Goal: Task Accomplishment & Management: Complete application form

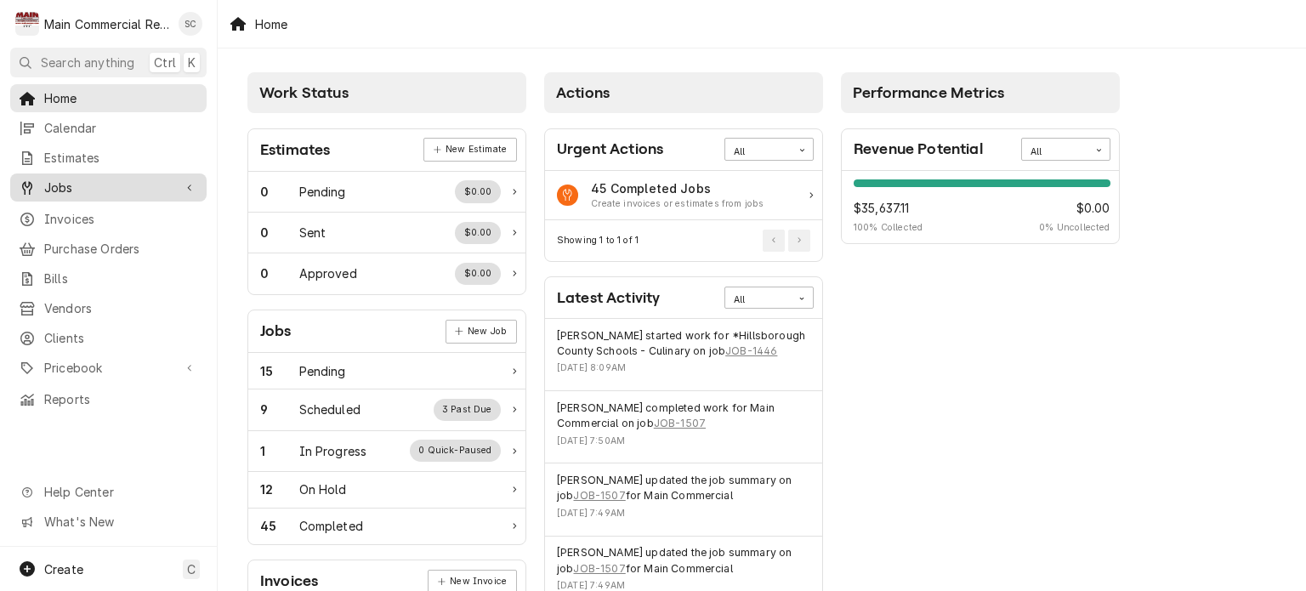
click at [119, 189] on span "Jobs" at bounding box center [108, 188] width 128 height 18
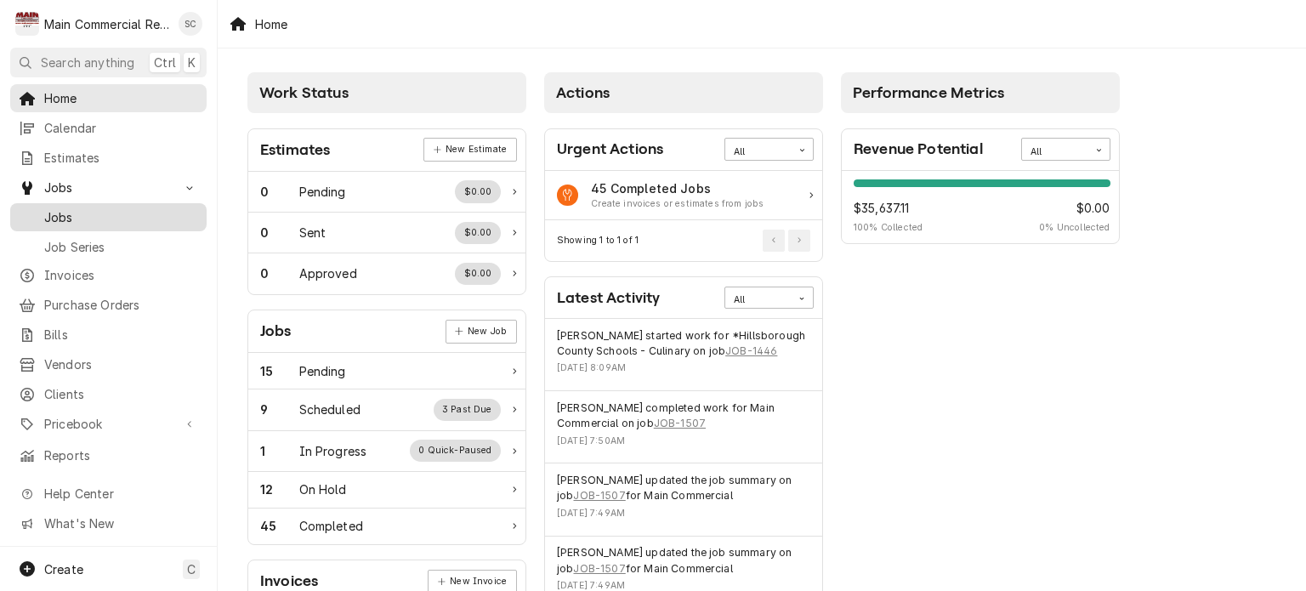
click at [119, 208] on span "Jobs" at bounding box center [121, 217] width 154 height 18
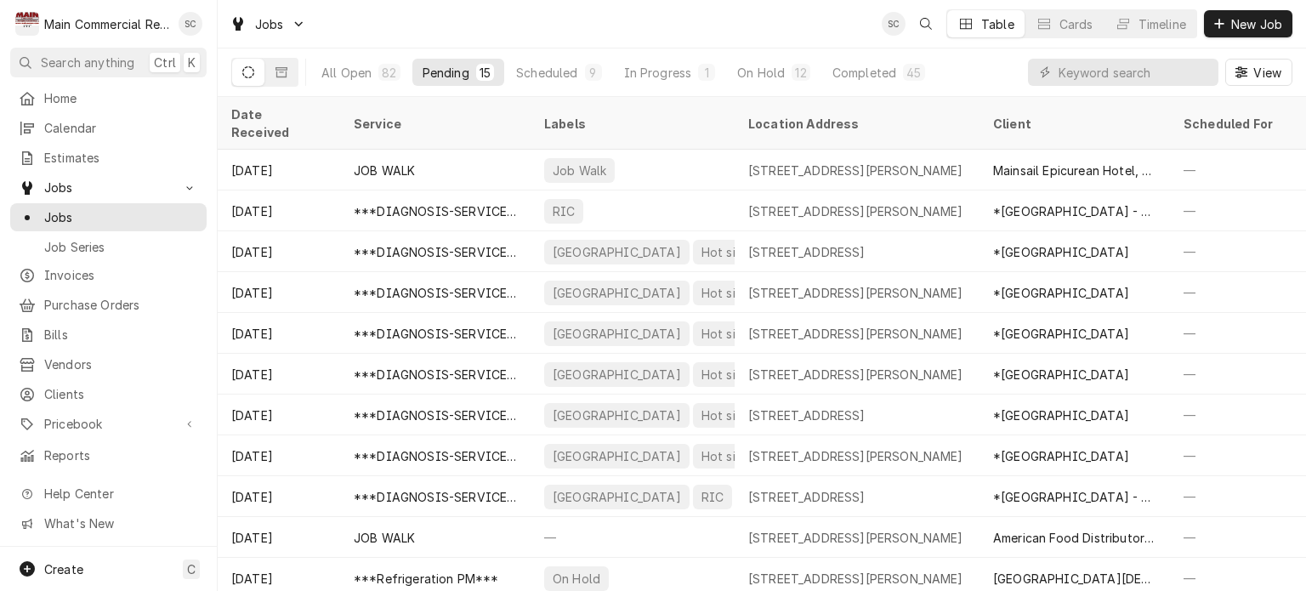
click at [675, 30] on div "Jobs SC Table Cards Timeline New Job" at bounding box center [762, 24] width 1088 height 48
click at [656, 23] on div "Jobs SC Table Cards Timeline New Job" at bounding box center [762, 24] width 1088 height 48
click at [752, 17] on div "Jobs SC DW Table Cards Timeline New Job" at bounding box center [762, 24] width 1088 height 48
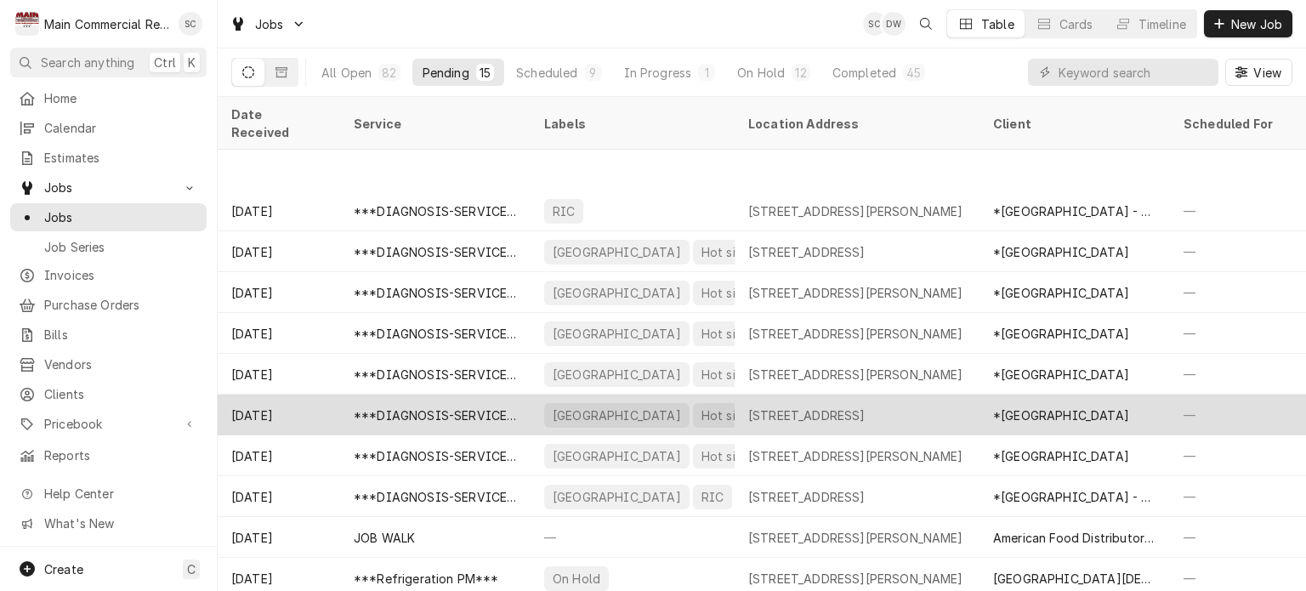
scroll to position [161, 0]
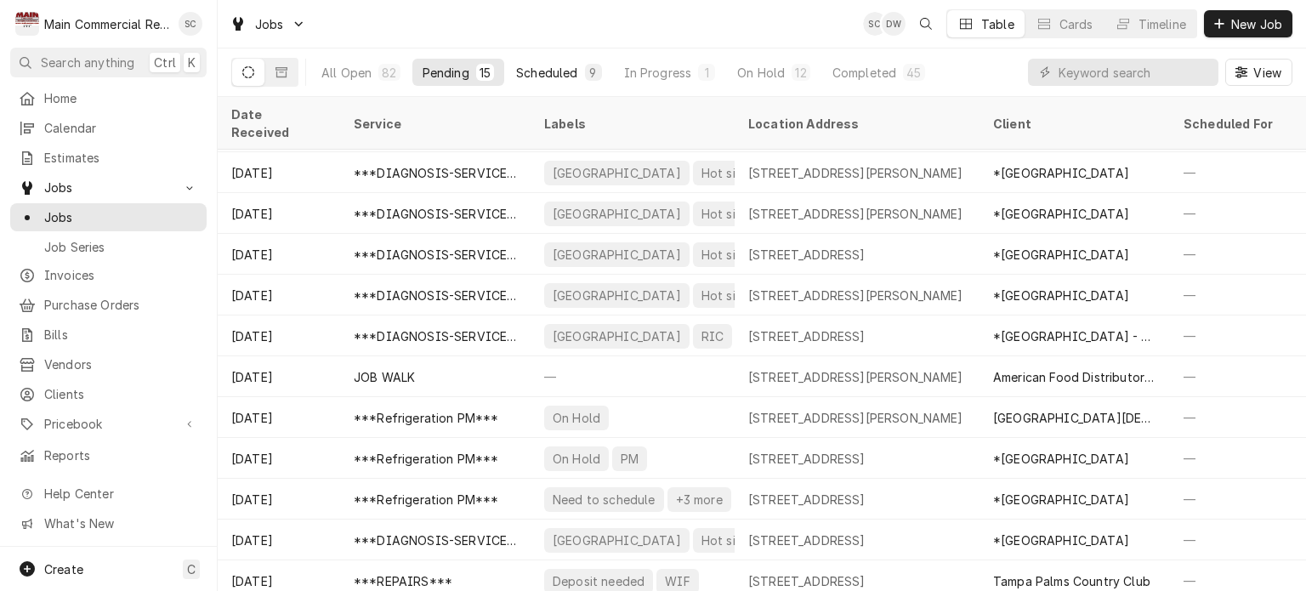
click at [562, 68] on div "Scheduled" at bounding box center [546, 73] width 61 height 18
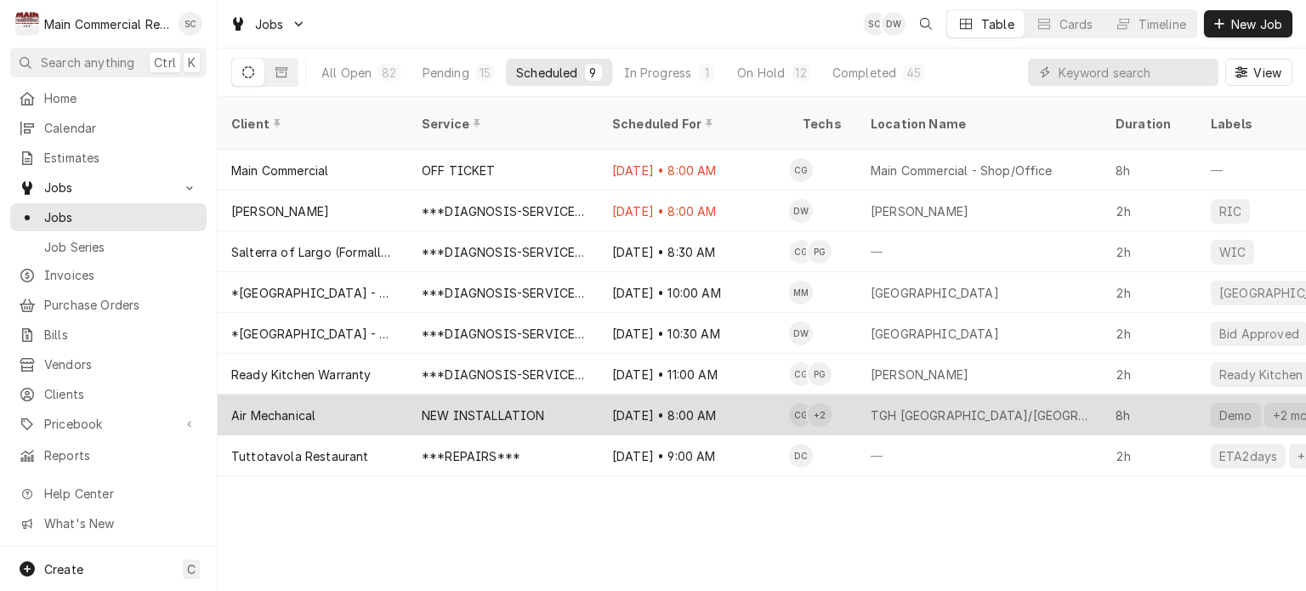
click at [752, 394] on div "Oct 6 • 8:00 AM" at bounding box center [694, 414] width 190 height 41
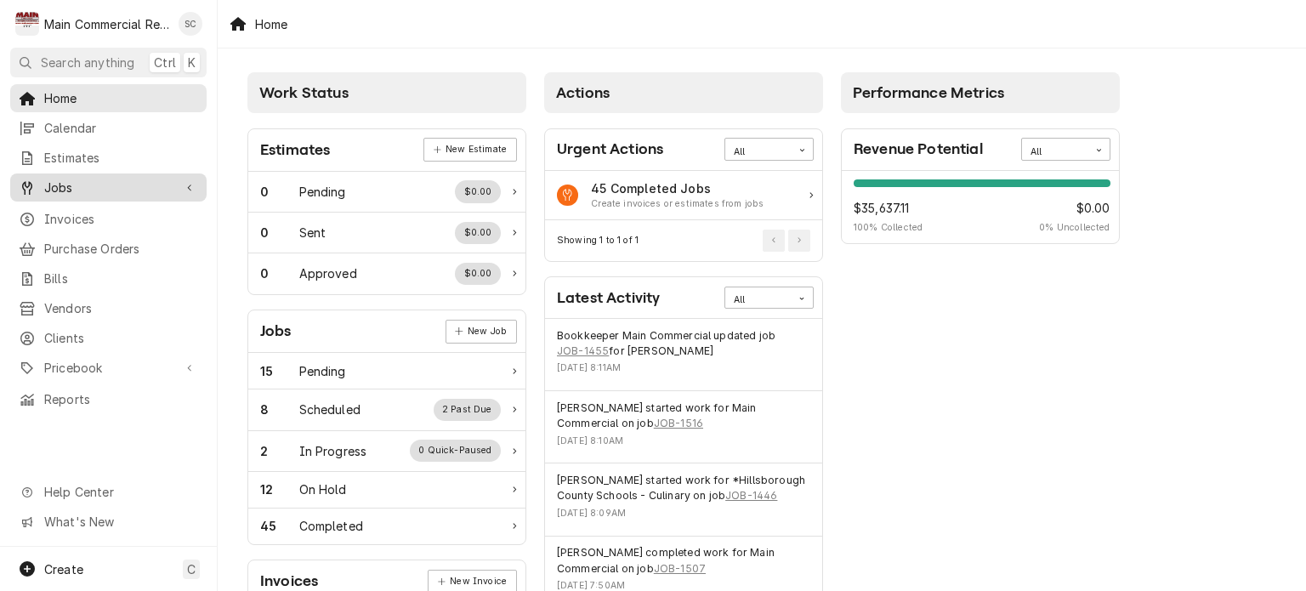
click at [130, 179] on span "Jobs" at bounding box center [108, 188] width 128 height 18
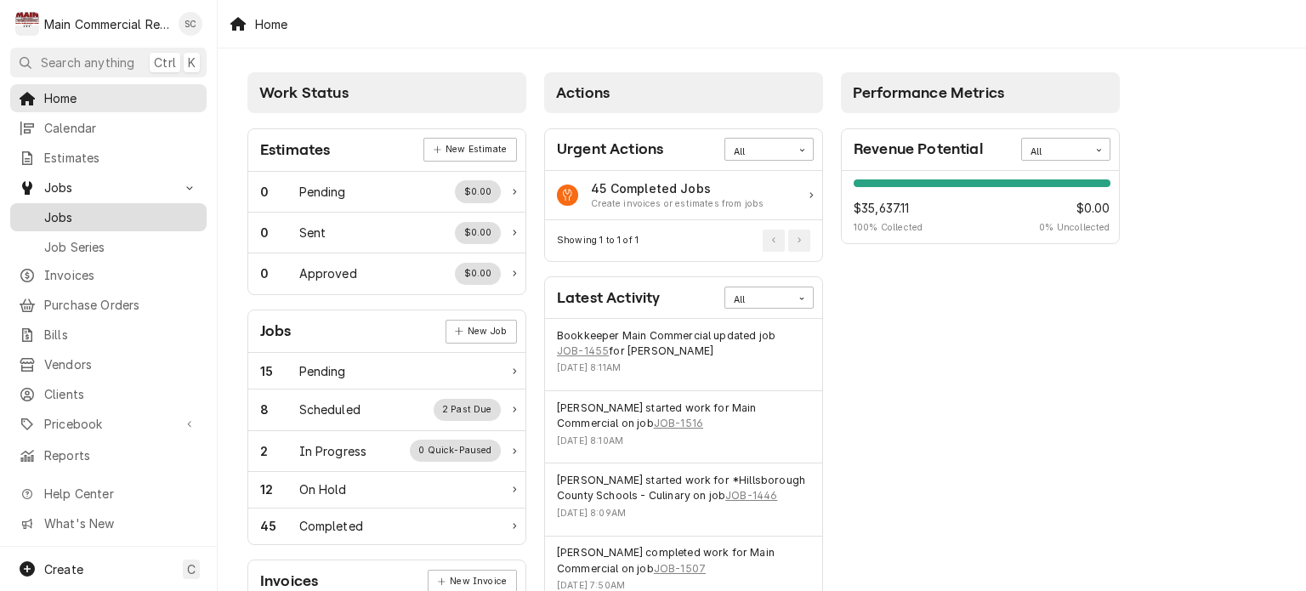
click at [103, 212] on span "Jobs" at bounding box center [121, 217] width 154 height 18
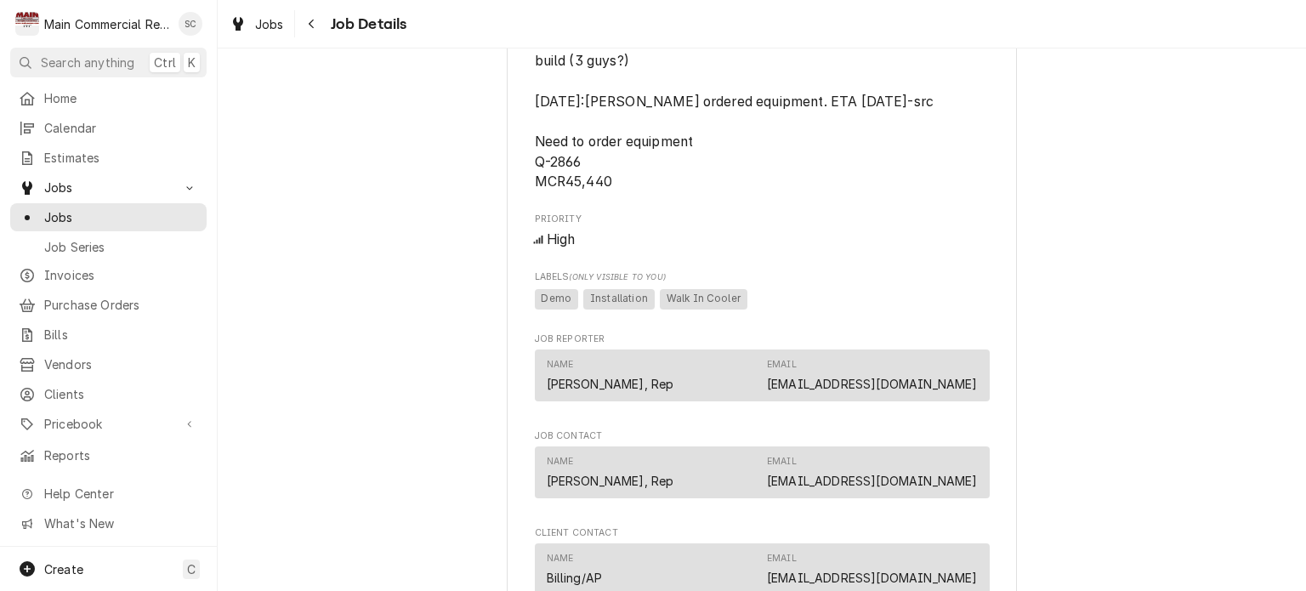
scroll to position [829, 0]
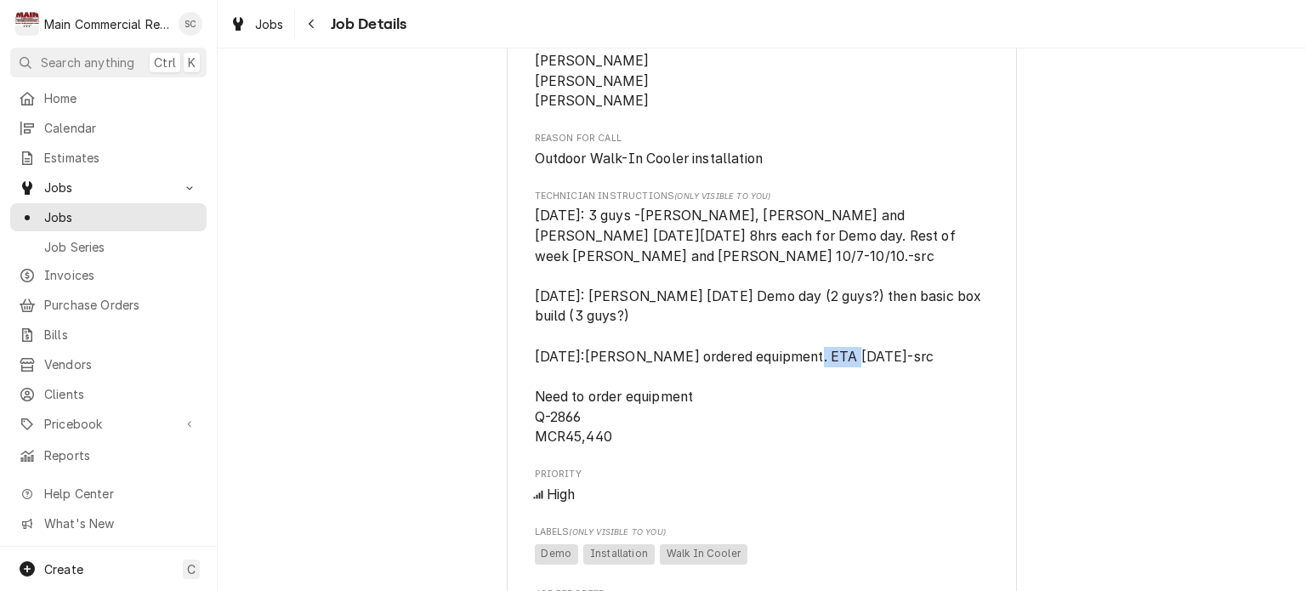
drag, startPoint x: 584, startPoint y: 417, endPoint x: 531, endPoint y: 411, distance: 53.8
click at [535, 411] on span "10/2/25: 3 guys -Caleb, Mike and Parker on Monday 10/6 8hrs each for Demo day. …" at bounding box center [762, 326] width 455 height 241
copy span "Q-2866"
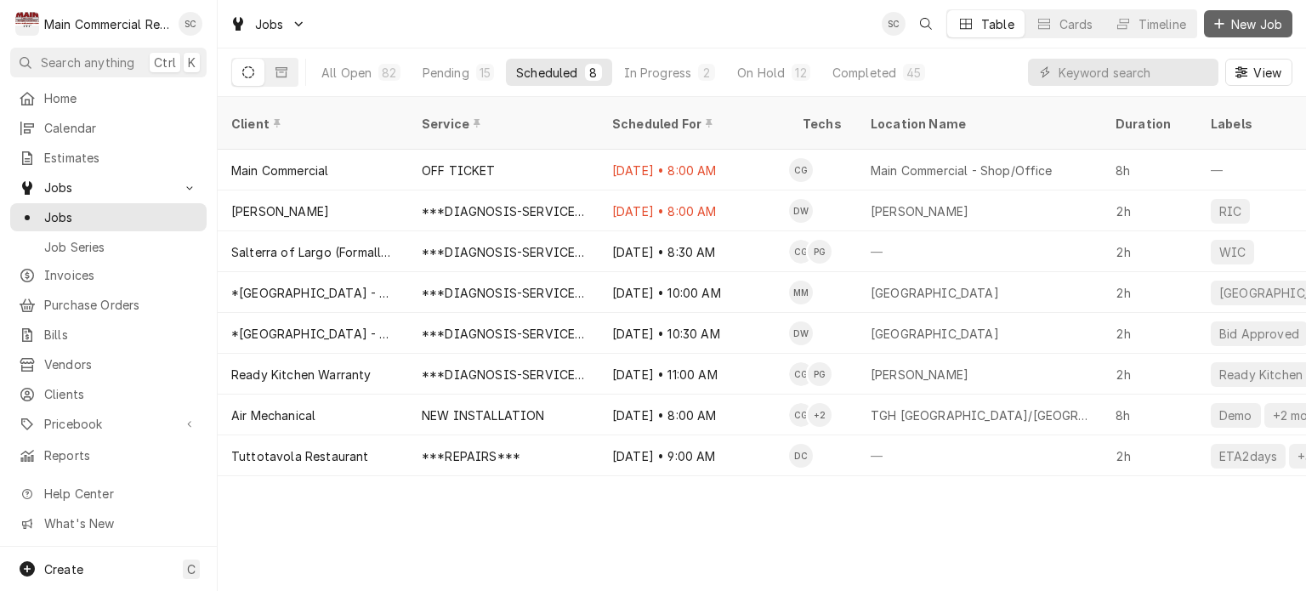
click at [1246, 23] on span "New Job" at bounding box center [1257, 24] width 58 height 18
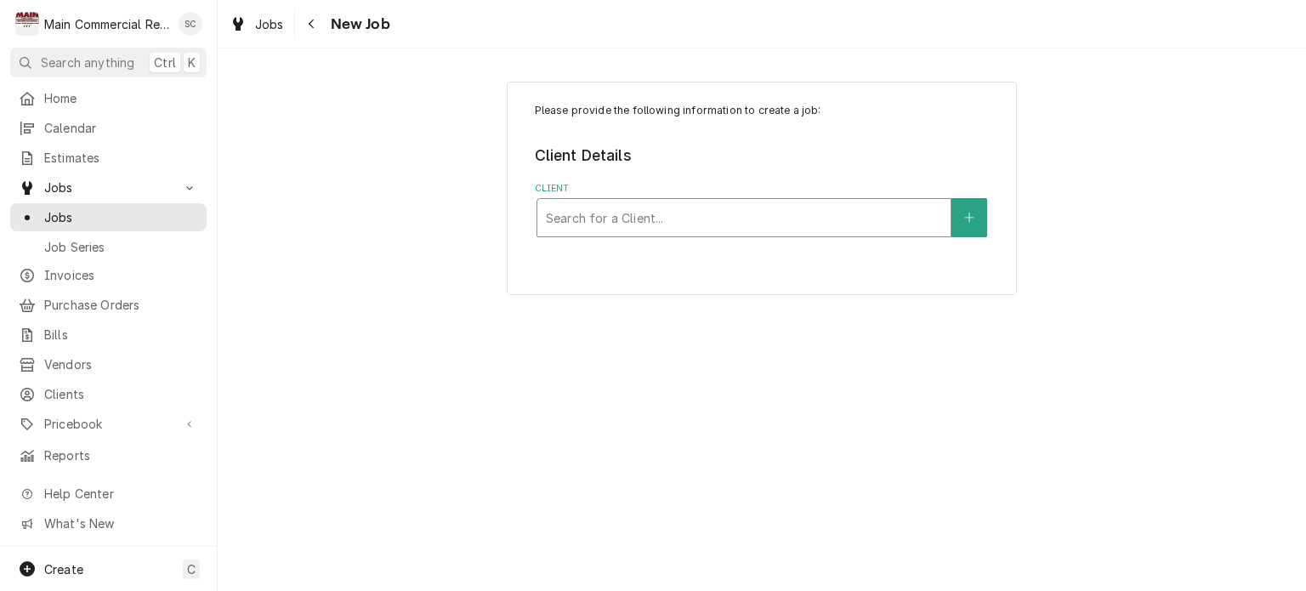
click at [749, 218] on div "Client" at bounding box center [744, 217] width 396 height 31
type input "Baker"
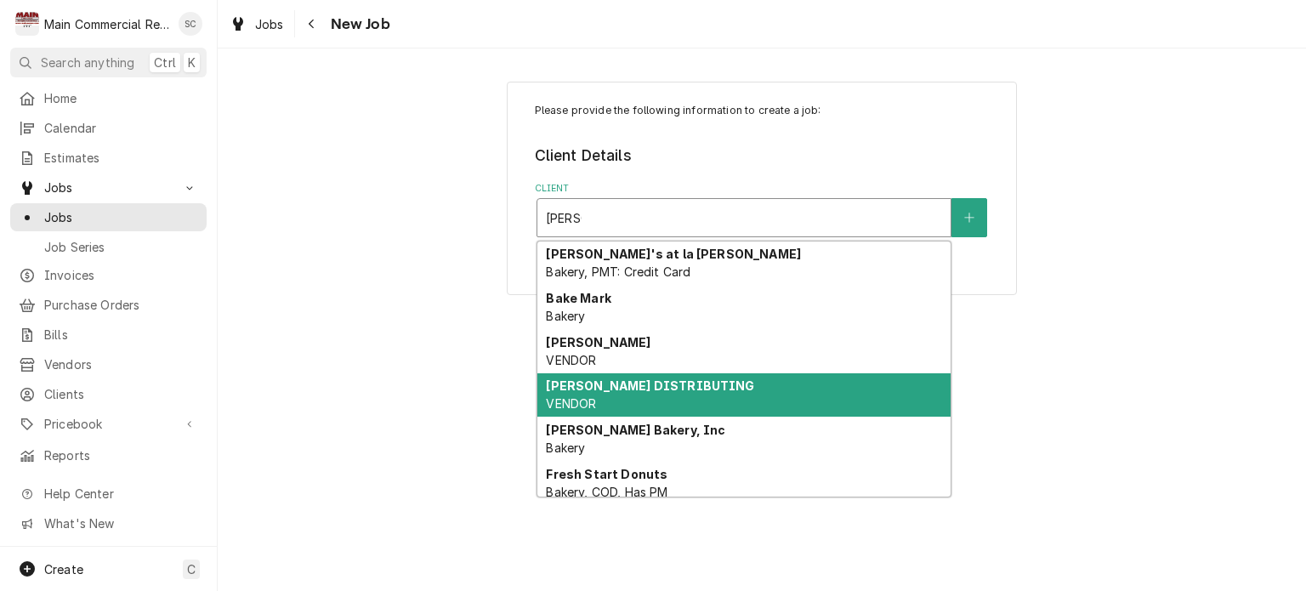
click at [725, 375] on div "BAKER DISTRIBUTING VENDOR" at bounding box center [743, 395] width 413 height 44
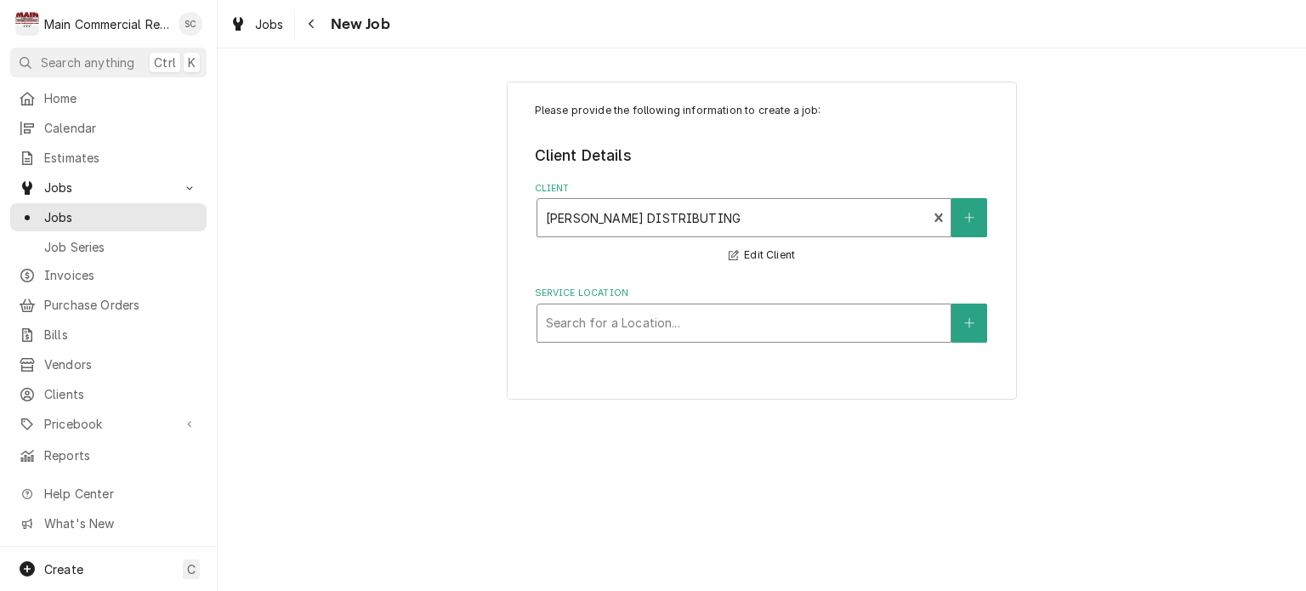
click at [749, 337] on div "Service Location" at bounding box center [744, 323] width 396 height 31
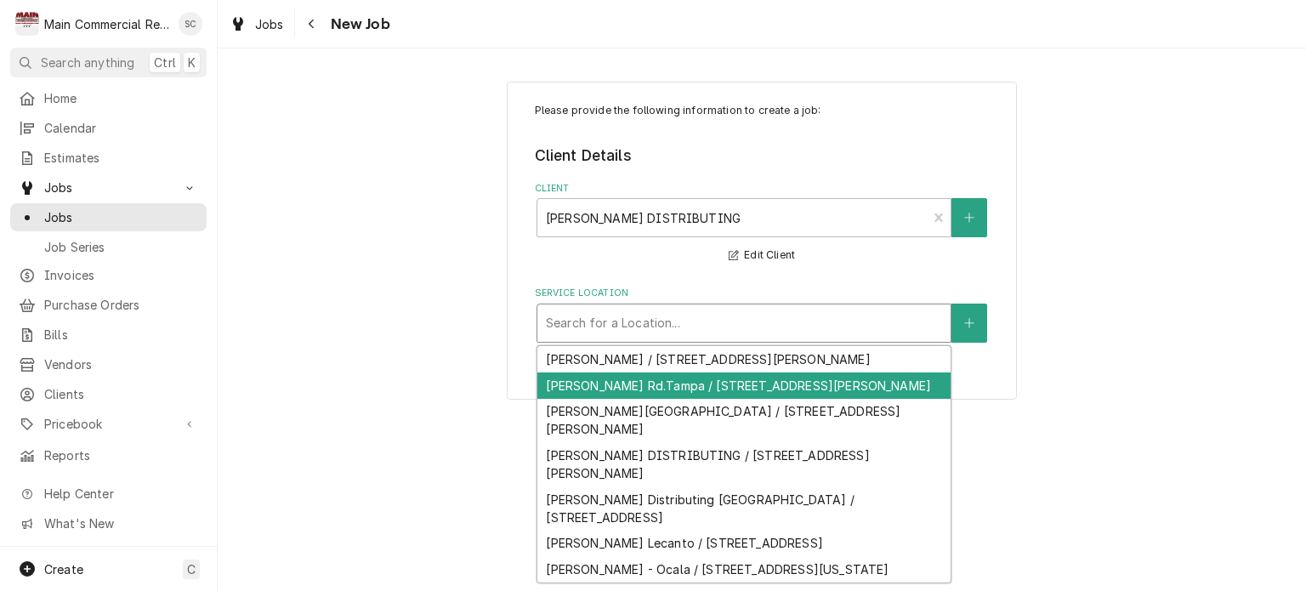
click at [748, 384] on div "Baker-Anderson Rd.Tampa / 8110 Anderson Rd, Tampa, FL 33634" at bounding box center [743, 385] width 413 height 26
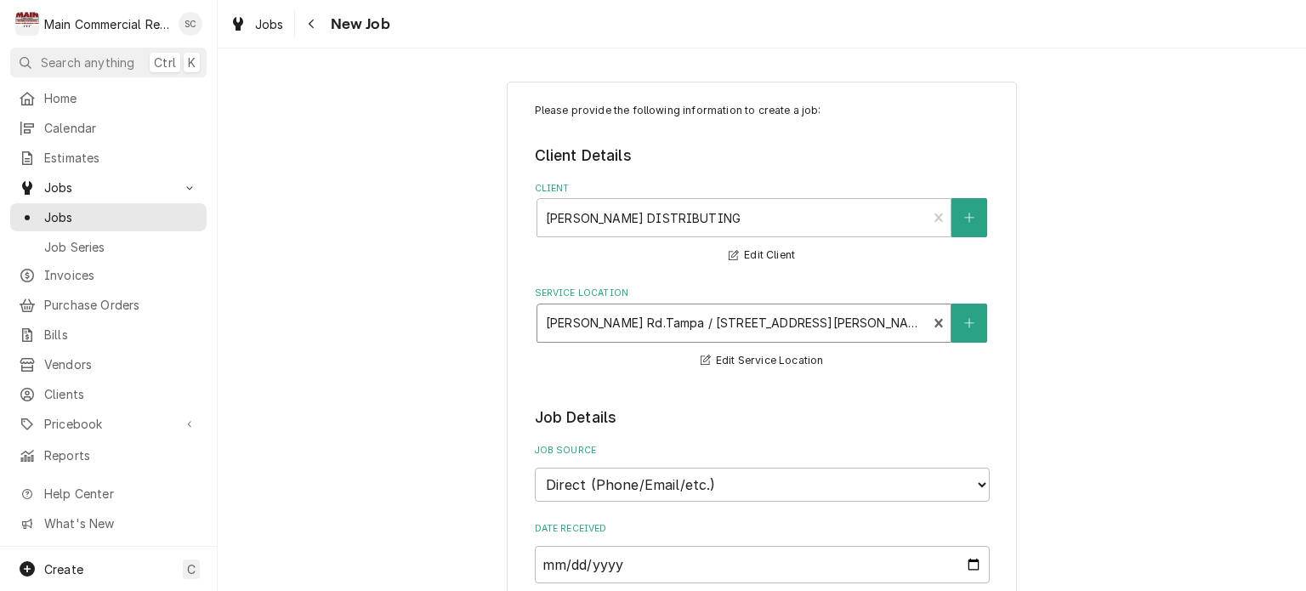
scroll to position [510, 0]
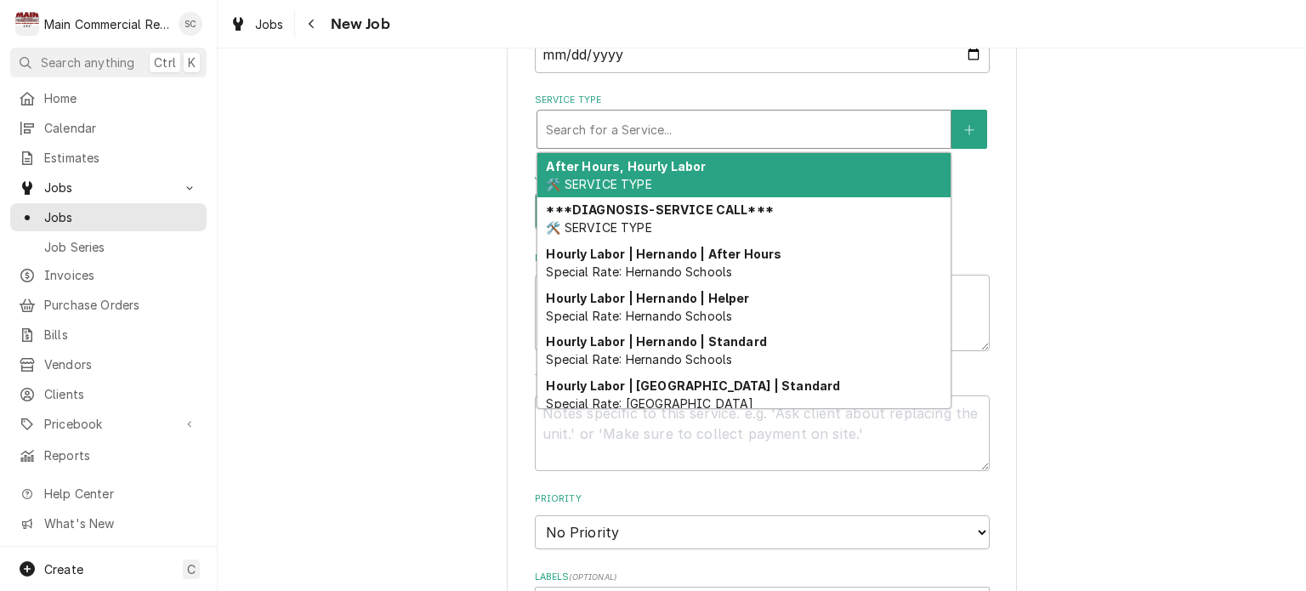
click at [618, 135] on div "Service Type" at bounding box center [744, 129] width 396 height 31
type textarea "x"
type input "p"
type textarea "x"
type input "pa"
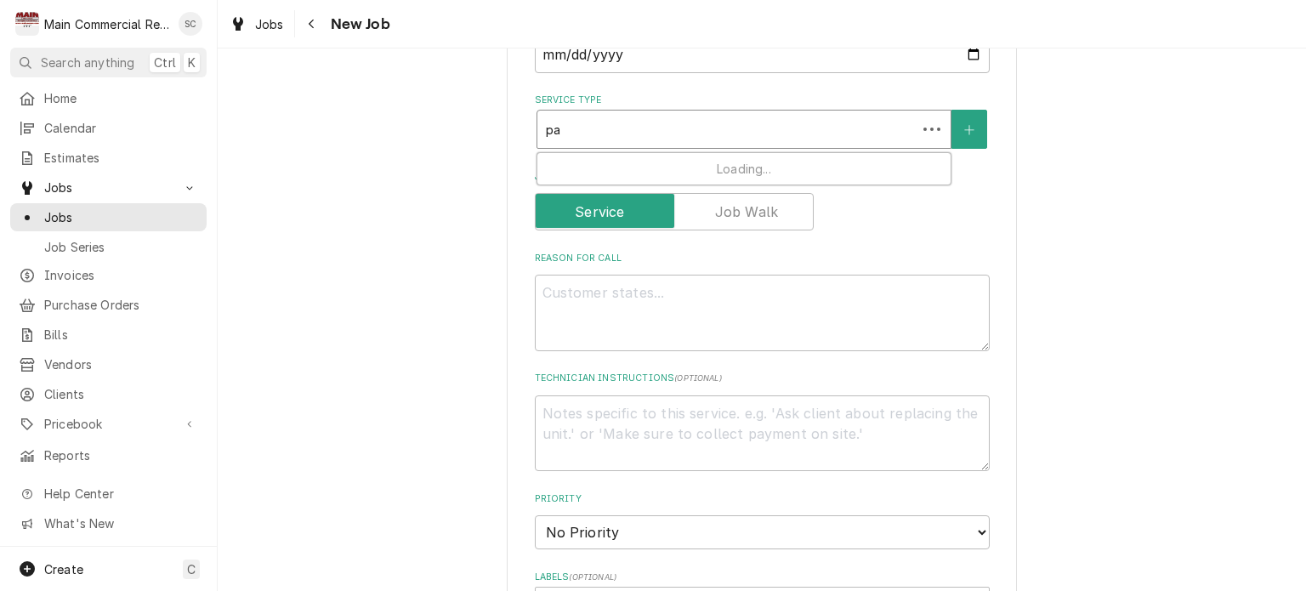
type textarea "x"
type input "par"
type textarea "x"
type input "part"
type textarea "x"
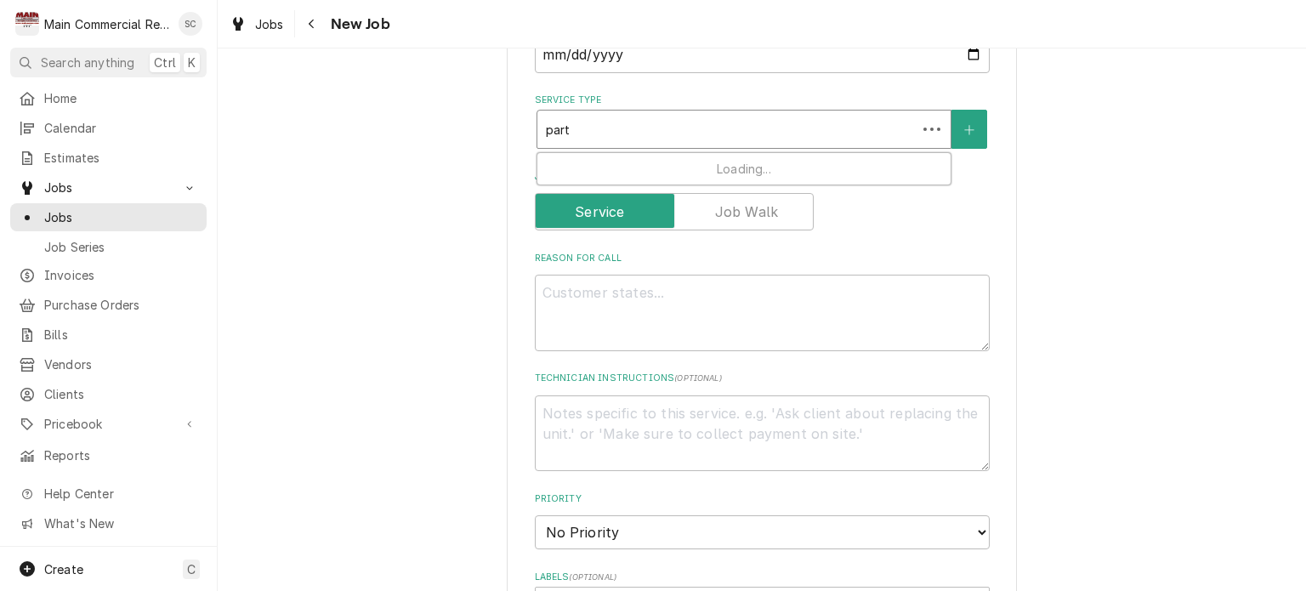
type input "part"
type textarea "x"
type input "part p"
type textarea "x"
type input "part pi"
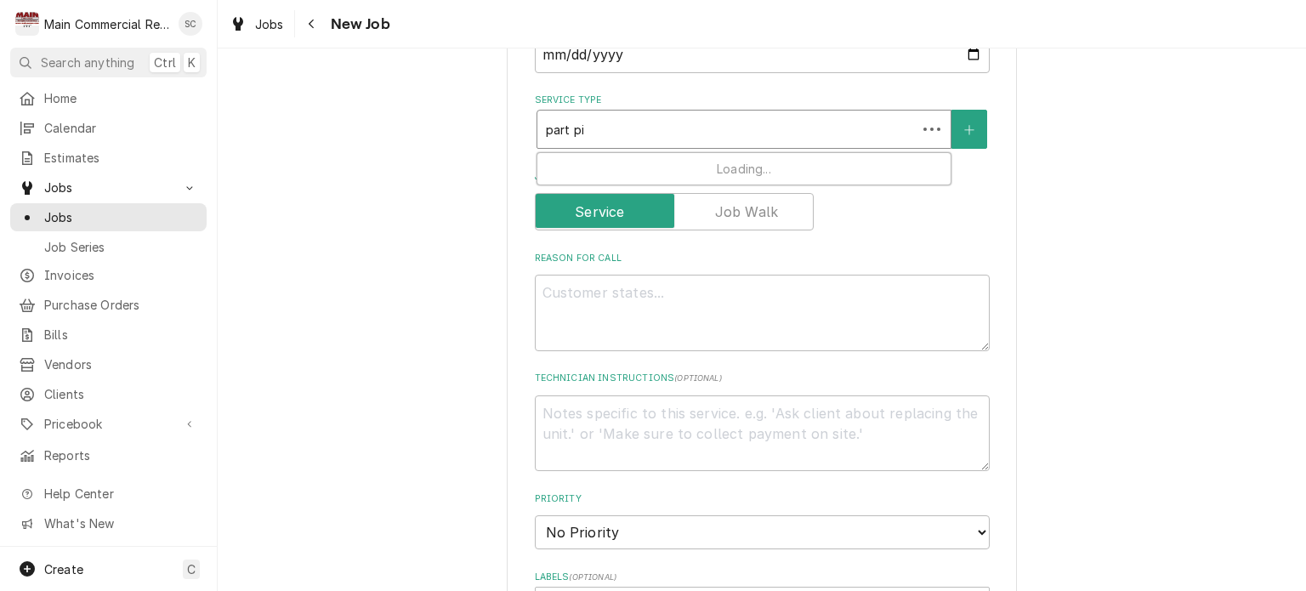
type textarea "x"
type input "part pic"
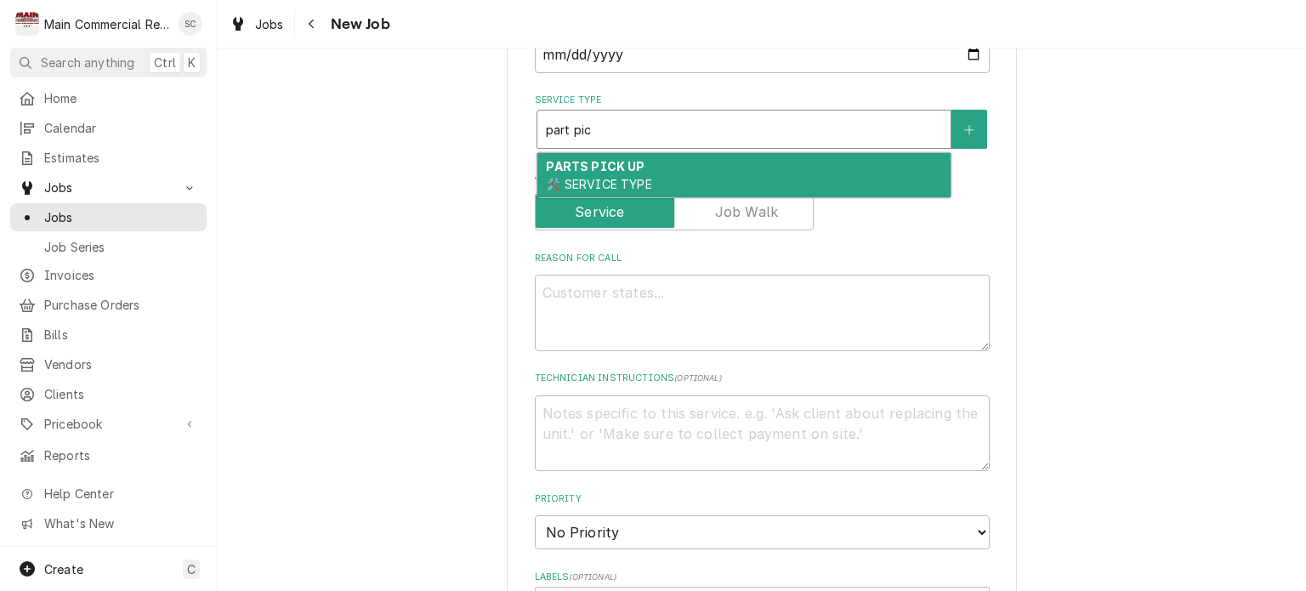
click at [622, 162] on strong "PARTS PICK UP" at bounding box center [595, 166] width 99 height 14
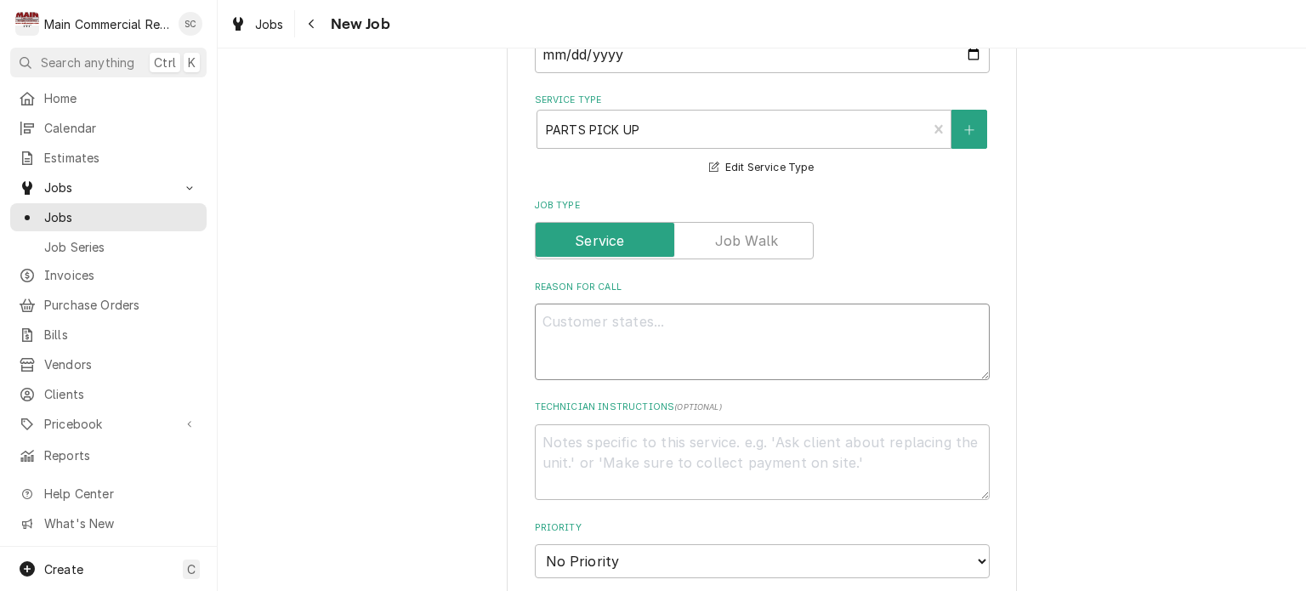
click at [629, 325] on textarea "Reason For Call" at bounding box center [762, 342] width 455 height 77
paste textarea "Purchase Order #70655"
type textarea "x"
type textarea "Purchase Order #70655"
click at [535, 360] on textarea "Purchase Order #70655" at bounding box center [762, 342] width 455 height 77
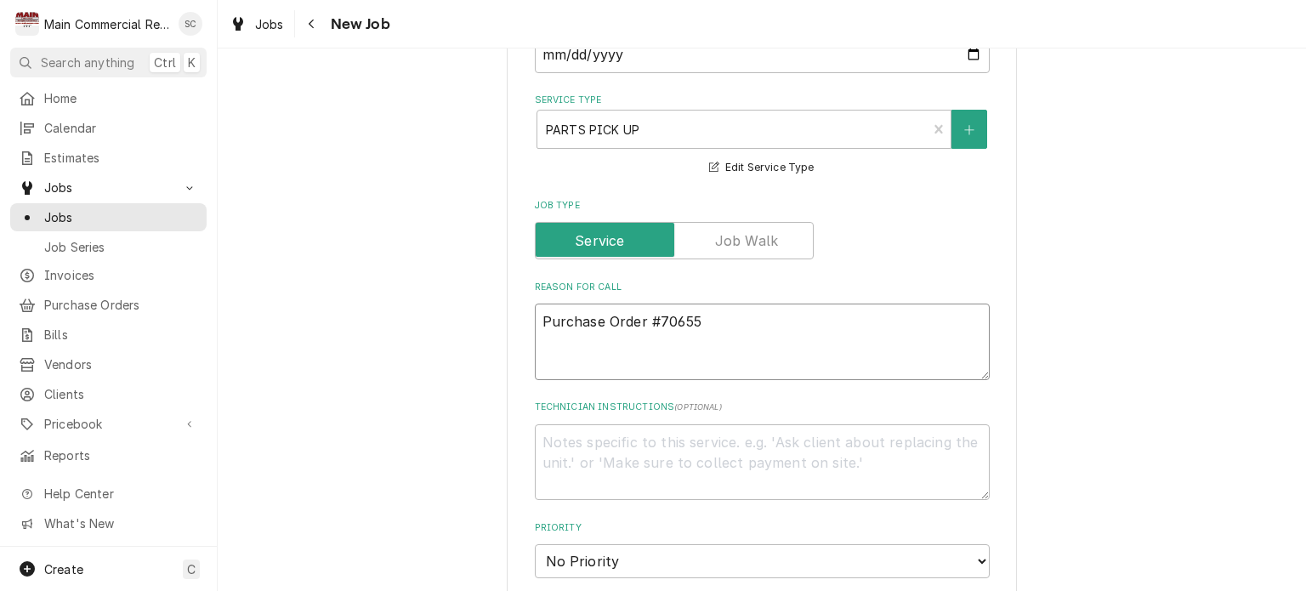
type textarea "x"
type textarea "Purchase Order #70655"
type textarea "x"
type textarea "Purchase Order #70655"
click at [729, 328] on textarea "Purchase Order #70655" at bounding box center [762, 342] width 455 height 77
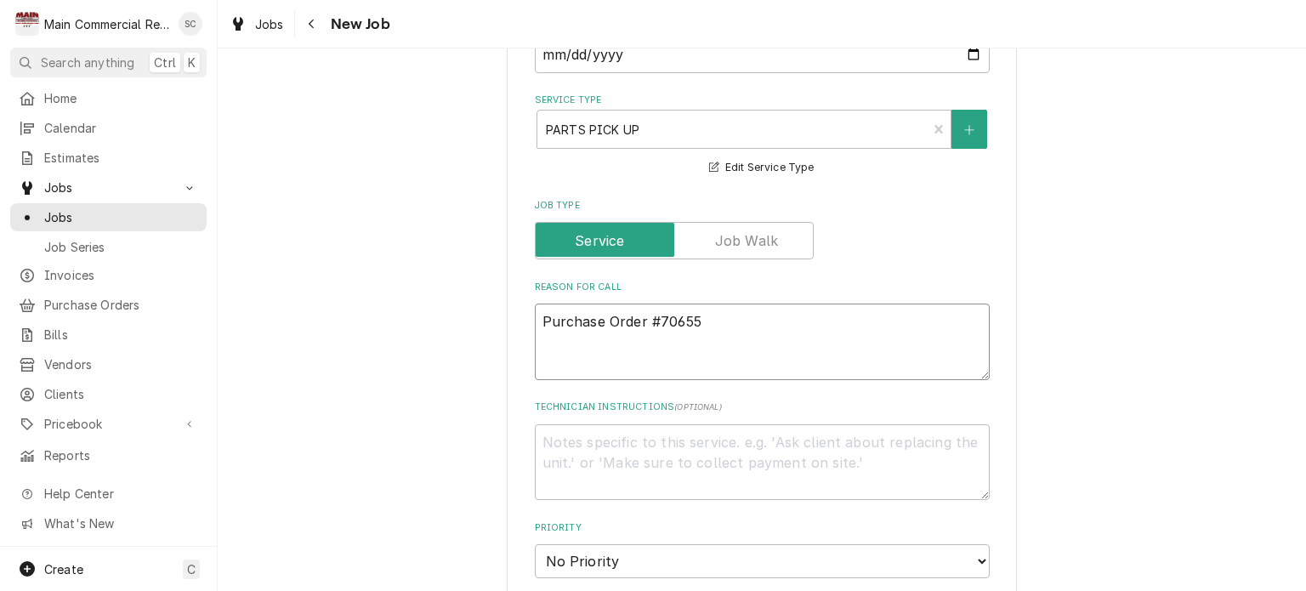
type textarea "x"
type textarea "Purchase Order #70655-"
type textarea "x"
type textarea "Purchase Order #70655-T"
type textarea "x"
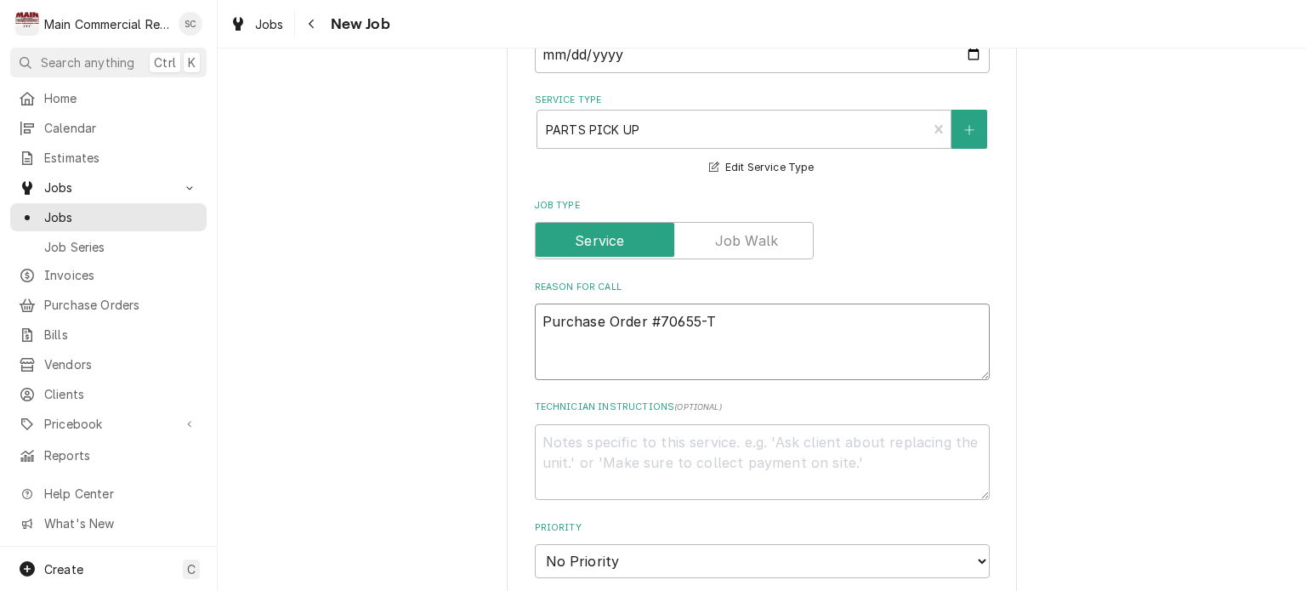
type textarea "Purchase Order #70655-Ti"
type textarea "x"
type textarea "Purchase Order #70655-Tir"
type textarea "x"
type textarea "Purchase Order #70655-Ti"
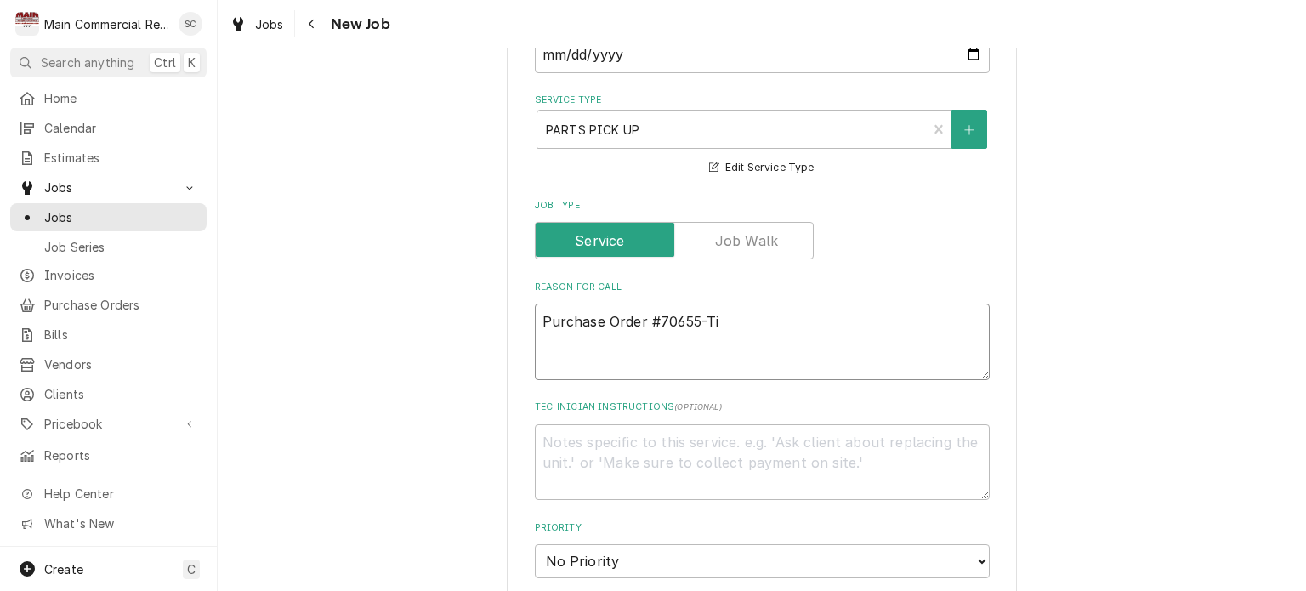
type textarea "x"
type textarea "Purchase Order #70655-T"
type textarea "x"
type textarea "Purchase Order #70655-Tr"
type textarea "x"
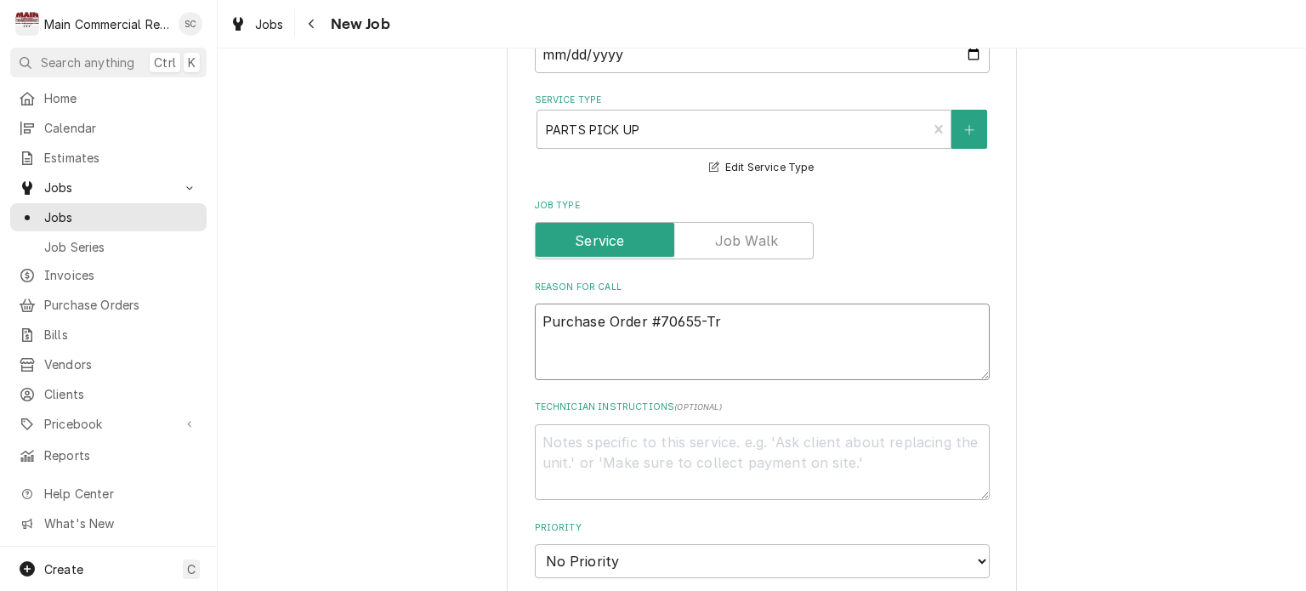
type textarea "Purchase Order #70655-Tru"
type textarea "x"
type textarea "Purchase Order #70655-Truc"
type textarea "x"
type textarea "Purchase Order #70655-Truck"
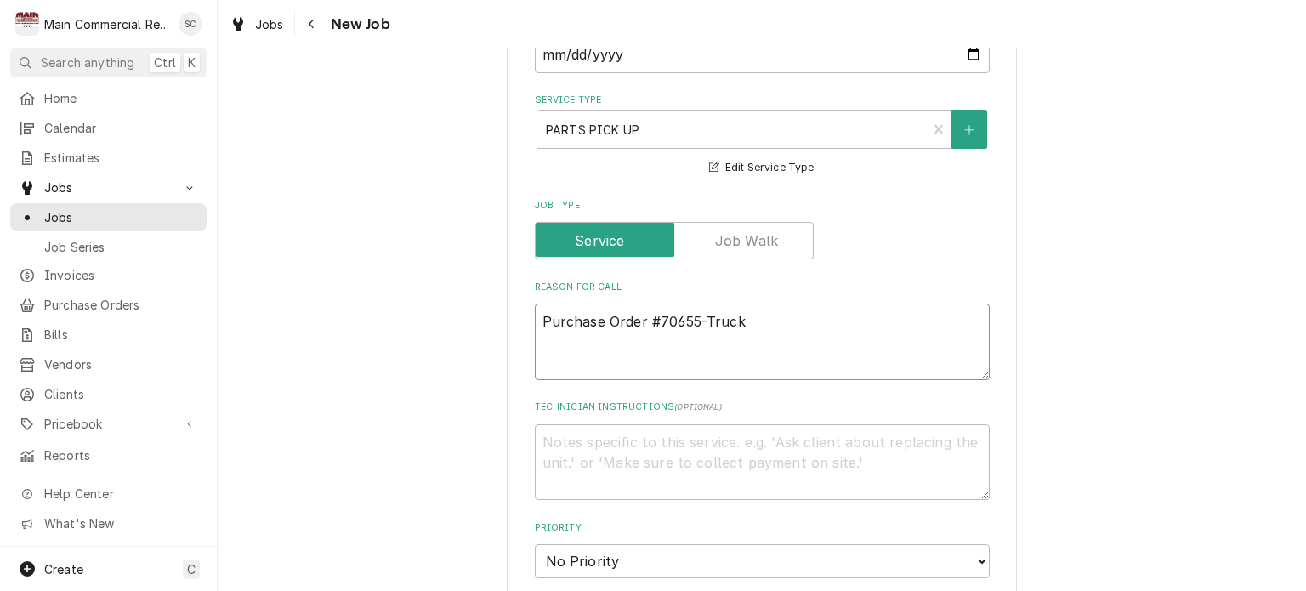
type textarea "x"
type textarea "Purchase Order #70655-Truck"
type textarea "x"
type textarea "Purchase Order #70655-Truck S"
type textarea "x"
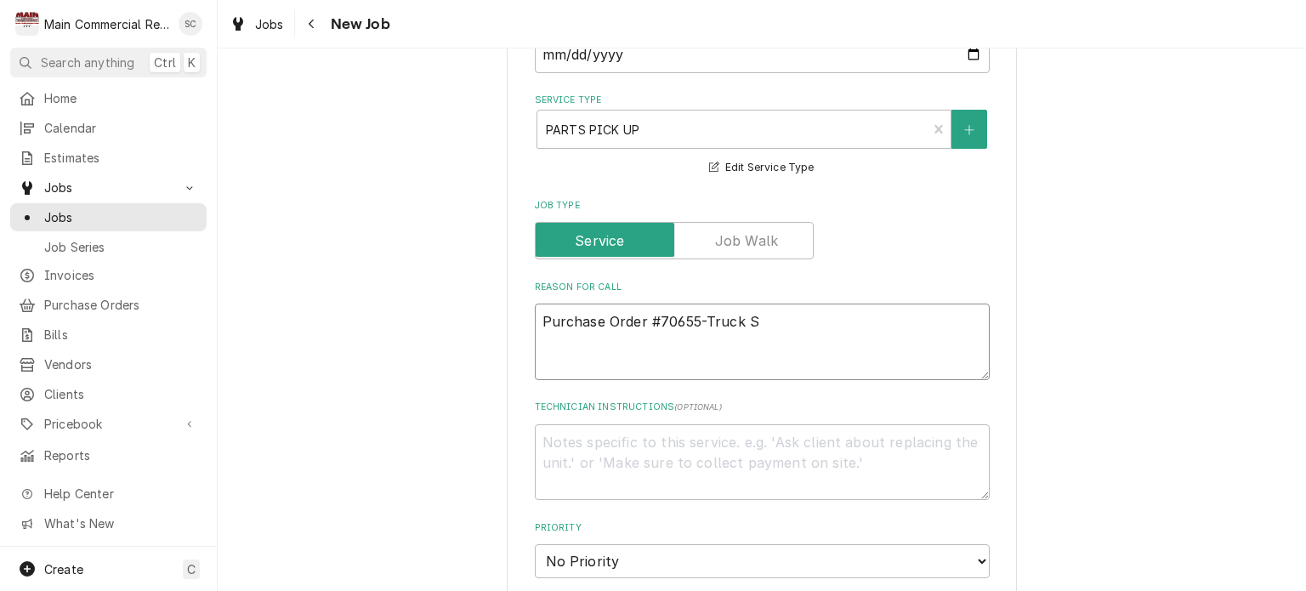
type textarea "Purchase Order #70655-Truck St"
type textarea "x"
type textarea "Purchase Order #70655-Truck Sto"
type textarea "x"
type textarea "Purchase Order #70655-Truck Stoc"
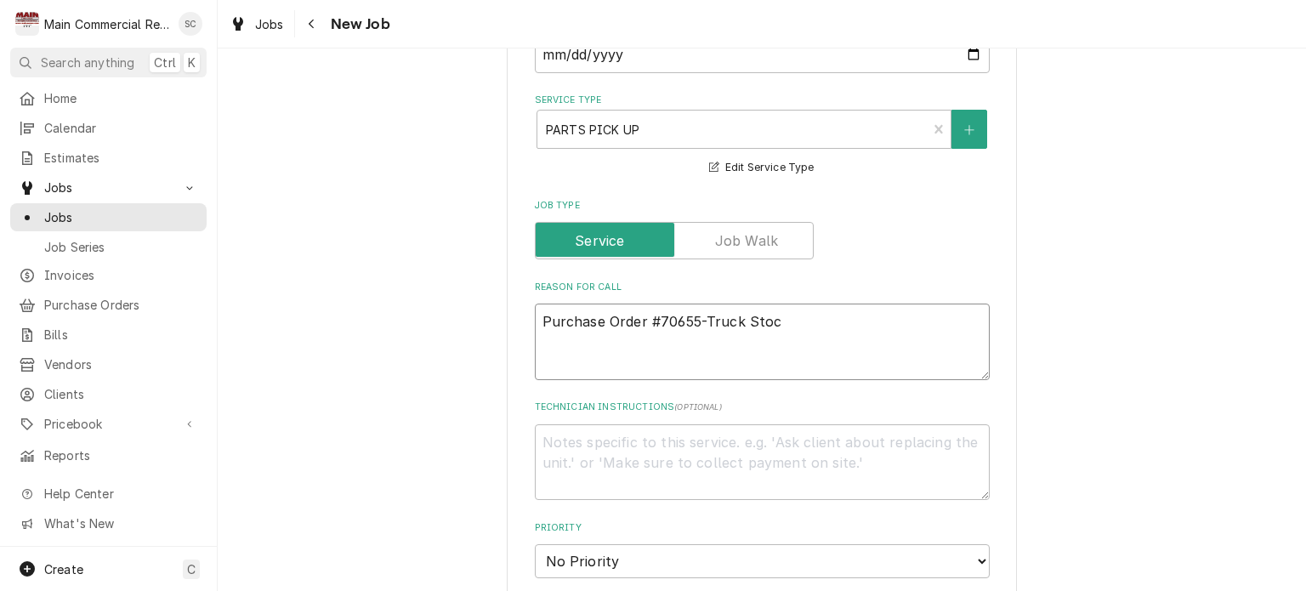
type textarea "x"
type textarea "Purchase Order #70655-Truck Stock"
type textarea "x"
type textarea "Purchase Order #70655-Truck Stock"
type textarea "x"
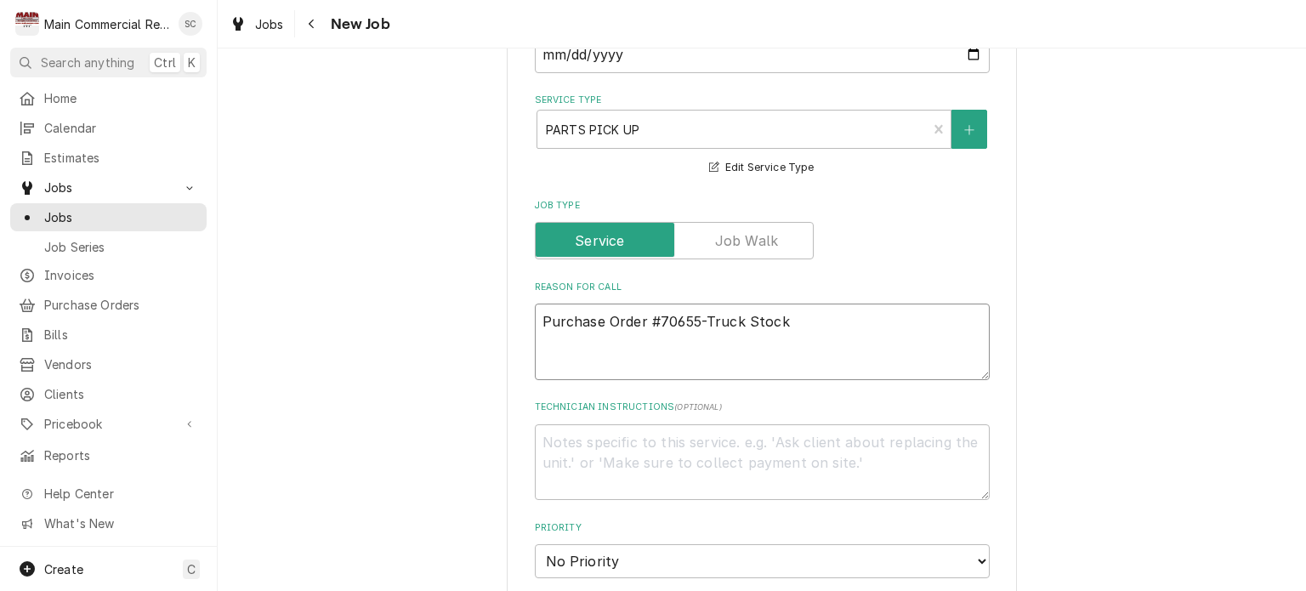
type textarea "Purchase Order #70655-Truck Stock f"
type textarea "x"
type textarea "Purchase Order #70655-Truck Stock fo"
type textarea "x"
type textarea "Purchase Order #70655-Truck Stock for"
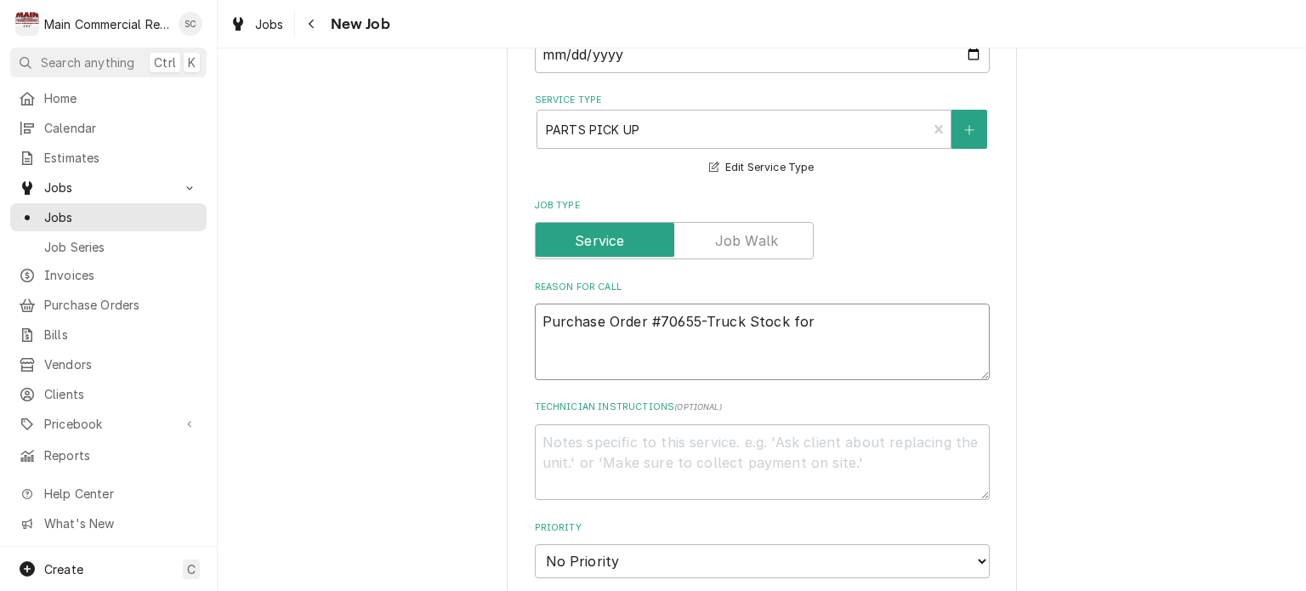
type textarea "x"
type textarea "Purchase Order #70655-Truck Stock for"
type textarea "x"
type textarea "Purchase Order #70655-Truck Stock for r"
type textarea "x"
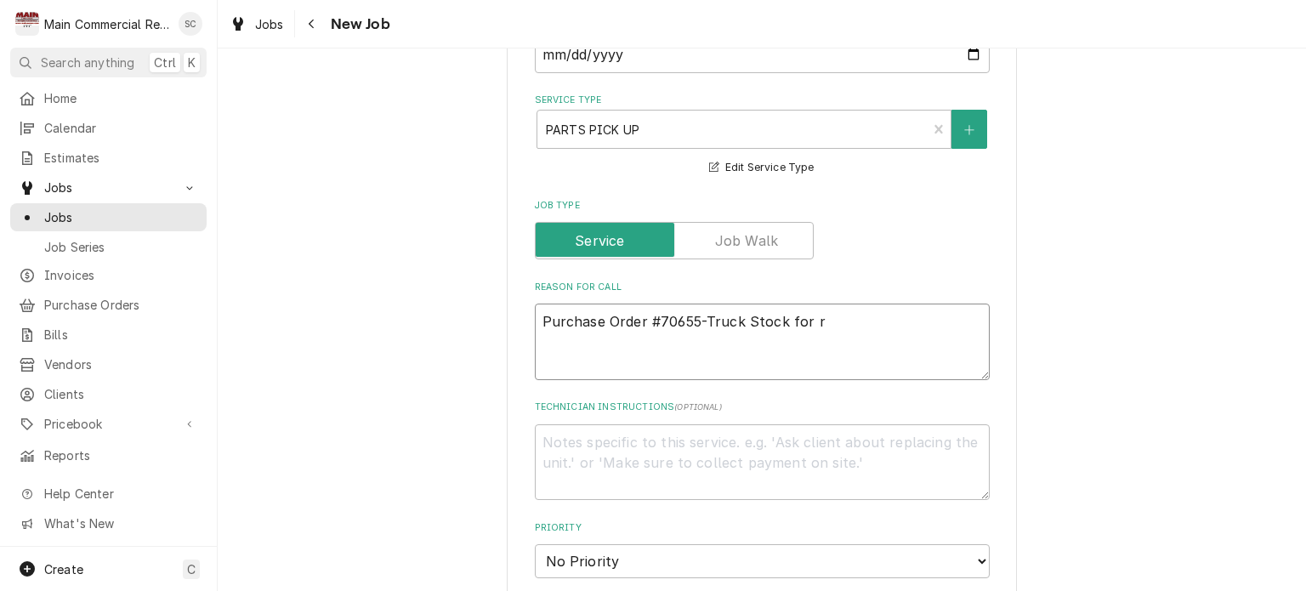
type textarea "Purchase Order #70655-Truck Stock for re"
type textarea "x"
type textarea "Purchase Order #70655-Truck Stock for ref"
type textarea "x"
type textarea "Purchase Order #70655-Truck Stock for refr"
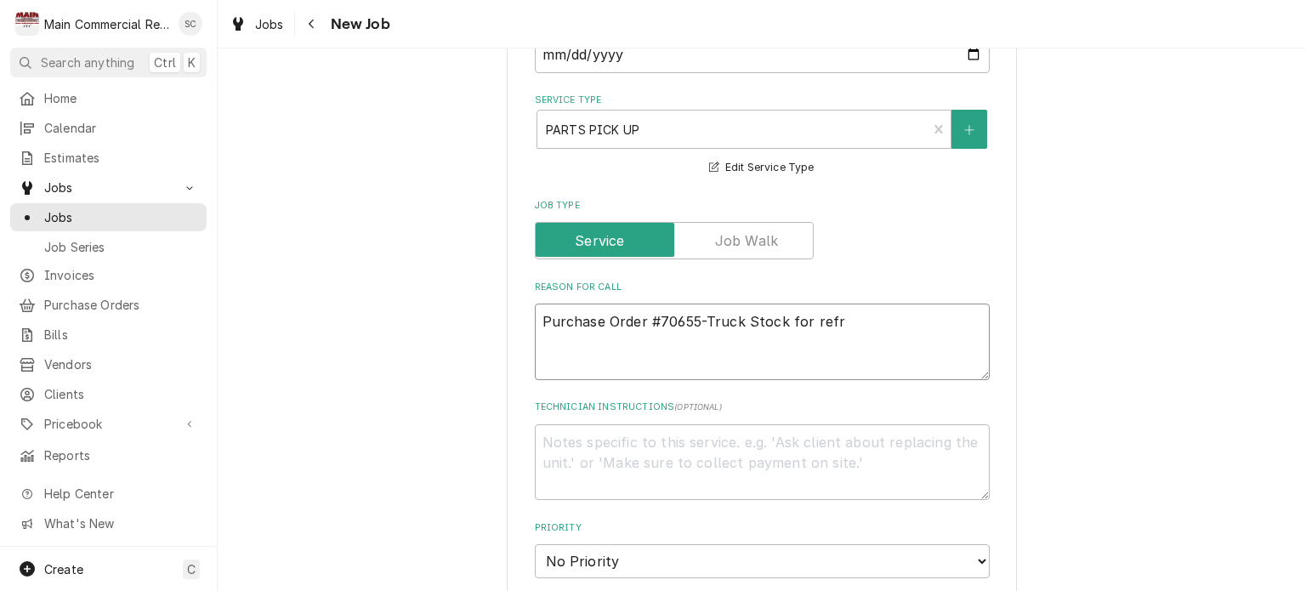
type textarea "x"
type textarea "Purchase Order #70655-Truck Stock for refri"
type textarea "x"
type textarea "Purchase Order #70655-Truck Stock for refrig"
type textarea "x"
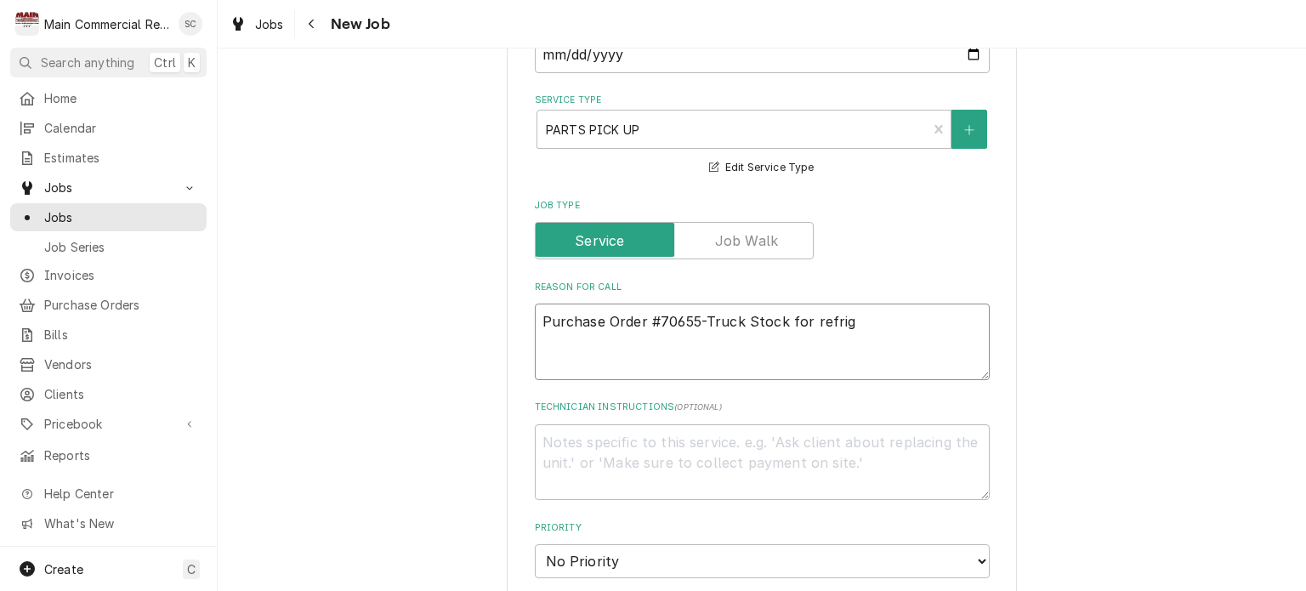
type textarea "Purchase Order #70655-Truck Stock for refrige"
type textarea "x"
type textarea "Purchase Order #70655-Truck Stock for refriger"
type textarea "x"
type textarea "Purchase Order #70655-Truck Stock for refrigera"
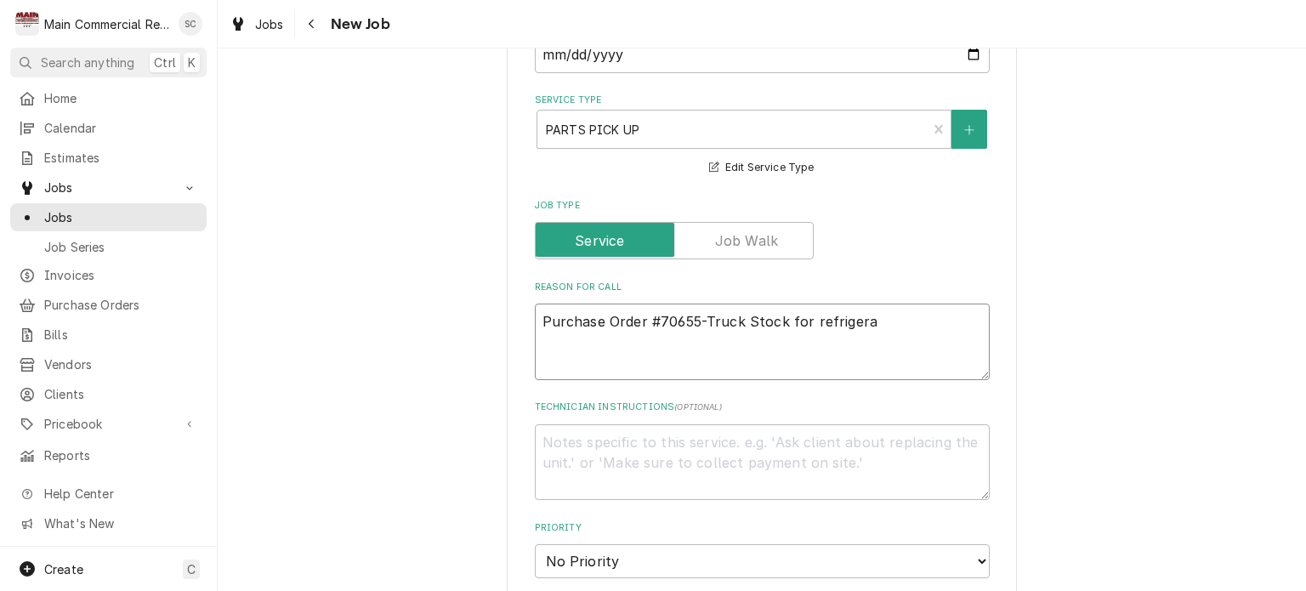
type textarea "x"
type textarea "Purchase Order #70655-Truck Stock for refrigeran"
type textarea "x"
type textarea "Purchase Order #70655-Truck Stock for refrigerant"
type textarea "x"
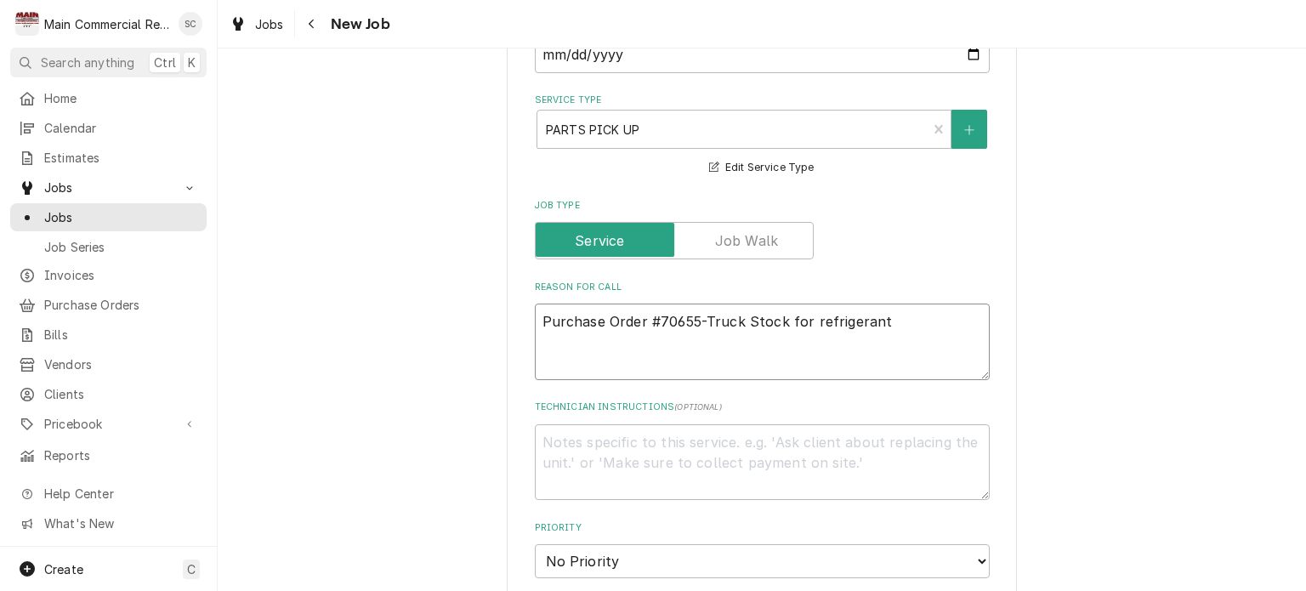
type textarea "Purchase Order #70655-Truck Stock for refrigerant"
type textarea "x"
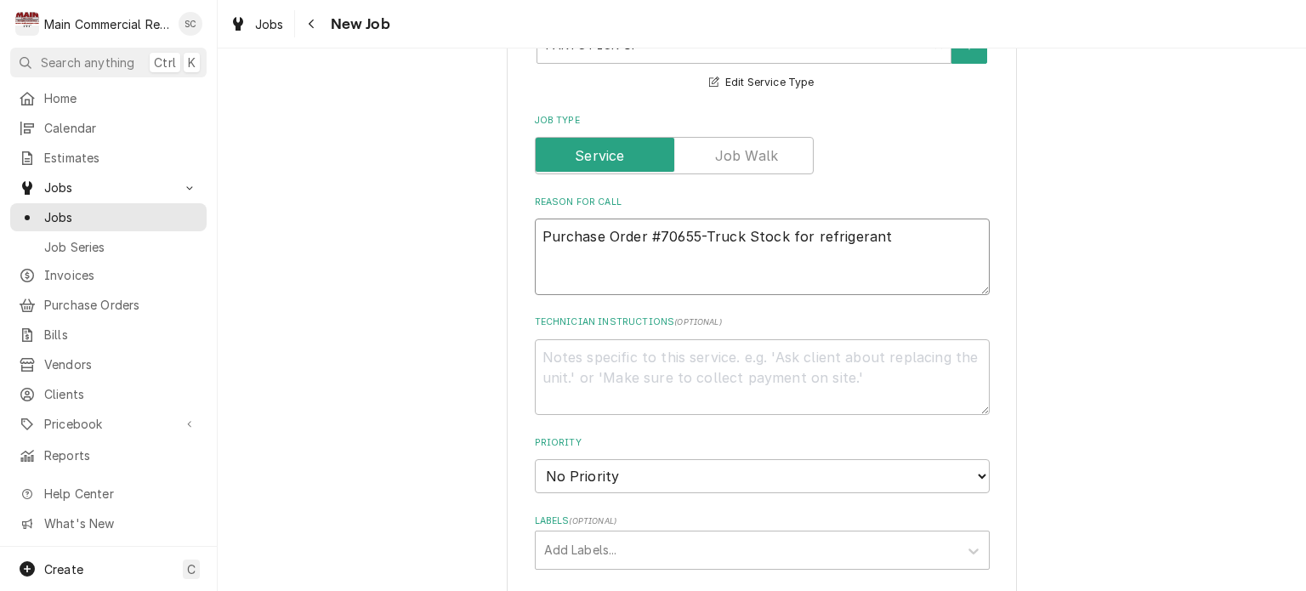
scroll to position [1020, 0]
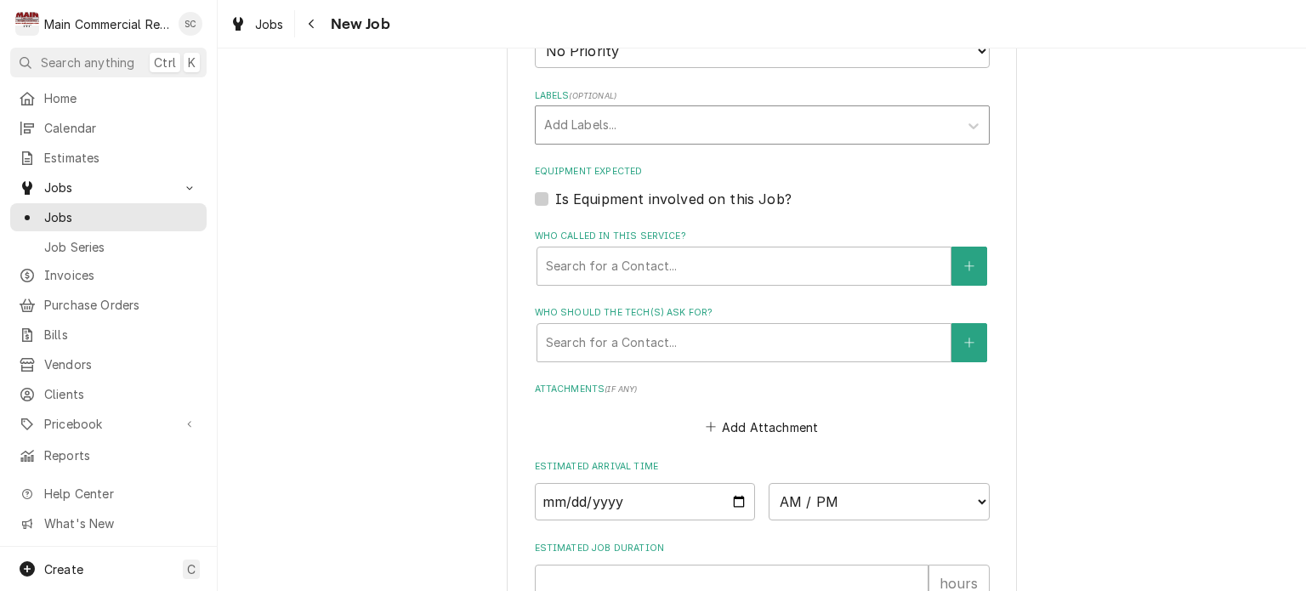
type textarea "Purchase Order #70655-Truck Stock for refrigerant"
click at [639, 124] on div "Labels" at bounding box center [747, 125] width 406 height 31
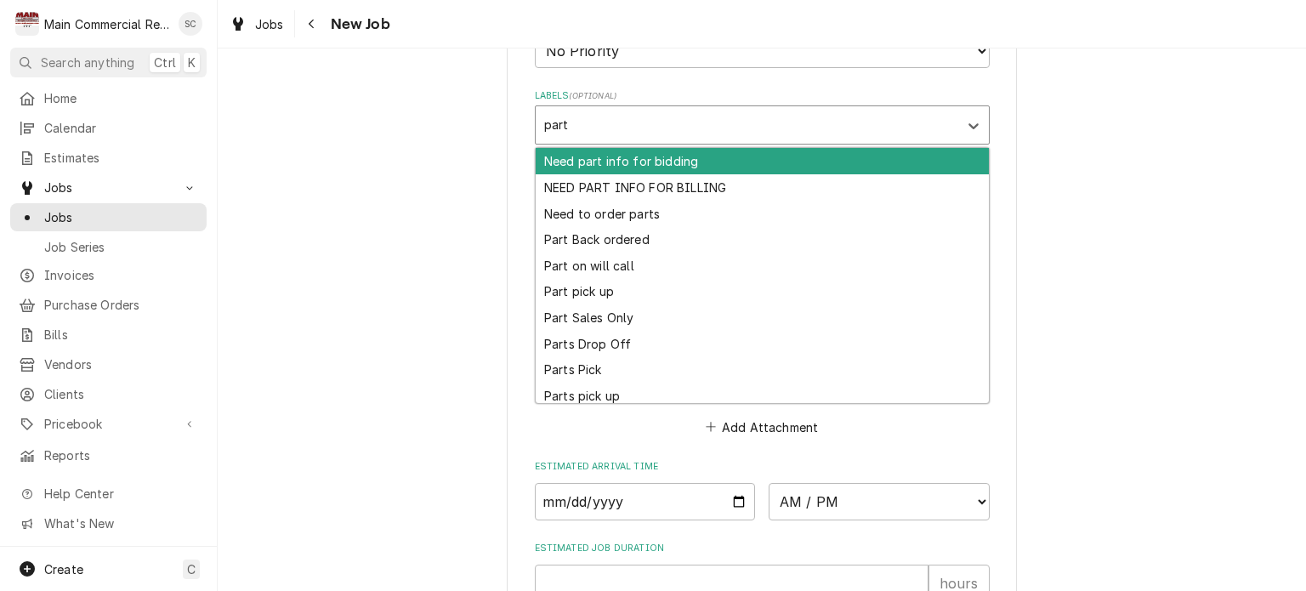
type input "part p"
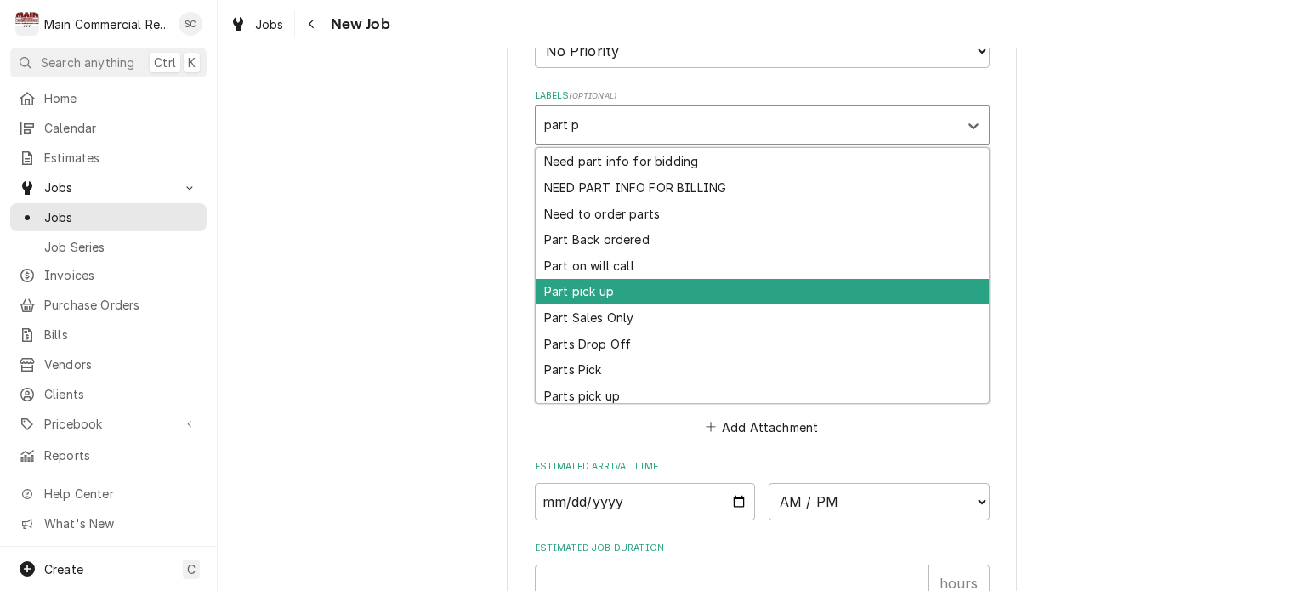
click at [623, 287] on div "Part pick up" at bounding box center [762, 292] width 453 height 26
type textarea "x"
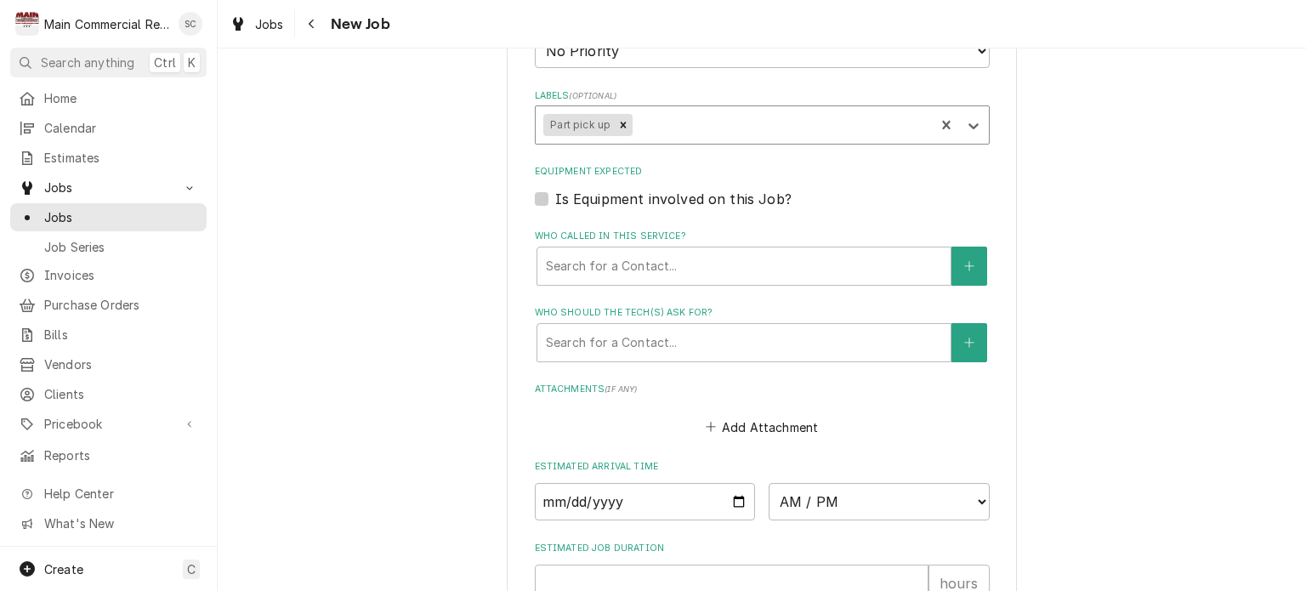
scroll to position [1248, 0]
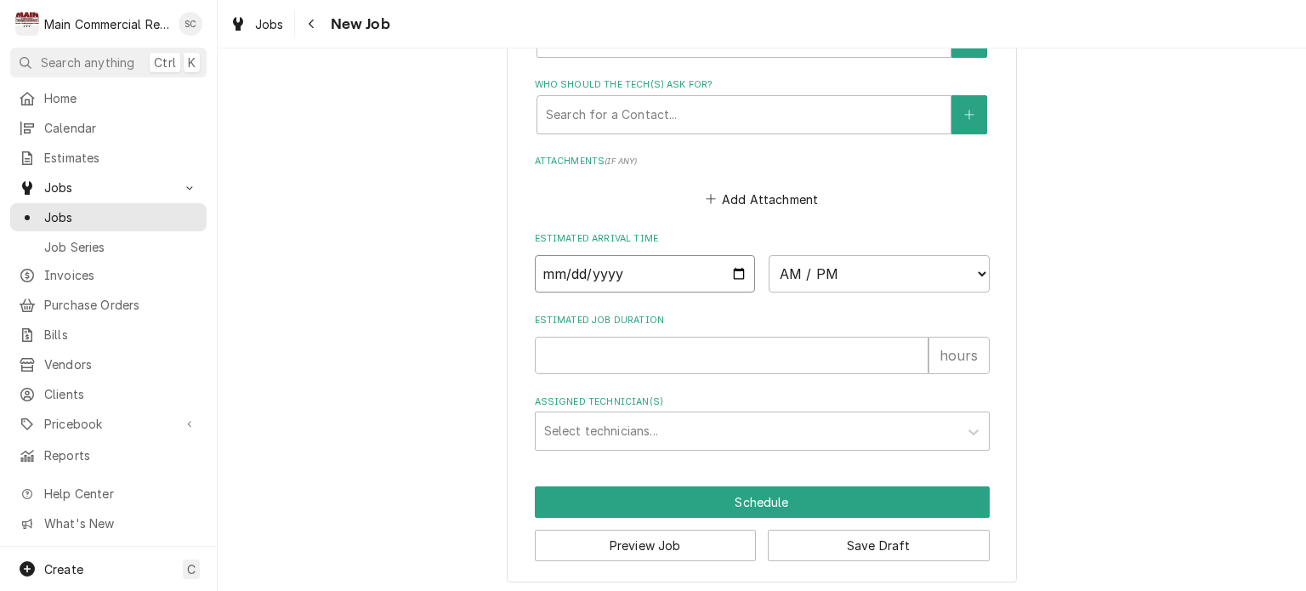
click at [724, 269] on input "Date" at bounding box center [645, 273] width 221 height 37
type textarea "x"
type input "2025-10-03"
type textarea "x"
click at [792, 275] on select "AM / PM 6:00 AM 6:15 AM 6:30 AM 6:45 AM 7:00 AM 7:15 AM 7:30 AM 7:45 AM 8:00 AM…" at bounding box center [879, 273] width 221 height 37
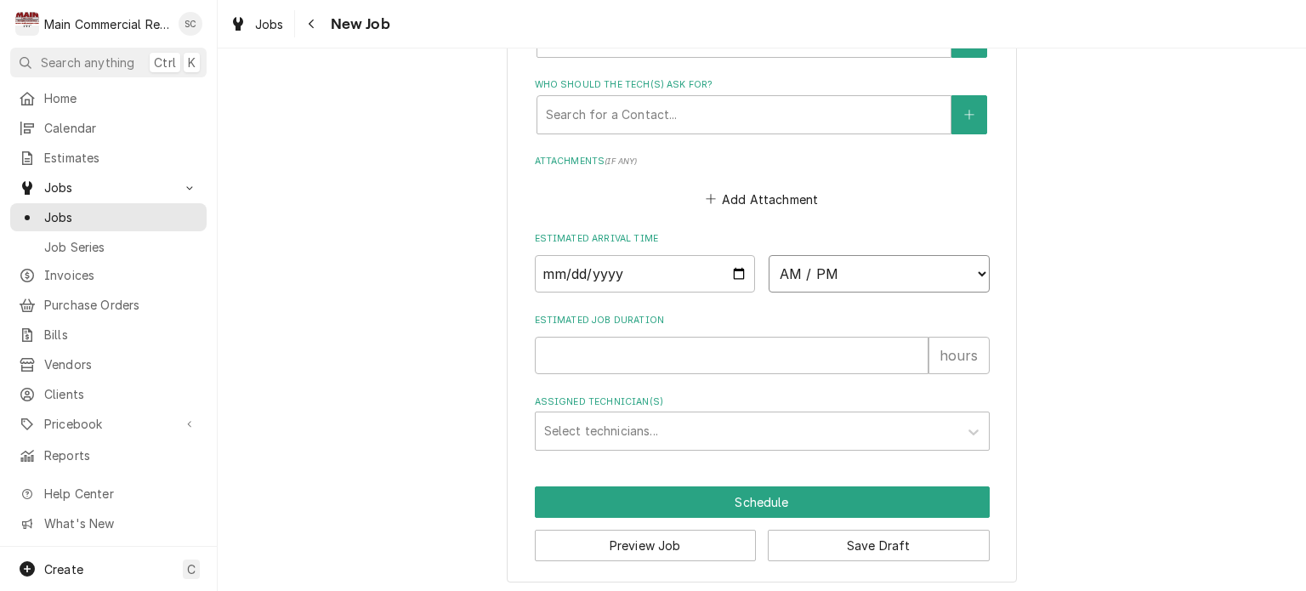
select select "08:00:00"
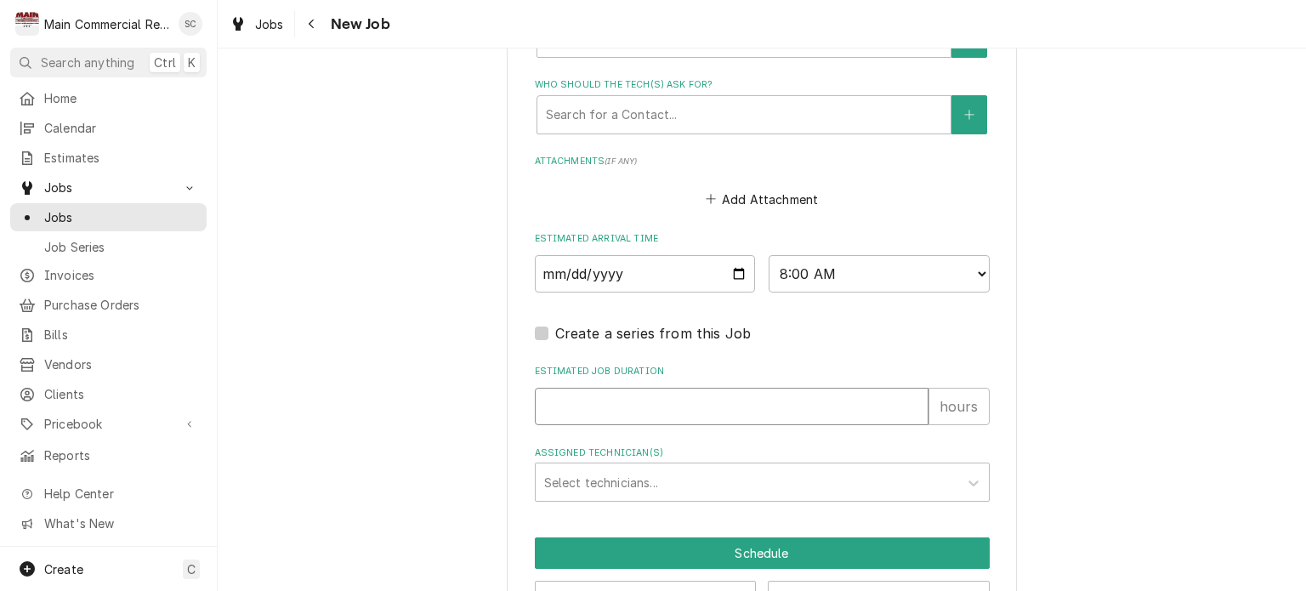
click at [690, 390] on input "Estimated Job Duration" at bounding box center [732, 406] width 394 height 37
type textarea "x"
type input ".2"
type textarea "x"
type input ".25"
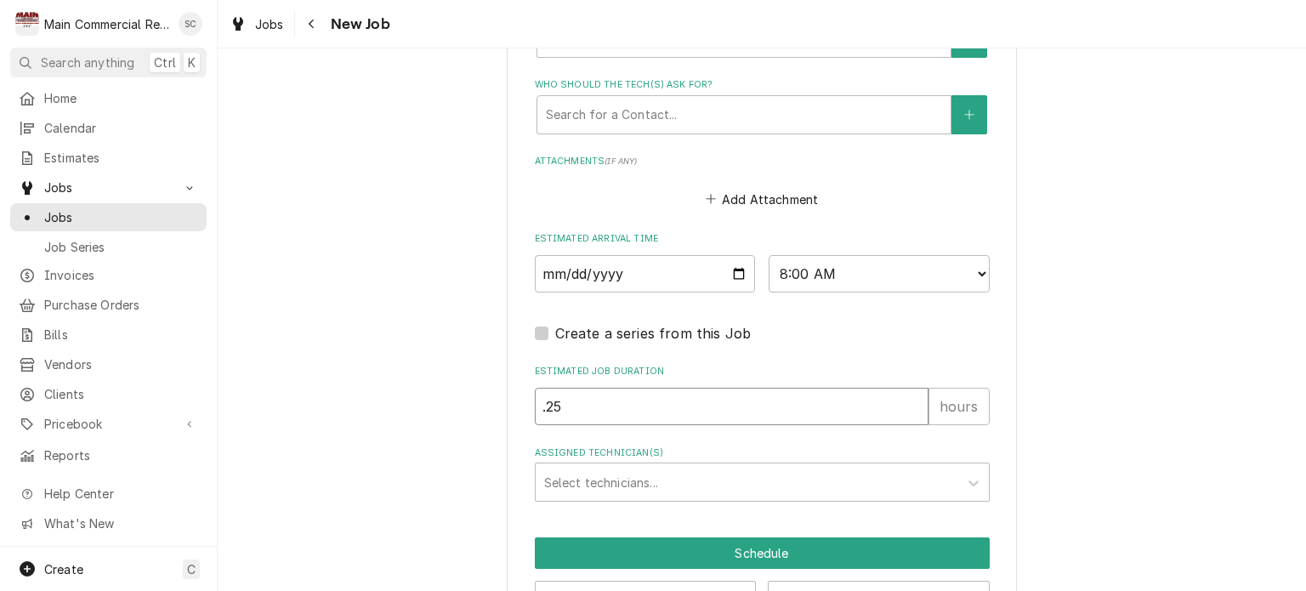
type textarea "x"
type input ".25"
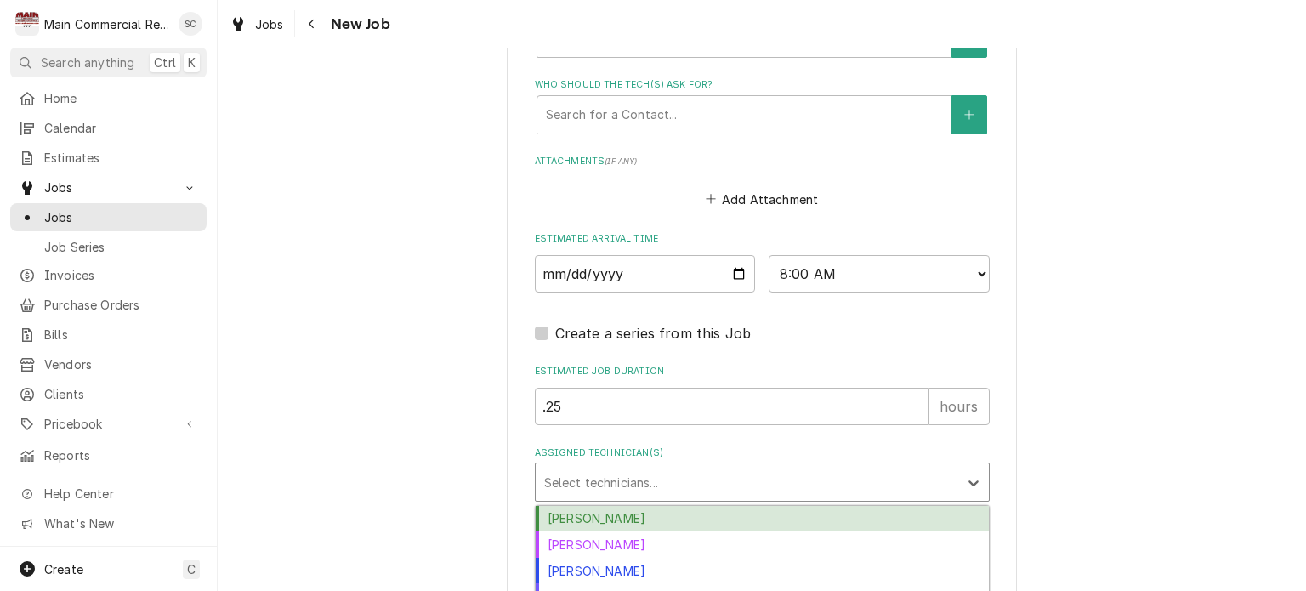
click at [690, 467] on div "Assigned Technician(s)" at bounding box center [747, 482] width 406 height 31
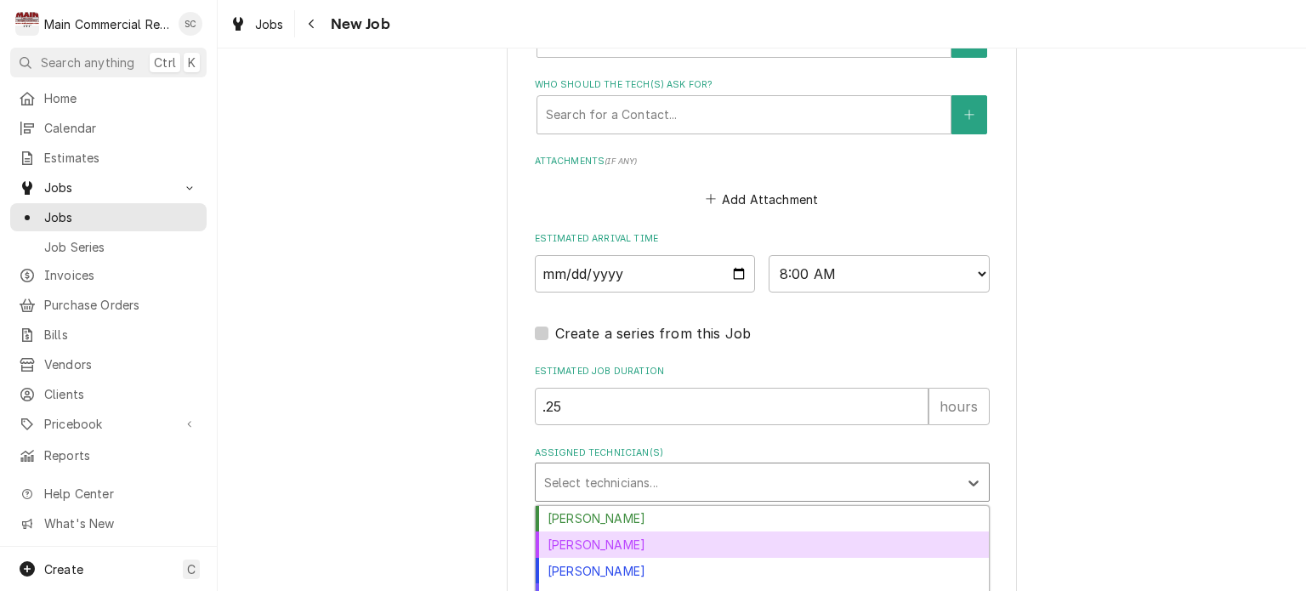
click at [655, 536] on div "Dorian Wertz" at bounding box center [762, 544] width 453 height 26
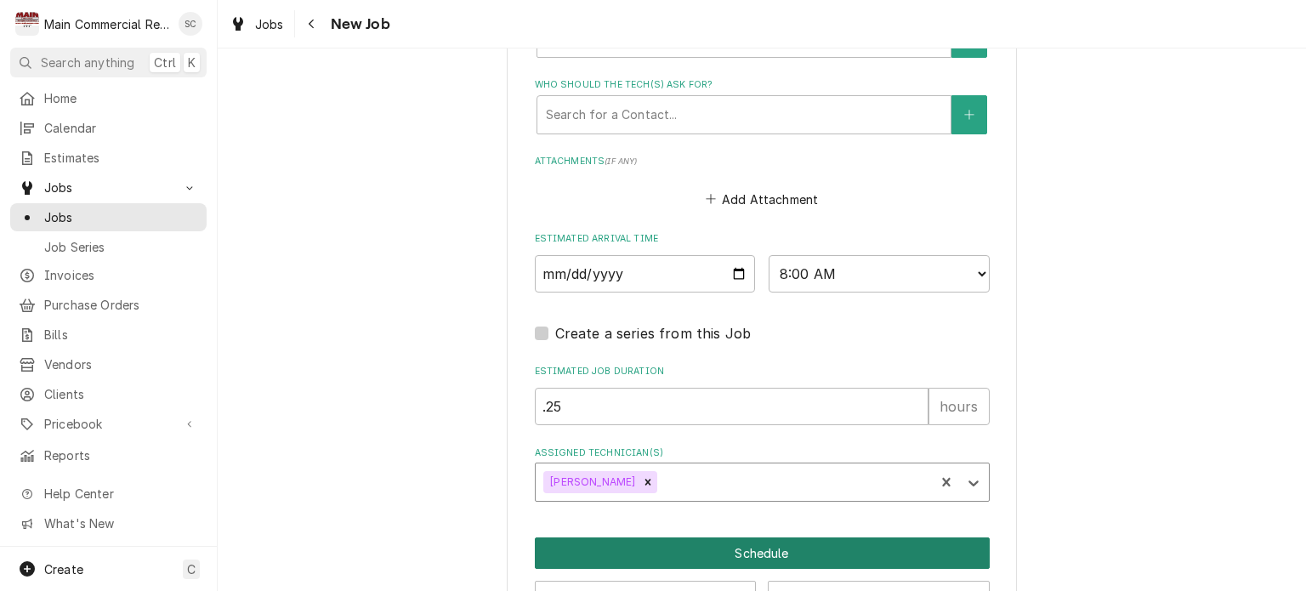
click at [692, 543] on button "Schedule" at bounding box center [762, 552] width 455 height 31
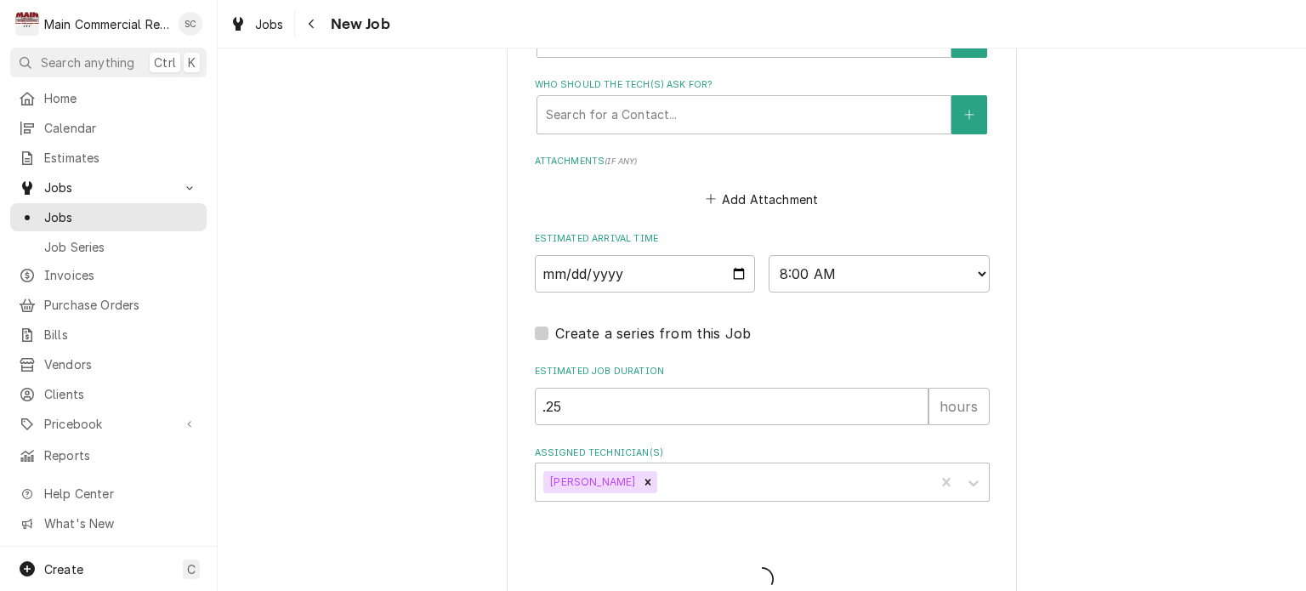
type textarea "x"
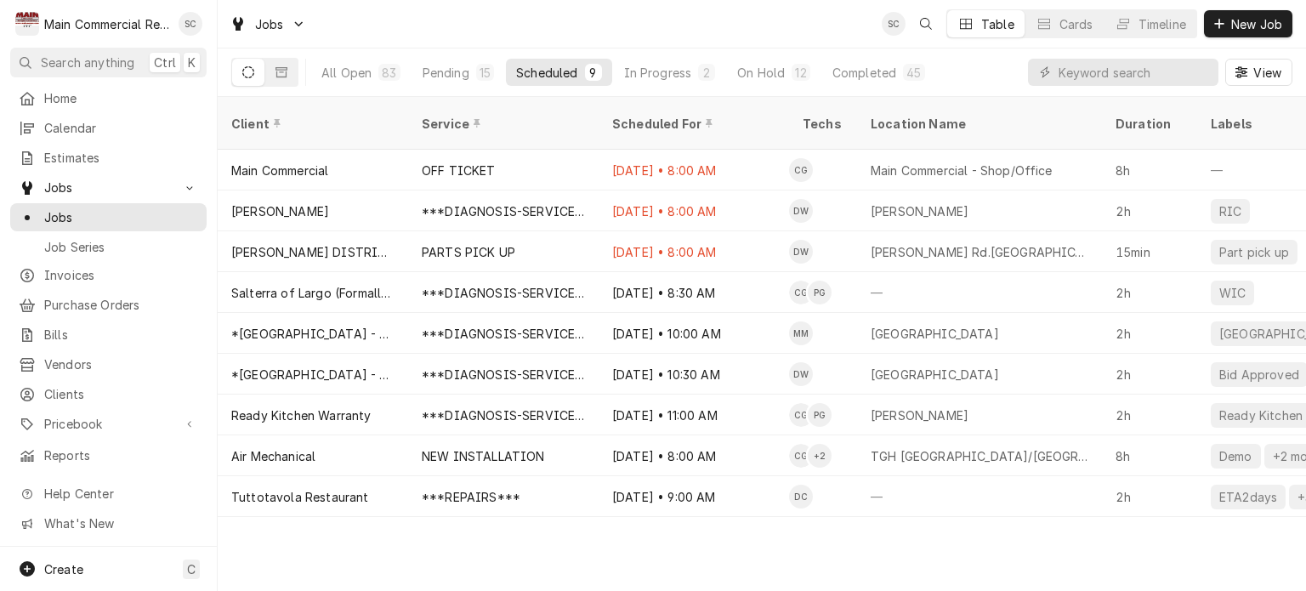
click at [710, 19] on div "Jobs SC Table Cards Timeline New Job" at bounding box center [762, 24] width 1088 height 48
click at [1026, 525] on div "Client Service Scheduled For Techs Location Name Duration Labels Status ID Prio…" at bounding box center [762, 344] width 1088 height 494
click at [867, 74] on div "Completed" at bounding box center [864, 73] width 64 height 18
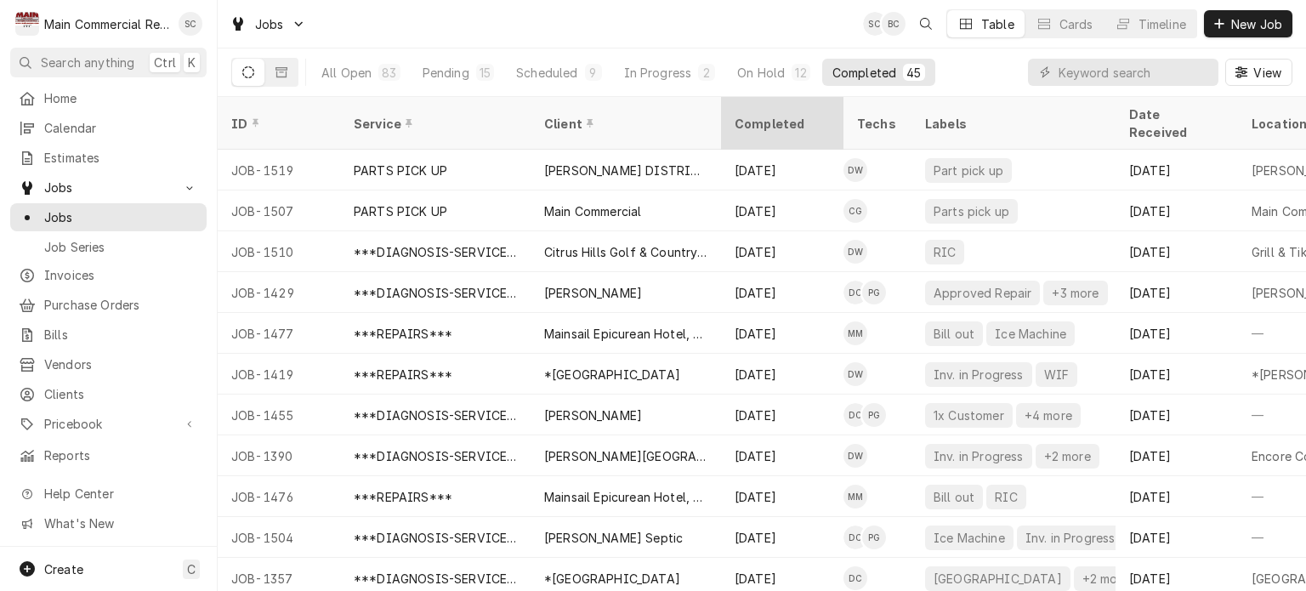
click at [796, 117] on div "Completed" at bounding box center [781, 124] width 92 height 18
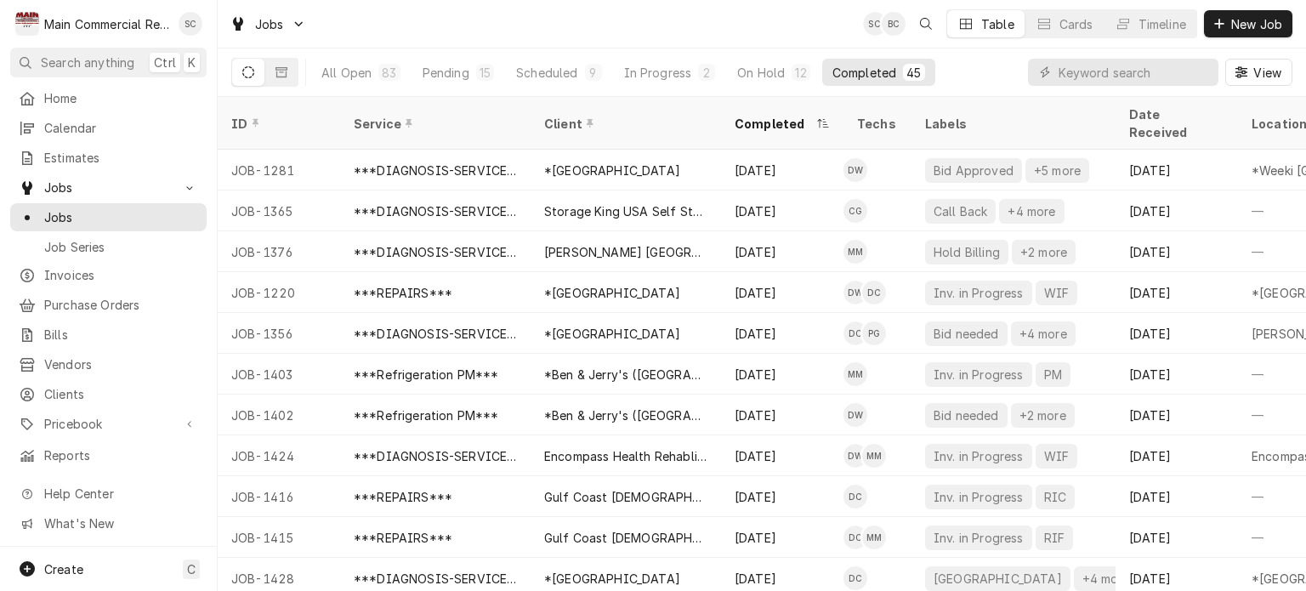
click at [796, 117] on div "Completed" at bounding box center [774, 124] width 78 height 18
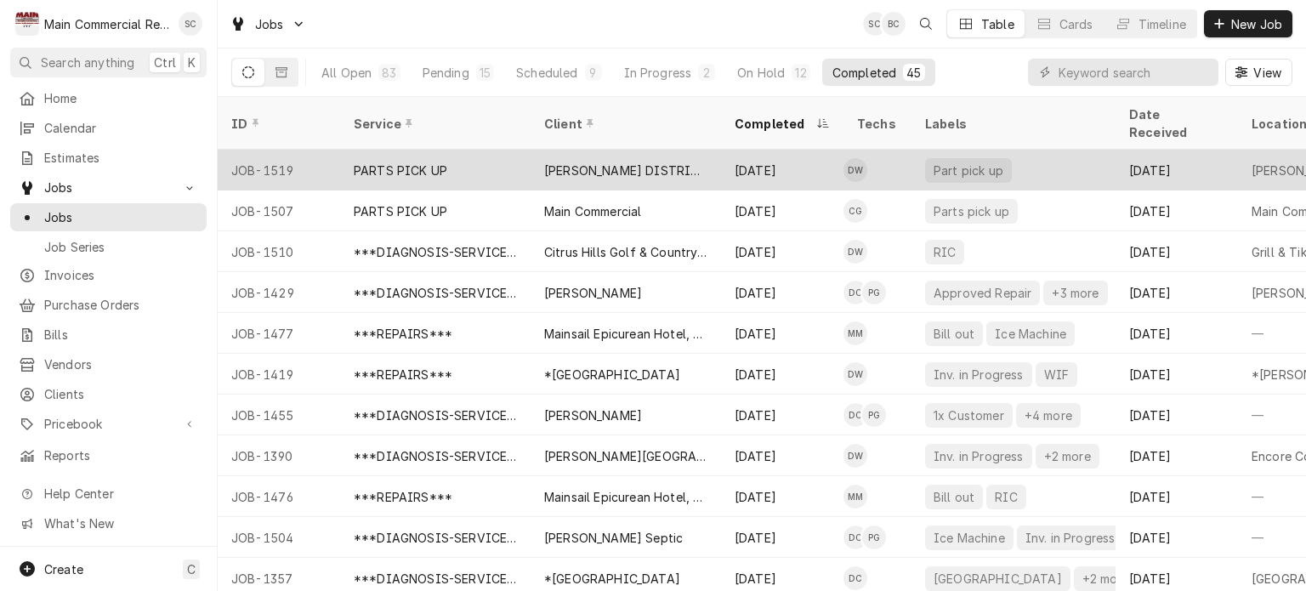
click at [682, 150] on div "[PERSON_NAME] DISTRIBUTING" at bounding box center [626, 170] width 190 height 41
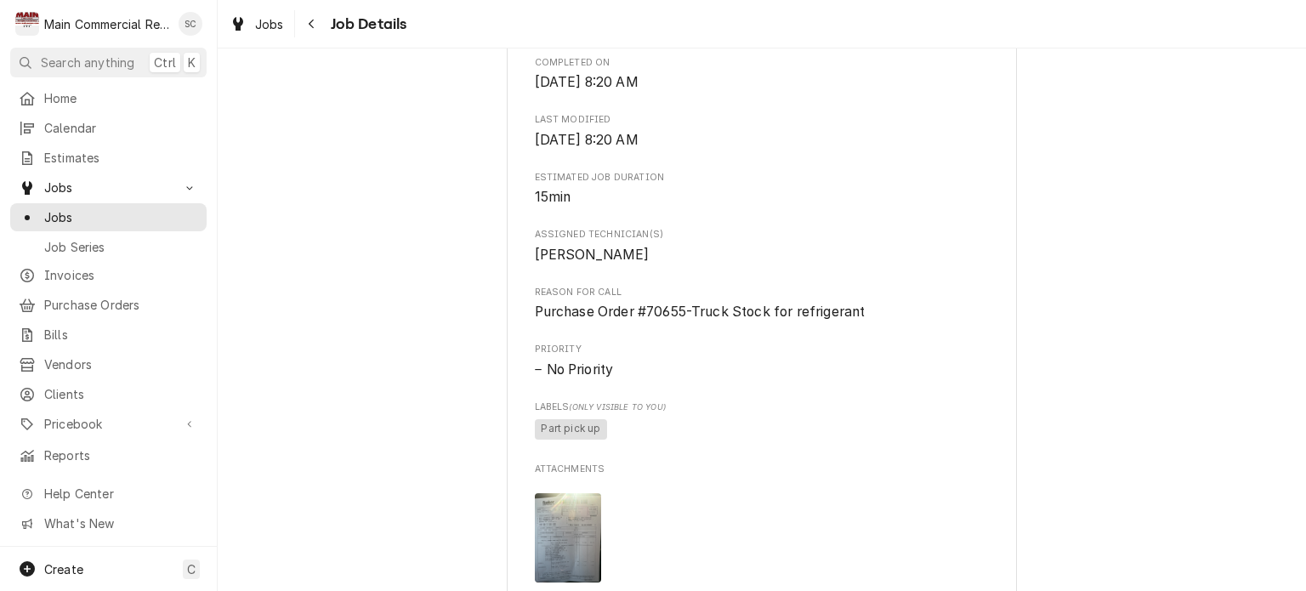
scroll to position [935, 0]
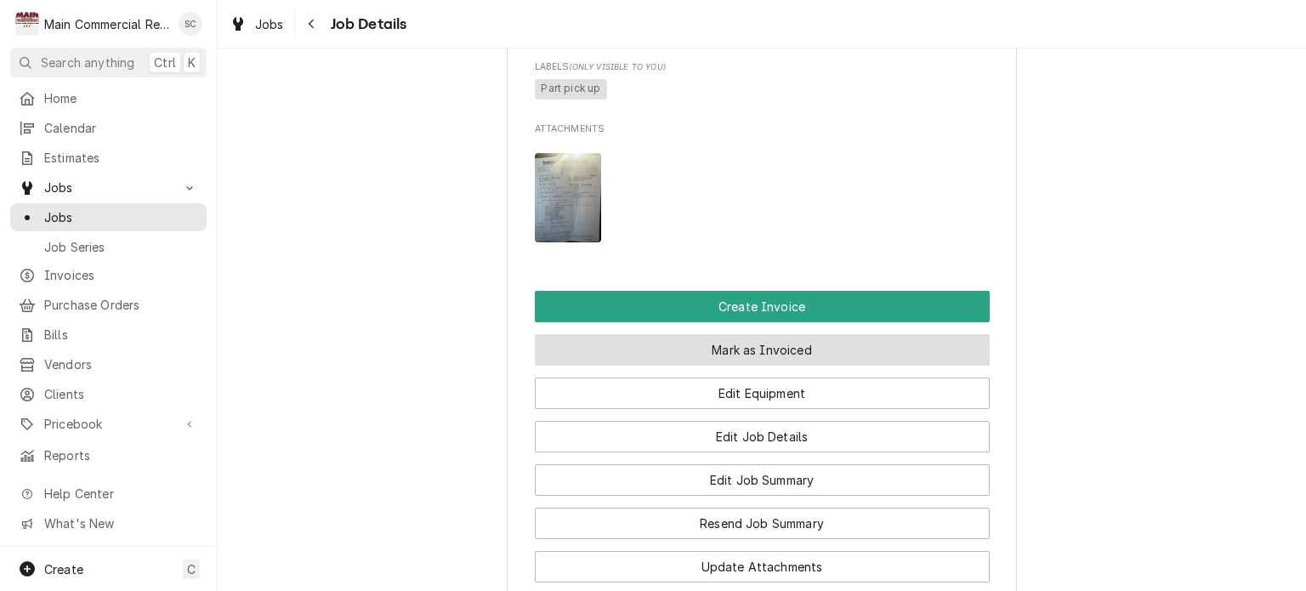
click at [753, 366] on button "Mark as Invoiced" at bounding box center [762, 349] width 455 height 31
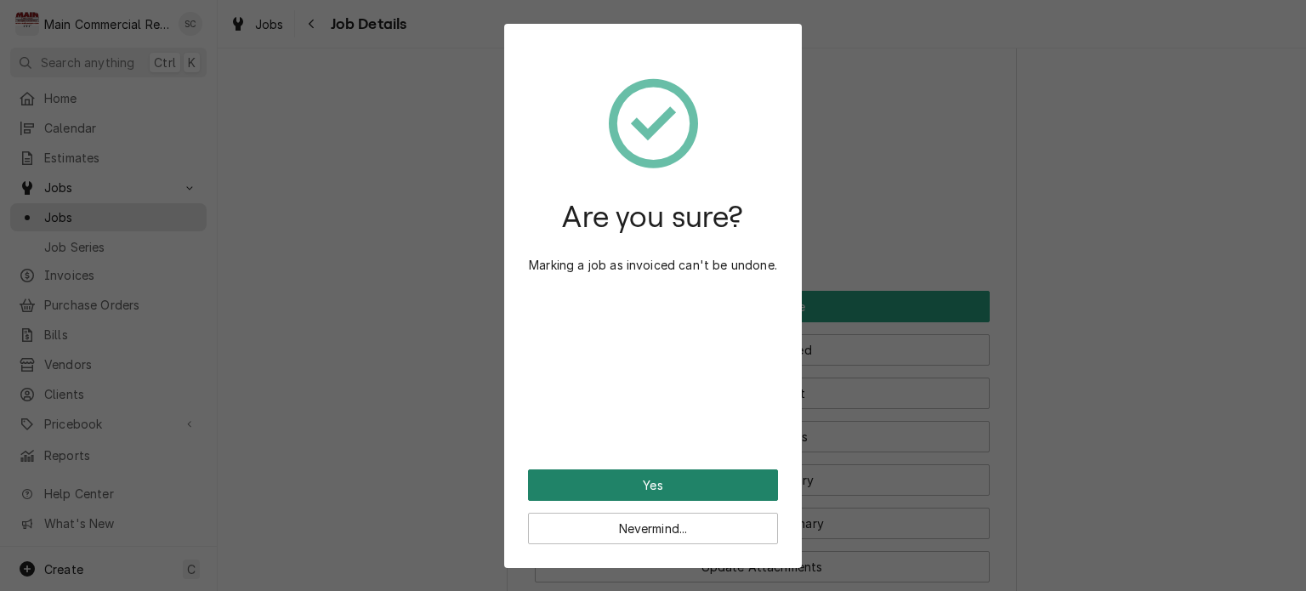
click at [711, 482] on button "Yes" at bounding box center [653, 484] width 250 height 31
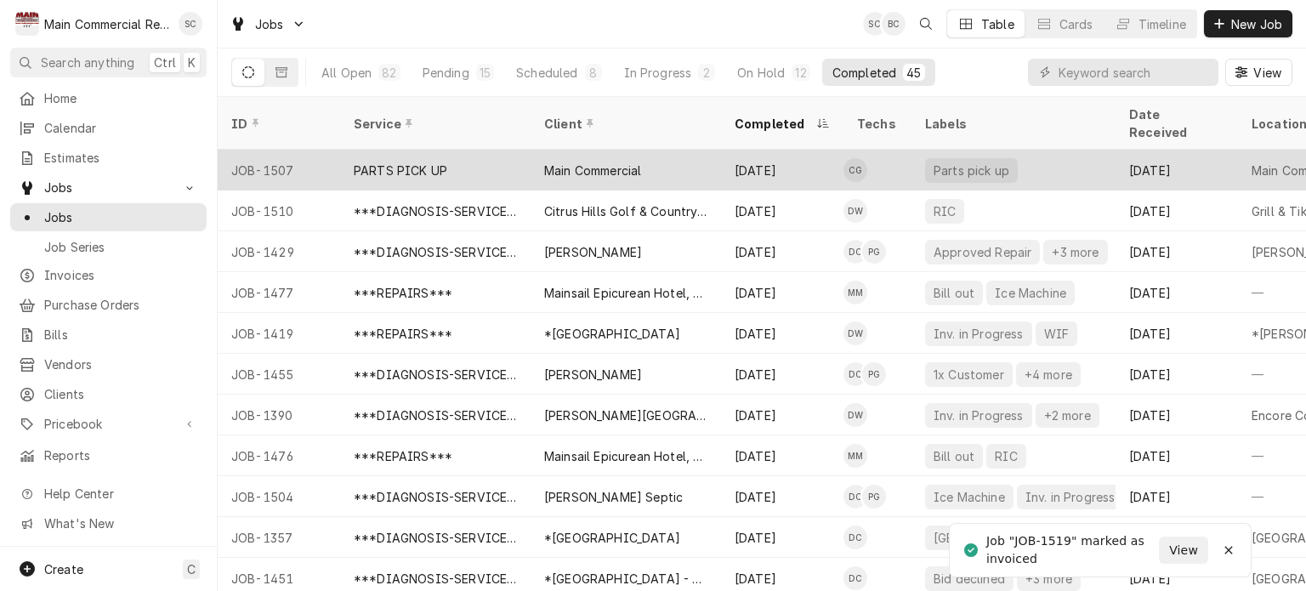
click at [605, 159] on div "Main Commercial" at bounding box center [626, 170] width 190 height 41
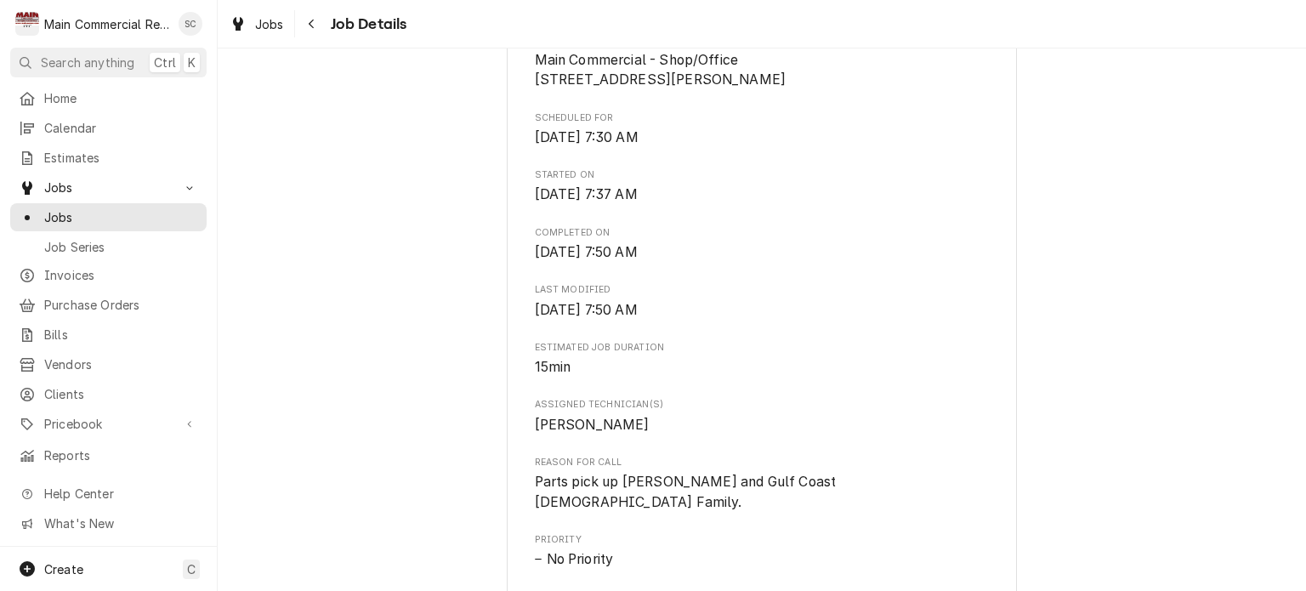
scroll to position [765, 0]
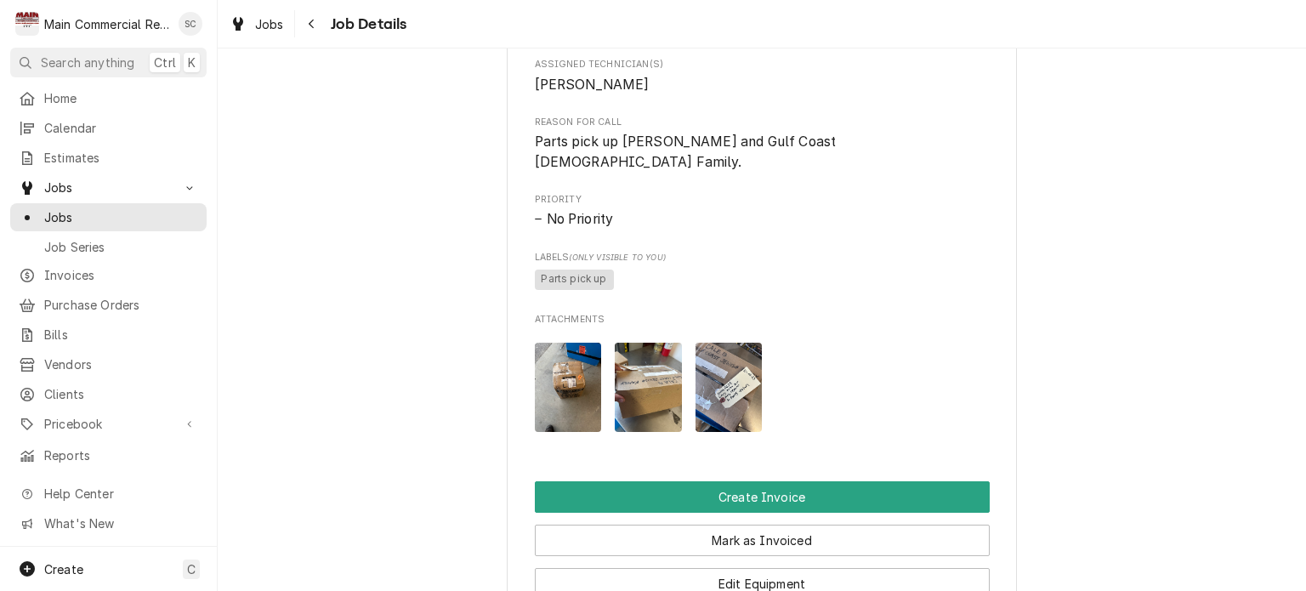
click at [745, 370] on img "Attachments" at bounding box center [728, 387] width 67 height 89
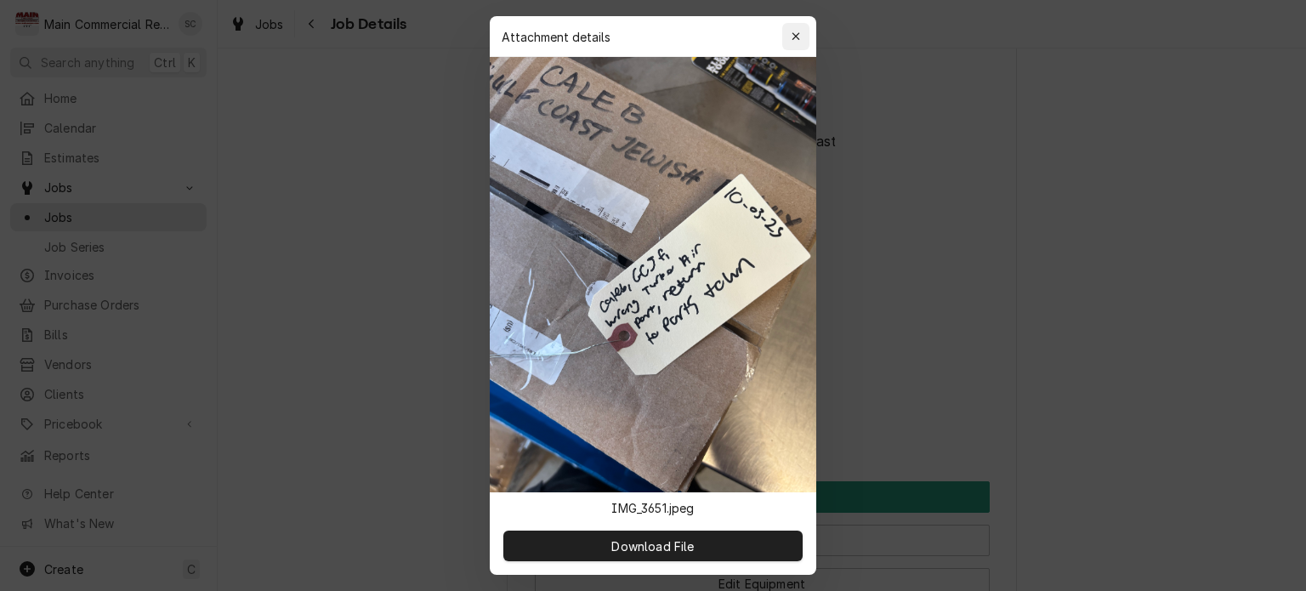
click at [797, 37] on icon "button" at bounding box center [796, 37] width 9 height 12
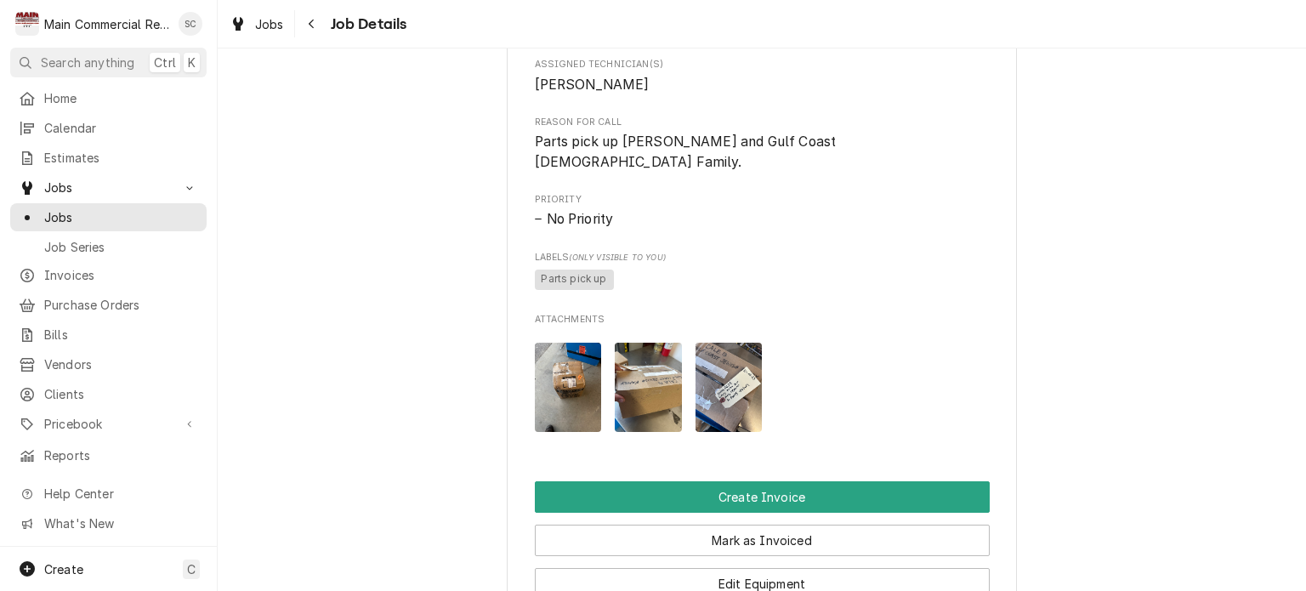
scroll to position [1105, 0]
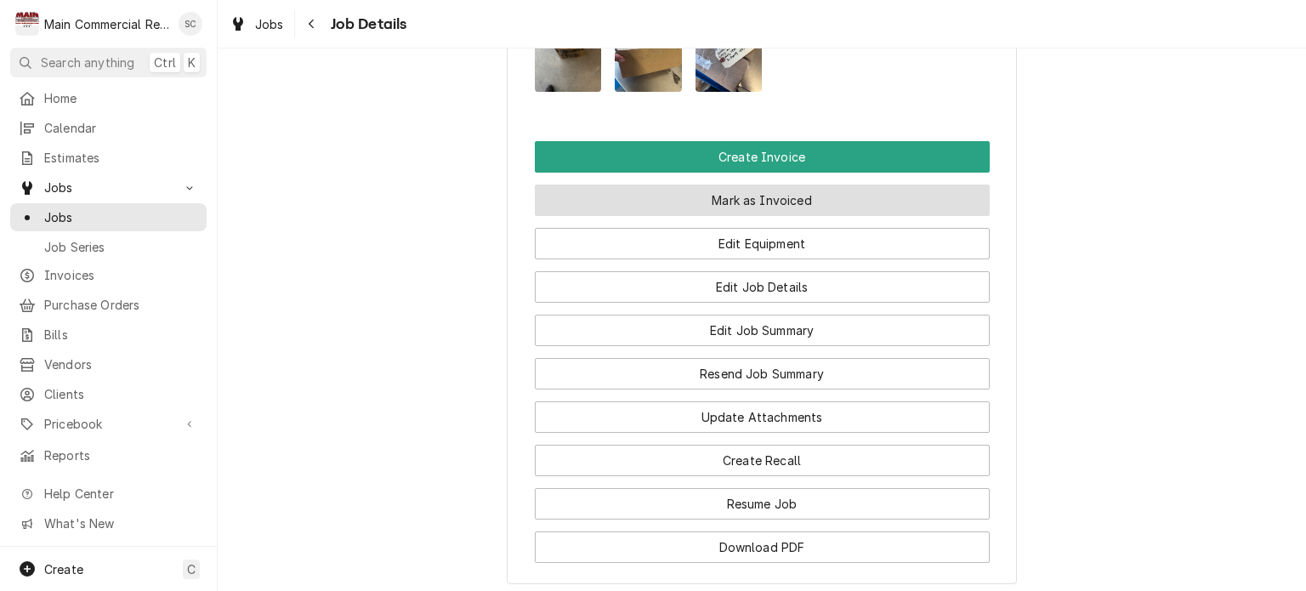
click at [786, 203] on button "Mark as Invoiced" at bounding box center [762, 199] width 455 height 31
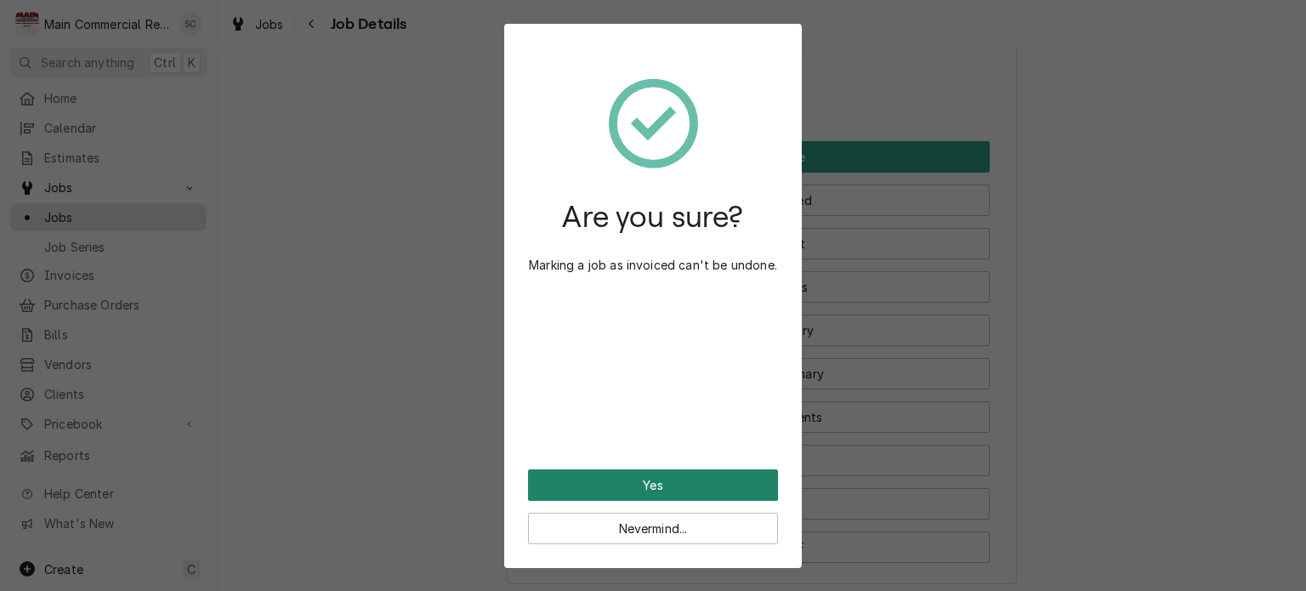
click at [658, 489] on button "Yes" at bounding box center [653, 484] width 250 height 31
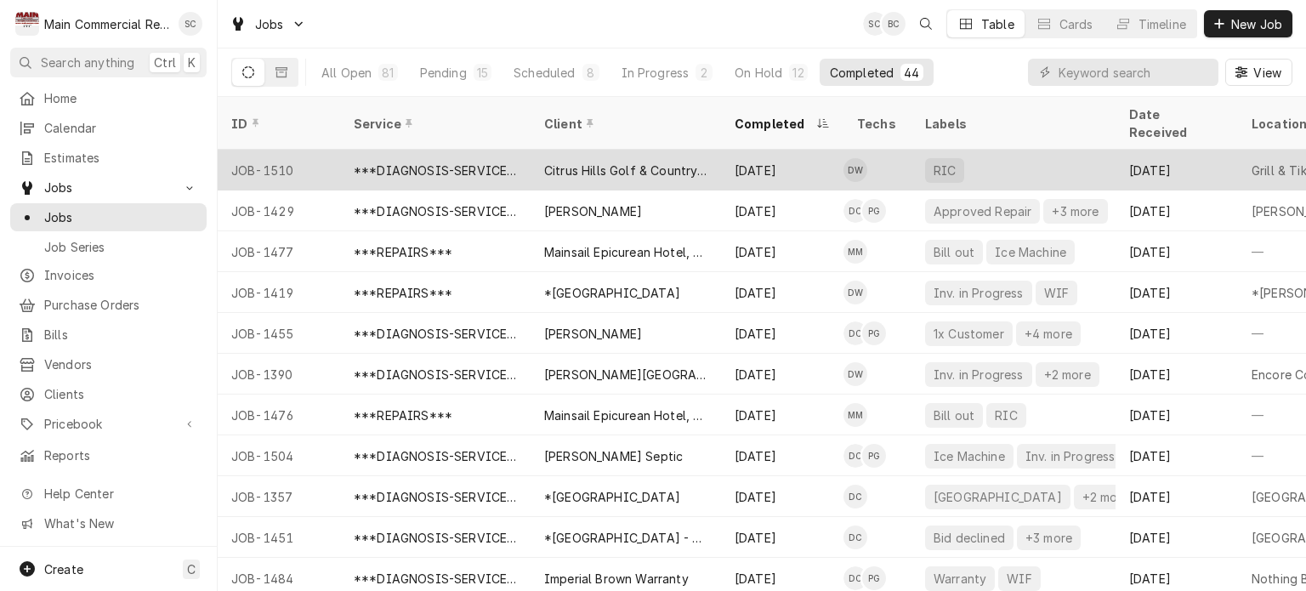
click at [714, 150] on div "Citrus Hills Golf & Country Club" at bounding box center [626, 170] width 190 height 41
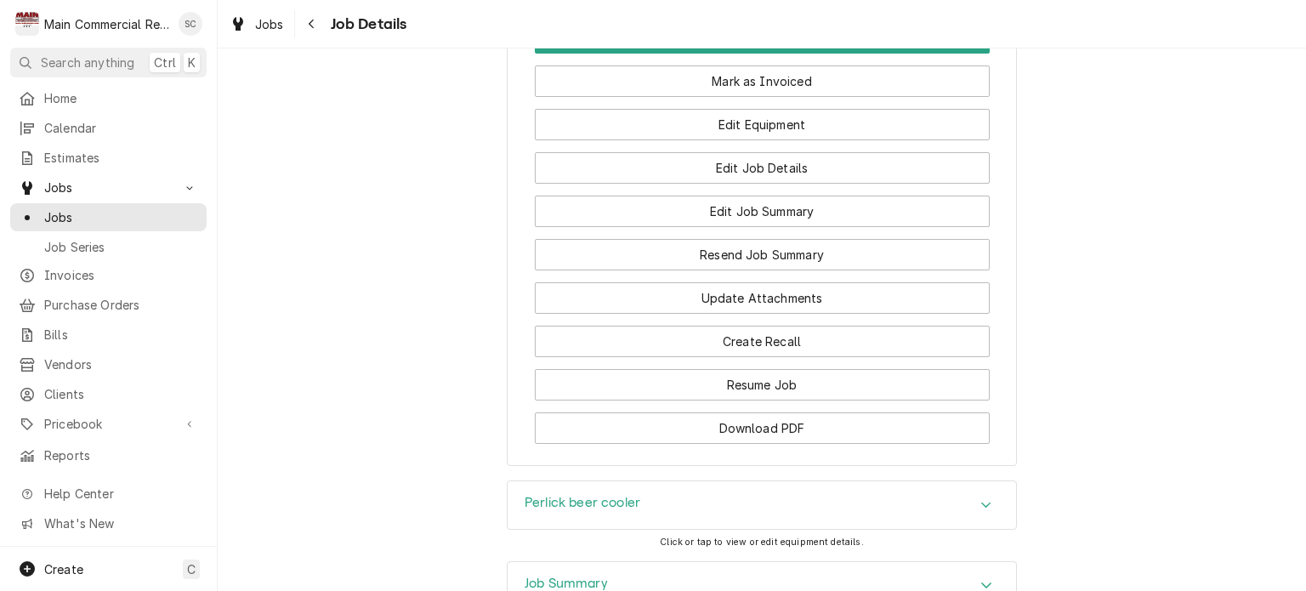
scroll to position [2173, 0]
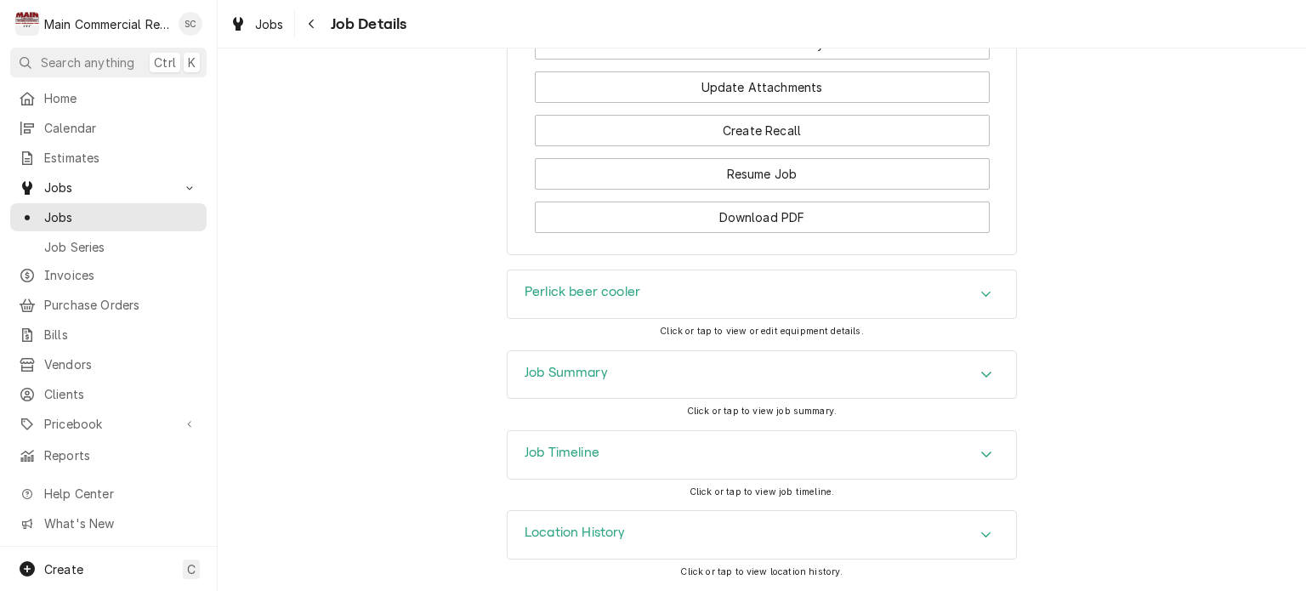
click at [981, 379] on icon "Accordion Header" at bounding box center [986, 374] width 12 height 14
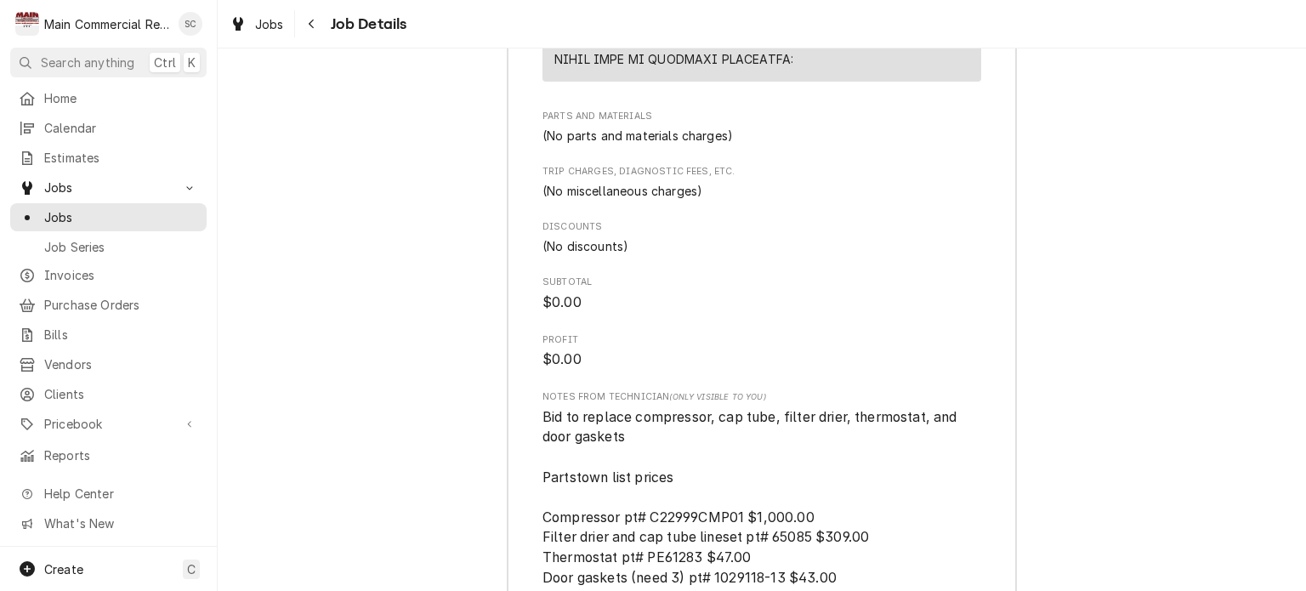
scroll to position [4452, 0]
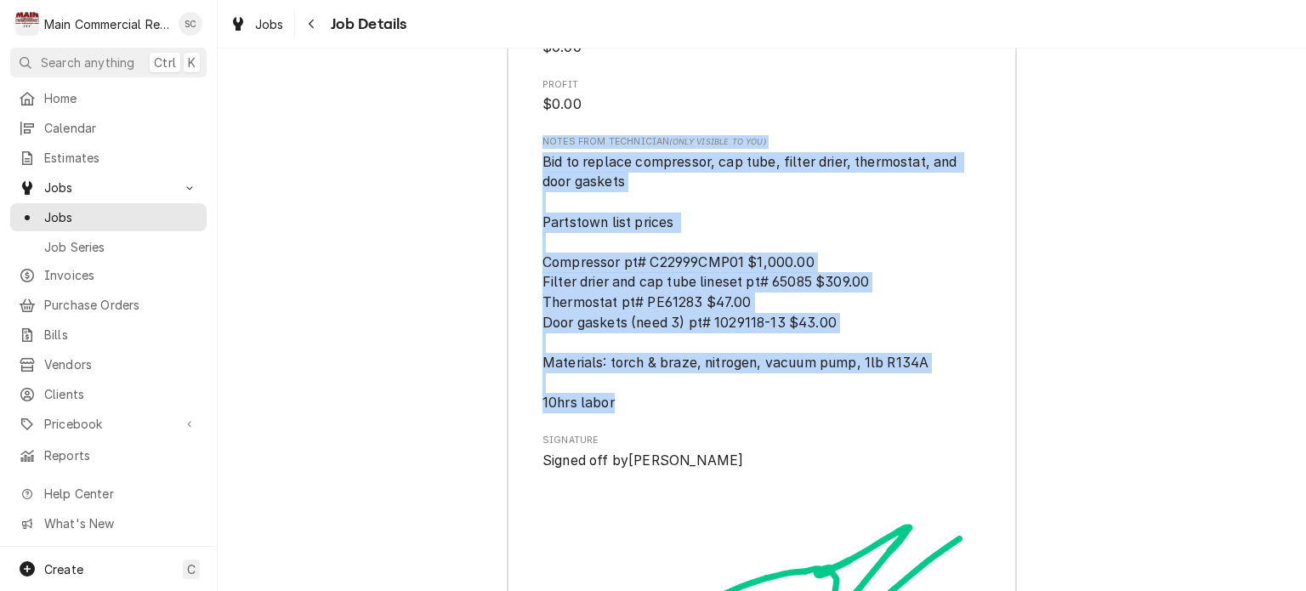
drag, startPoint x: 616, startPoint y: 433, endPoint x: 548, endPoint y: 192, distance: 249.8
click at [542, 173] on div "Notes from Technician (Only Visible to You) Bid to replace compressor, cap tube…" at bounding box center [761, 274] width 439 height 278
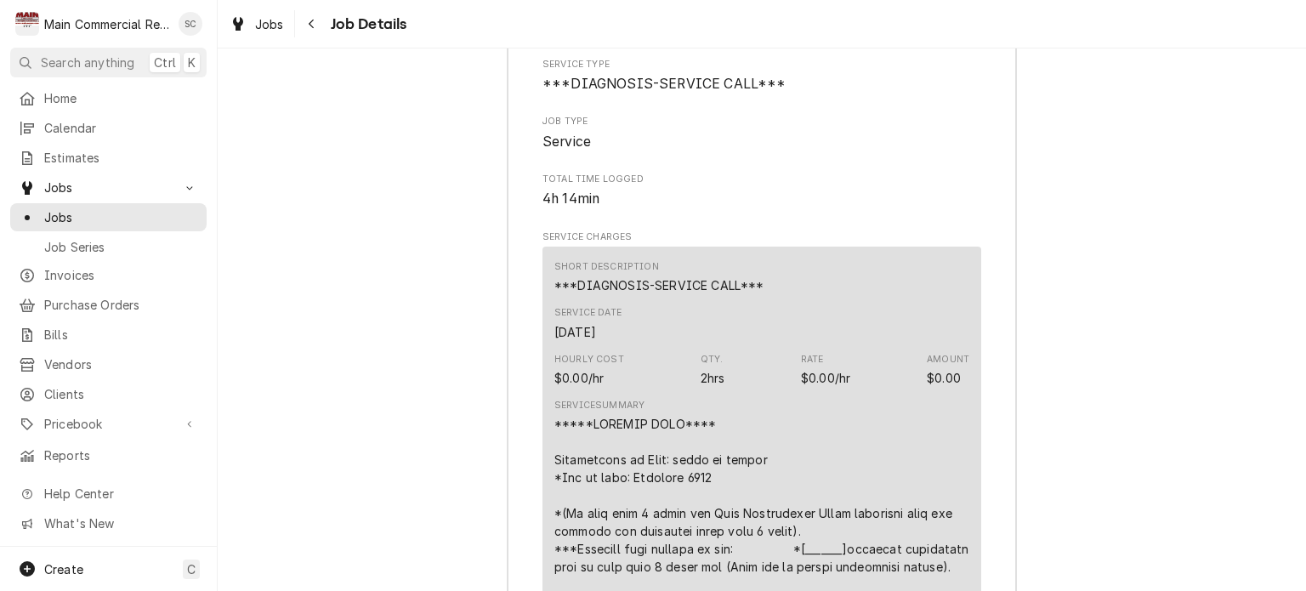
scroll to position [2158, 0]
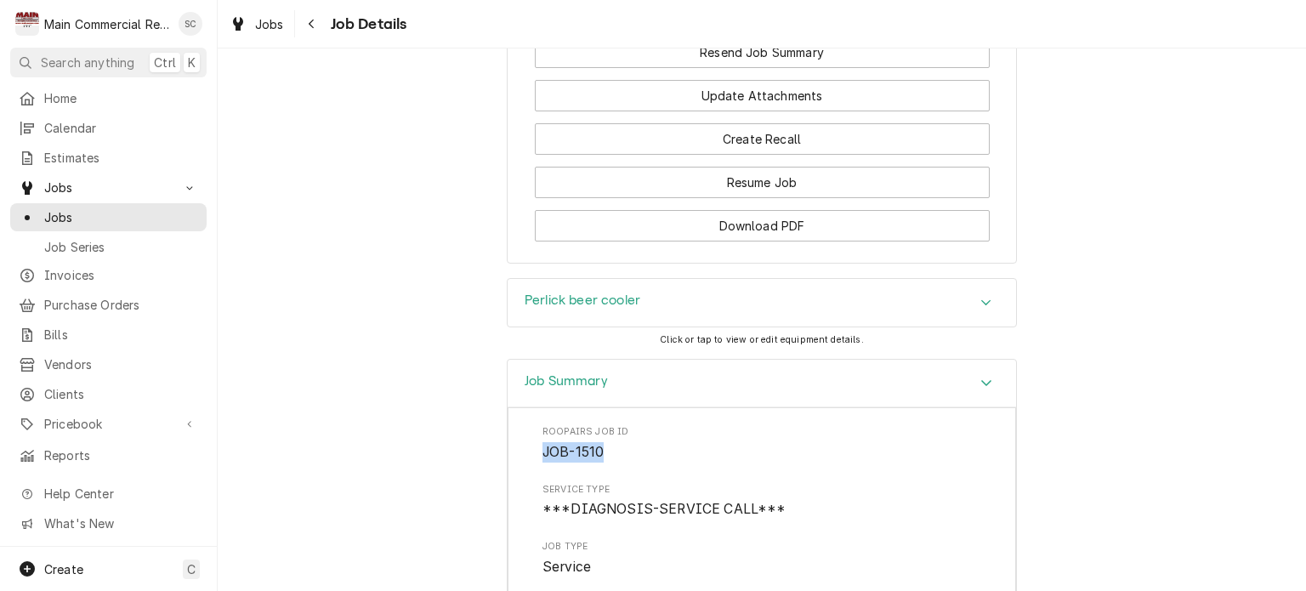
drag, startPoint x: 607, startPoint y: 457, endPoint x: 542, endPoint y: 464, distance: 65.0
copy span "JOB-1510"
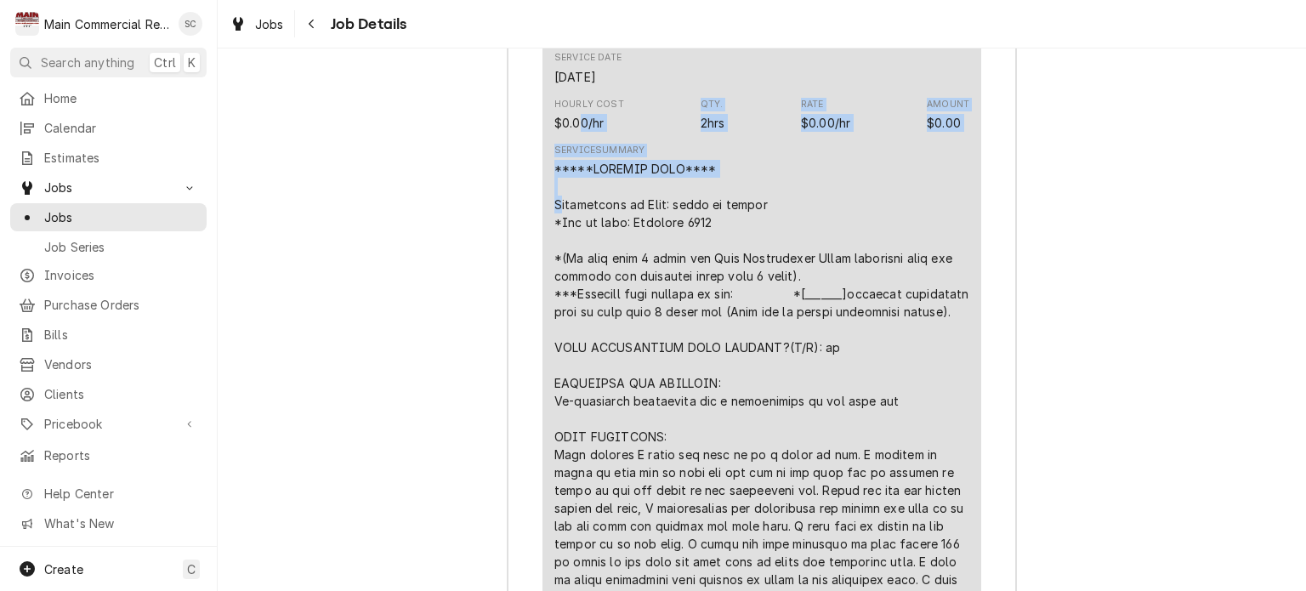
drag, startPoint x: 1303, startPoint y: 380, endPoint x: 634, endPoint y: 241, distance: 683.5
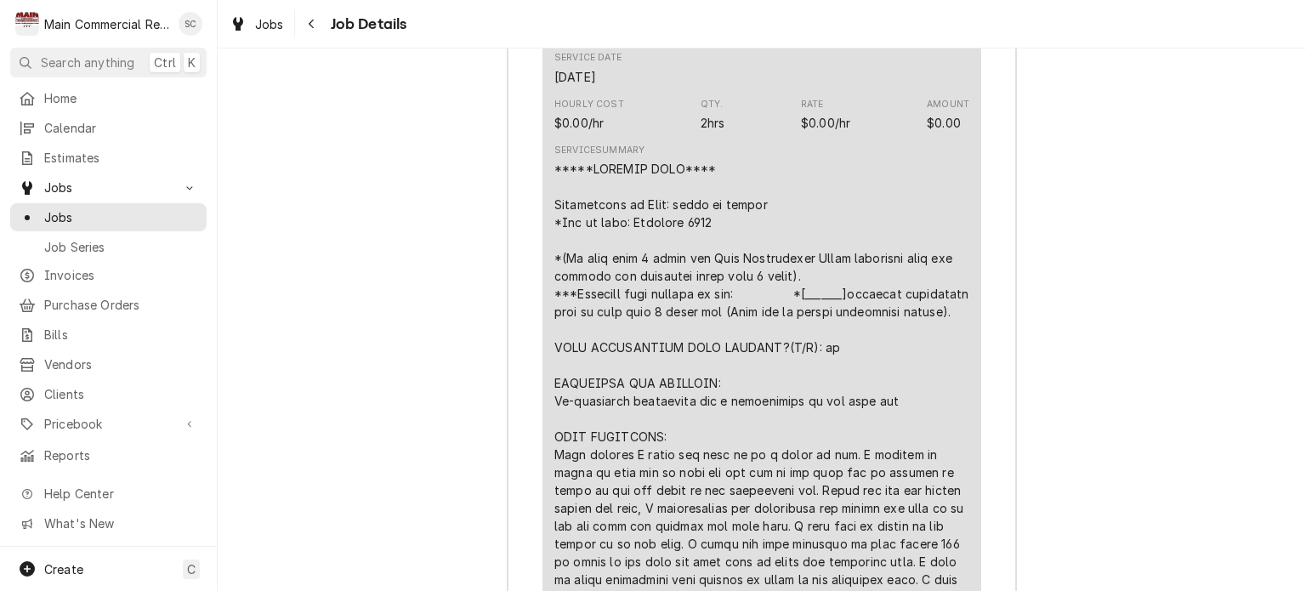
drag, startPoint x: 722, startPoint y: 224, endPoint x: 548, endPoint y: 207, distance: 175.1
copy div "Description of Unit: reach in cooler *Age of unit: December 2012"
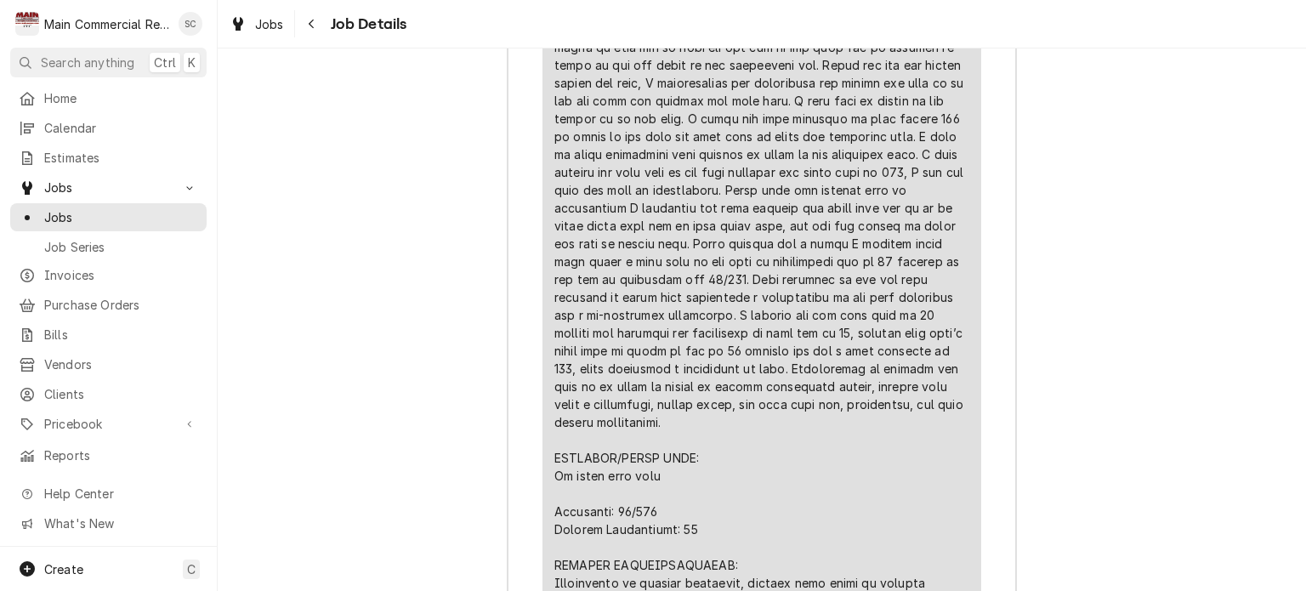
scroll to position [3518, 0]
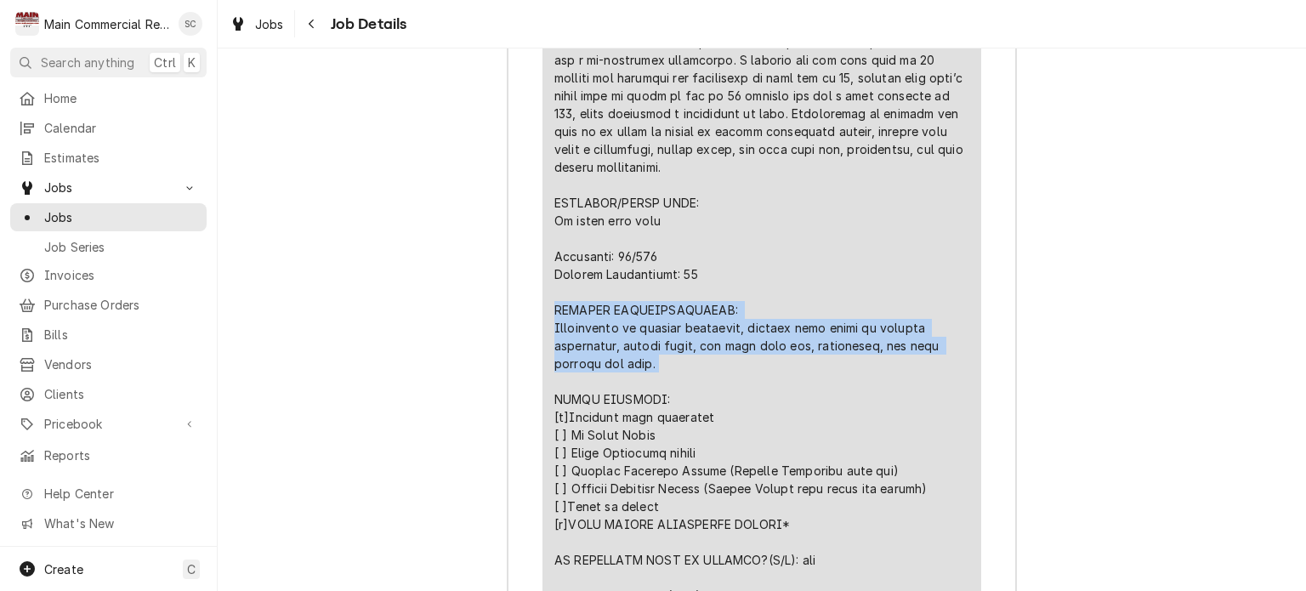
drag, startPoint x: 605, startPoint y: 394, endPoint x: 537, endPoint y: 337, distance: 88.7
click at [542, 337] on div "Short Description ***DIAGNOSIS-SERVICE CALL*** Service Date Oct 2, 2025 Hourly …" at bounding box center [761, 36] width 439 height 1450
copy div "FURTHER RECOMMENDATIONS: Recommended to replace equipment, however will quote t…"
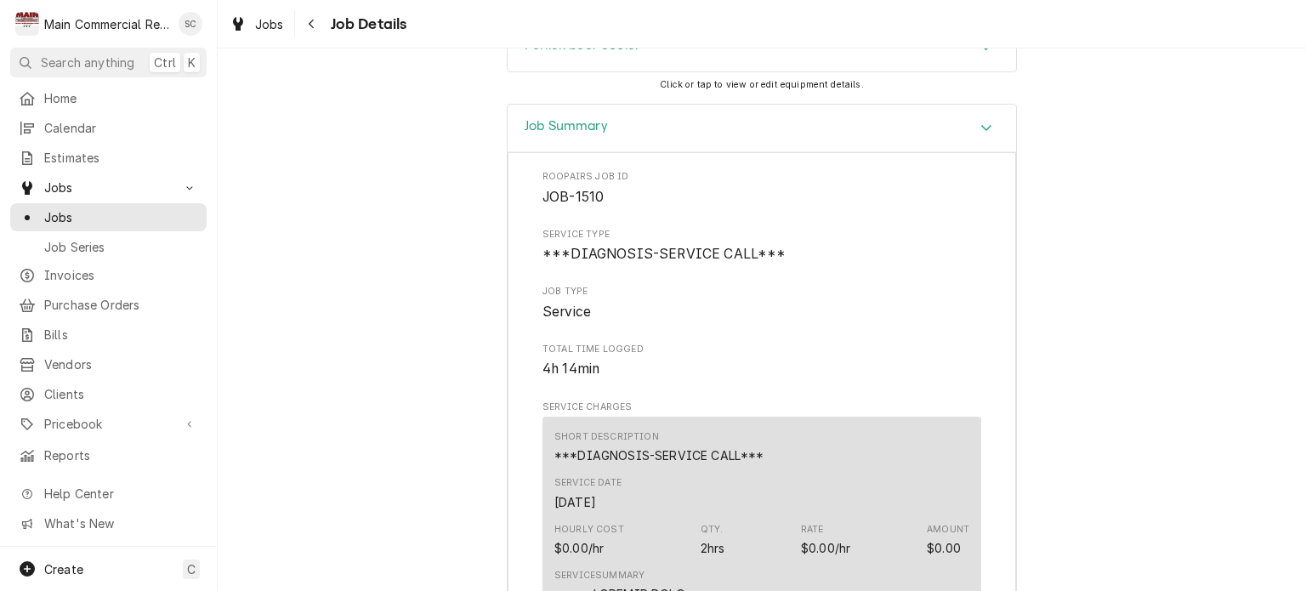
scroll to position [2073, 0]
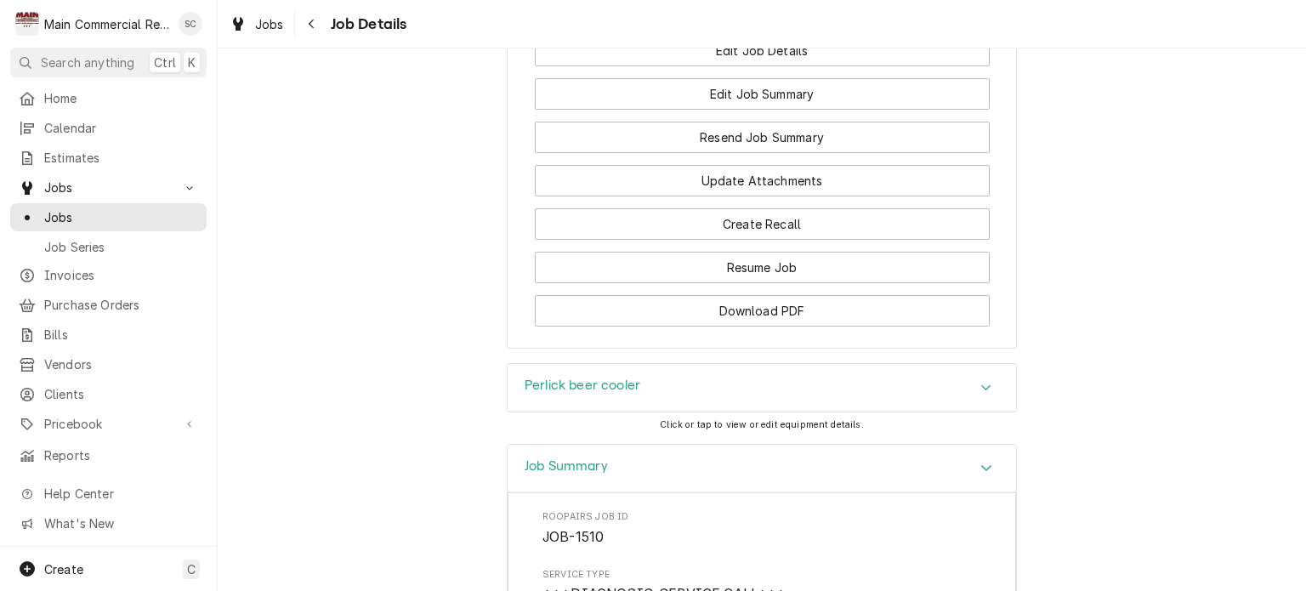
click at [712, 400] on div "Perlick beer cooler" at bounding box center [762, 388] width 508 height 48
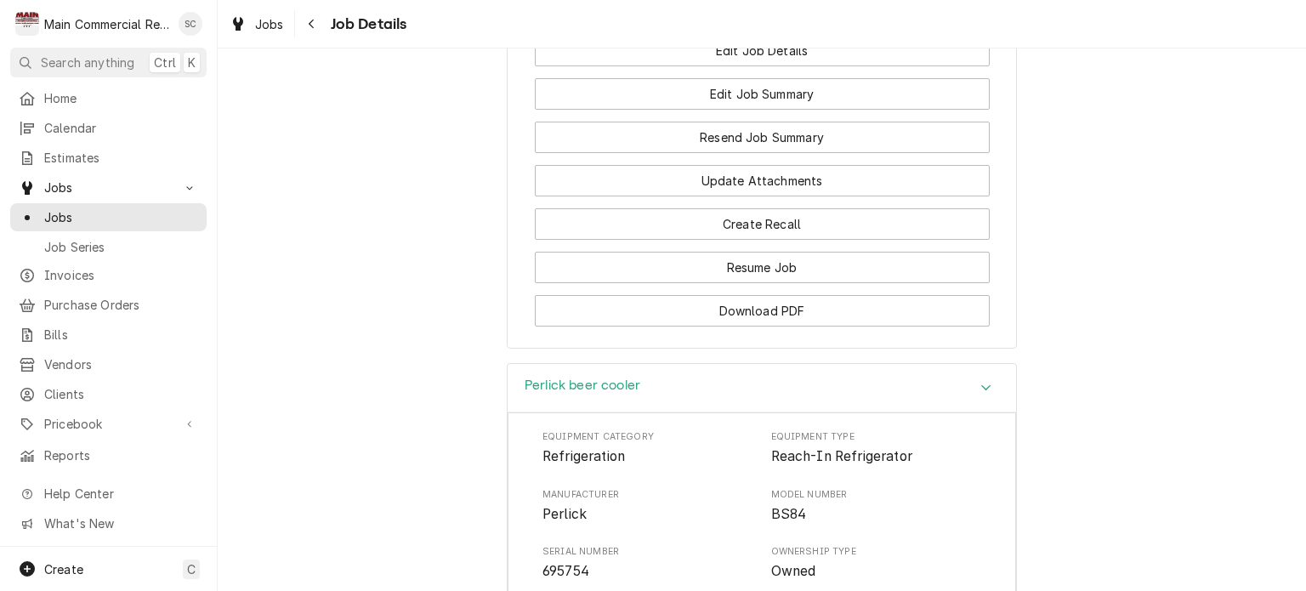
scroll to position [2243, 0]
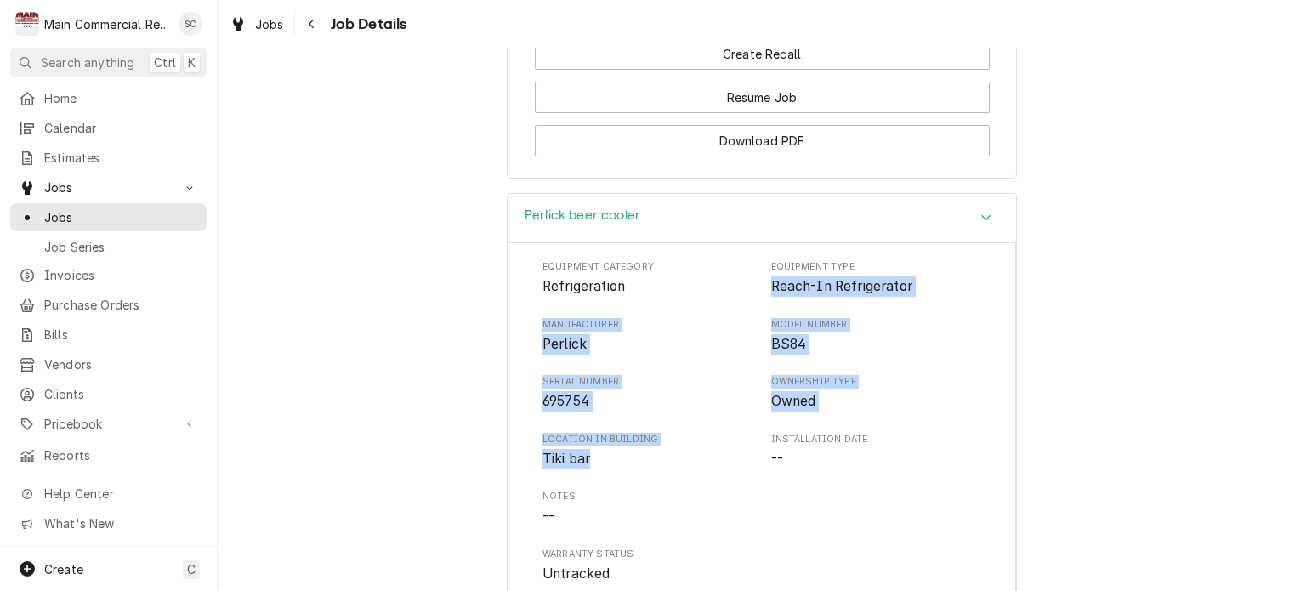
drag, startPoint x: 587, startPoint y: 430, endPoint x: 762, endPoint y: 310, distance: 211.5
click at [762, 310] on div "Equipment Category Refrigeration Equipment Type Reach-In Refrigerator Manufactu…" at bounding box center [761, 422] width 439 height 324
copy div "Reach-In Refrigerator Manufacturer Perlick Model Number BS84 Serial Number 6957…"
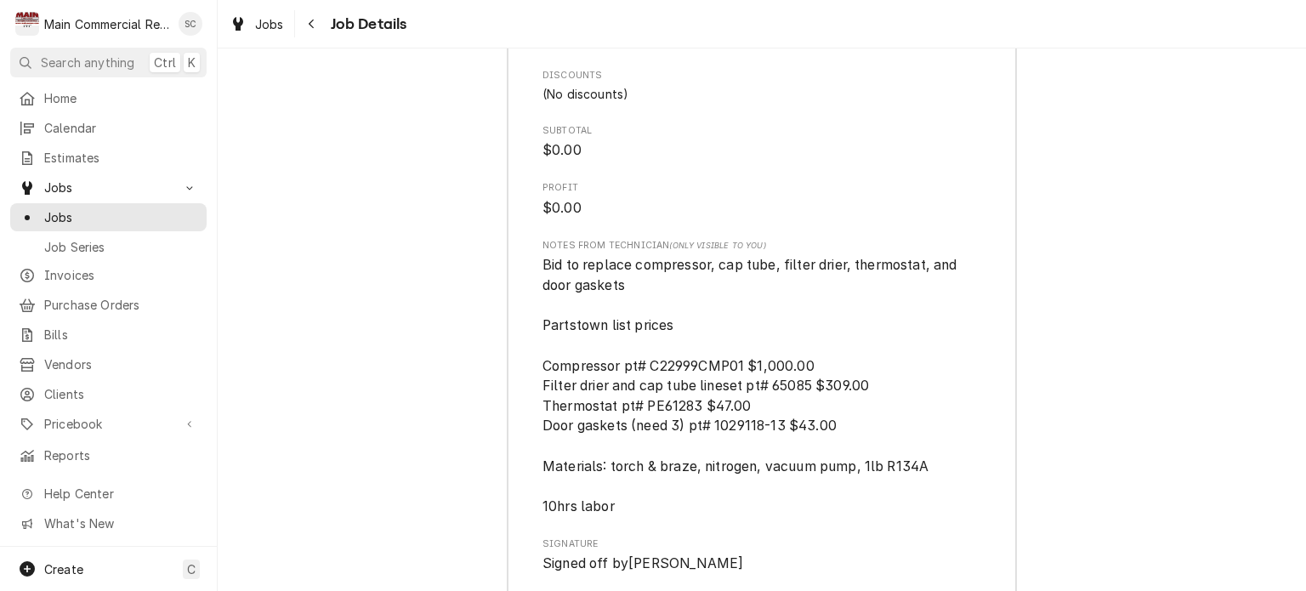
scroll to position [4963, 0]
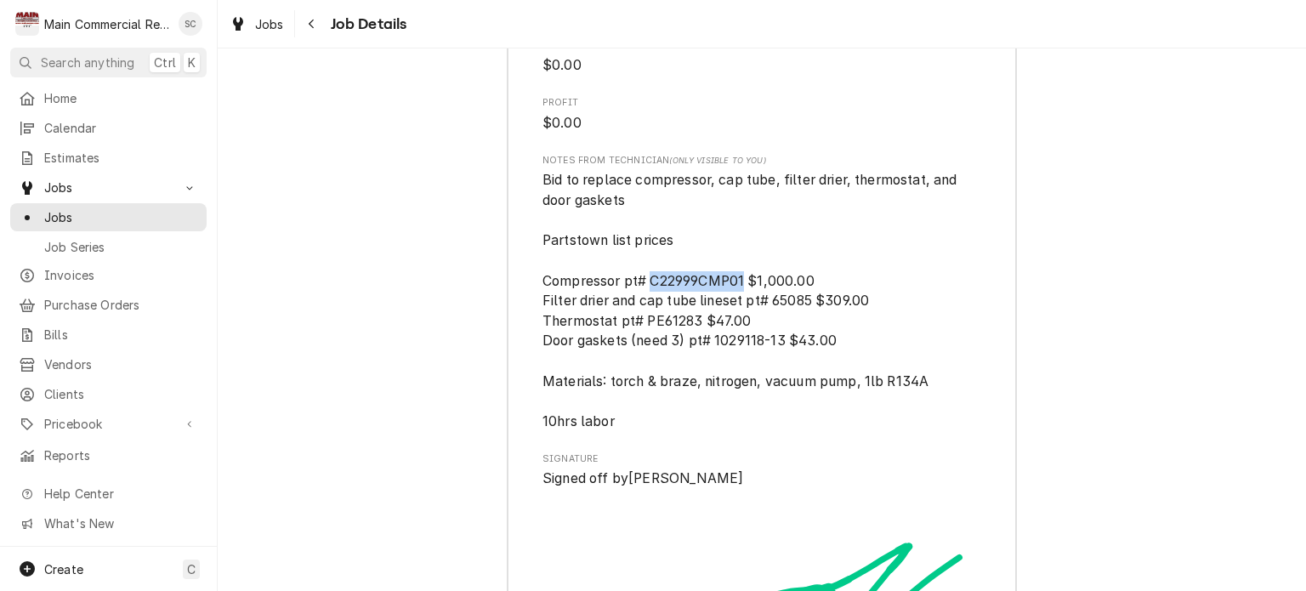
drag, startPoint x: 740, startPoint y: 304, endPoint x: 648, endPoint y: 306, distance: 91.8
click at [648, 306] on span "Bid to replace compressor, cap tube, filter drier, thermostat, and door gaskets…" at bounding box center [751, 301] width 418 height 258
copy span "C22999CMP01"
drag, startPoint x: 805, startPoint y: 325, endPoint x: 769, endPoint y: 327, distance: 36.6
click at [769, 327] on span "Bid to replace compressor, cap tube, filter drier, thermostat, and door gaskets…" at bounding box center [751, 301] width 418 height 258
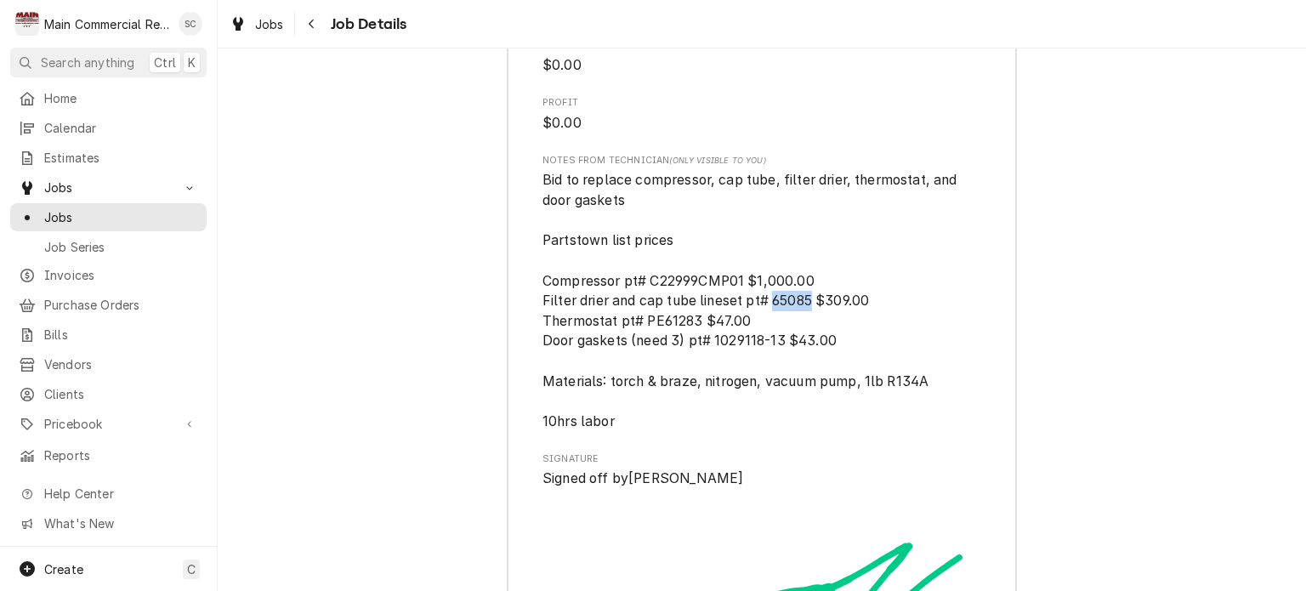
copy span "65085"
drag, startPoint x: 691, startPoint y: 343, endPoint x: 643, endPoint y: 338, distance: 48.7
click at [643, 338] on span "Bid to replace compressor, cap tube, filter drier, thermostat, and door gaskets…" at bounding box center [751, 301] width 418 height 258
copy span "PE61283"
drag, startPoint x: 759, startPoint y: 366, endPoint x: 710, endPoint y: 363, distance: 49.4
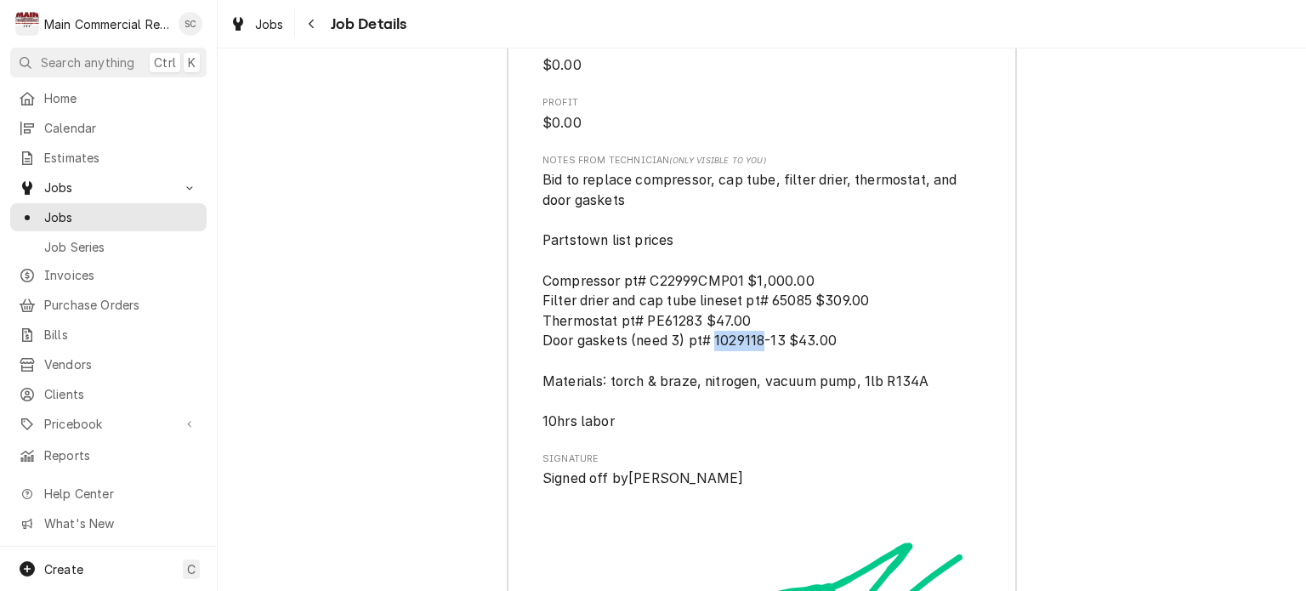
click at [710, 363] on span "Bid to replace compressor, cap tube, filter drier, thermostat, and door gaskets…" at bounding box center [751, 301] width 418 height 258
copy span "1029118"
click at [774, 357] on span "Bid to replace compressor, cap tube, filter drier, thermostat, and door gaskets…" at bounding box center [751, 301] width 418 height 258
drag, startPoint x: 777, startPoint y: 363, endPoint x: 710, endPoint y: 362, distance: 67.2
click at [710, 362] on span "Bid to replace compressor, cap tube, filter drier, thermostat, and door gaskets…" at bounding box center [751, 301] width 418 height 258
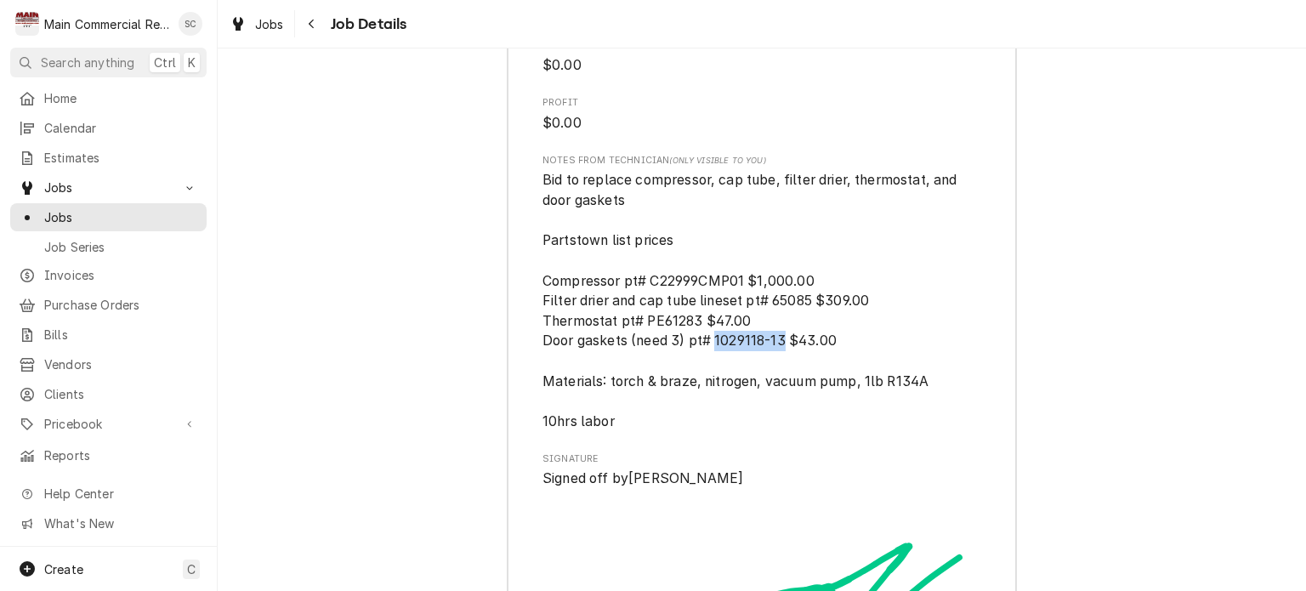
copy span "1029118-13"
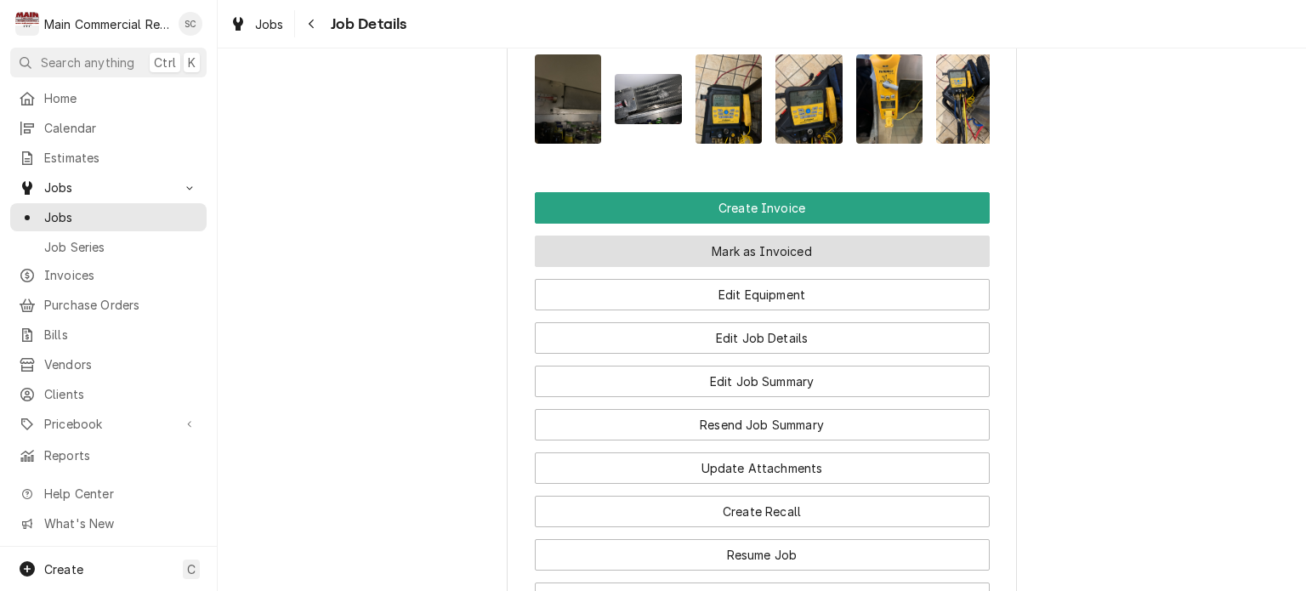
scroll to position [1955, 0]
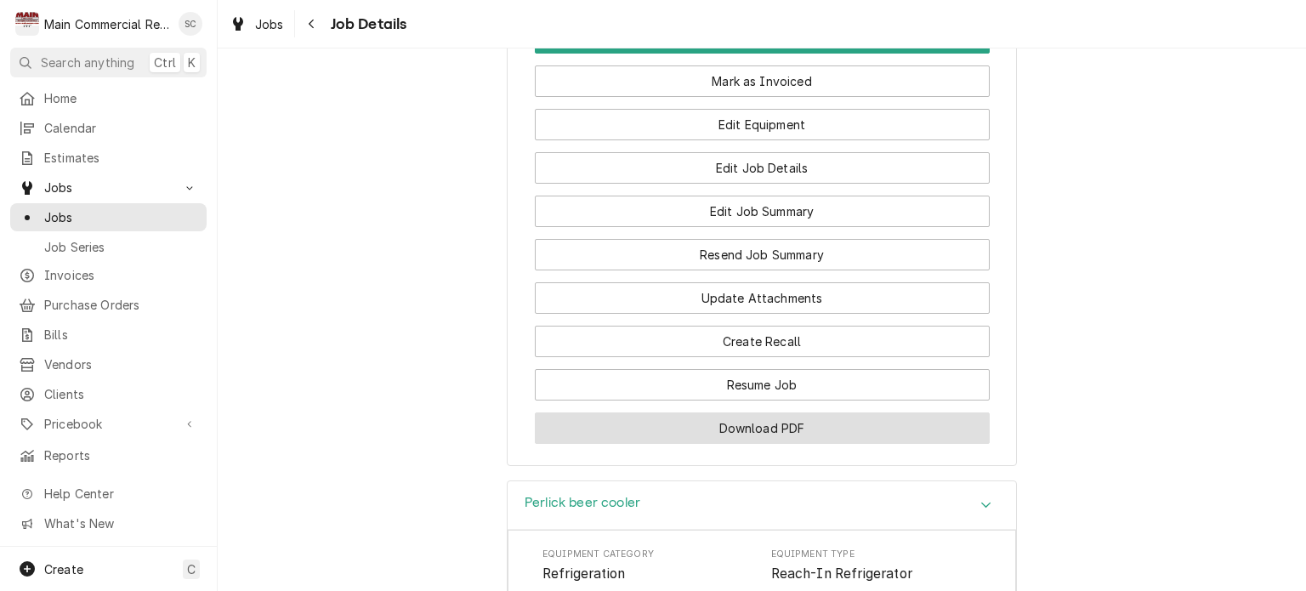
click at [833, 434] on button "Download PDF" at bounding box center [762, 427] width 455 height 31
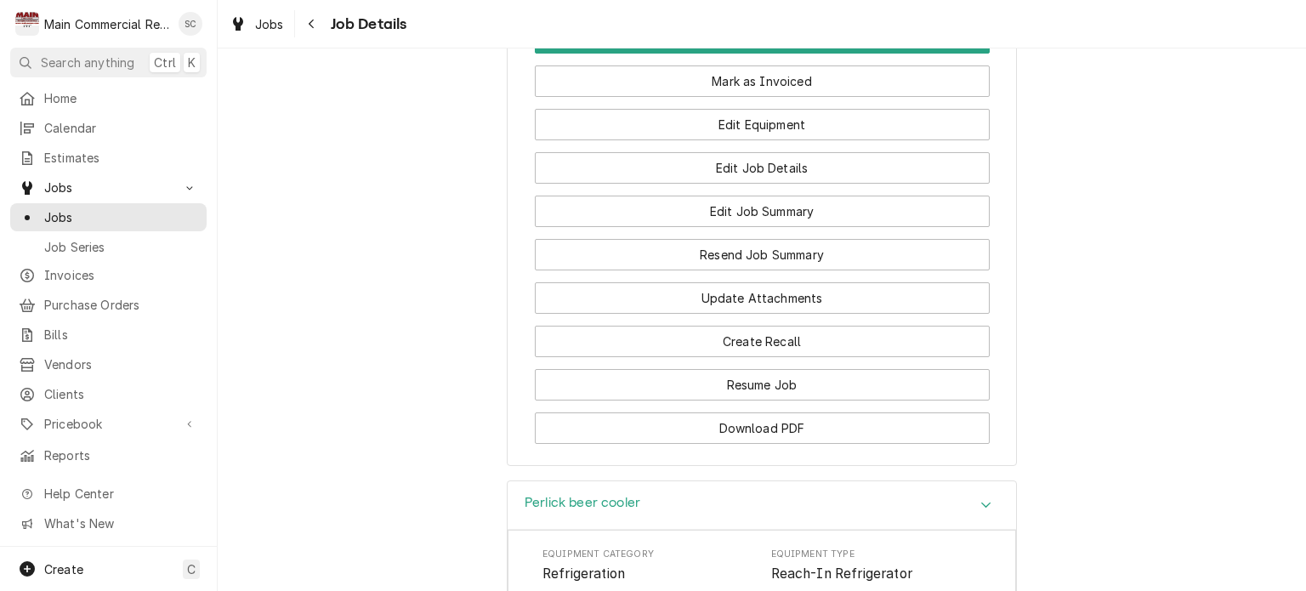
scroll to position [1785, 0]
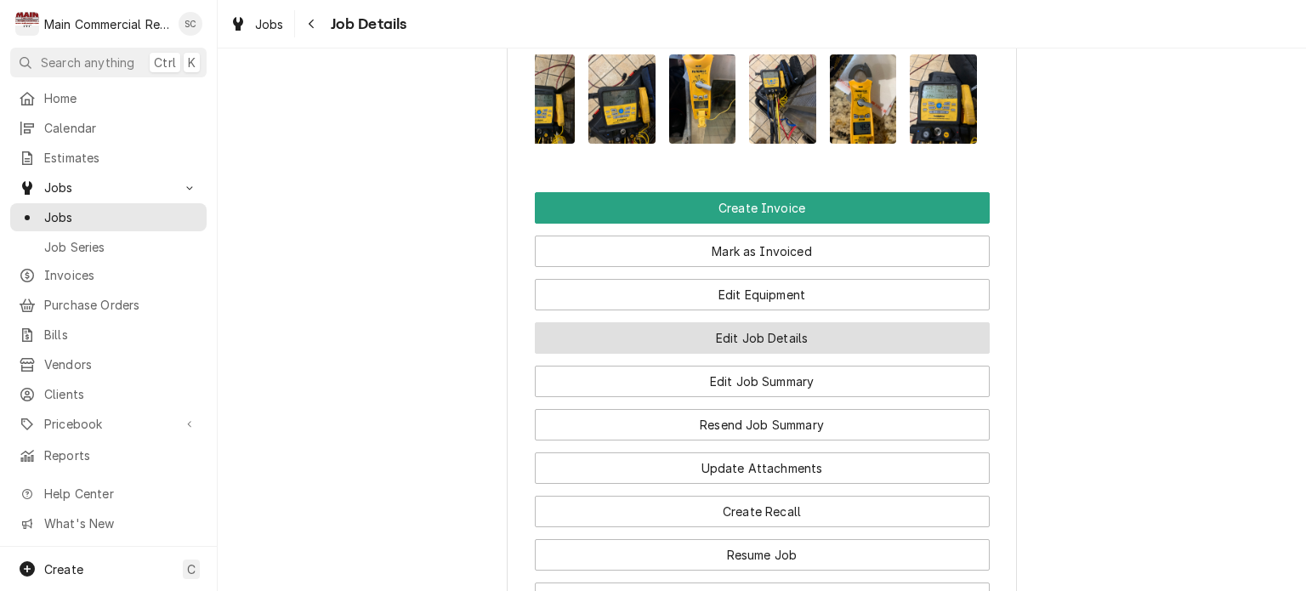
click at [840, 353] on button "Edit Job Details" at bounding box center [762, 337] width 455 height 31
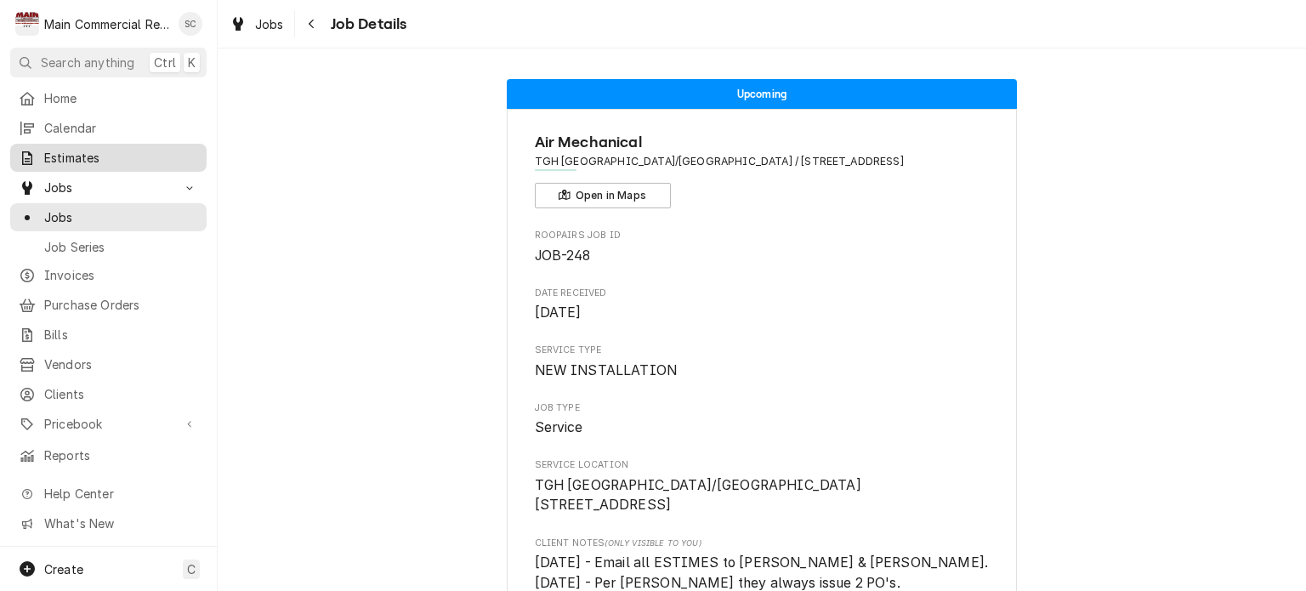
scroll to position [829, 0]
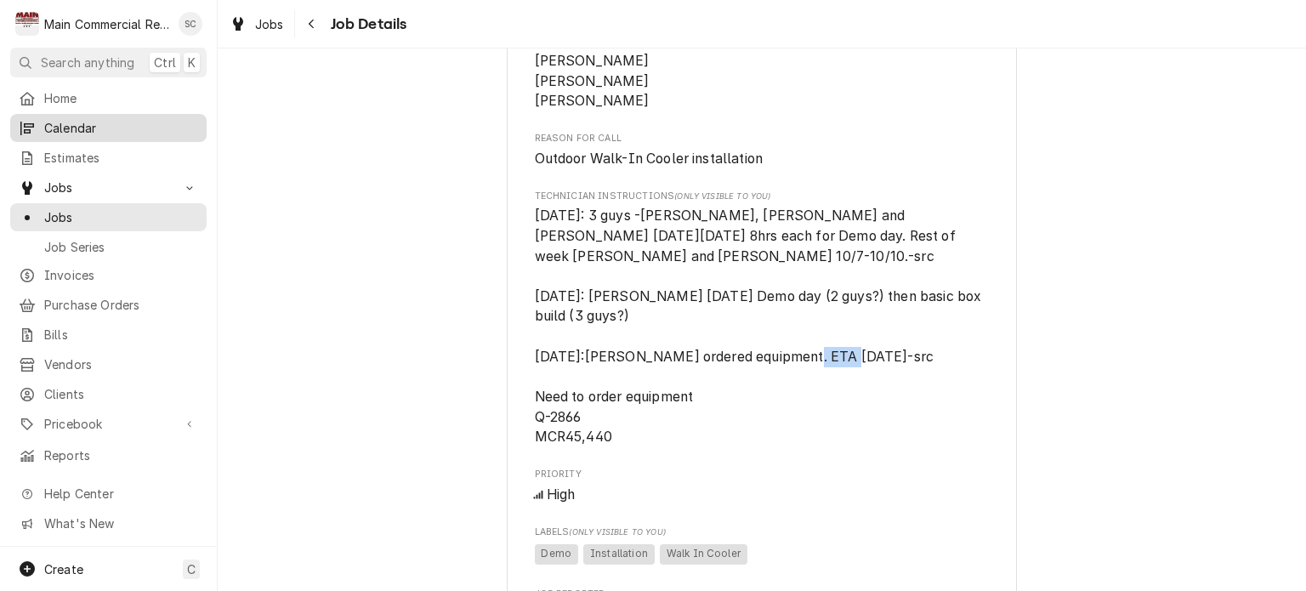
click at [70, 128] on span "Calendar" at bounding box center [121, 128] width 154 height 18
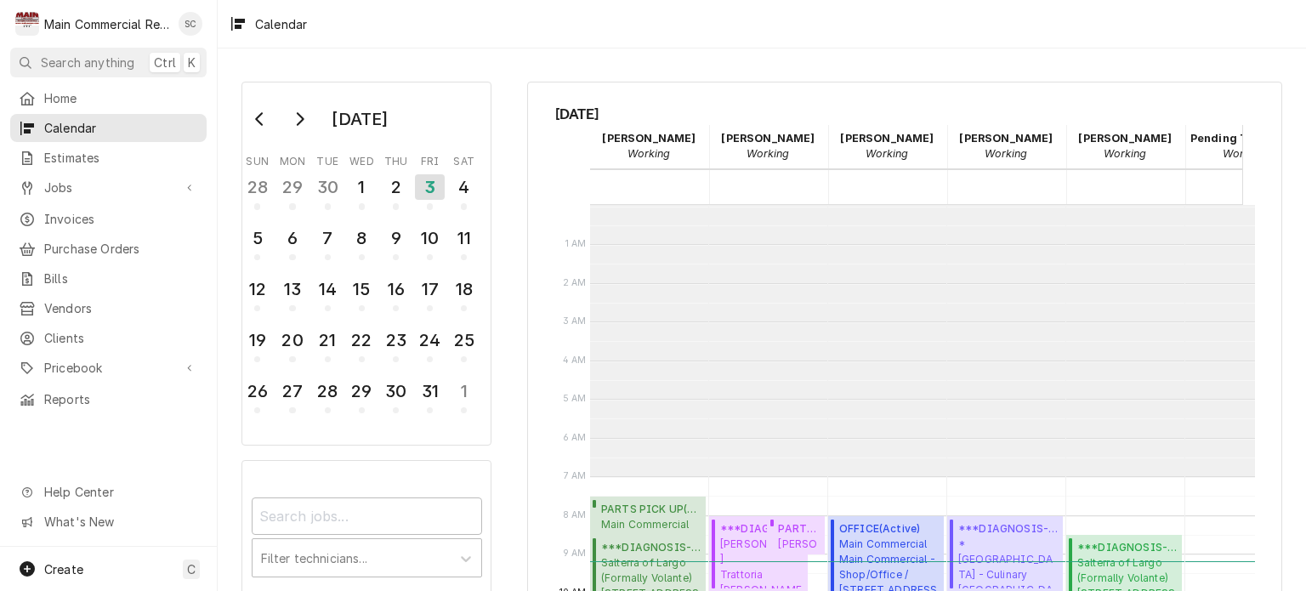
scroll to position [271, 0]
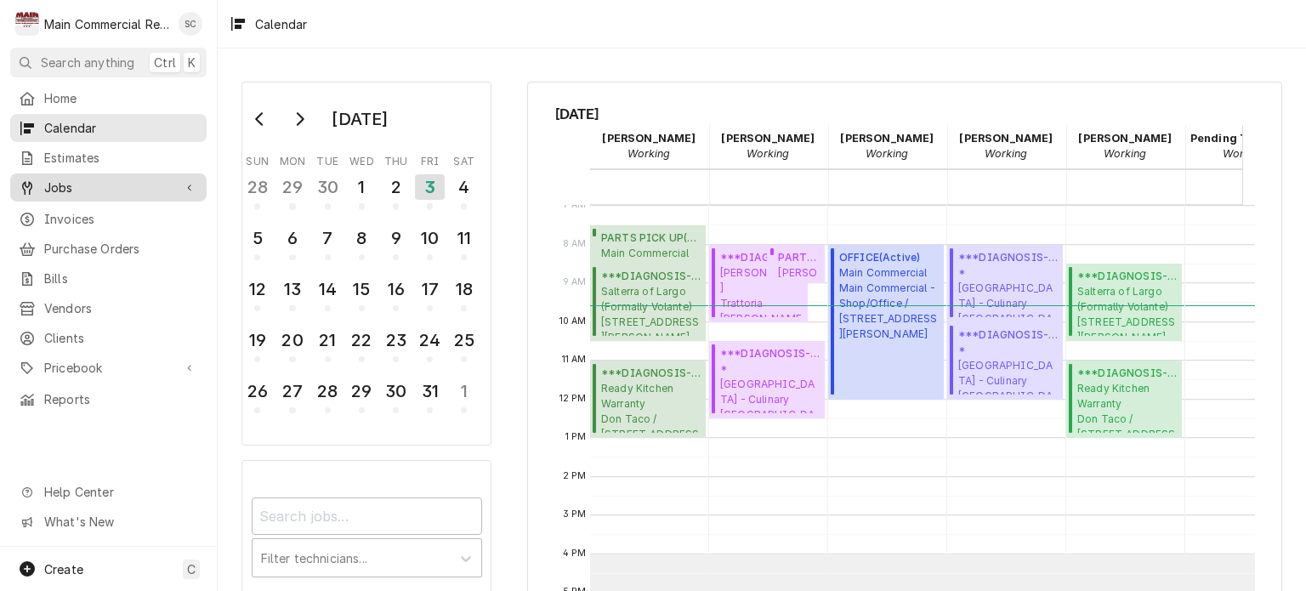
click at [71, 179] on span "Jobs" at bounding box center [108, 188] width 128 height 18
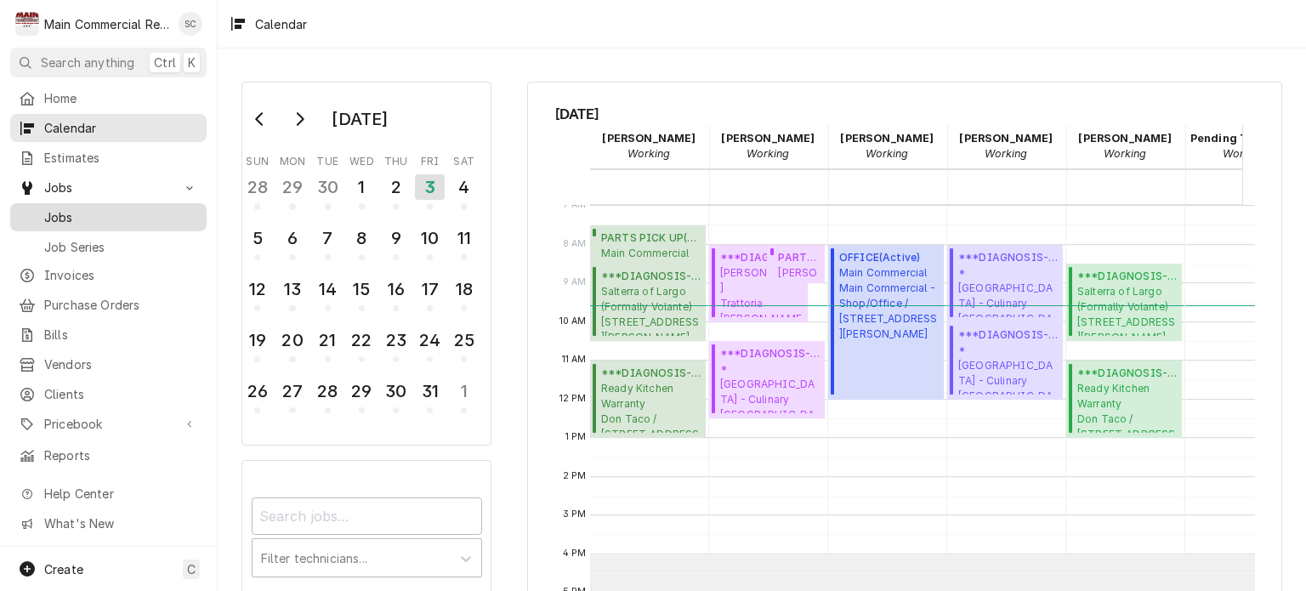
click at [67, 210] on span "Jobs" at bounding box center [121, 217] width 154 height 18
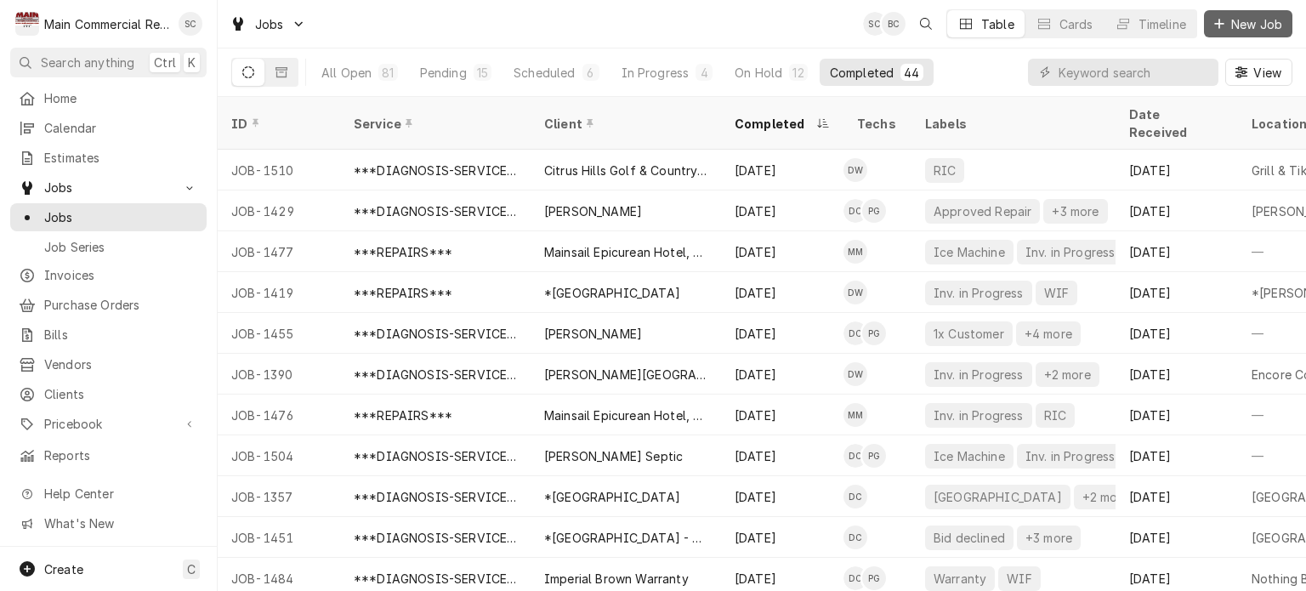
click at [1251, 24] on span "New Job" at bounding box center [1257, 24] width 58 height 18
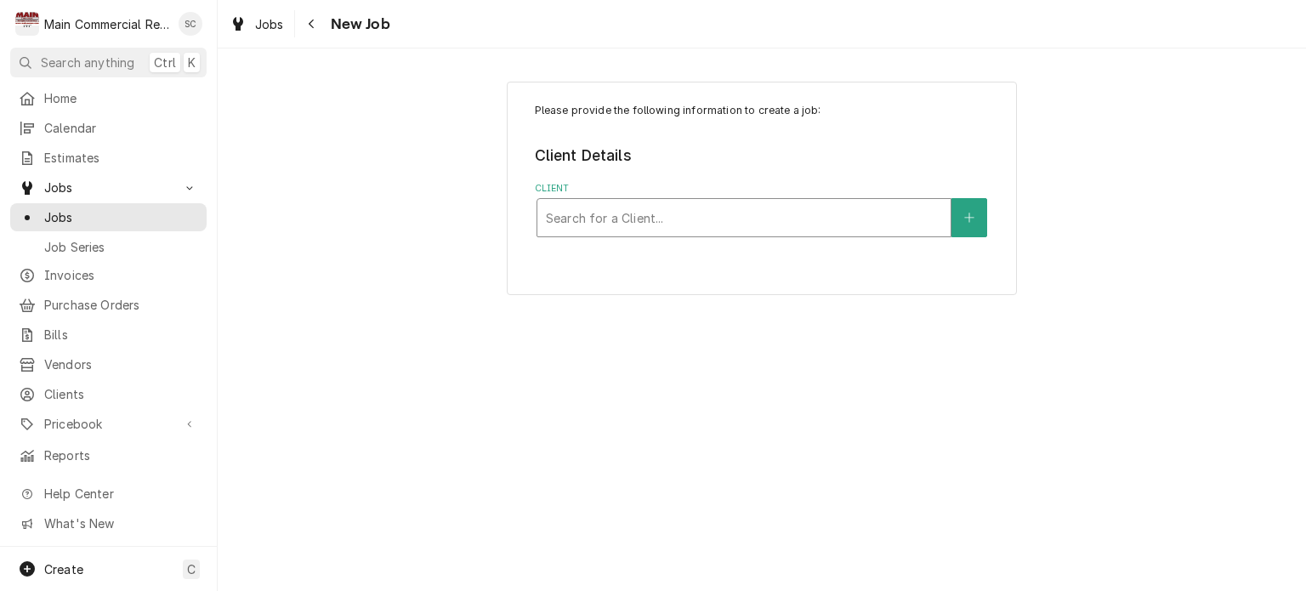
click at [806, 210] on div "Client" at bounding box center [744, 217] width 396 height 31
type input "trattoria"
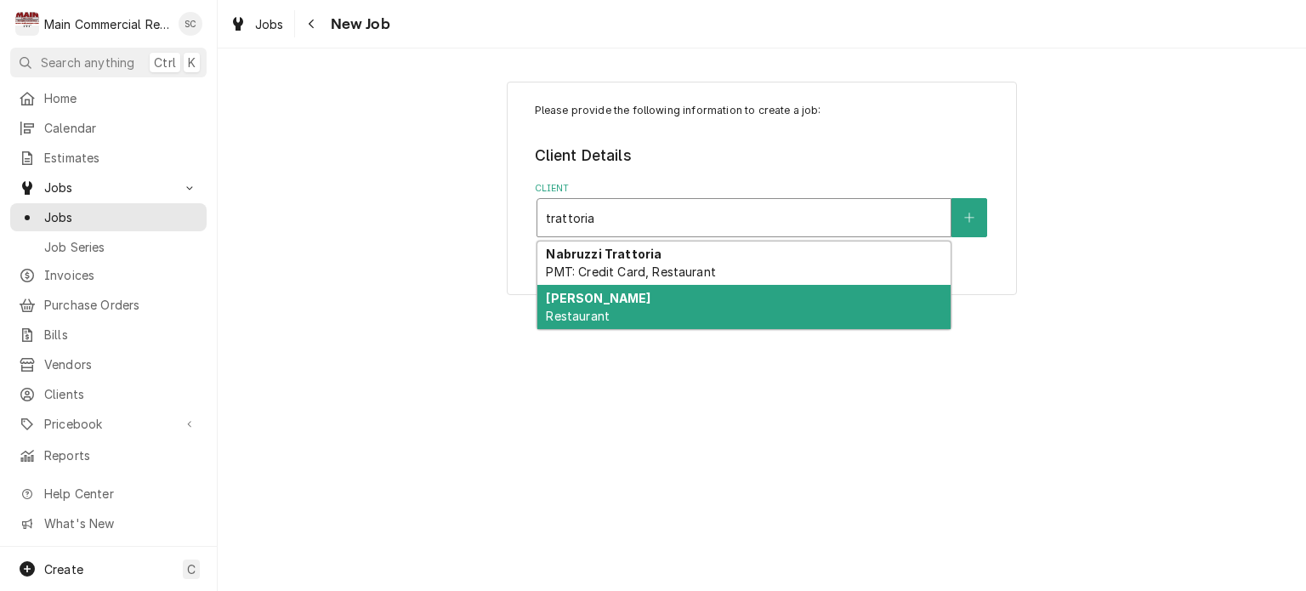
click at [792, 315] on div "Trattoria Pasquale Restaurant" at bounding box center [743, 307] width 413 height 44
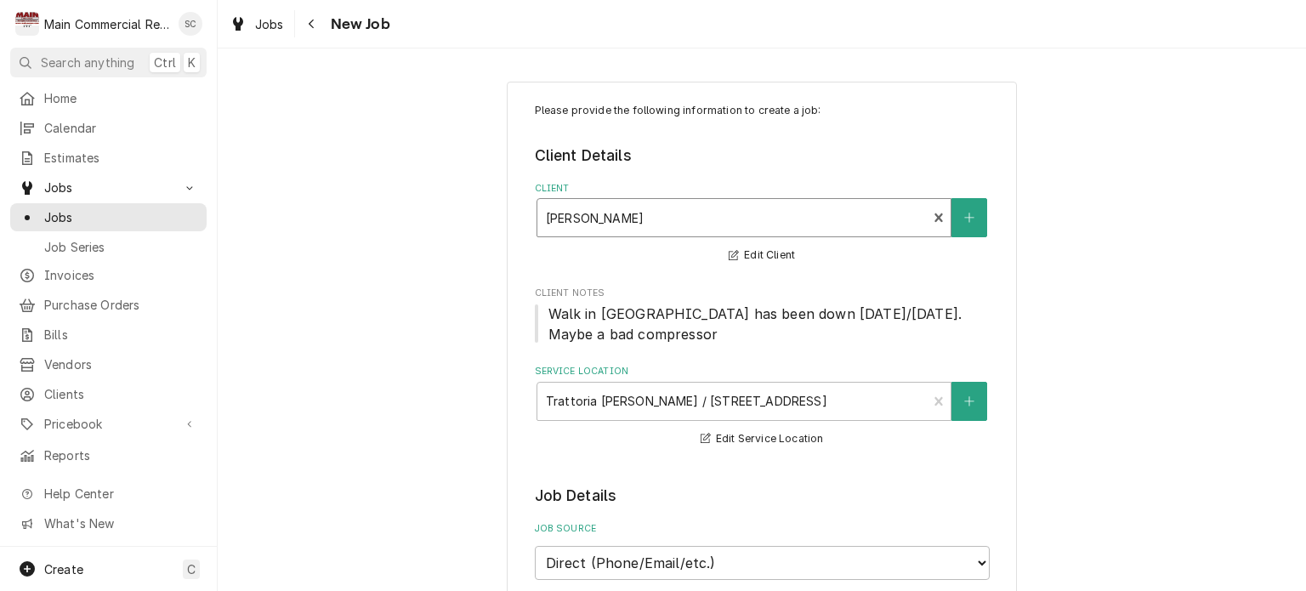
scroll to position [255, 0]
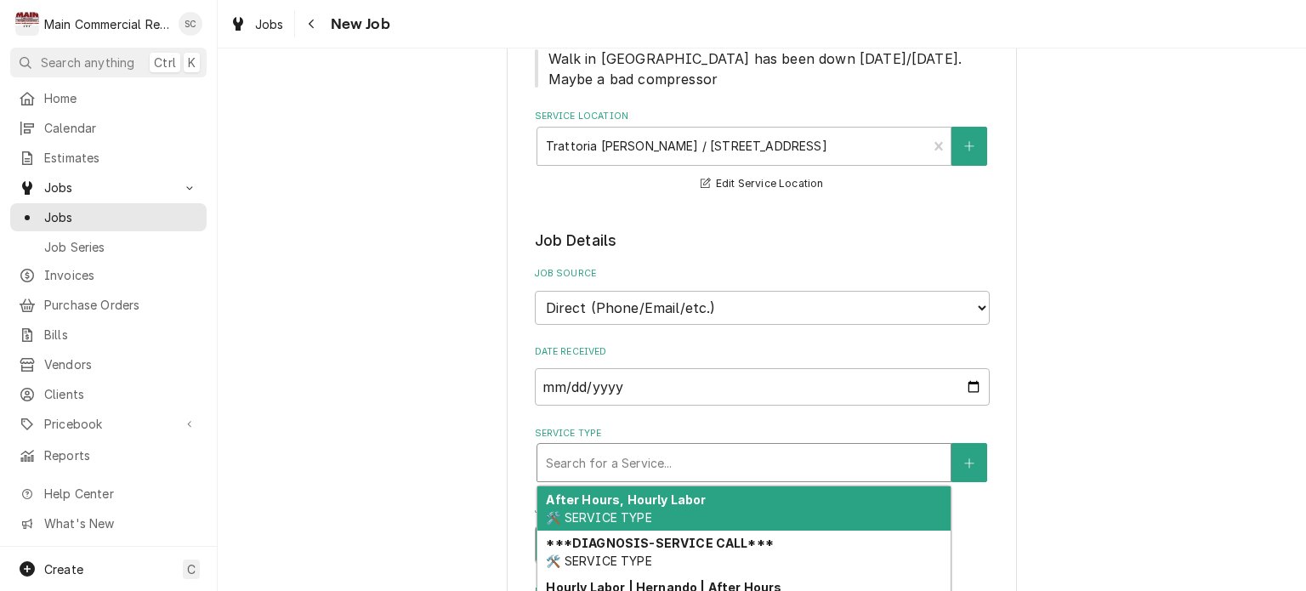
click at [766, 462] on div "Service Type" at bounding box center [744, 462] width 396 height 31
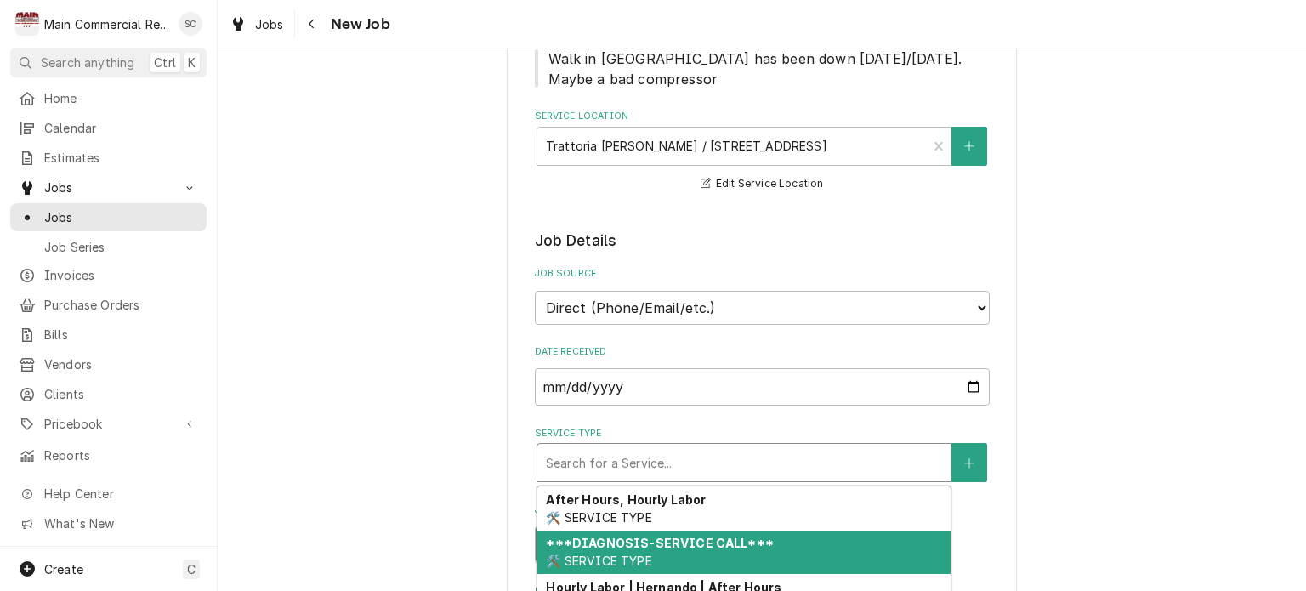
click at [720, 542] on strong "***DIAGNOSIS-SERVICE CALL***" at bounding box center [659, 543] width 227 height 14
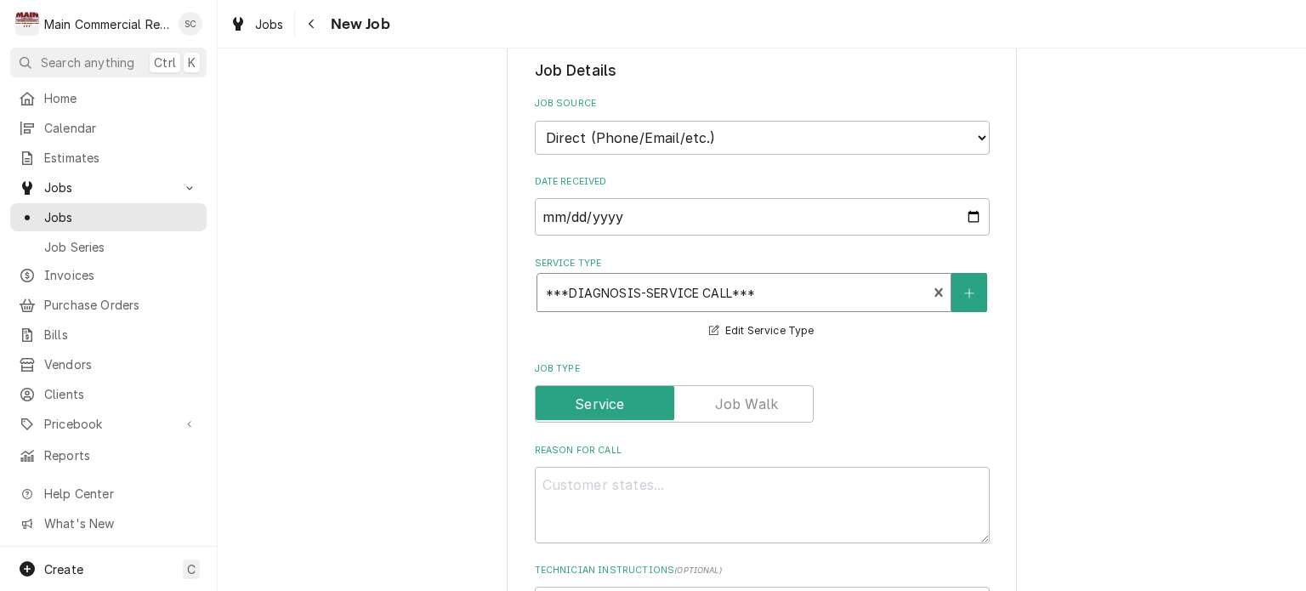
scroll to position [510, 0]
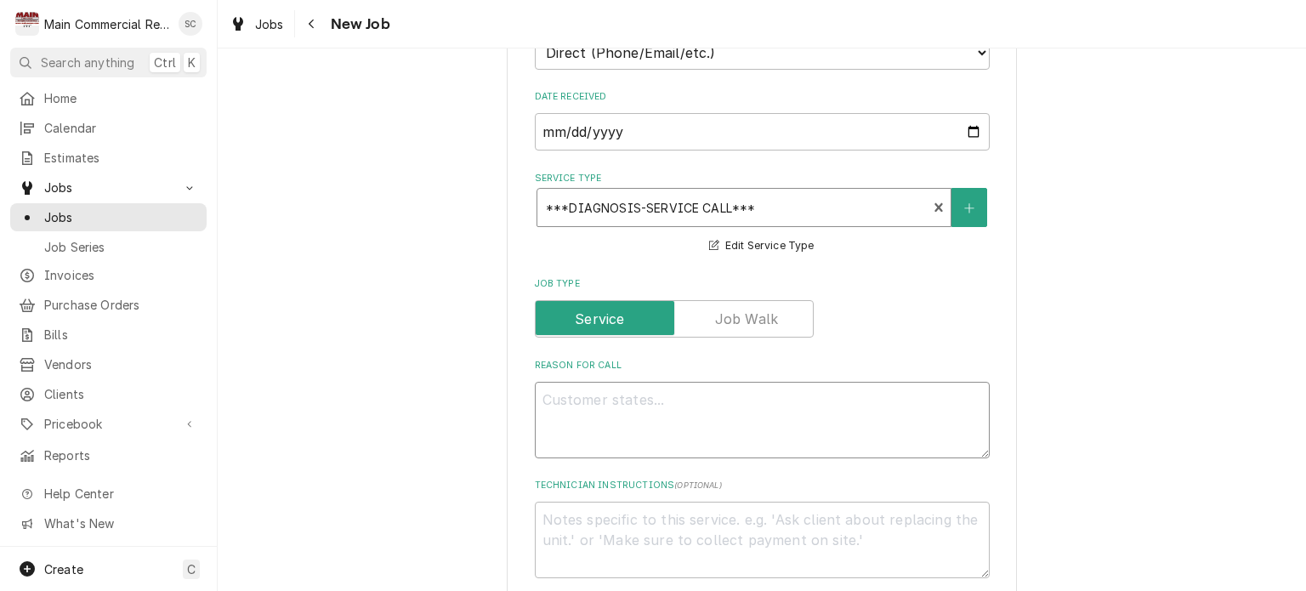
click at [731, 394] on textarea "Reason For Call" at bounding box center [762, 420] width 455 height 77
type textarea "x"
type textarea "l"
type textarea "x"
type textarea "lo"
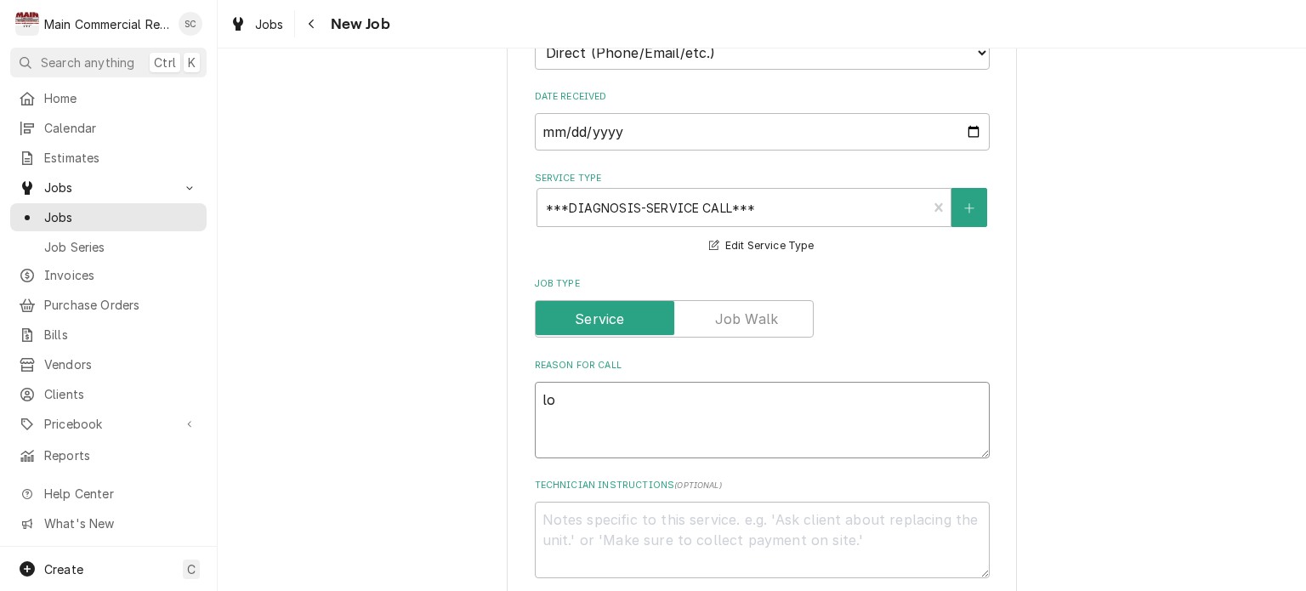
type textarea "x"
type textarea "loo"
type textarea "x"
type textarea "look"
type textarea "x"
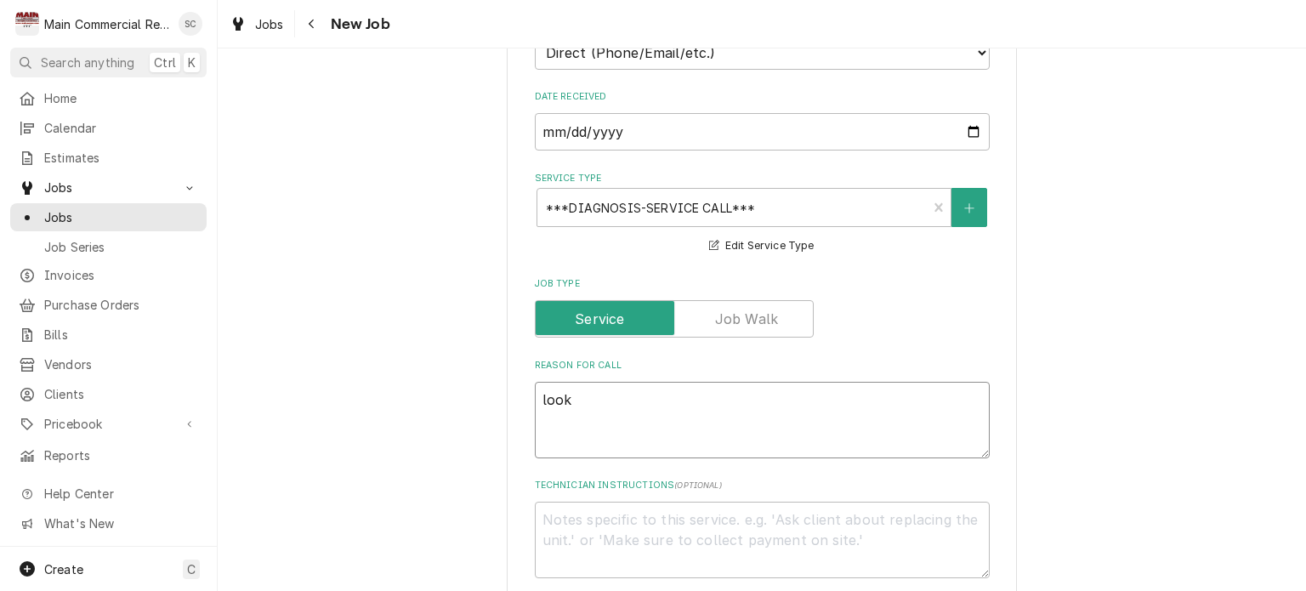
type textarea "look"
type textarea "x"
type textarea "look a"
type textarea "x"
type textarea "look at"
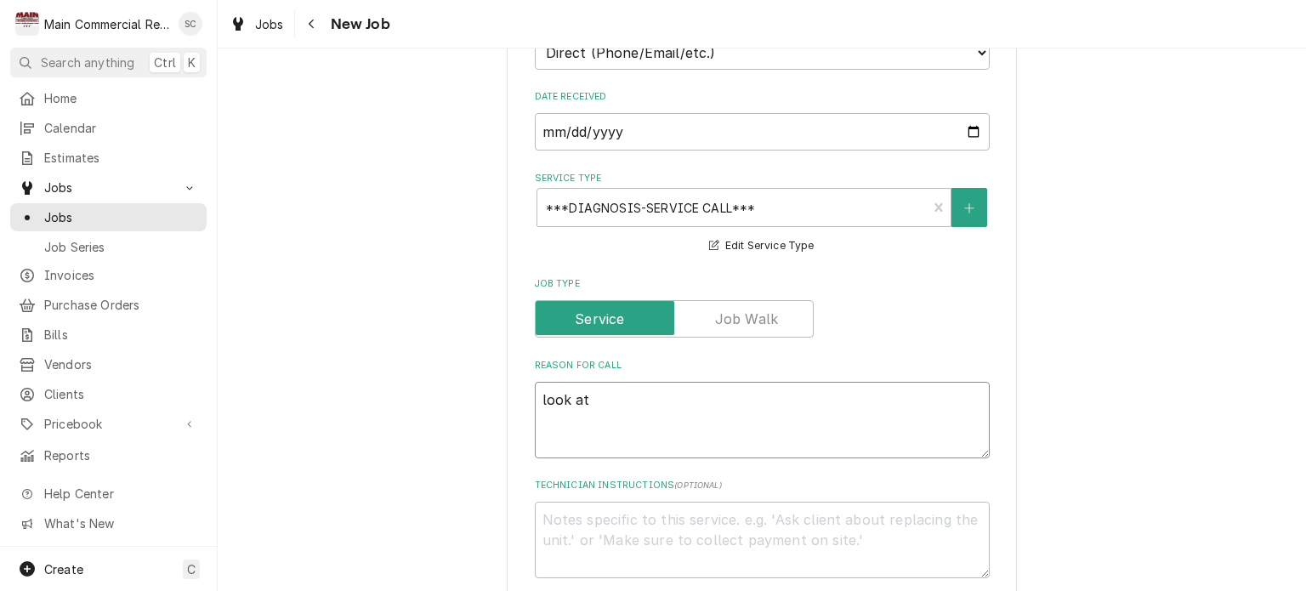
type textarea "x"
type textarea "look at"
type textarea "x"
type textarea "look at s"
type textarea "x"
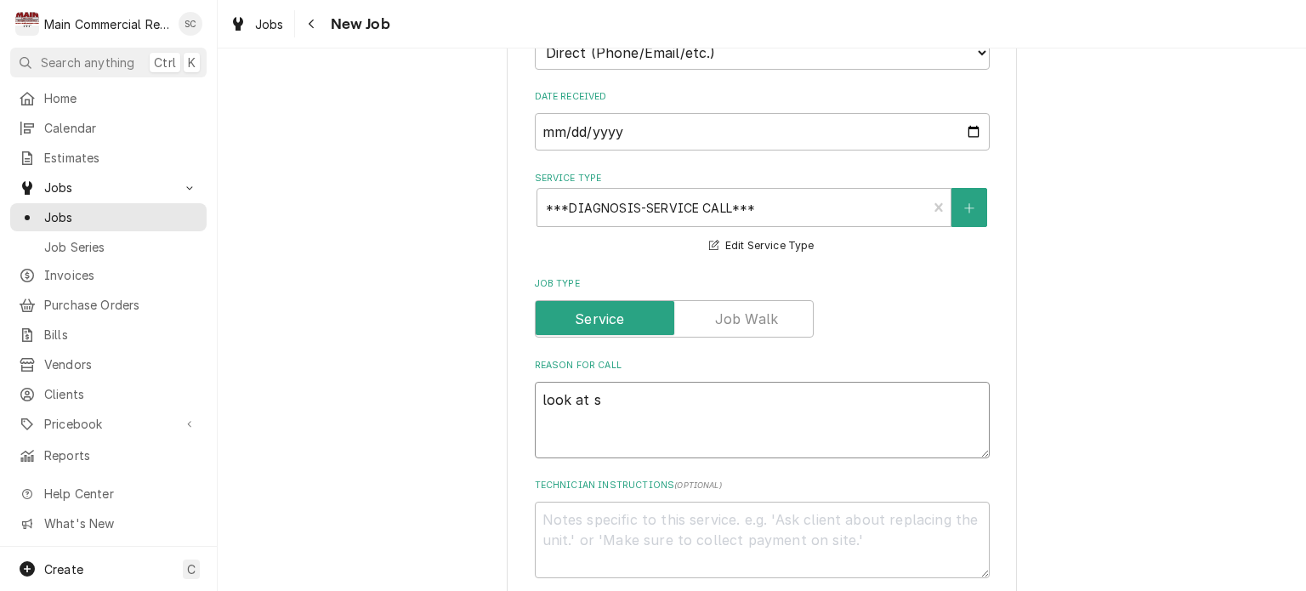
type textarea "look at se"
type textarea "x"
type textarea "look at sec"
type textarea "x"
type textarea "look at seco"
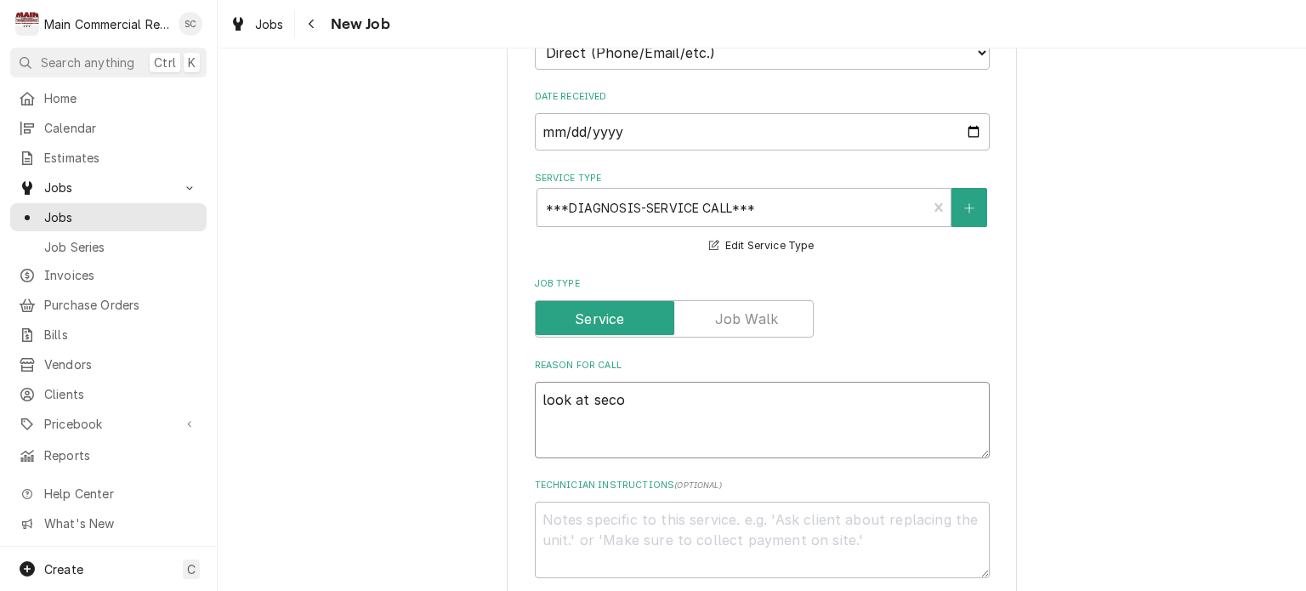
type textarea "x"
type textarea "look at secon"
type textarea "x"
type textarea "look at second"
type textarea "x"
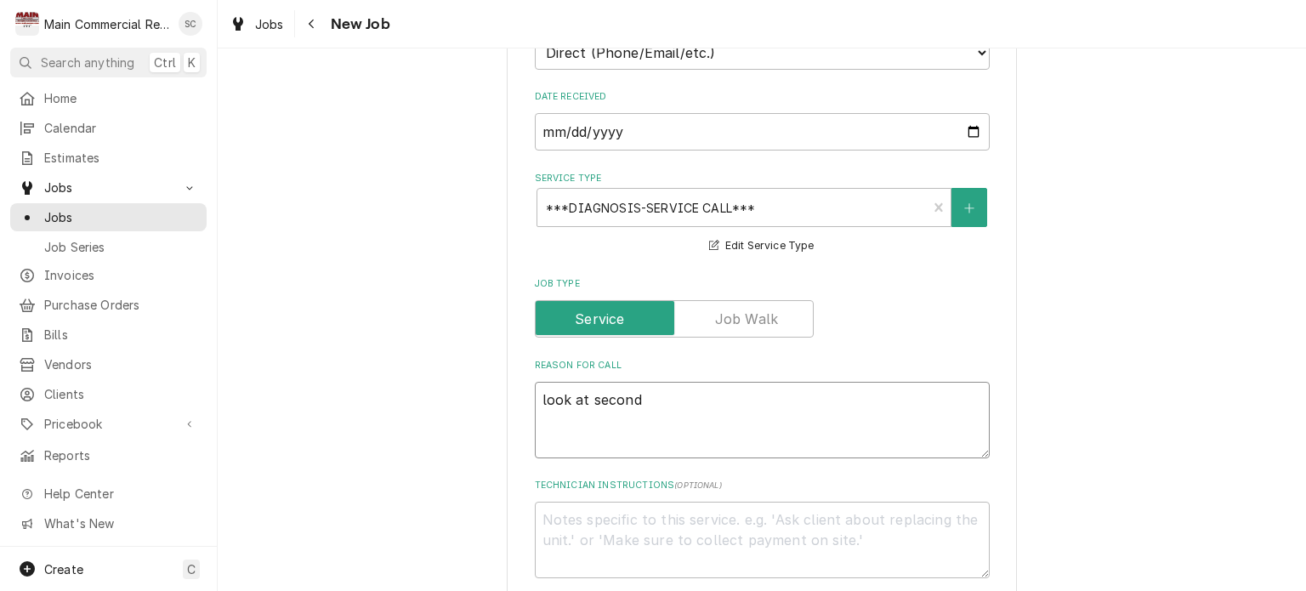
type textarea "look at second"
type textarea "x"
type textarea "look at second p"
type textarea "x"
type textarea "look at second pr"
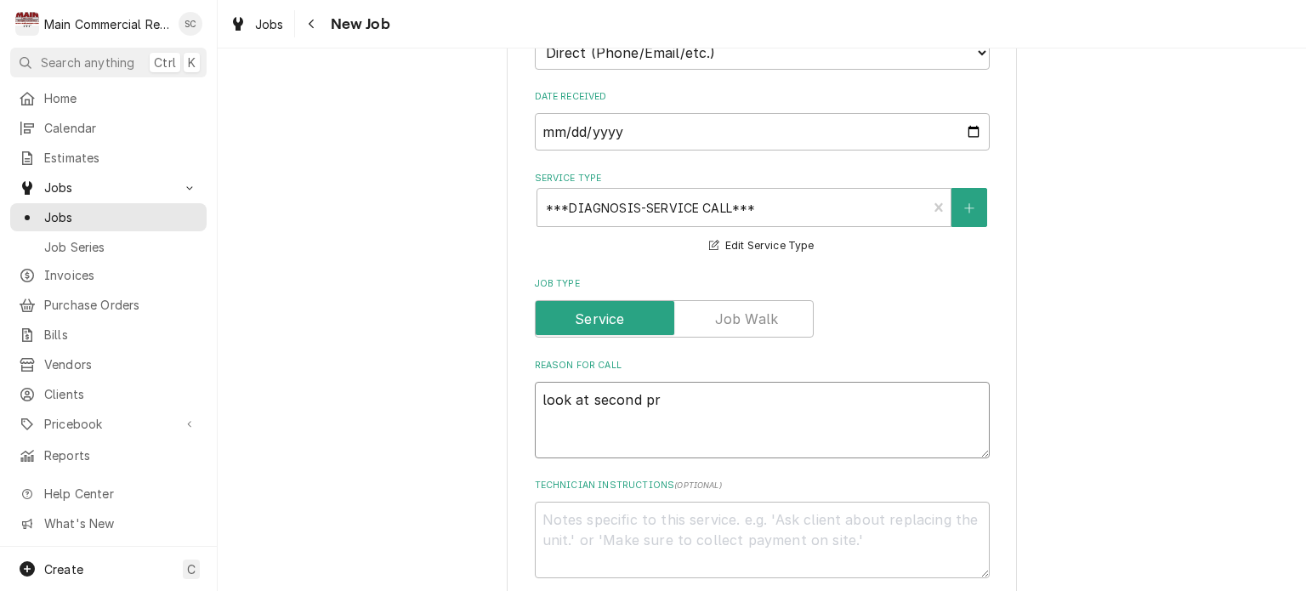
type textarea "x"
type textarea "look at second pre"
type textarea "x"
type textarea "look at second prep"
type textarea "x"
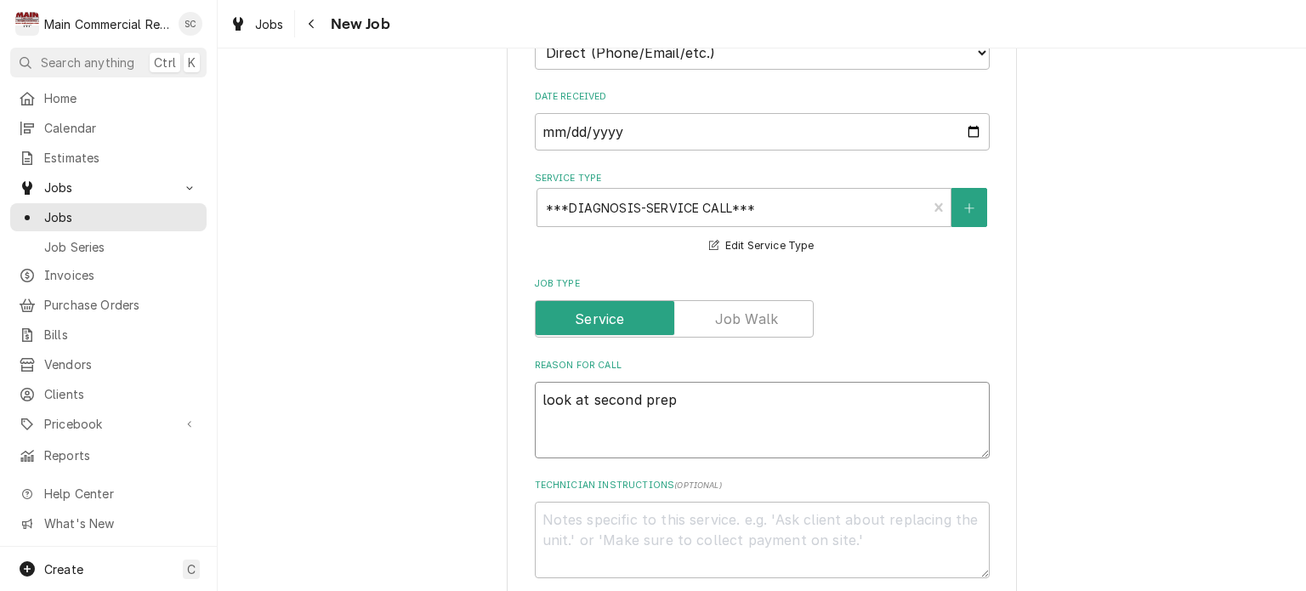
type textarea "look at second prep"
type textarea "x"
type textarea "look at second prep t"
type textarea "x"
type textarea "look at second prep ta"
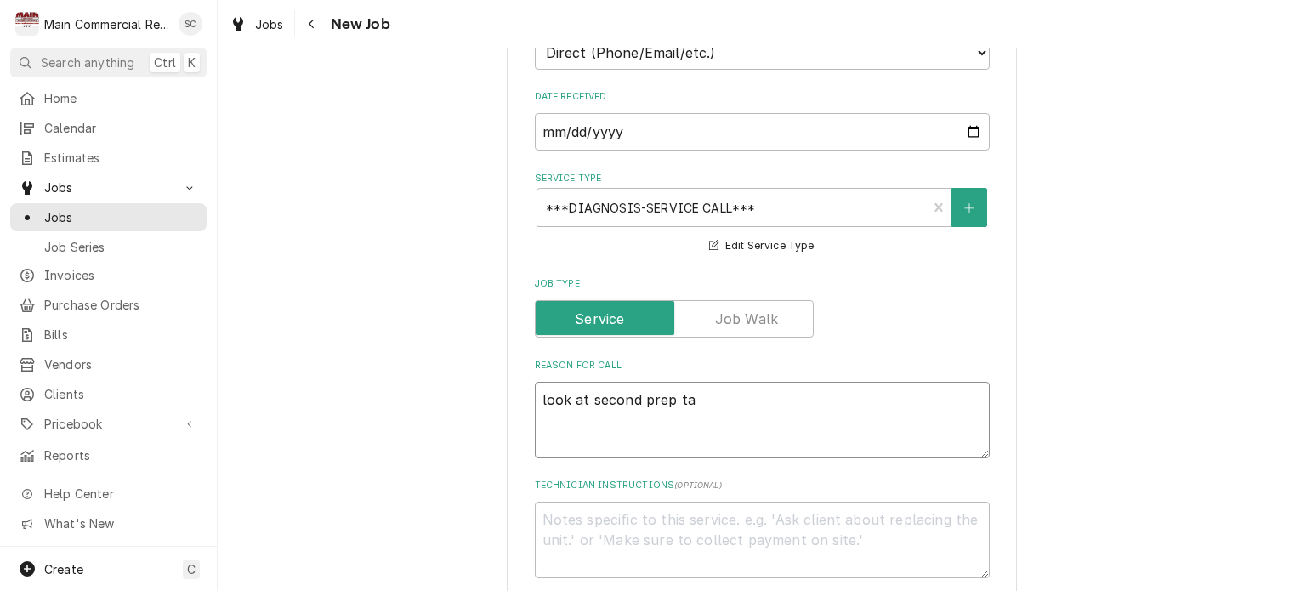
type textarea "x"
type textarea "look at second prep tab"
type textarea "x"
type textarea "look at second prep tabl"
type textarea "x"
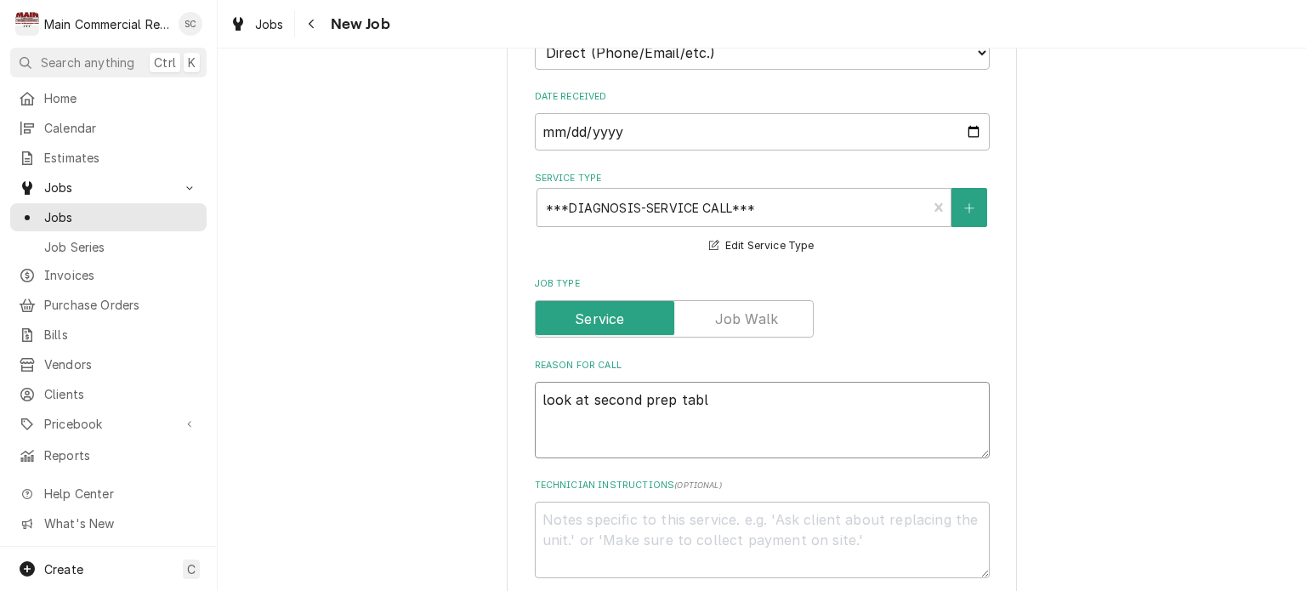
type textarea "look at second prep table"
type textarea "x"
type textarea "look at second prep table"
type textarea "x"
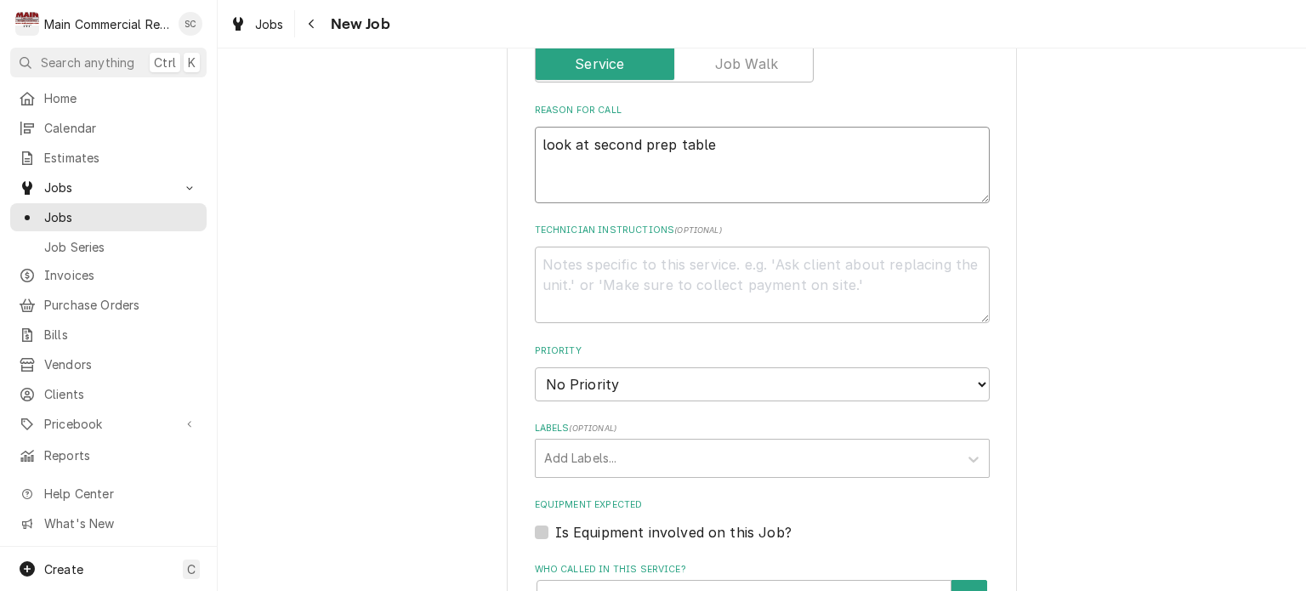
scroll to position [935, 0]
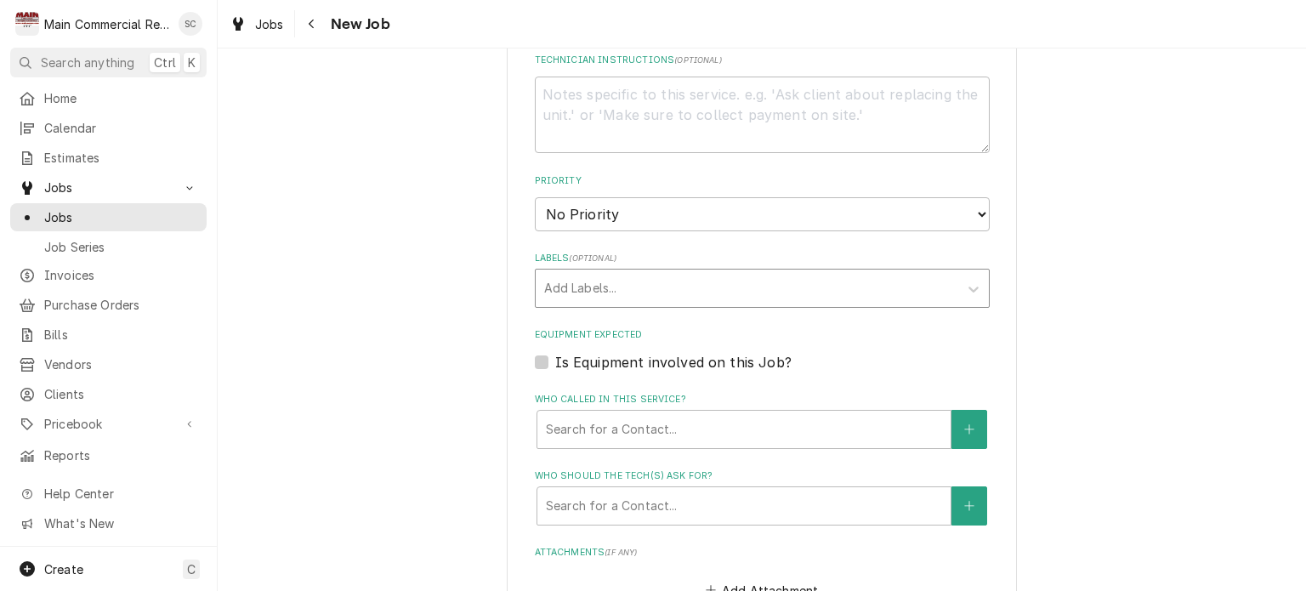
type textarea "look at second prep table"
click at [677, 288] on div "Labels" at bounding box center [747, 288] width 406 height 31
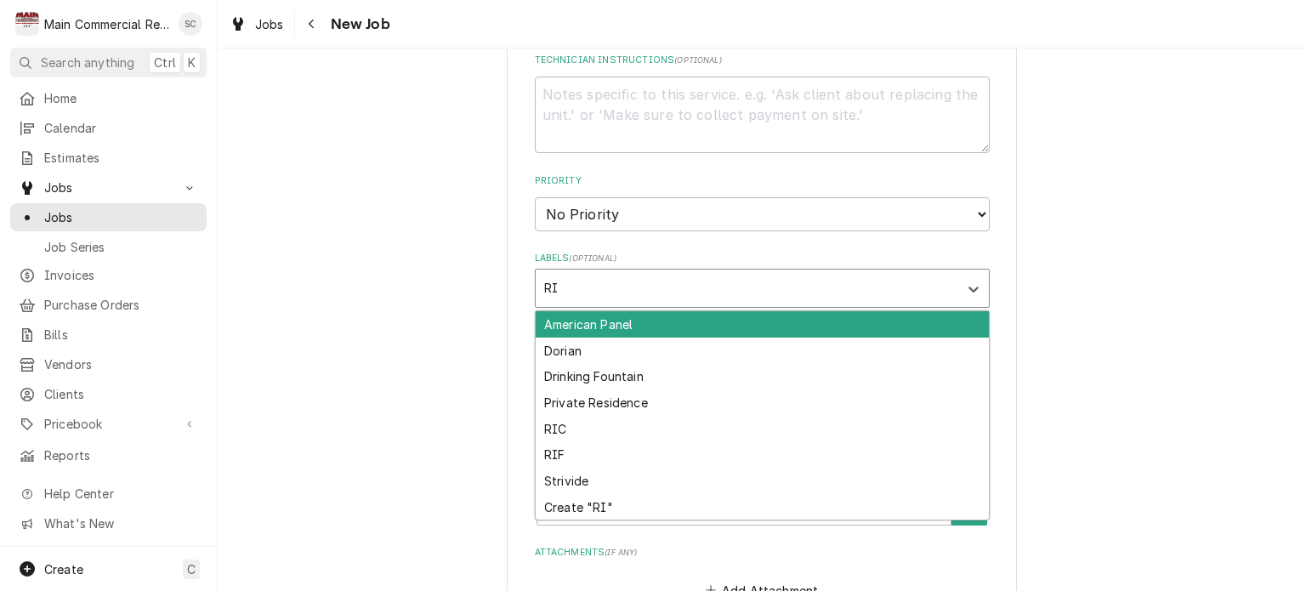
type input "RIC"
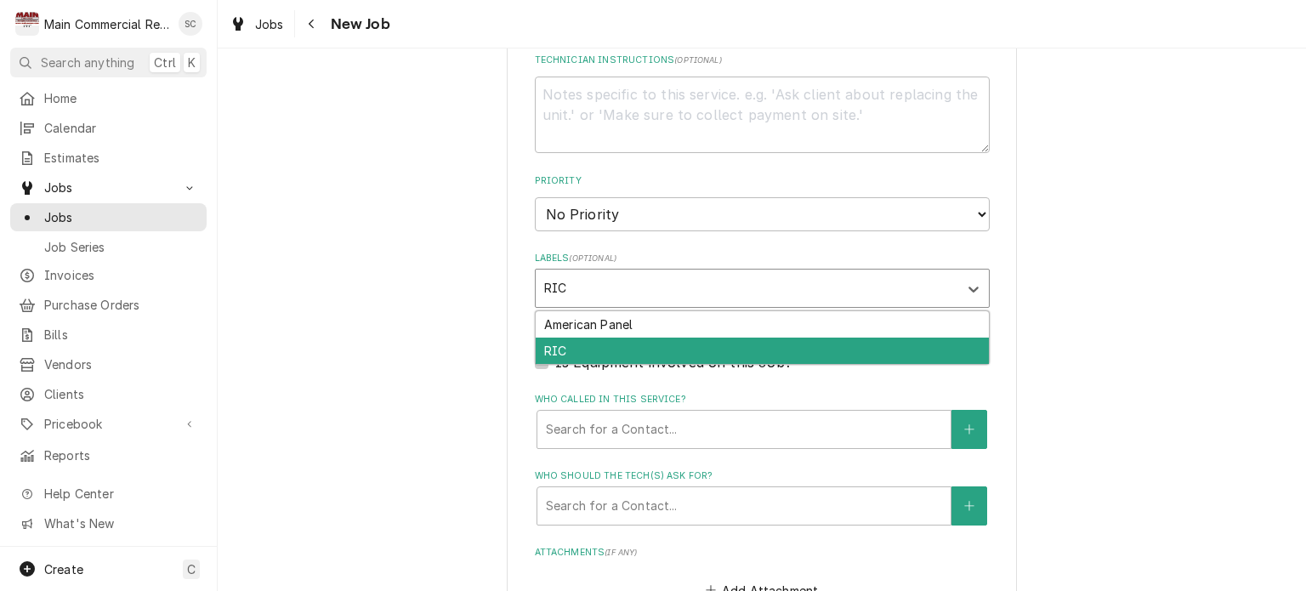
click at [678, 343] on div "RIC" at bounding box center [762, 351] width 453 height 26
type textarea "x"
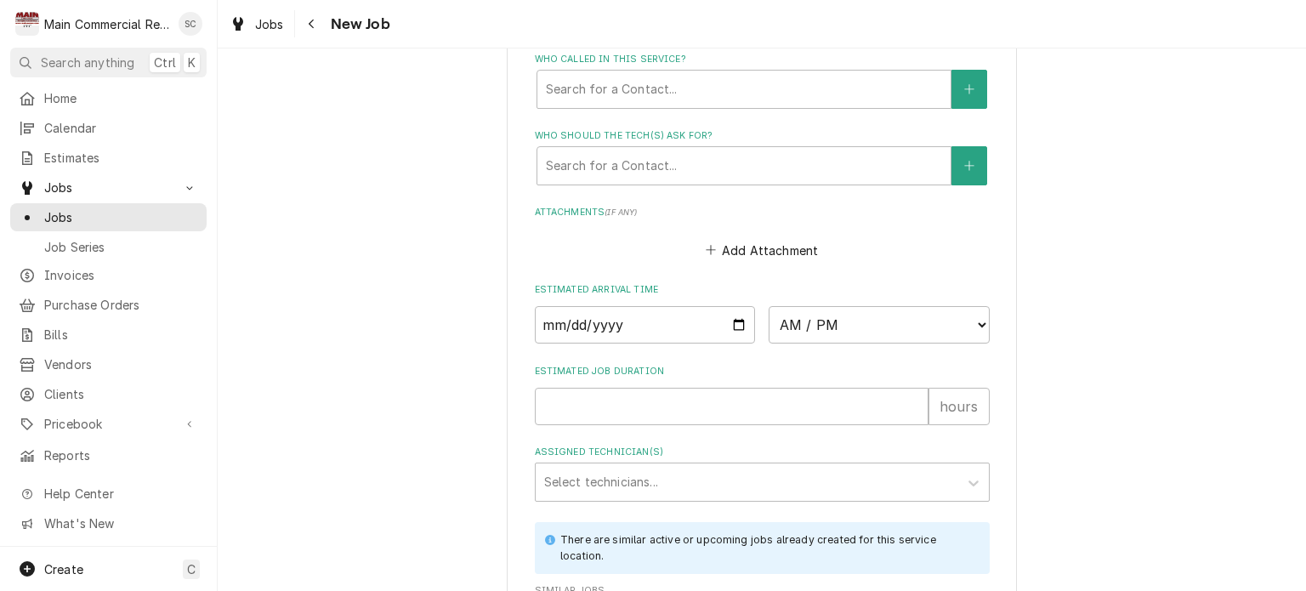
scroll to position [1105, 0]
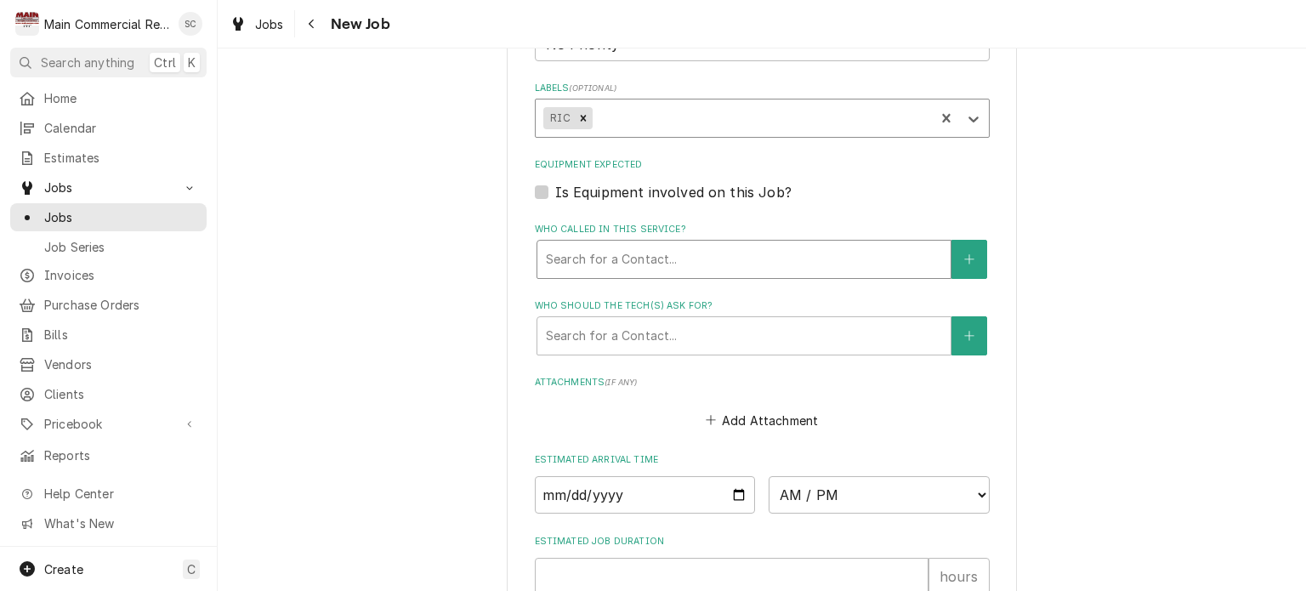
click at [650, 253] on div "Who called in this service?" at bounding box center [744, 259] width 396 height 31
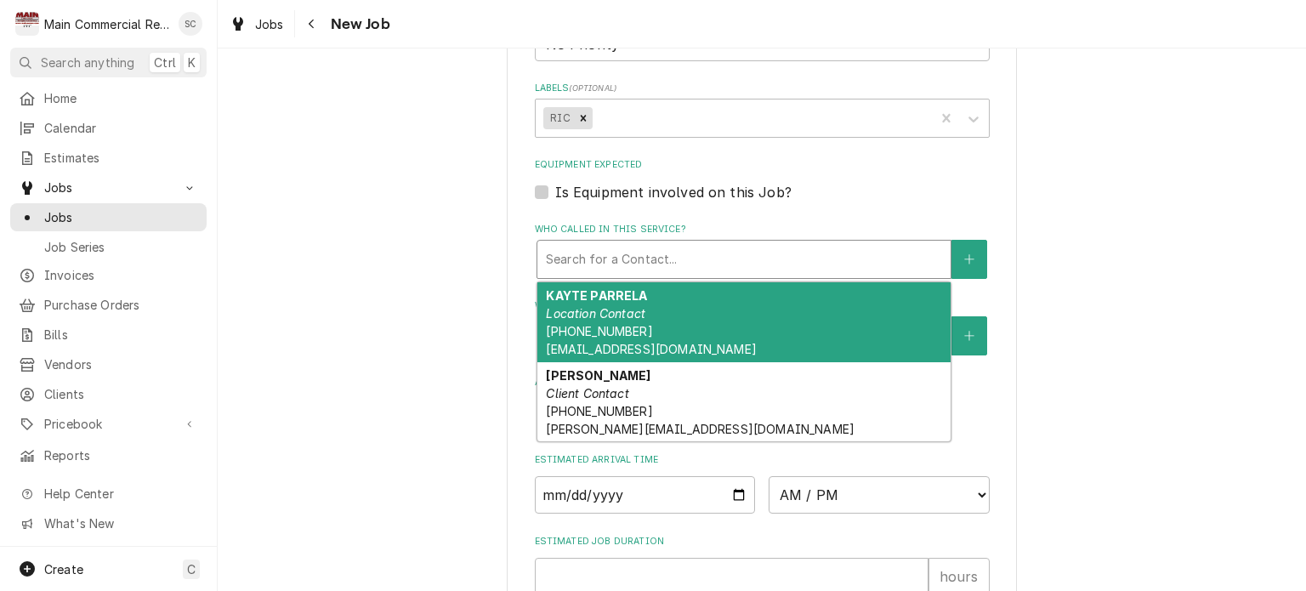
click at [622, 324] on span "(518) 915-4606 KAYTLIN@TRATTORIAPASQUALE.COM" at bounding box center [651, 340] width 210 height 32
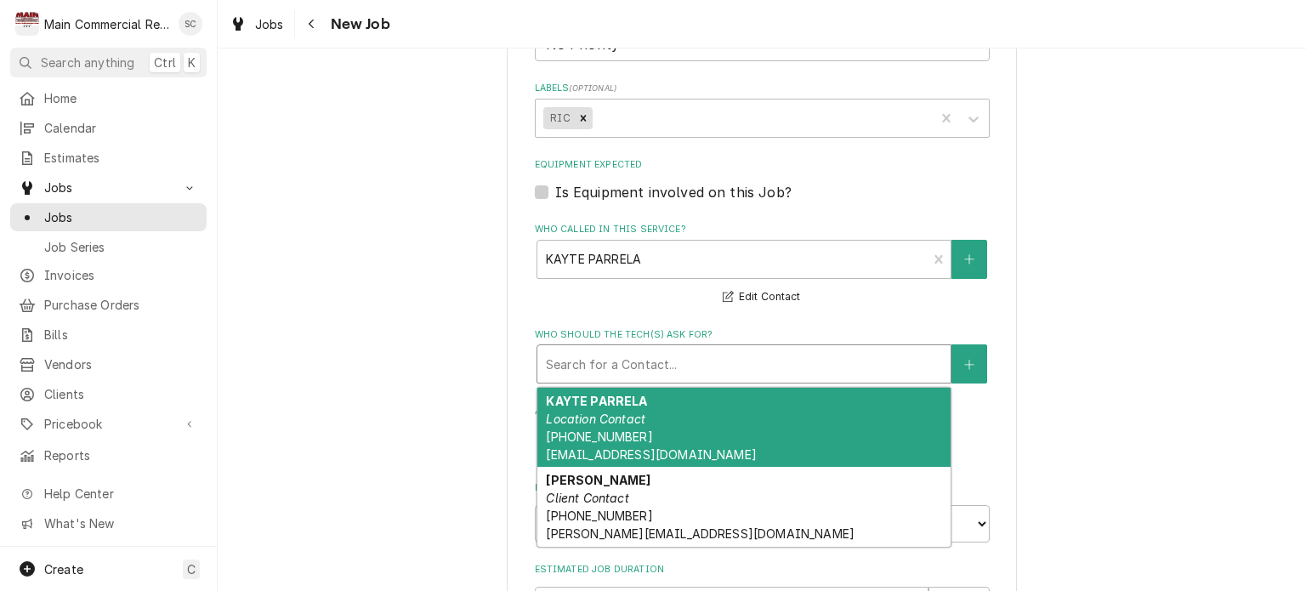
click at [628, 359] on div "Who should the tech(s) ask for?" at bounding box center [744, 364] width 396 height 31
click at [628, 416] on em "Location Contact" at bounding box center [595, 418] width 99 height 14
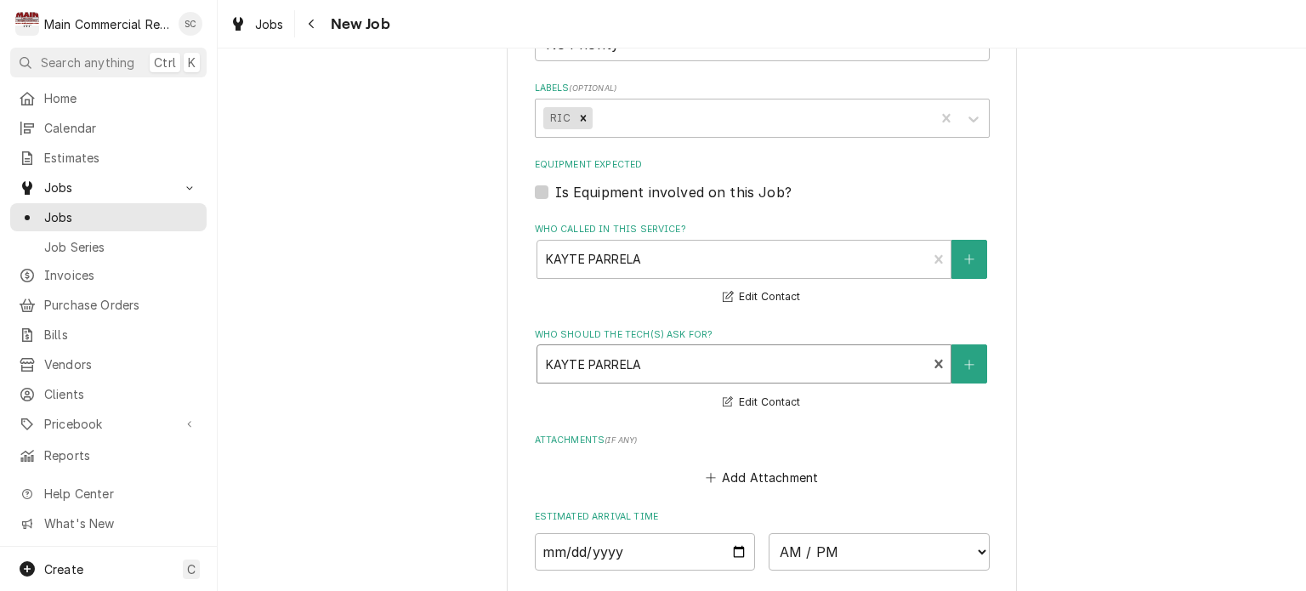
click at [642, 360] on div "Who should the tech(s) ask for?" at bounding box center [732, 364] width 373 height 31
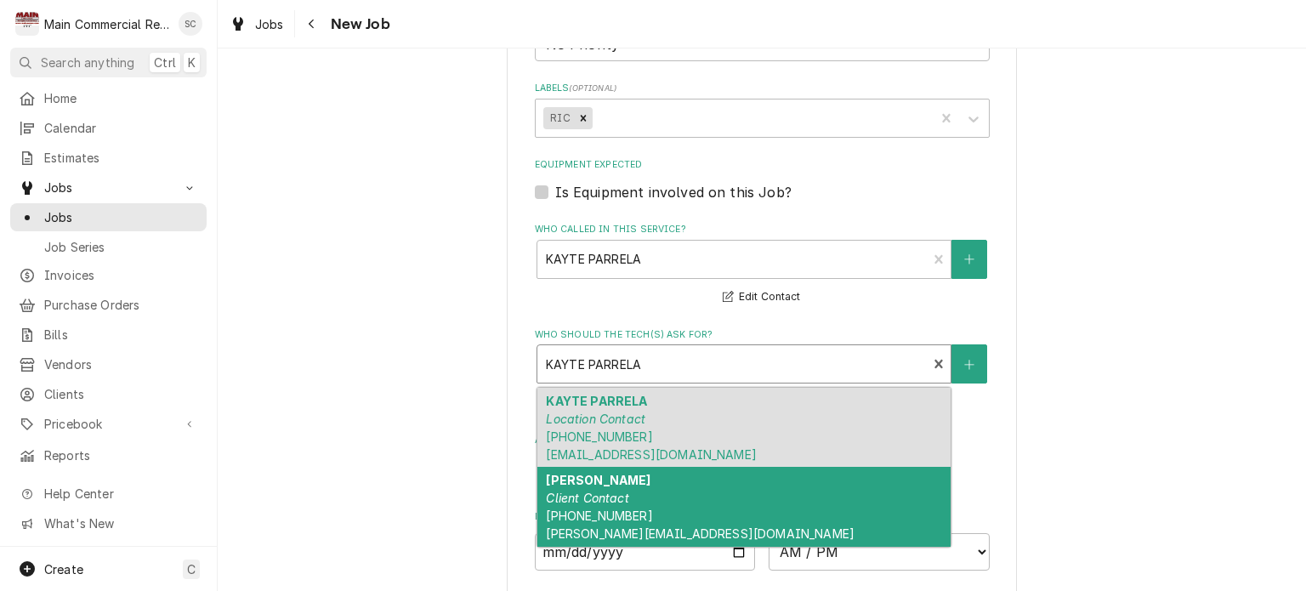
click at [629, 477] on div "Kim johnson Client Contact (518) 381-0339 kim@trattoriapasquale.com" at bounding box center [743, 507] width 413 height 80
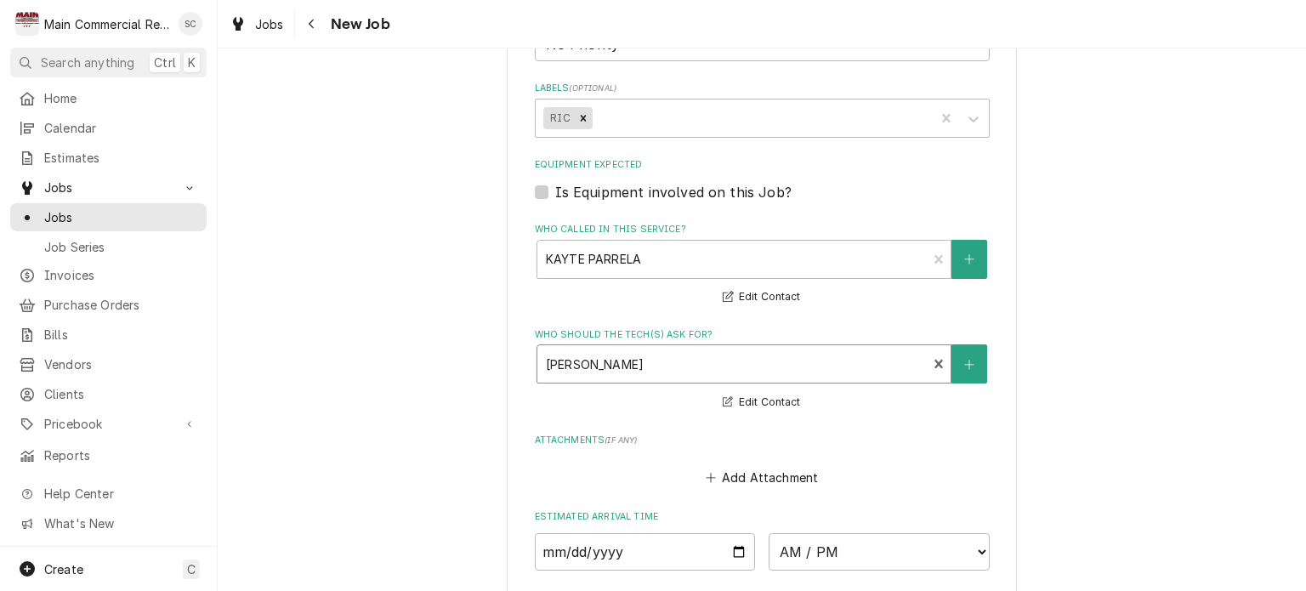
scroll to position [1360, 0]
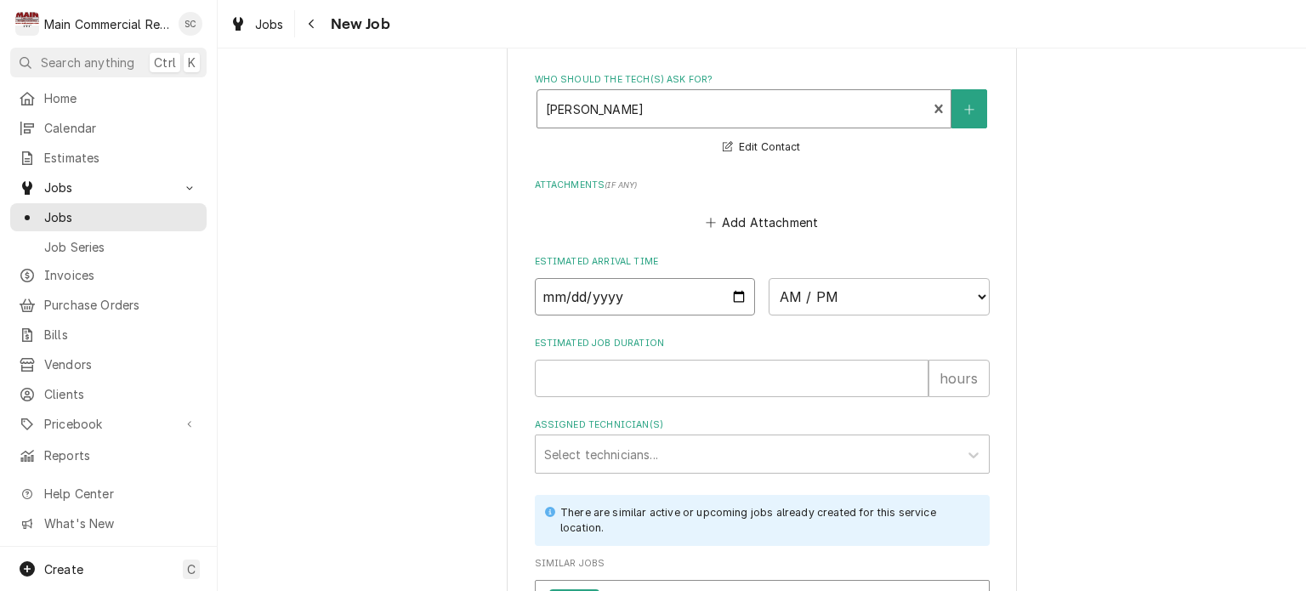
click at [728, 293] on input "Date" at bounding box center [645, 296] width 221 height 37
type textarea "x"
type input "[DATE]"
type textarea "x"
click at [793, 292] on select "AM / PM 6:00 AM 6:15 AM 6:30 AM 6:45 AM 7:00 AM 7:15 AM 7:30 AM 7:45 AM 8:00 AM…" at bounding box center [879, 296] width 221 height 37
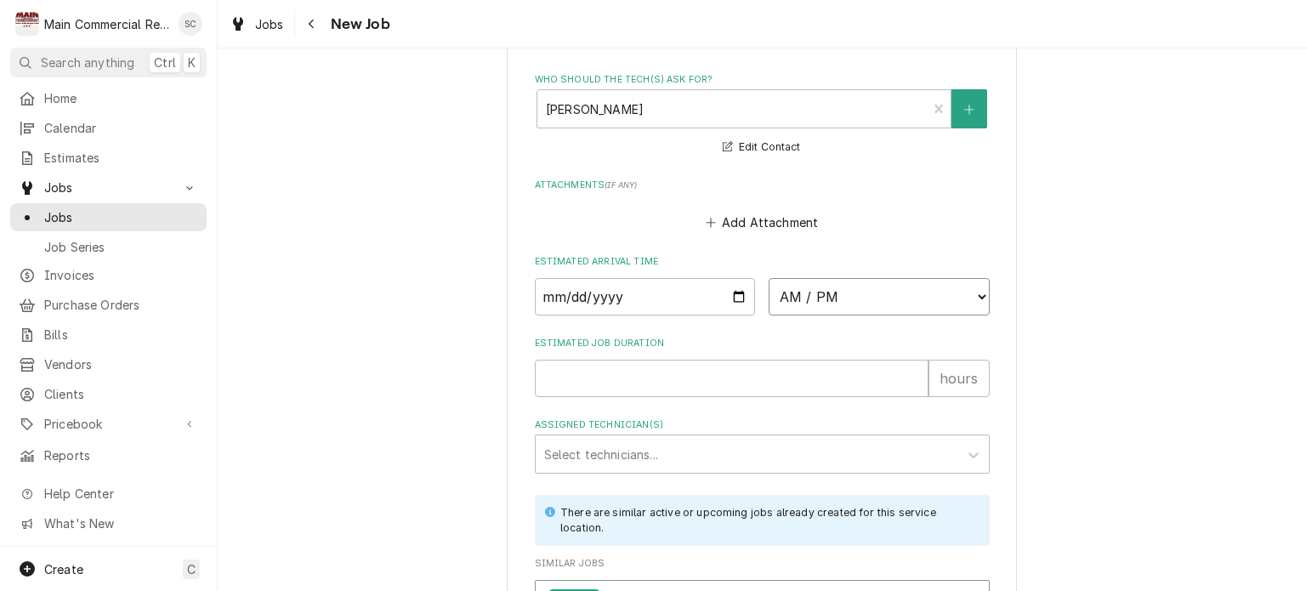
select select "09:30:00"
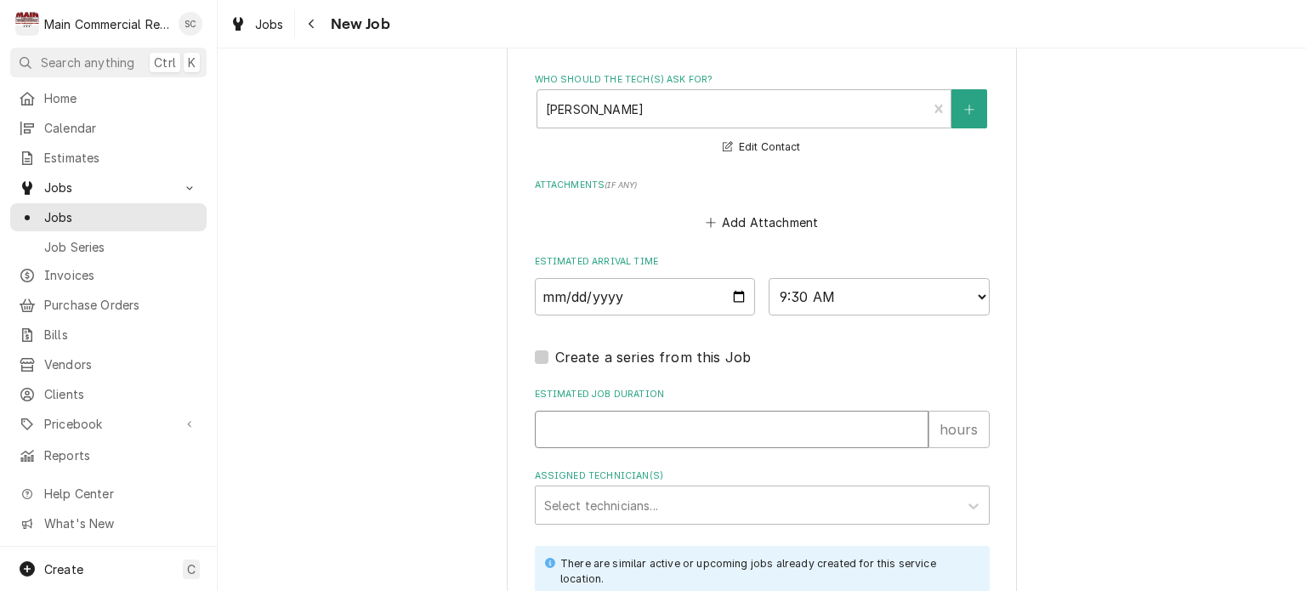
click at [656, 417] on input "Estimated Job Duration" at bounding box center [732, 429] width 394 height 37
type textarea "x"
type input "2"
type textarea "x"
type input "2"
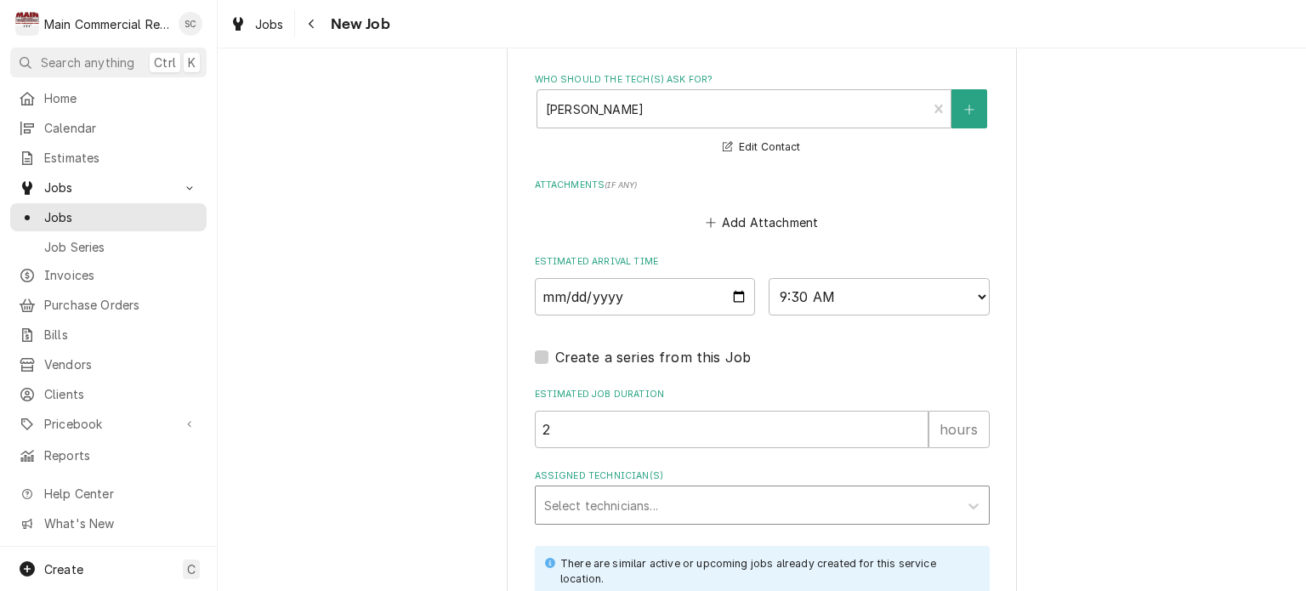
click at [660, 504] on div "Assigned Technician(s)" at bounding box center [747, 505] width 406 height 31
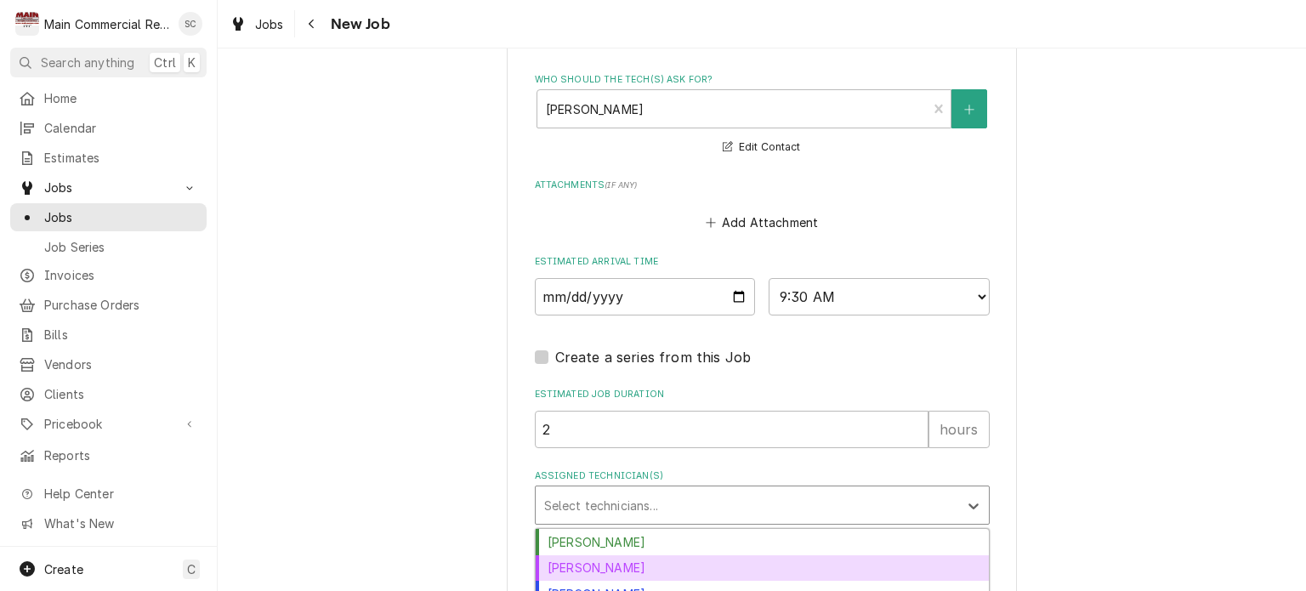
click at [639, 559] on div "Dorian Wertz" at bounding box center [762, 568] width 453 height 26
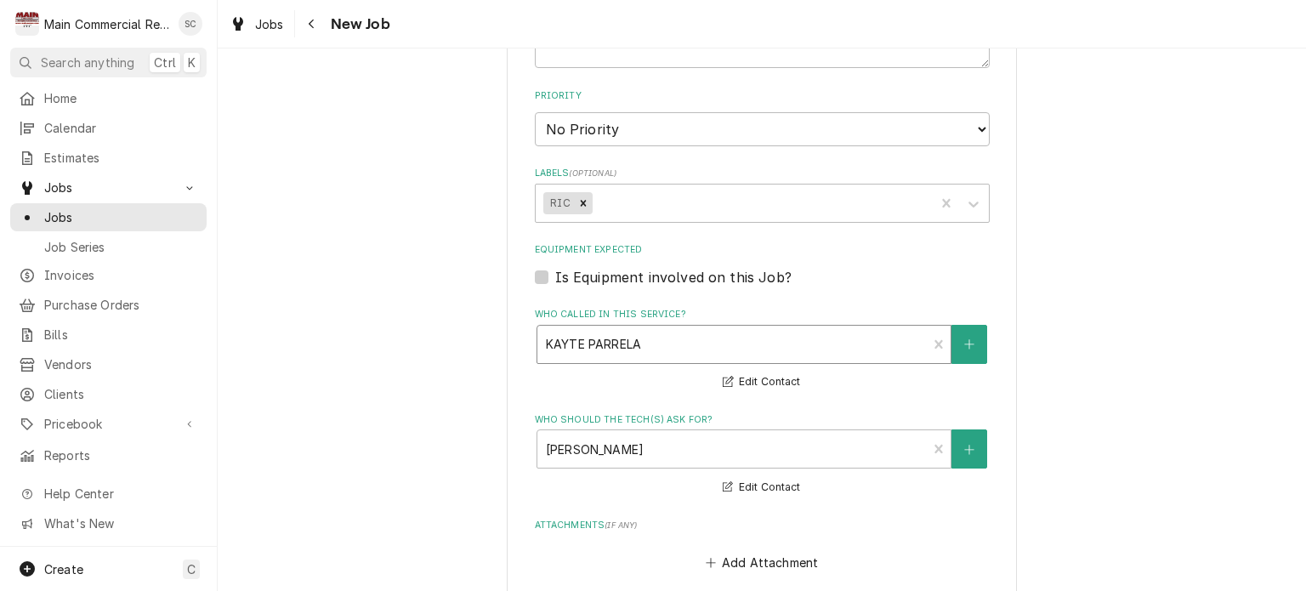
scroll to position [680, 0]
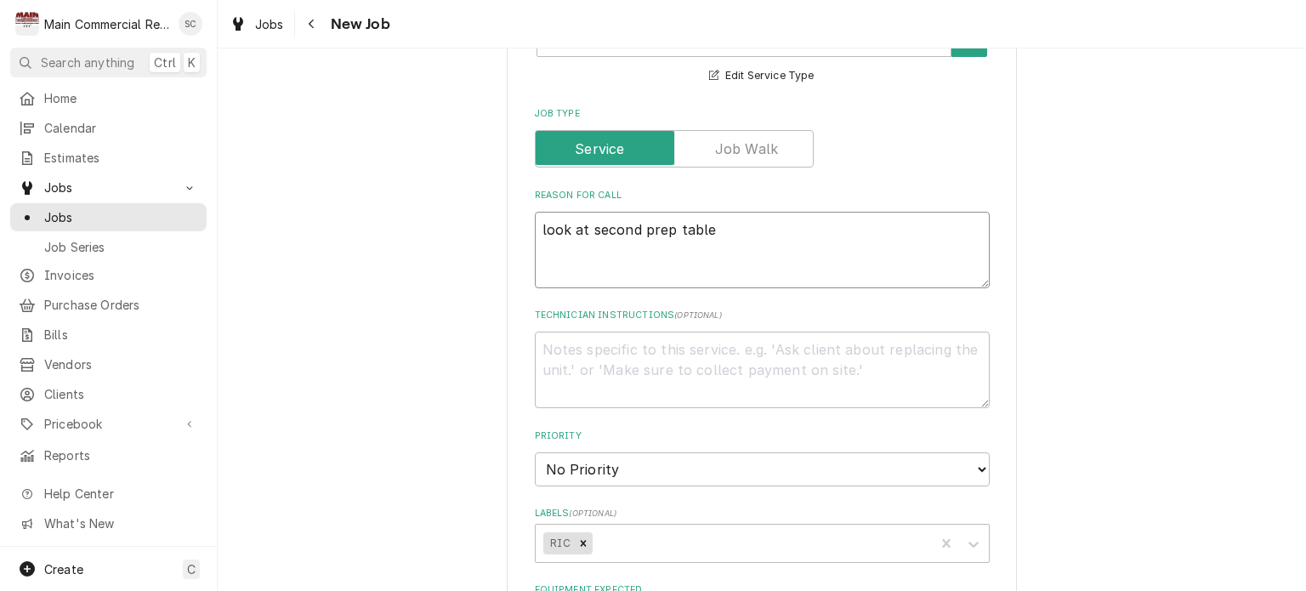
click at [711, 232] on textarea "look at second prep table" at bounding box center [762, 250] width 455 height 77
type textarea "x"
type textarea "look at second prep table w"
type textarea "x"
type textarea "look at second prep table wh"
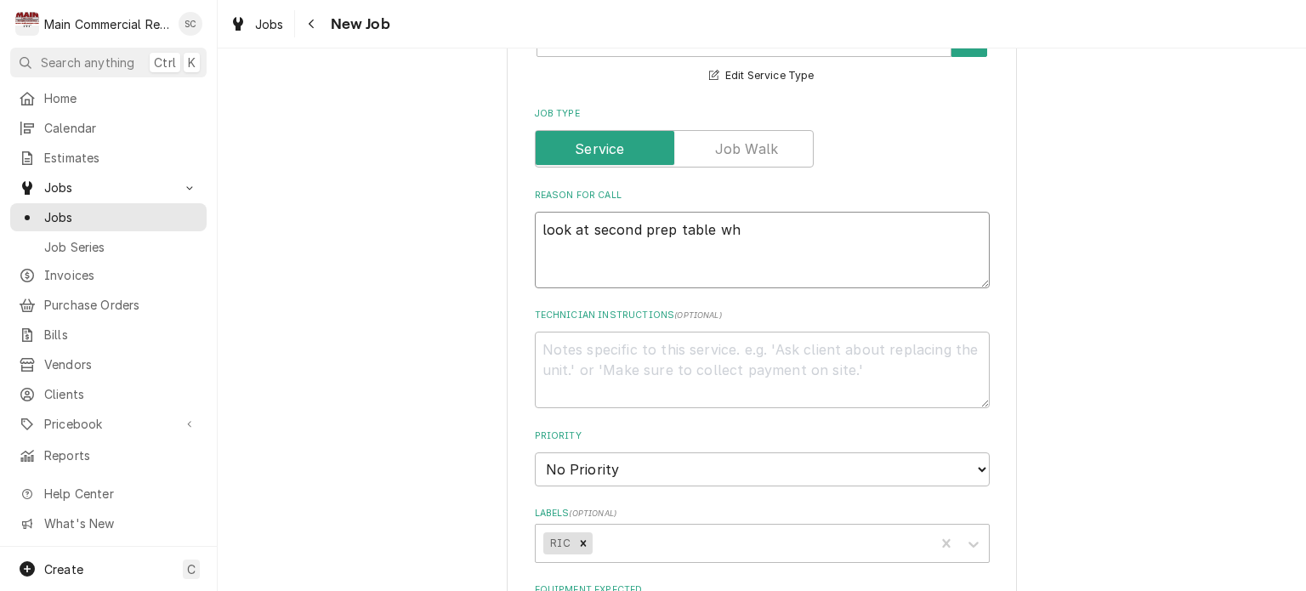
type textarea "x"
type textarea "look at second prep table whi"
type textarea "x"
type textarea "look at second prep table whil"
type textarea "x"
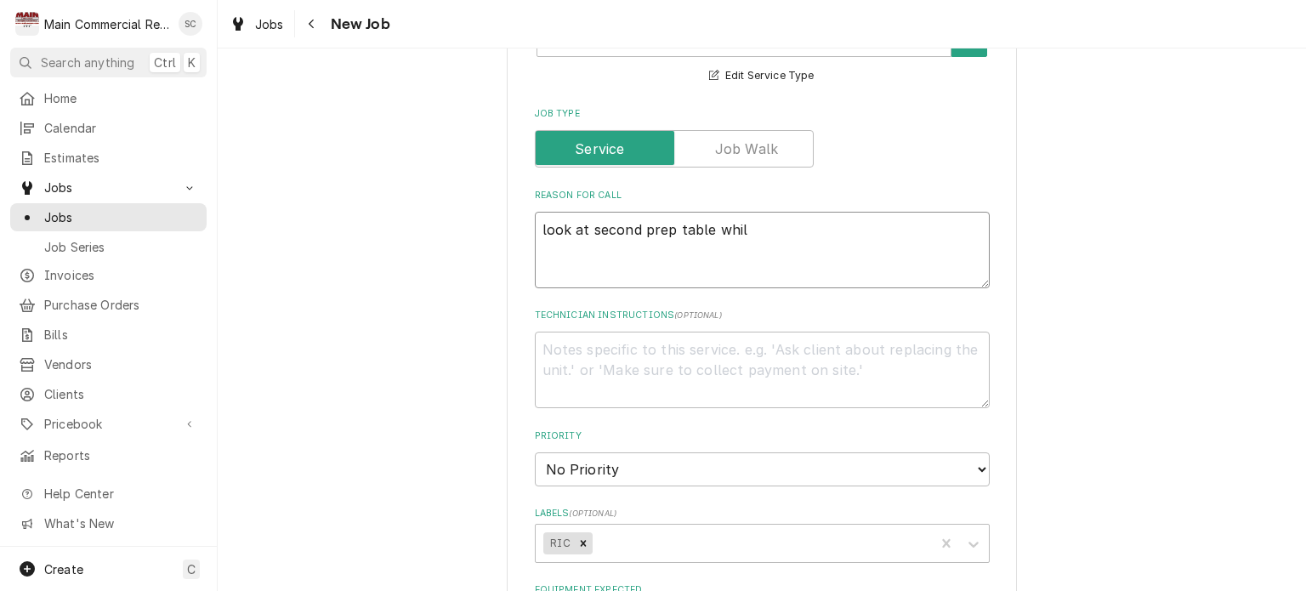
type textarea "look at second prep table while"
type textarea "x"
type textarea "look at second prep table while"
type textarea "x"
type textarea "look at second prep table while o"
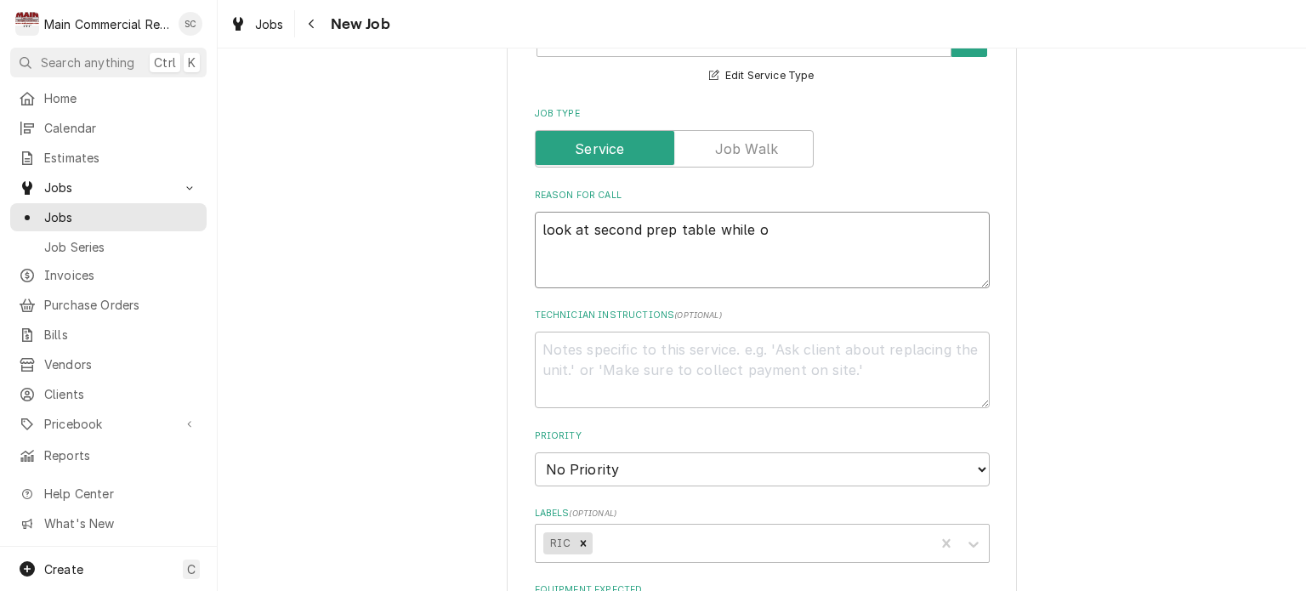
type textarea "x"
type textarea "look at second prep table while on"
type textarea "x"
type textarea "look at second prep table while ons"
type textarea "x"
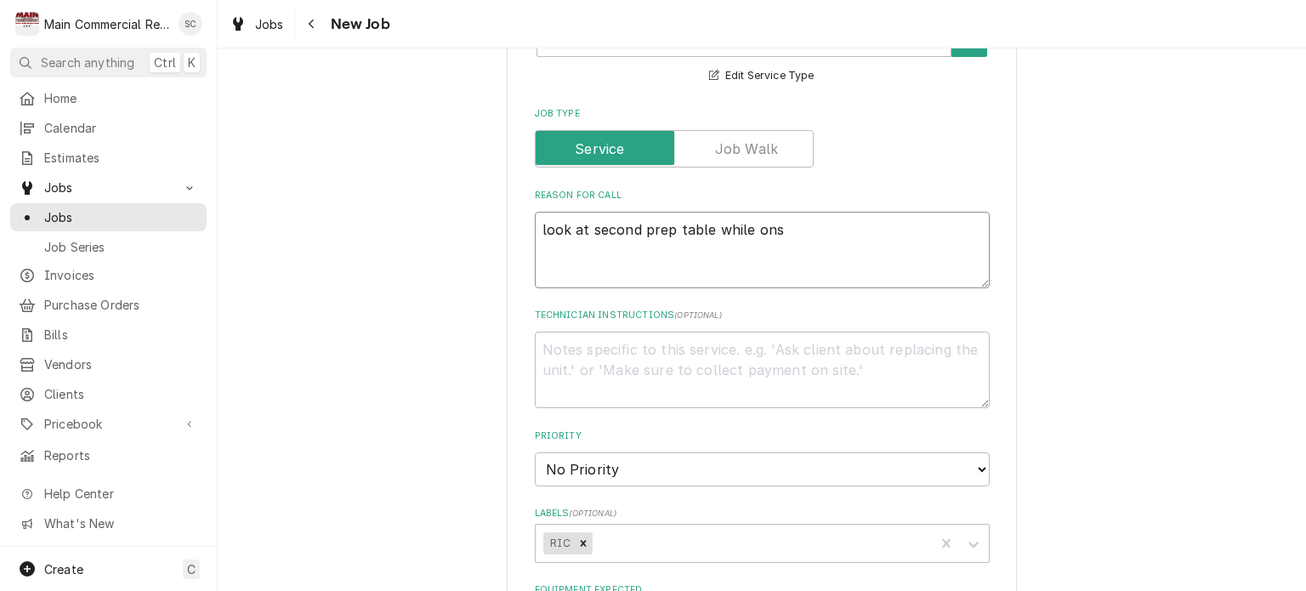
type textarea "look at second prep table while onsi"
type textarea "x"
type textarea "look at second prep table while onsit"
type textarea "x"
type textarea "look at second prep table while onsite"
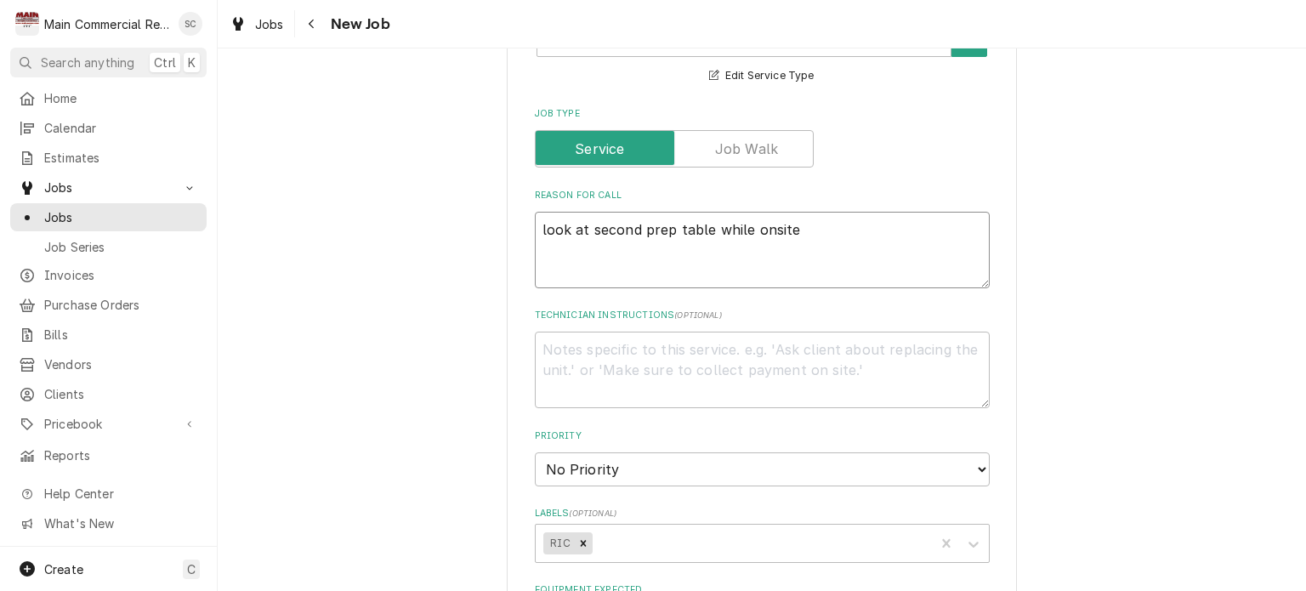
type textarea "x"
type textarea "look at second prep table while onsite."
type textarea "x"
type textarea "look at second prep table while onsite"
type textarea "x"
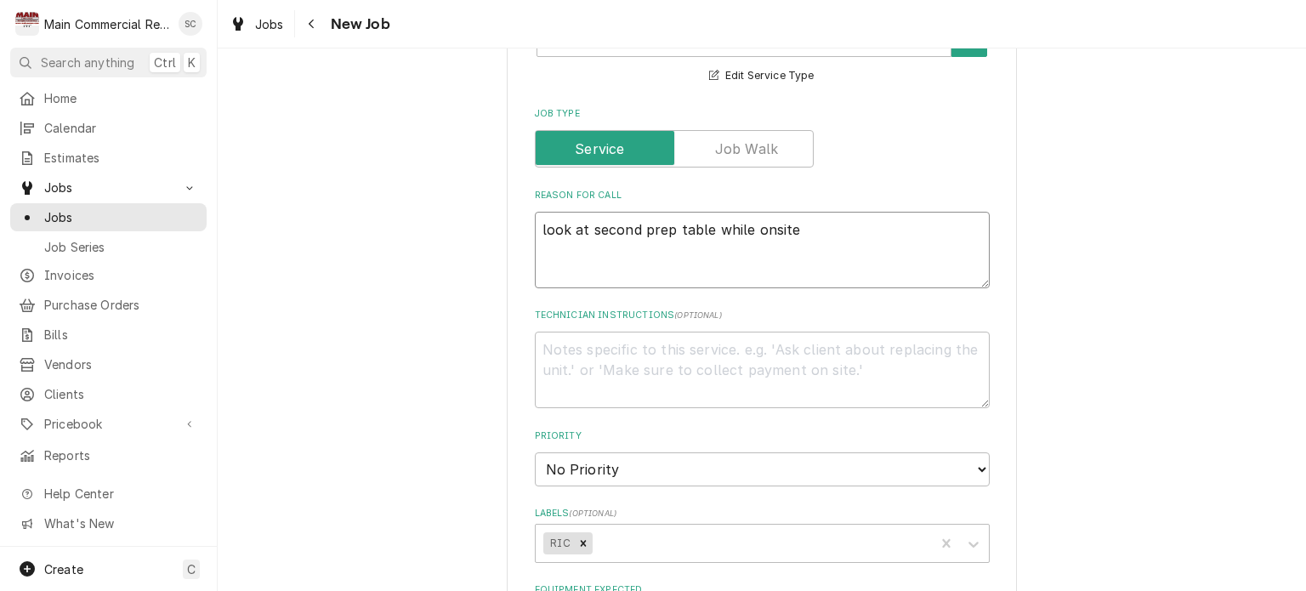
type textarea "look at second prep table while onsite"
type textarea "x"
type textarea "look at second prep table while onsite p"
type textarea "x"
type textarea "look at second prep table while onsite pe"
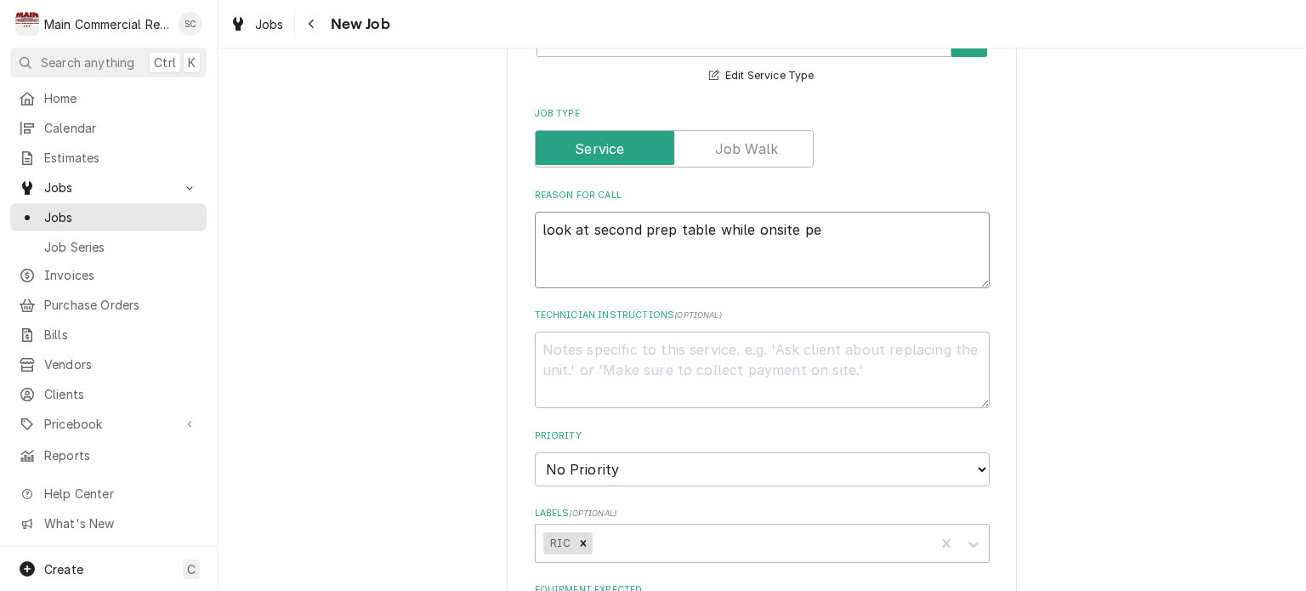
type textarea "x"
type textarea "look at second prep table while onsite per"
type textarea "x"
type textarea "look at second prep table while onsite per"
type textarea "x"
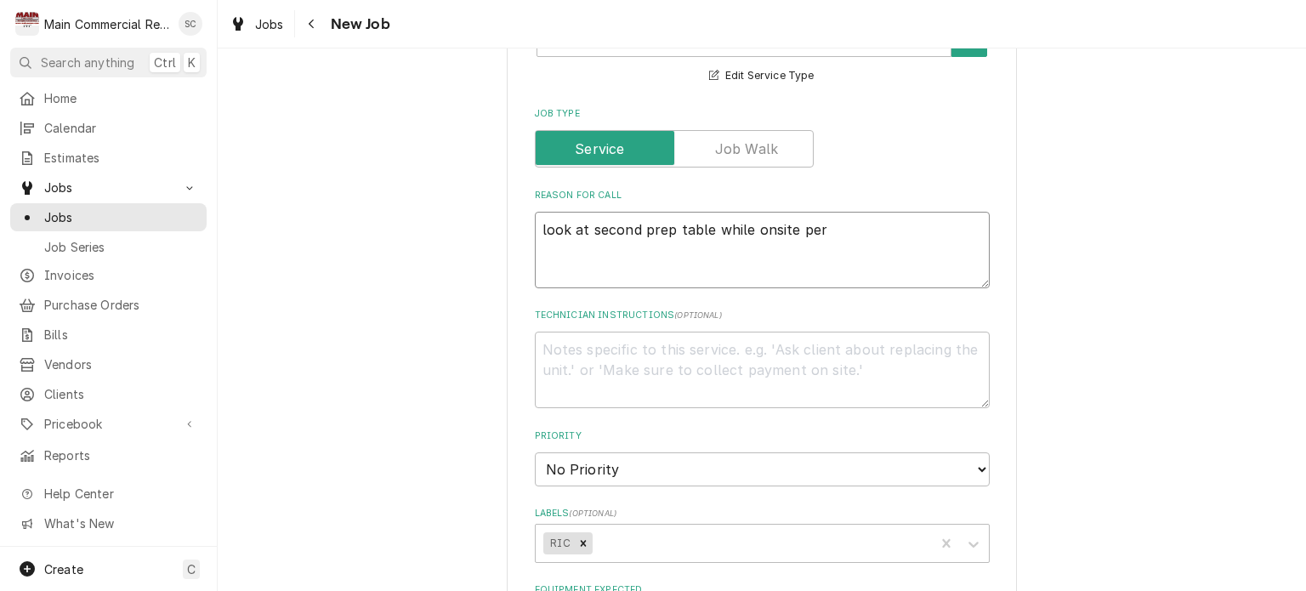
type textarea "look at second prep table while onsite per K"
type textarea "x"
type textarea "look at second prep table while onsite per Ka"
type textarea "x"
type textarea "look at second prep table while onsite per Kay"
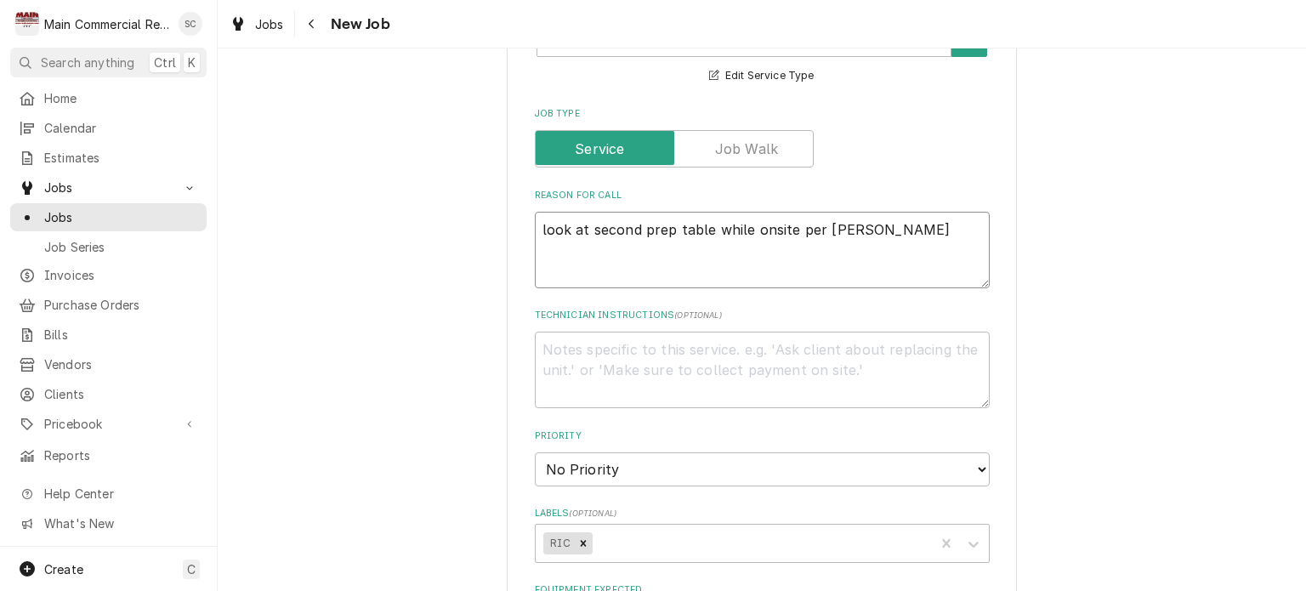
type textarea "x"
type textarea "look at second prep table while onsite per Kayt"
type textarea "x"
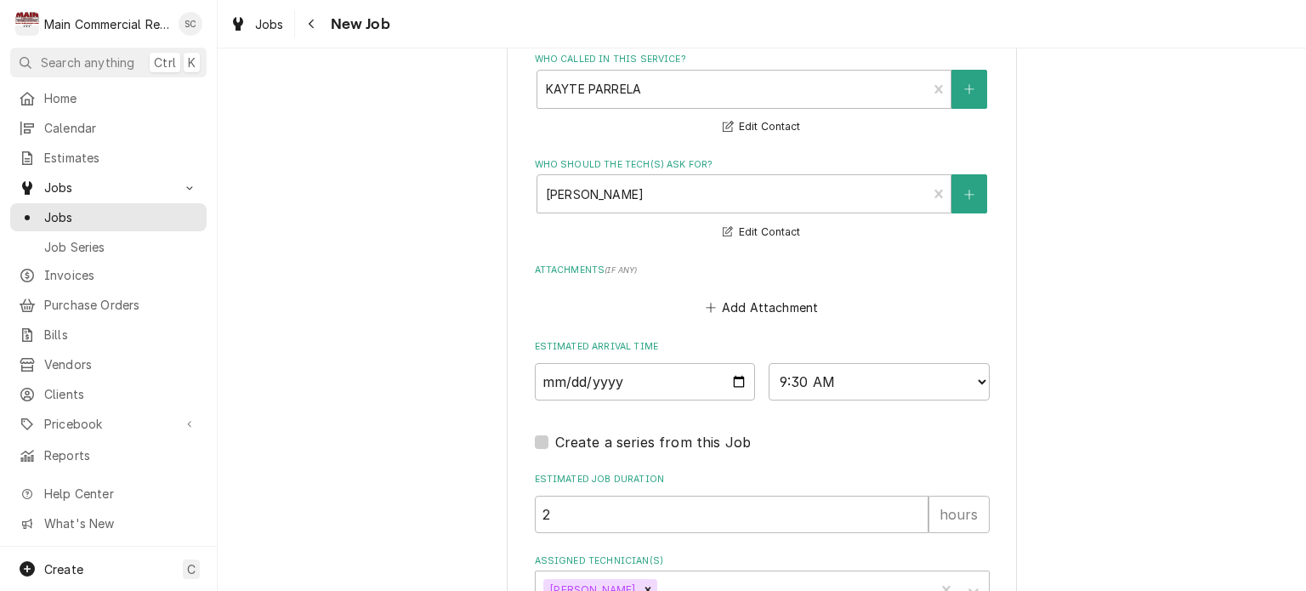
scroll to position [1591, 0]
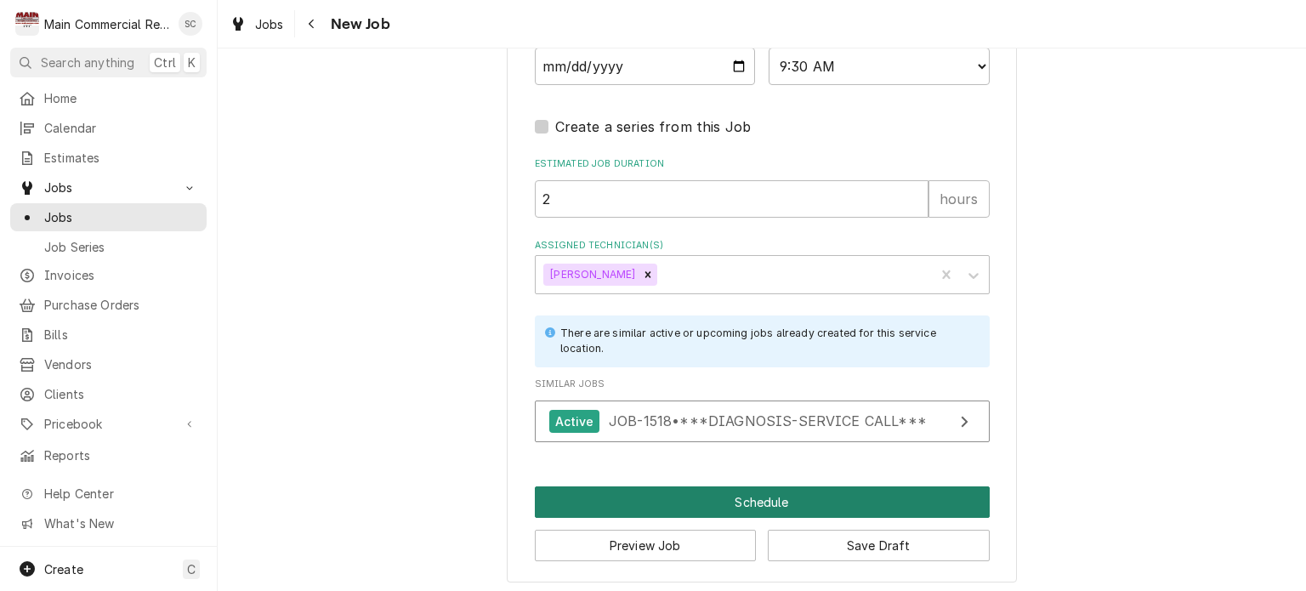
type textarea "look at second prep table while onsite per Kayt"
click at [741, 494] on button "Schedule" at bounding box center [762, 501] width 455 height 31
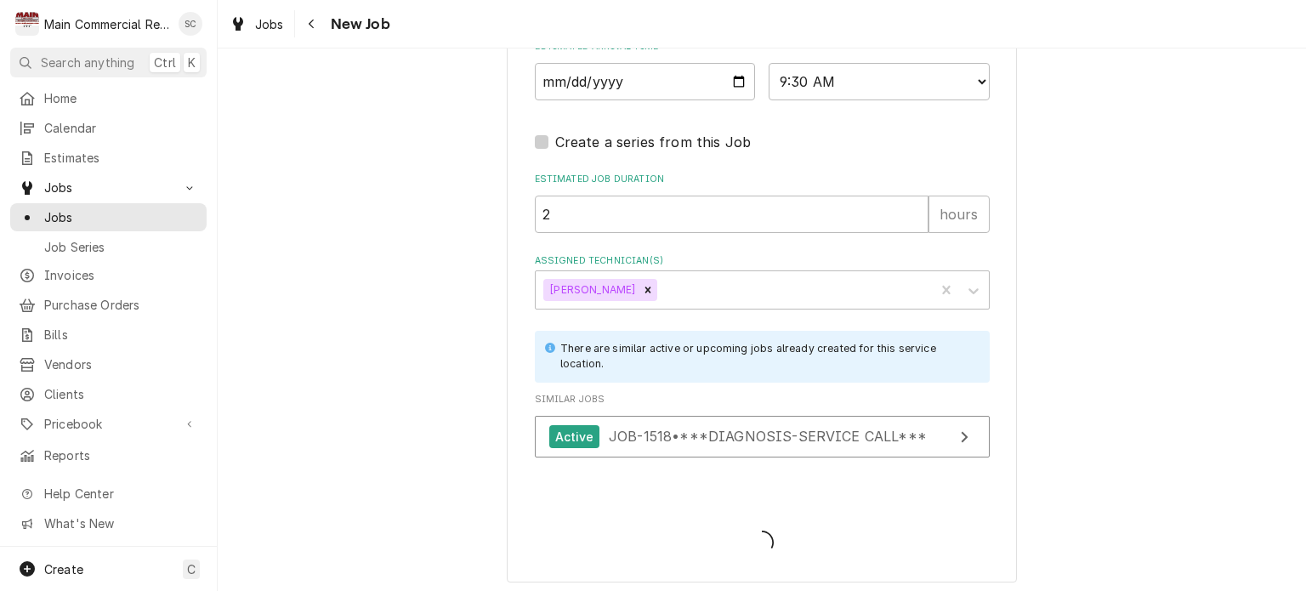
type textarea "x"
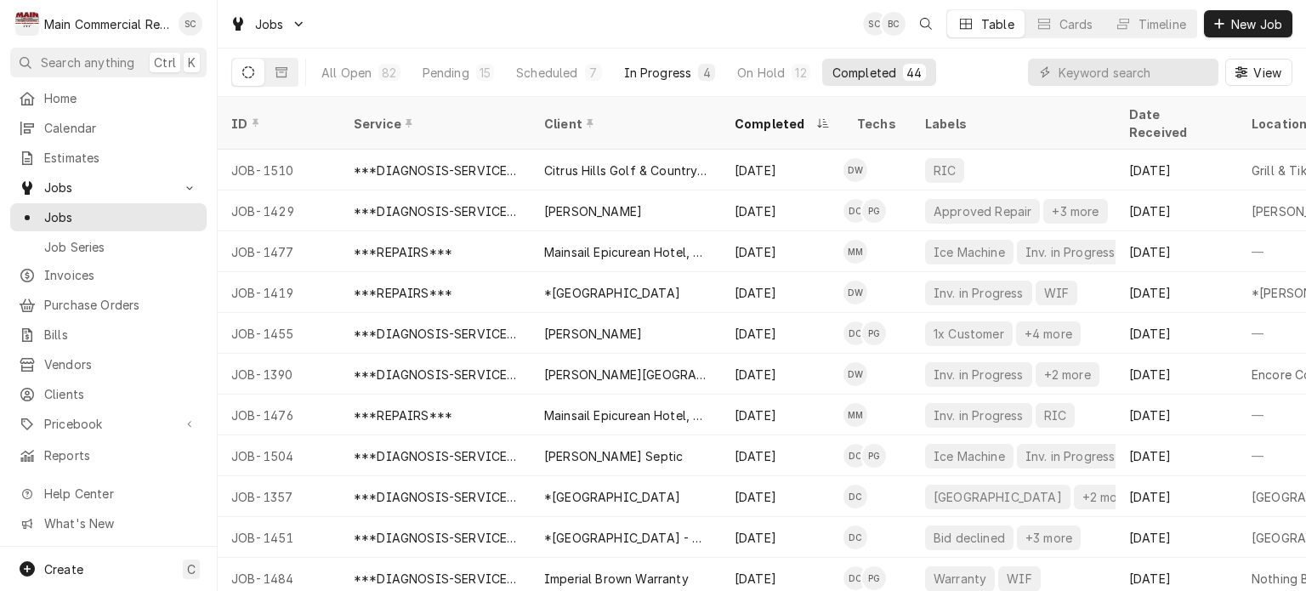
click at [636, 71] on div "In Progress" at bounding box center [658, 73] width 68 height 18
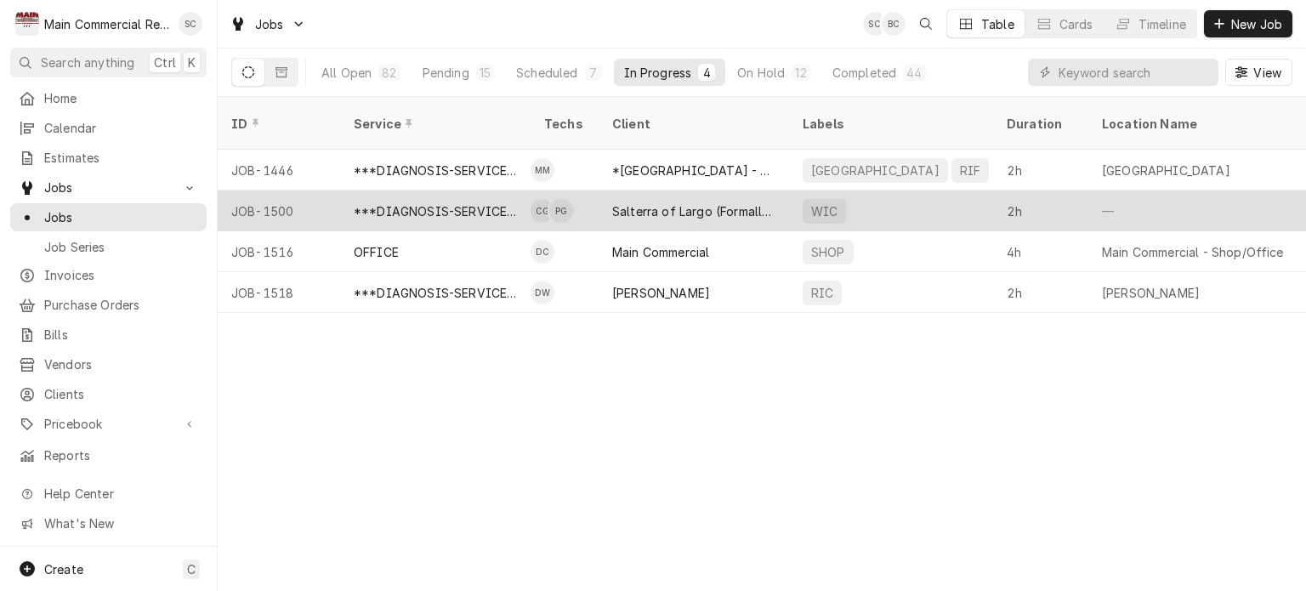
click at [610, 190] on div "Salterra of Largo (Formally Volante)" at bounding box center [694, 210] width 190 height 41
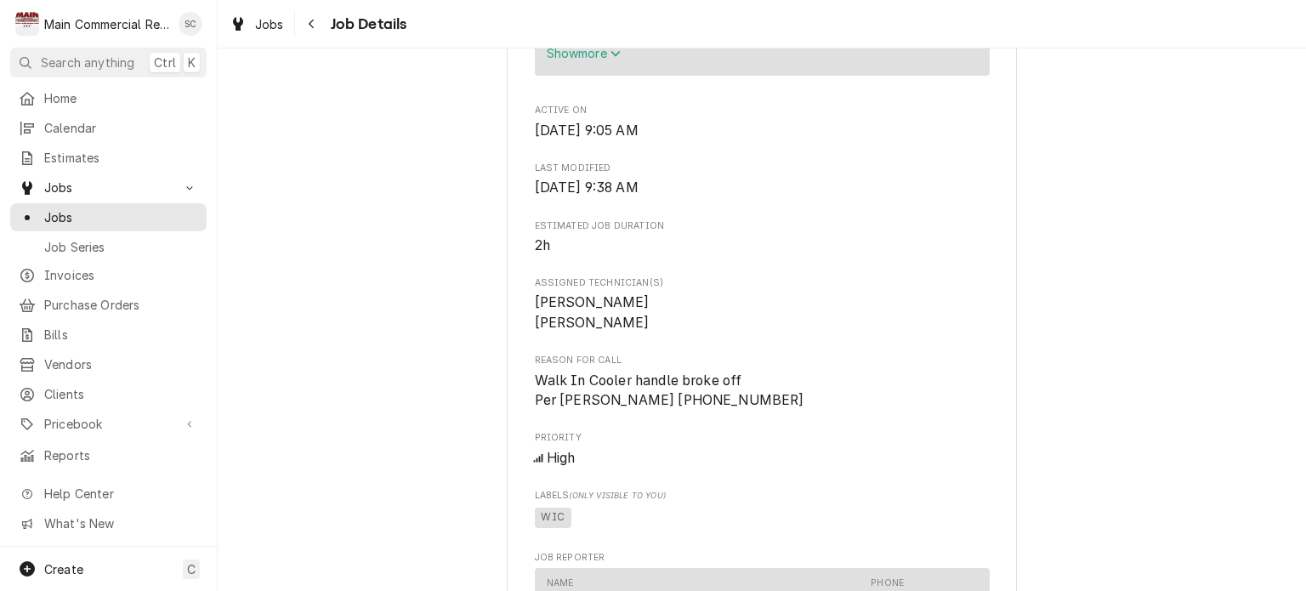
scroll to position [935, 0]
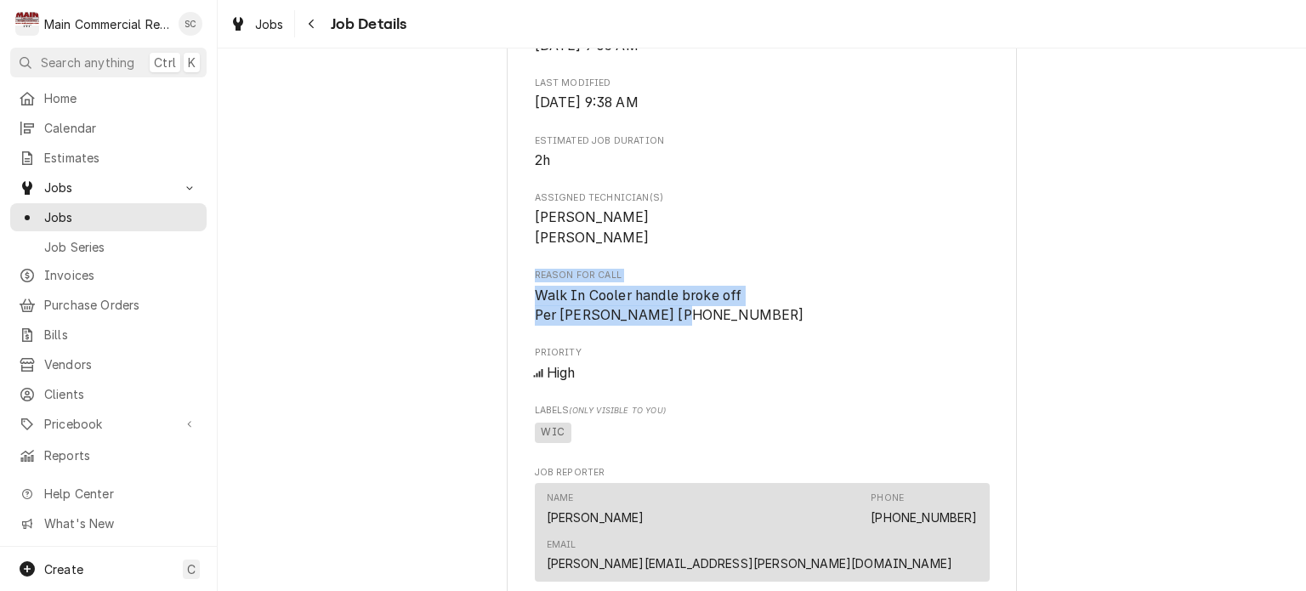
drag, startPoint x: 684, startPoint y: 312, endPoint x: 547, endPoint y: 282, distance: 140.1
click at [511, 264] on div "Salterra of Largo (Formally Volante) [STREET_ADDRESS][PERSON_NAME] Open in Maps…" at bounding box center [762, 231] width 510 height 2114
copy div "Reason For Call Walk In Cooler handle broke off Per [PERSON_NAME] [PHONE_NUMBER]"
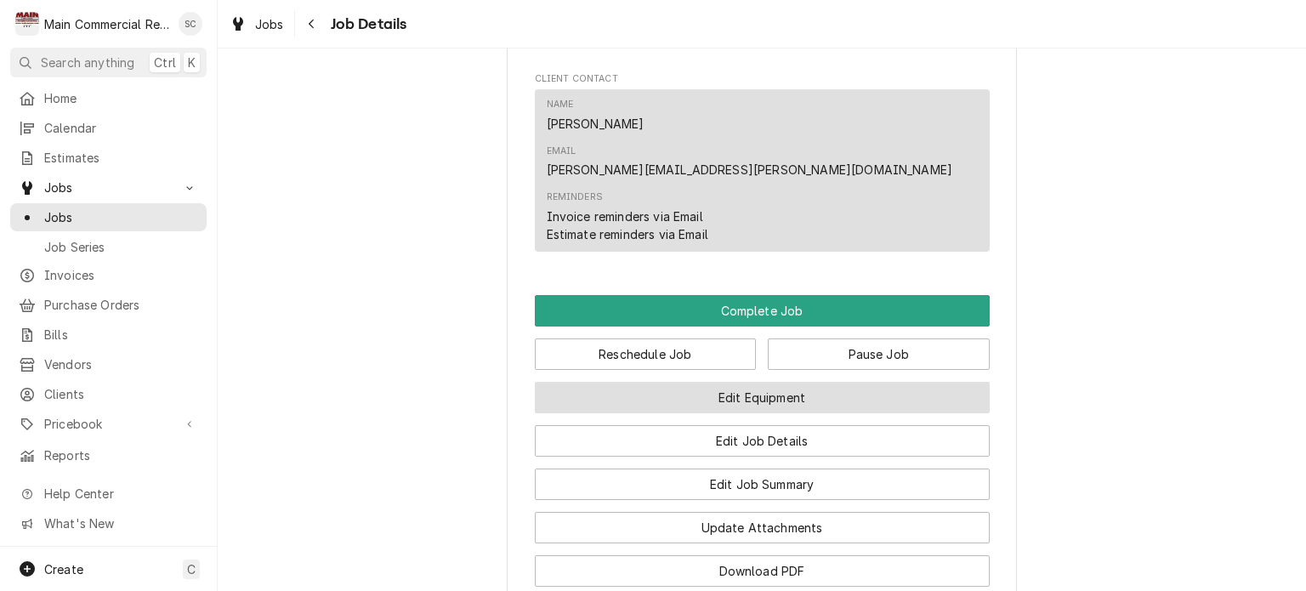
scroll to position [1785, 0]
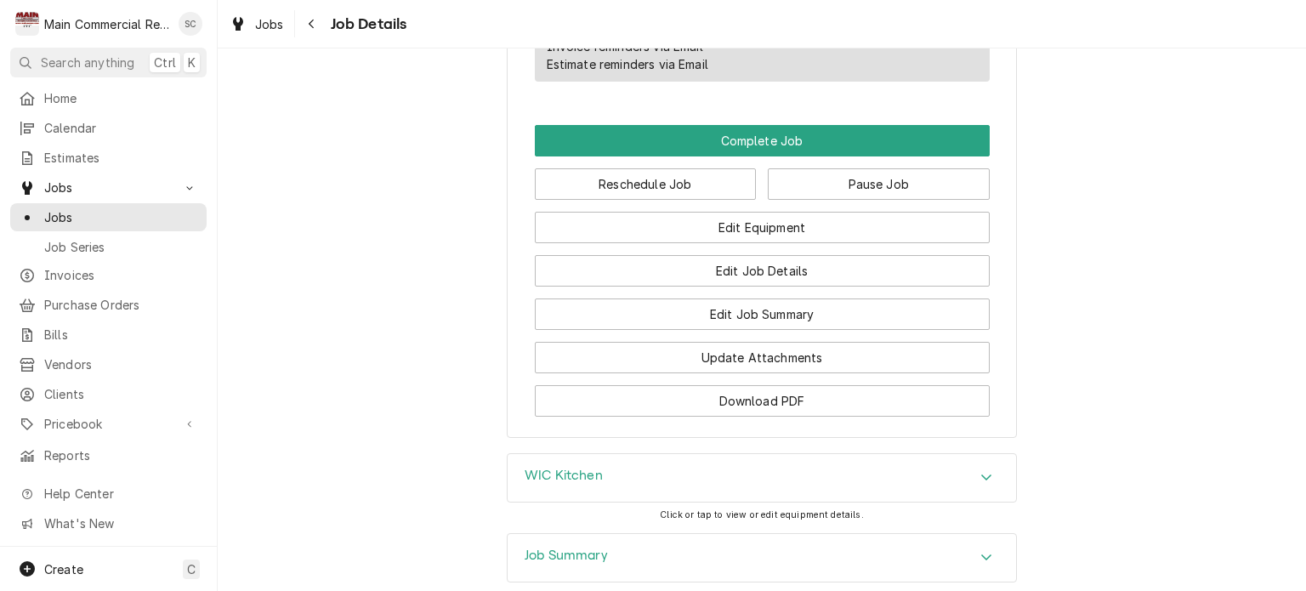
click at [708, 454] on div "WIC Kitchen" at bounding box center [762, 478] width 508 height 48
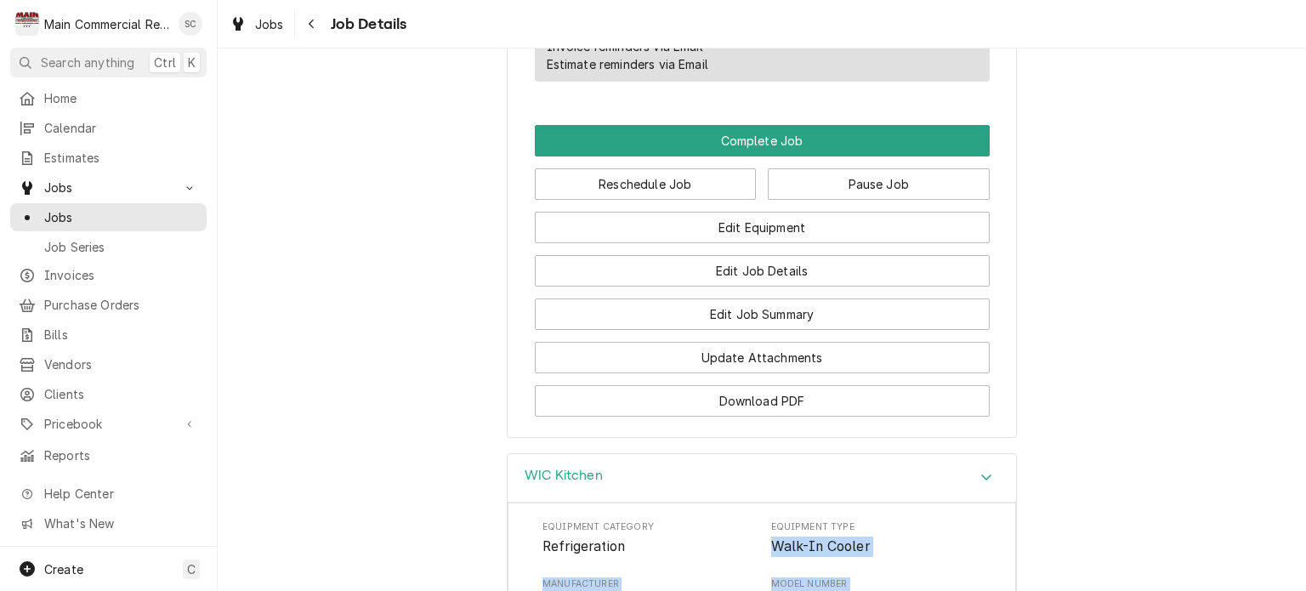
drag, startPoint x: 582, startPoint y: 557, endPoint x: 763, endPoint y: 416, distance: 229.6
copy div "Walk-In Cooler Manufacturer Heatcraft Model Number LEL0095AS6AMAB0405 Serial Nu…"
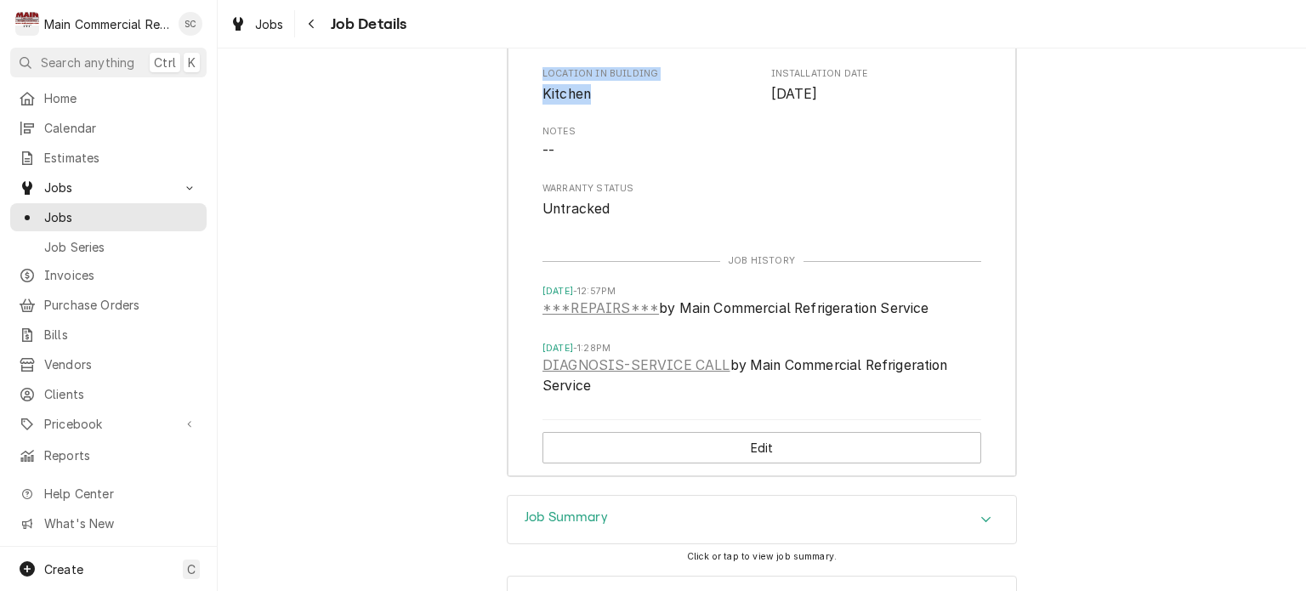
click at [901, 496] on div "Job Summary" at bounding box center [762, 520] width 508 height 48
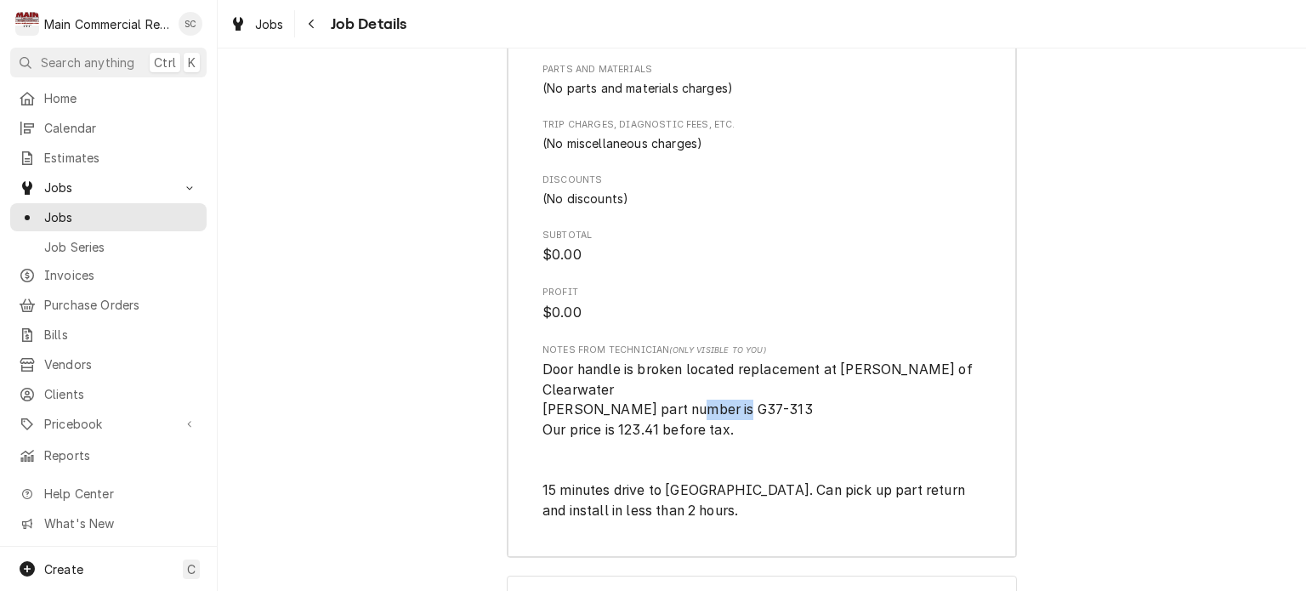
drag, startPoint x: 761, startPoint y: 265, endPoint x: 704, endPoint y: 261, distance: 57.1
click at [704, 360] on span "Door handle is broken located replacement at [PERSON_NAME] of Clearwater [PERSO…" at bounding box center [761, 440] width 439 height 161
copy span "G37-313"
drag, startPoint x: 1050, startPoint y: 287, endPoint x: 1292, endPoint y: 306, distance: 243.1
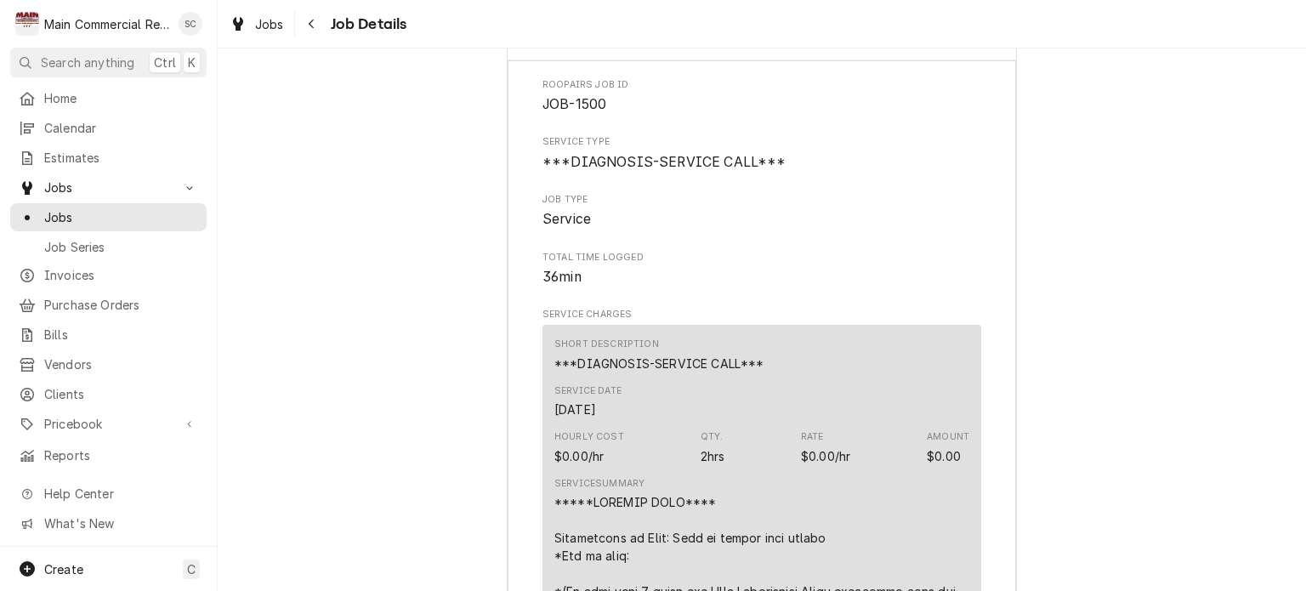
scroll to position [2724, 0]
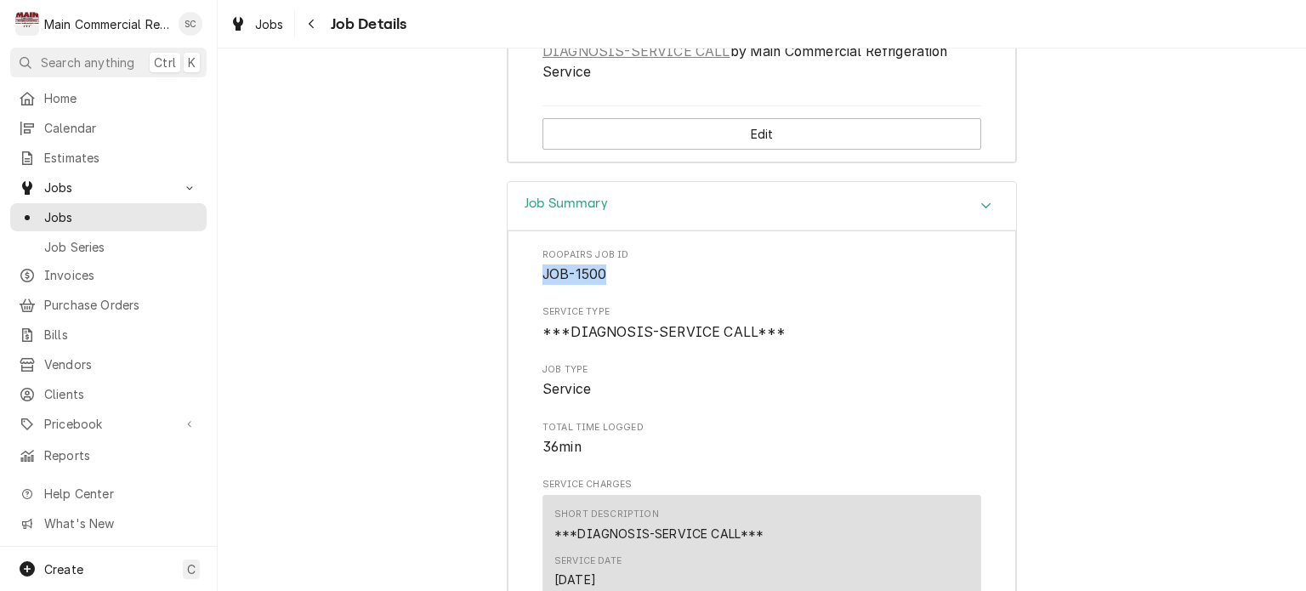
drag, startPoint x: 605, startPoint y: 126, endPoint x: 535, endPoint y: 122, distance: 70.7
click at [542, 264] on span "JOB-1500" at bounding box center [761, 274] width 439 height 20
copy span "JOB-1500"
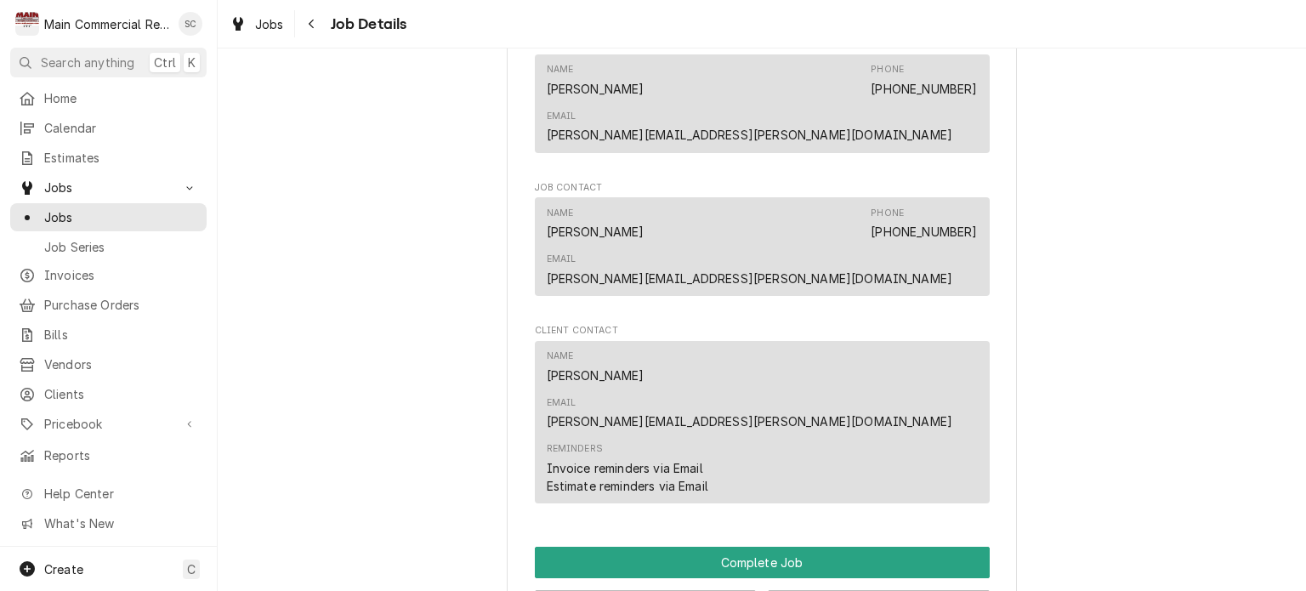
scroll to position [1619, 0]
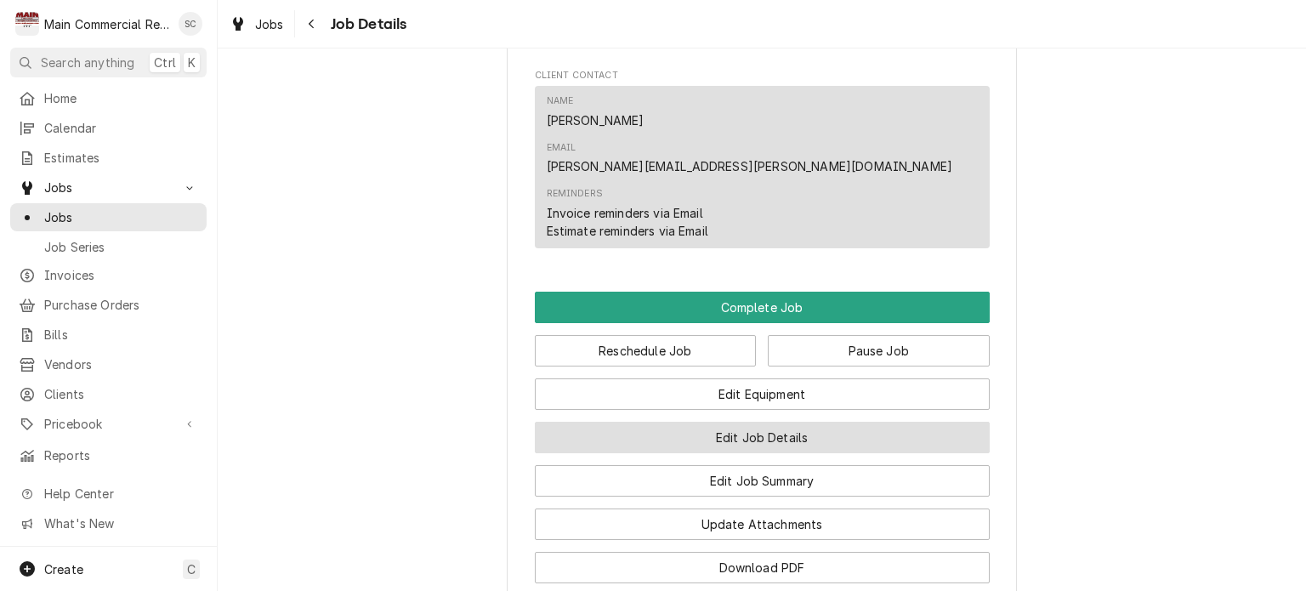
click at [796, 422] on button "Edit Job Details" at bounding box center [762, 437] width 455 height 31
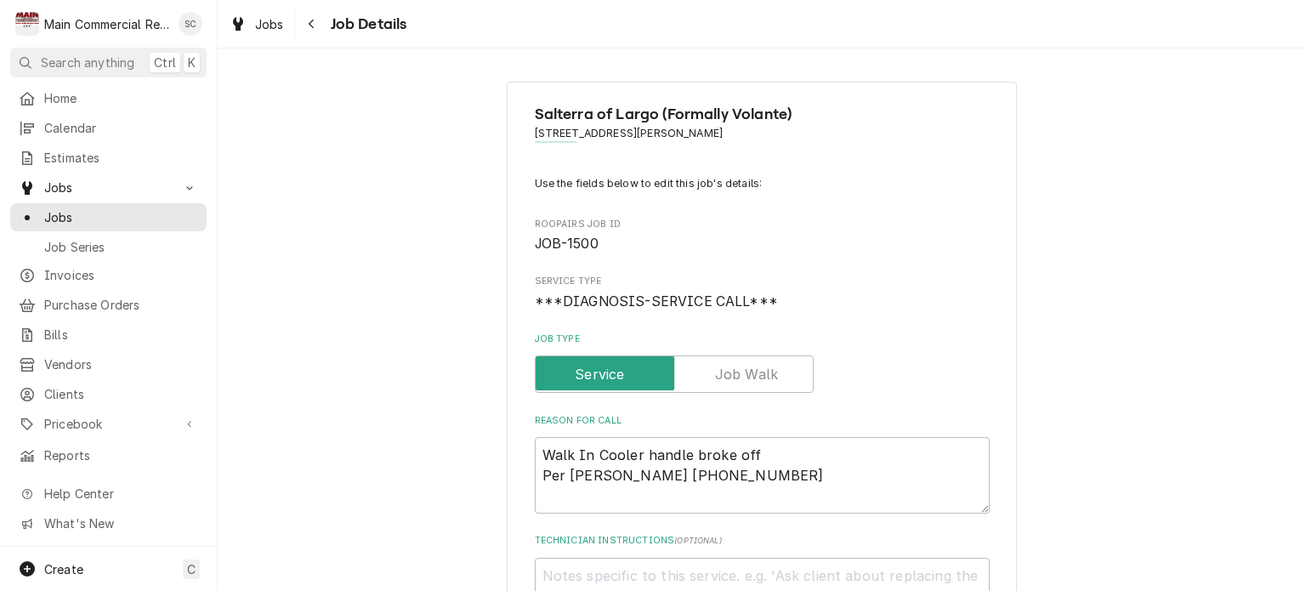
scroll to position [340, 0]
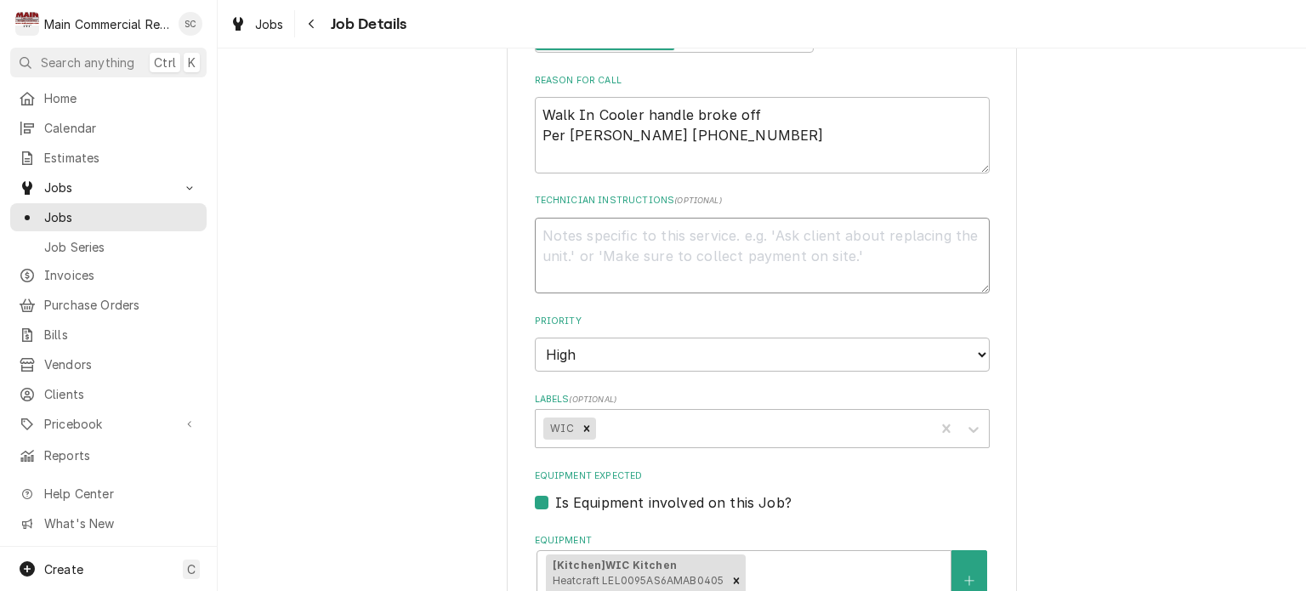
click at [633, 236] on textarea "Technician Instructions ( optional )" at bounding box center [762, 256] width 455 height 77
type textarea "x"
type textarea "Q"
type textarea "x"
type textarea "Q-"
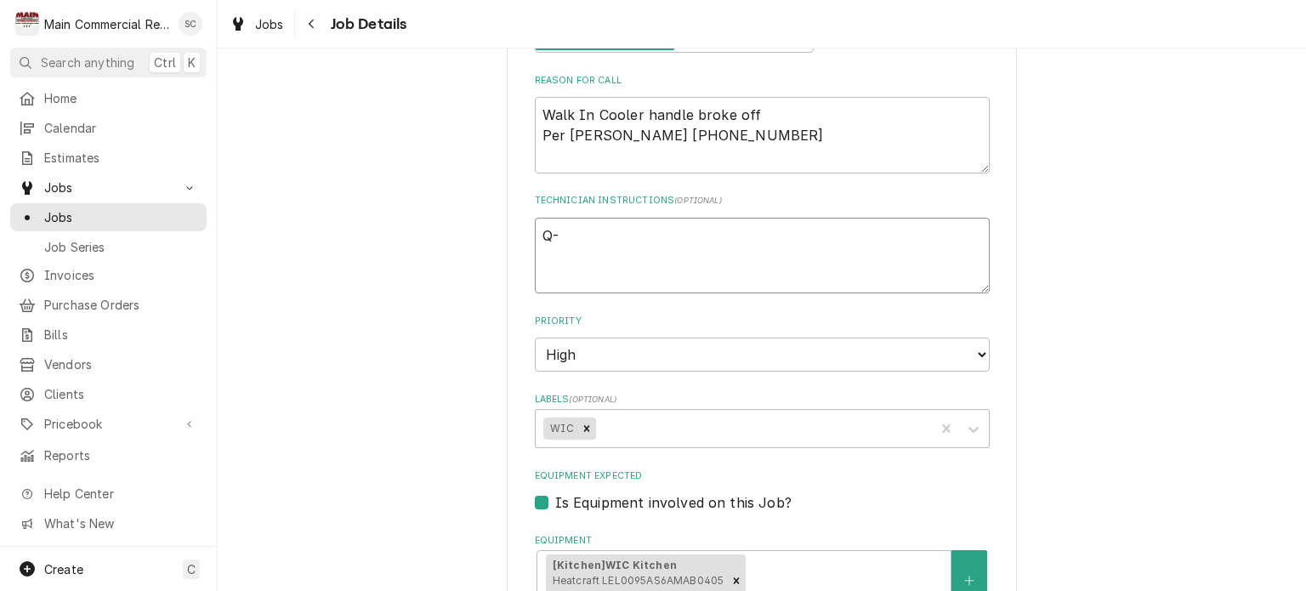
type textarea "x"
type textarea "Q-3"
type textarea "x"
type textarea "Q-38"
type textarea "x"
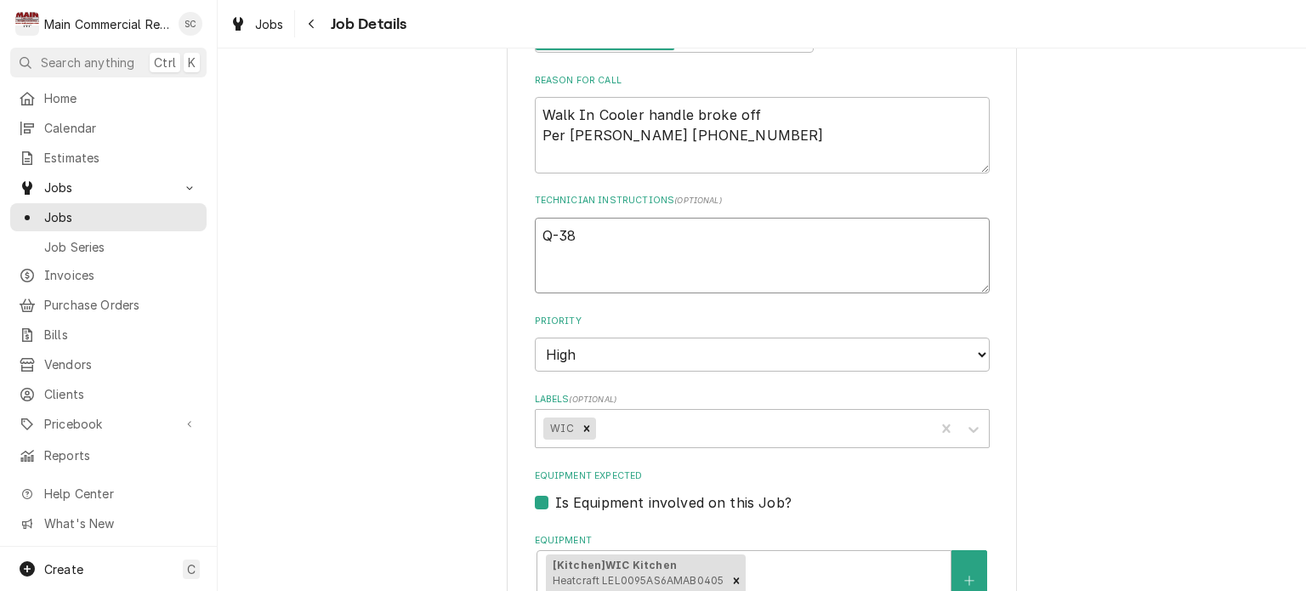
type textarea "Q-387"
type textarea "x"
type textarea "Q-3874"
type textarea "x"
type textarea "Q-3874"
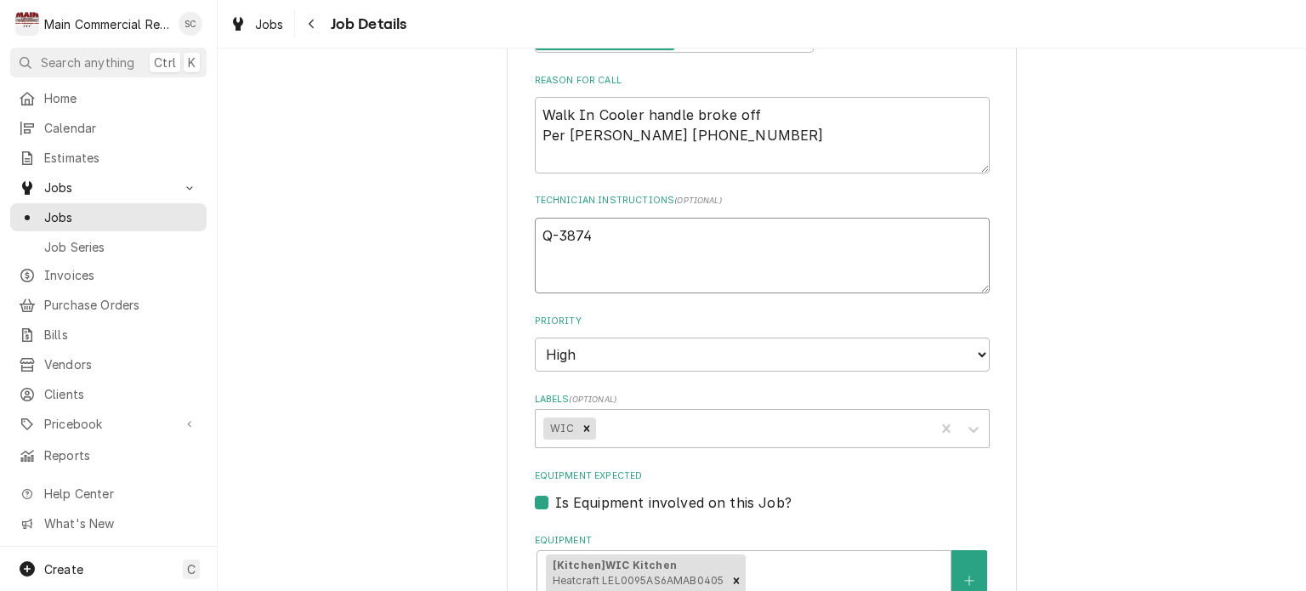
type textarea "x"
type textarea "Q-3874"
type textarea "x"
type textarea "Q-3874"
type textarea "x"
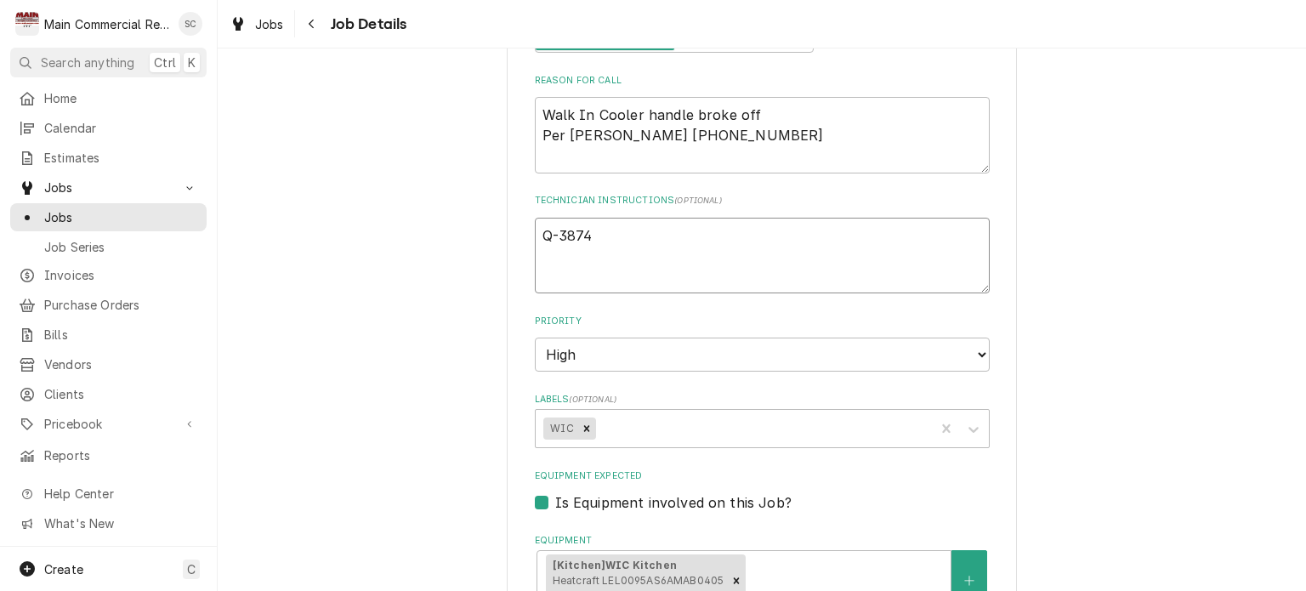
type textarea "Q-3874"
type textarea "x"
type textarea "Q-3874,"
type textarea "x"
type textarea "Q-3874,$"
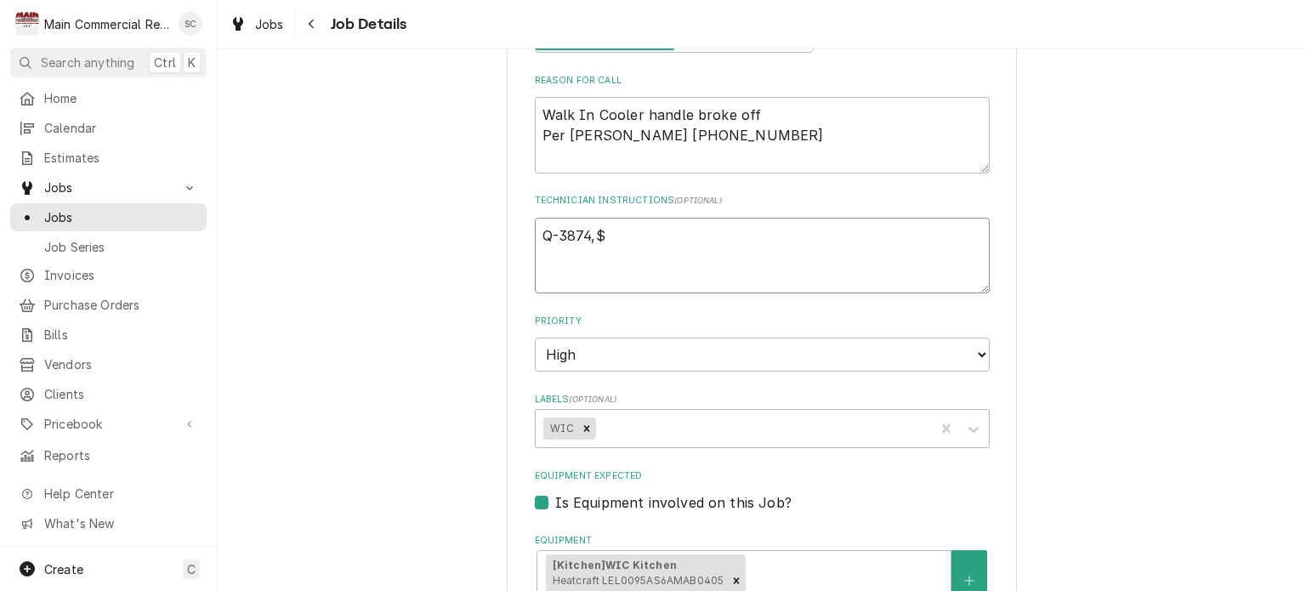
type textarea "x"
type textarea "Q-3874,$5"
type textarea "x"
type textarea "Q-3874,$57"
type textarea "x"
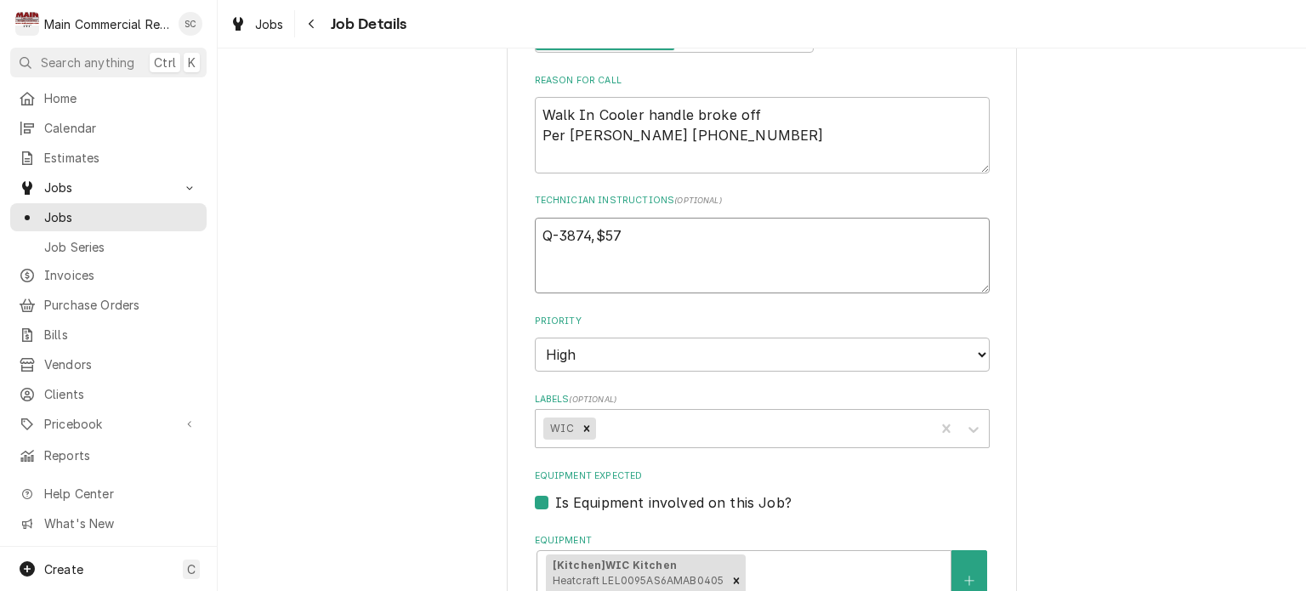
type textarea "Q-3874,$578"
type textarea "x"
type textarea "Q-3874,$578."
type textarea "x"
type textarea "Q-3874,$578.1"
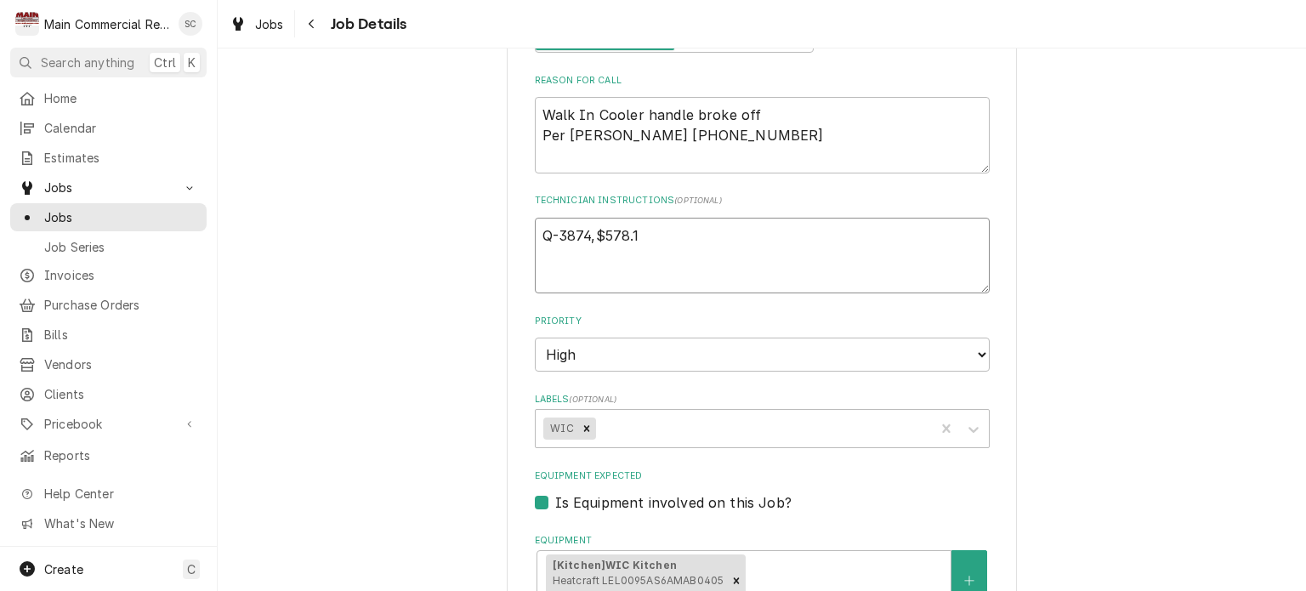
type textarea "x"
type textarea "Q-3874,$578.10"
type textarea "x"
type textarea "Q-3874,$578.10,"
type textarea "x"
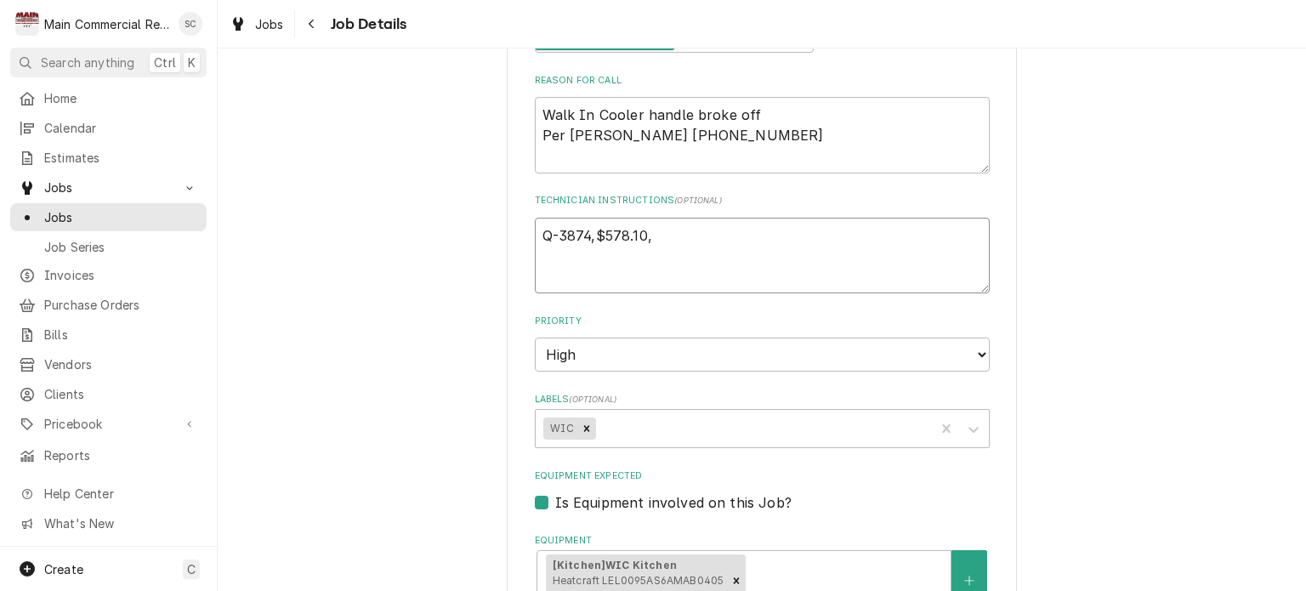
type textarea "Q-3874,$578.10,"
type textarea "x"
type textarea "Q-3874,$578.10, b"
type textarea "x"
type textarea "Q-3874,$578.10, bi"
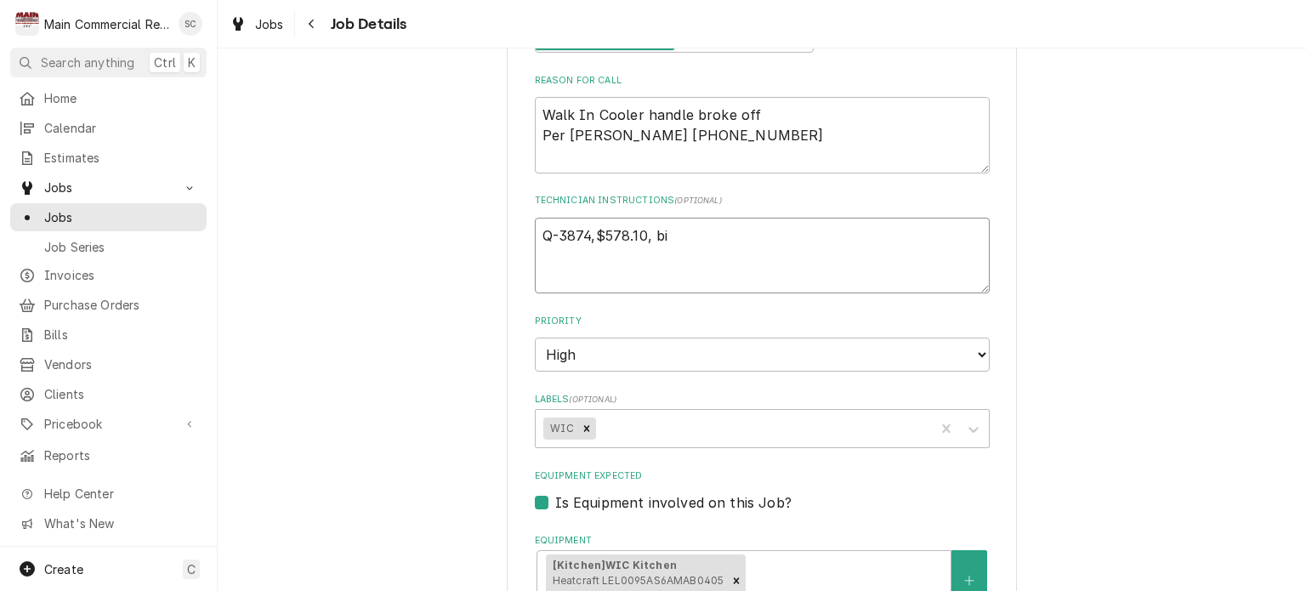
type textarea "x"
type textarea "Q-3874,$578.10, bid"
type textarea "x"
type textarea "Q-3874,$578.10, bid o"
type textarea "x"
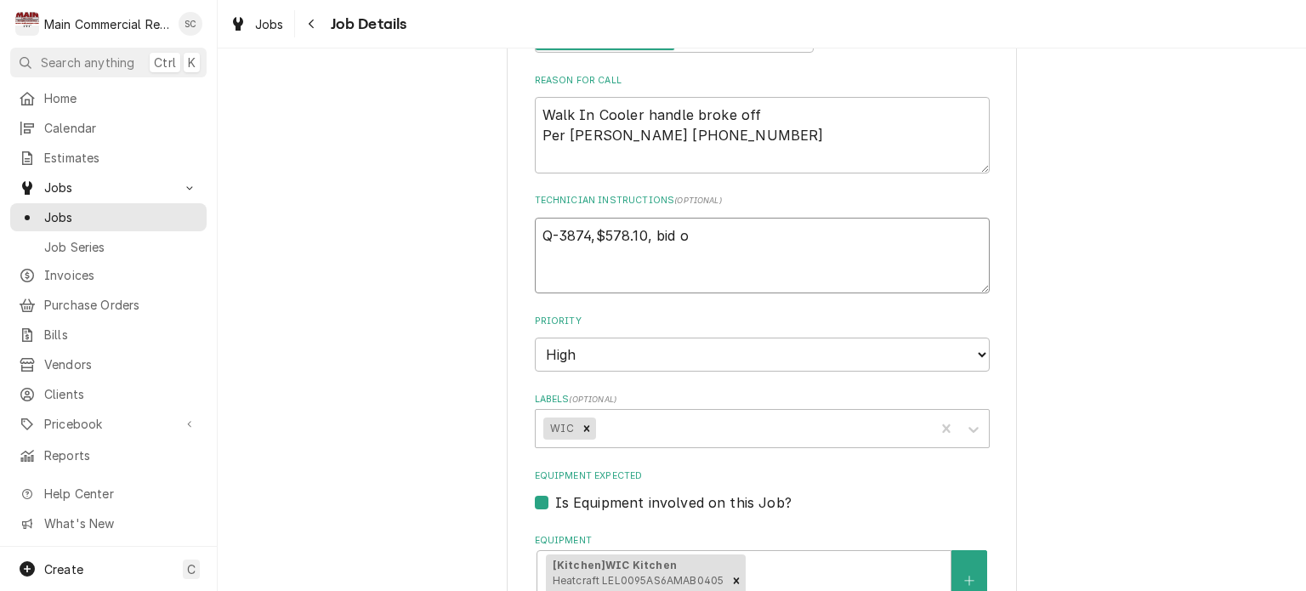
type textarea "Q-3874,$578.10, bid on"
type textarea "x"
type textarea "Q-3874,$578.10, bid ons"
type textarea "x"
type textarea "Q-3874,$578.10, bid onsi"
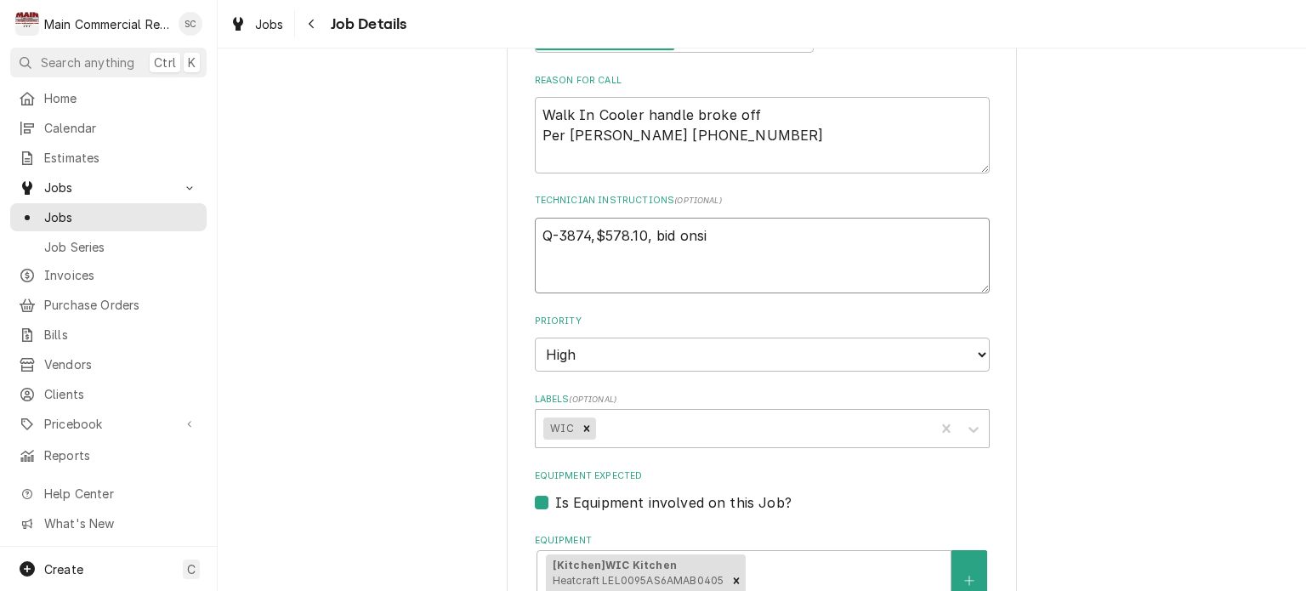
type textarea "x"
type textarea "Q-3874,$578.10, bid onsit"
type textarea "x"
type textarea "Q-3874,$578.10, bid onsite"
type textarea "x"
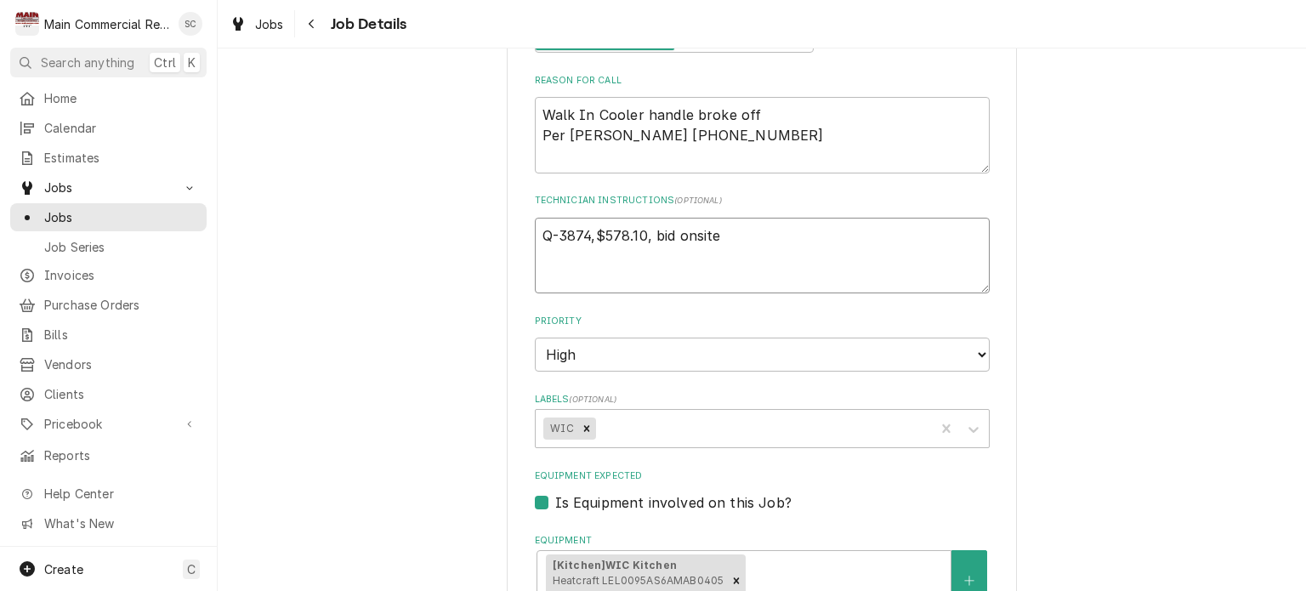
type textarea "Q-3874,$578.10, bid onsite"
type textarea "x"
type textarea "Q-3874,$578.10, bid onsite t"
type textarea "x"
type textarea "Q-3874,$578.10, bid onsite to"
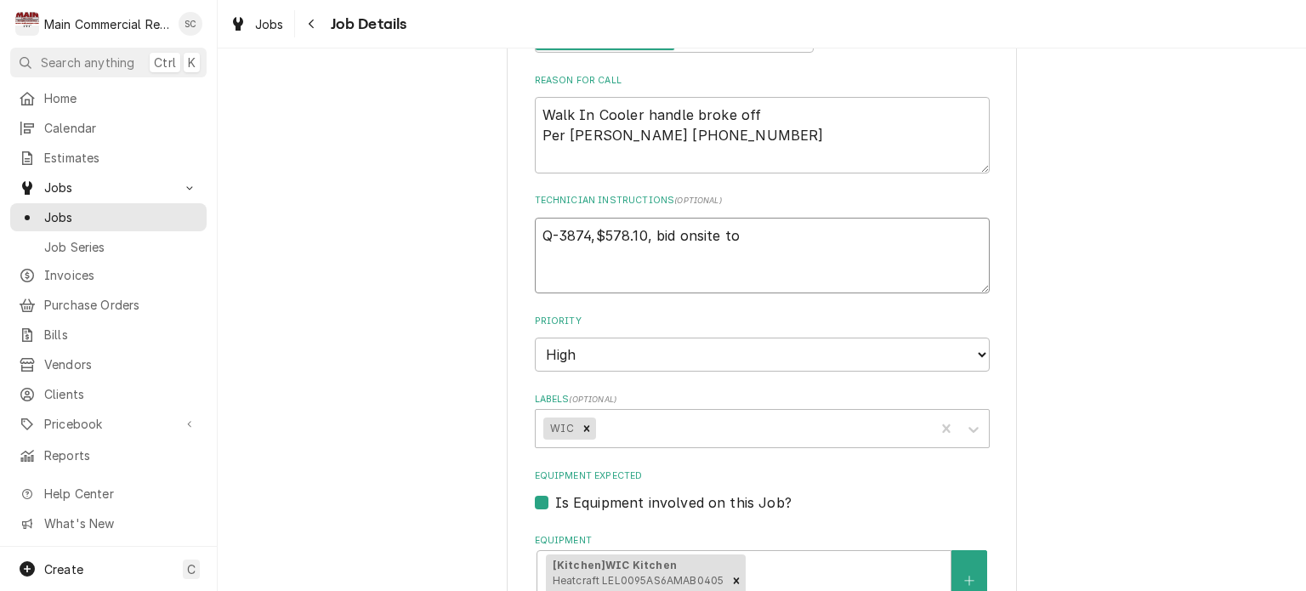
type textarea "x"
type textarea "Q-3874,$578.10, bid onsite to"
type textarea "x"
type textarea "Q-3874,$578.10, bid onsite to b"
type textarea "x"
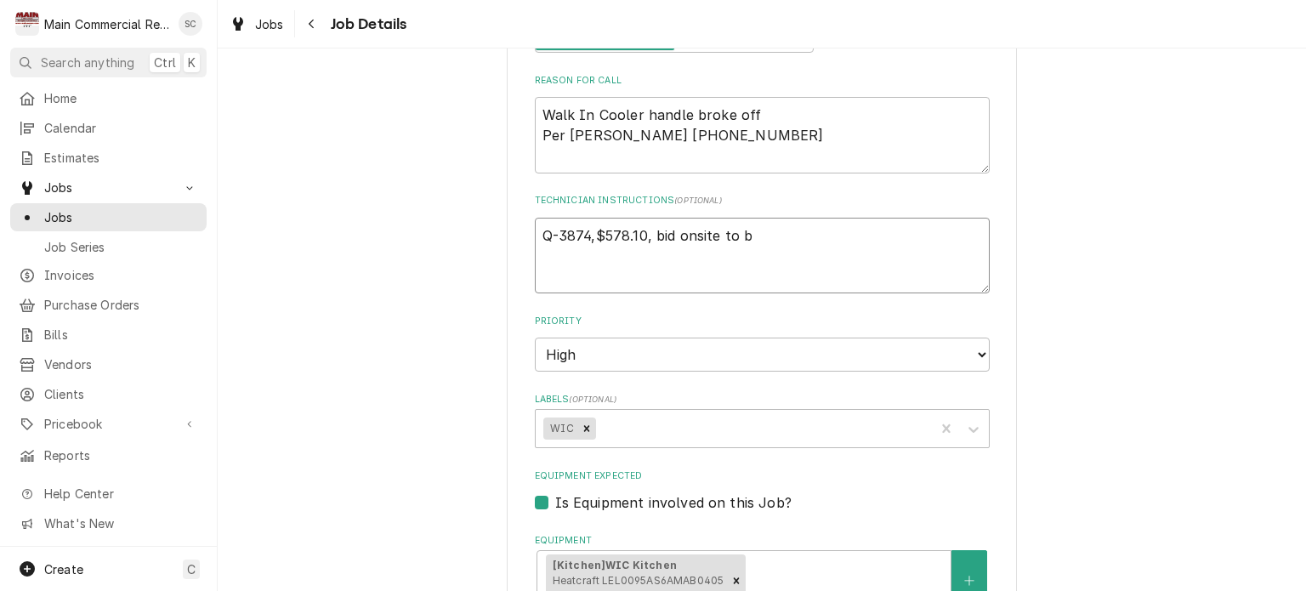
type textarea "Q-3874,$578.10, bid onsite to be"
type textarea "x"
type textarea "Q-3874,$578.10, bid onsite to be"
type textarea "x"
type textarea "Q-3874,$578.10, bid onsite to be d"
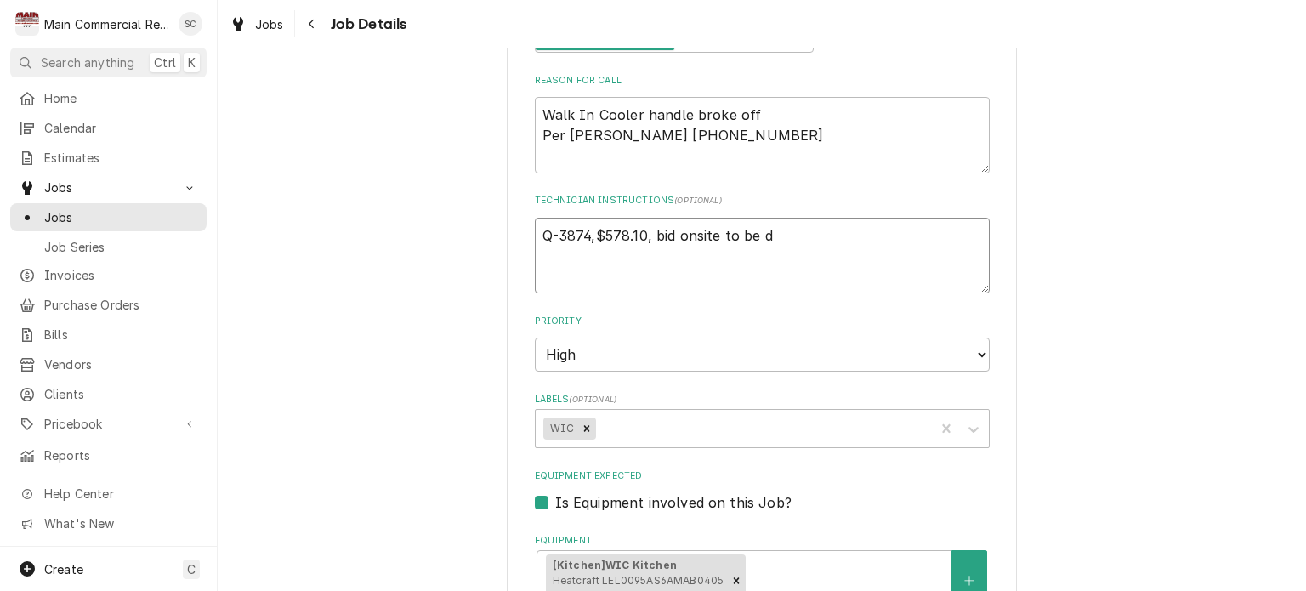
type textarea "x"
type textarea "Q-3874,$578.10, bid onsite to be do"
type textarea "x"
type textarea "Q-3874,$578.10, bid onsite to be don"
type textarea "x"
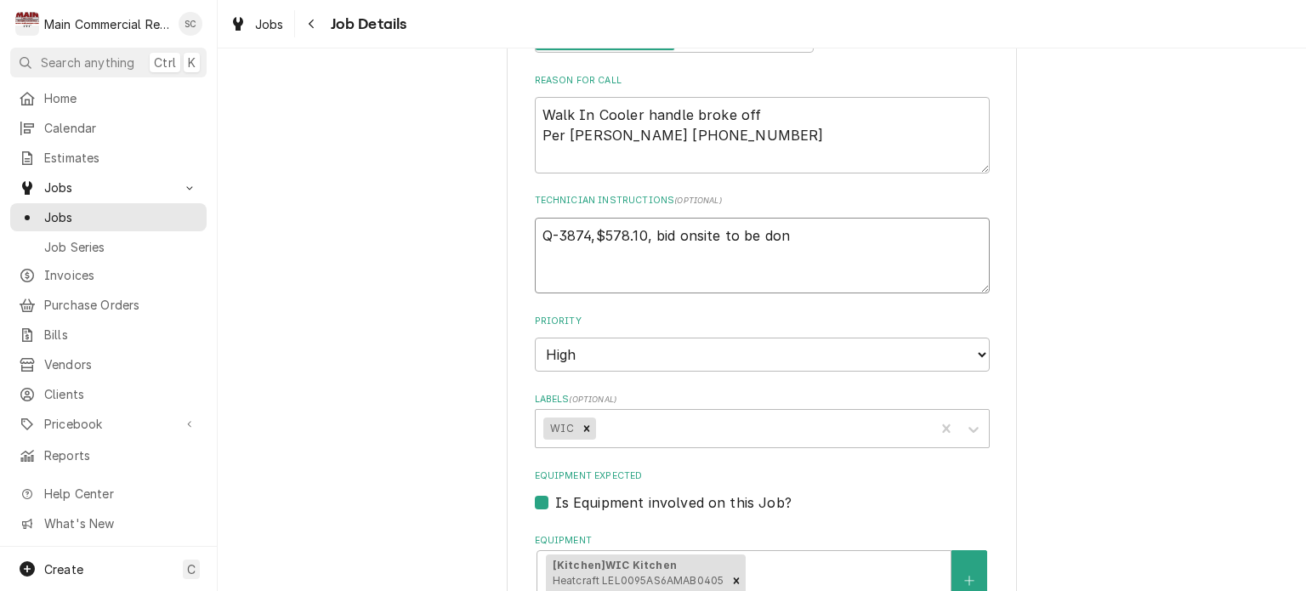
type textarea "Q-3874,$578.10, bid onsite to be done"
type textarea "x"
type textarea "Q-3874,$578.10, bid onsite to be done"
type textarea "x"
type textarea "Q-3874,$578.10, bid onsite to be done t"
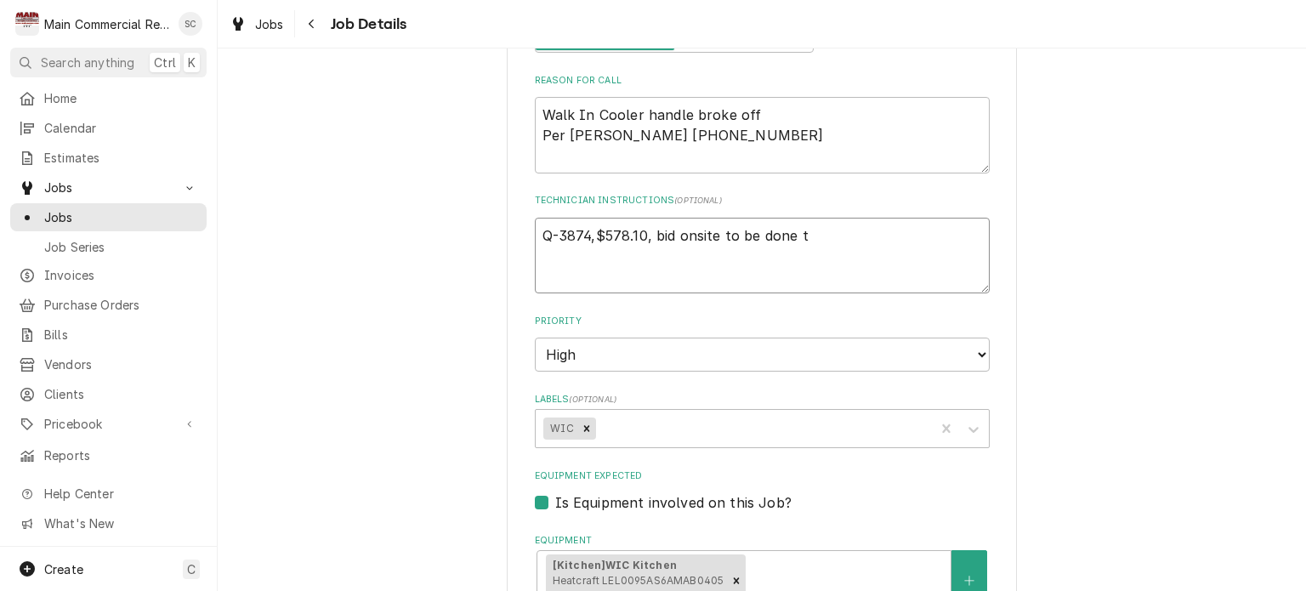
type textarea "x"
type textarea "Q-3874,$578.10, bid onsite to be done to"
type textarea "x"
type textarea "Q-3874,$578.10, bid onsite to be done tod"
type textarea "x"
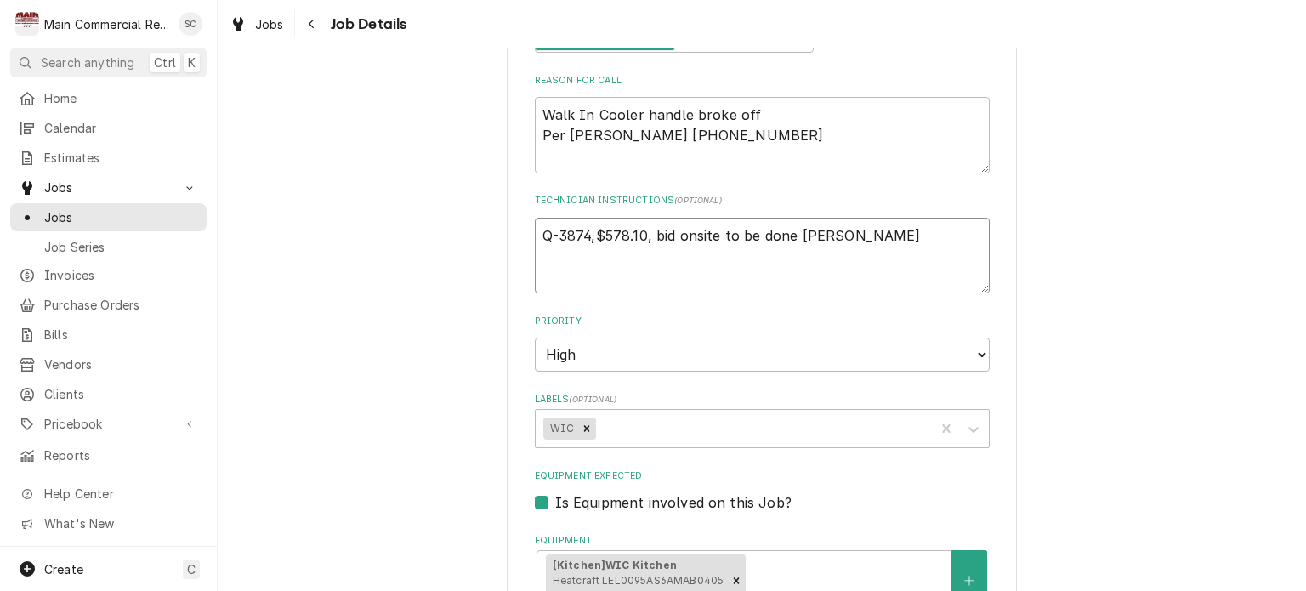
type textarea "Q-3874,$578.10, bid onsite to be done toda"
type textarea "x"
type textarea "Q-3874,$578.10, bid onsite to be done today"
type textarea "x"
type textarea "Q-3874,$578.10, bid onsite to be done today."
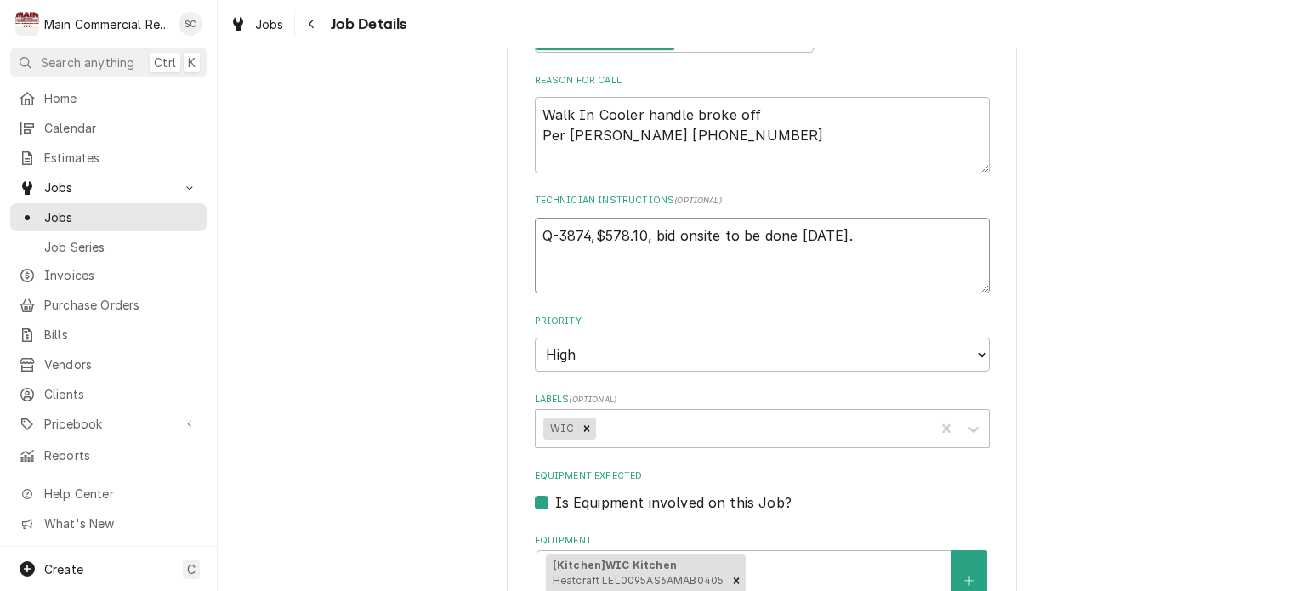
type textarea "x"
type textarea "Q-3874,$578.10, bid onsite to be done today."
type textarea "x"
type textarea "Q-3874,$578.10, bid onsite to be done today. -"
type textarea "x"
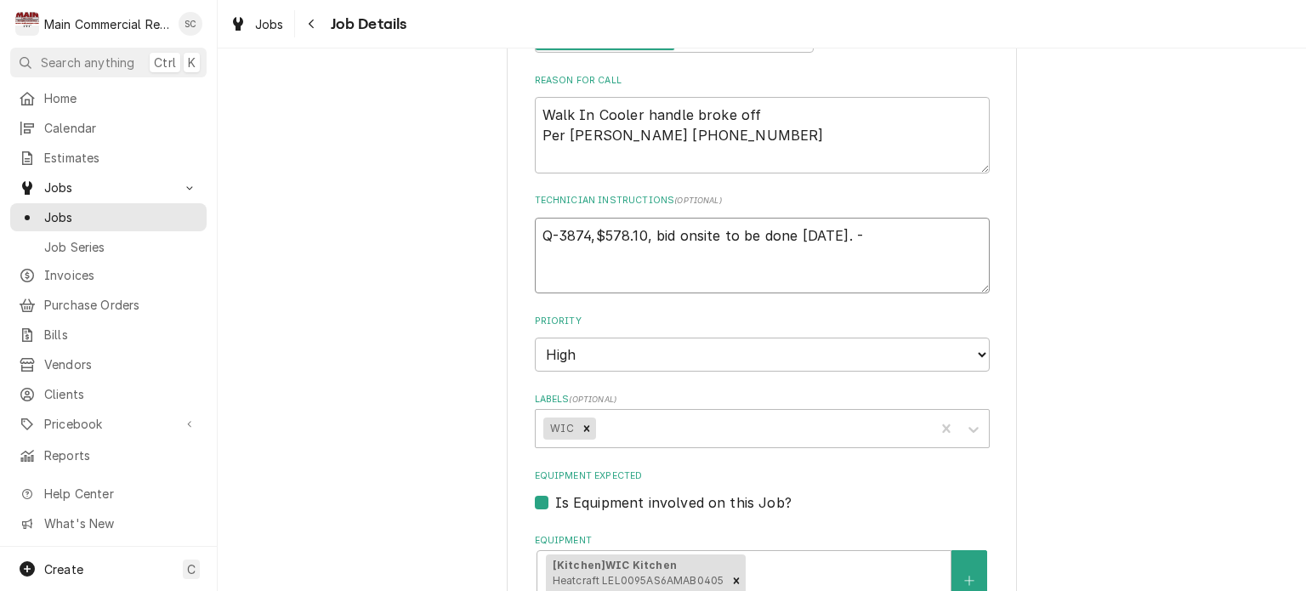
type textarea "Q-3874,$578.10, bid onsite to be done today. -s"
type textarea "x"
type textarea "Q-3874,$578.10, bid onsite to be done today. -sr"
type textarea "x"
type textarea "Q-3874,$578.10, bid onsite to be done [DATE]. -src"
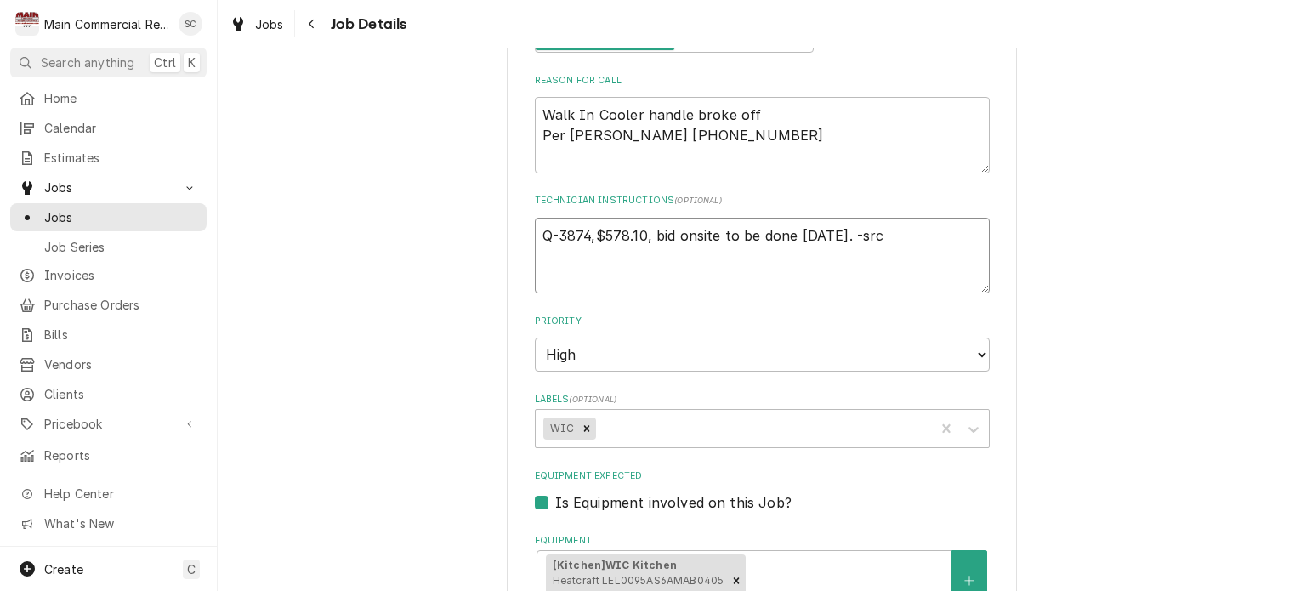
type textarea "x"
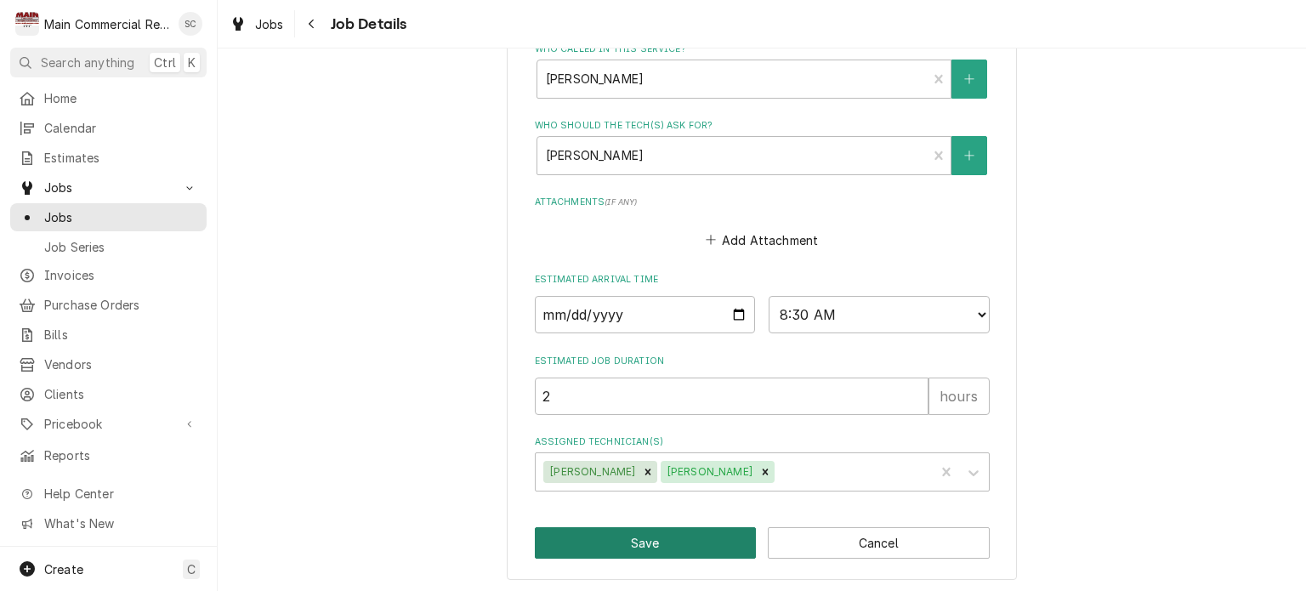
type textarea "Q-3874,$578.10, bid onsite to be done [DATE]. -src"
click at [712, 541] on button "Save" at bounding box center [646, 542] width 222 height 31
type textarea "x"
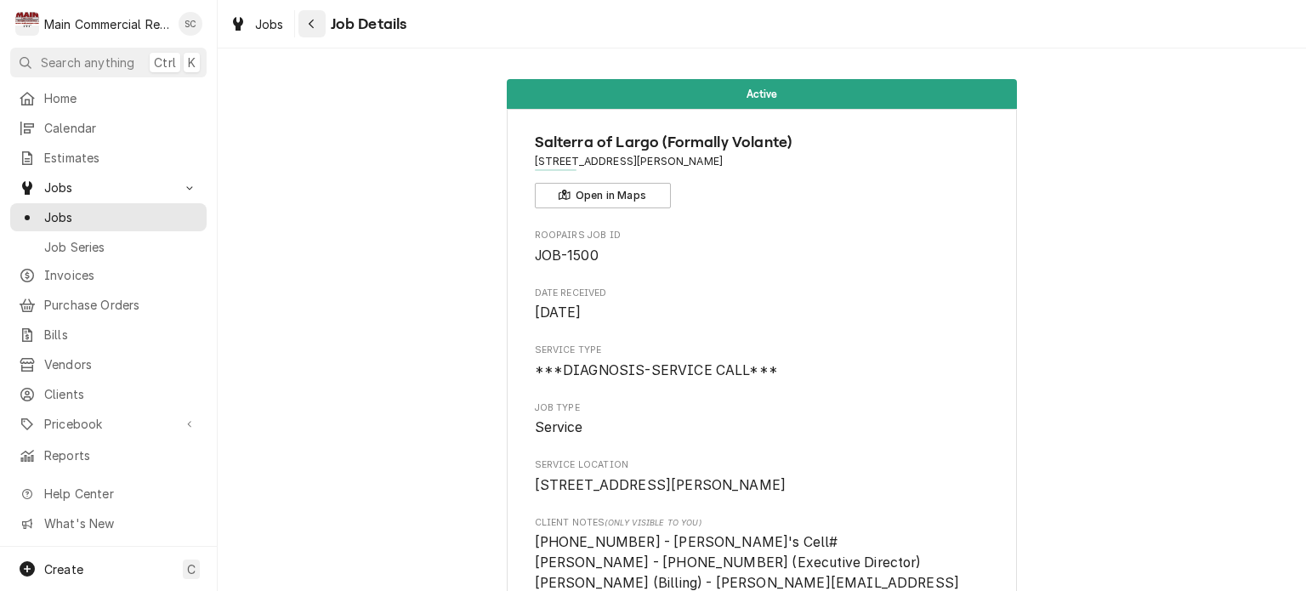
click at [308, 26] on icon "Navigate back" at bounding box center [312, 24] width 8 height 12
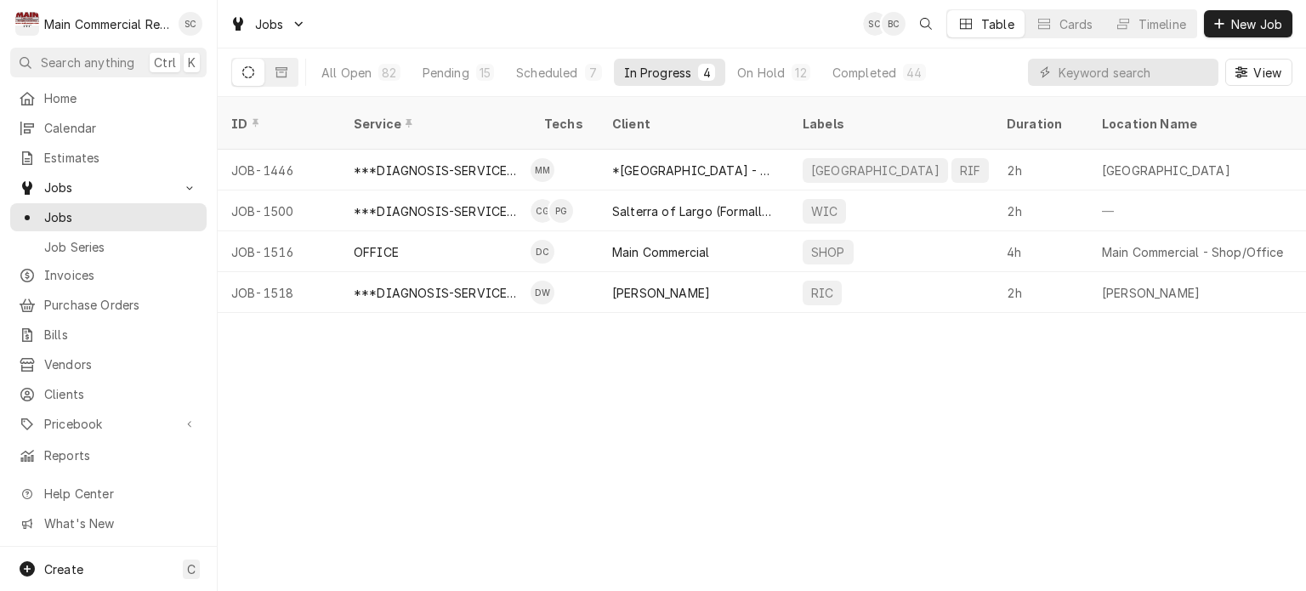
click at [592, 396] on div "ID Service Techs Client Labels Duration Location Name Date Received Status Prio…" at bounding box center [762, 344] width 1088 height 494
click at [723, 487] on div "ID Service Techs Client Labels Duration Location Name Date Received Status Prio…" at bounding box center [762, 344] width 1088 height 494
click at [723, 485] on div "ID Service Techs Client Labels Duration Location Name Date Received Status Prio…" at bounding box center [762, 344] width 1088 height 494
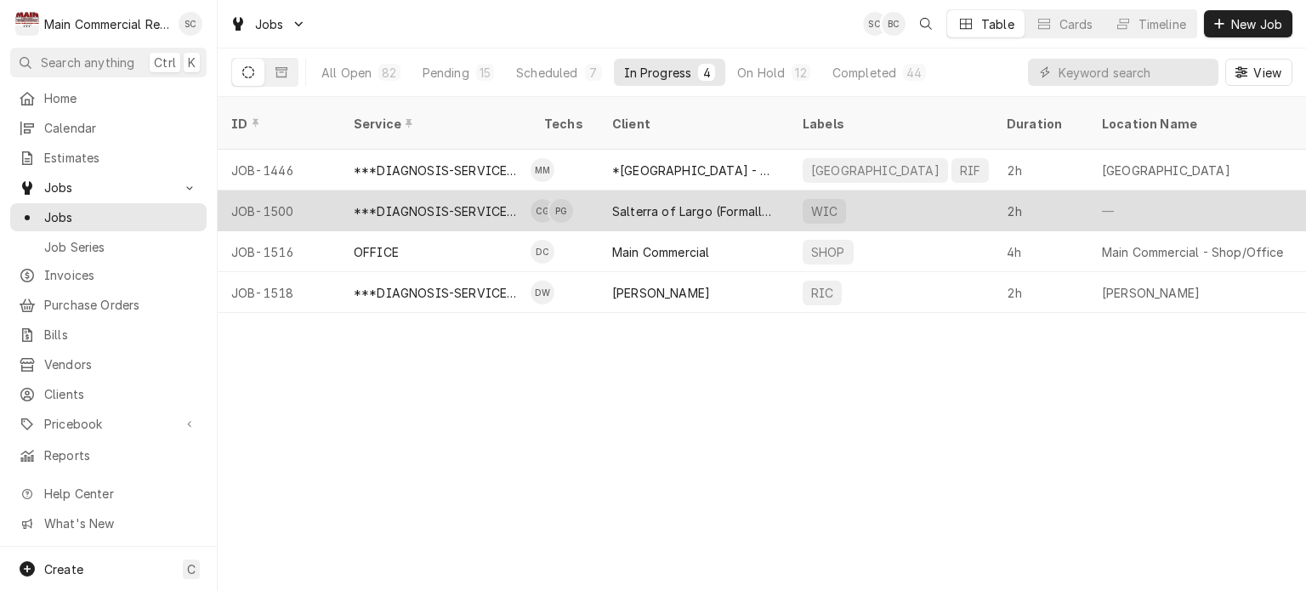
click at [672, 199] on div "Salterra of Largo (Formally Volante)" at bounding box center [694, 210] width 190 height 41
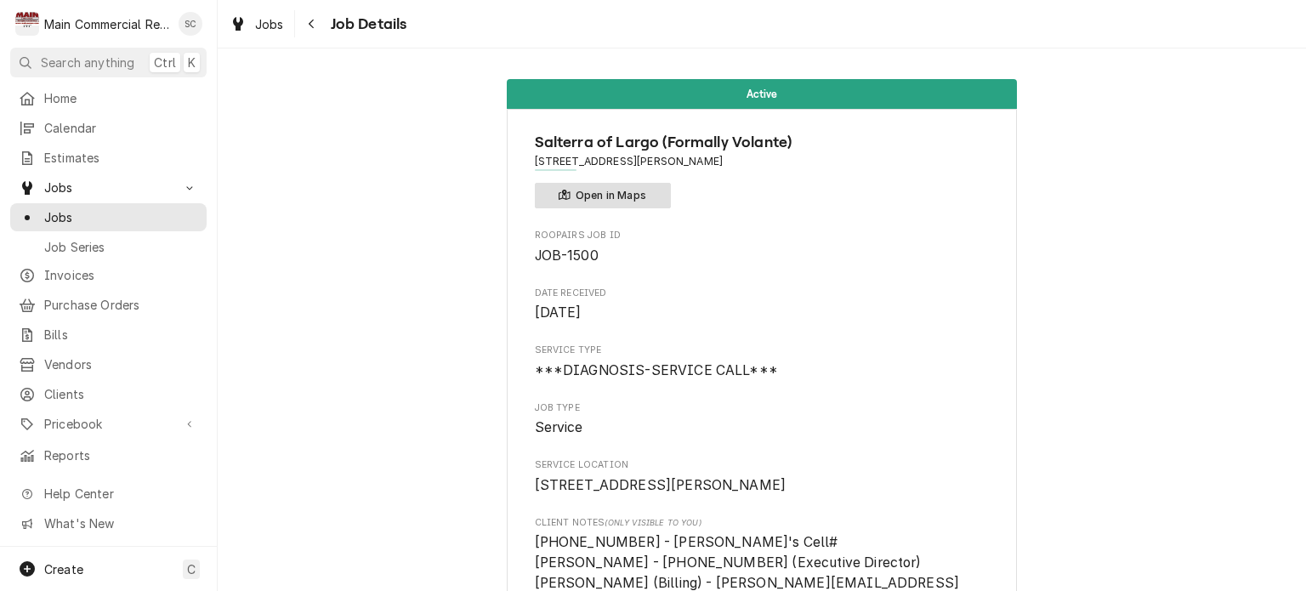
click at [636, 197] on button "Open in Maps" at bounding box center [603, 196] width 136 height 26
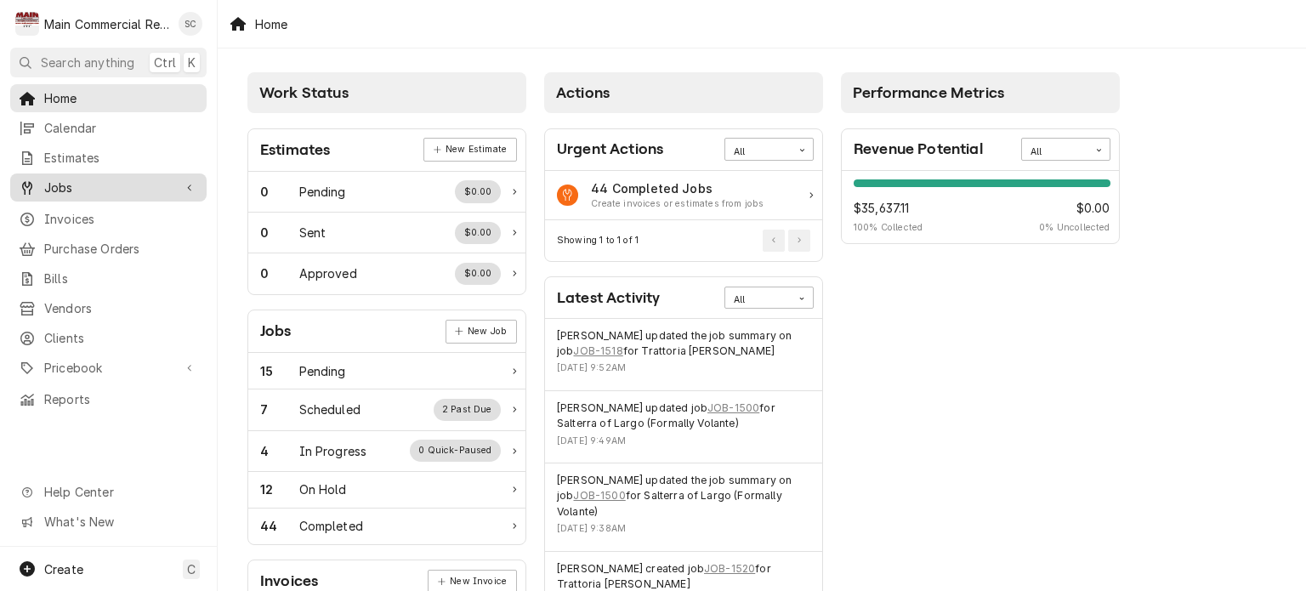
click at [65, 184] on span "Jobs" at bounding box center [108, 188] width 128 height 18
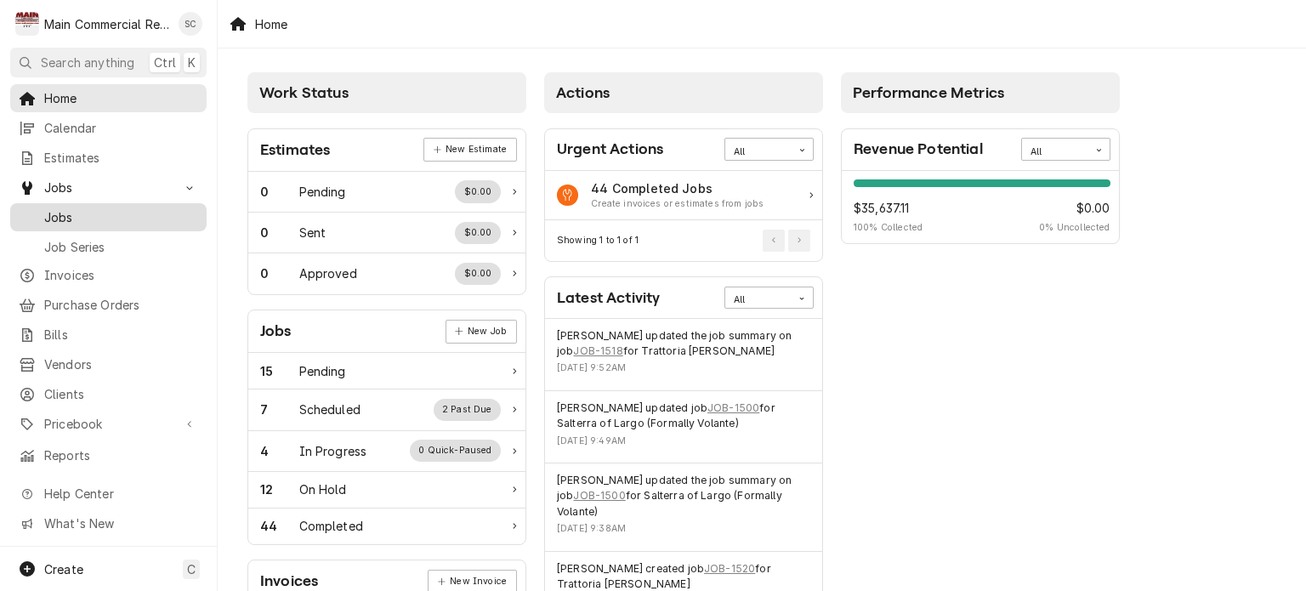
click at [67, 213] on span "Jobs" at bounding box center [121, 217] width 154 height 18
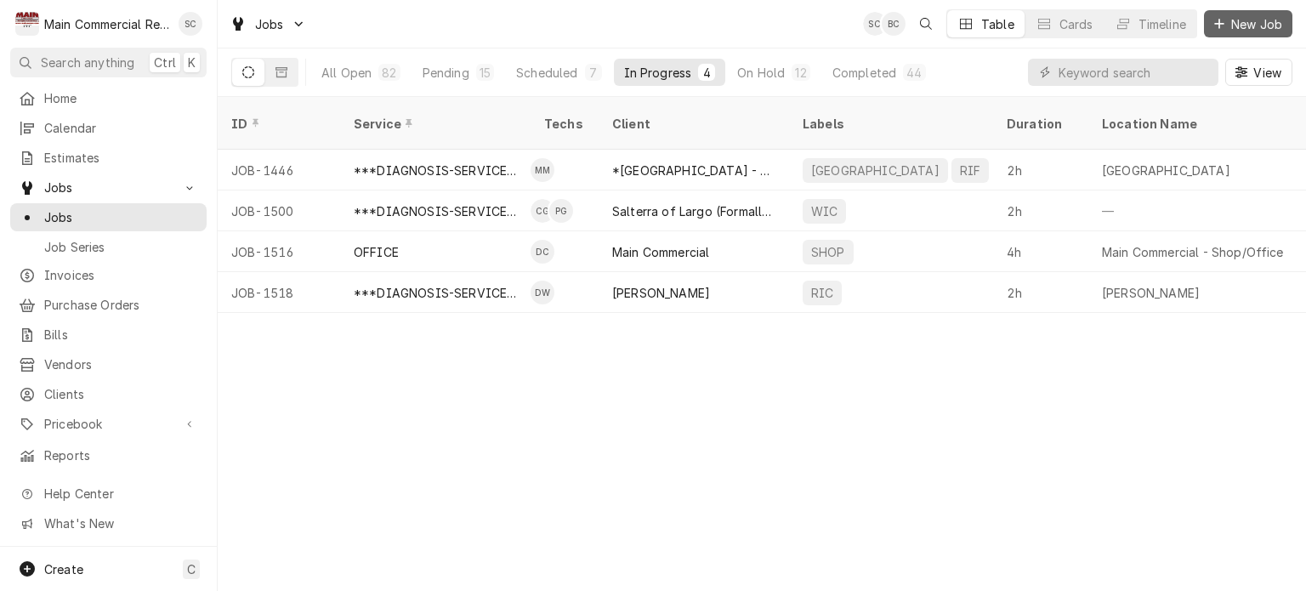
click at [1219, 30] on div "Dynamic Content Wrapper" at bounding box center [1219, 23] width 17 height 17
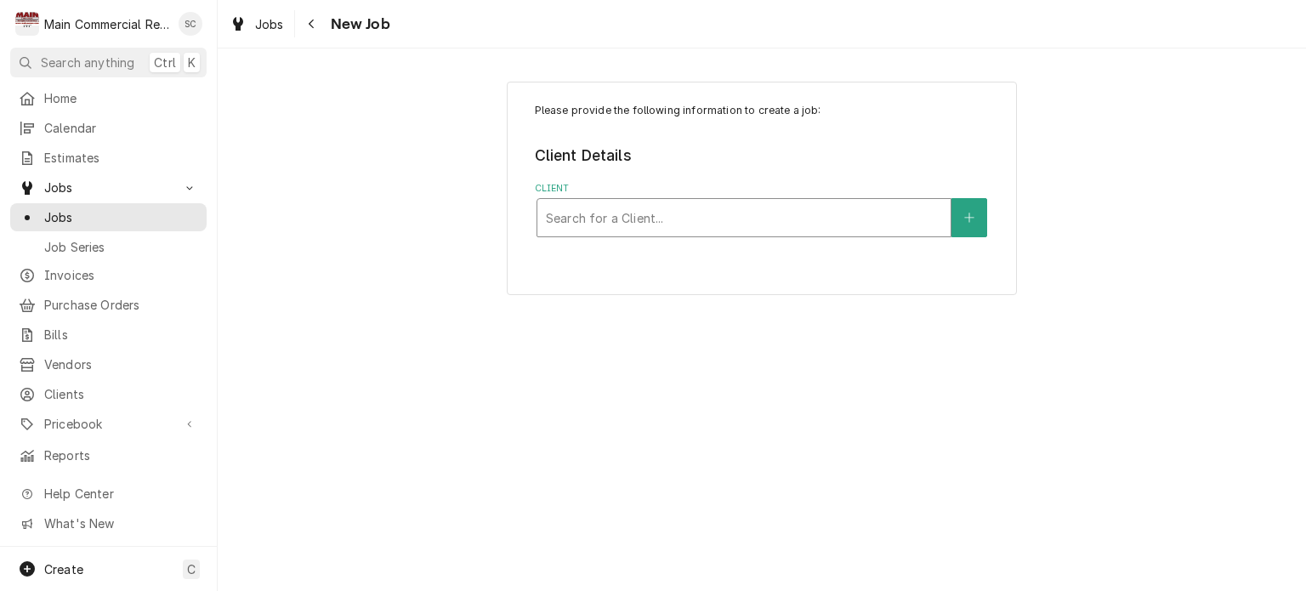
click at [820, 210] on div "Client" at bounding box center [744, 217] width 396 height 31
type input "[PERSON_NAME]"
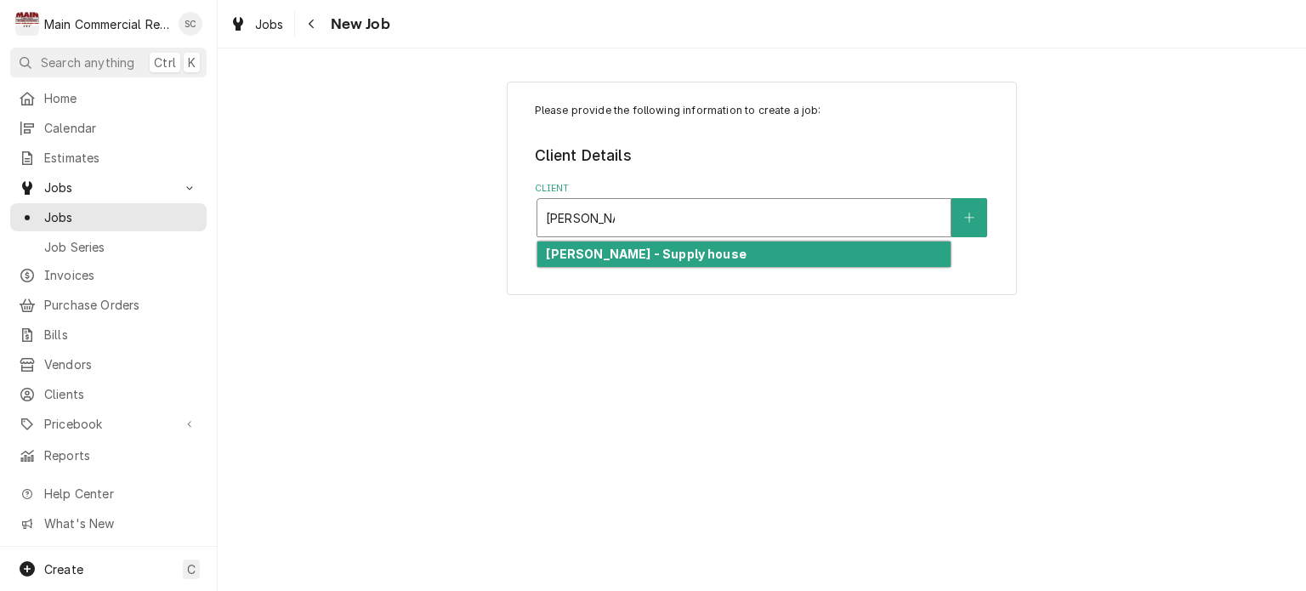
click at [765, 251] on div "[PERSON_NAME] - Supply house" at bounding box center [743, 254] width 413 height 26
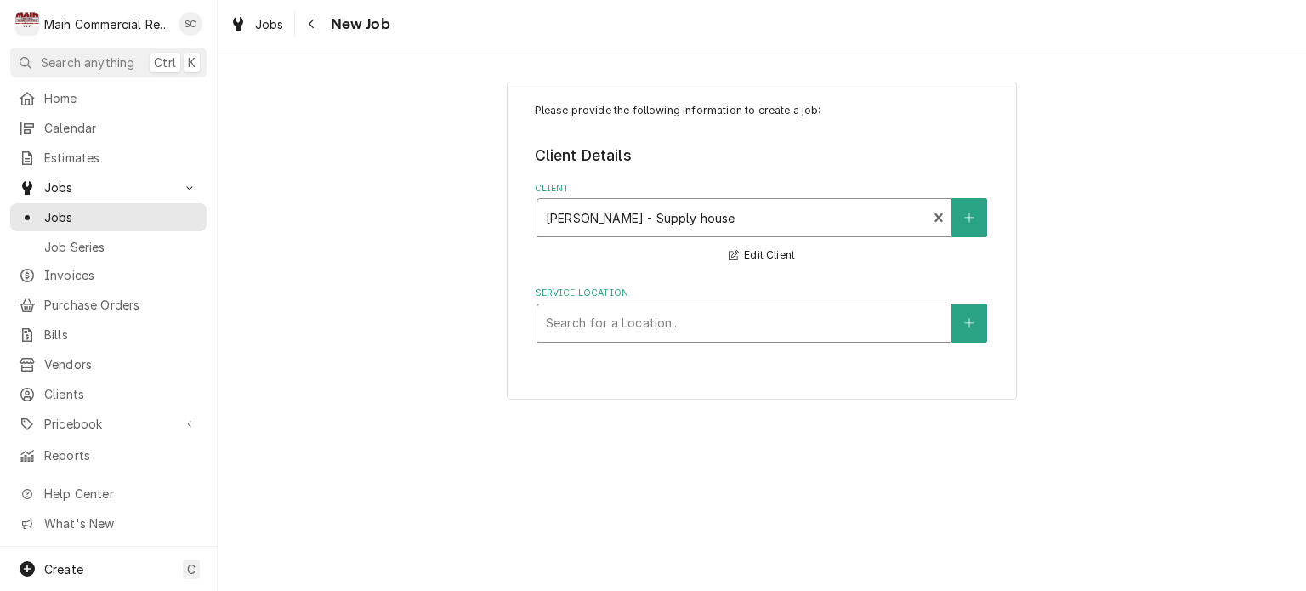
click at [690, 312] on div "Service Location" at bounding box center [744, 323] width 396 height 31
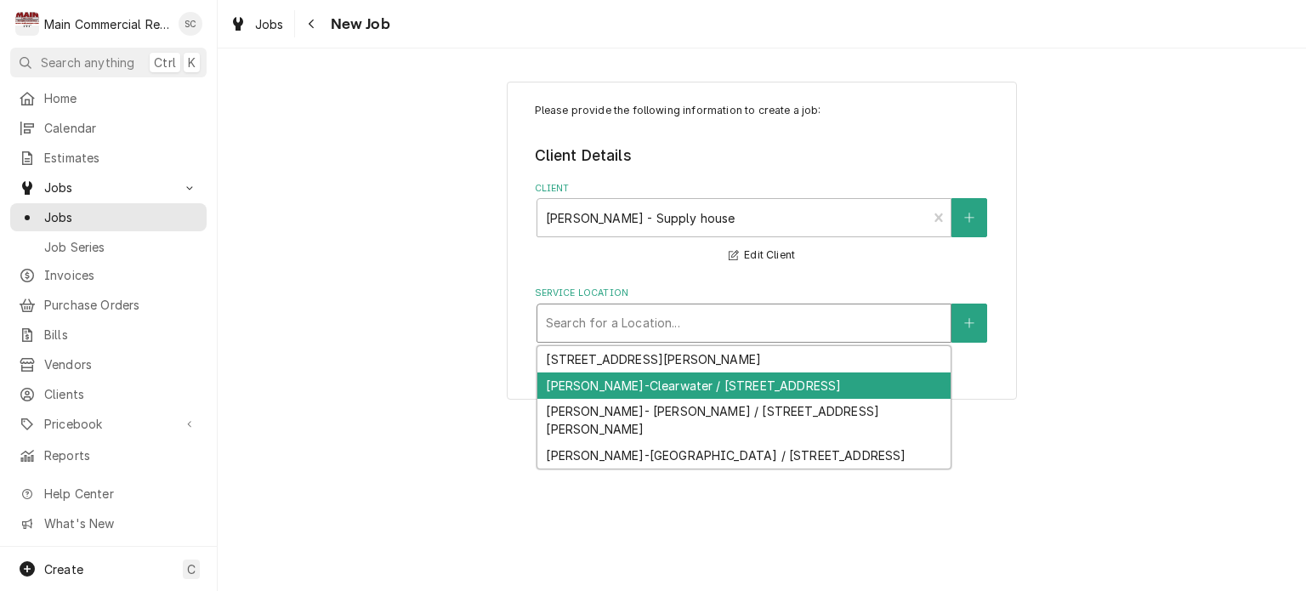
click at [681, 383] on div "[PERSON_NAME]-Clearwater / [STREET_ADDRESS]" at bounding box center [743, 385] width 413 height 26
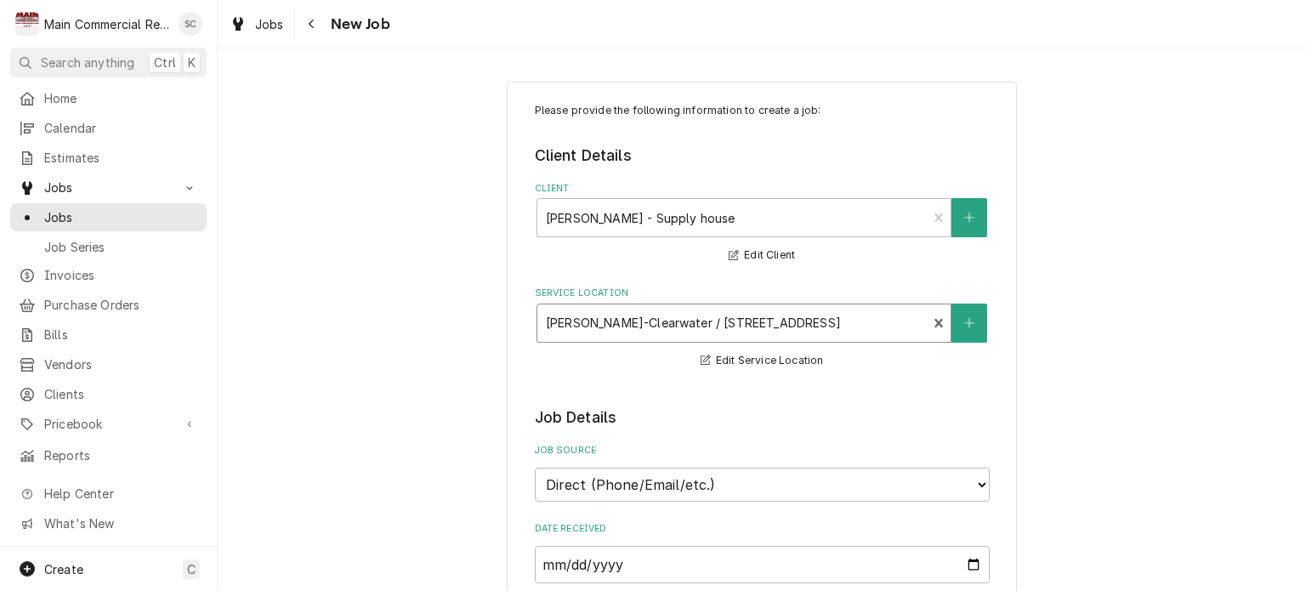
scroll to position [340, 0]
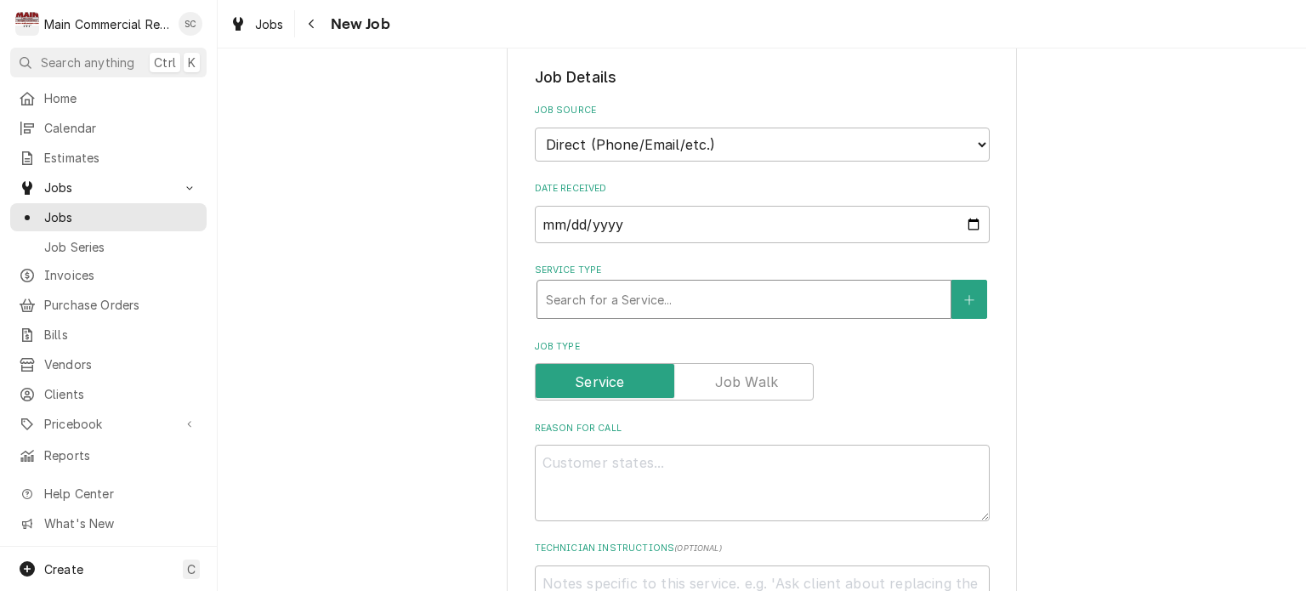
click at [676, 299] on div "Service Type" at bounding box center [744, 299] width 396 height 31
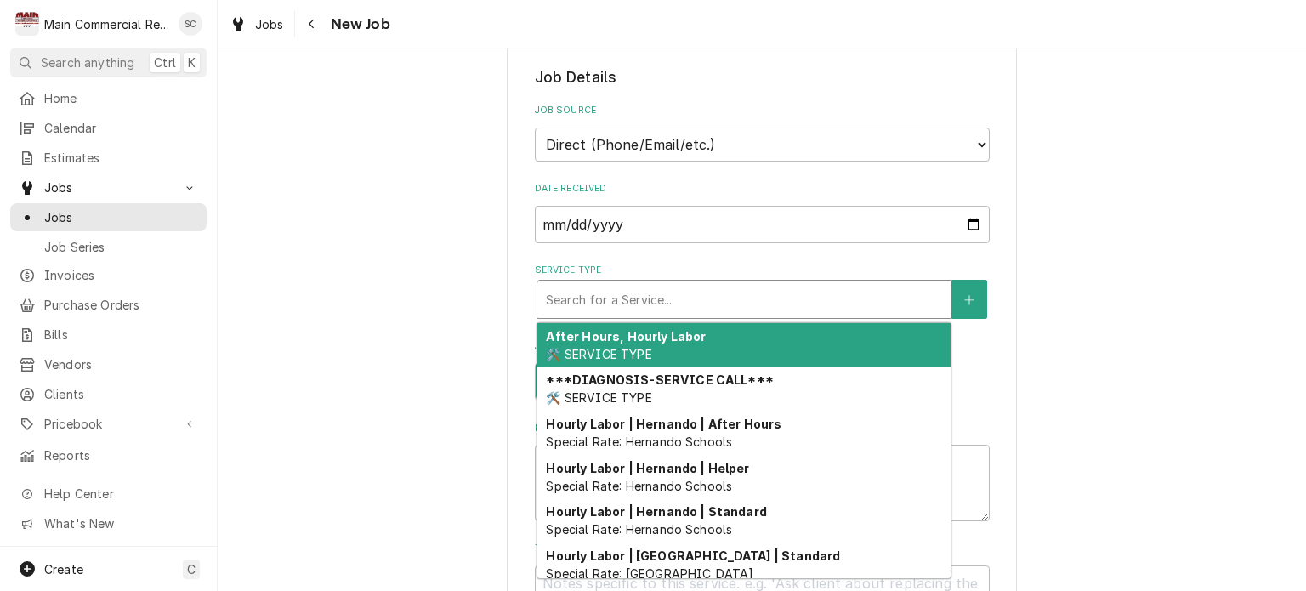
type textarea "x"
type input "P"
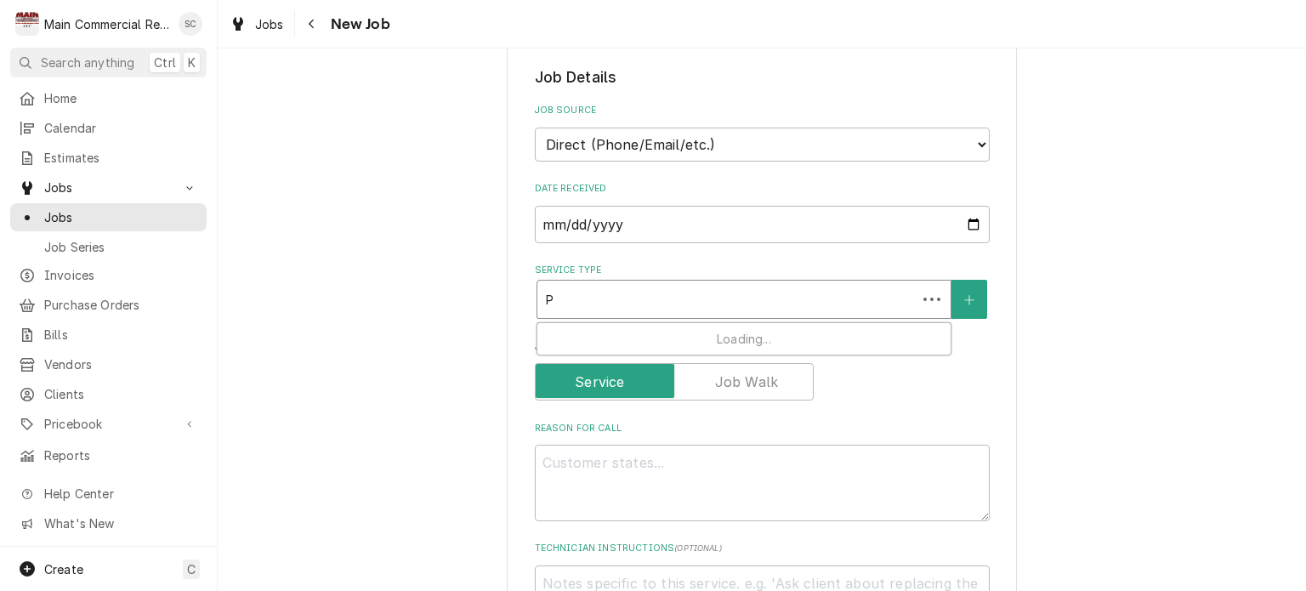
type textarea "x"
type input "Pa"
type textarea "x"
type input "Par"
type textarea "x"
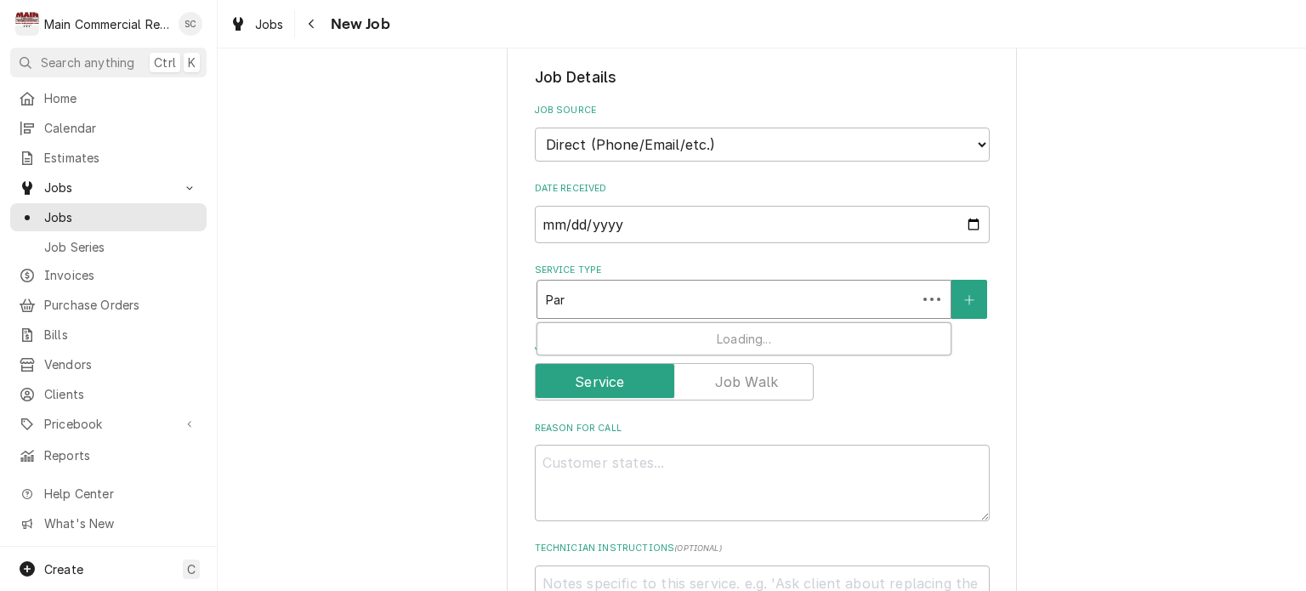
type input "Part"
type textarea "x"
type input "Part"
type textarea "x"
type input "Part p"
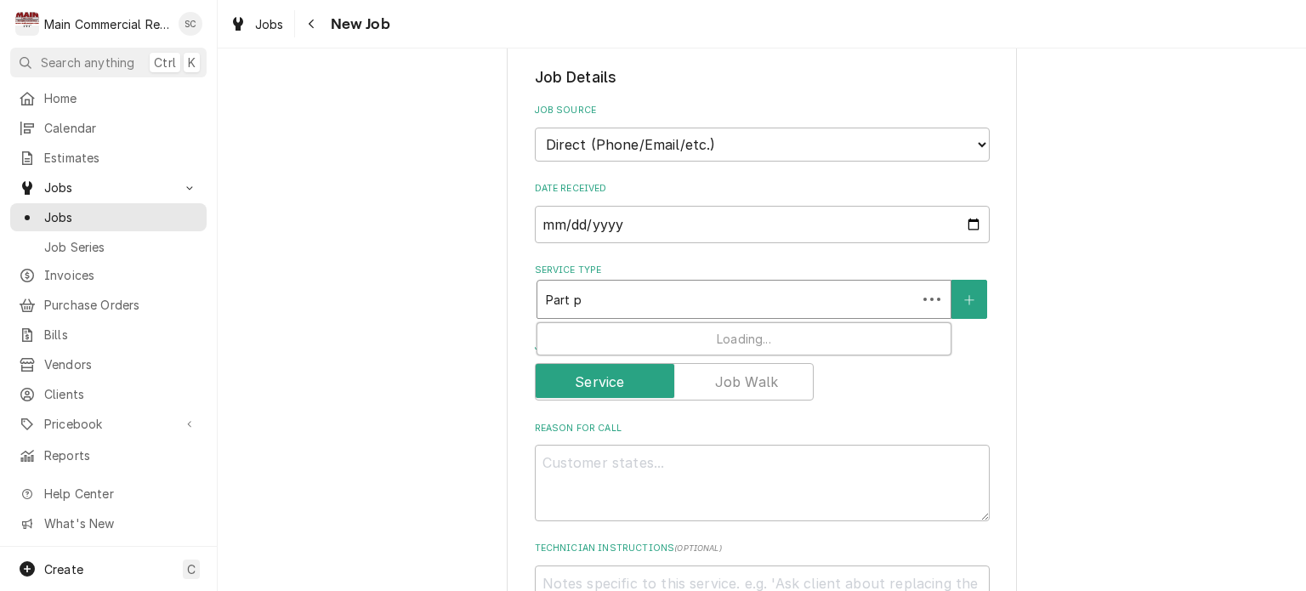
type textarea "x"
type input "Part pi"
type textarea "x"
type input "Part pic"
type textarea "x"
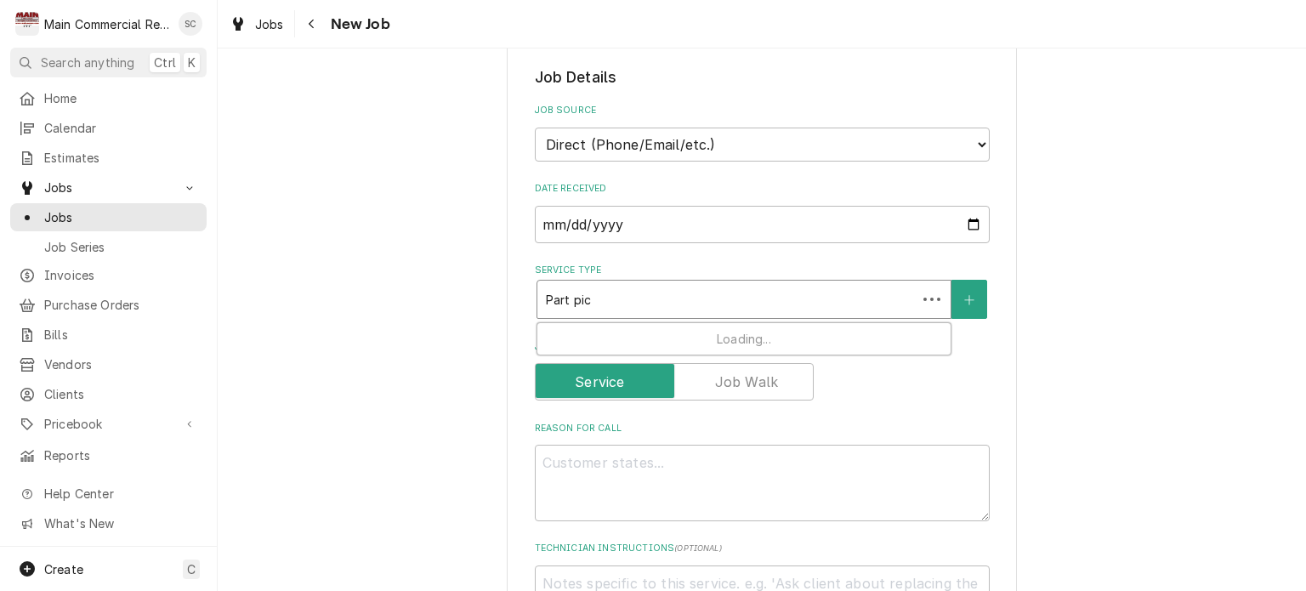
type input "Part pick"
type textarea "x"
type input "Part pick u"
type textarea "x"
type input "Part pick up"
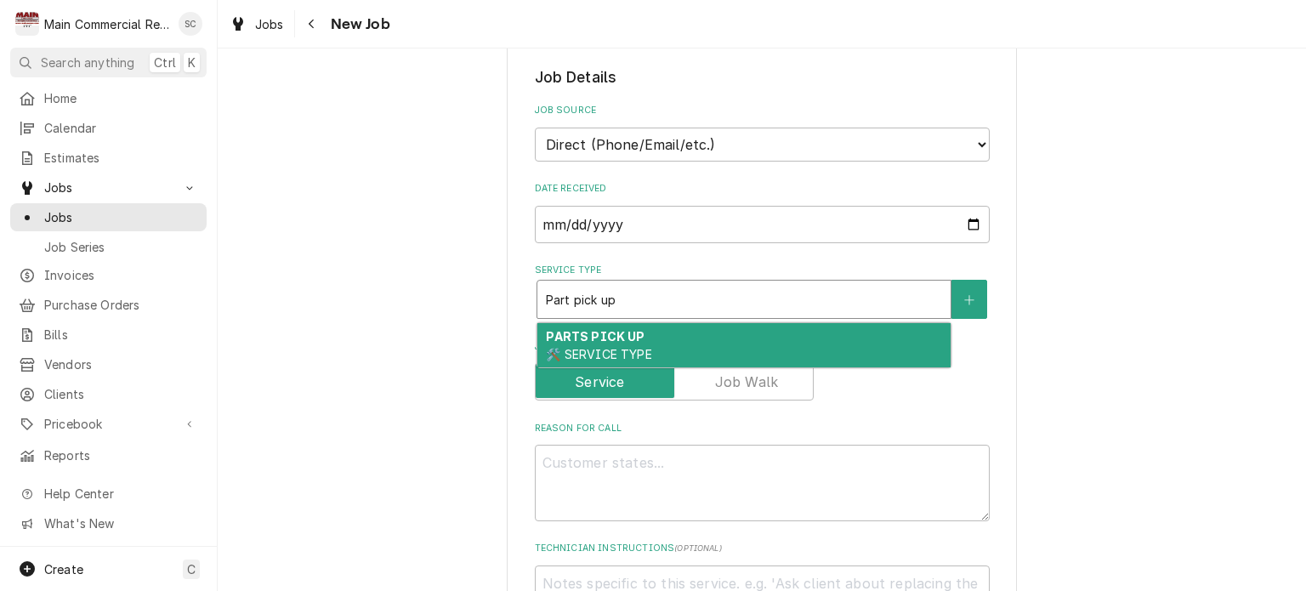
click at [666, 339] on div "PARTS PICK UP 🛠️ SERVICE TYPE" at bounding box center [743, 345] width 413 height 44
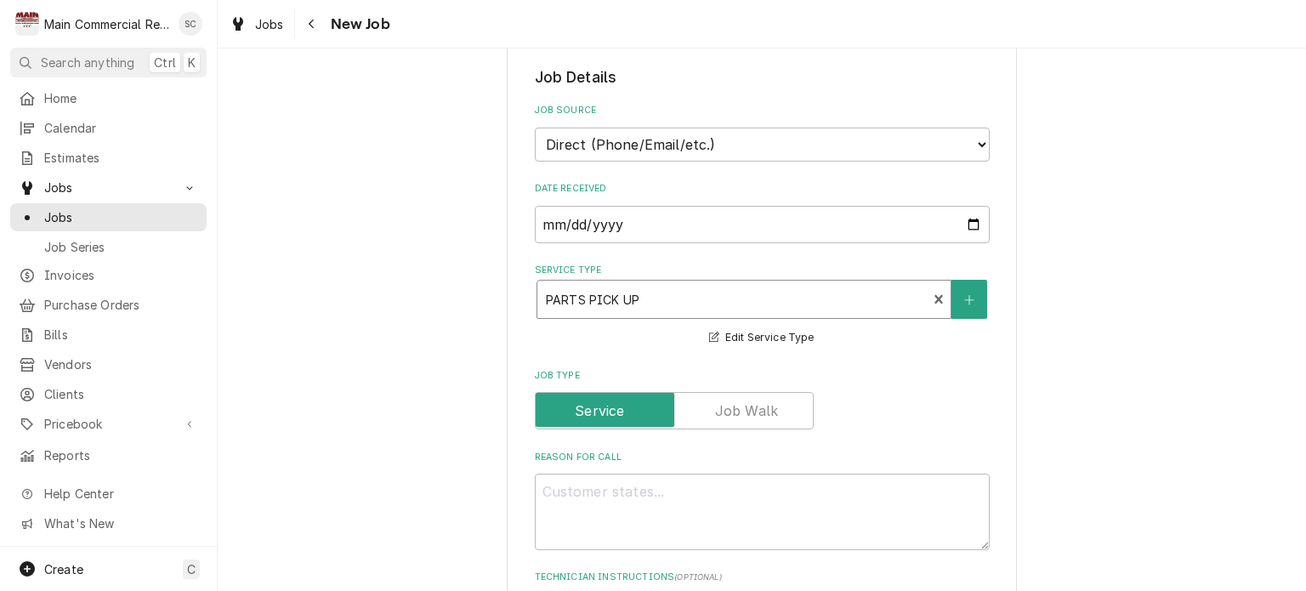
scroll to position [680, 0]
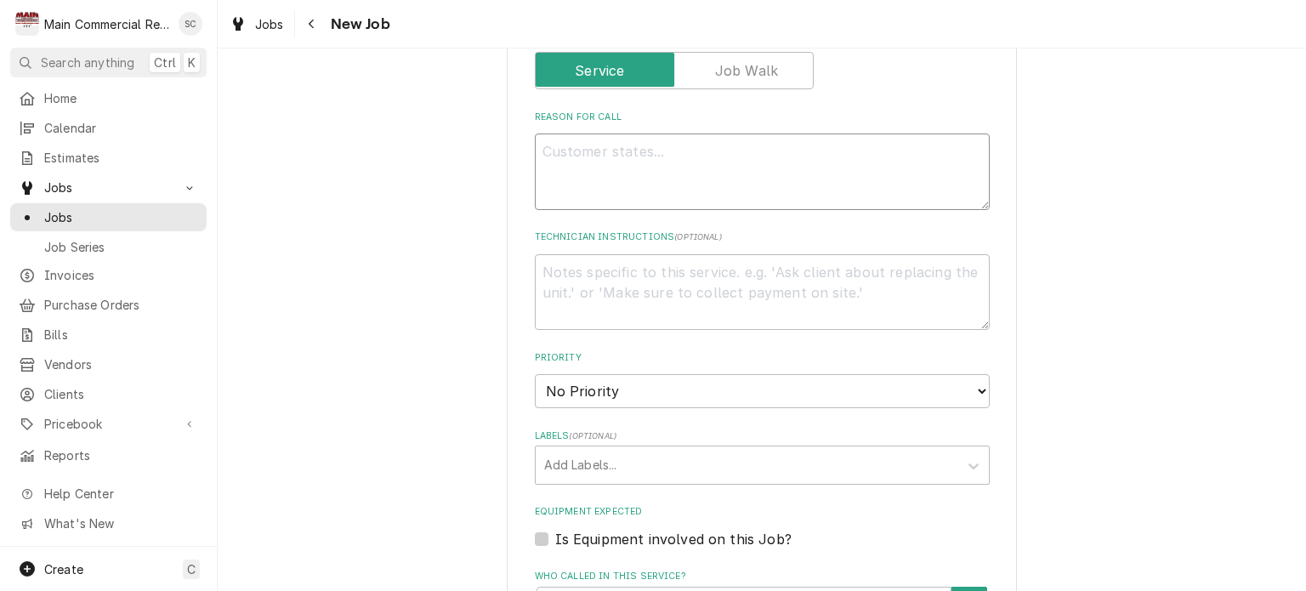
click at [646, 145] on textarea "Reason For Call" at bounding box center [762, 171] width 455 height 77
type textarea "x"
type textarea "P"
type textarea "x"
type textarea "PO"
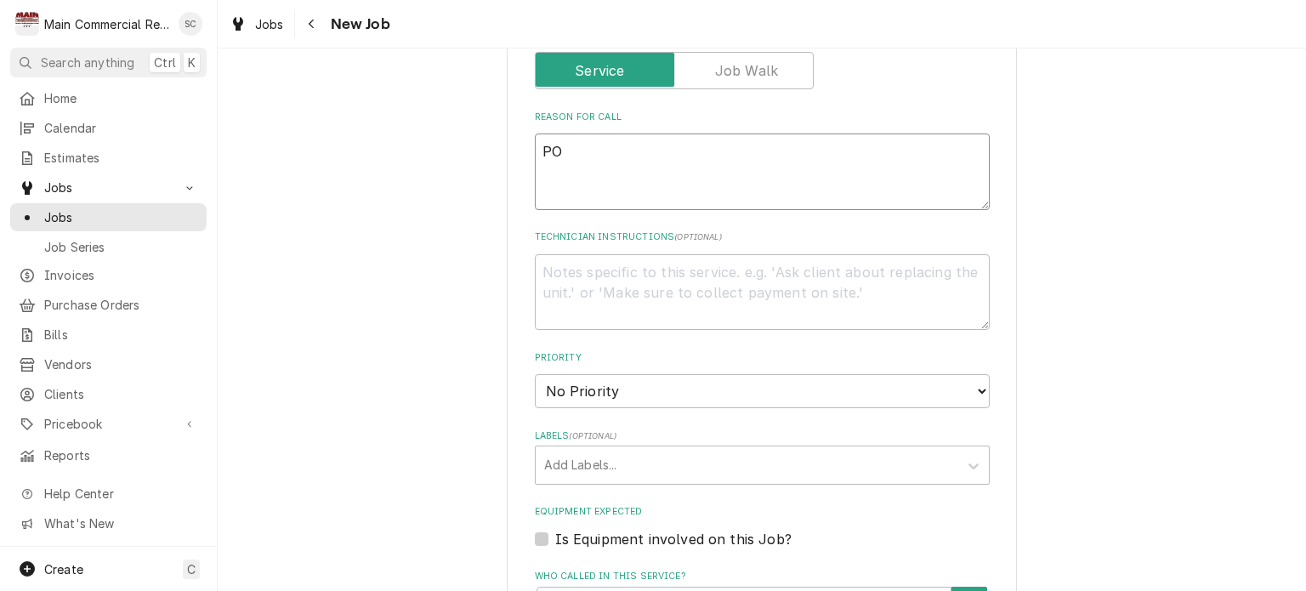
type textarea "x"
type textarea "PO7"
type textarea "x"
type textarea "PO70"
type textarea "x"
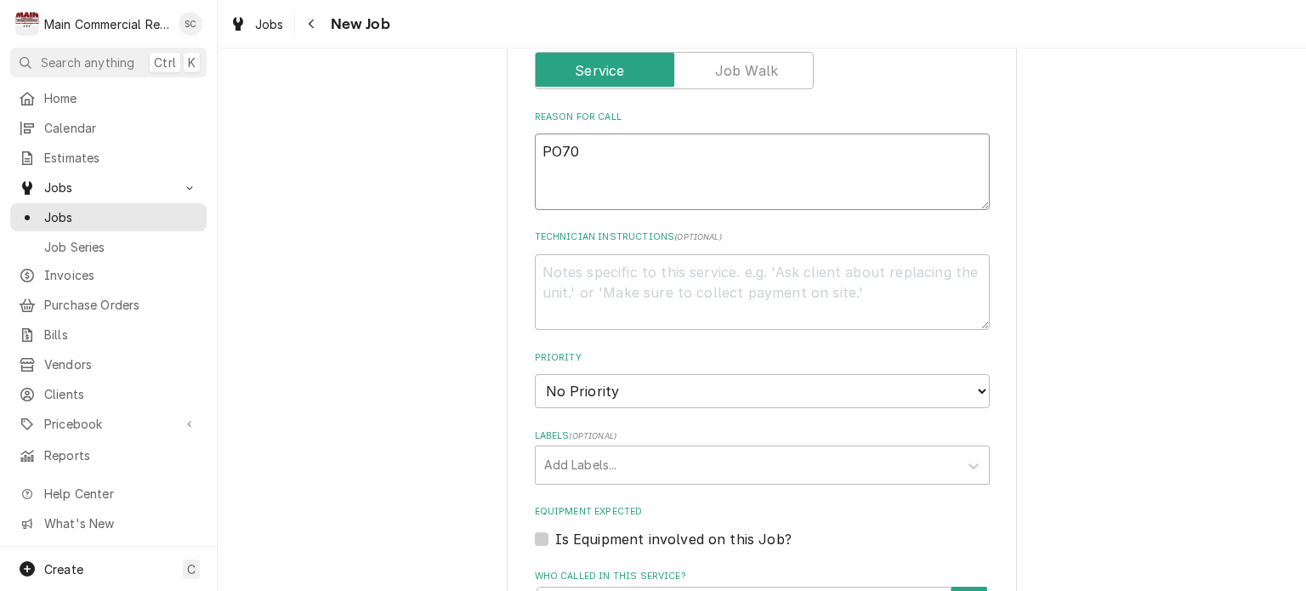
type textarea "PO706"
type textarea "x"
type textarea "PO7065"
type textarea "x"
type textarea "PO70656"
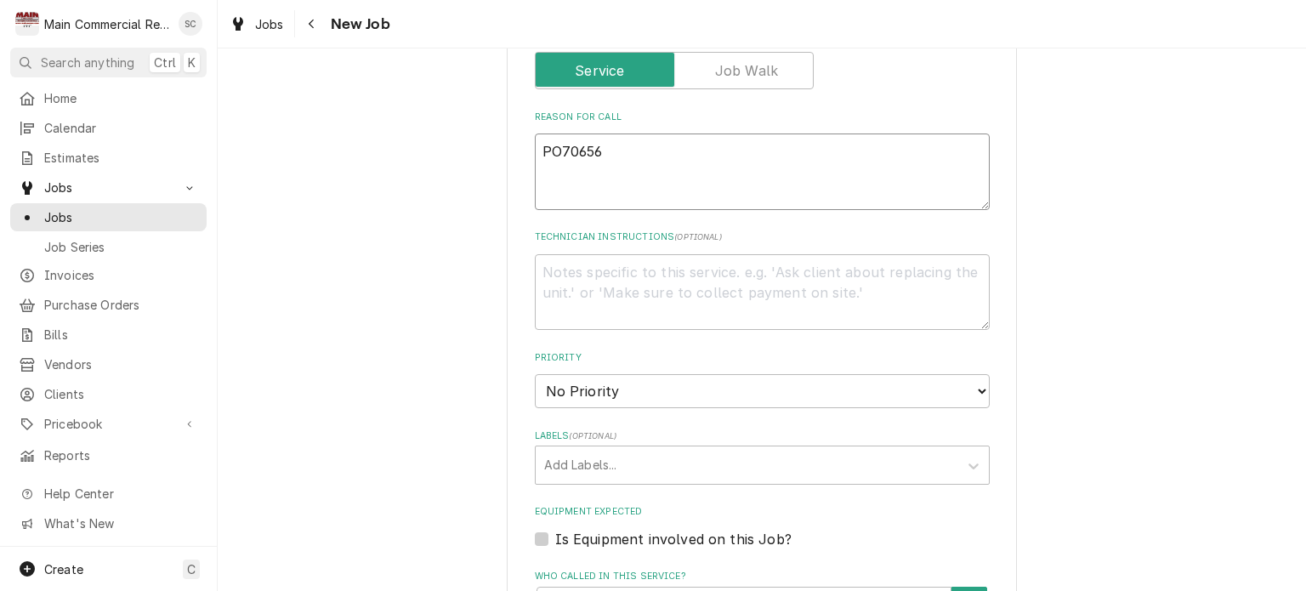
type textarea "x"
type textarea "PO70656"
type textarea "x"
type textarea "PO70656 p"
type textarea "x"
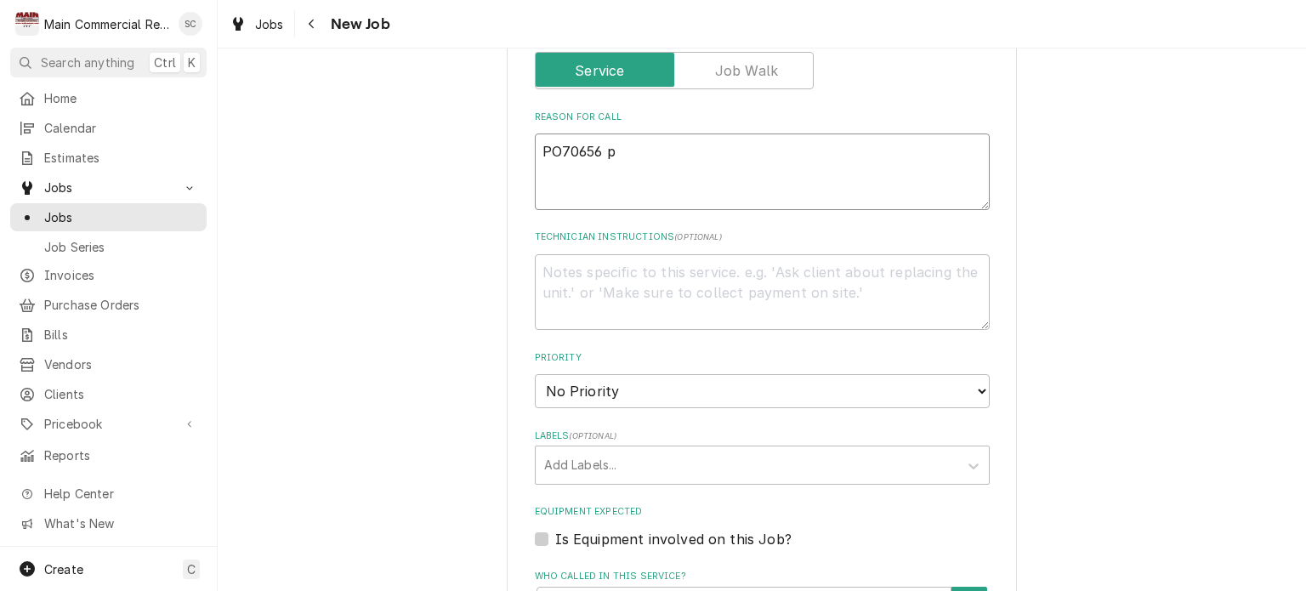
type textarea "PO70656 pa"
type textarea "x"
type textarea "PO70656 pat"
type textarea "x"
type textarea "PO70656 patr"
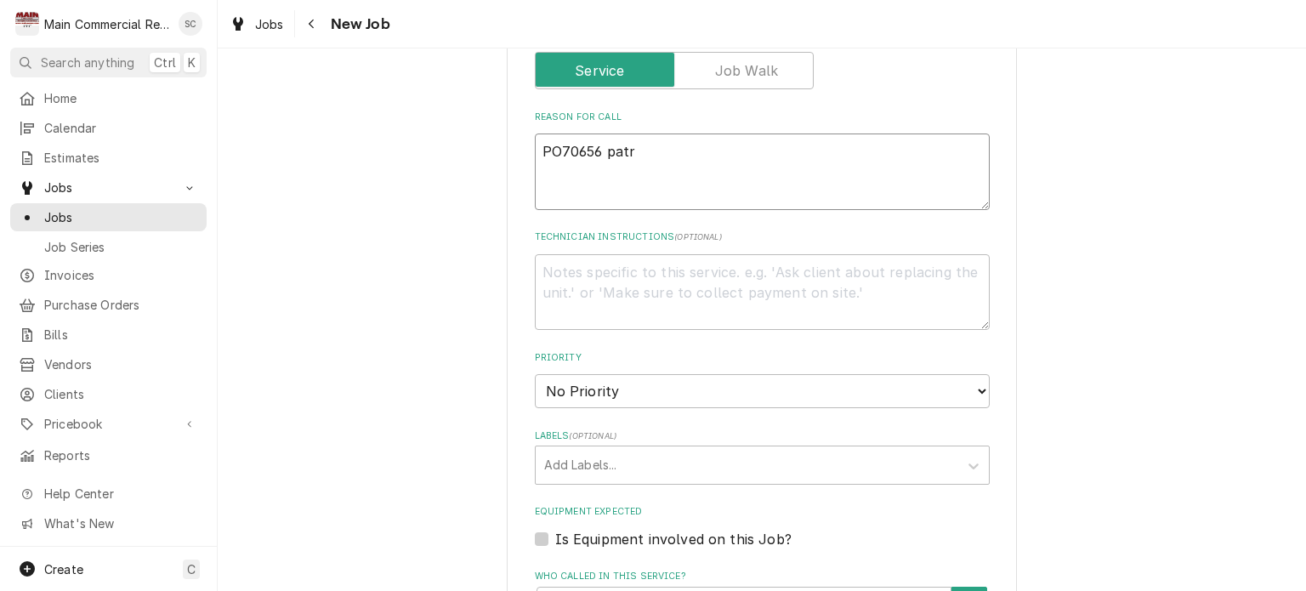
type textarea "x"
type textarea "PO70656 patr5"
type textarea "x"
type textarea "PO70656 patr"
type textarea "x"
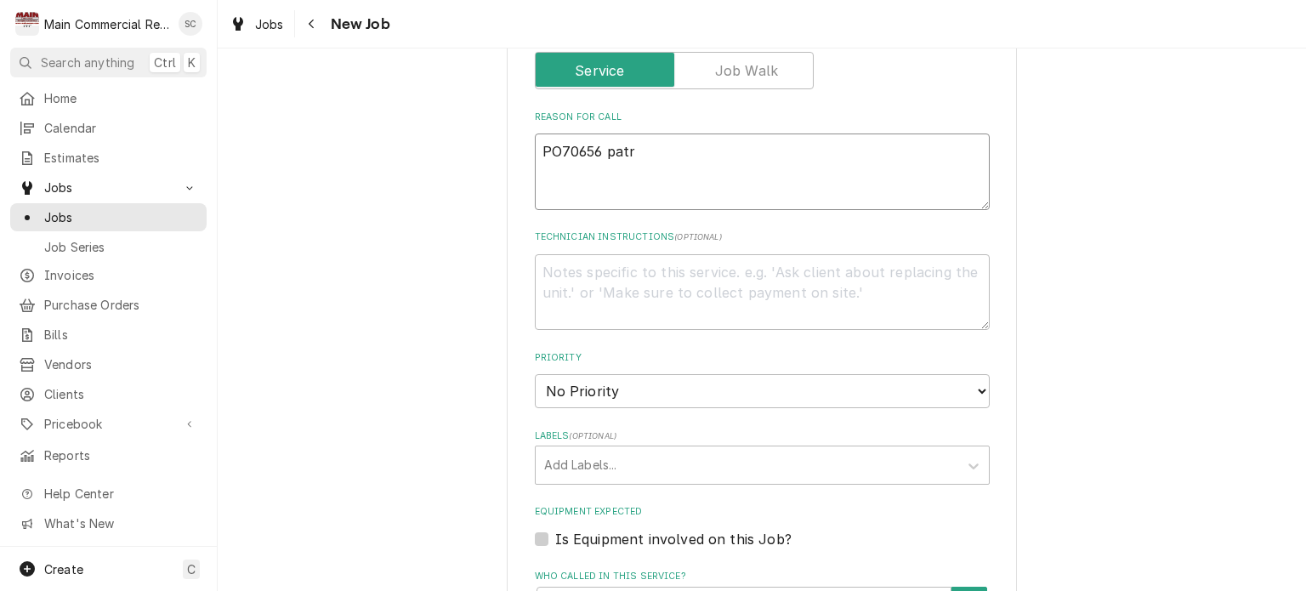
type textarea "PO70656 pat"
type textarea "x"
type textarea "PO70656 pa"
type textarea "x"
type textarea "PO70656 p"
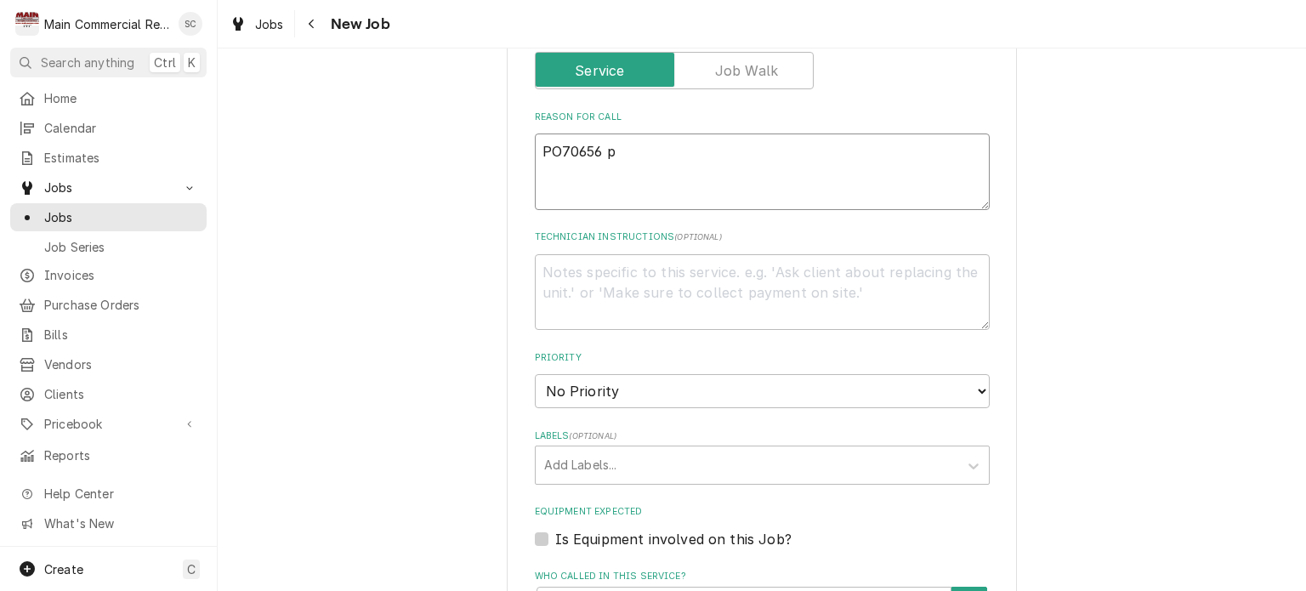
type textarea "x"
type textarea "PO70656"
type textarea "x"
type textarea "PO70656 W"
type textarea "x"
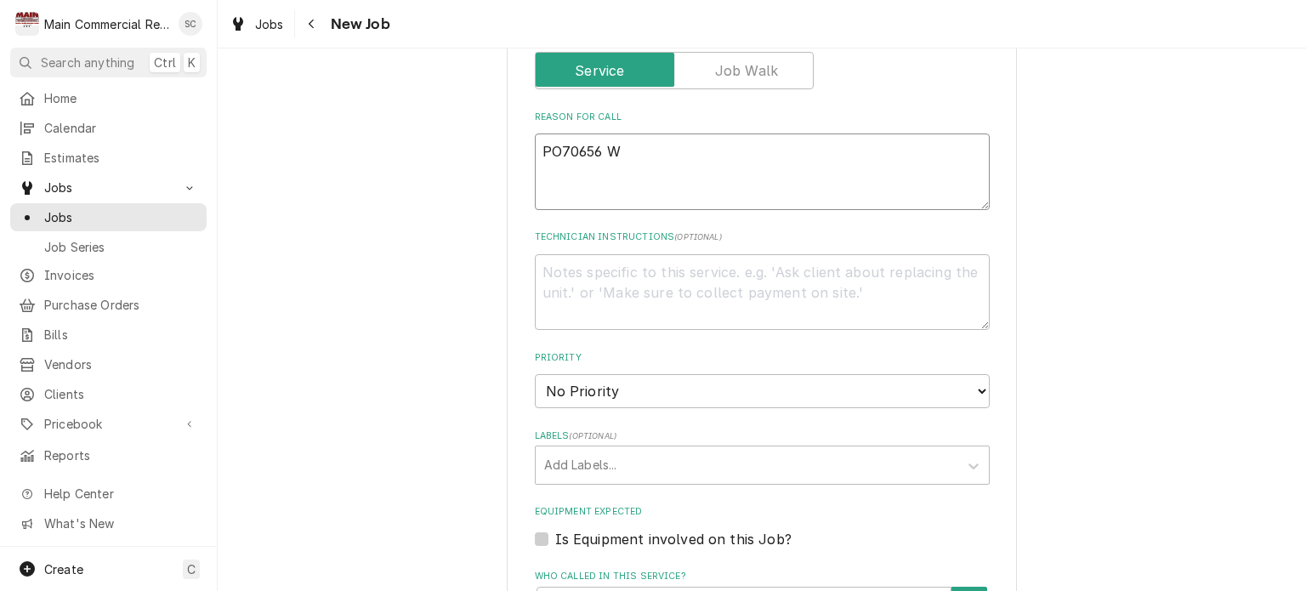
type textarea "PO70656 WI"
type textarea "x"
type textarea "PO70656 WIC"
type textarea "x"
type textarea "PO70656 WIC"
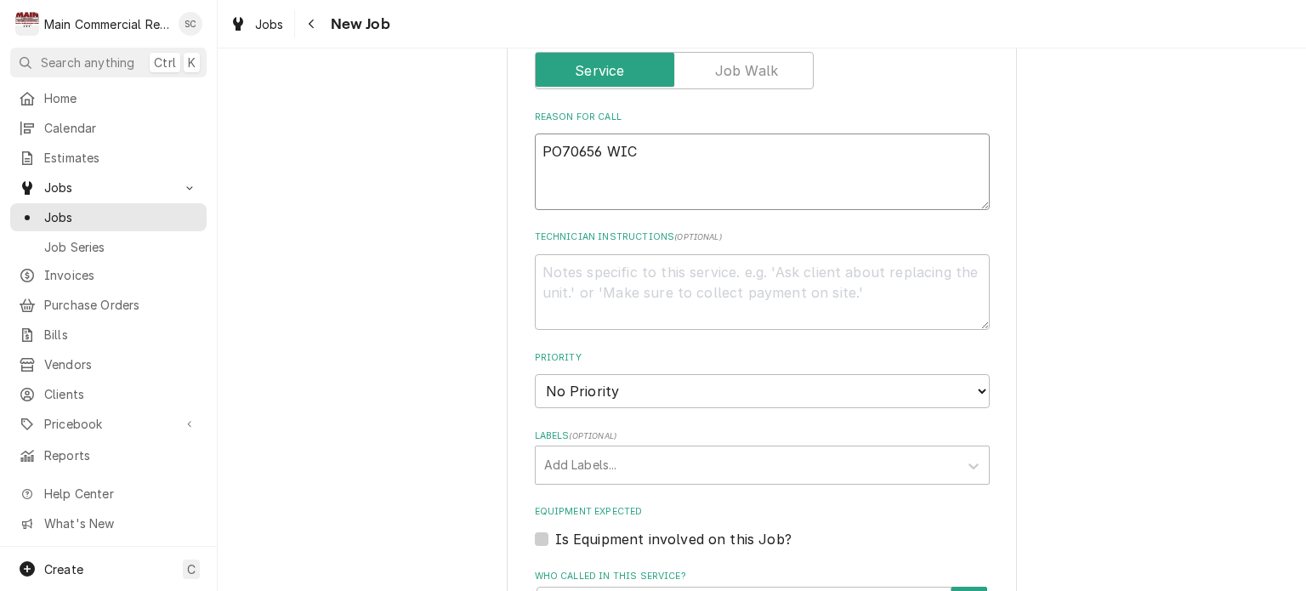
type textarea "x"
type textarea "PO70656 WIC d"
type textarea "x"
type textarea "PO70656 WIC do"
type textarea "x"
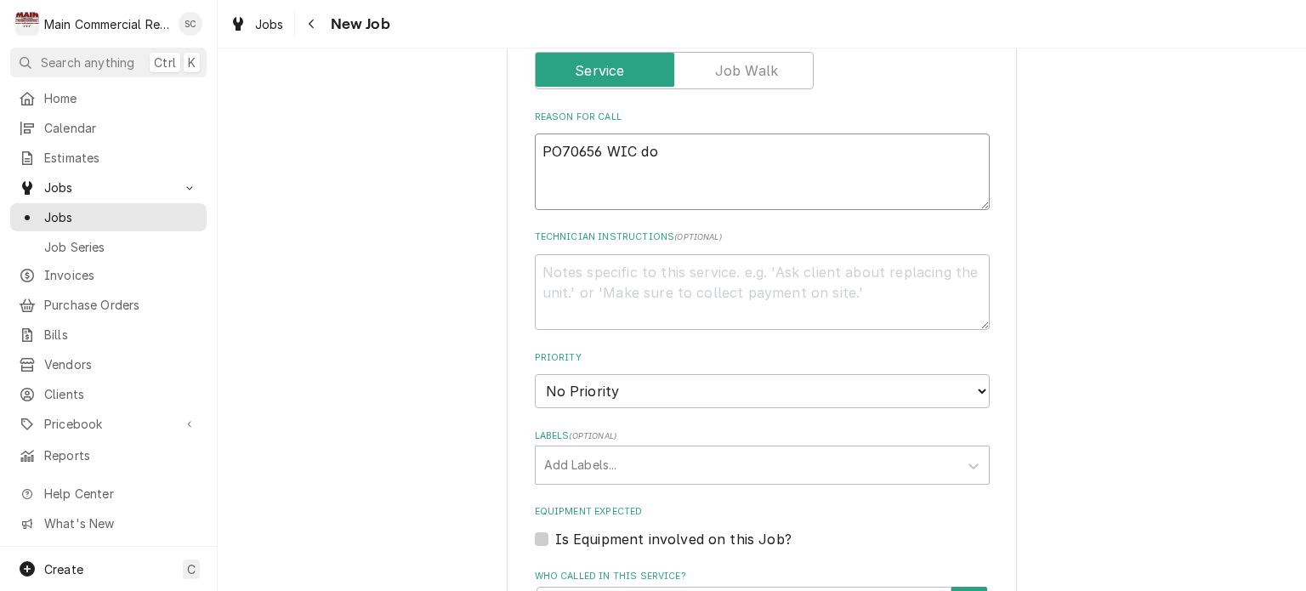
type textarea "PO70656 WIC doo"
type textarea "x"
type textarea "PO70656 WIC door"
type textarea "x"
type textarea "PO70656 WIC door"
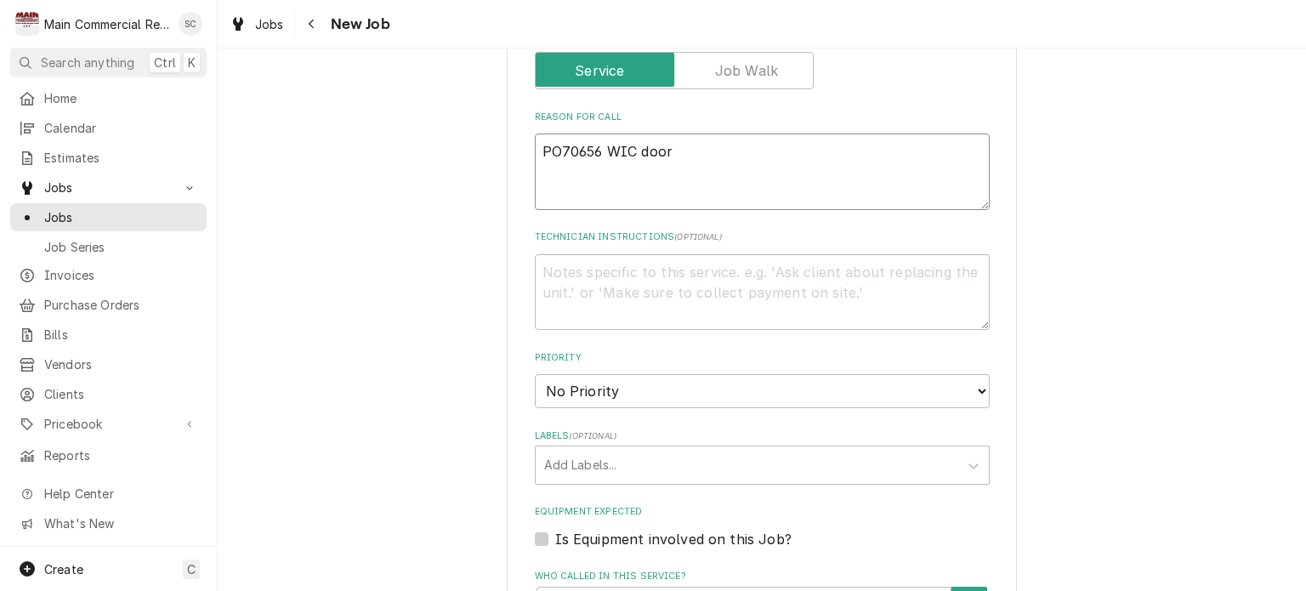
type textarea "x"
type textarea "PO70656 WIC door l"
type textarea "x"
type textarea "PO70656 WIC door la"
type textarea "x"
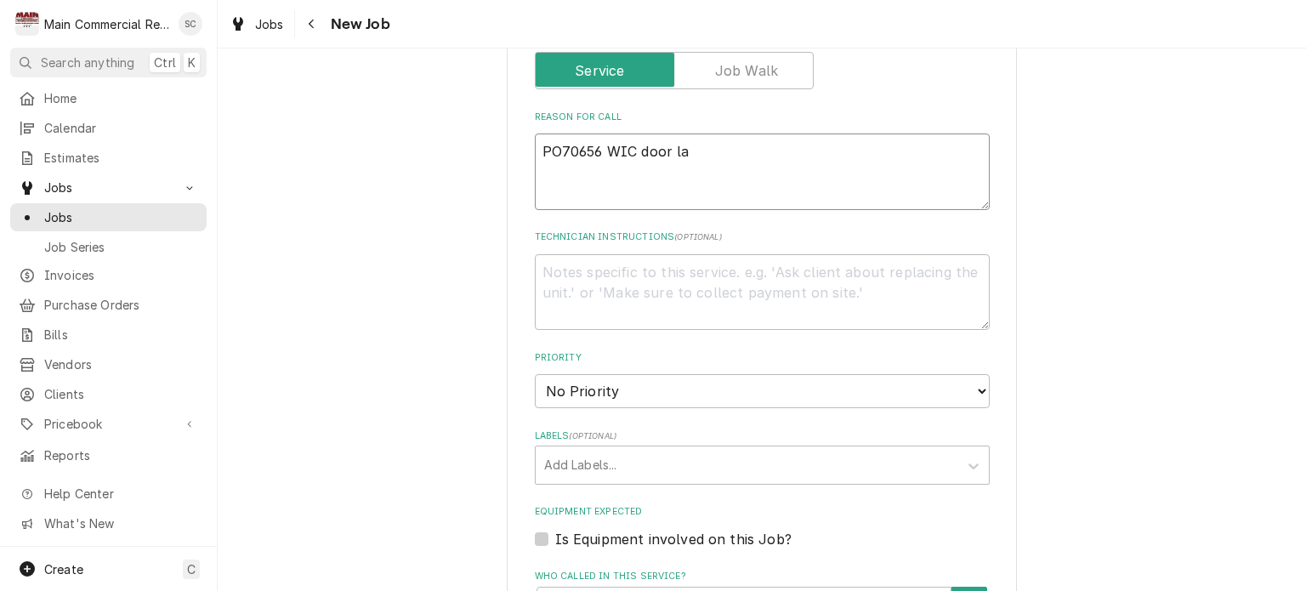
type textarea "PO70656 WIC door lat"
type textarea "x"
type textarea "PO70656 WIC door latc"
type textarea "x"
type textarea "PO70656 WIC door latch"
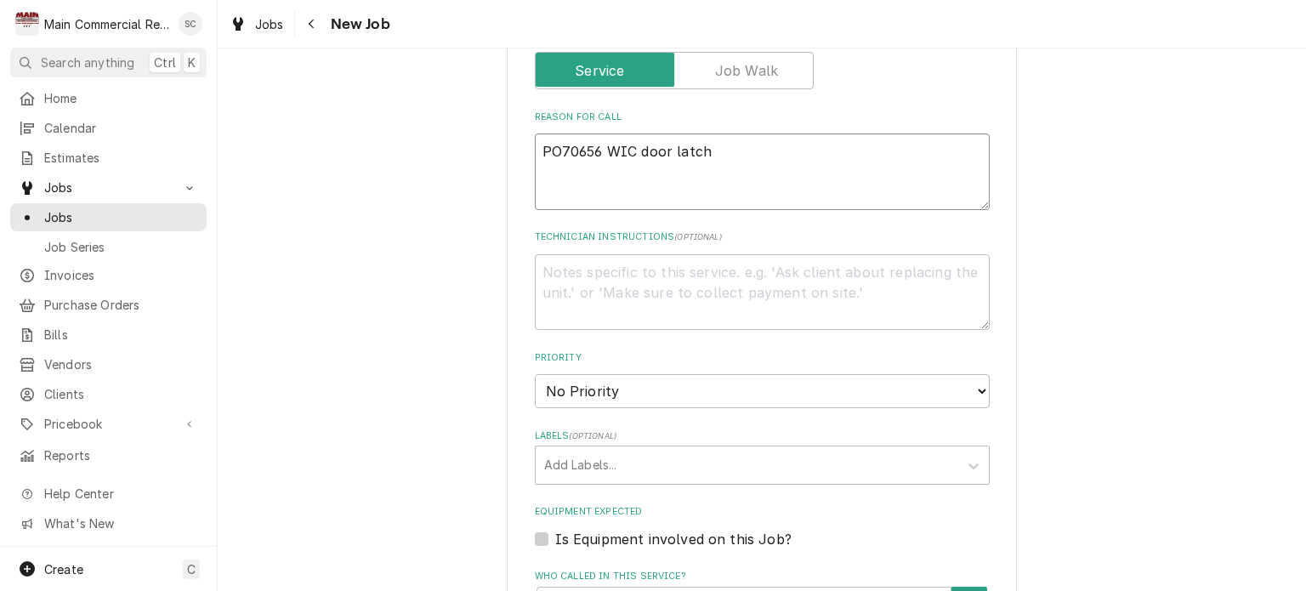
type textarea "x"
type textarea "PO70656 WIC door latch"
type textarea "x"
type textarea "PO70656 WIC door latch f"
type textarea "x"
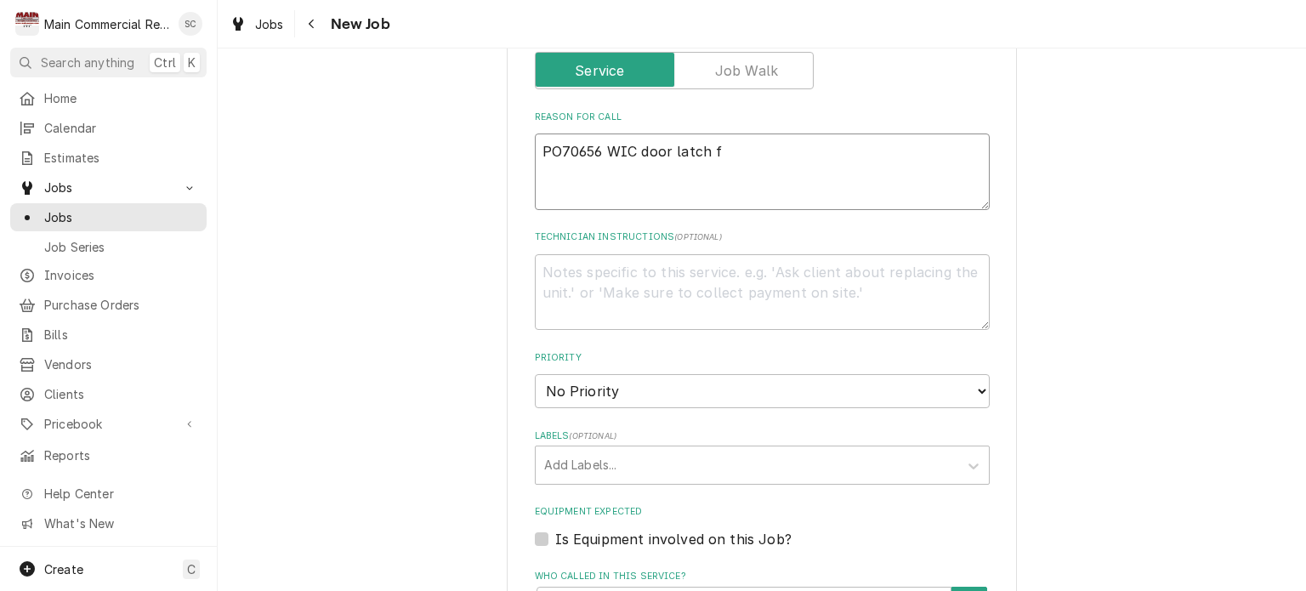
type textarea "PO70656 WIC door latch fo"
type textarea "x"
type textarea "PO70656 WIC door latch for"
type textarea "x"
type textarea "PO70656 WIC door latch for"
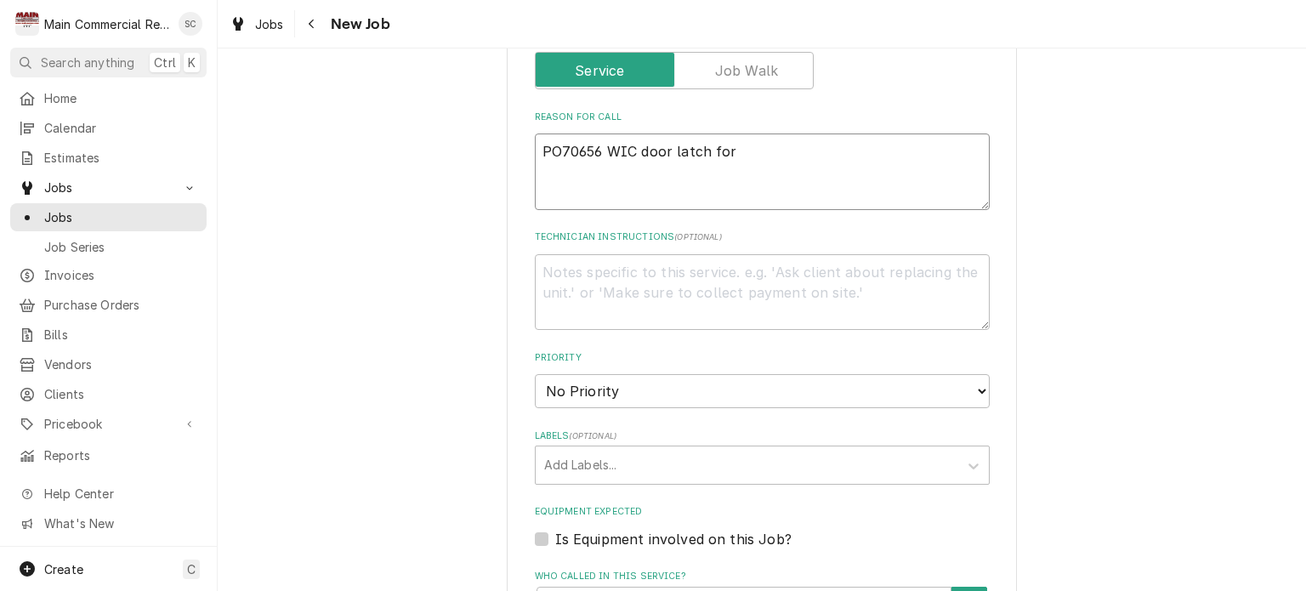
type textarea "x"
type textarea "PO70656 WIC door latch for S"
type textarea "x"
type textarea "PO70656 WIC door latch for Sl"
type textarea "x"
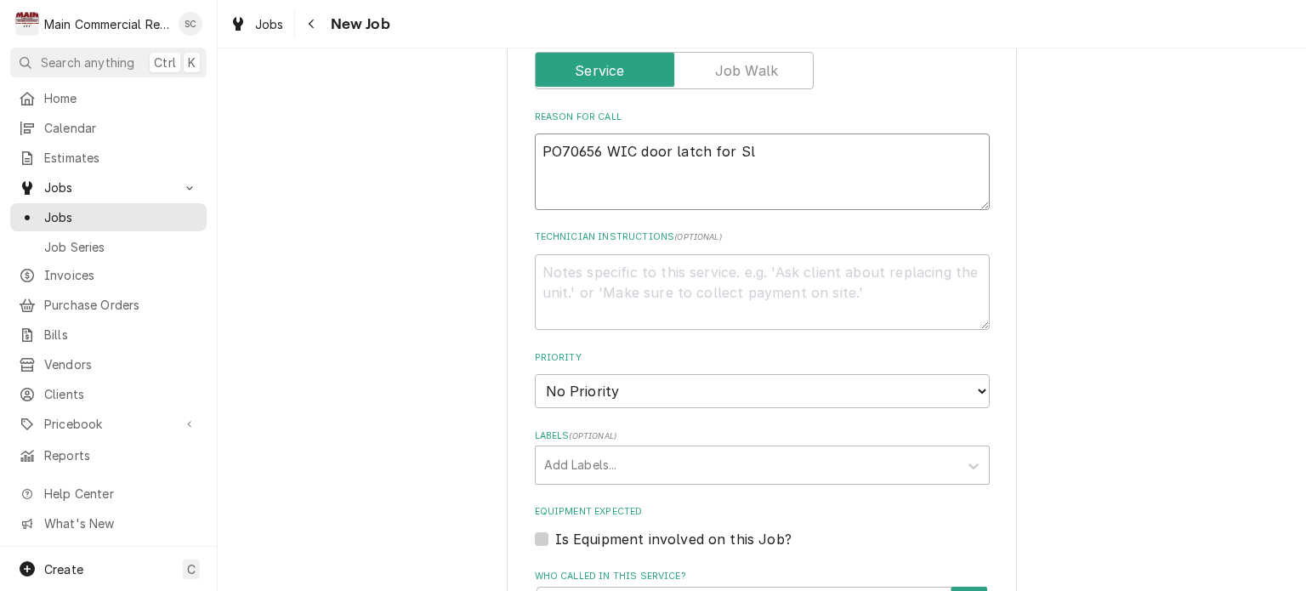
type textarea "PO70656 WIC door latch for Sla"
type textarea "x"
type textarea "PO70656 WIC door latch for Slat"
type textarea "x"
type textarea "PO70656 WIC door latch for Slate"
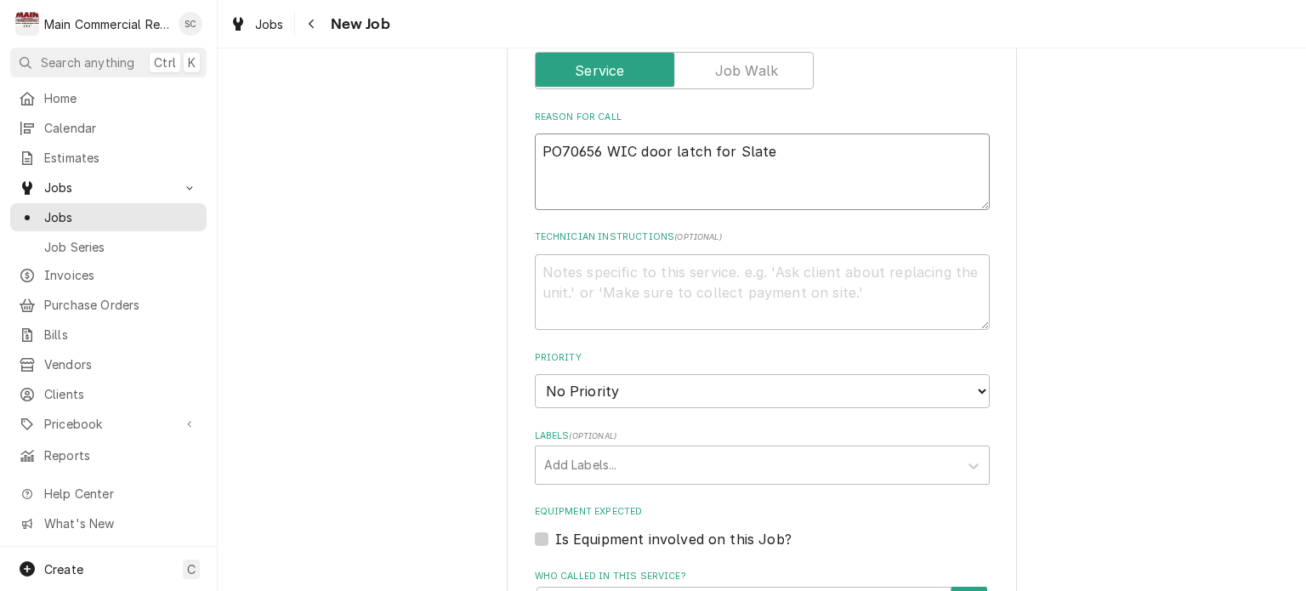
type textarea "x"
type textarea "PO70656 WIC door latch for Slater"
type textarea "x"
type textarea "PO70656 WIC door latch for Slate"
type textarea "x"
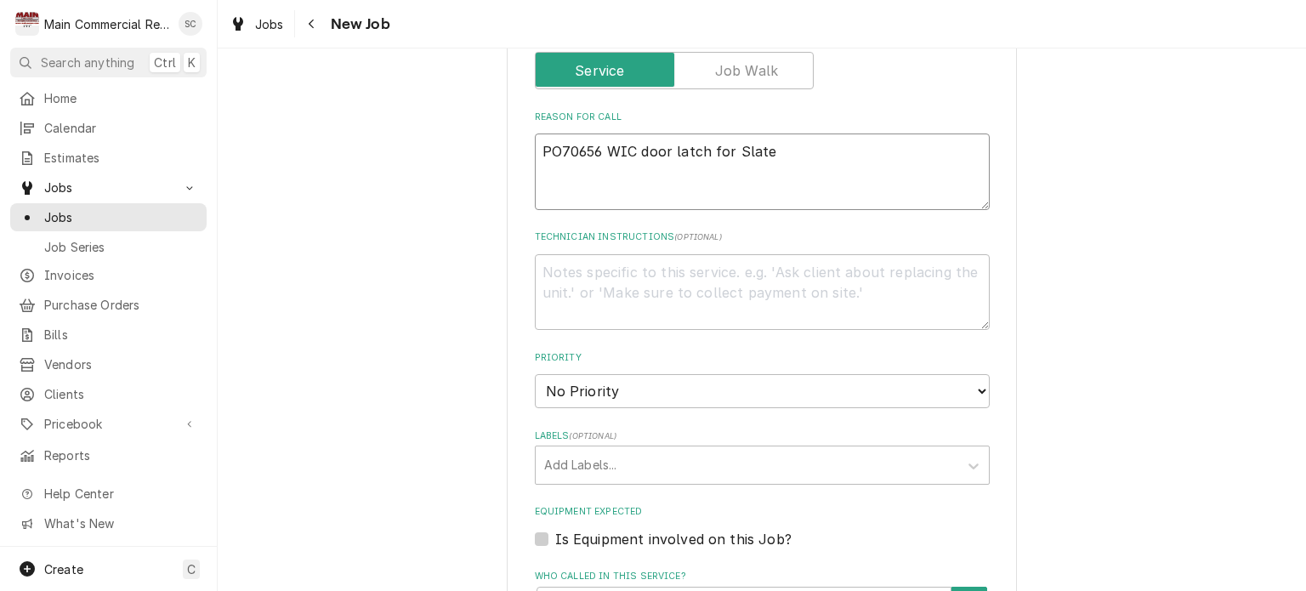
type textarea "PO70656 WIC door latch for Slat"
type textarea "x"
type textarea "PO70656 WIC door latch for Sla"
type textarea "x"
type textarea "PO70656 WIC door latch for Sl"
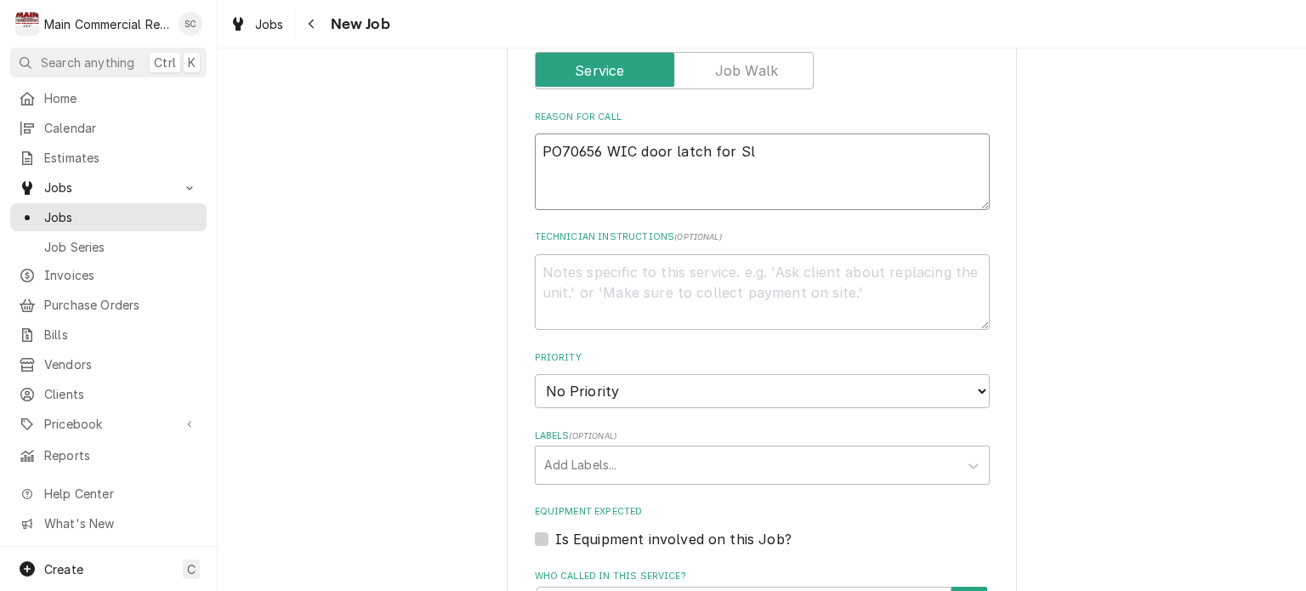
type textarea "x"
type textarea "PO70656 WIC door latch for S"
type textarea "x"
type textarea "PO70656 WIC door latch for Sa"
type textarea "x"
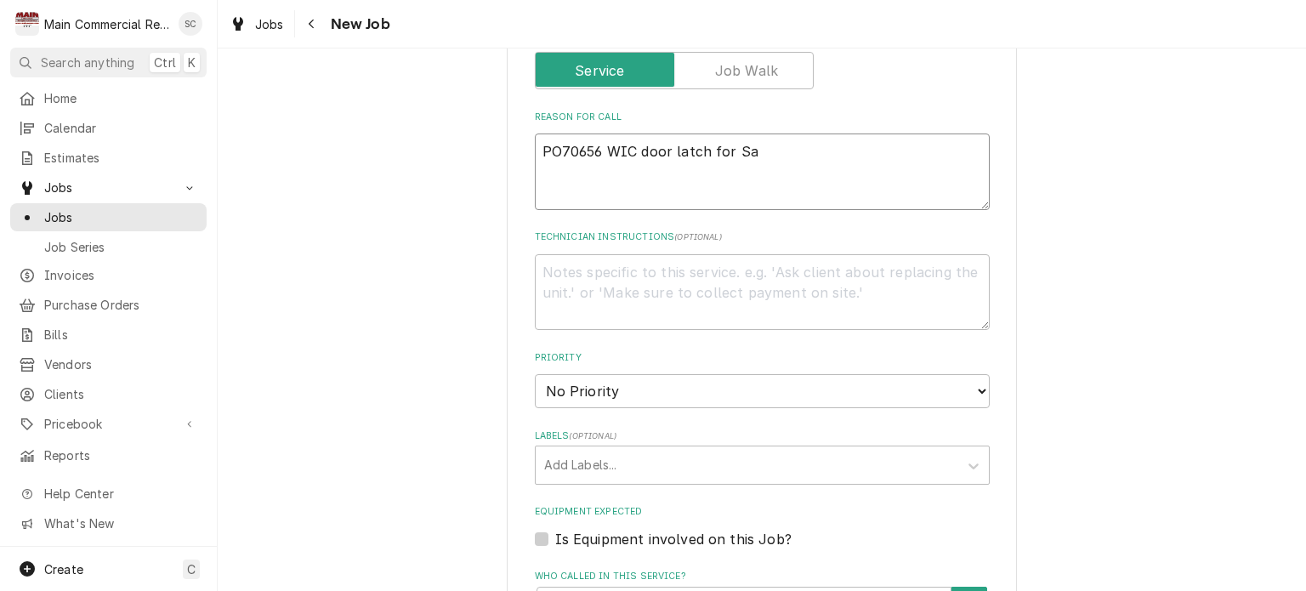
type textarea "PO70656 WIC door latch for Sal"
type textarea "x"
type textarea "PO70656 WIC door latch for Salt"
type textarea "x"
type textarea "PO70656 WIC door latch for Salte"
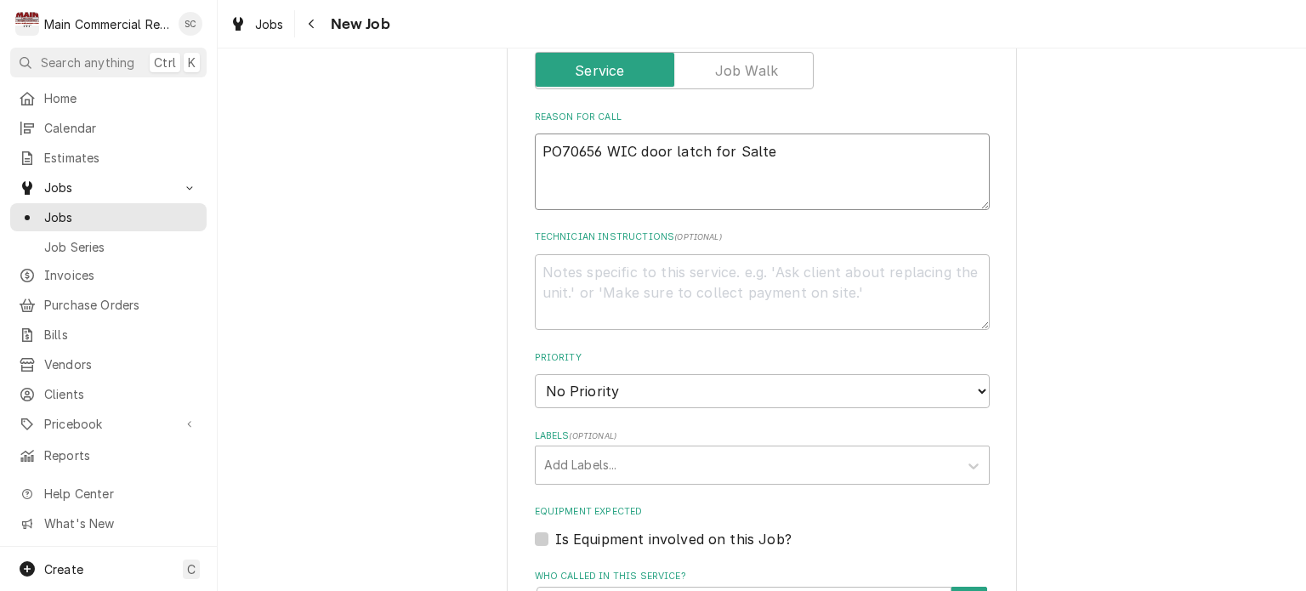
type textarea "x"
type textarea "PO70656 WIC door latch for Salter"
type textarea "x"
type textarea "PO70656 WIC door latch for Salterr"
type textarea "x"
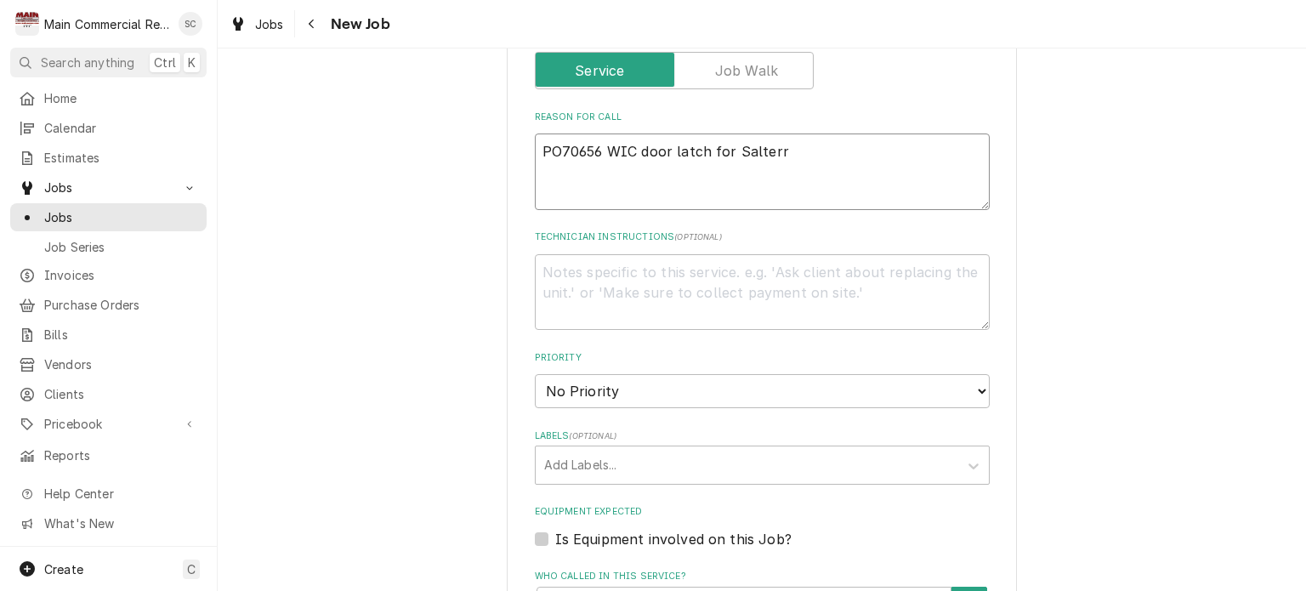
type textarea "PO70656 WIC door latch for Salterra"
type textarea "x"
type textarea "PO70656 WIC door latch for Salterra"
type textarea "x"
type textarea "PO70656 WIC door latch for Salterra o"
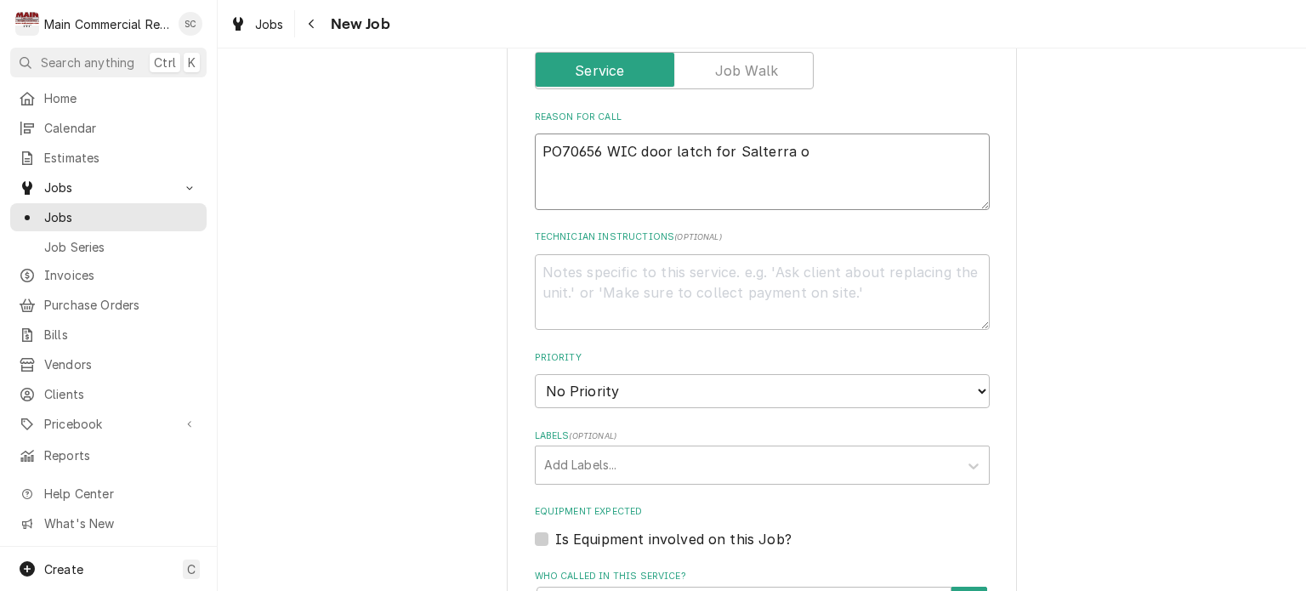
type textarea "x"
type textarea "PO70656 WIC door latch for Salterra of"
type textarea "x"
type textarea "PO70656 WIC door latch for Salterra of"
type textarea "x"
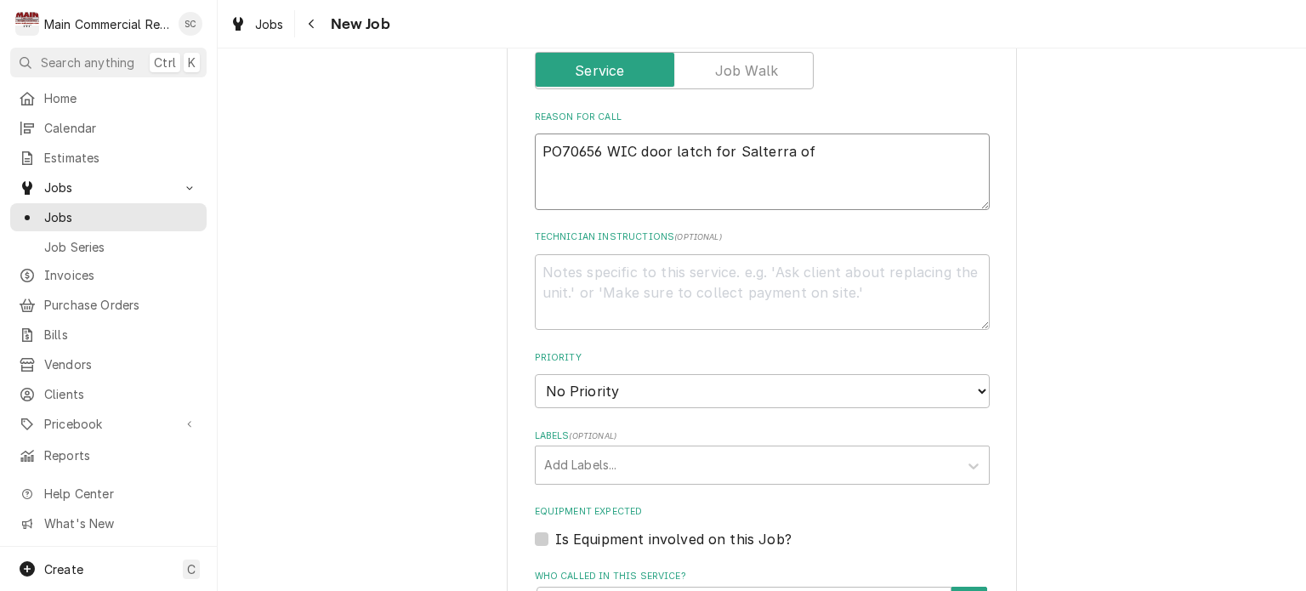
type textarea "PO70656 WIC door latch for Salterra of L"
type textarea "x"
type textarea "PO70656 WIC door latch for Salterra of La"
type textarea "x"
type textarea "PO70656 WIC door latch for Salterra of Lar"
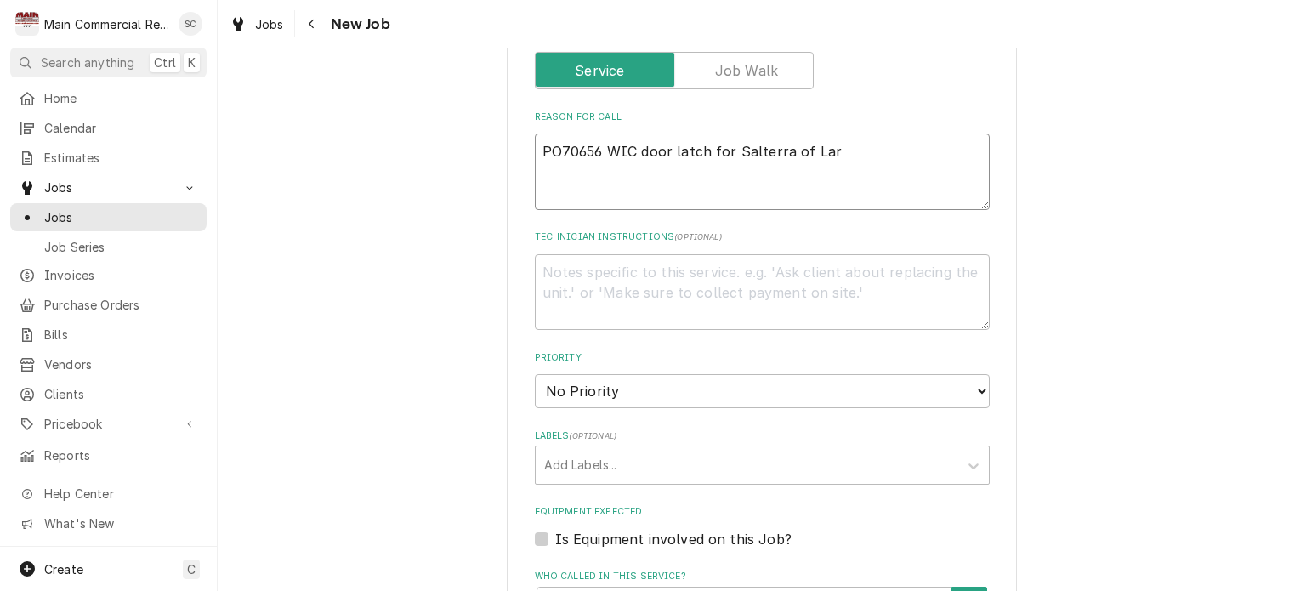
type textarea "x"
type textarea "PO70656 WIC door latch for Salterra of Larg"
type textarea "x"
type textarea "PO70656 WIC door latch for Salterra of Largo"
type textarea "x"
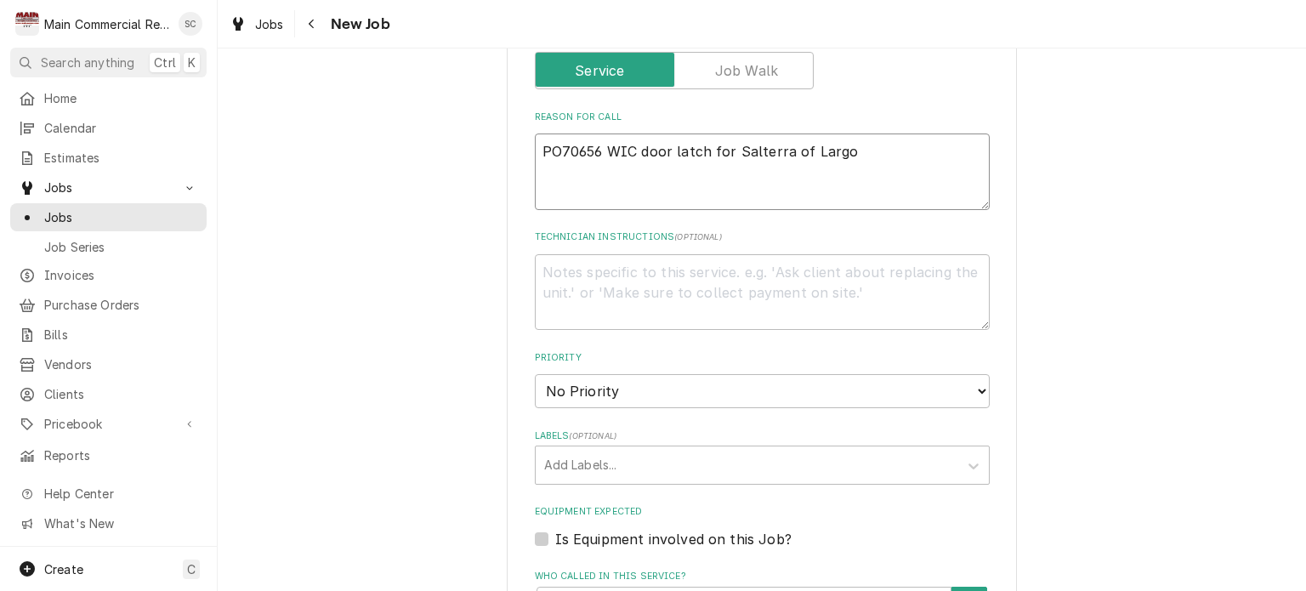
scroll to position [935, 0]
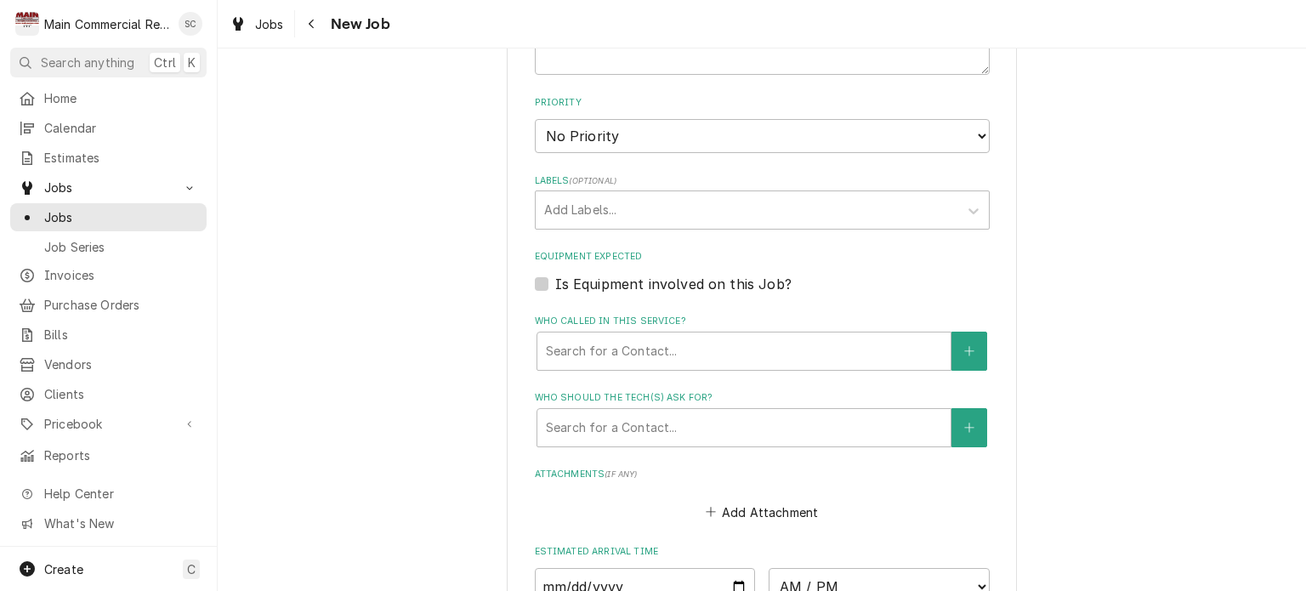
type textarea "PO70656 WIC door latch for Salterra of Largo"
click at [620, 140] on select "No Priority Urgent High Medium Low" at bounding box center [762, 136] width 455 height 34
select select "1"
click at [535, 119] on select "No Priority Urgent High Medium Low" at bounding box center [762, 136] width 455 height 34
type textarea "x"
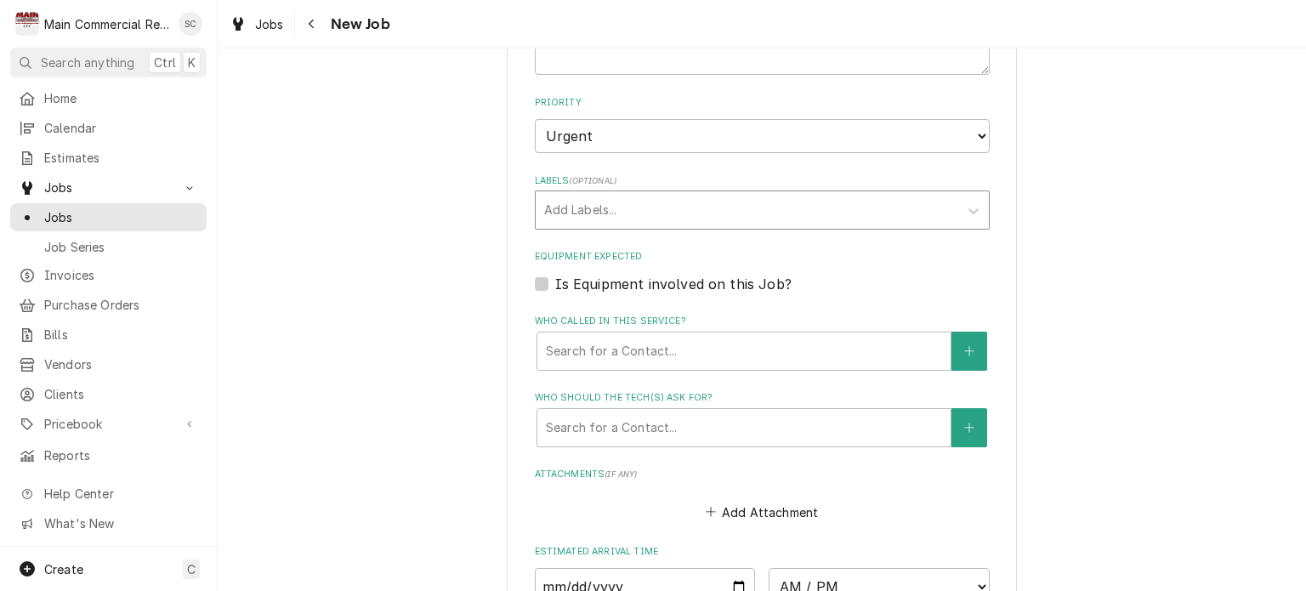
click at [653, 220] on div "Labels" at bounding box center [747, 210] width 406 height 31
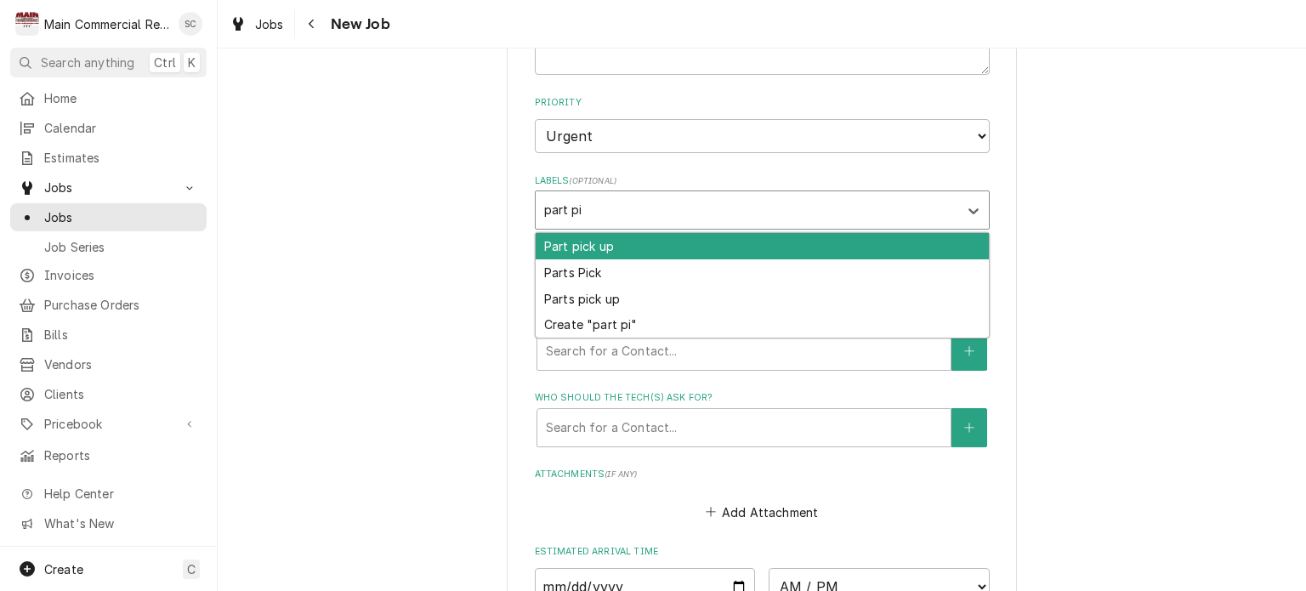
type input "part pic"
click at [652, 236] on div "Part pick up" at bounding box center [762, 246] width 453 height 26
type textarea "x"
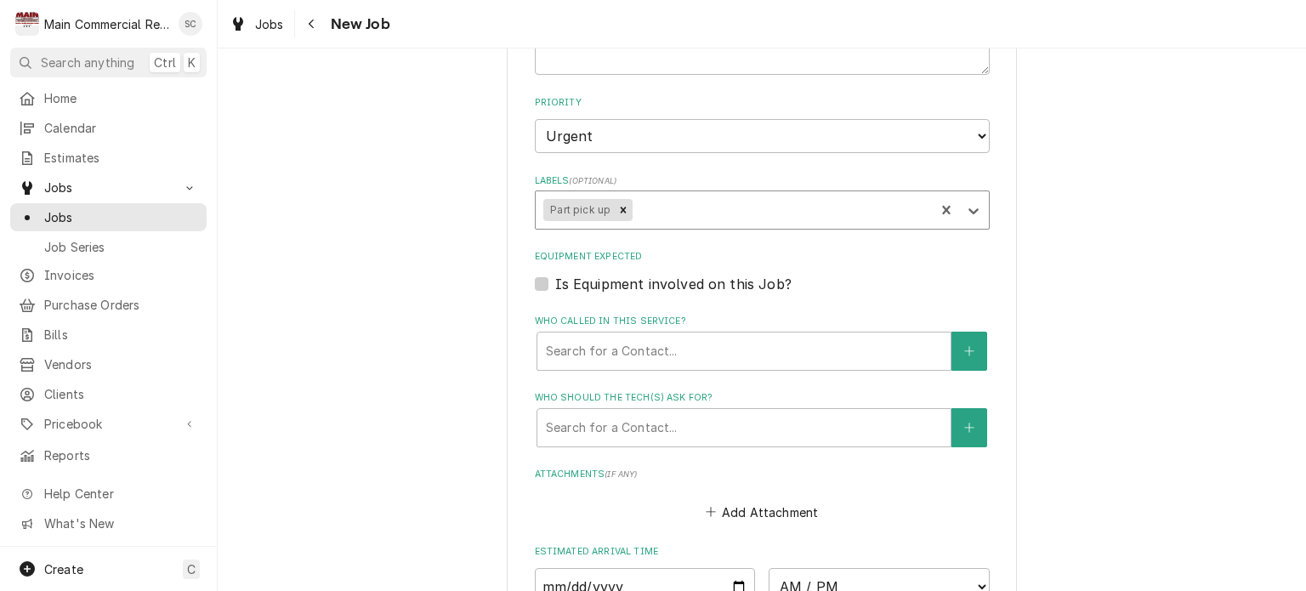
scroll to position [1248, 0]
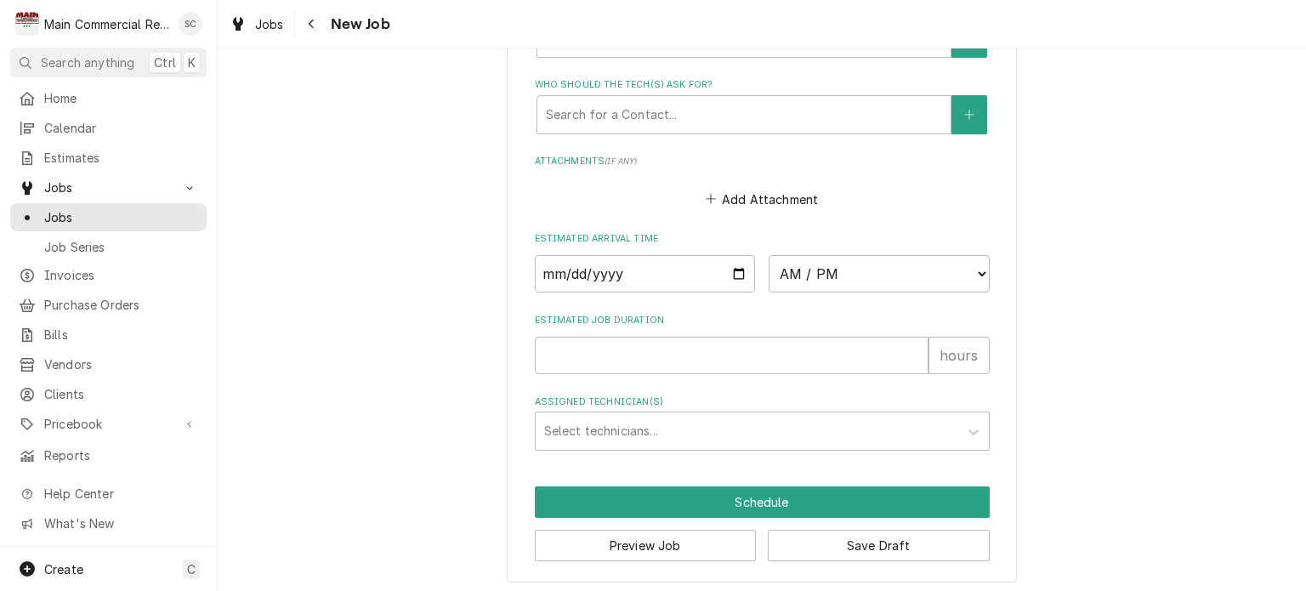
type textarea "x"
click at [729, 268] on input "Date" at bounding box center [645, 273] width 221 height 37
type input "[DATE]"
type textarea "x"
click at [792, 264] on select "AM / PM 6:00 AM 6:15 AM 6:30 AM 6:45 AM 7:00 AM 7:15 AM 7:30 AM 7:45 AM 8:00 AM…" at bounding box center [879, 273] width 221 height 37
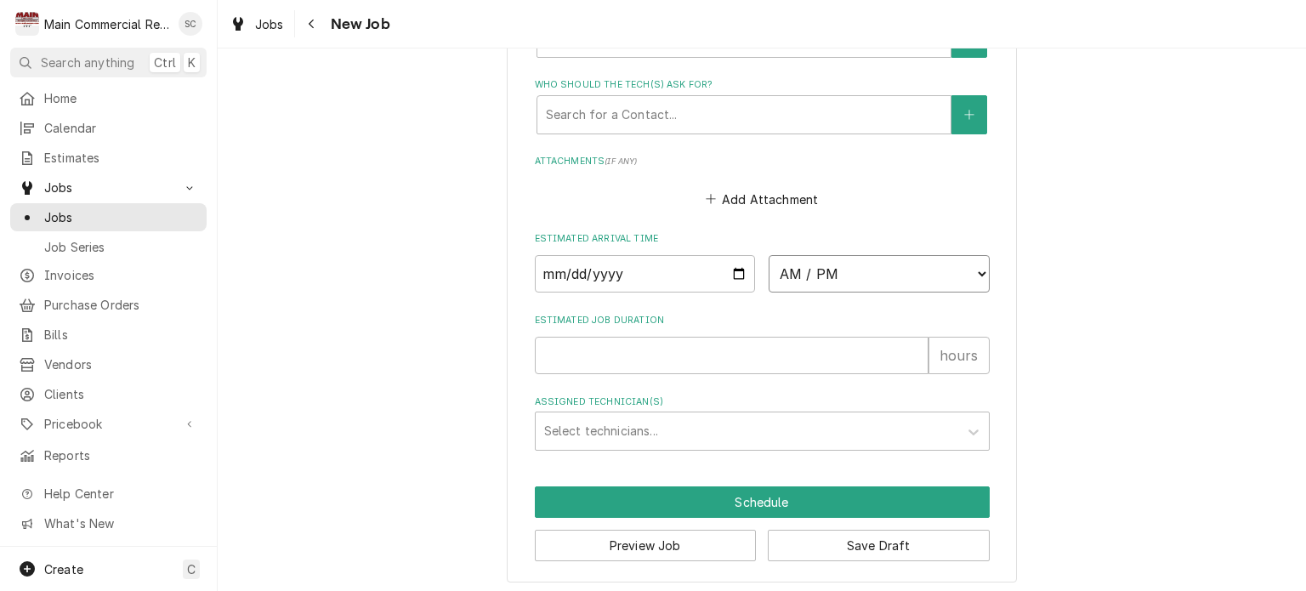
select select "10:00:00"
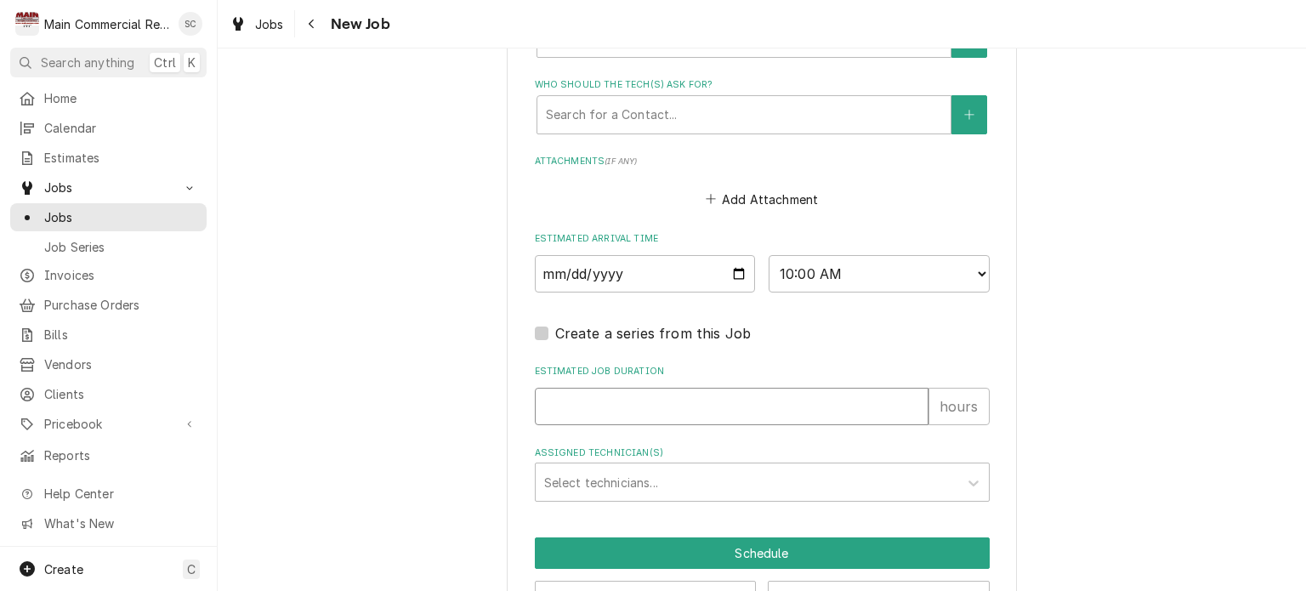
click at [687, 404] on input "Estimated Job Duration" at bounding box center [732, 406] width 394 height 37
type textarea "x"
type input ".2"
type textarea "x"
type input ".25"
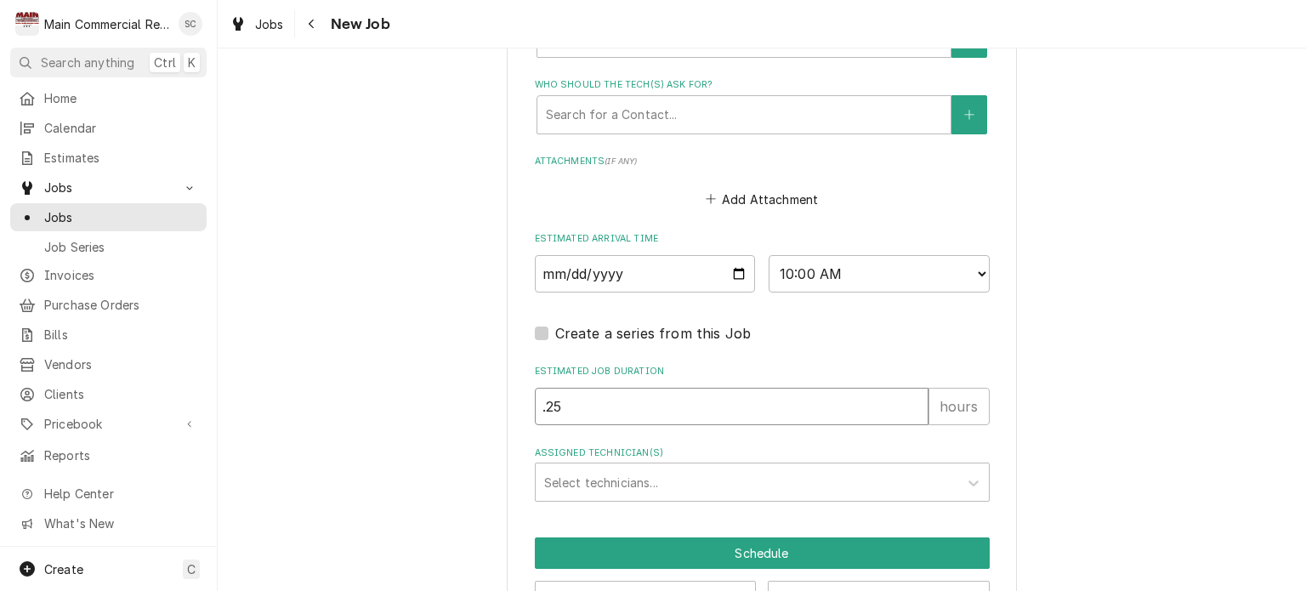
type textarea "x"
type input ".25"
click at [663, 473] on div "Assigned Technician(s)" at bounding box center [747, 482] width 406 height 31
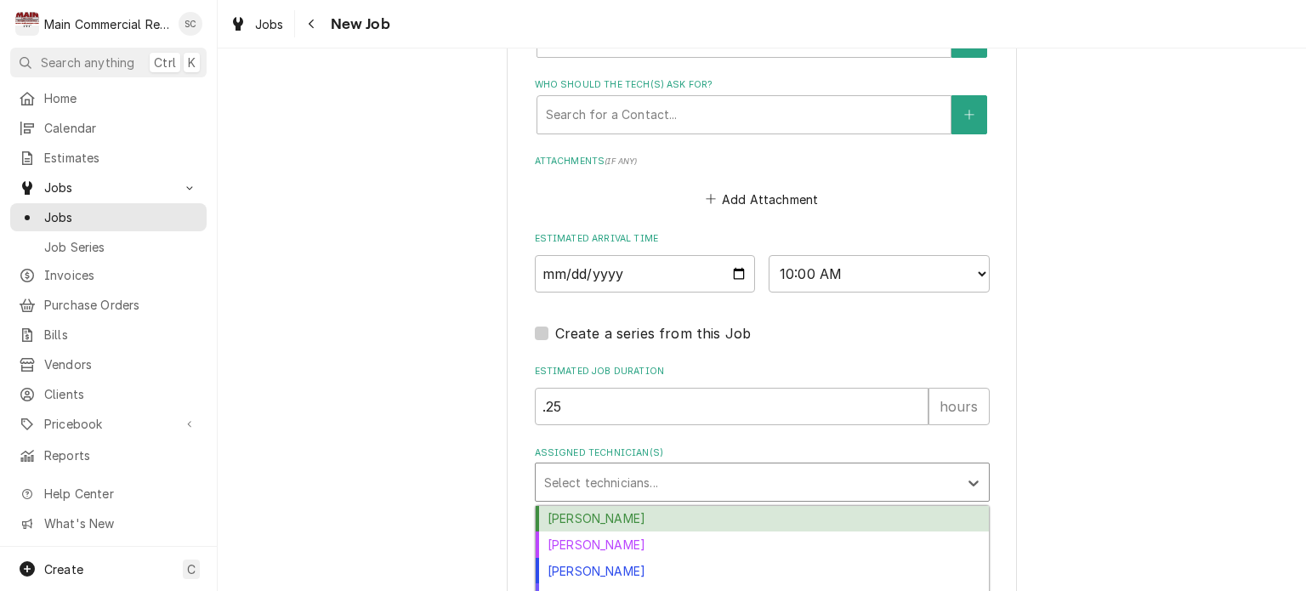
click at [636, 513] on div "[PERSON_NAME]" at bounding box center [762, 519] width 453 height 26
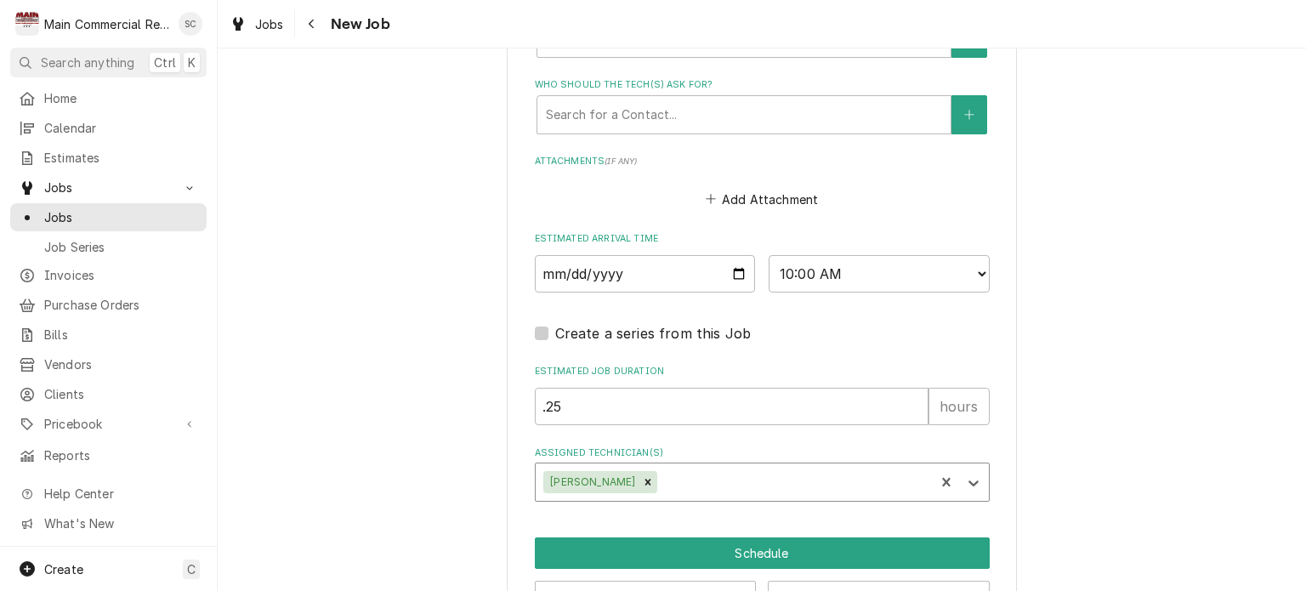
scroll to position [1299, 0]
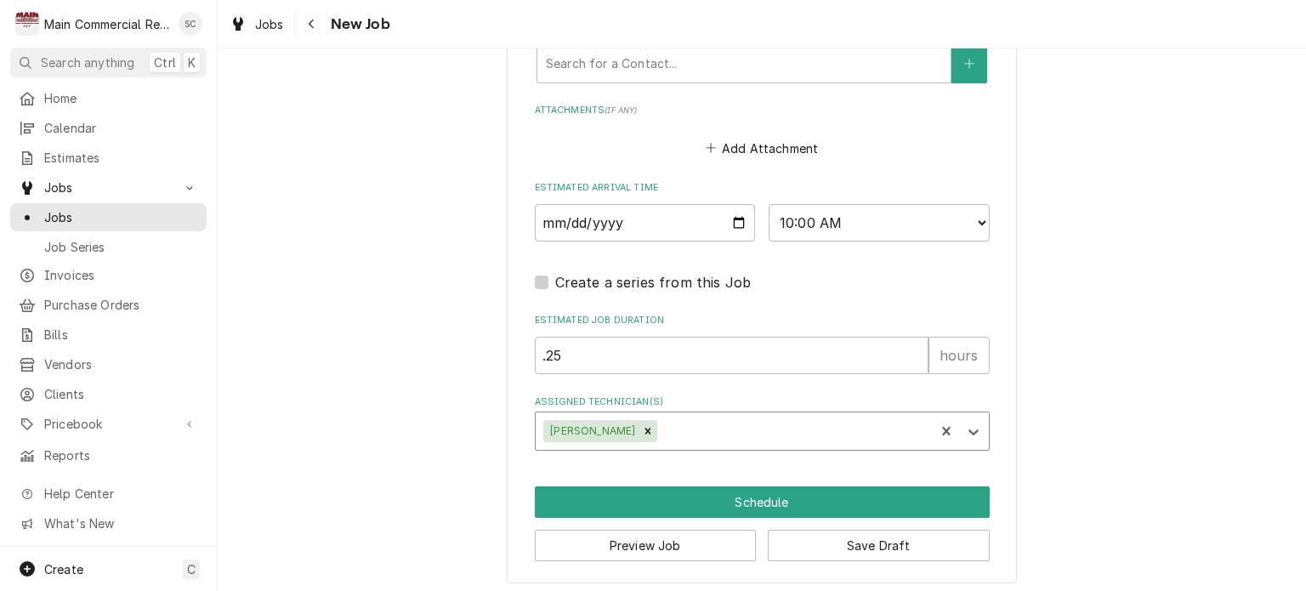
click at [695, 422] on div "Assigned Technician(s)" at bounding box center [793, 431] width 265 height 31
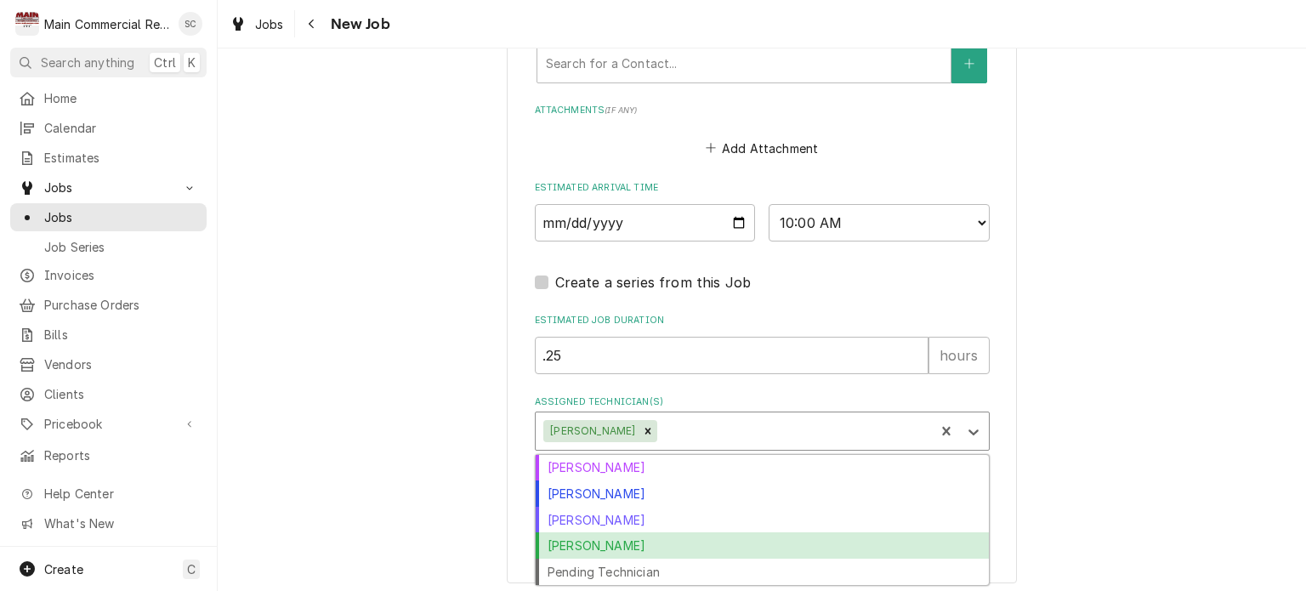
click at [651, 532] on div "[PERSON_NAME]" at bounding box center [762, 545] width 453 height 26
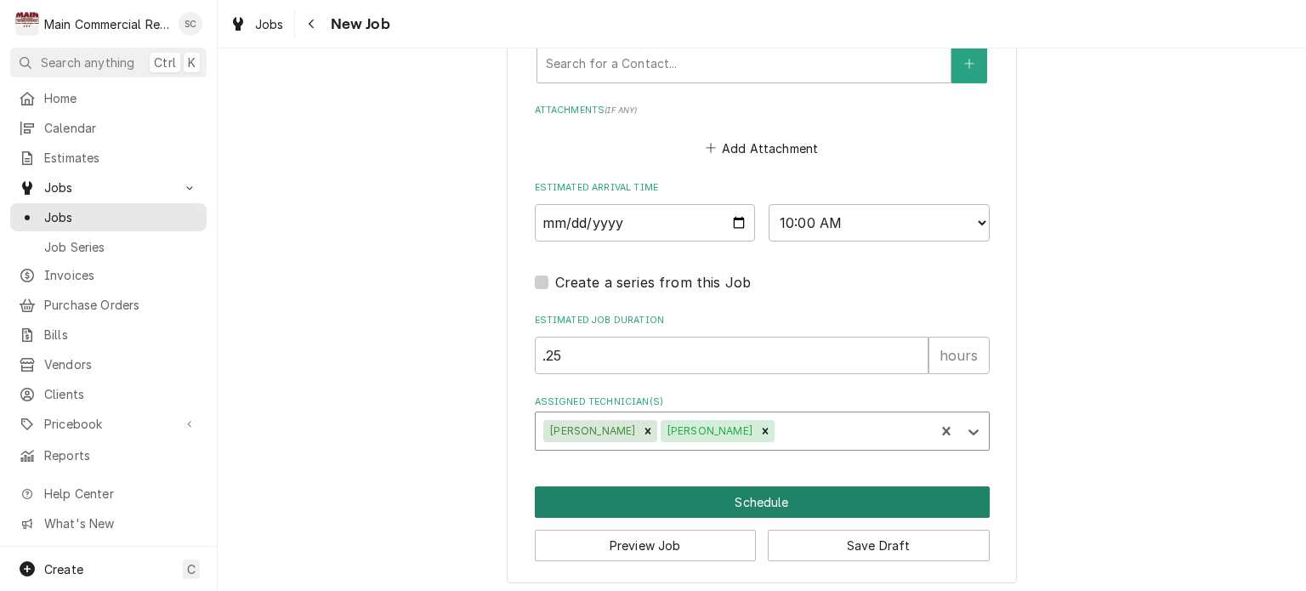
click at [714, 495] on button "Schedule" at bounding box center [762, 501] width 455 height 31
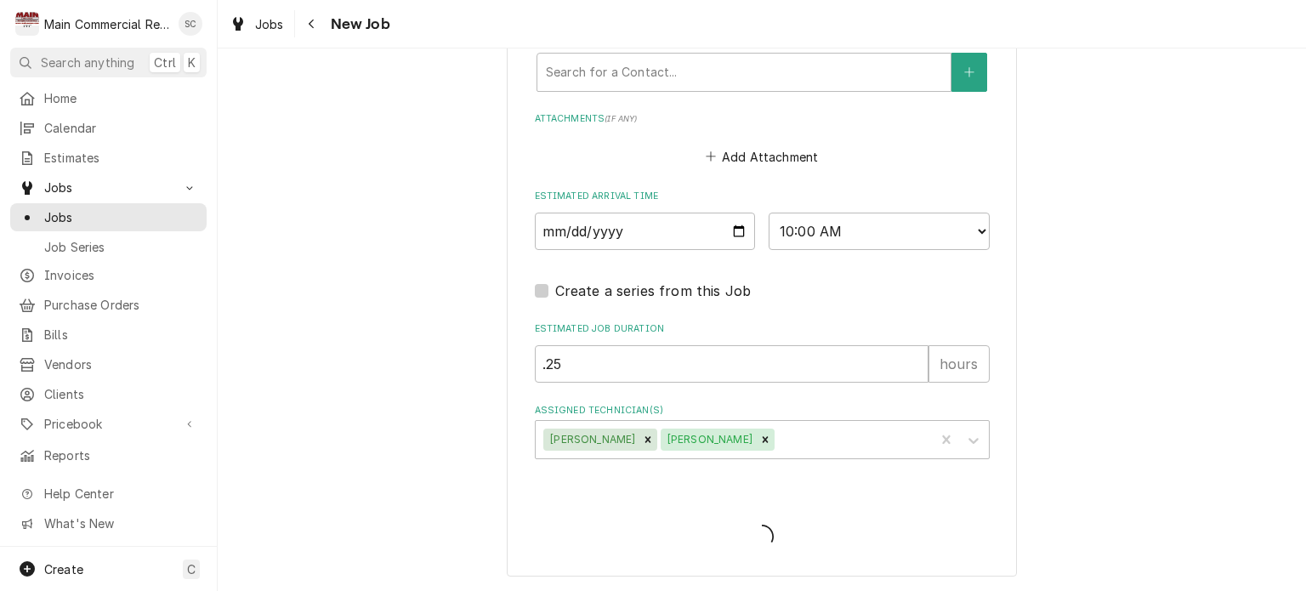
scroll to position [1285, 0]
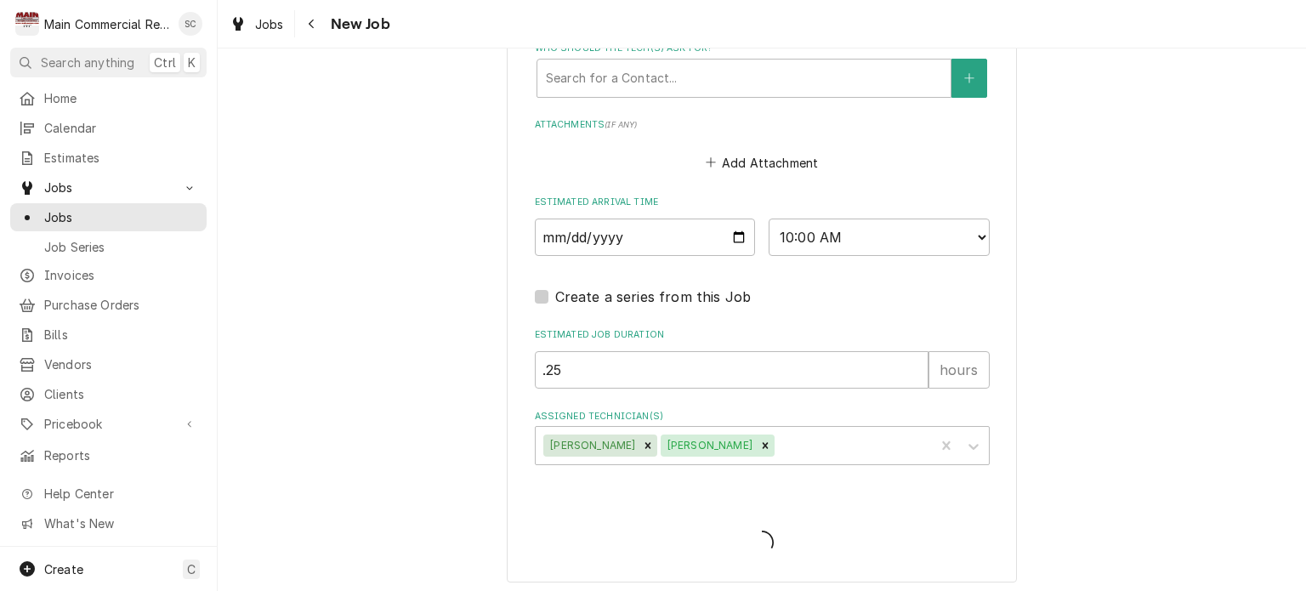
type textarea "x"
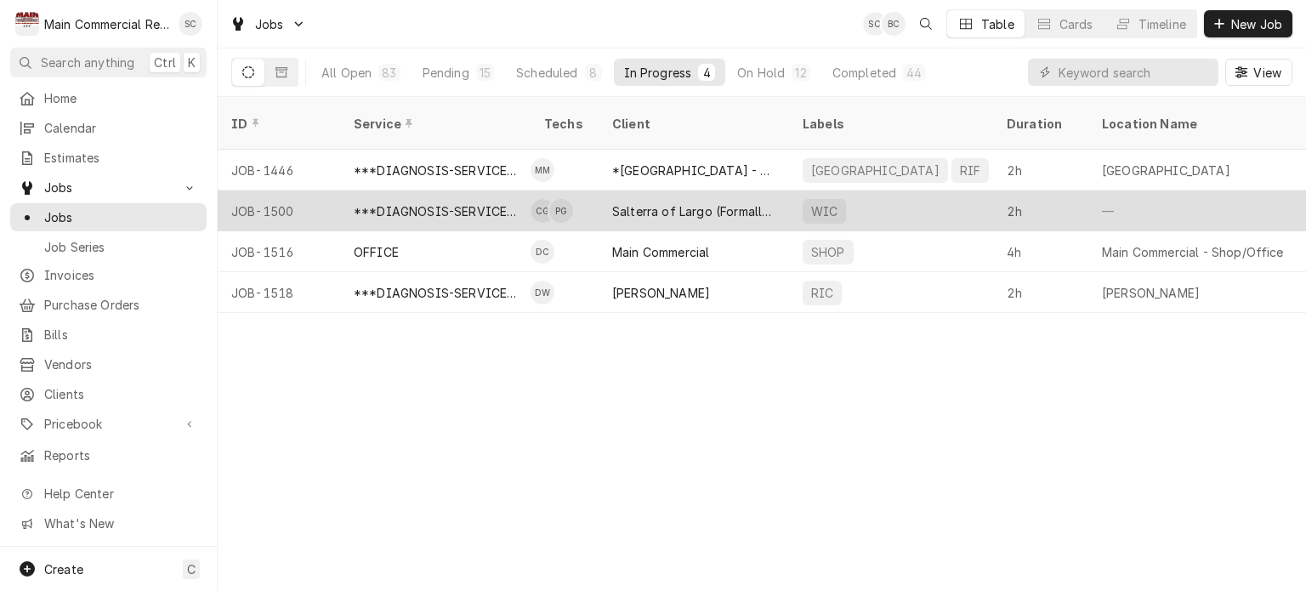
click at [682, 202] on div "Salterra of Largo (Formally Volante)" at bounding box center [693, 211] width 163 height 18
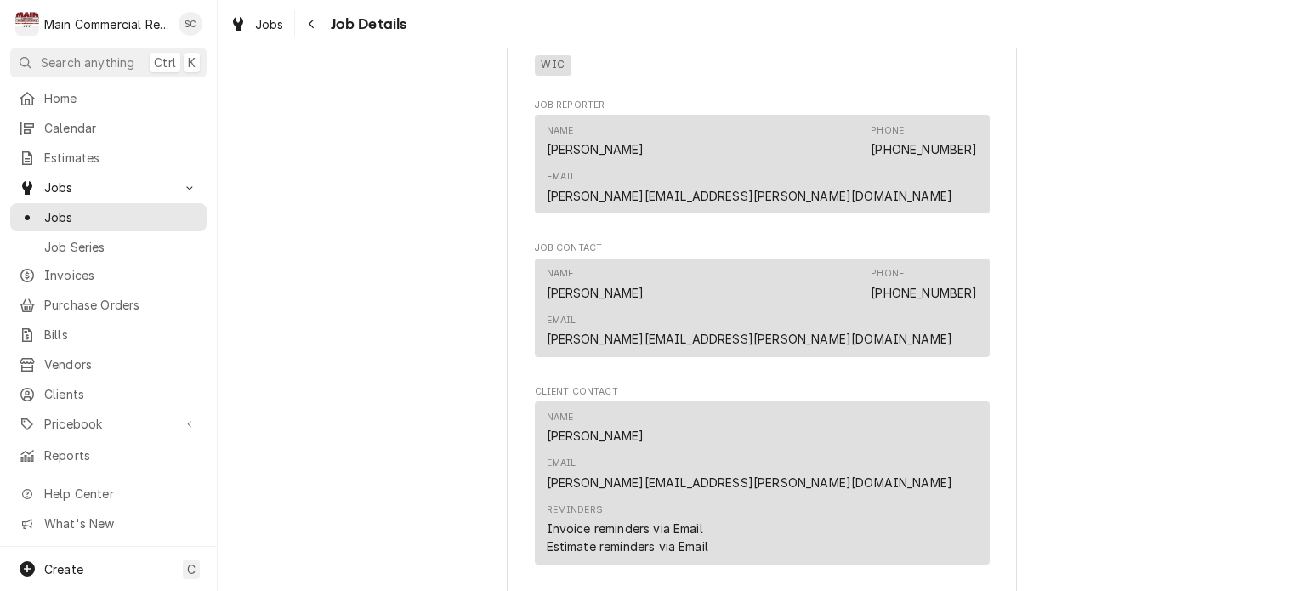
scroll to position [1700, 0]
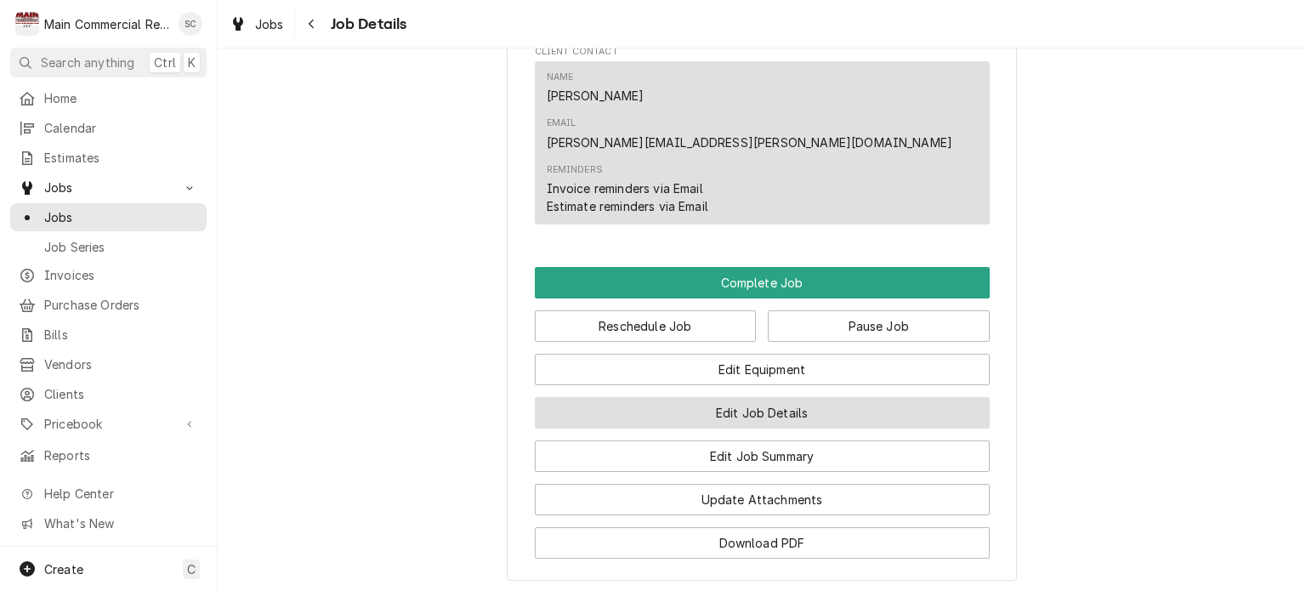
click at [799, 397] on button "Edit Job Details" at bounding box center [762, 412] width 455 height 31
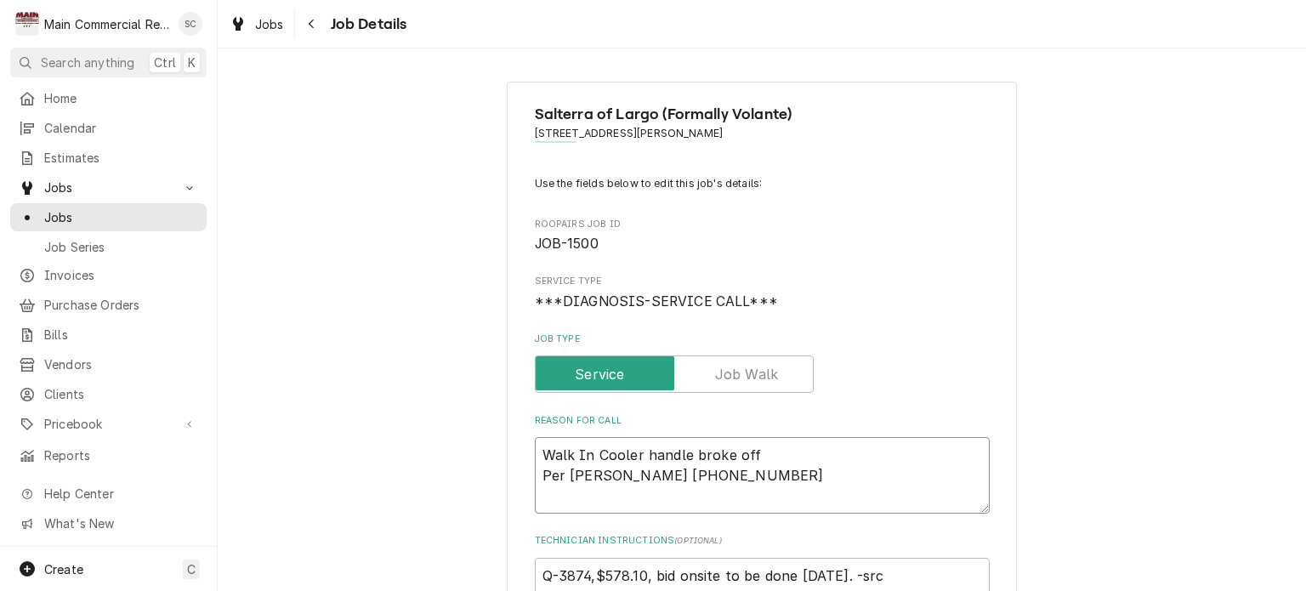
click at [535, 447] on textarea "Walk In Cooler handle broke off Per [PERSON_NAME] [PHONE_NUMBER]" at bounding box center [762, 475] width 455 height 77
type textarea "x"
type textarea "Walk In Cooler handle broke off Per [PERSON_NAME] [PHONE_NUMBER]"
type textarea "x"
type textarea "Walk In Cooler handle broke off Per [PERSON_NAME] [PHONE_NUMBER]"
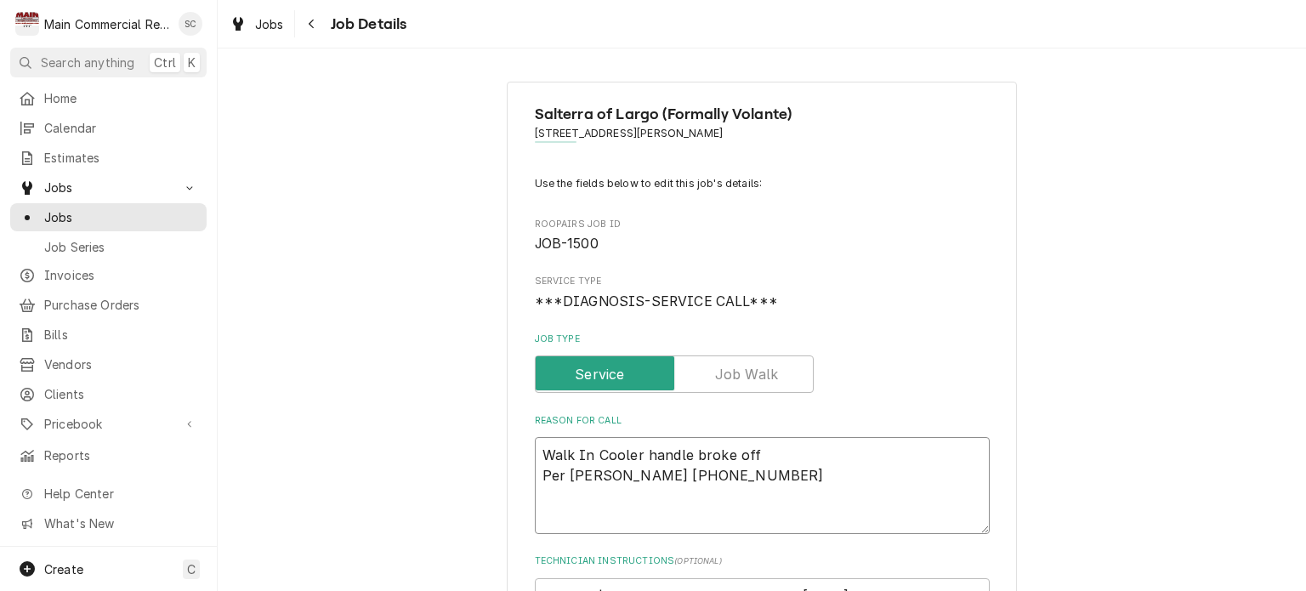
type textarea "x"
type textarea "I Walk In Cooler handle broke off Per [PERSON_NAME] [PHONE_NUMBER]"
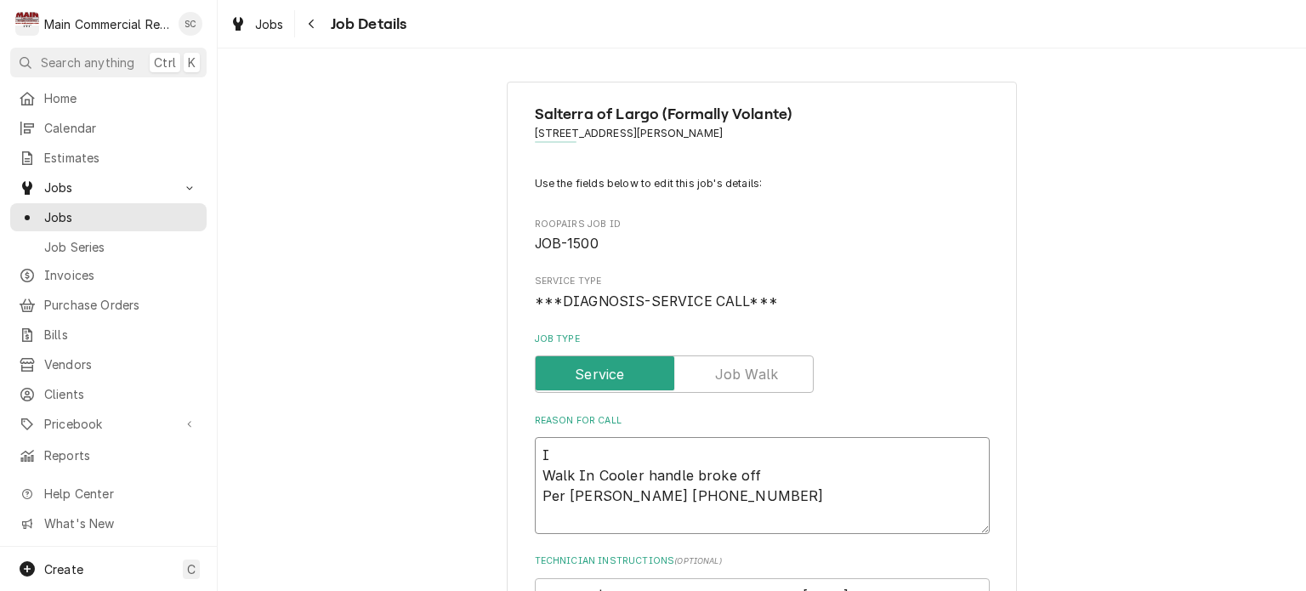
type textarea "x"
type textarea "In Walk In Cooler handle broke off Per Sam 727-239-1609"
type textarea "x"
type textarea "Int Walk In Cooler handle broke off Per Sam 727-239-1609"
type textarea "x"
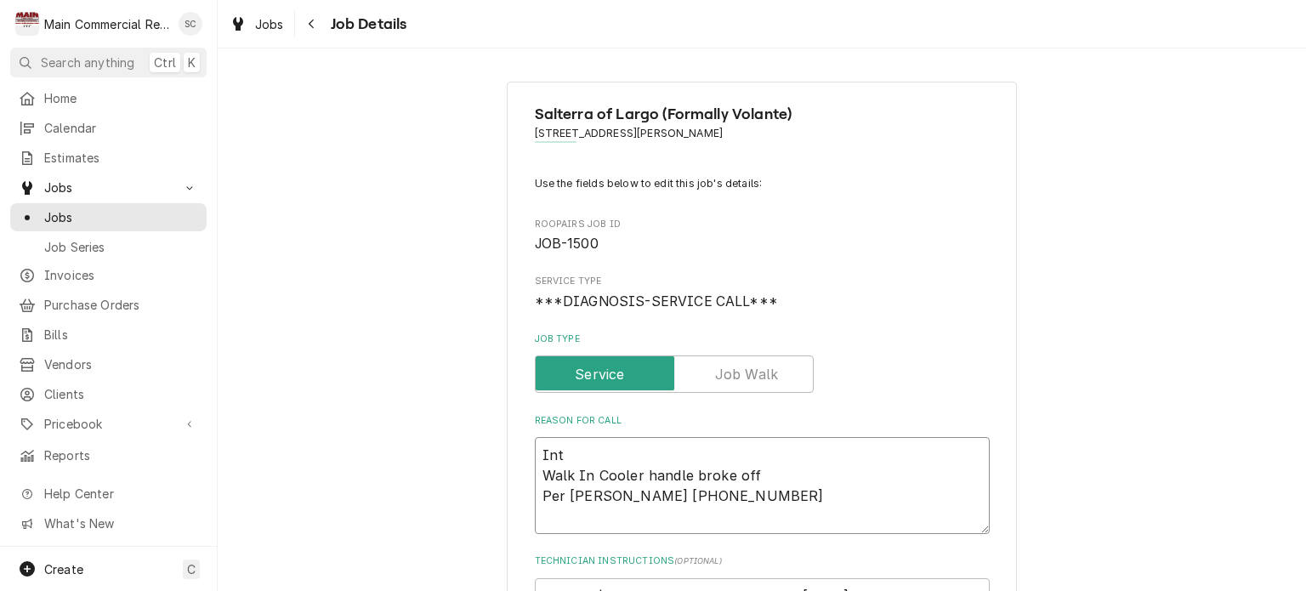
type textarea "Inti Walk In Cooler handle broke off Per Sam 727-239-1609"
type textarea "x"
type textarea "Intii Walk In Cooler handle broke off Per Sam 727-239-1609"
type textarea "x"
type textarea "Inti Walk In Cooler handle broke off Per Sam 727-239-1609"
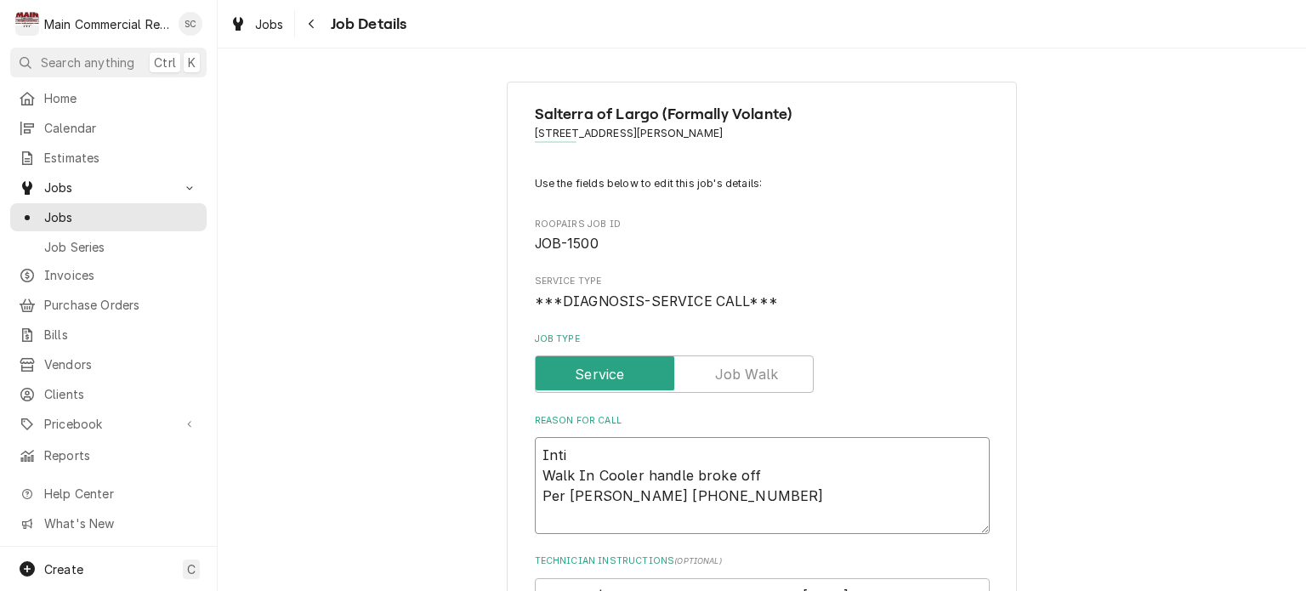
type textarea "x"
type textarea "Intia Walk In Cooler handle broke off Per Sam 727-239-1609"
type textarea "x"
type textarea "Intial Walk In Cooler handle broke off Per Sam 727-239-1609"
type textarea "x"
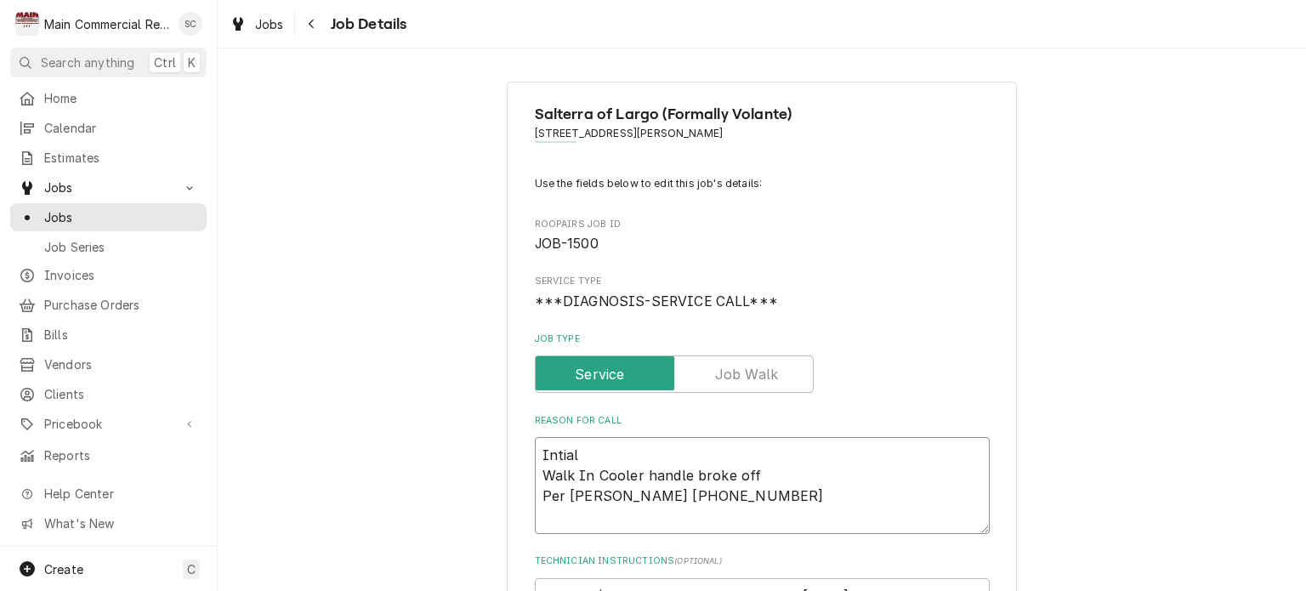
type textarea "Intial Walk In Cooler handle broke off Per Sam 727-239-1609"
type textarea "x"
type textarea "Intial D Walk In Cooler handle broke off Per Sam 727-239-1609"
type textarea "x"
type textarea "Intial Di Walk In Cooler handle broke off Per Sam 727-239-1609"
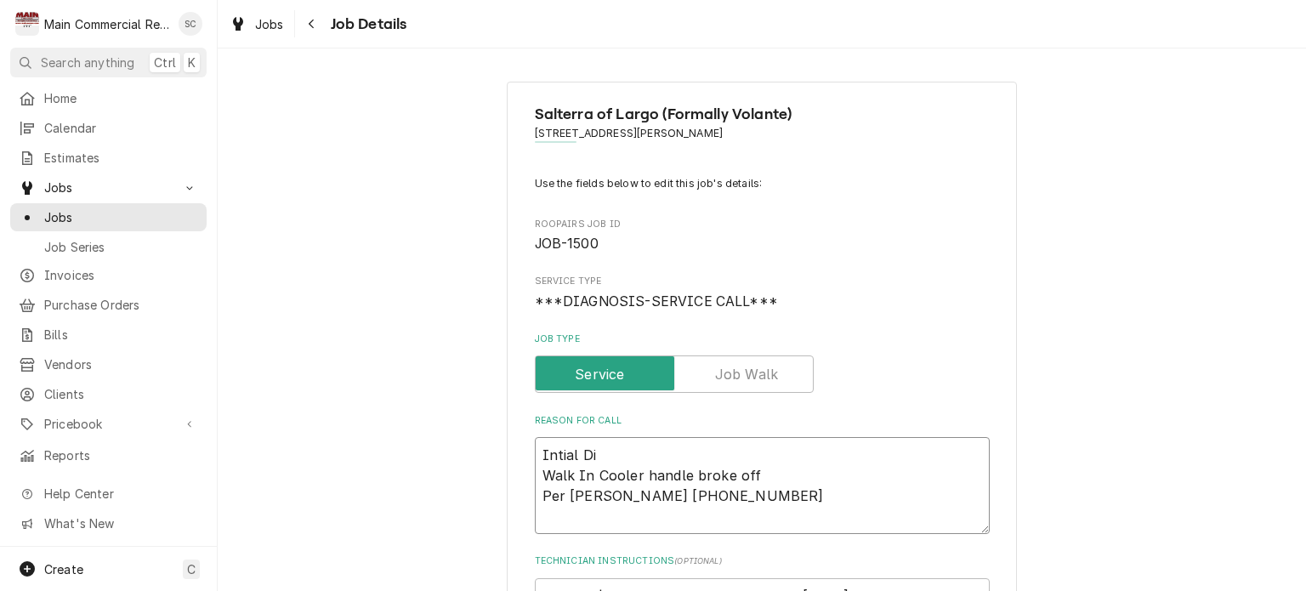
type textarea "x"
type textarea "Intial Dia Walk In Cooler handle broke off Per Sam 727-239-1609"
type textarea "x"
type textarea "Intial Diag Walk In Cooler handle broke off Per Sam 727-239-1609"
type textarea "x"
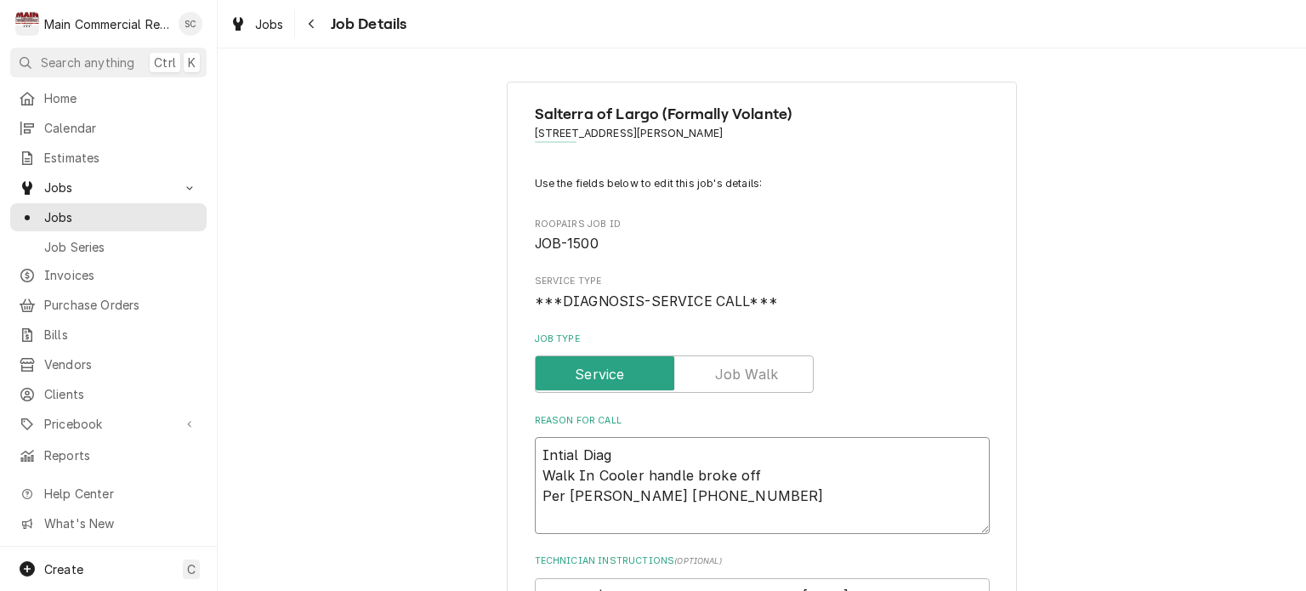
type textarea "Intial Diags Walk In Cooler handle broke off Per Sam 727-239-1609"
type textarea "x"
type textarea "Intial Diagsn Walk In Cooler handle broke off Per Sam 727-239-1609"
type textarea "x"
type textarea "Intial Diags Walk In Cooler handle broke off Per Sam 727-239-1609"
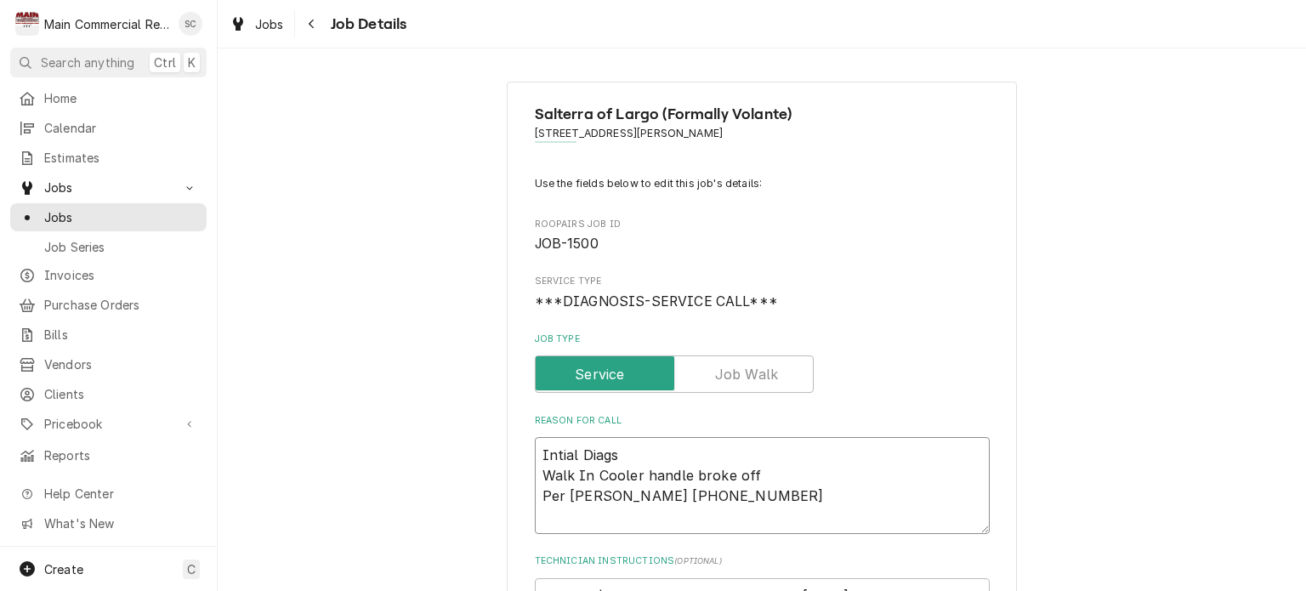
type textarea "x"
type textarea "Intial Diag Walk In Cooler handle broke off Per Sam 727-239-1609"
type textarea "x"
type textarea "Intial Diagn Walk In Cooler handle broke off Per Sam 727-239-1609"
type textarea "x"
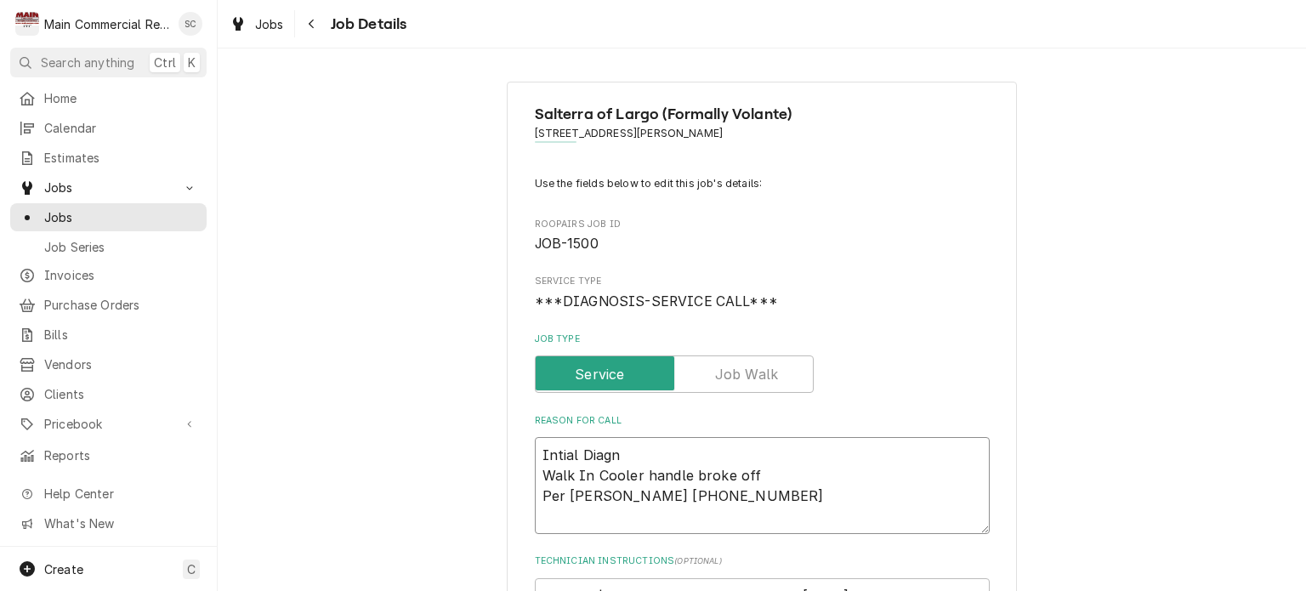
type textarea "Intial Diagno Walk In Cooler handle broke off Per Sam 727-239-1609"
type textarea "x"
type textarea "Intial Diagnos Walk In Cooler handle broke off Per Sam 727-239-1609"
type textarea "x"
type textarea "Intial Diagnost Walk In Cooler handle broke off Per Sam 727-239-1609"
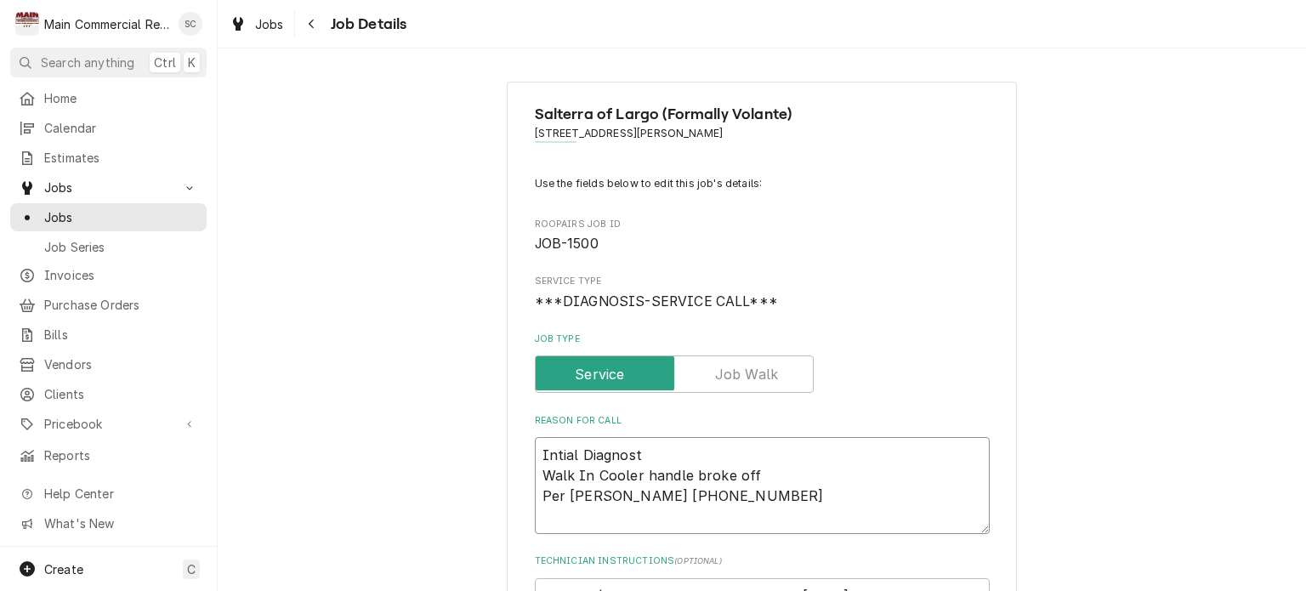
type textarea "x"
type textarea "Intial Diagnosti Walk In Cooler handle broke off Per Sam 727-239-1609"
type textarea "x"
type textarea "Intial Diagnostic Walk In Cooler handle broke off Per Sam 727-239-1609"
type textarea "x"
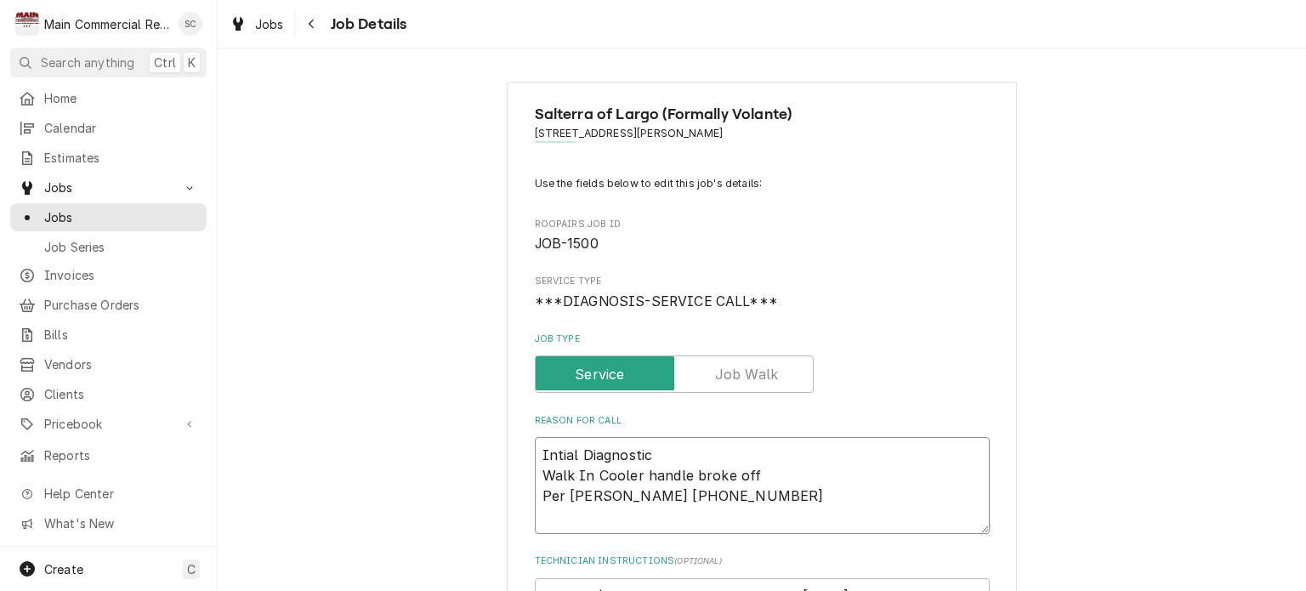
type textarea "Intial Diagnostic: Walk In Cooler handle broke off Per Sam 727-239-1609"
type textarea "x"
type textarea "Intial Diagnostic: Walk In Cooler handle broke off Per Sam 727-239-1609"
click at [535, 448] on textarea "Intial Diagnostic: Walk In Cooler handle broke off Per Sam 727-239-1609" at bounding box center [762, 485] width 455 height 97
type textarea "x"
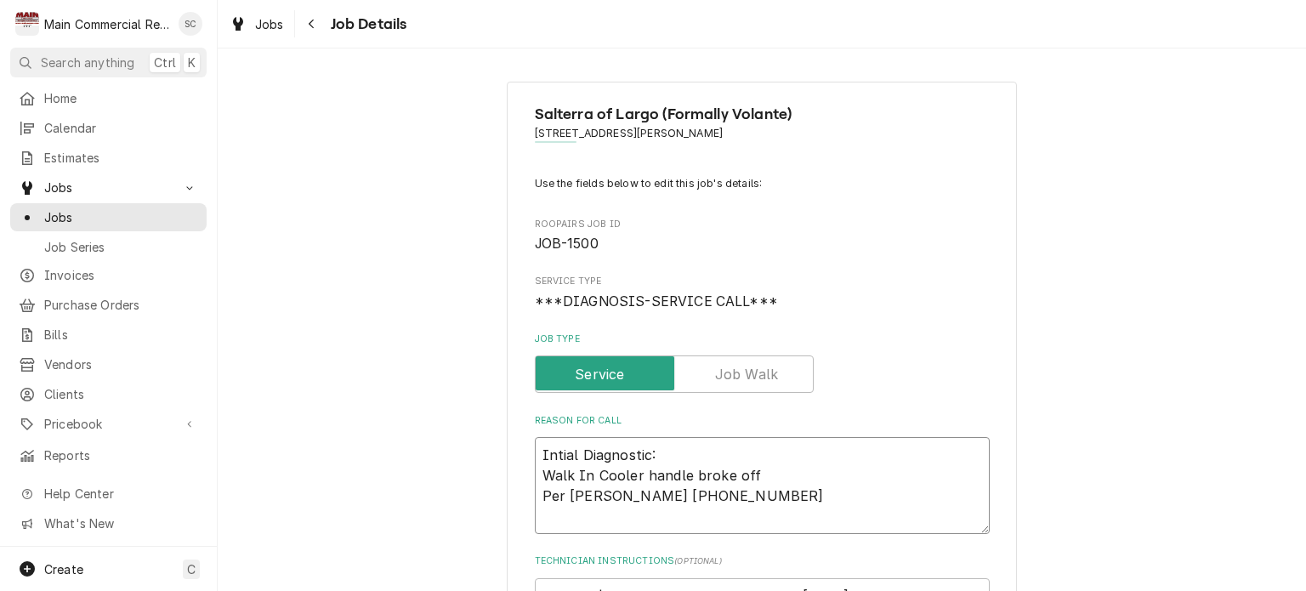
type textarea "A Intial Diagnostic: Walk In Cooler handle broke off Per Sam 727-239-1609"
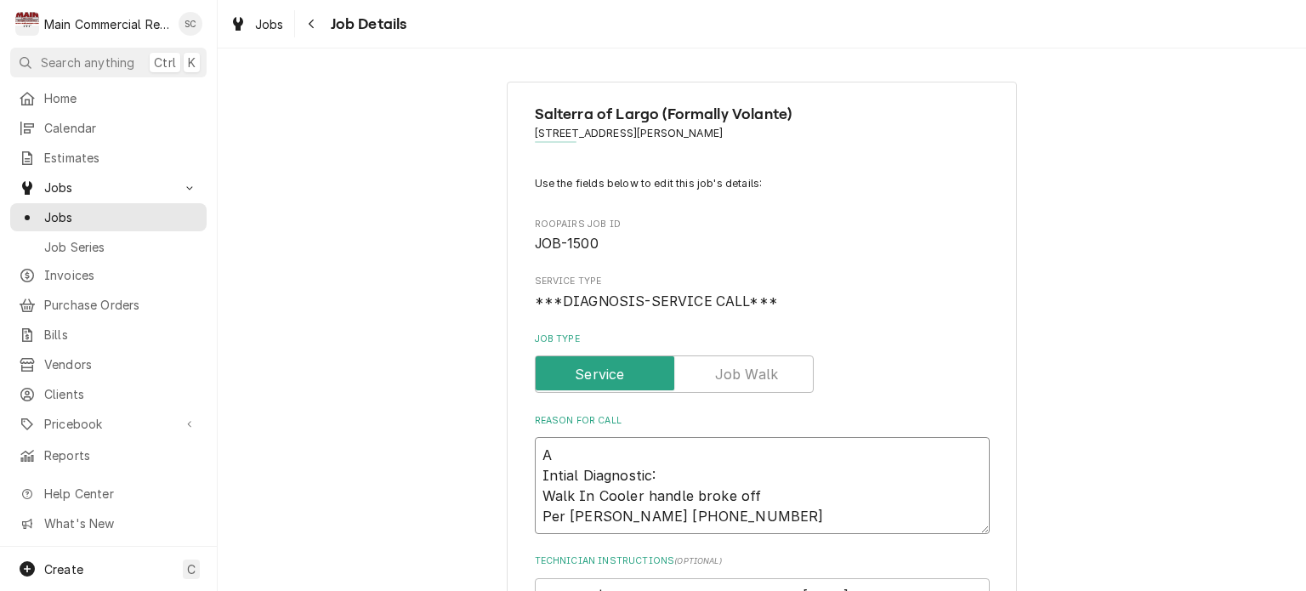
type textarea "x"
type textarea "Ap Intial Diagnostic: Walk In Cooler handle broke off Per Sam 727-239-1609"
type textarea "x"
type textarea "App Intial Diagnostic: Walk In Cooler handle broke off Per Sam 727-239-1609"
type textarea "x"
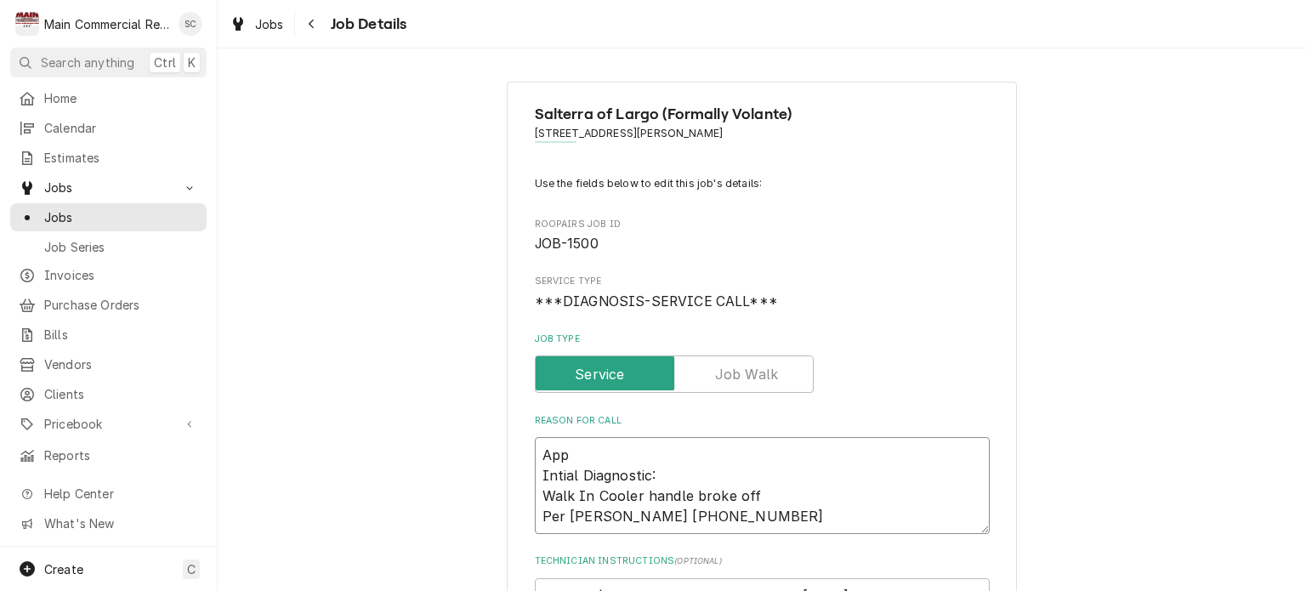
type textarea "Appr Intial Diagnostic: Walk In Cooler handle broke off Per Sam 727-239-1609"
type textarea "x"
type textarea "Appro Intial Diagnostic: Walk In Cooler handle broke off Per Sam 727-239-1609"
type textarea "x"
type textarea "Approv Intial Diagnostic: Walk In Cooler handle broke off Per Sam 727-239-1609"
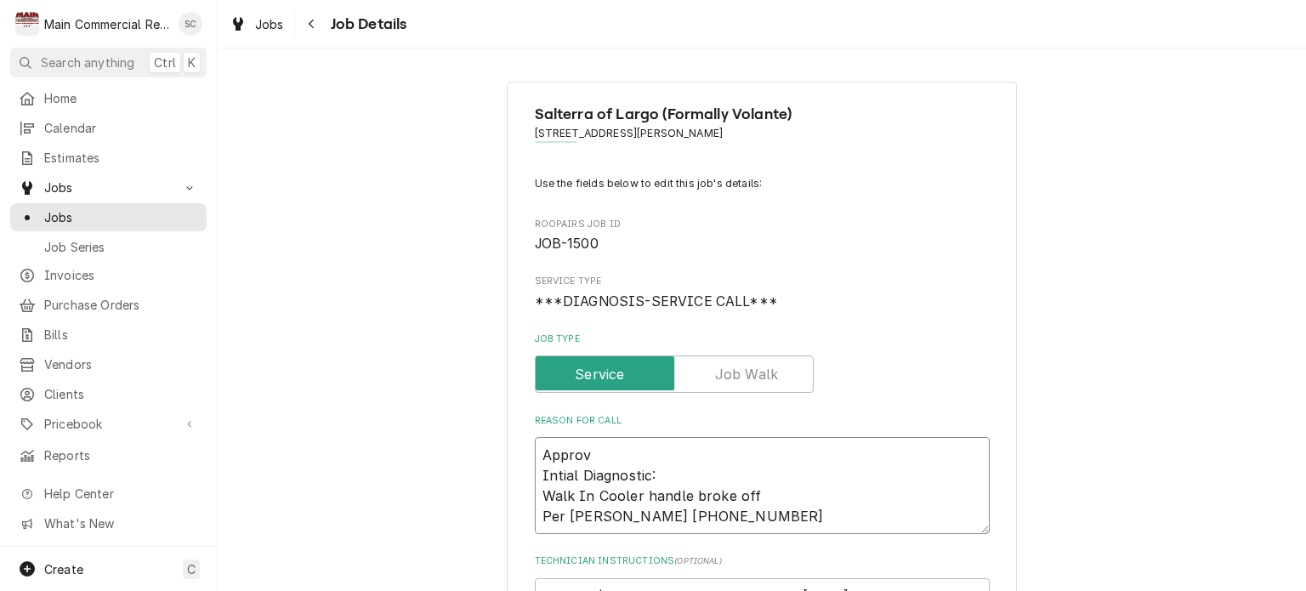
type textarea "x"
type textarea "Approve Intial Diagnostic: Walk In Cooler handle broke off Per Sam 727-239-1609"
type textarea "x"
type textarea "Approved Intial Diagnostic: Walk In Cooler handle broke off Per Sam 727-239-1609"
type textarea "x"
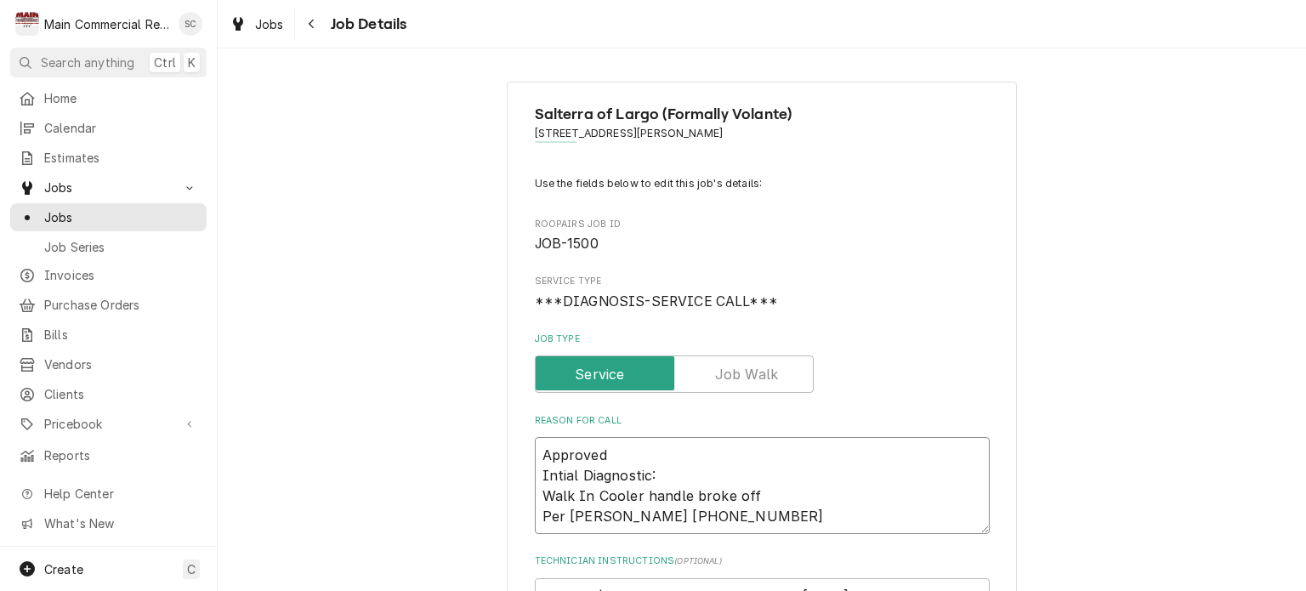
type textarea "Approved Intial Diagnostic: Walk In Cooler handle broke off Per Sam 727-239-1609"
type textarea "x"
type textarea "Approved R Intial Diagnostic: Walk In Cooler handle broke off Per Sam 727-239-1…"
type textarea "x"
type textarea "Approved Re Intial Diagnostic: Walk In Cooler handle broke off Per Sam 727-239-…"
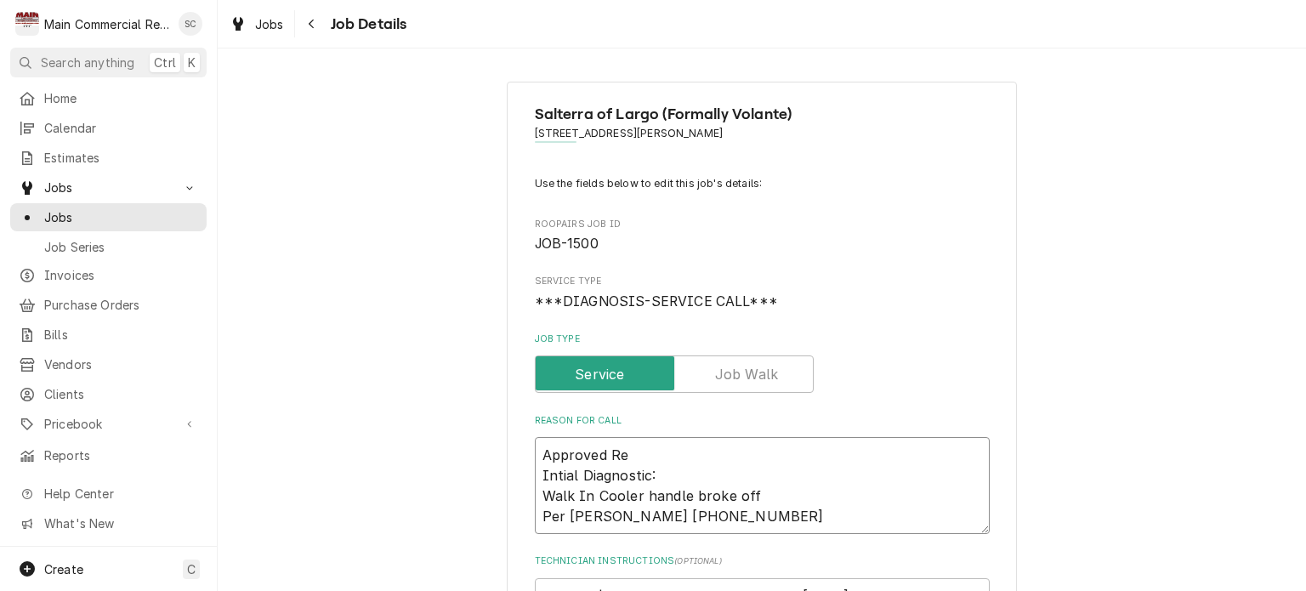
type textarea "x"
type textarea "Approved Rep Intial Diagnostic: Walk In Cooler handle broke off Per Sam 727-239…"
type textarea "x"
type textarea "Approved Repa Intial Diagnostic: Walk In Cooler handle broke off Per Sam 727-23…"
type textarea "x"
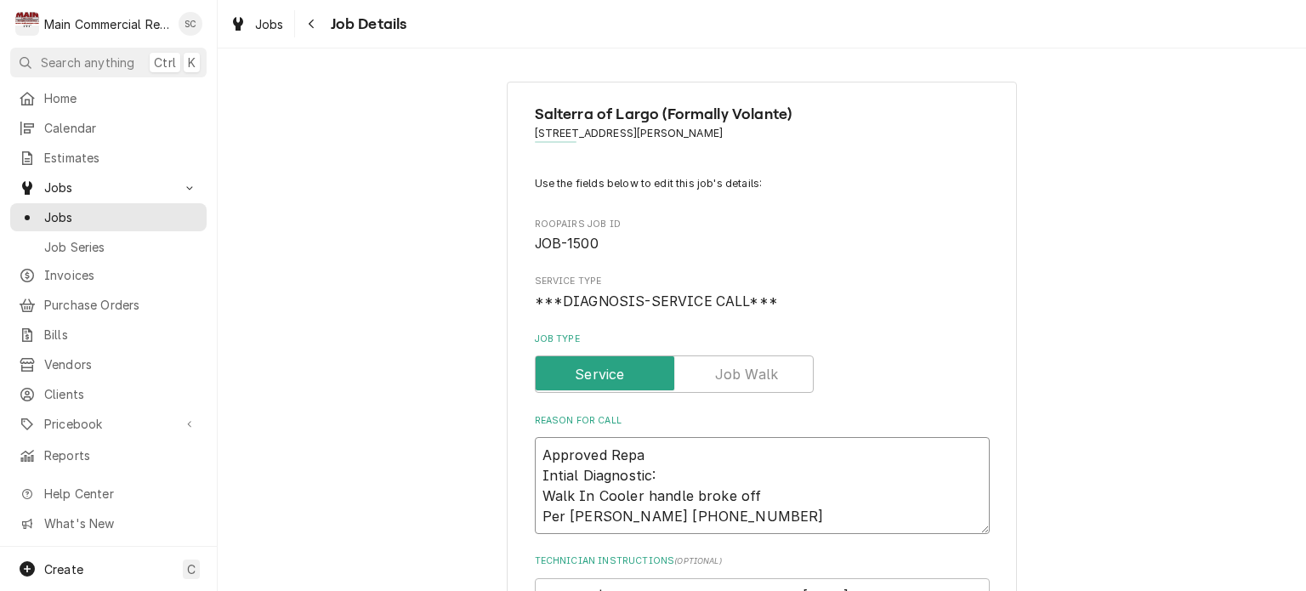
type textarea "Approved Repai Intial Diagnostic: Walk In Cooler handle broke off Per Sam 727-2…"
type textarea "x"
type textarea "Approved Repair Intial Diagnostic: Walk In Cooler handle broke off Per Sam 727-…"
type textarea "x"
type textarea "Approved Repair Intial Diagnostic: Walk In Cooler handle broke off Per Sam 727-…"
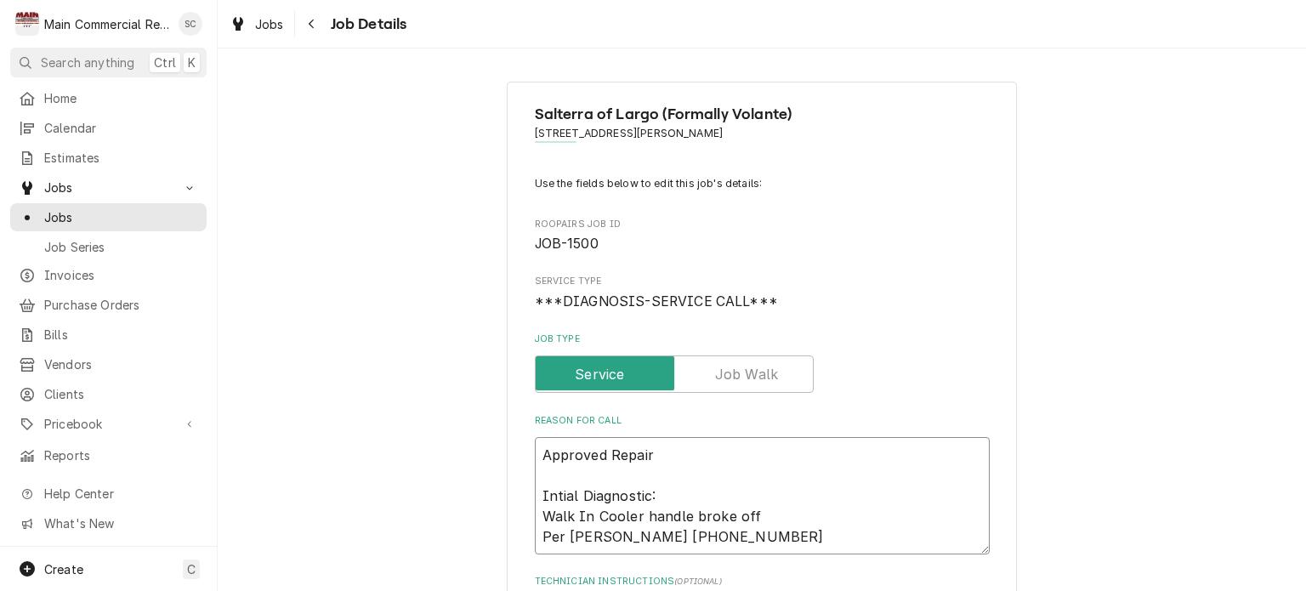
type textarea "x"
type textarea "Approved Repair R Intial Diagnostic: Walk In Cooler handle broke off Per Sam 72…"
type textarea "x"
type textarea "Approved Repair Re Intial Diagnostic: Walk In Cooler handle broke off Per Sam 7…"
type textarea "x"
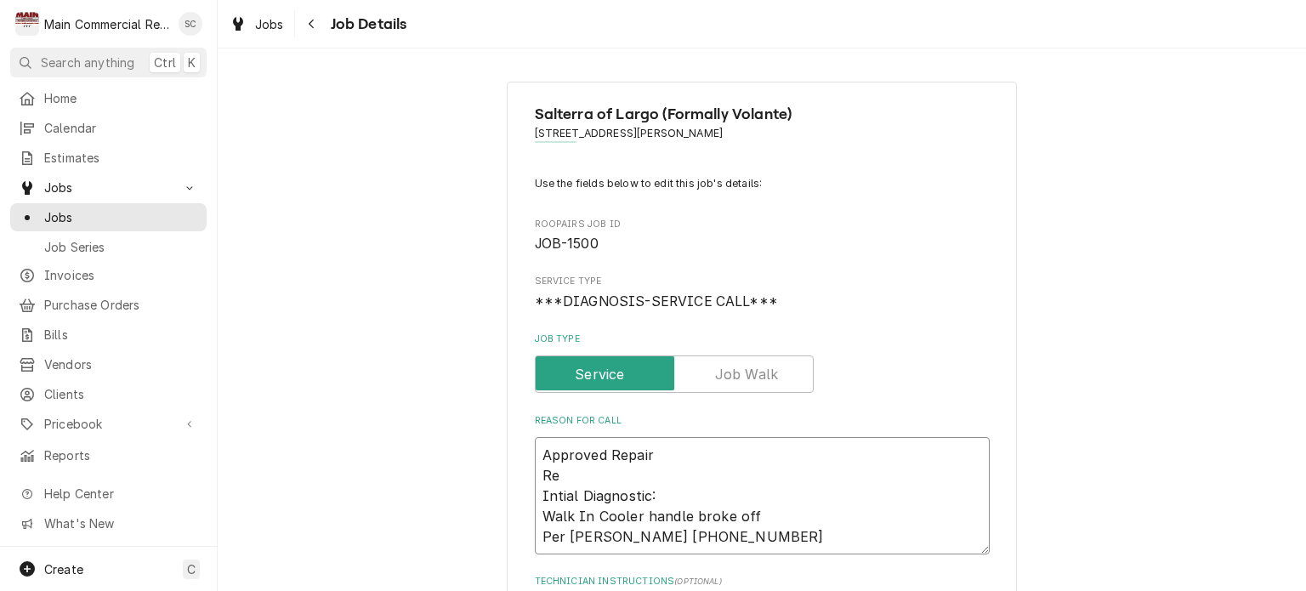
type textarea "Approved Repair Rep Intial Diagnostic: Walk In Cooler handle broke off Per Sam …"
type textarea "x"
type textarea "Approved Repair Repl Intial Diagnostic: Walk In Cooler handle broke off Per Sam…"
type textarea "x"
type textarea "Approved Repair Repla Intial Diagnostic: Walk In Cooler handle broke off Per Sa…"
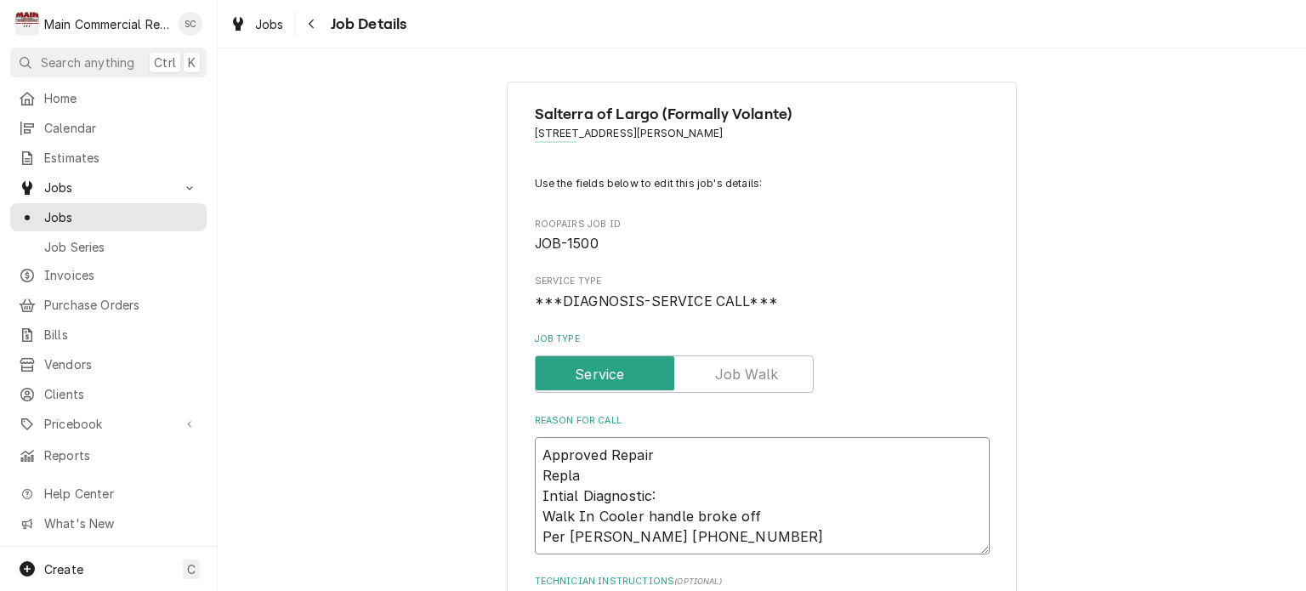
type textarea "x"
type textarea "Approved Repair Replac Intial Diagnostic: Walk In Cooler handle broke off Per S…"
type textarea "x"
type textarea "Approved Repair Replace Intial Diagnostic: Walk In Cooler handle broke off Per …"
type textarea "x"
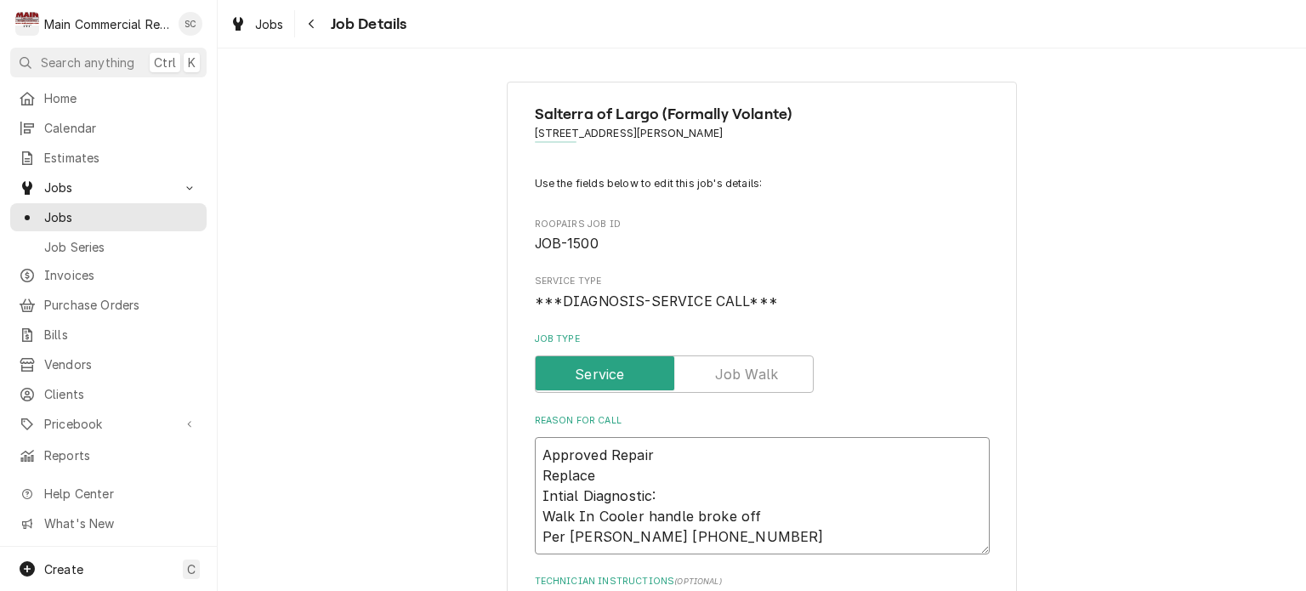
type textarea "Approved Repair Replace Intial Diagnostic: Walk In Cooler handle broke off Per …"
type textarea "x"
type textarea "Approved Repair Replace d Intial Diagnostic: Walk In Cooler handle broke off Pe…"
type textarea "x"
type textarea "Approved Repair Replace do Intial Diagnostic: Walk In Cooler handle broke off P…"
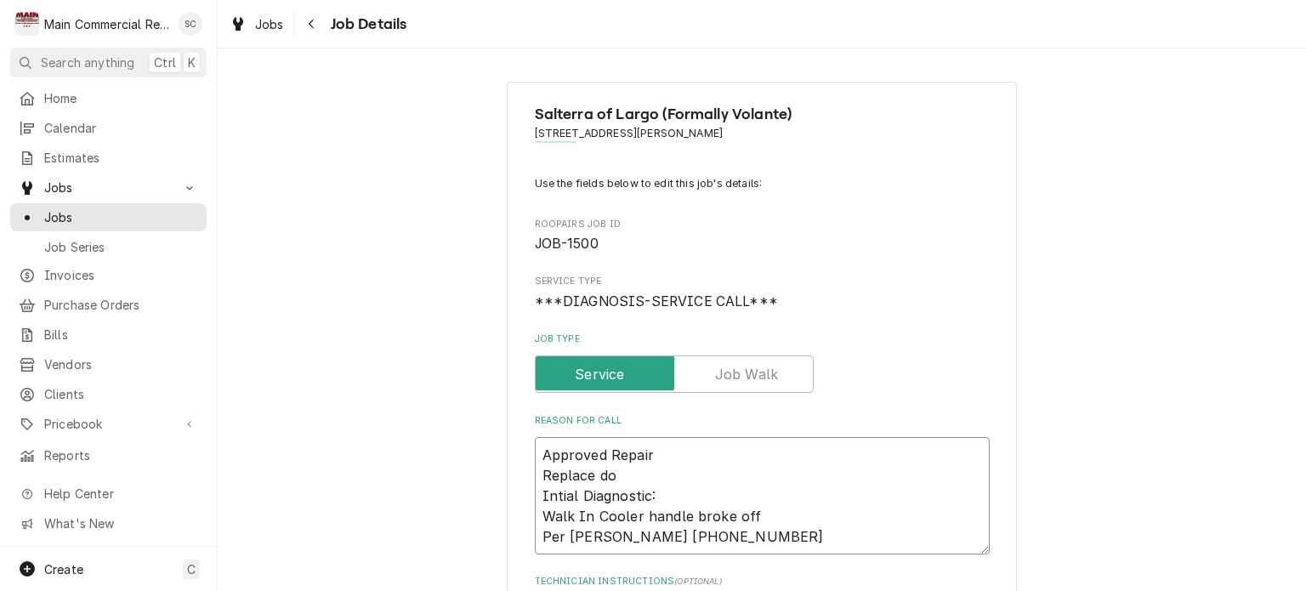
type textarea "x"
type textarea "Approved Repair Replace doo Intial Diagnostic: Walk In Cooler handle broke off …"
type textarea "x"
type textarea "Approved Repair Replace door Intial Diagnostic: Walk In Cooler handle broke off…"
type textarea "x"
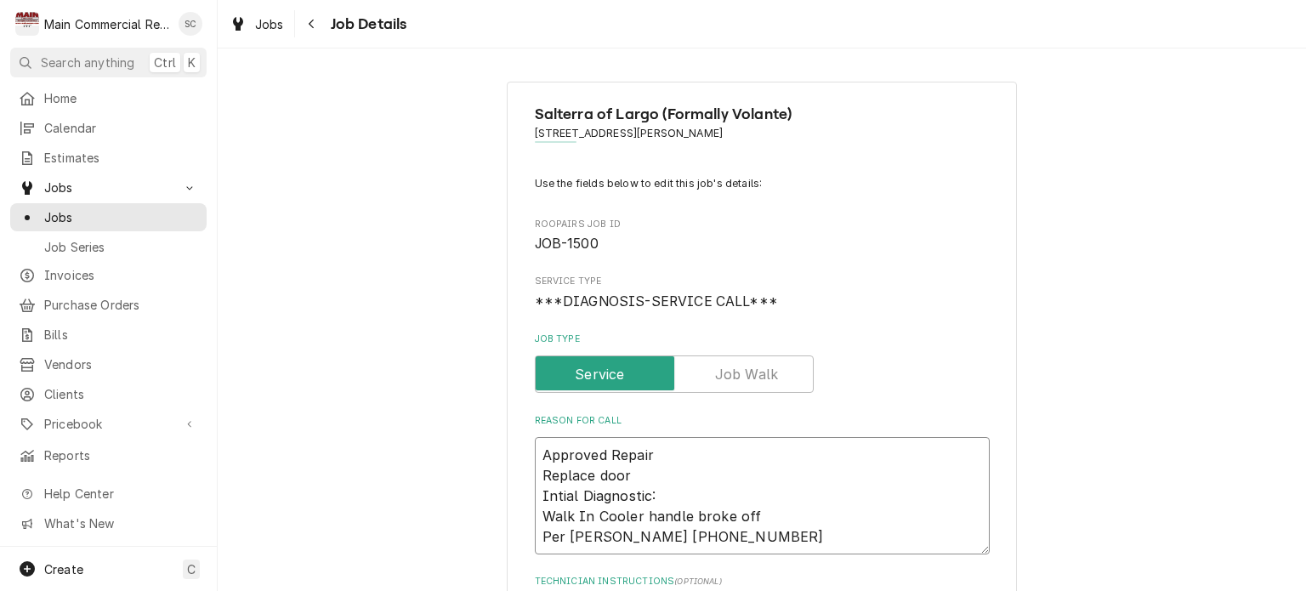
type textarea "Approved Repair Replace door Intial Diagnostic: Walk In Cooler handle broke off…"
type textarea "x"
type textarea "Approved Repair Replace door l Intial Diagnostic: Walk In Cooler handle broke o…"
type textarea "x"
type textarea "Approved Repair Replace door lo Intial Diagnostic: Walk In Cooler handle broke …"
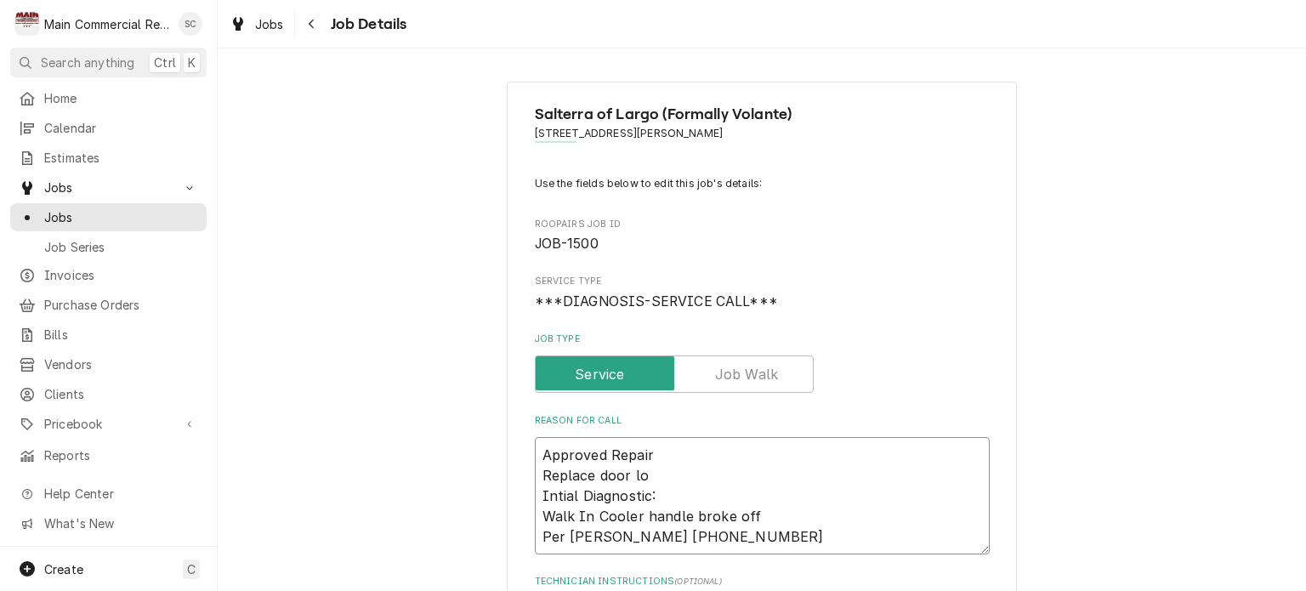
type textarea "x"
type textarea "Approved Repair Replace door l Intial Diagnostic: Walk In Cooler handle broke o…"
type textarea "x"
type textarea "Approved Repair Replace door lw Intial Diagnostic: Walk In Cooler handle broke …"
type textarea "x"
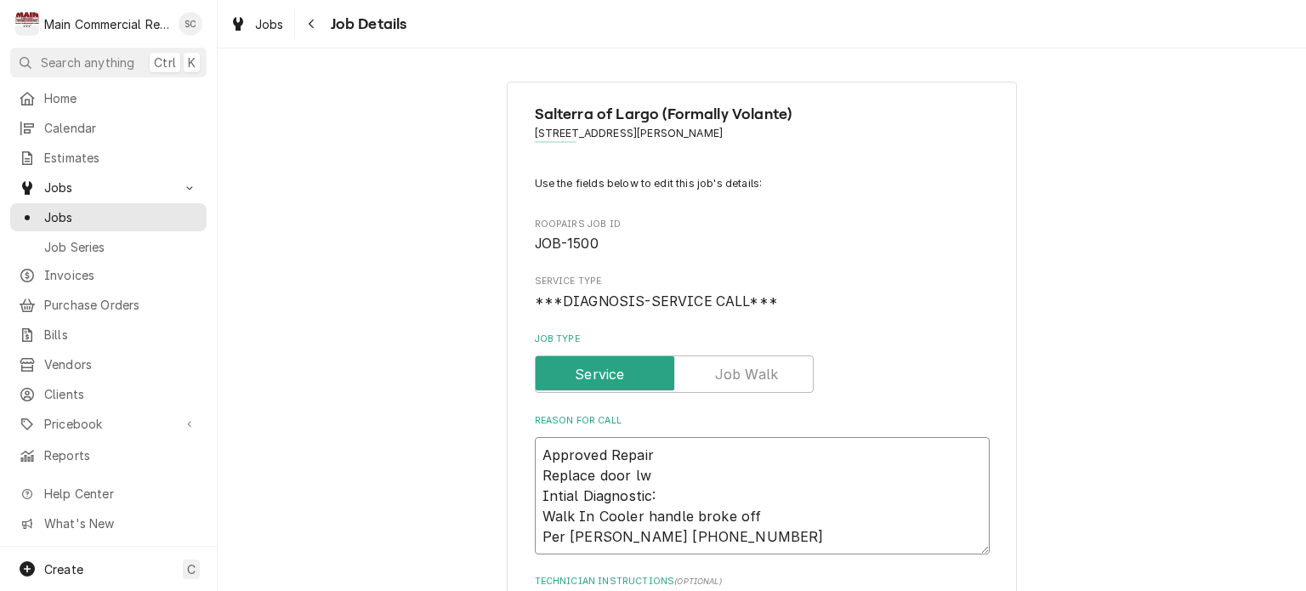
type textarea "Approved Repair Replace door lwt Intial Diagnostic: Walk In Cooler handle broke…"
type textarea "x"
type textarea "Approved Repair Replace door lw Intial Diagnostic: Walk In Cooler handle broke …"
type textarea "x"
type textarea "Approved Repair Replace door l Intial Diagnostic: Walk In Cooler handle broke o…"
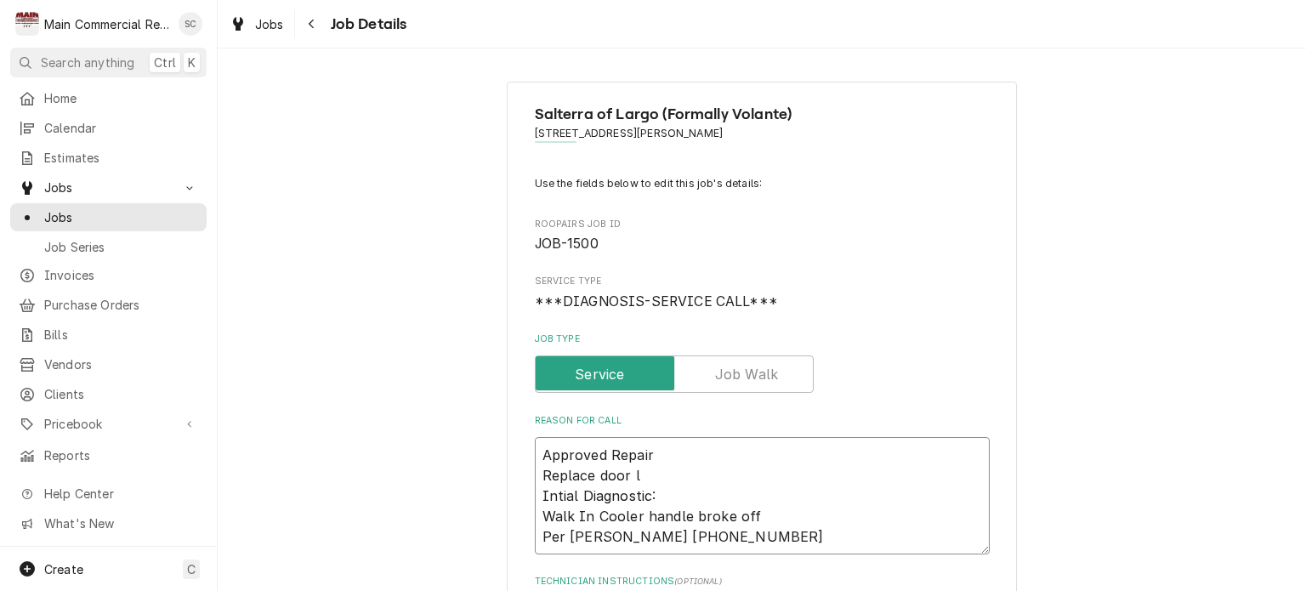
type textarea "x"
type textarea "Approved Repair Replace door la Intial Diagnostic: Walk In Cooler handle broke …"
type textarea "x"
type textarea "Approved Repair Replace door lat Intial Diagnostic: Walk In Cooler handle broke…"
type textarea "x"
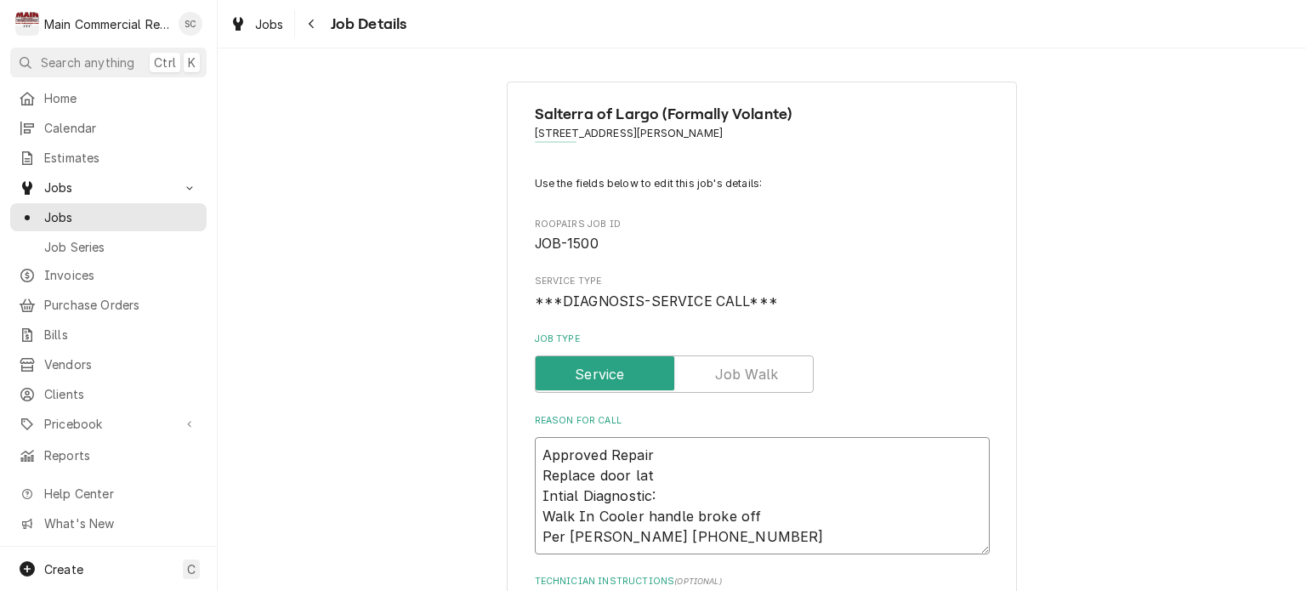
type textarea "Approved Repair Replace door latc Intial Diagnostic: Walk In Cooler handle brok…"
type textarea "x"
type textarea "Approved Repair Replace door latch Intial Diagnostic: Walk In Cooler handle bro…"
type textarea "x"
type textarea "Approved Repair Replace door latch Intial Diagnostic: Walk In Cooler handle bro…"
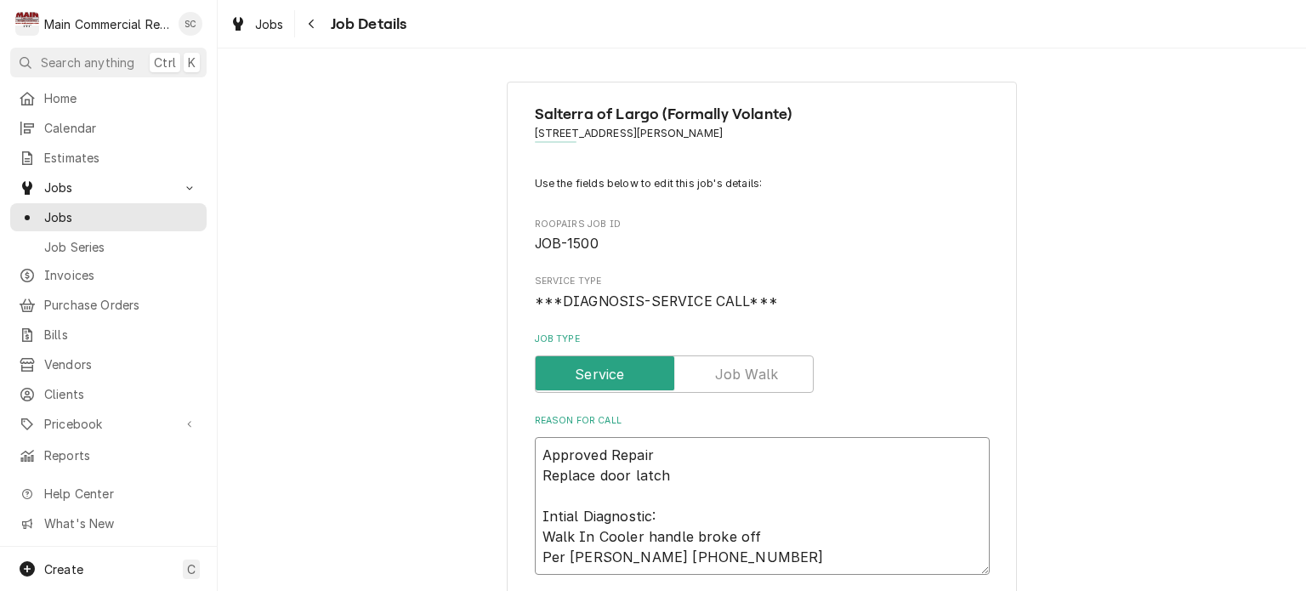
type textarea "x"
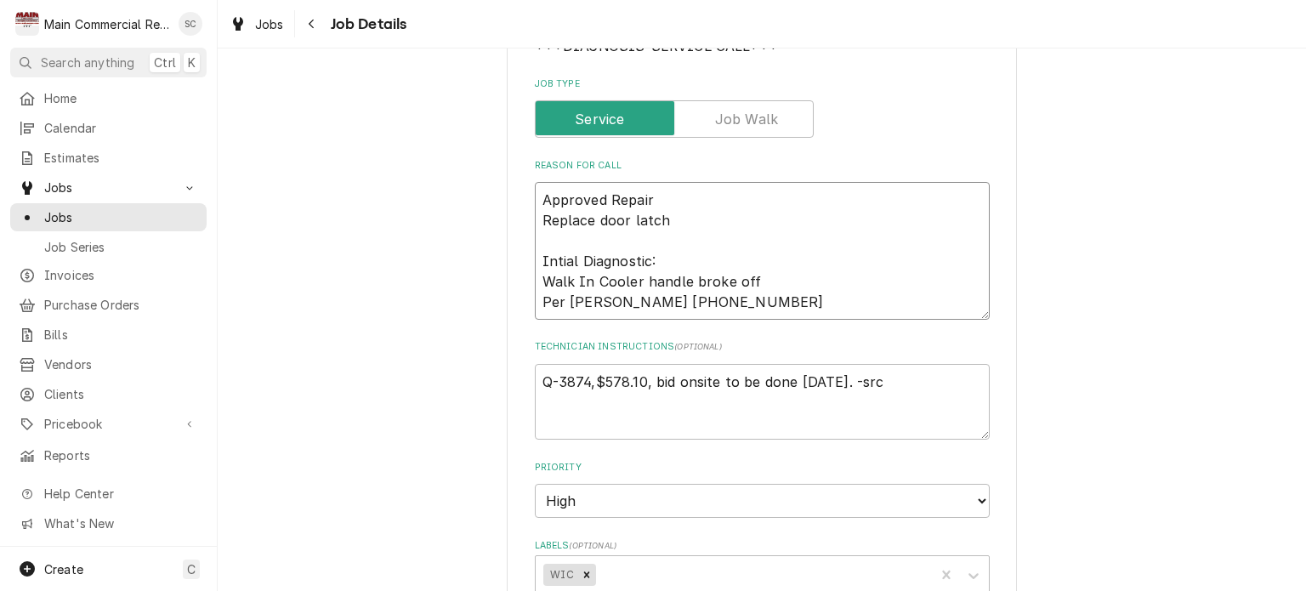
type textarea "Approved Repair Replace door latch Intial Diagnostic: Walk In Cooler handle bro…"
click at [832, 378] on textarea "Q-3874,$578.10, bid onsite to be done today. -src" at bounding box center [762, 402] width 455 height 77
paste textarea "Purchase Order #70656"
type textarea "x"
type textarea "Q-3874,$578.10, bid onsite to be done today. Purchase Order #70656-src"
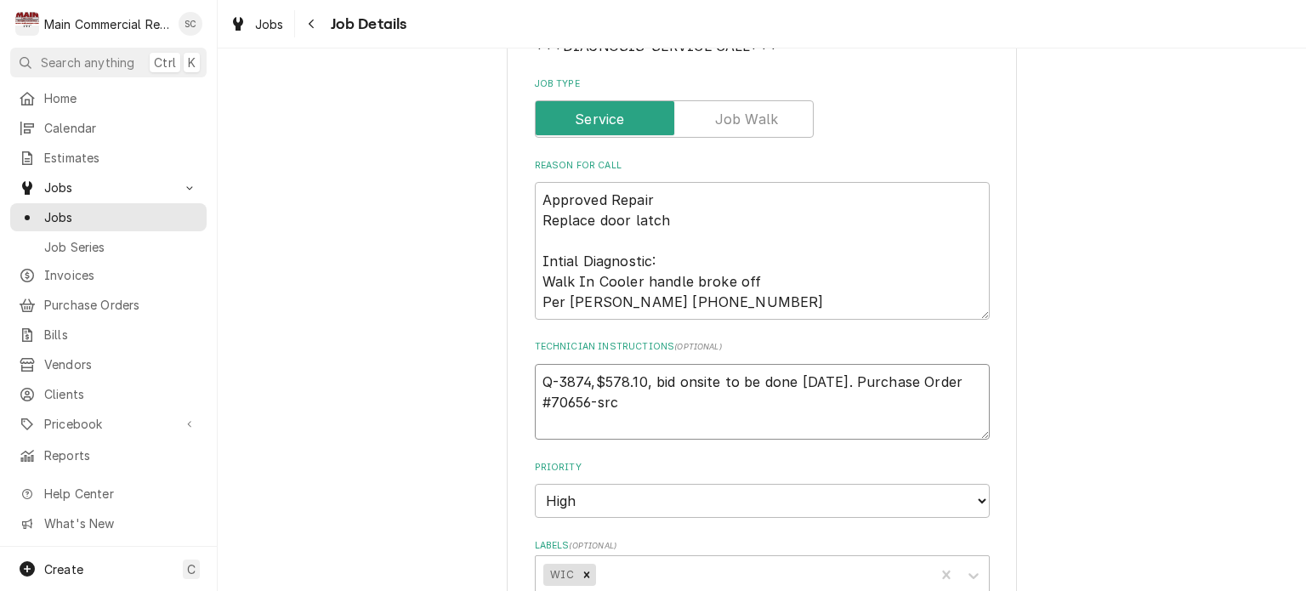
type textarea "x"
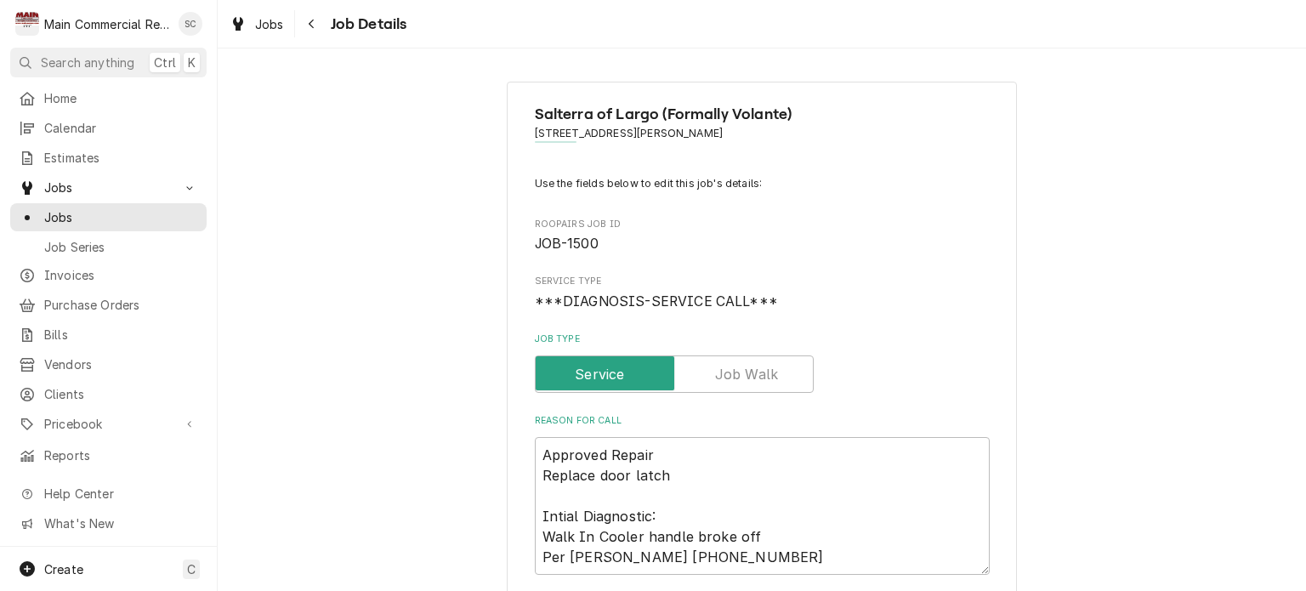
scroll to position [170, 0]
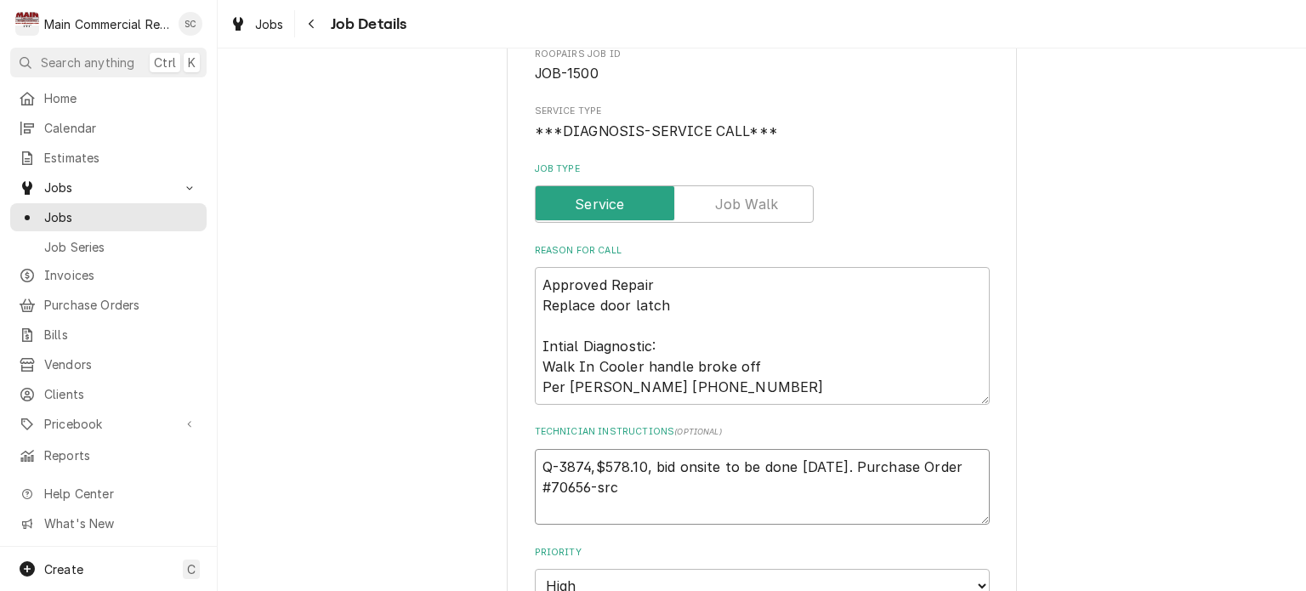
type textarea "Q-3874,$578.10, bid onsite to be done today. Purchase Order #70656-src"
click at [699, 307] on textarea "Approved Repair Replace door latch Intial Diagnostic: Walk In Cooler handle bro…" at bounding box center [762, 336] width 455 height 138
type textarea "x"
type textarea "Approved Repair Replace door latch Intial Diagnostic: Walk In Cooler handle bro…"
type textarea "x"
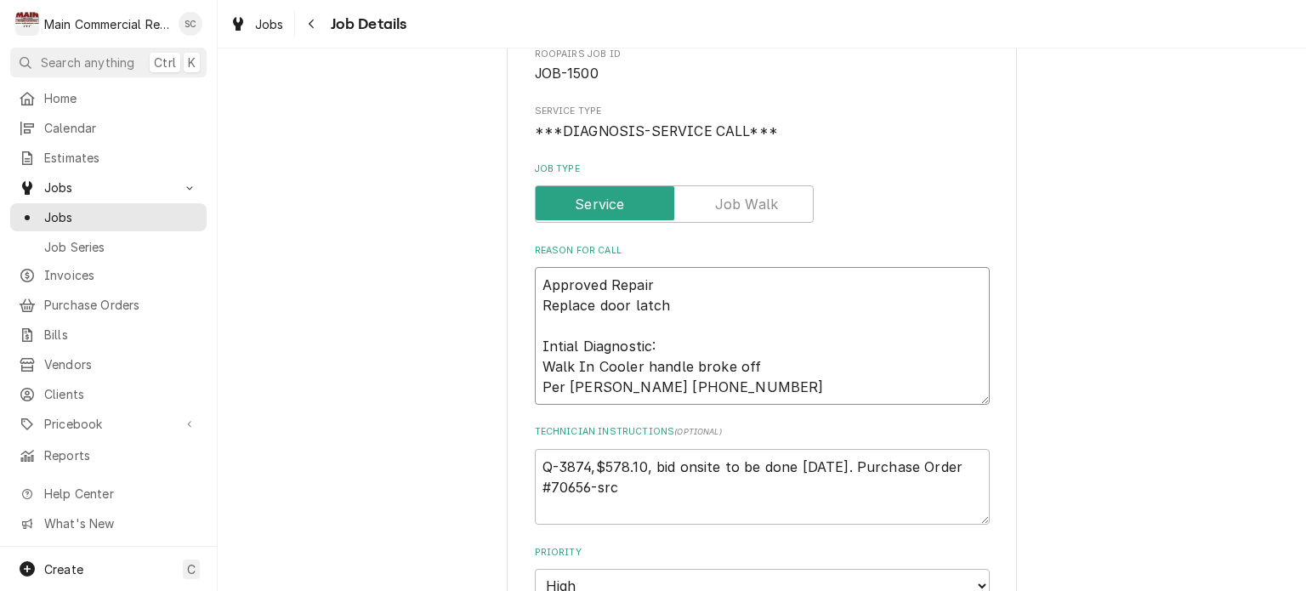
type textarea "Approved Repair Replace door latch w Intial Diagnostic: Walk In Cooler handle b…"
type textarea "x"
type textarea "Approved Repair Replace door latch wh Intial Diagnostic: Walk In Cooler handle …"
type textarea "x"
type textarea "Approved Repair Replace door latch whi Intial Diagnostic: Walk In Cooler handle…"
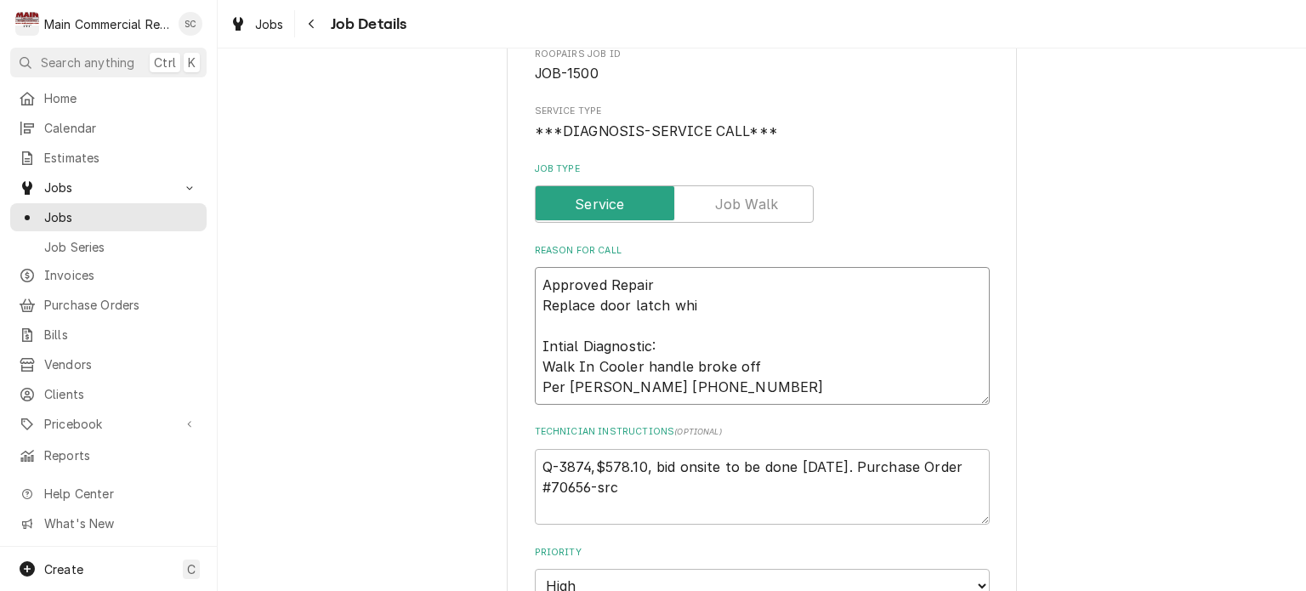
type textarea "x"
type textarea "Approved Repair Replace door latch whil Intial Diagnostic: Walk In Cooler handl…"
type textarea "x"
type textarea "Approved Repair Replace door latch while Intial Diagnostic: Walk In Cooler hand…"
type textarea "x"
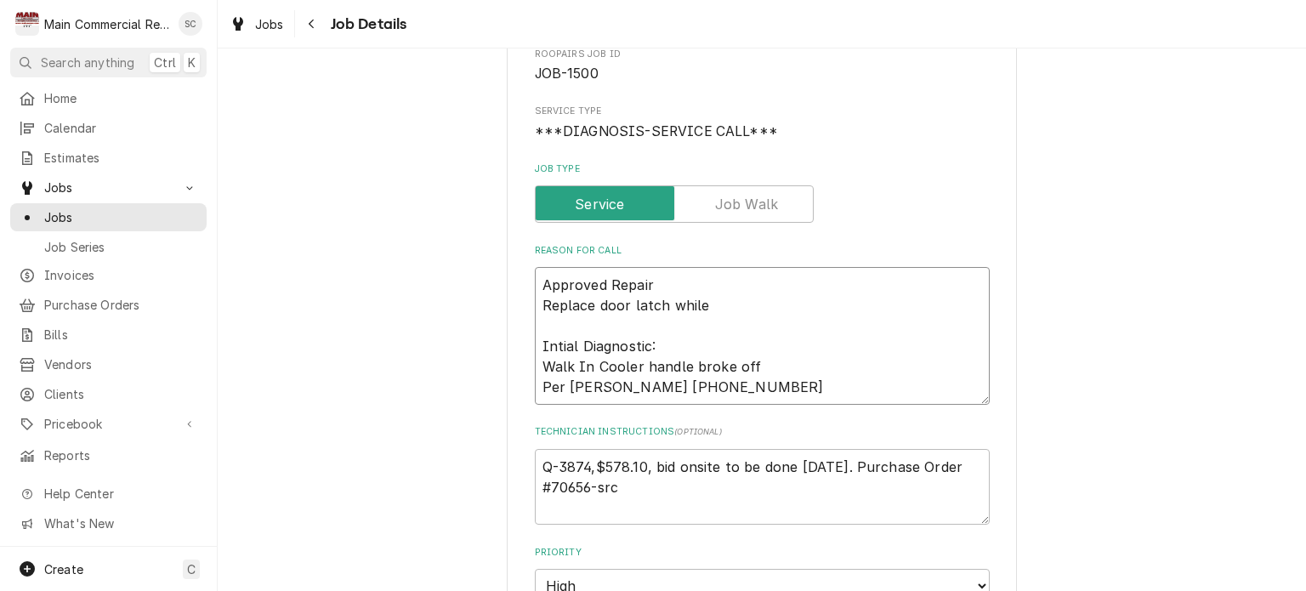
type textarea "Approved Repair Replace door latch while o Intial Diagnostic: Walk In Cooler ha…"
type textarea "x"
type textarea "Approved Repair Replace door latch while on Intial Diagnostic: Walk In Cooler h…"
type textarea "x"
type textarea "Approved Repair Replace door latch while ons Intial Diagnostic: Walk In Cooler …"
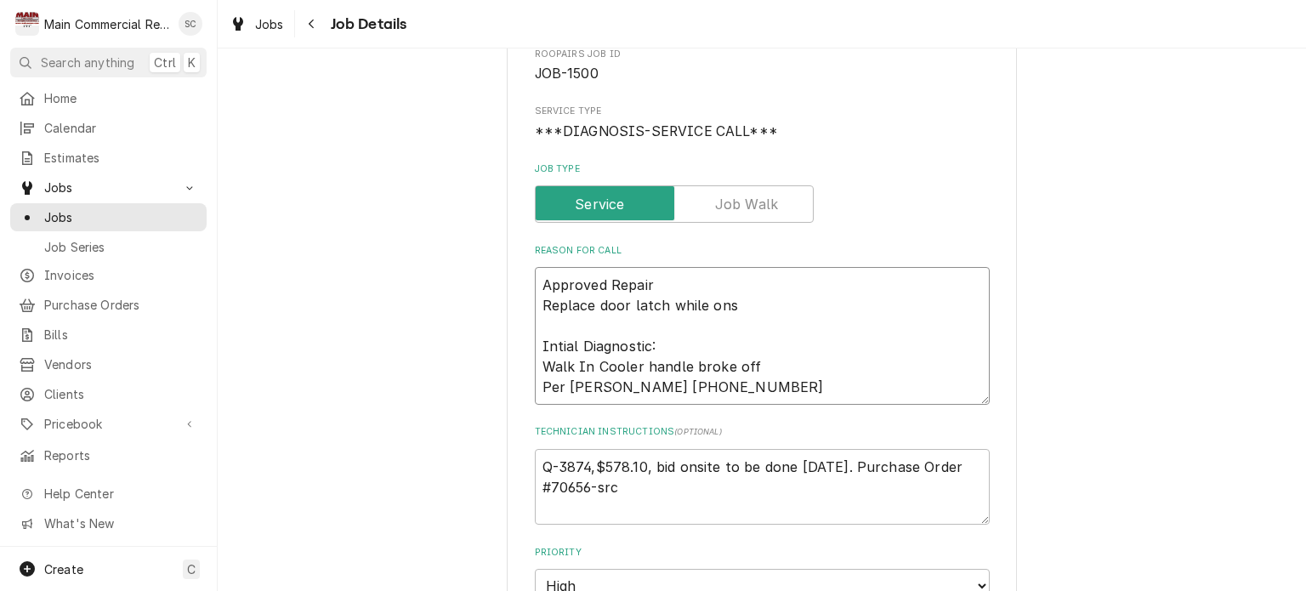
type textarea "x"
type textarea "Approved Repair Replace door latch while onst Intial Diagnostic: Walk In Cooler…"
type textarea "x"
type textarea "Approved Repair Replace door latch while onsti Intial Diagnostic: Walk In Coole…"
type textarea "x"
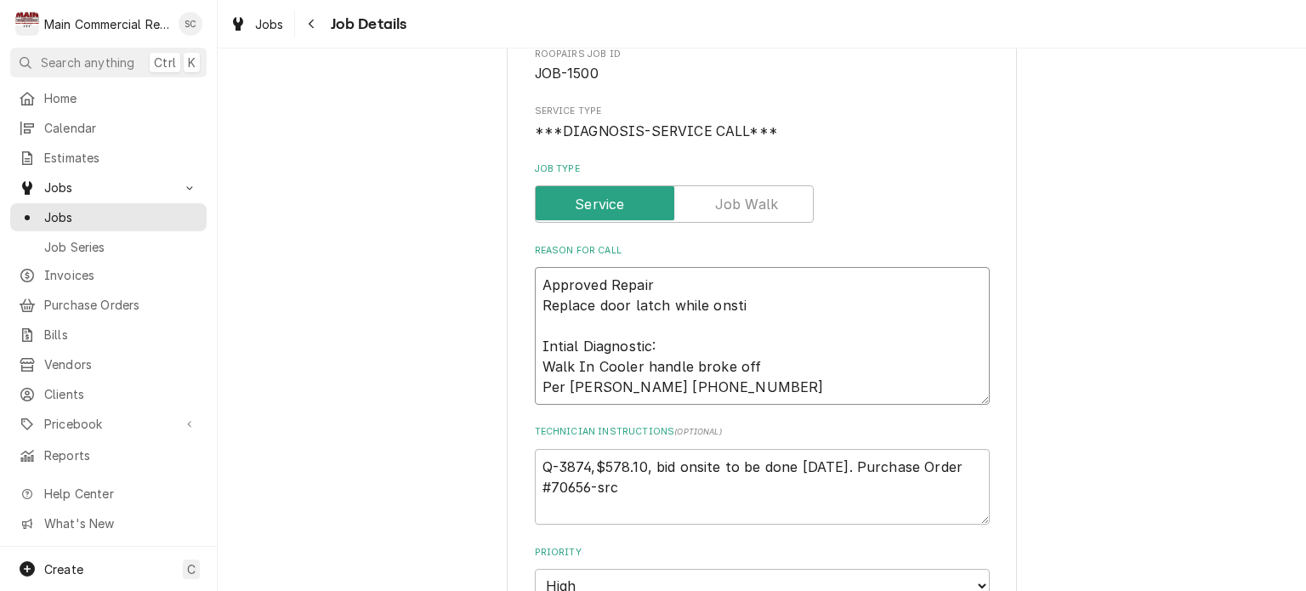
type textarea "Approved Repair Replace door latch while onstie Intial Diagnostic: Walk In Cool…"
type textarea "x"
type textarea "Approved Repair Replace door latch while onstie. Intial Diagnostic: Walk In Coo…"
type textarea "x"
type textarea "Approved Repair Replace door latch while onstie Intial Diagnostic: Walk In Cool…"
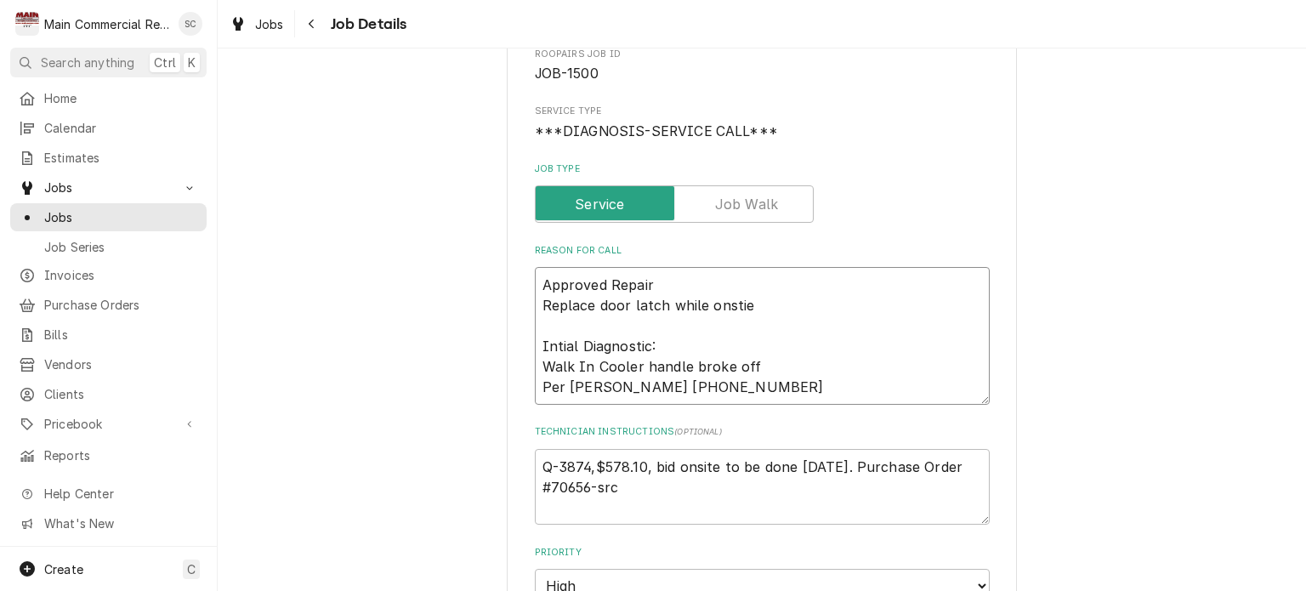
type textarea "x"
type textarea "Approved Repair Replace door latch while onsti Intial Diagnostic: Walk In Coole…"
type textarea "x"
type textarea "Approved Repair Replace door latch while onst Intial Diagnostic: Walk In Cooler…"
type textarea "x"
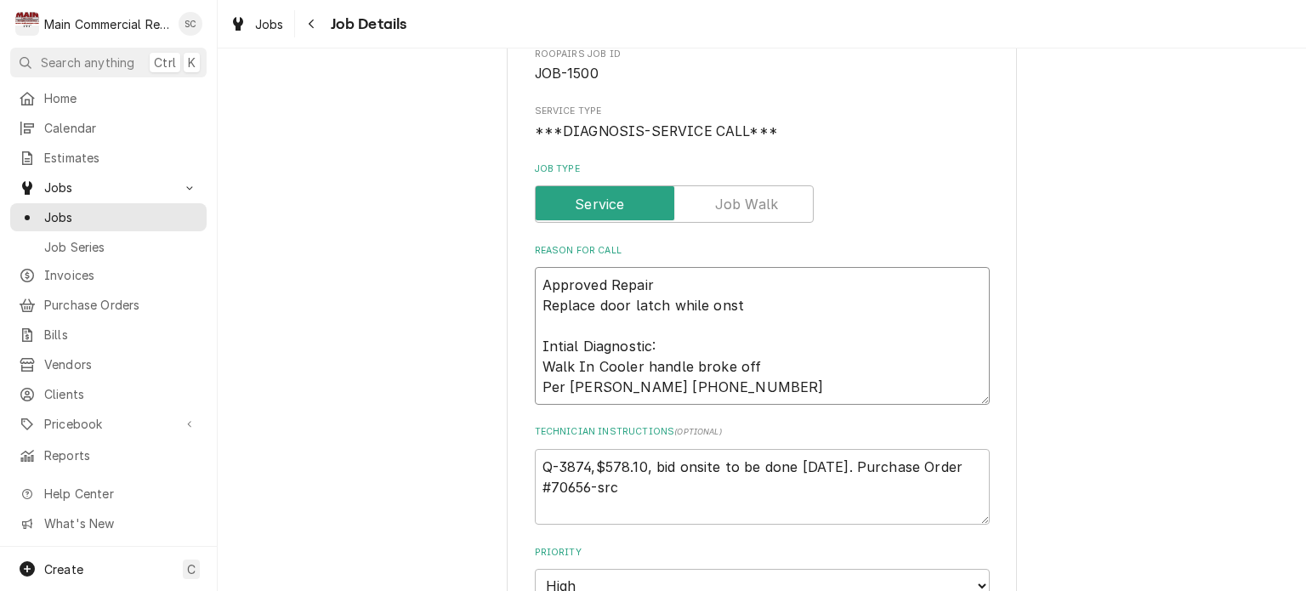
type textarea "Approved Repair Replace door latch while ons Intial Diagnostic: Walk In Cooler …"
type textarea "x"
type textarea "Approved Repair Replace door latch while onsi Intial Diagnostic: Walk In Cooler…"
type textarea "x"
type textarea "Approved Repair Replace door latch while onsit Intial Diagnostic: Walk In Coole…"
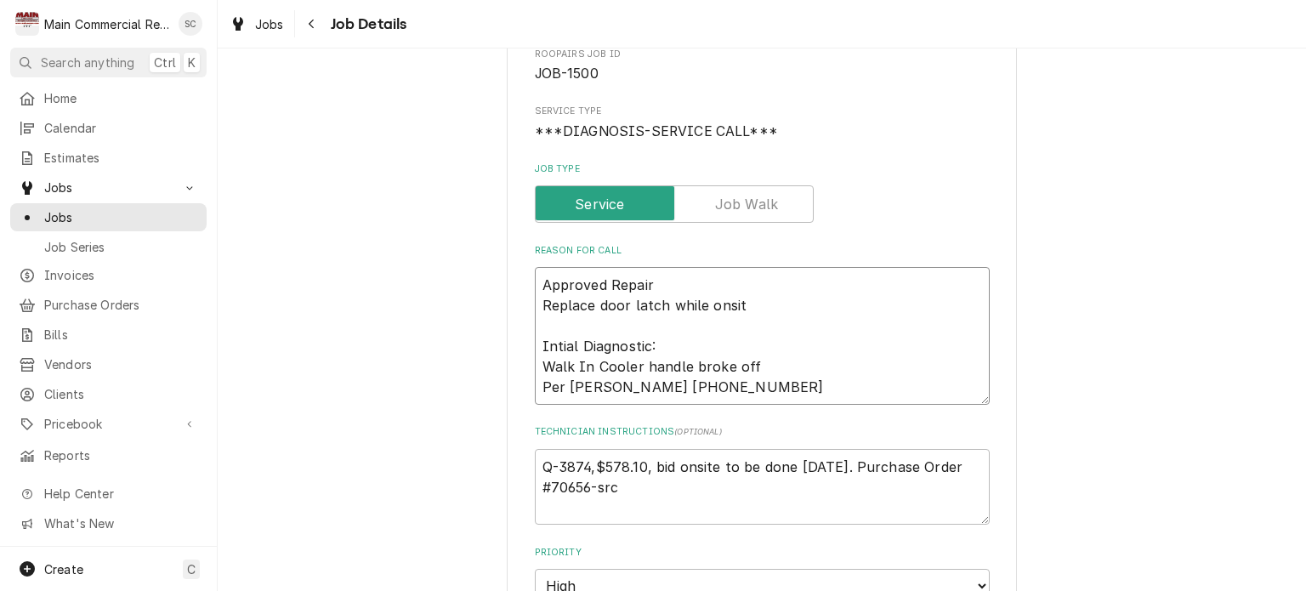
type textarea "x"
type textarea "Approved Repair Replace door latch while onsite Intial Diagnostic: Walk In Cool…"
type textarea "x"
type textarea "Approved Repair Replace door latch while onsite. Intial Diagnostic: Walk In Coo…"
type textarea "x"
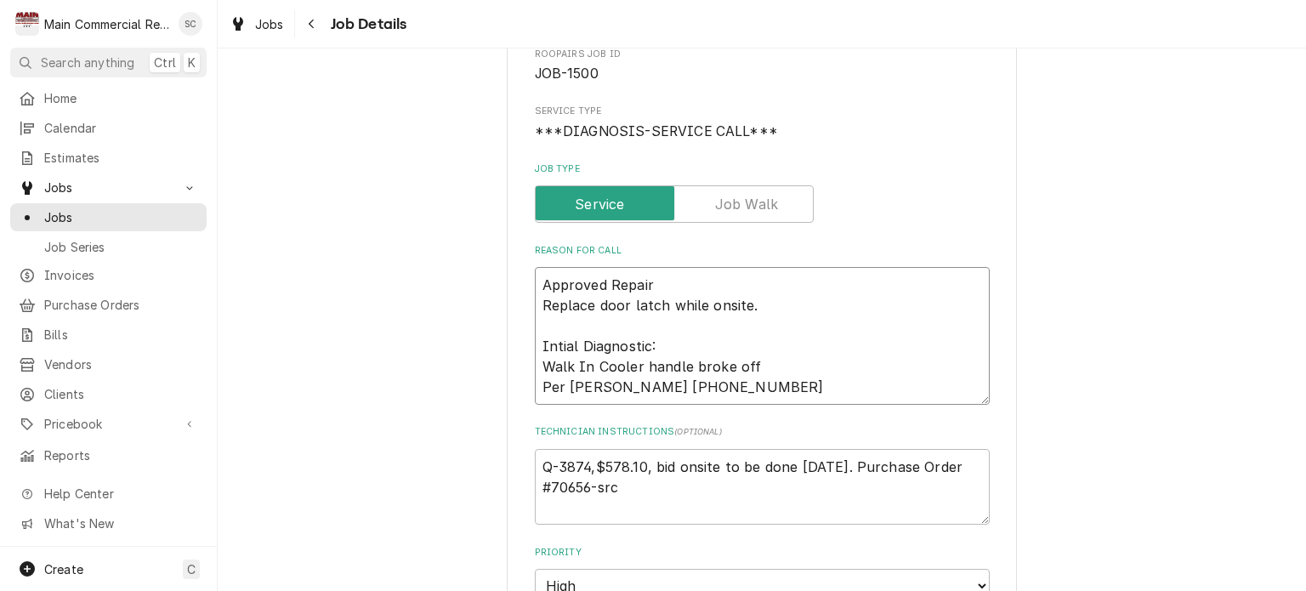
type textarea "Approved Repair Replace door latch while onsite. Intial Diagnostic: Walk In Coo…"
type textarea "x"
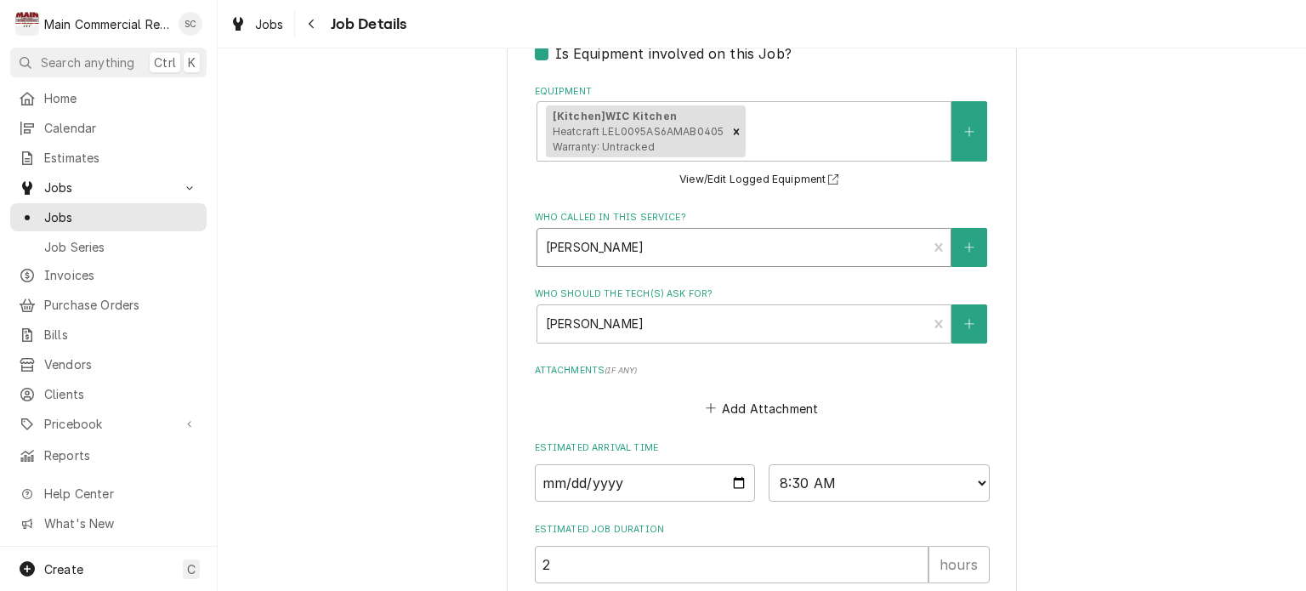
scroll to position [1019, 0]
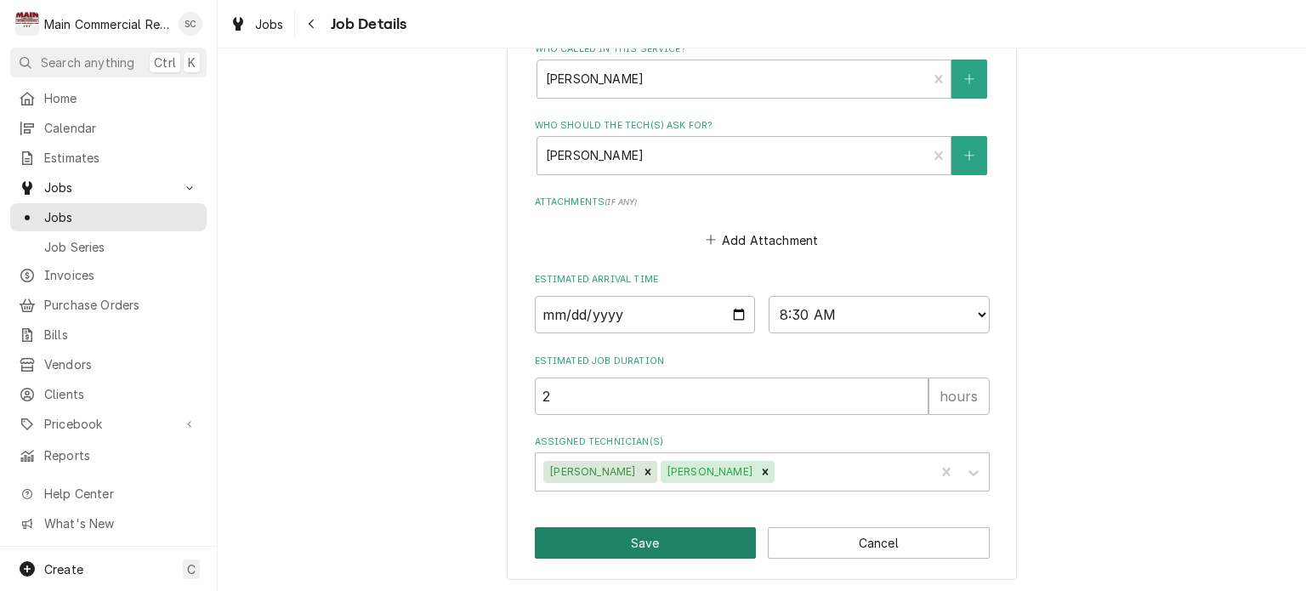
type textarea "Approved Repair Replace door latch while onsite. Intial Diagnostic: Walk In Coo…"
click at [655, 533] on button "Save" at bounding box center [646, 542] width 222 height 31
type textarea "x"
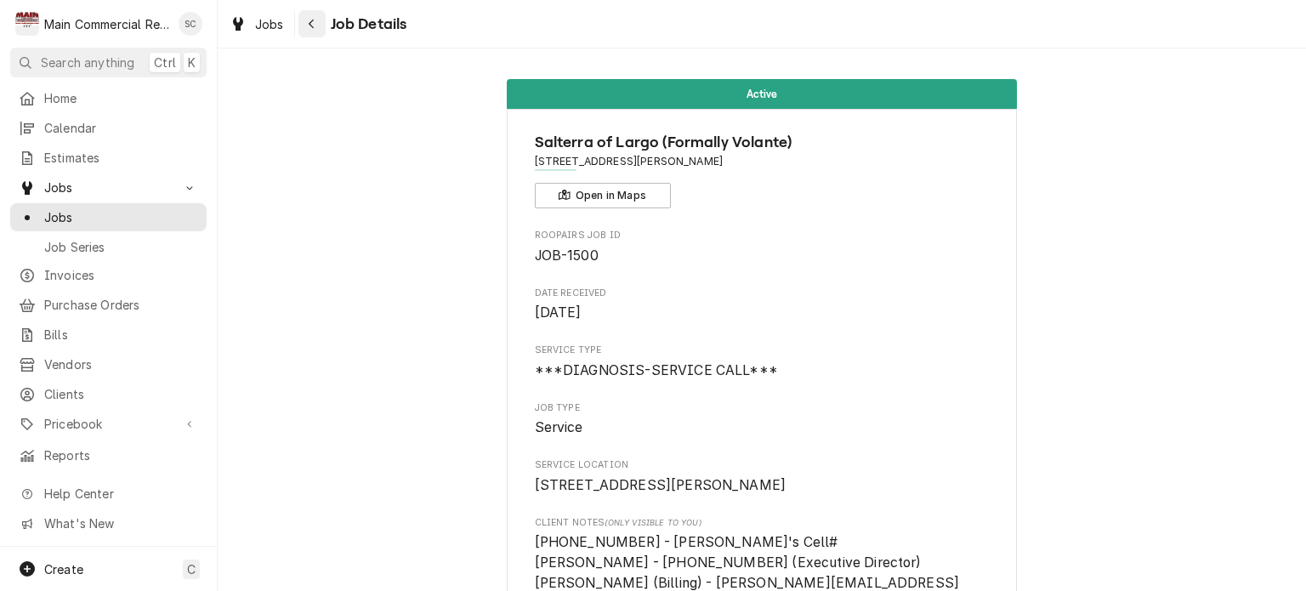
click at [312, 31] on div "Navigate back" at bounding box center [312, 23] width 17 height 17
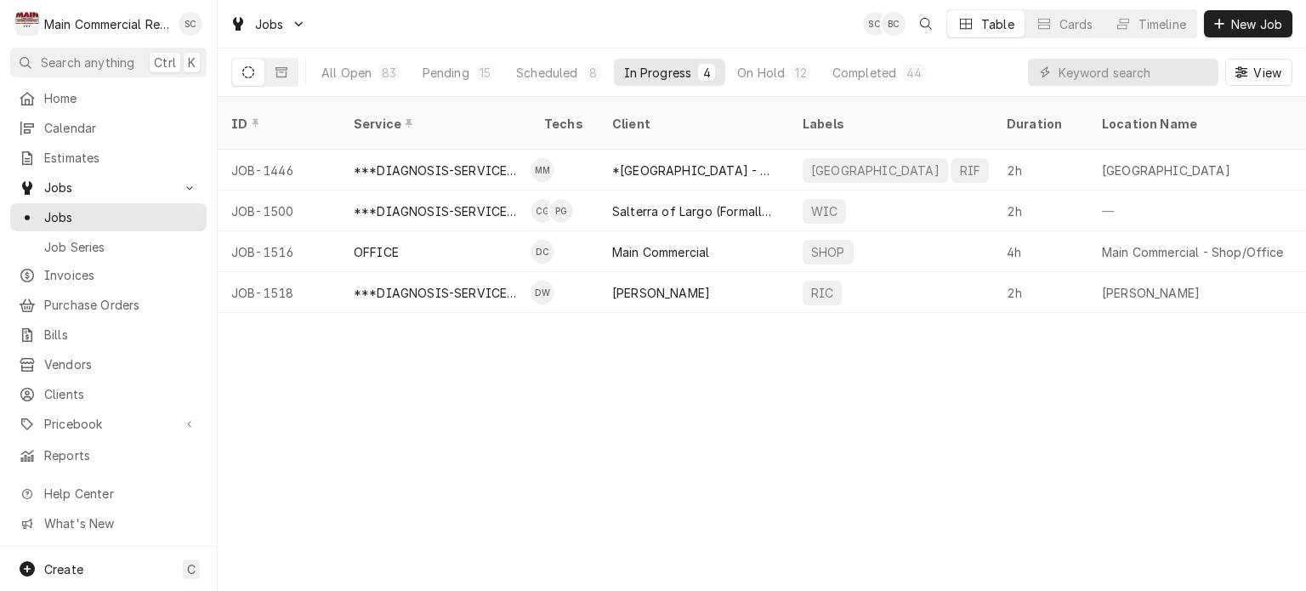
click at [1170, 372] on div "ID Service Techs Client Labels Duration Location Name Date Received Status Prio…" at bounding box center [762, 344] width 1088 height 494
click at [818, 23] on div "Jobs SC BC Table Cards Timeline New Job" at bounding box center [762, 24] width 1088 height 48
click at [1007, 380] on div "ID Service Techs Client Labels Duration Location Name Date Received Status Prio…" at bounding box center [762, 344] width 1088 height 494
click at [789, 25] on div "Jobs SC BC Table Cards Timeline New Job" at bounding box center [762, 24] width 1088 height 48
click at [760, 27] on div "Jobs SC BC Table Cards Timeline New Job" at bounding box center [762, 24] width 1088 height 48
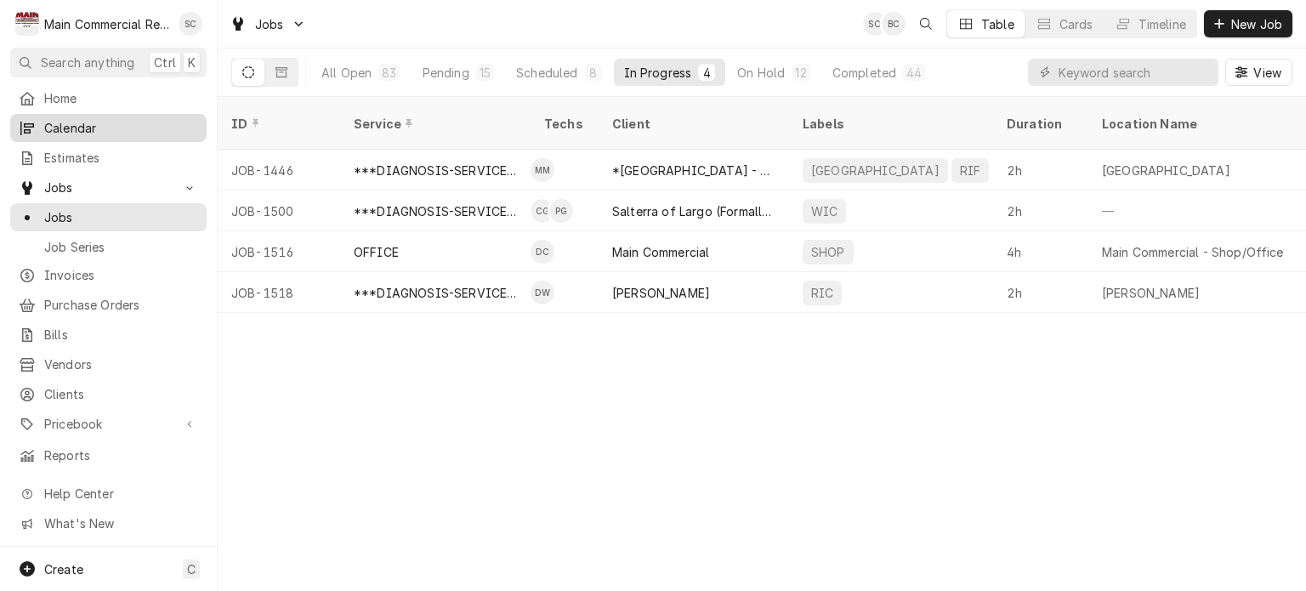
click at [100, 125] on span "Calendar" at bounding box center [121, 128] width 154 height 18
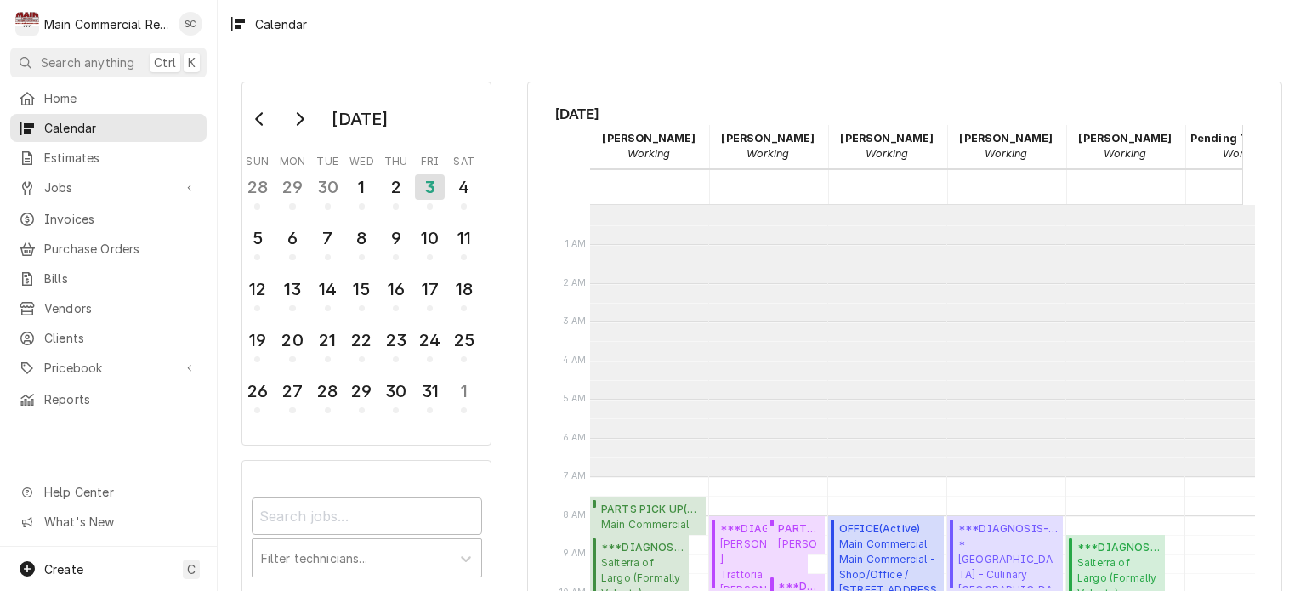
scroll to position [271, 0]
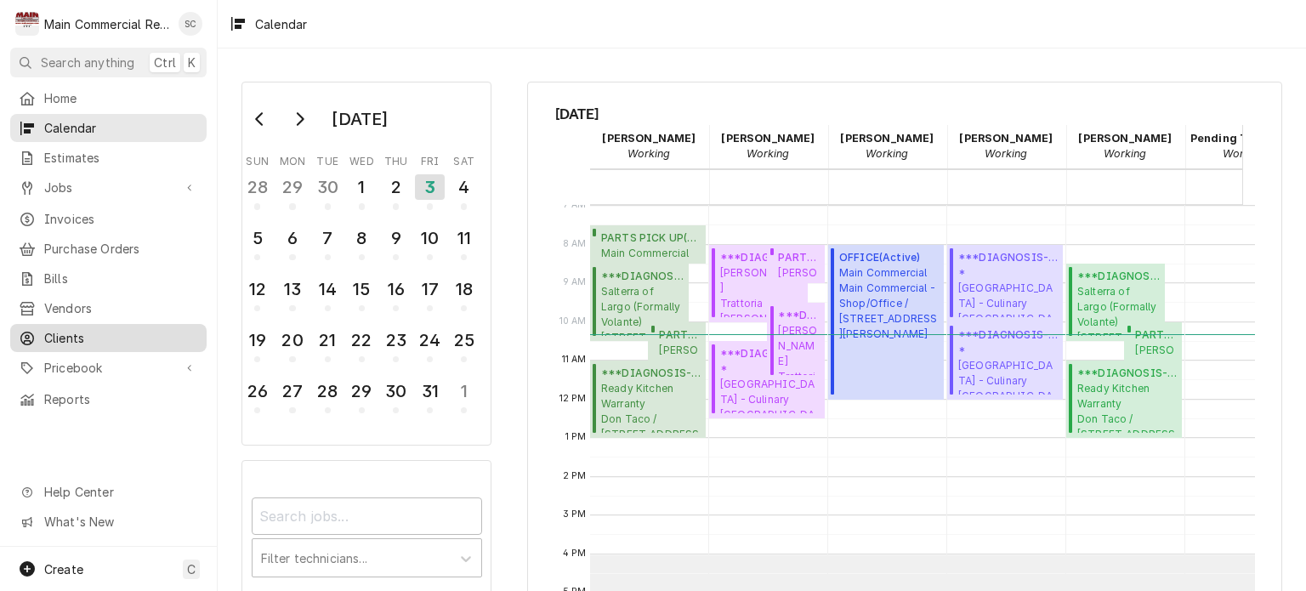
click at [76, 329] on span "Clients" at bounding box center [121, 338] width 154 height 18
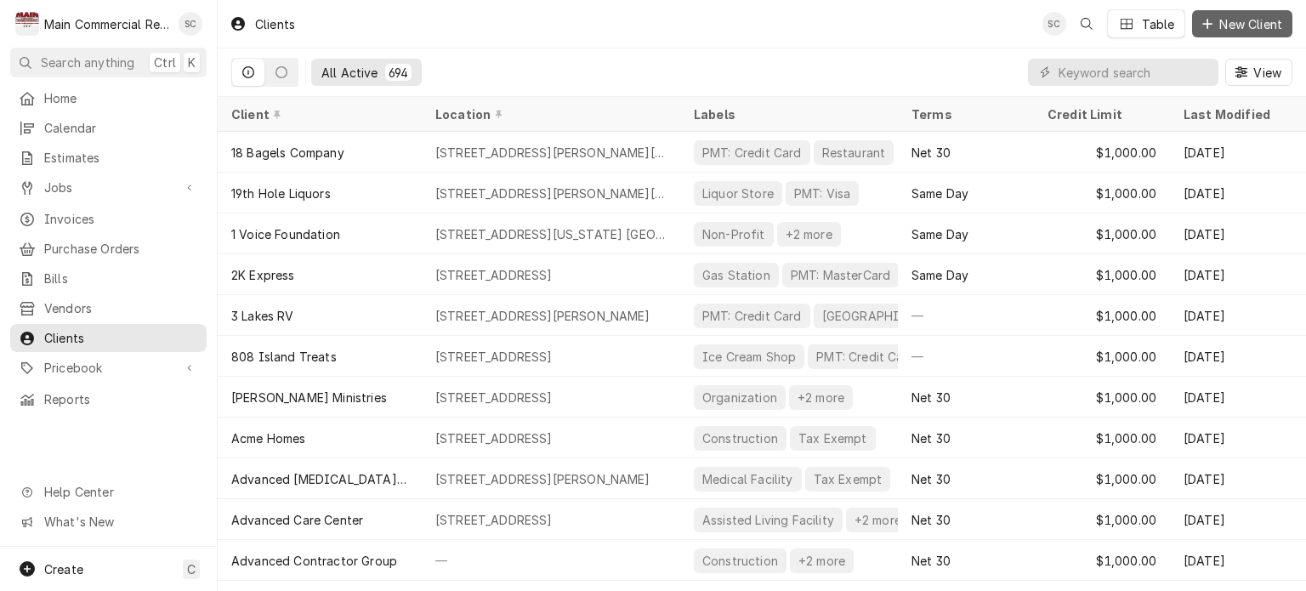
click at [1218, 25] on span "New Client" at bounding box center [1251, 24] width 70 height 18
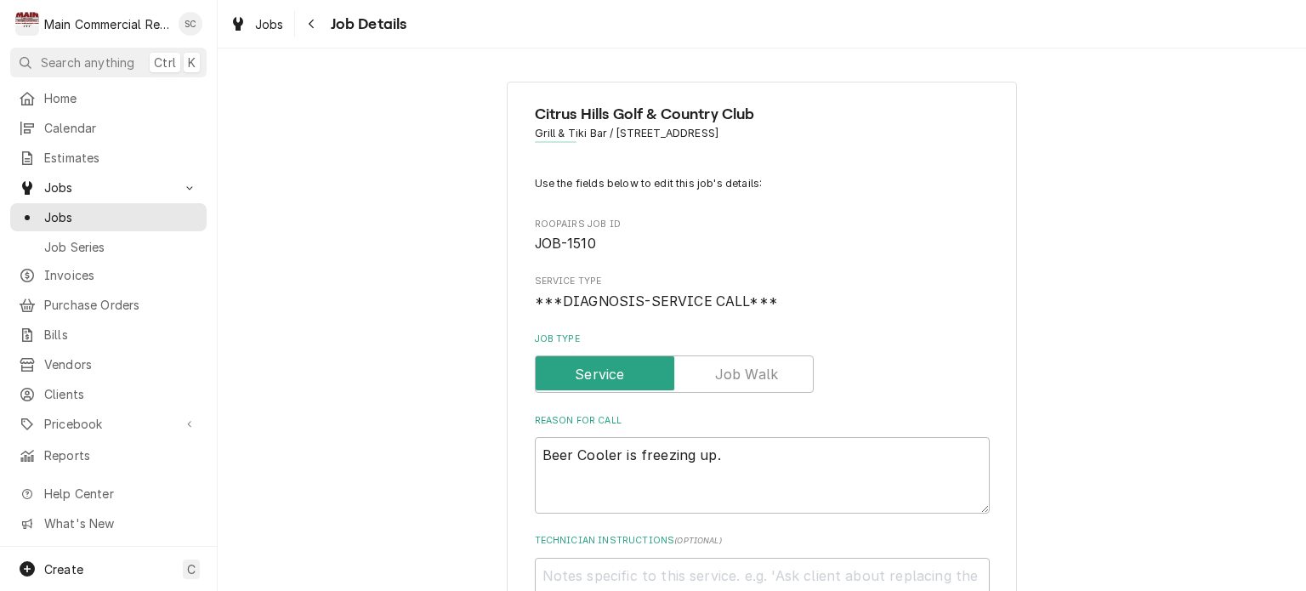
scroll to position [170, 0]
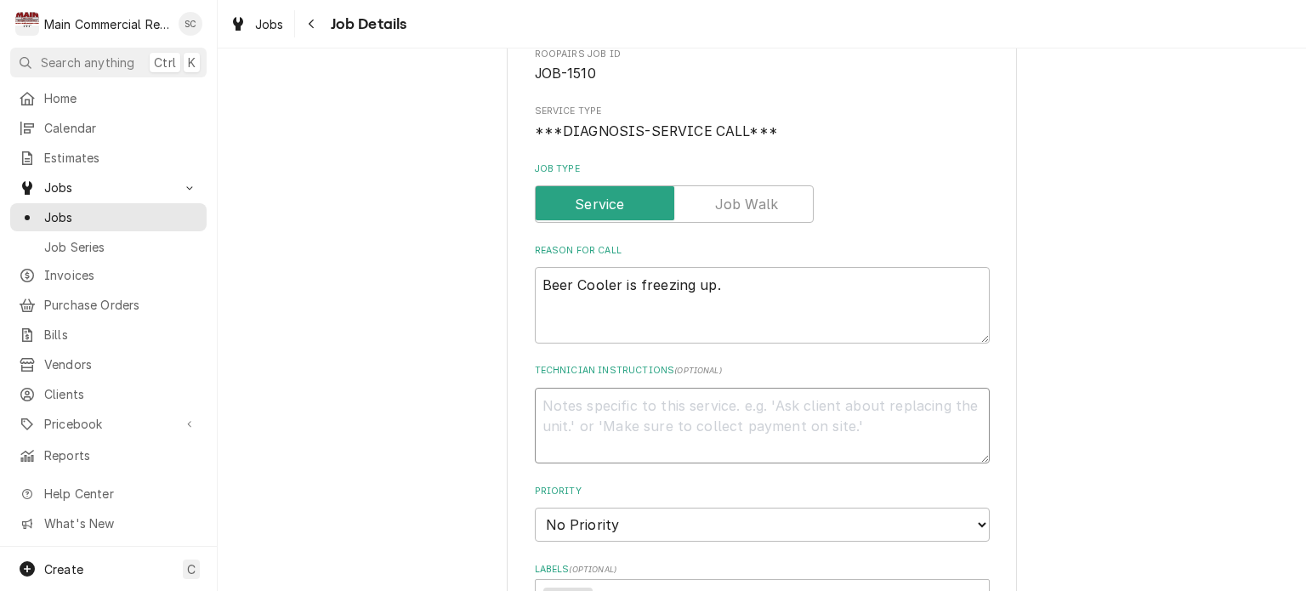
click at [646, 399] on textarea "Technician Instructions ( optional )" at bounding box center [762, 426] width 455 height 77
type textarea "x"
type textarea "Q"
type textarea "x"
type textarea "Q-"
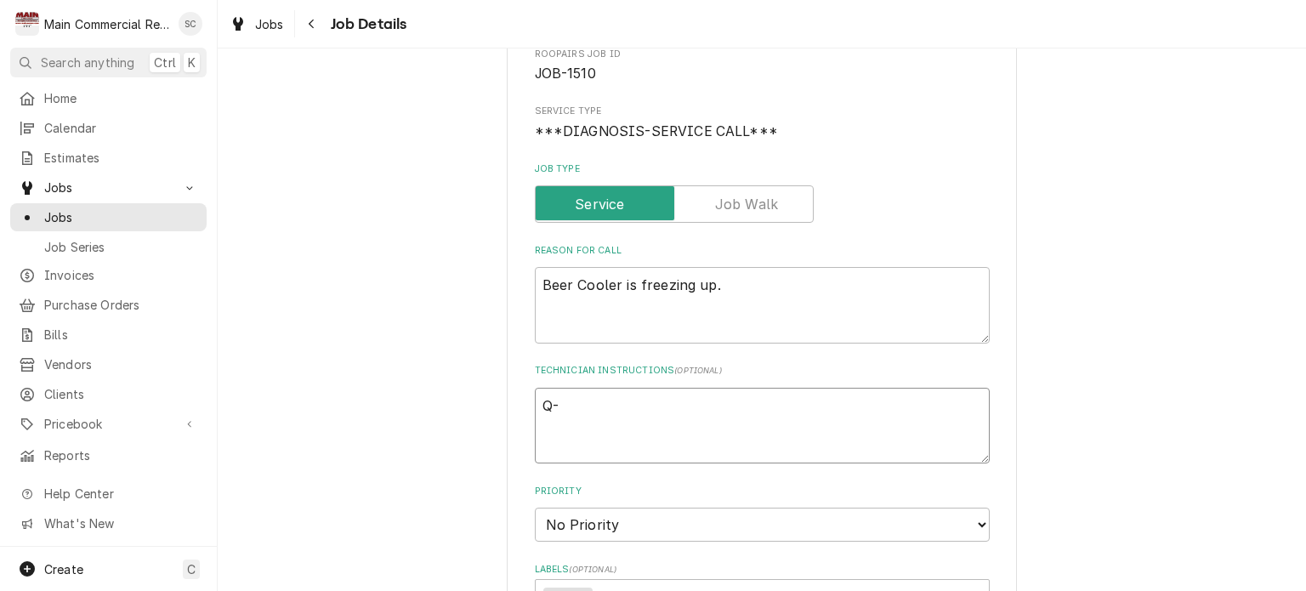
type textarea "x"
type textarea "Q-3"
type textarea "x"
type textarea "Q-38"
type textarea "x"
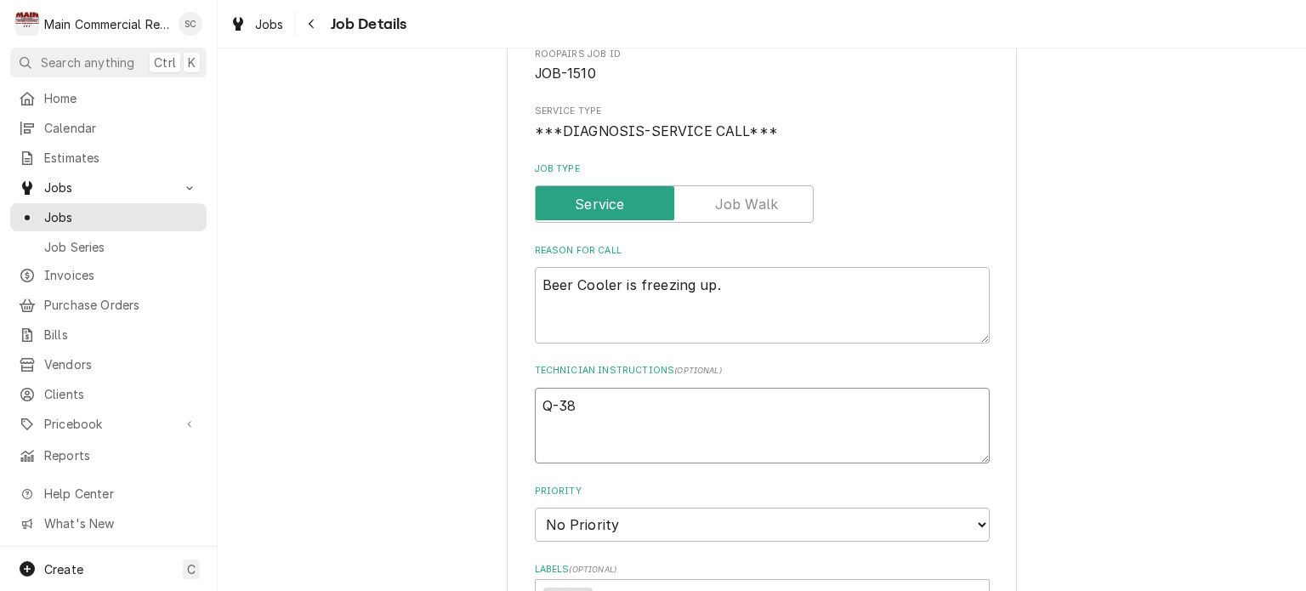
type textarea "Q-387"
type textarea "x"
type textarea "Q-3873"
type textarea "x"
type textarea "Q-387"
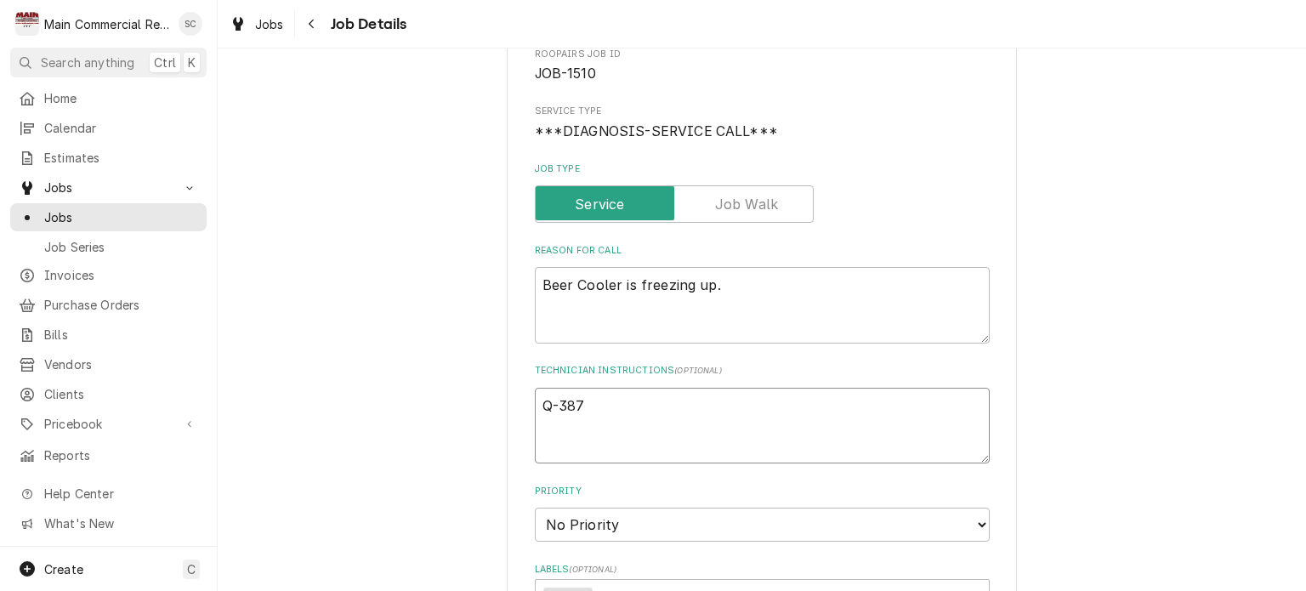
type textarea "x"
type textarea "Q-3873"
type textarea "x"
type textarea "Q-3873,"
type textarea "x"
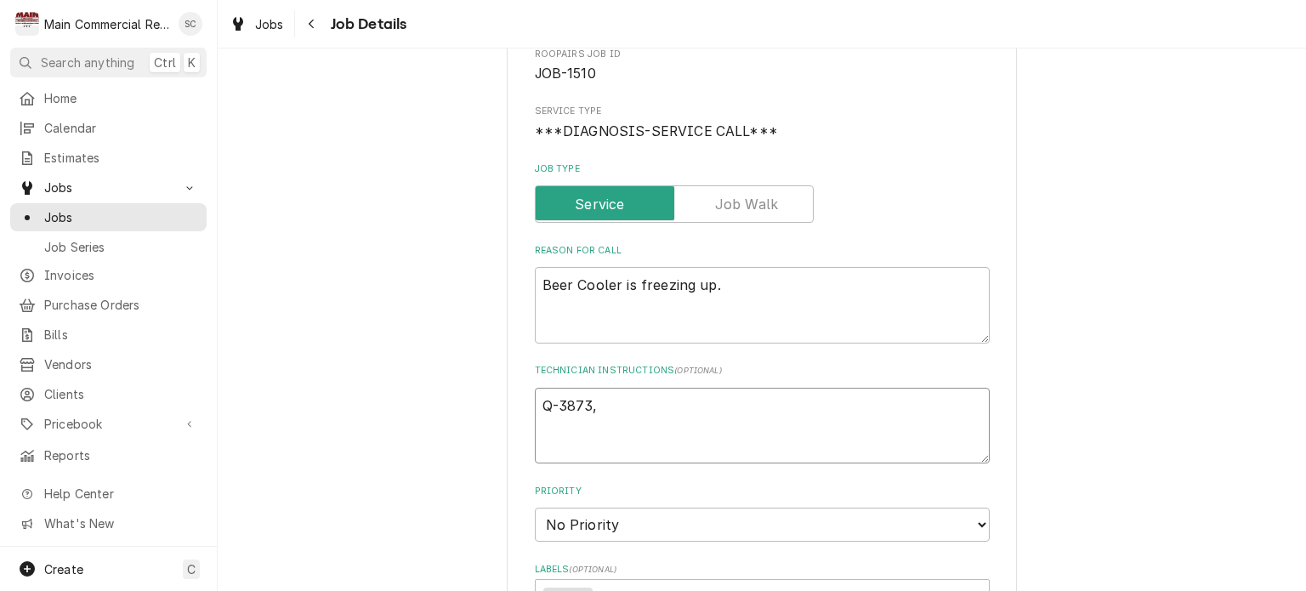
type textarea "Q-3873,"
type textarea "x"
type textarea "Q-3873, $"
type textarea "x"
type textarea "Q-3873, $3"
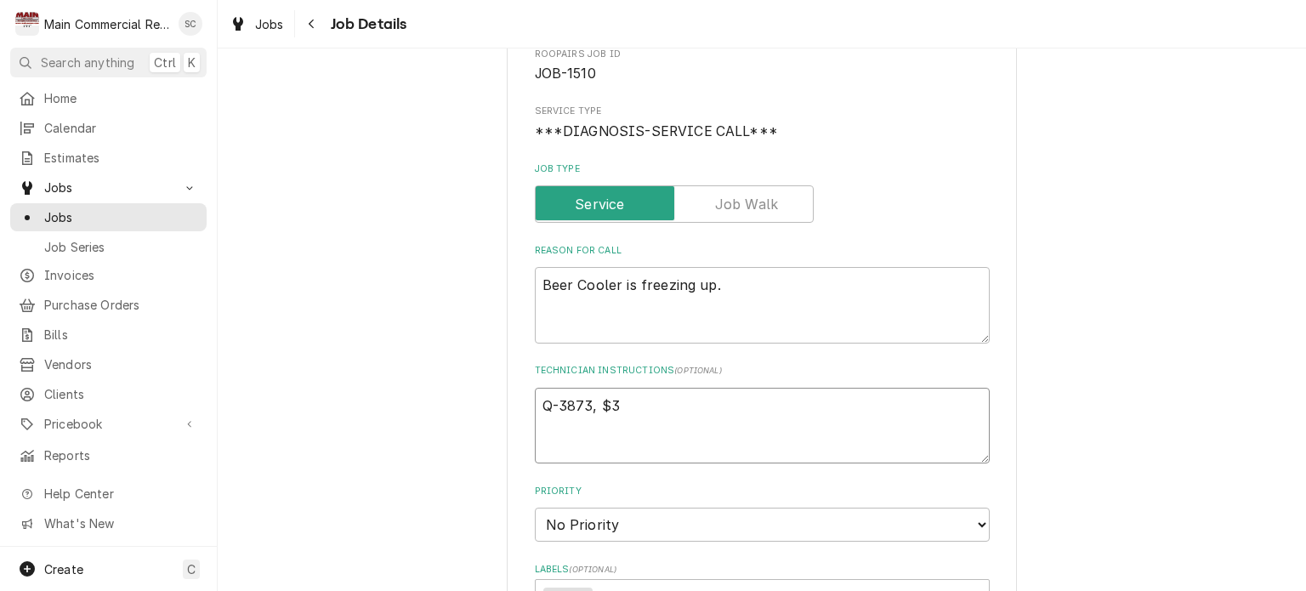
type textarea "x"
type textarea "Q-3873, $32"
type textarea "x"
type textarea "Q-3873, $321"
type textarea "x"
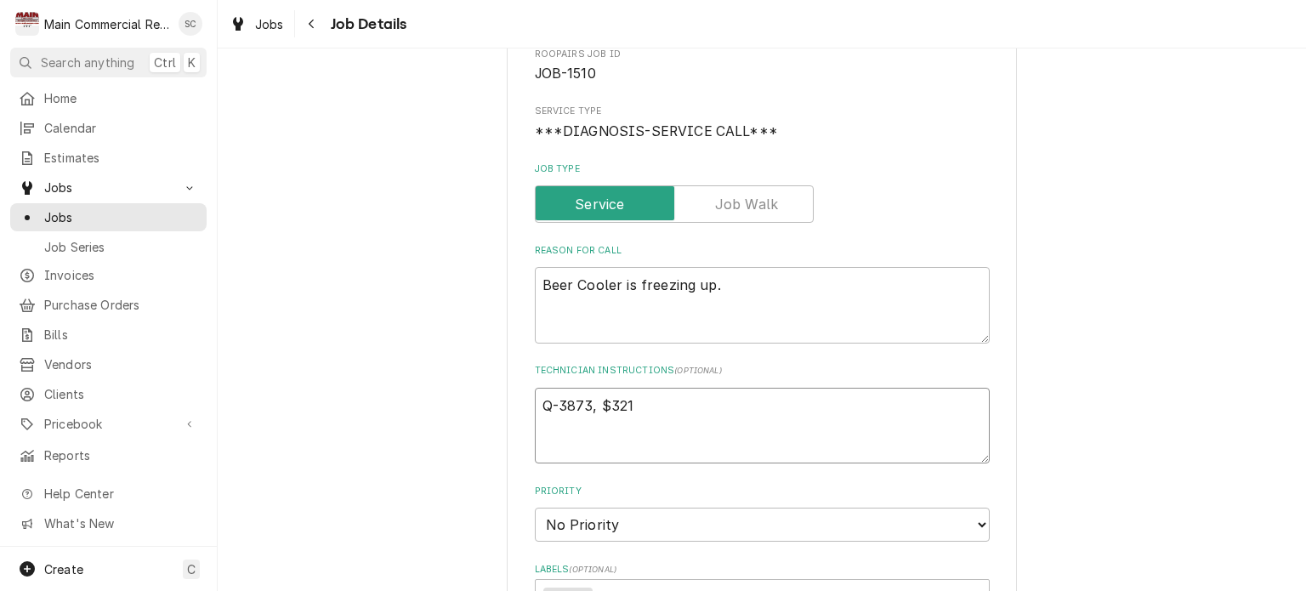
type textarea "Q-3873, $3210"
type textarea "x"
type textarea "Q-3873, $3210."
type textarea "x"
type textarea "Q-3873, $3210.8"
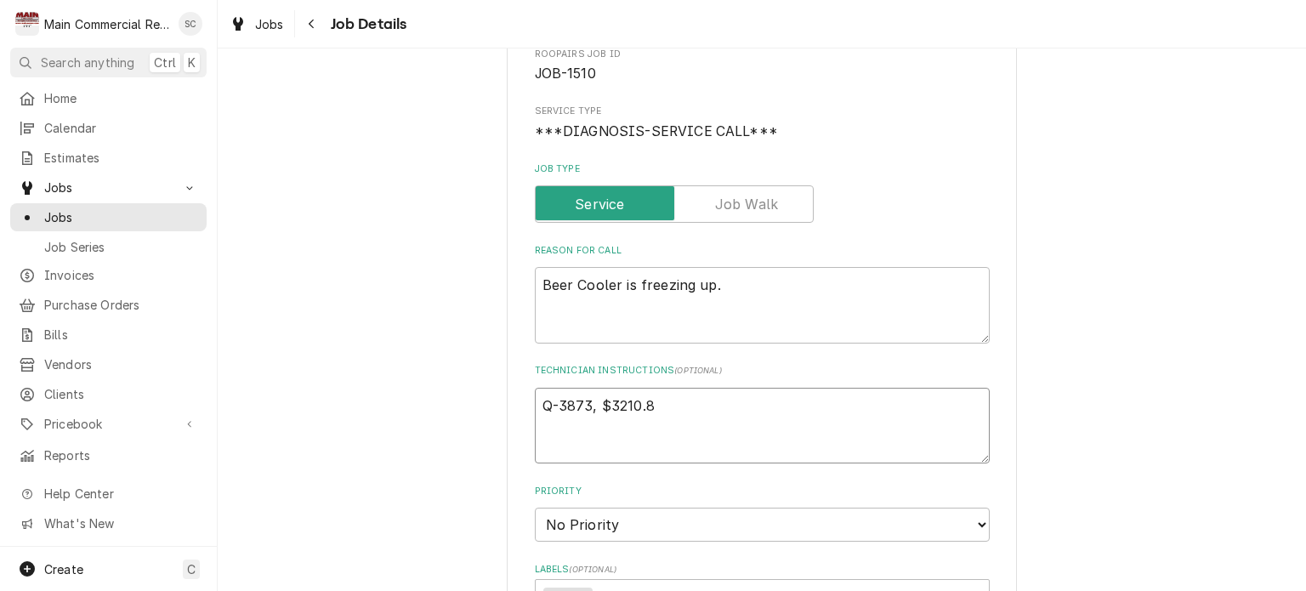
type textarea "x"
type textarea "Q-3873, $3210.81"
type textarea "x"
type textarea "Q-3873, $3210.81"
type textarea "x"
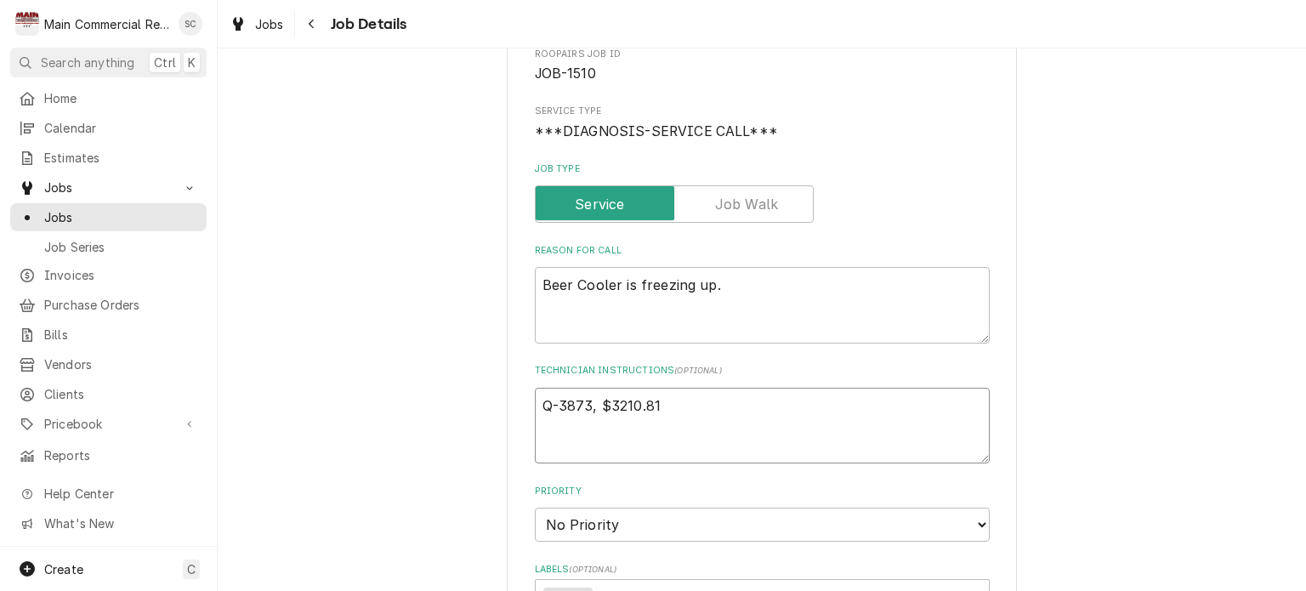
type textarea "Q-3873, $3210.81 e"
type textarea "x"
type textarea "Q-3873, $3210.81 em"
type textarea "x"
type textarea "Q-3873, $3210.81 ema"
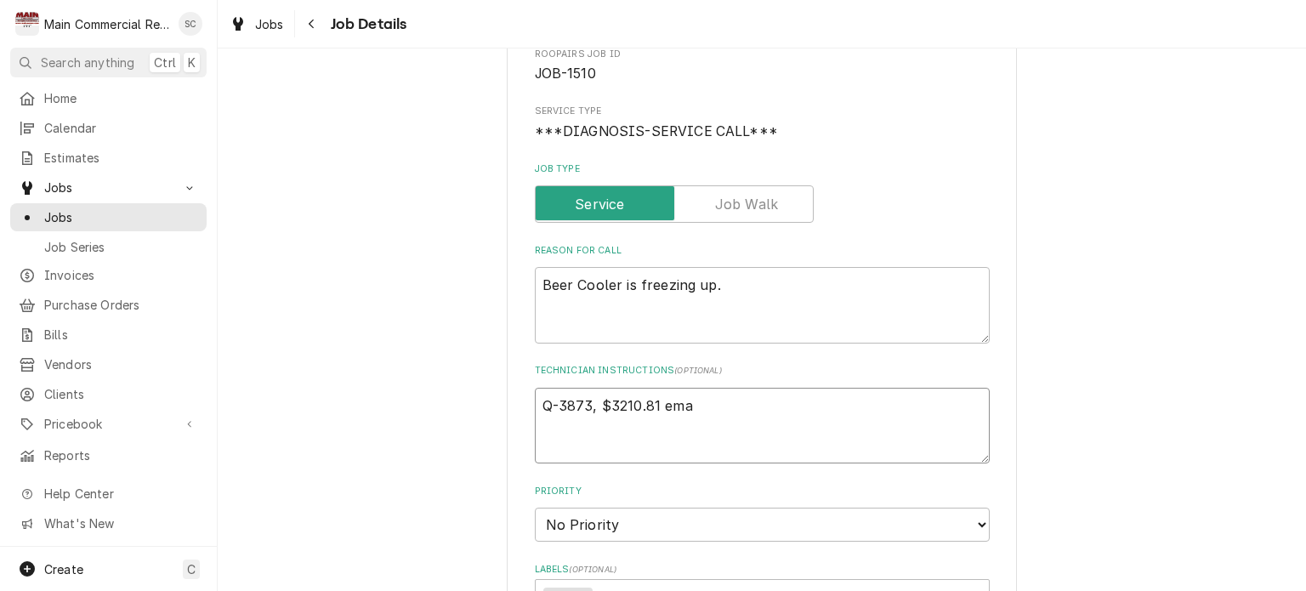
type textarea "x"
type textarea "Q-3873, $3210.81 emai"
type textarea "x"
type textarea "Q-3873, $3210.81 email"
type textarea "x"
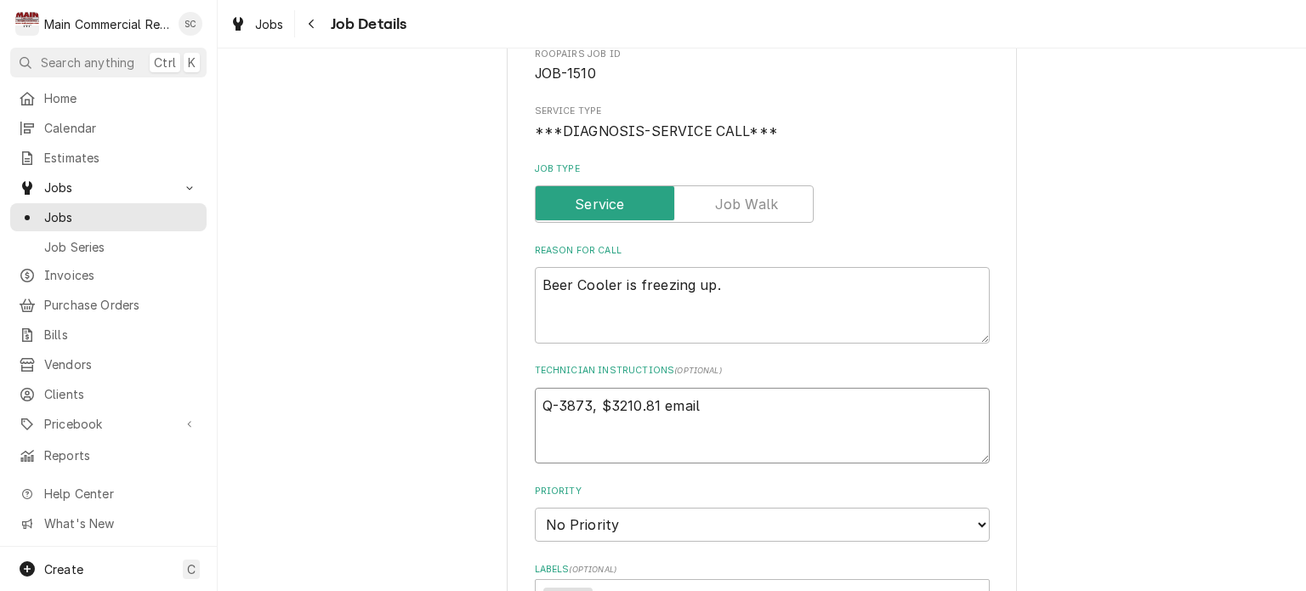
type textarea "Q-3873, $3210.81 emaile"
type textarea "x"
type textarea "Q-3873, $3210.81 emailed"
type textarea "x"
type textarea "Q-3873, $3210.81 emailed"
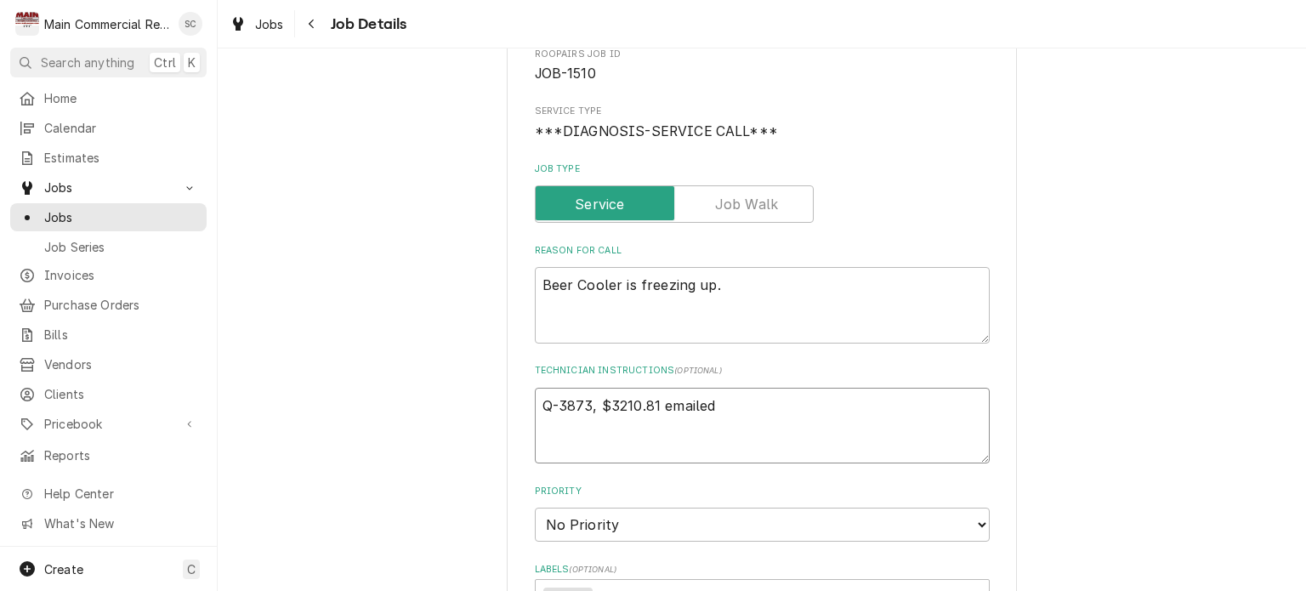
type textarea "x"
type textarea "Q-3873, $3210.81 emailed t"
type textarea "x"
type textarea "Q-3873, $3210.81 emailed to"
type textarea "x"
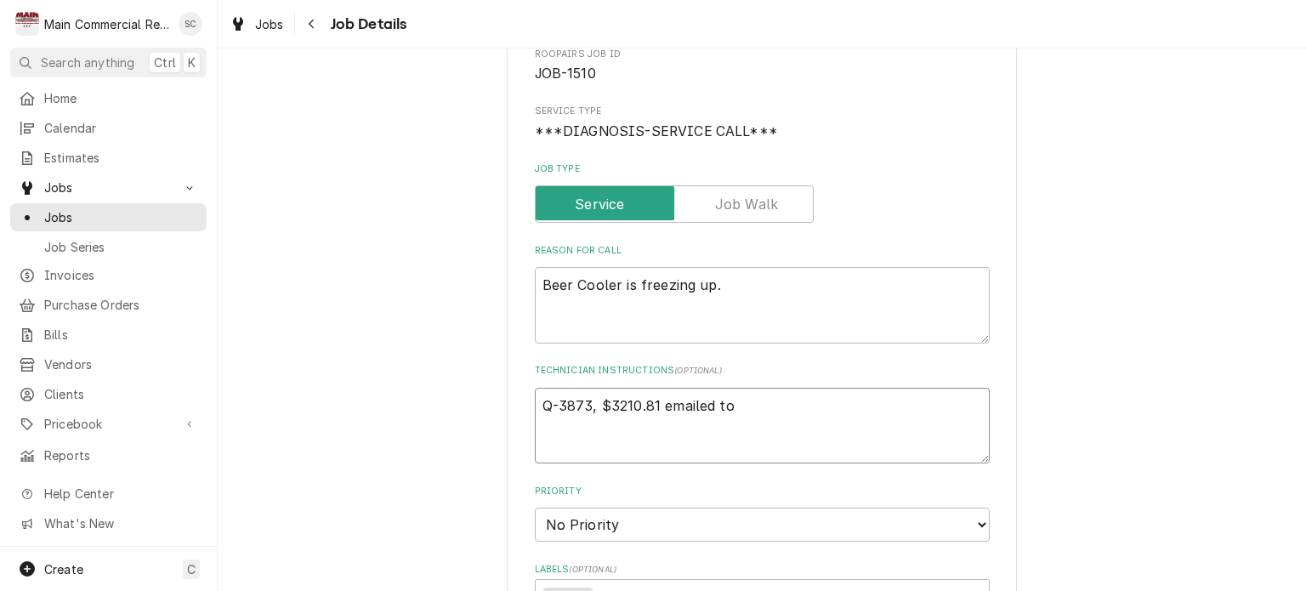
type textarea "Q-3873, $3210.81 emailed to"
type textarea "x"
type textarea "Q-3873, $3210.81 emailed to c"
type textarea "x"
type textarea "Q-3873, $3210.81 emailed to cu"
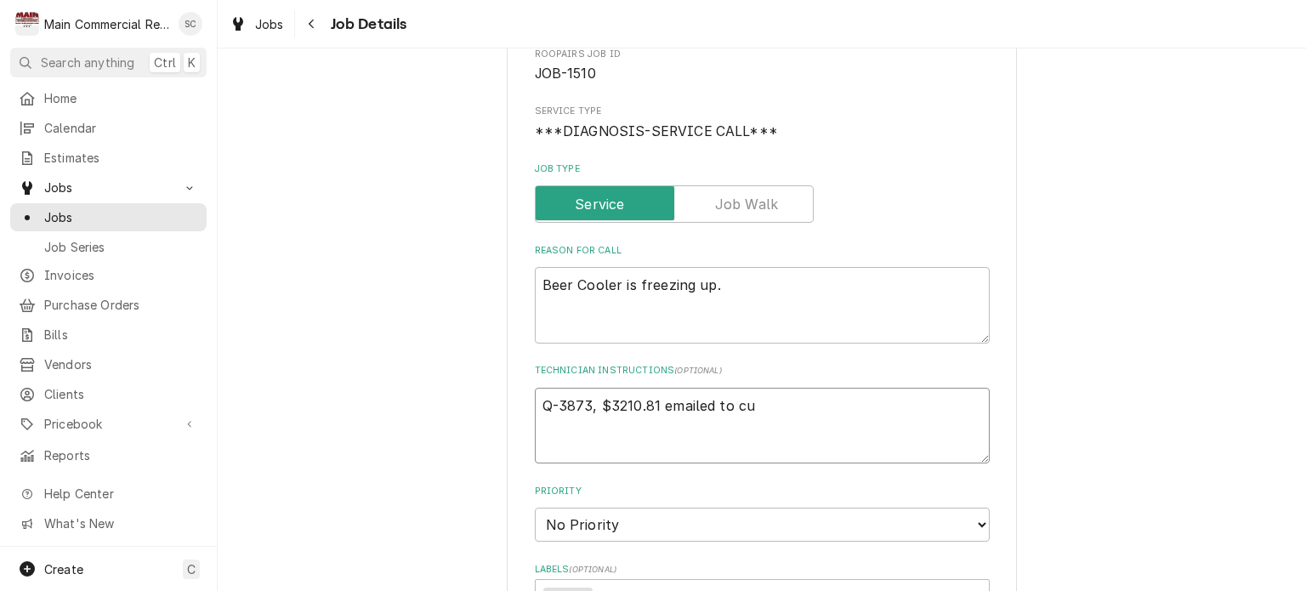
type textarea "x"
type textarea "Q-3873, $3210.81 emailed to cus"
type textarea "x"
type textarea "Q-3873, $3210.81 emailed to cust"
type textarea "x"
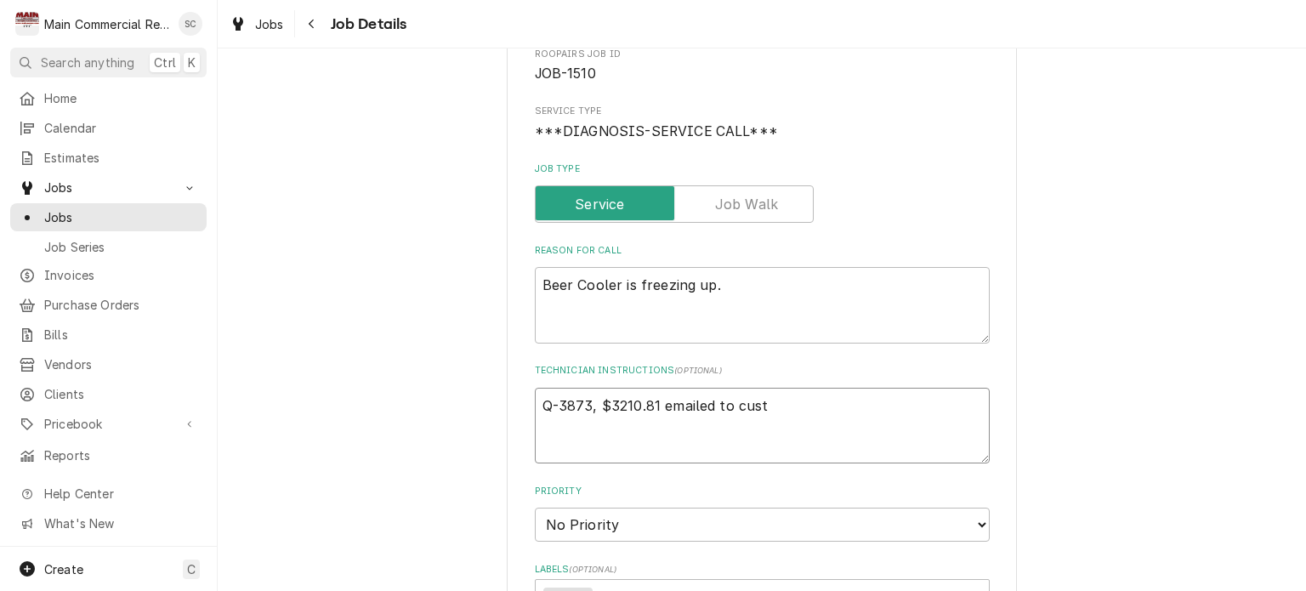
type textarea "Q-3873, $3210.81 emailed to custo"
type textarea "x"
type textarea "Q-3873, $3210.81 emailed to custom"
type textarea "x"
type textarea "Q-3873, $3210.81 emailed to custome"
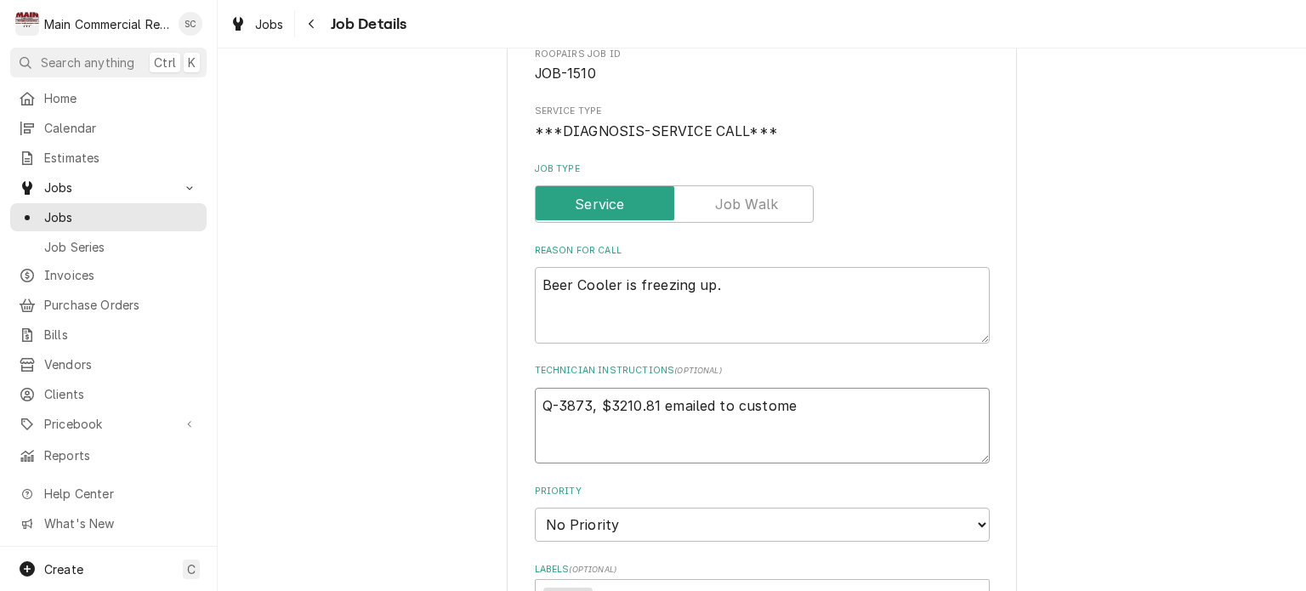
type textarea "x"
type textarea "Q-3873, $3210.81 emailed to customer"
type textarea "x"
type textarea "Q-3873, $3210.81 emailed to customer."
type textarea "x"
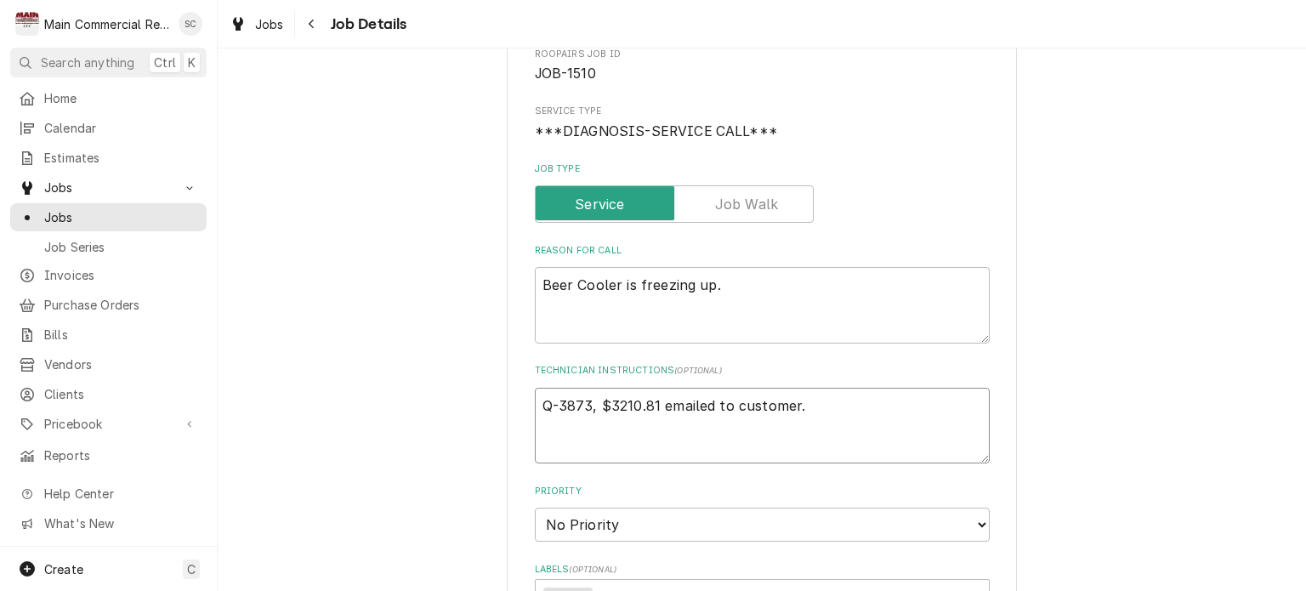
type textarea "Q-3873, $3210.81 emailed to customer."
type textarea "x"
type textarea "Q-3873, $3210.81 emailed to customer. -"
type textarea "x"
type textarea "Q-3873, $3210.81 emailed to customer. -s"
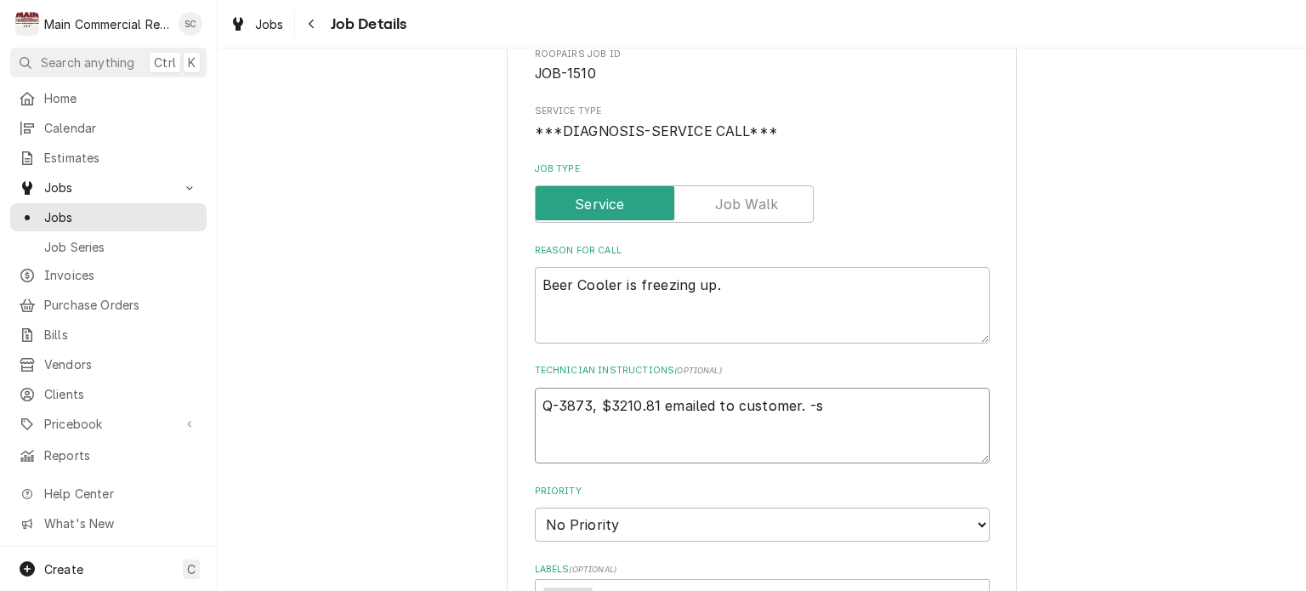
type textarea "x"
type textarea "Q-3873, $3210.81 emailed to customer. -sr"
type textarea "x"
type textarea "Q-3873, $3210.81 emailed to customer. -src"
click at [535, 401] on textarea "Q-3873, $3210.81 emailed to customer. -src" at bounding box center [762, 426] width 455 height 77
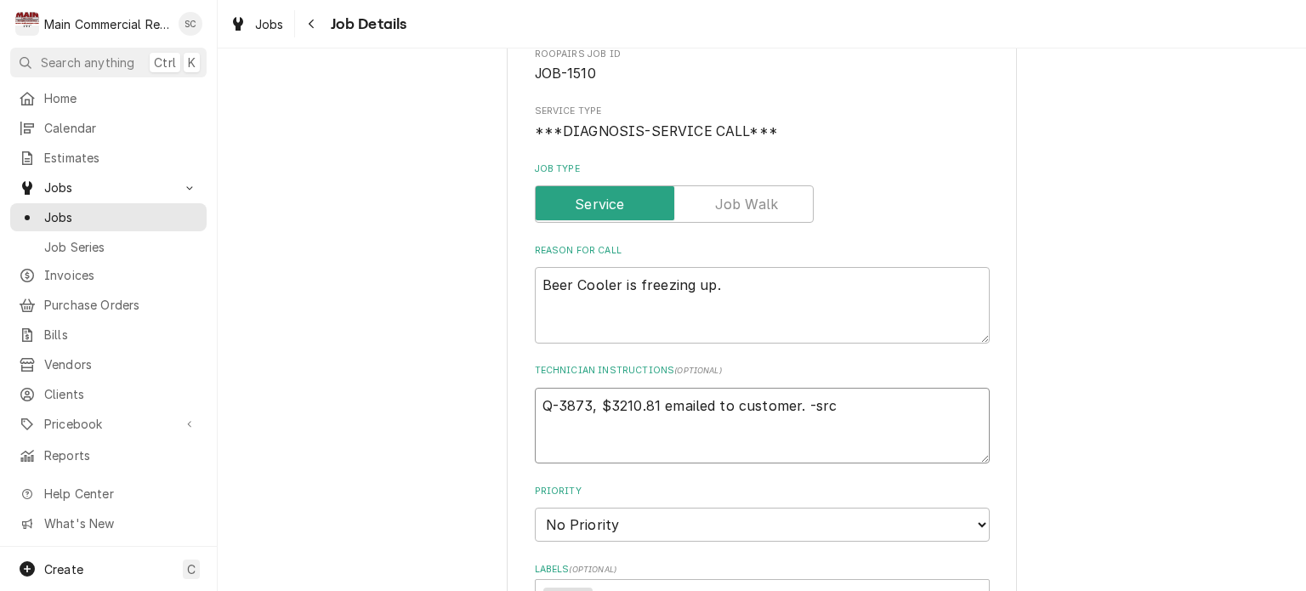
type textarea "x"
type textarea "1Q-3873, $3210.81 emailed to customer. -src"
type textarea "x"
type textarea "10Q-3873, $3210.81 emailed to customer. -src"
type textarea "x"
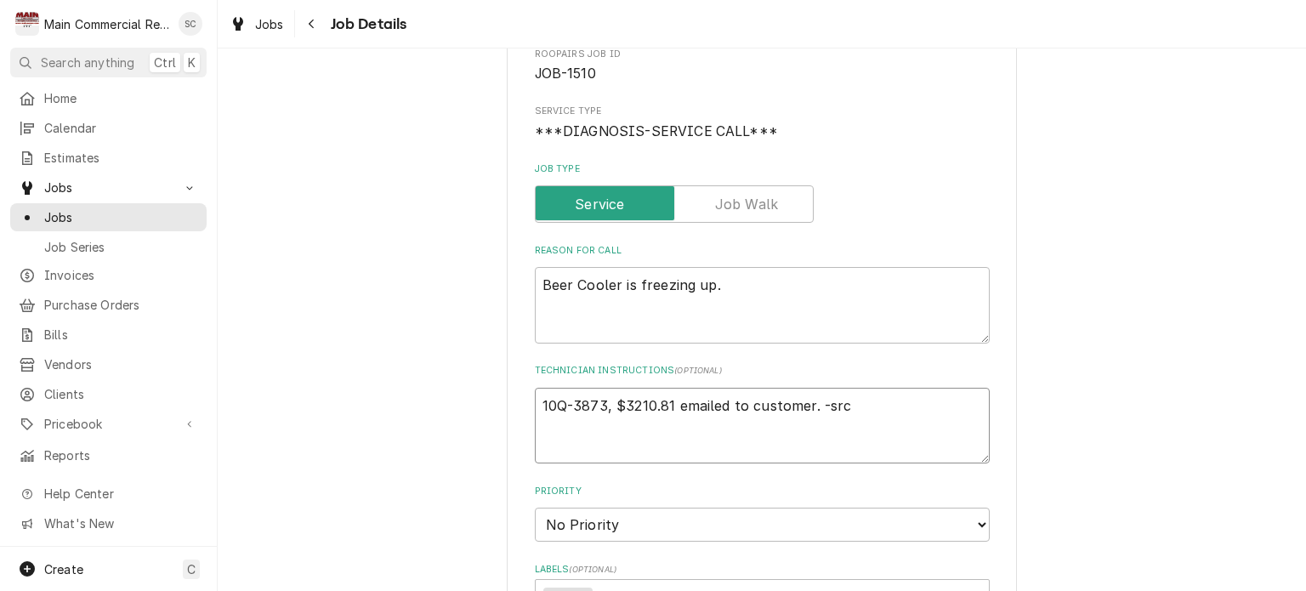
type textarea "10/Q-3873, $3210.81 emailed to customer. -src"
type textarea "x"
type textarea "10/3Q-3873, $3210.81 emailed to customer. -src"
type textarea "x"
type textarea "10/3/Q-3873, $3210.81 emailed to customer. -src"
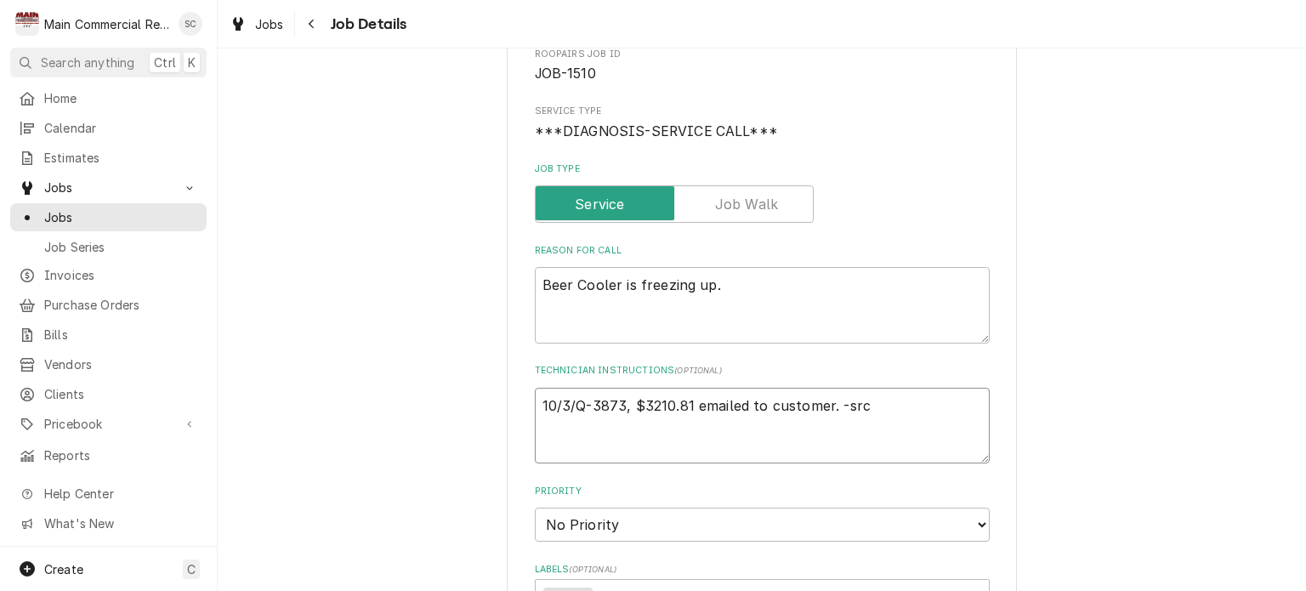
type textarea "x"
type textarea "10/3/2Q-3873, $3210.81 emailed to customer. -src"
type textarea "x"
type textarea "10/3/25Q-3873, $3210.81 emailed to customer. -src"
type textarea "x"
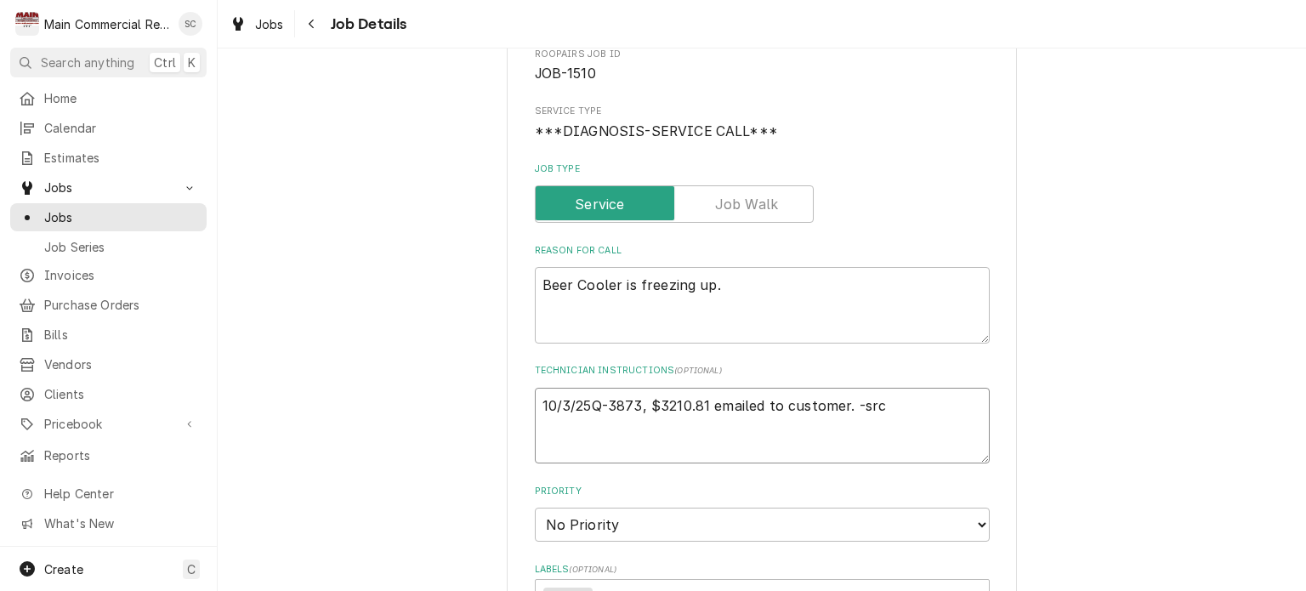
type textarea "10/3/25:Q-3873, $3210.81 emailed to customer. -src"
type textarea "x"
type textarea "10/3/25: Q-3873, $3210.81 emailed to customer. -src"
type textarea "x"
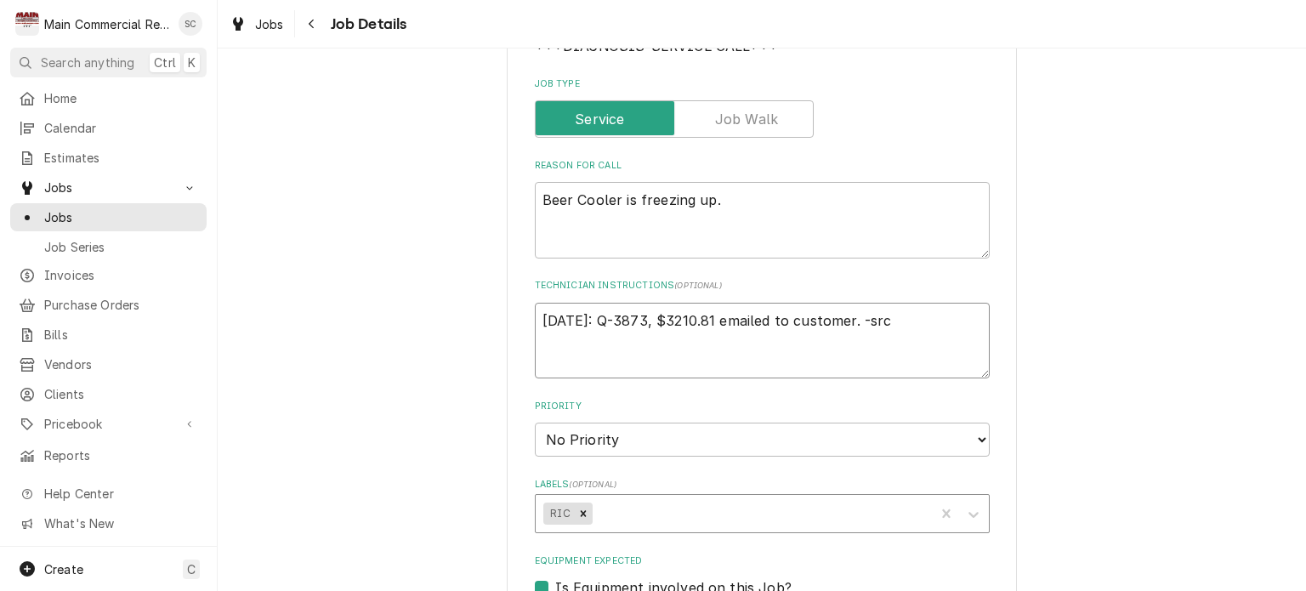
type textarea "10/3/25: Q-3873, $3210.81 emailed to customer. -src"
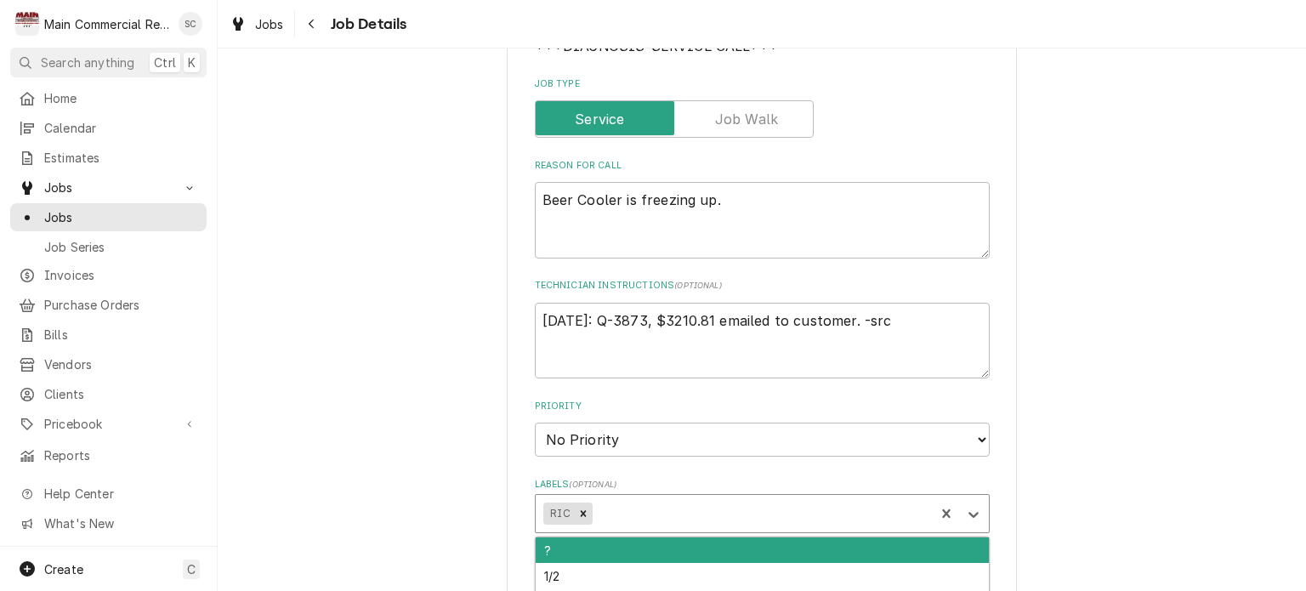
click at [603, 518] on div "Labels" at bounding box center [760, 513] width 331 height 31
type input "Bill out"
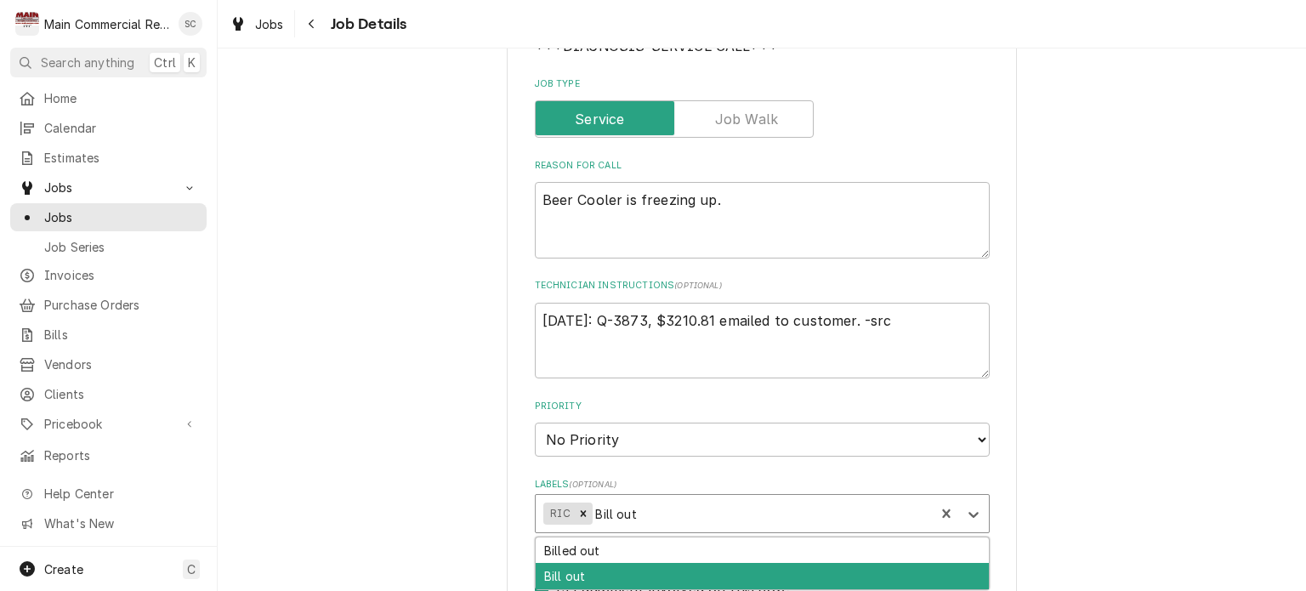
click at [593, 571] on div "Bill out" at bounding box center [762, 576] width 453 height 26
type textarea "x"
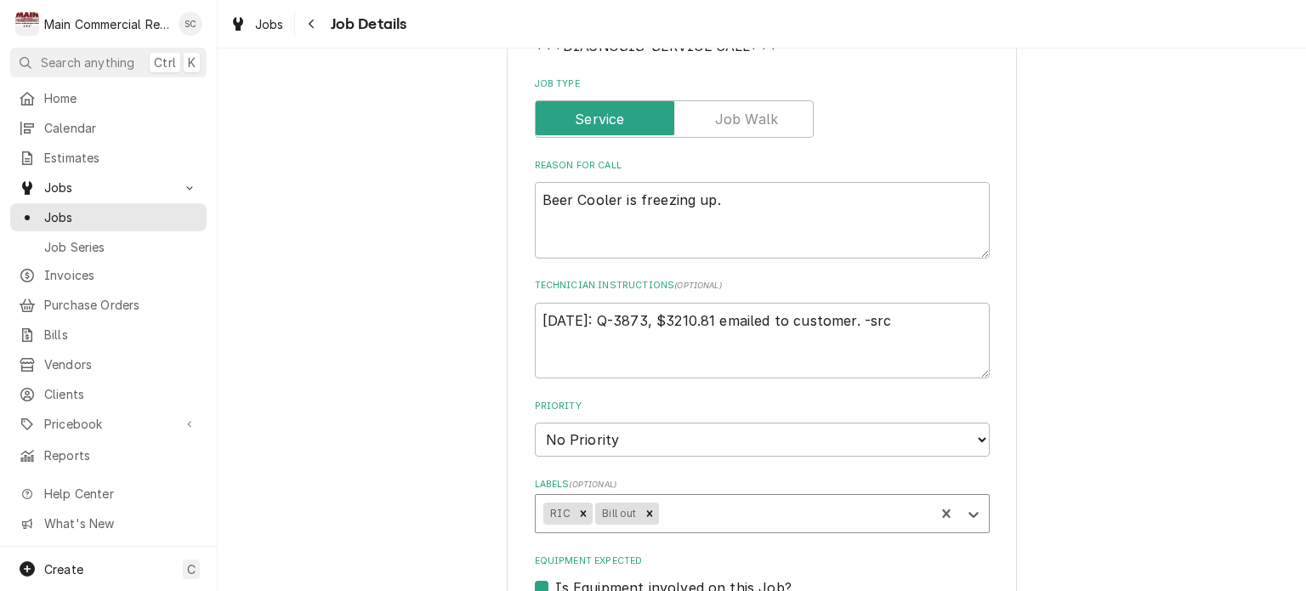
scroll to position [1073, 0]
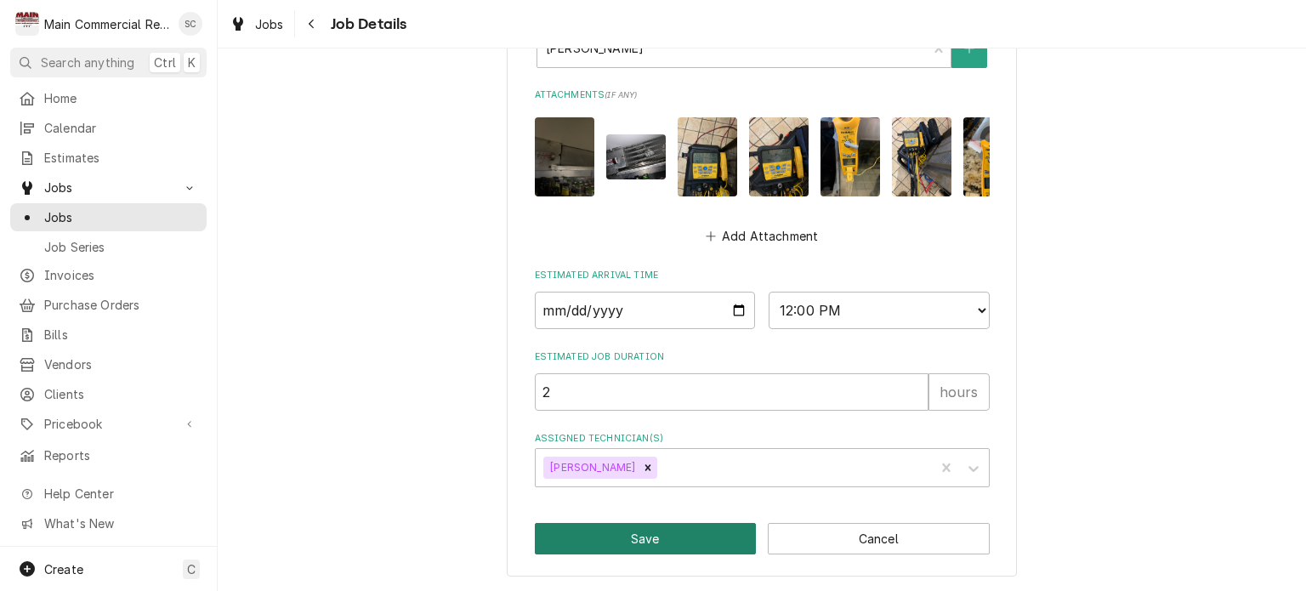
click at [670, 536] on button "Save" at bounding box center [646, 538] width 222 height 31
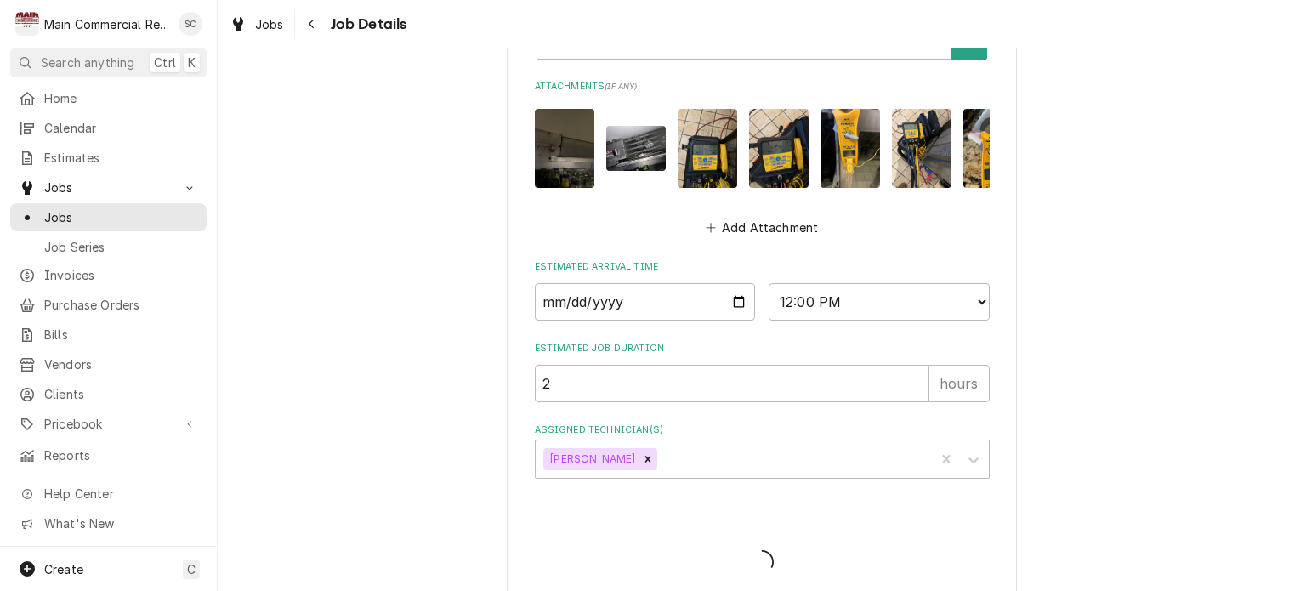
type textarea "x"
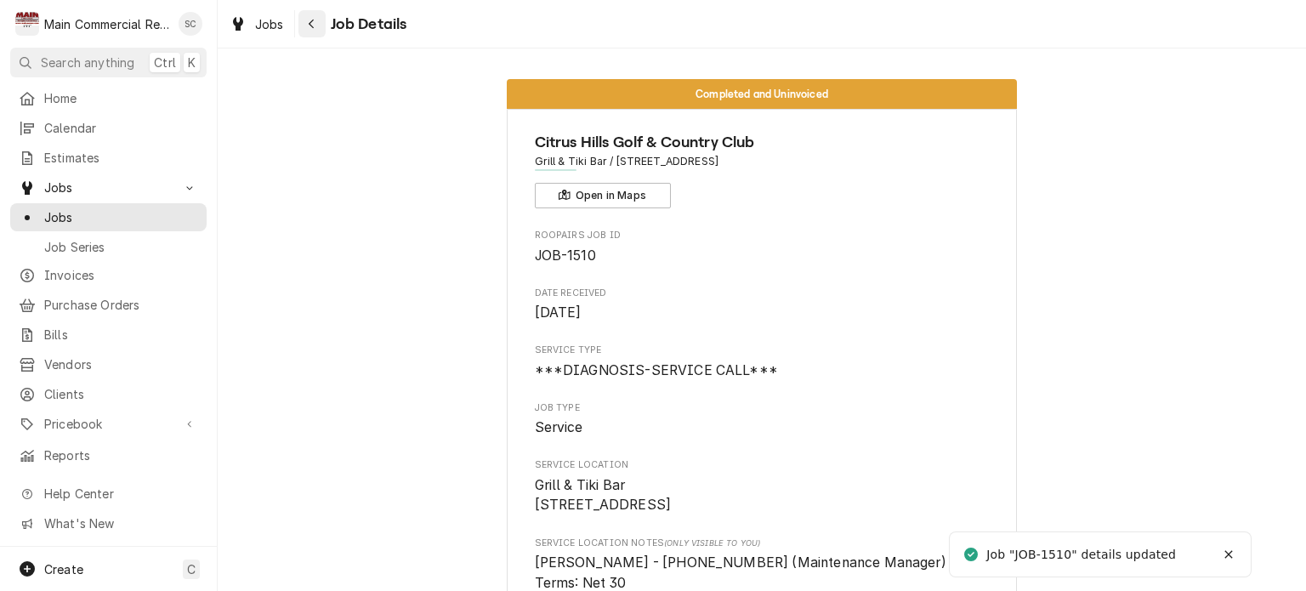
click at [321, 23] on button "Navigate back" at bounding box center [311, 23] width 27 height 27
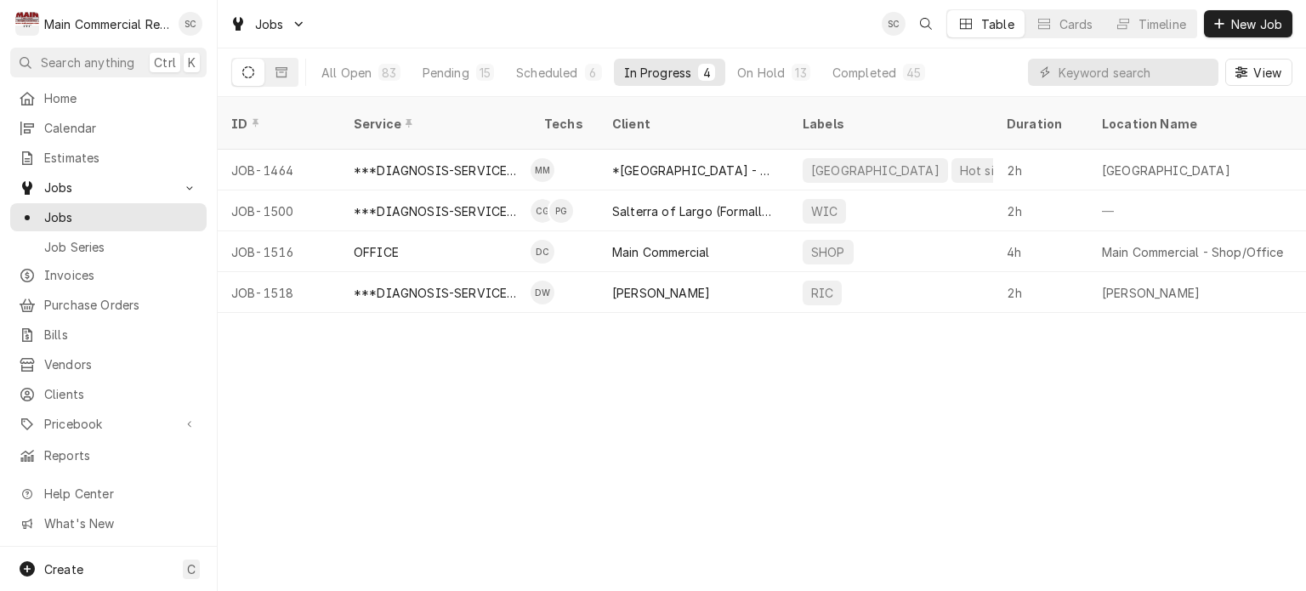
click at [763, 407] on div "ID Service Techs Client Labels Duration Location Name Date Received Status Prio…" at bounding box center [762, 344] width 1088 height 494
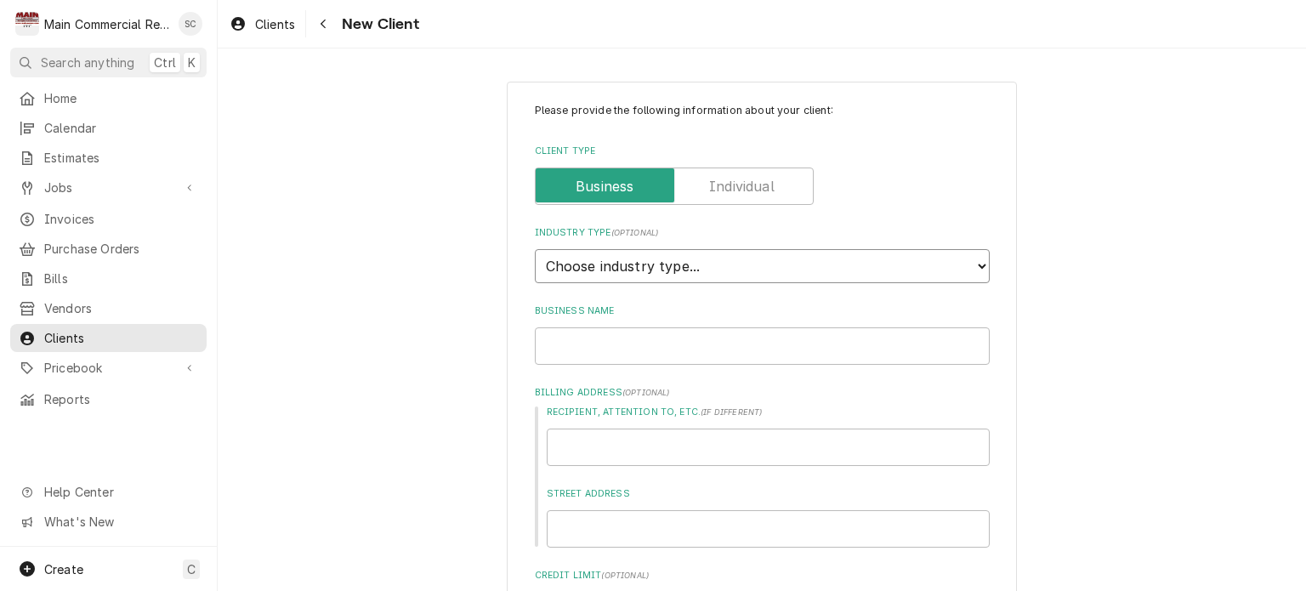
click at [816, 271] on select "Choose industry type... Residential Commercial Industrial Government" at bounding box center [762, 266] width 455 height 34
select select "2"
click at [535, 249] on select "Choose industry type... Residential Commercial Industrial Government" at bounding box center [762, 266] width 455 height 34
click at [731, 352] on input "Business Name" at bounding box center [762, 345] width 455 height 37
type textarea "x"
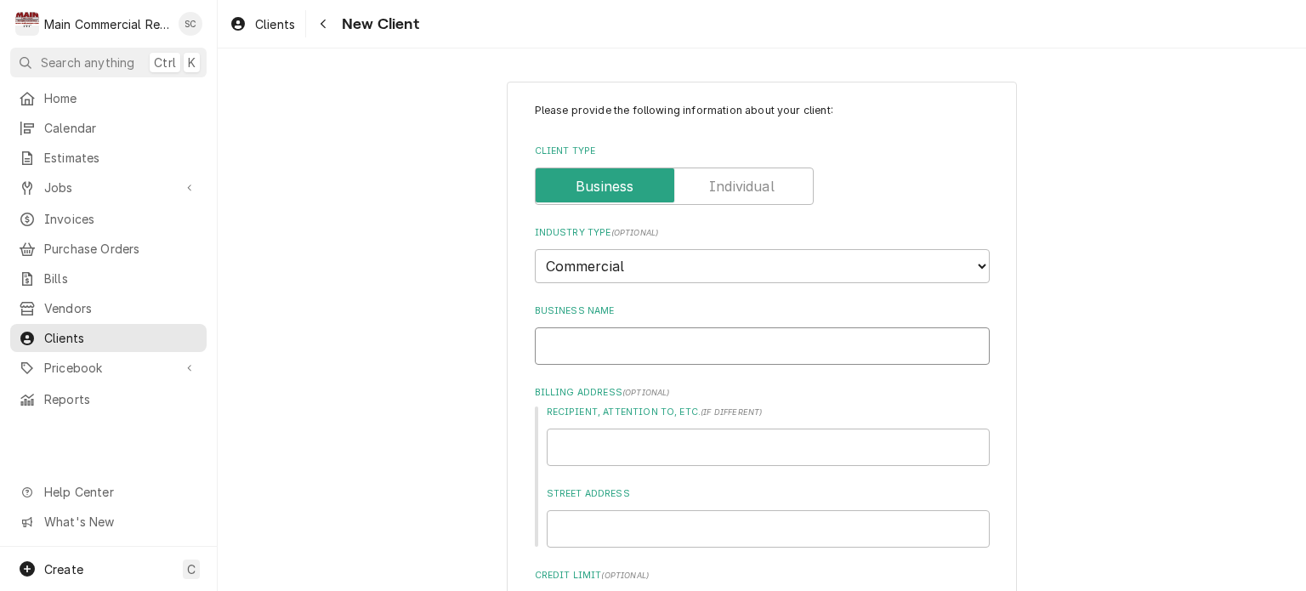
type input "B"
type textarea "x"
type input "Be"
type textarea "x"
type input "Bea"
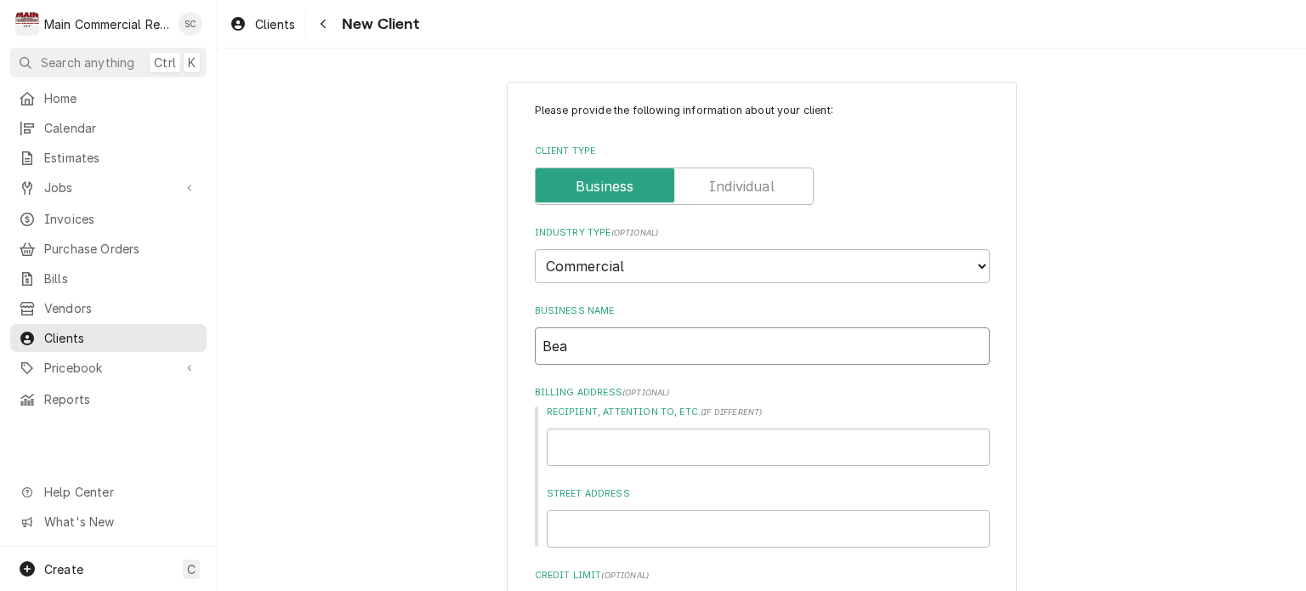
type textarea "x"
type input "Beac"
type textarea "x"
type input "Beach"
type textarea "x"
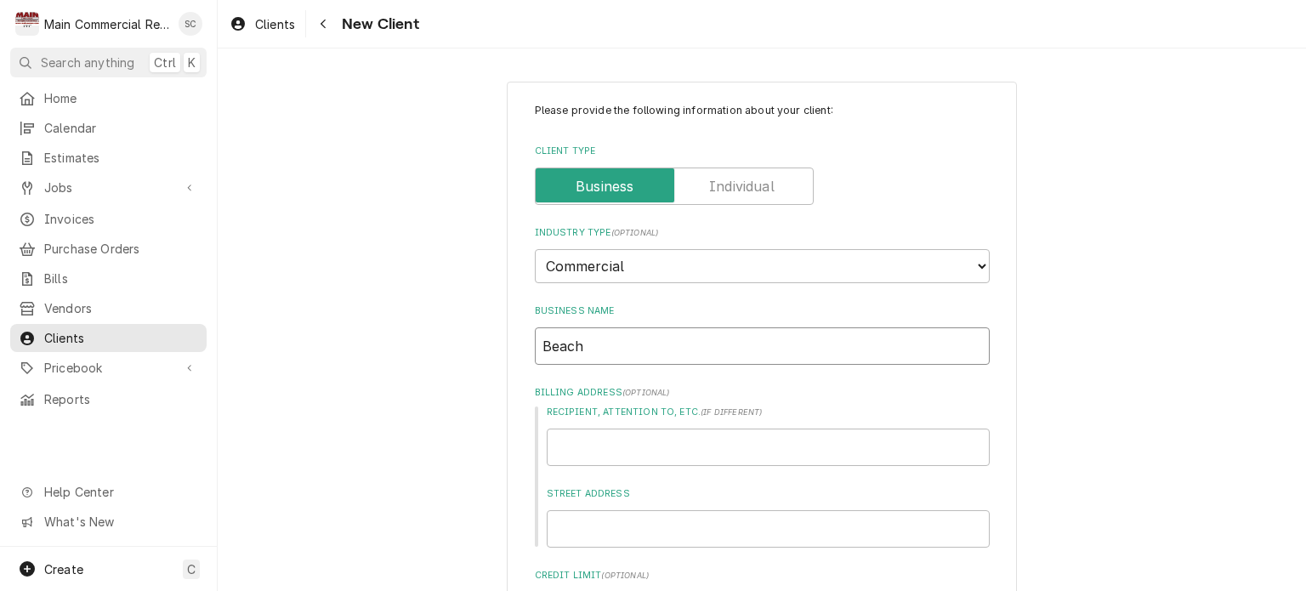
type input "Beach"
type textarea "x"
type input "Beach H"
type textarea "x"
type input "Beach Ho"
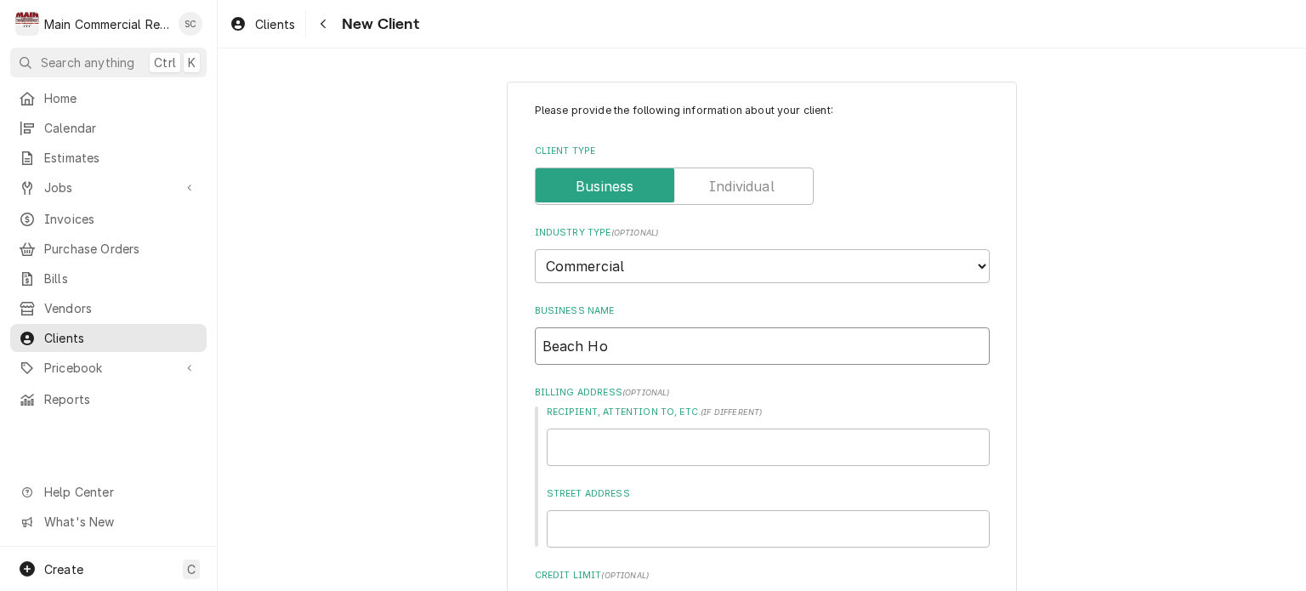
type textarea "x"
type input "Beach Hou"
type textarea "x"
type input "Beach Hous"
type textarea "x"
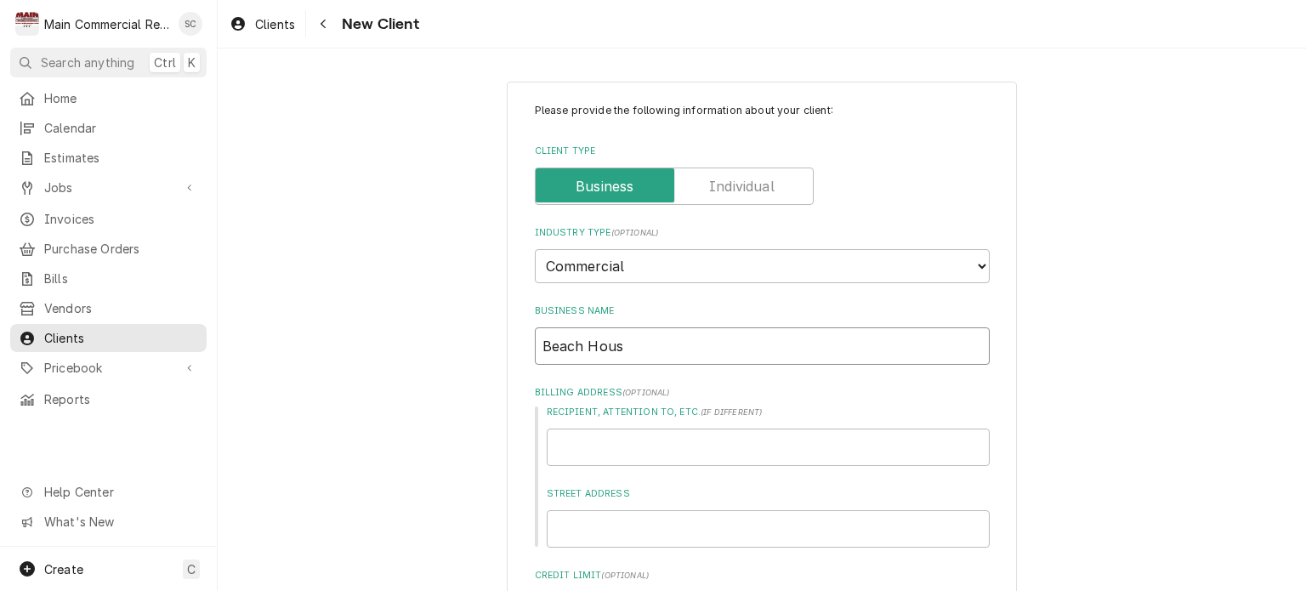
type input "[GEOGRAPHIC_DATA]"
type textarea "x"
type input "[GEOGRAPHIC_DATA]"
type textarea "x"
type input "[GEOGRAPHIC_DATA] W"
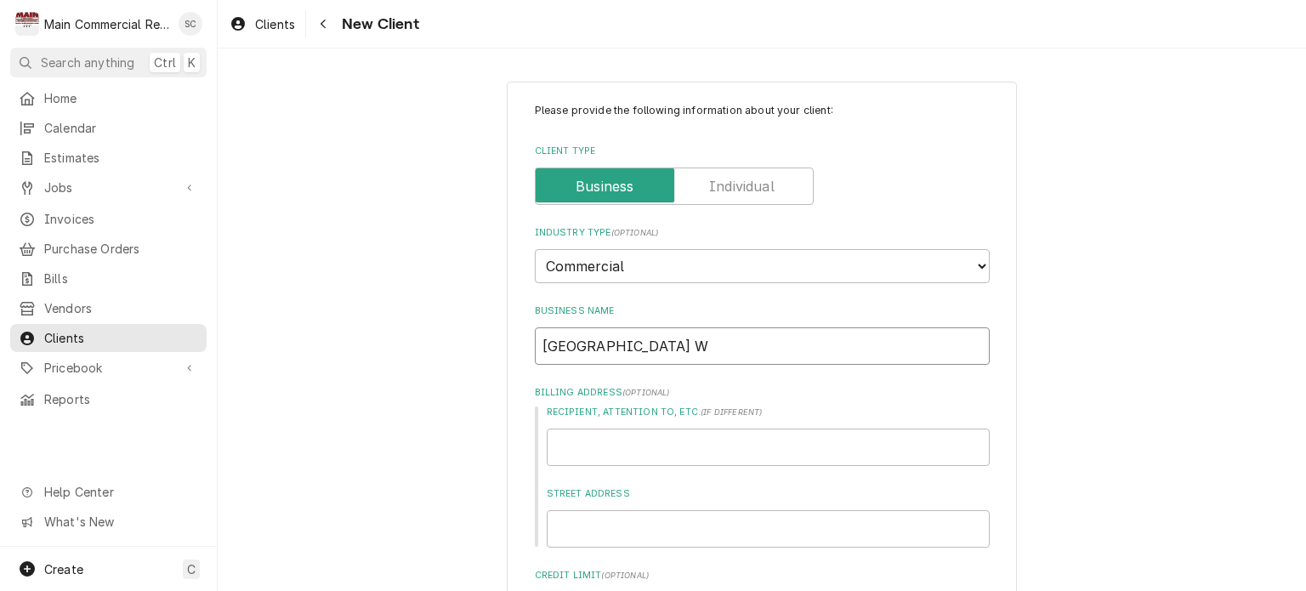
type textarea "x"
type input "[GEOGRAPHIC_DATA] Wi"
type textarea "x"
type input "[GEOGRAPHIC_DATA]"
type textarea "x"
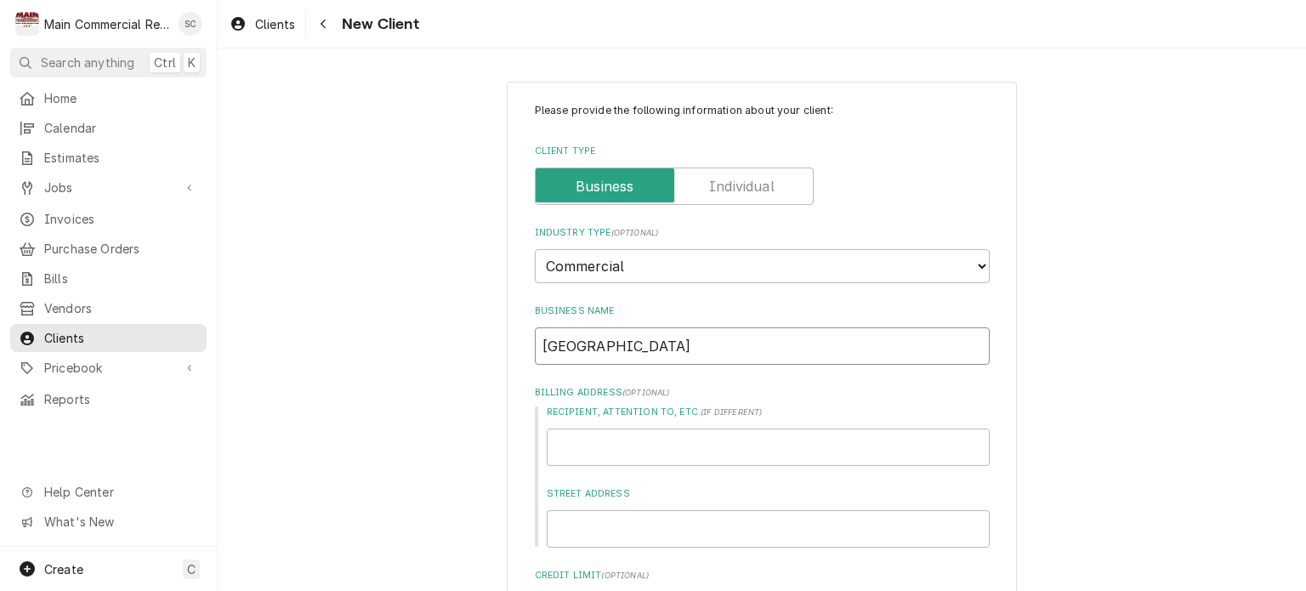
type input "Beach House Wire"
type textarea "x"
type input "Beach House Wireg"
type textarea "x"
type input "Beach House Wiregr"
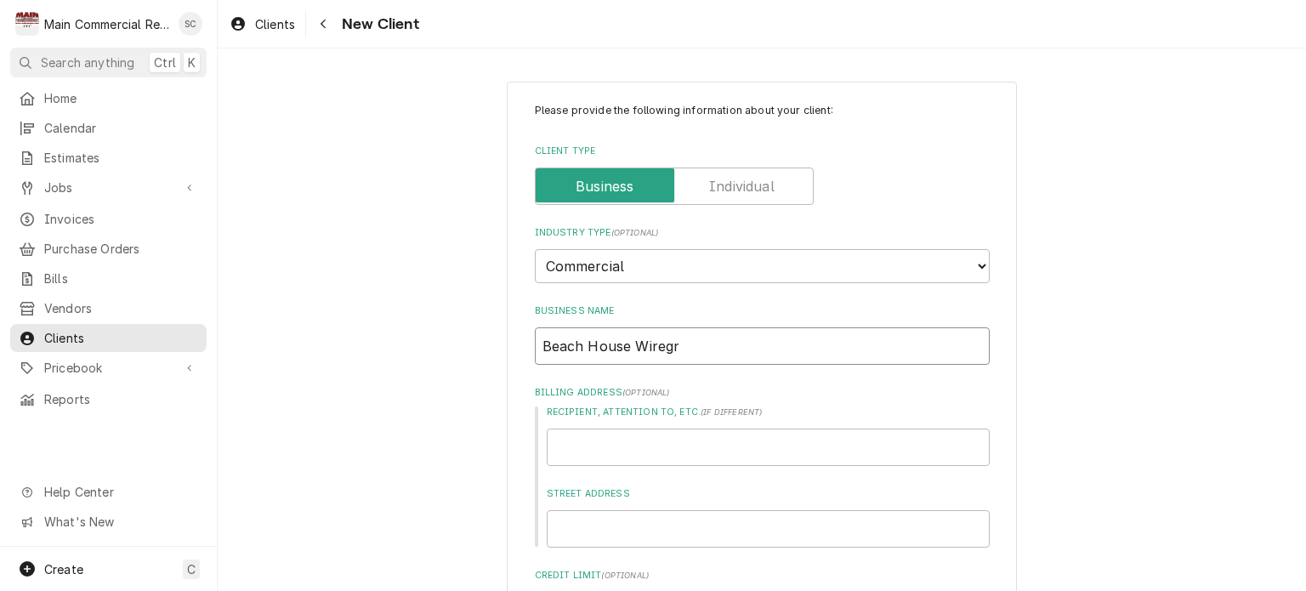
type textarea "x"
type input "Beach House Wiregra"
type textarea "x"
type input "Beach House Wiregras"
type textarea "x"
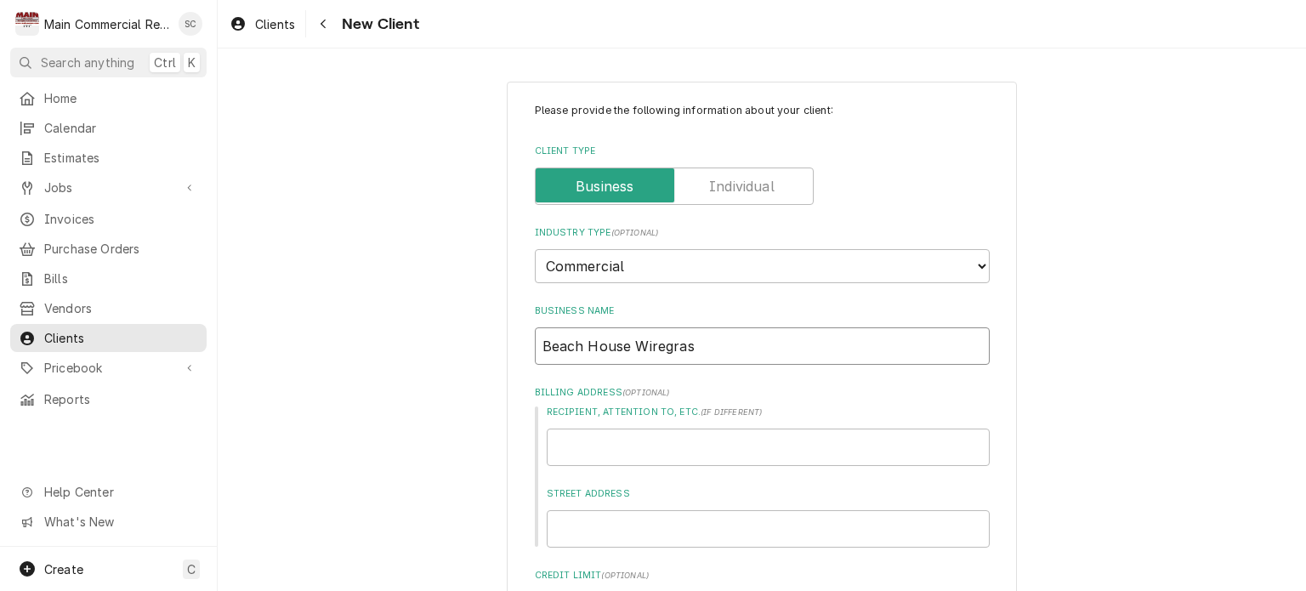
type input "Beach House Wiregrass"
type textarea "x"
type input "Beach House Wiregrass"
type textarea "x"
type input "Beach House Wiregrass A"
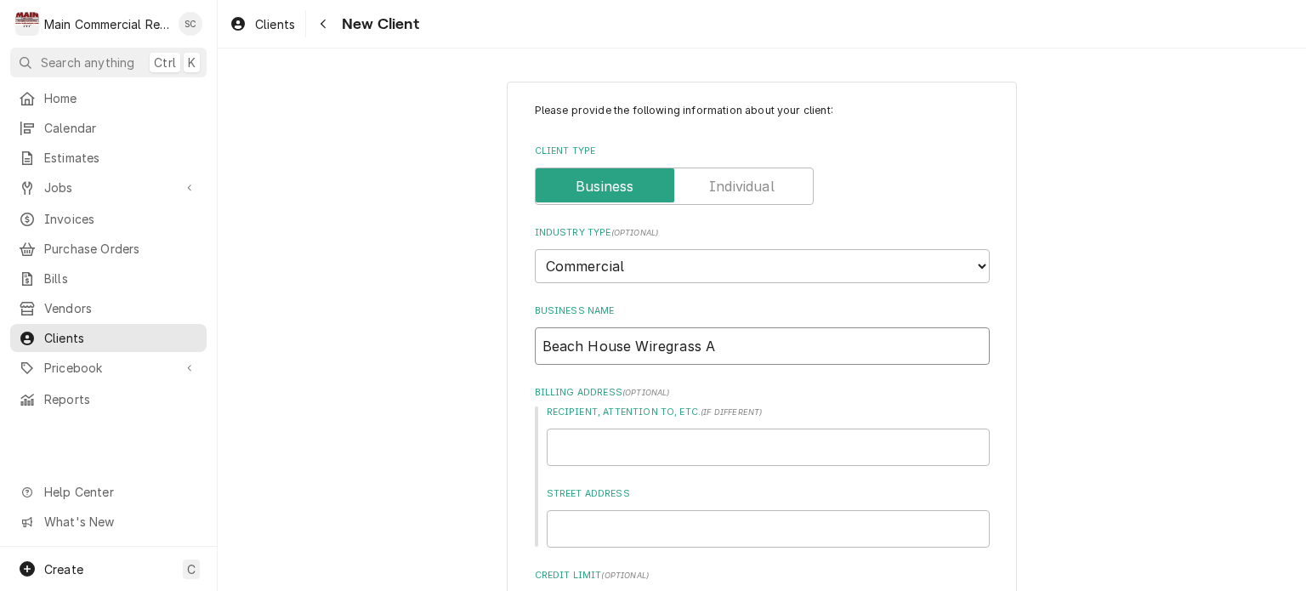
type textarea "x"
type input "Beach House Wiregrass As"
type textarea "x"
type input "Beach House Wiregrass Ass"
type textarea "x"
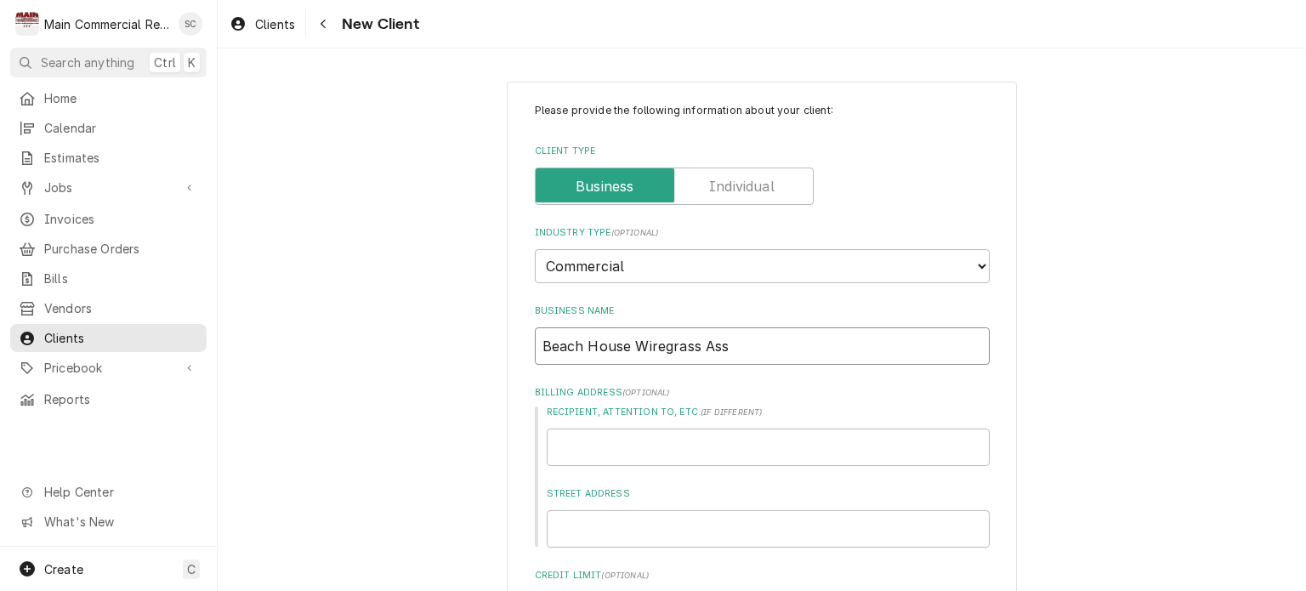
type input "Beach House Wiregrass Assi"
type textarea "x"
type input "Beach House Wiregrass Assis"
type textarea "x"
type input "Beach House Wiregrass Assist"
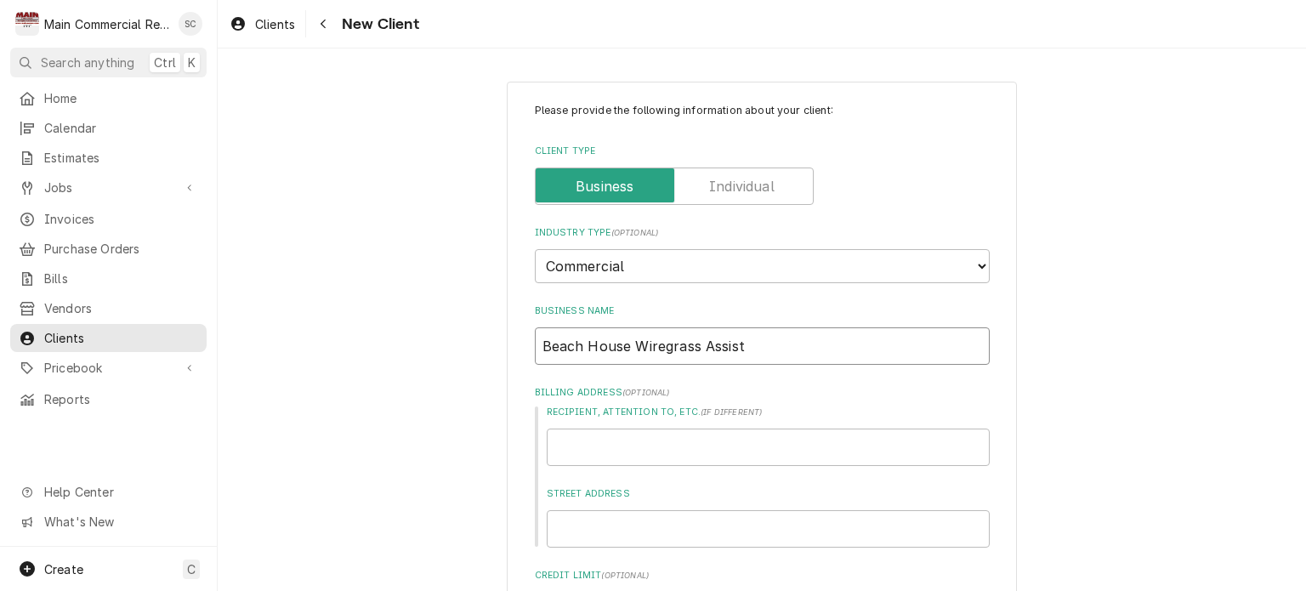
type textarea "x"
type input "Beach House Wiregrass Assiste"
type textarea "x"
type input "Beach House Wiregrass Assisted"
type textarea "x"
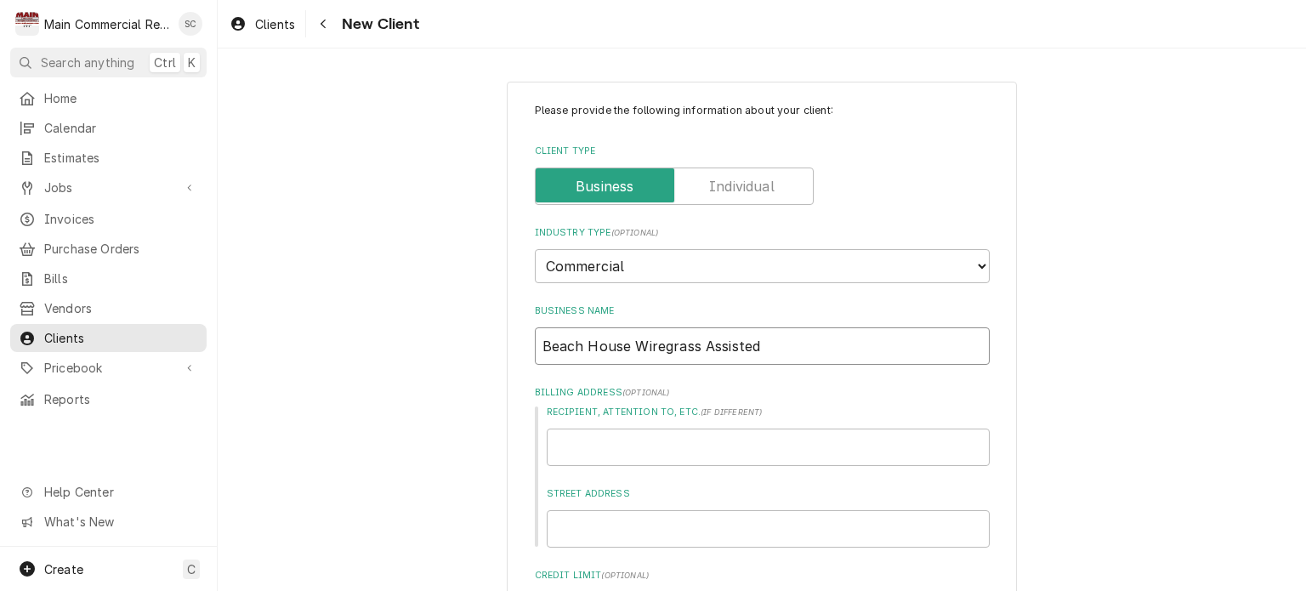
type input "Beach House Wiregrass Assisted"
type textarea "x"
type input "Beach House Wiregrass Assisted L"
type textarea "x"
type input "Beach House Wiregrass Assisted Li"
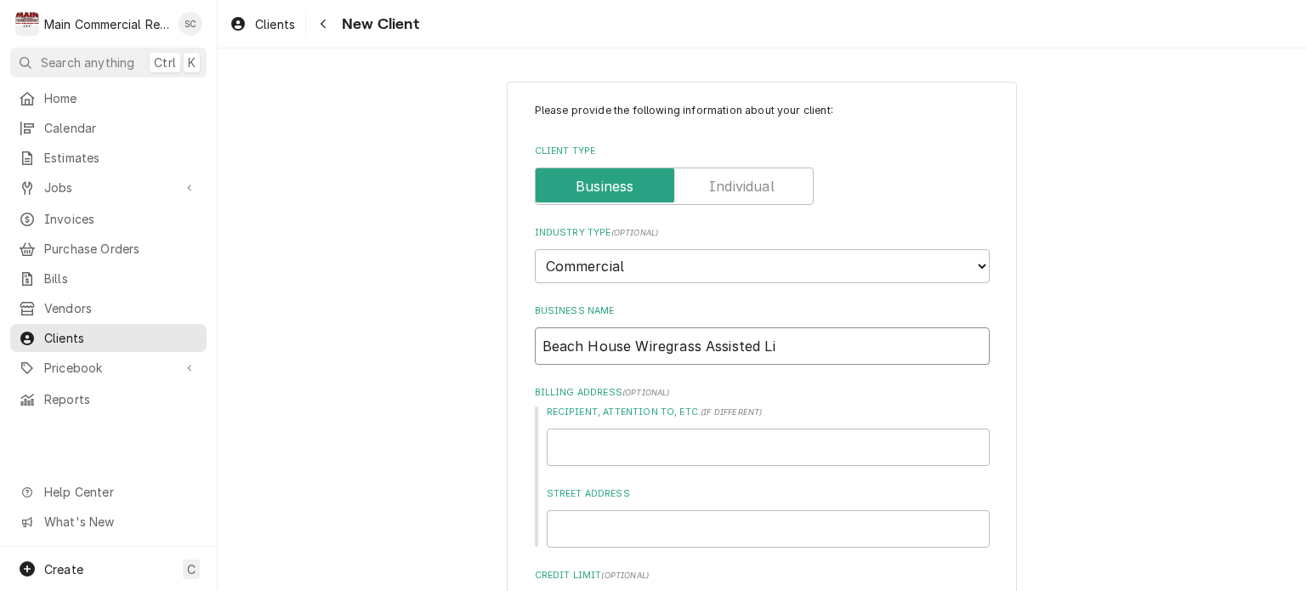
type textarea "x"
type input "Beach House Wiregrass Assisted Liv"
type textarea "x"
type input "Beach House Wiregrass Assisted Livi"
type textarea "x"
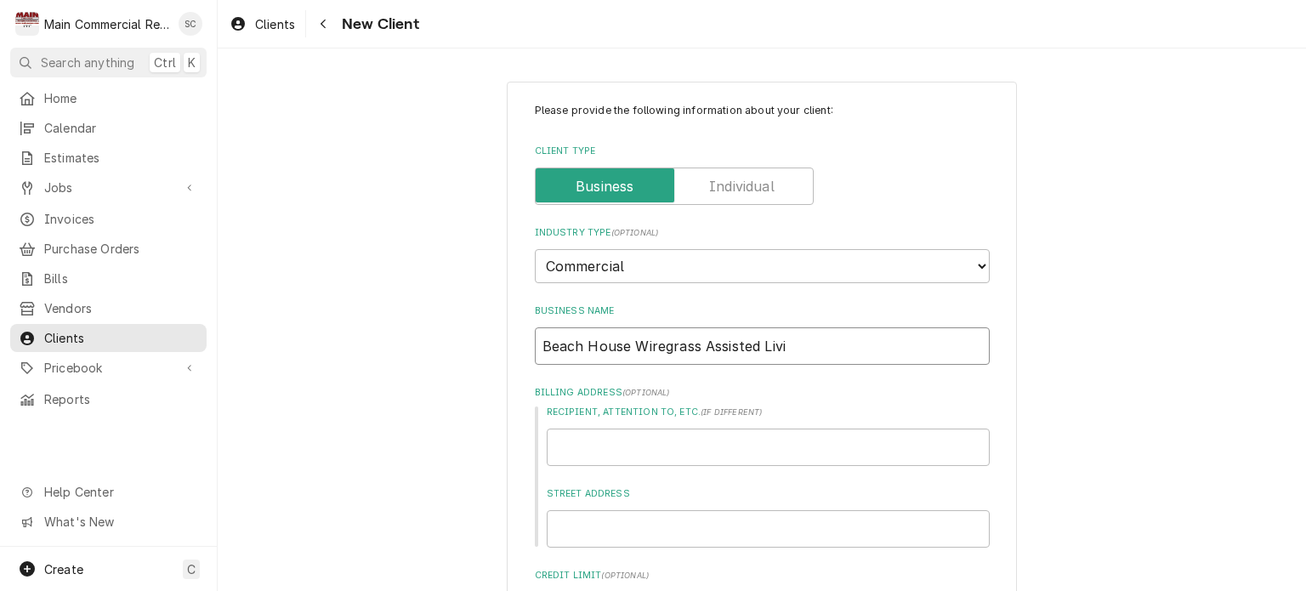
type input "Beach House Wiregrass Assisted Livin"
type textarea "x"
type input "Beach House Wiregrass Assisted Living"
type textarea "x"
type input "Beach House Wiregrass Assisted Living"
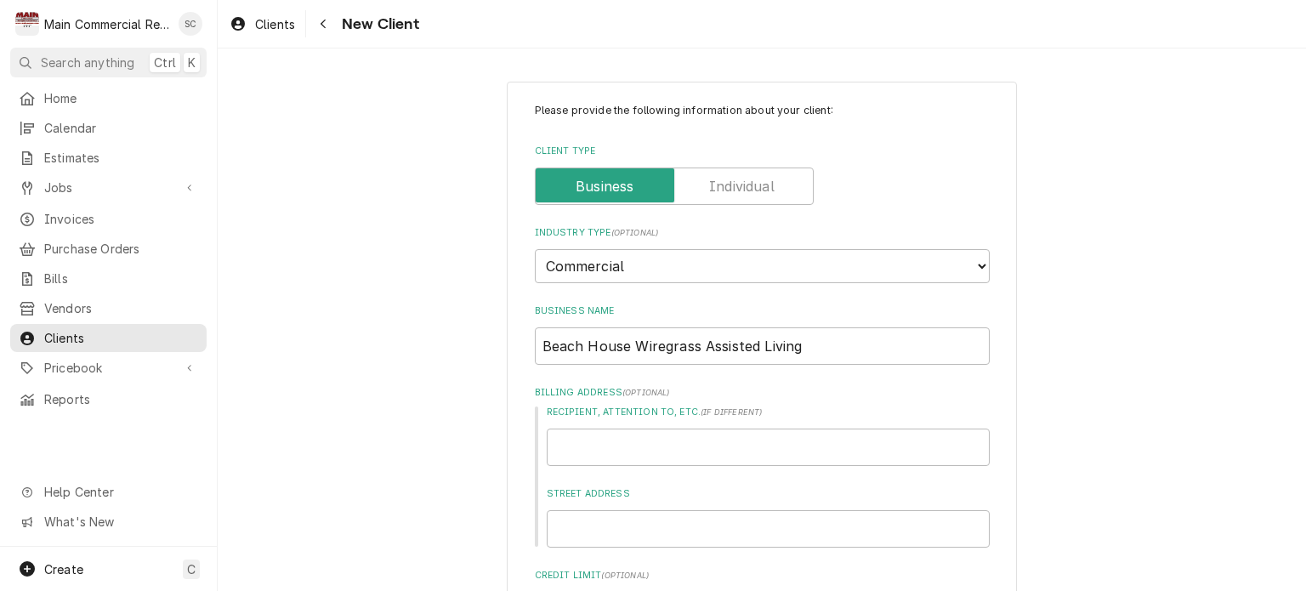
scroll to position [170, 0]
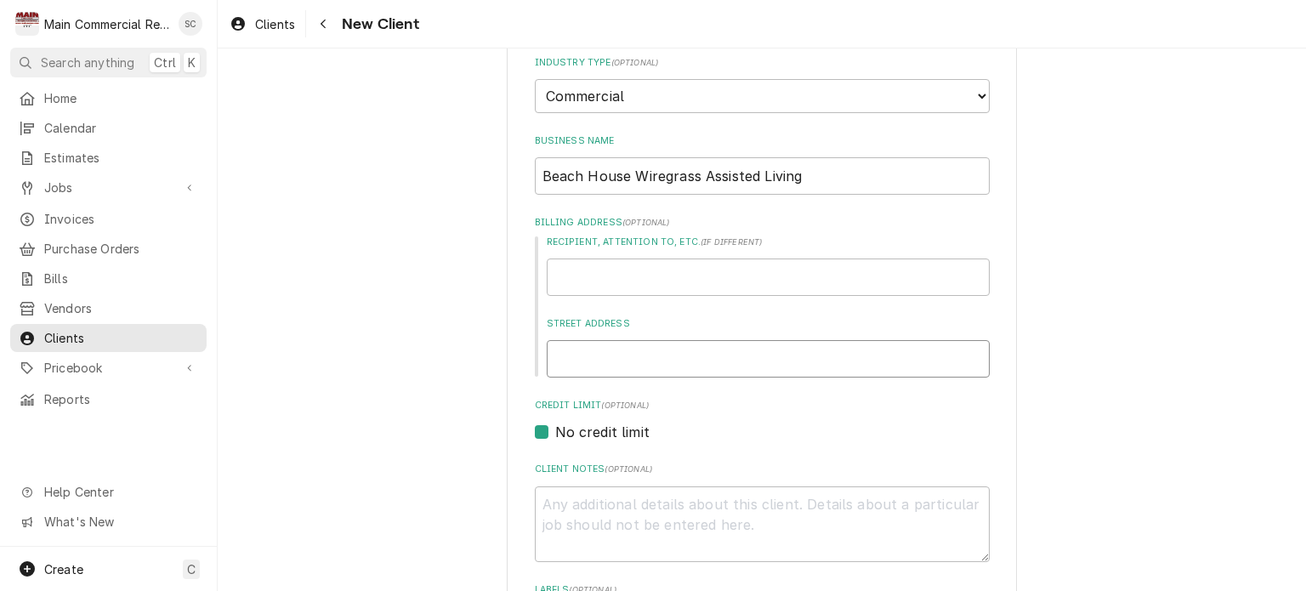
click at [647, 356] on input "Street Address" at bounding box center [768, 358] width 443 height 37
type textarea "x"
type input "3"
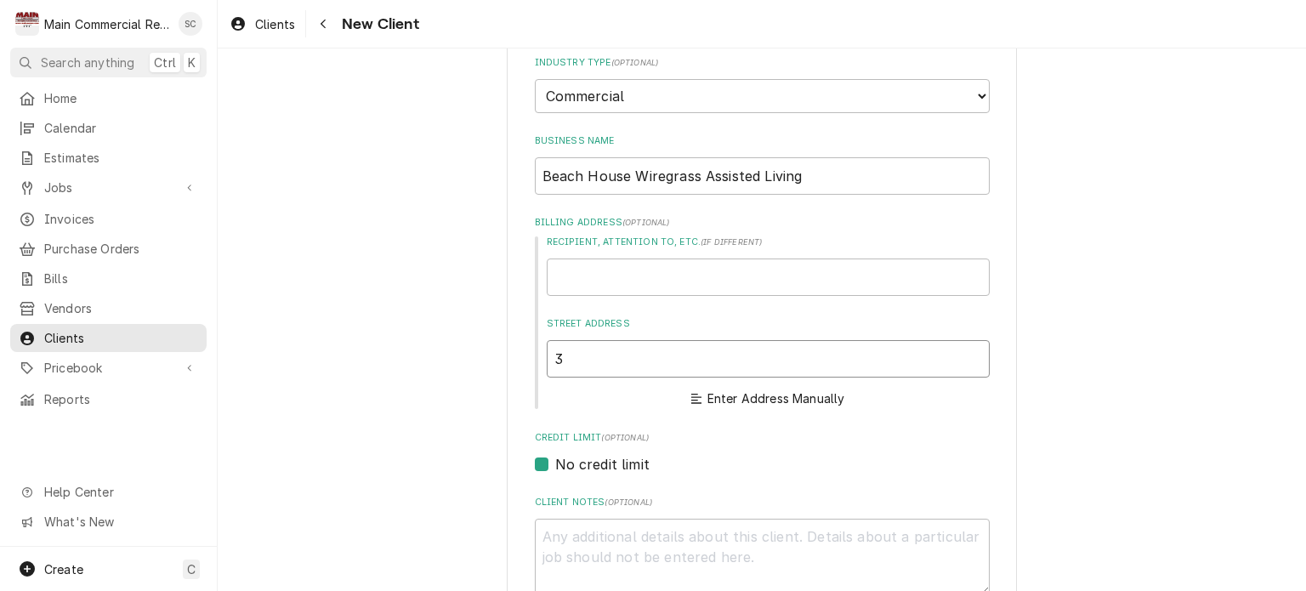
type textarea "x"
type input "30"
type textarea "x"
type input "300"
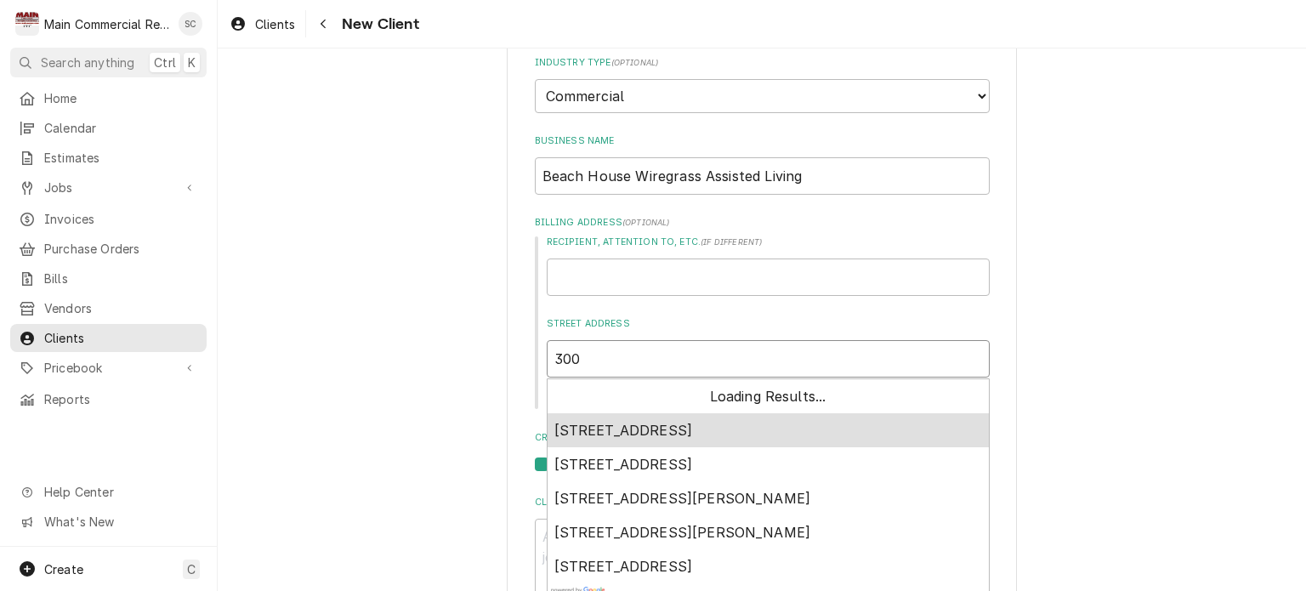
type textarea "x"
type input "3007"
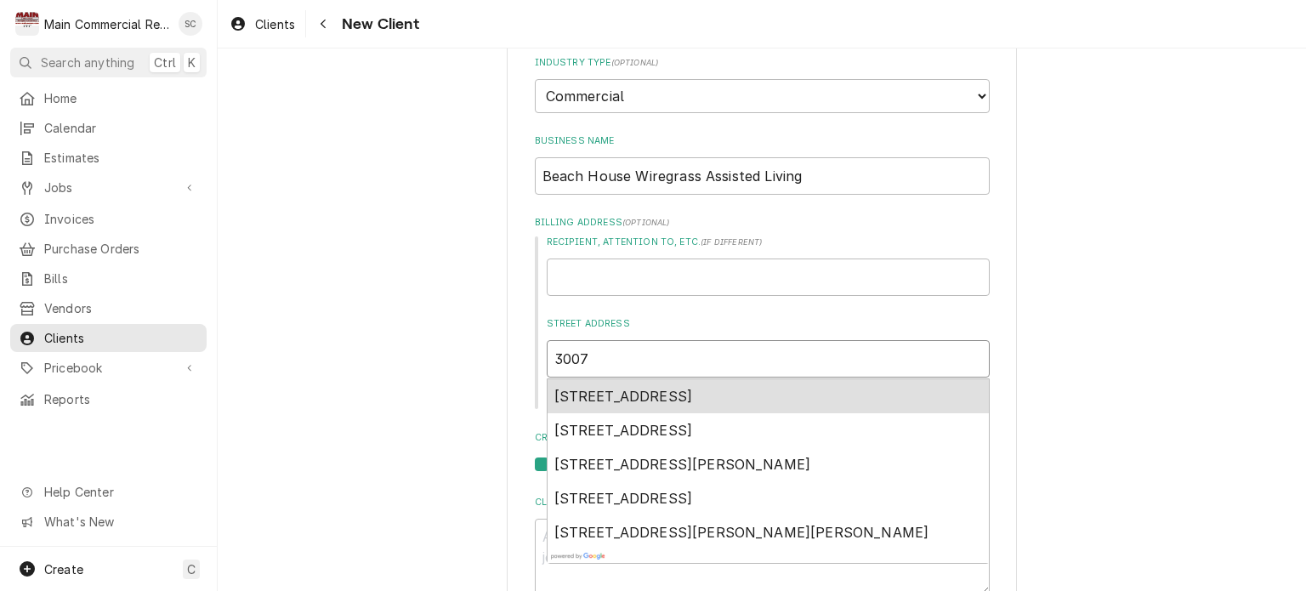
type textarea "x"
type input "30070"
type textarea "x"
type input "30070"
type textarea "x"
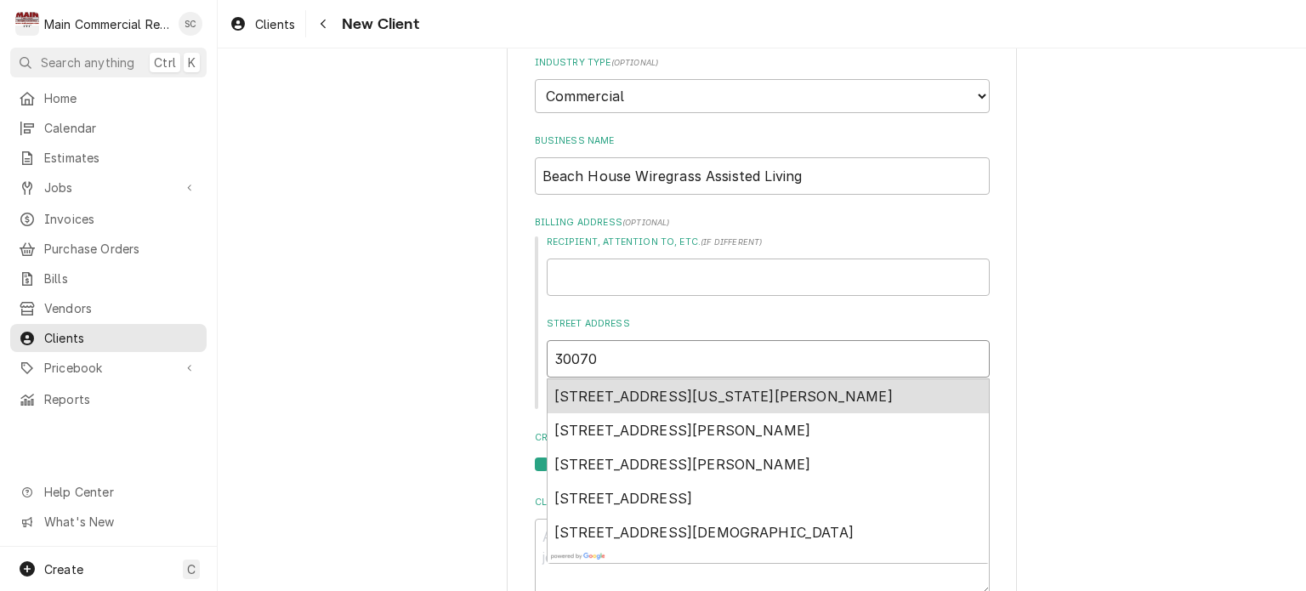
type input "30070 S"
type textarea "x"
type input "30070 St"
click at [650, 403] on div "30070 State Road 56, Wesley Chapel, FL, USA" at bounding box center [768, 396] width 441 height 34
type textarea "x"
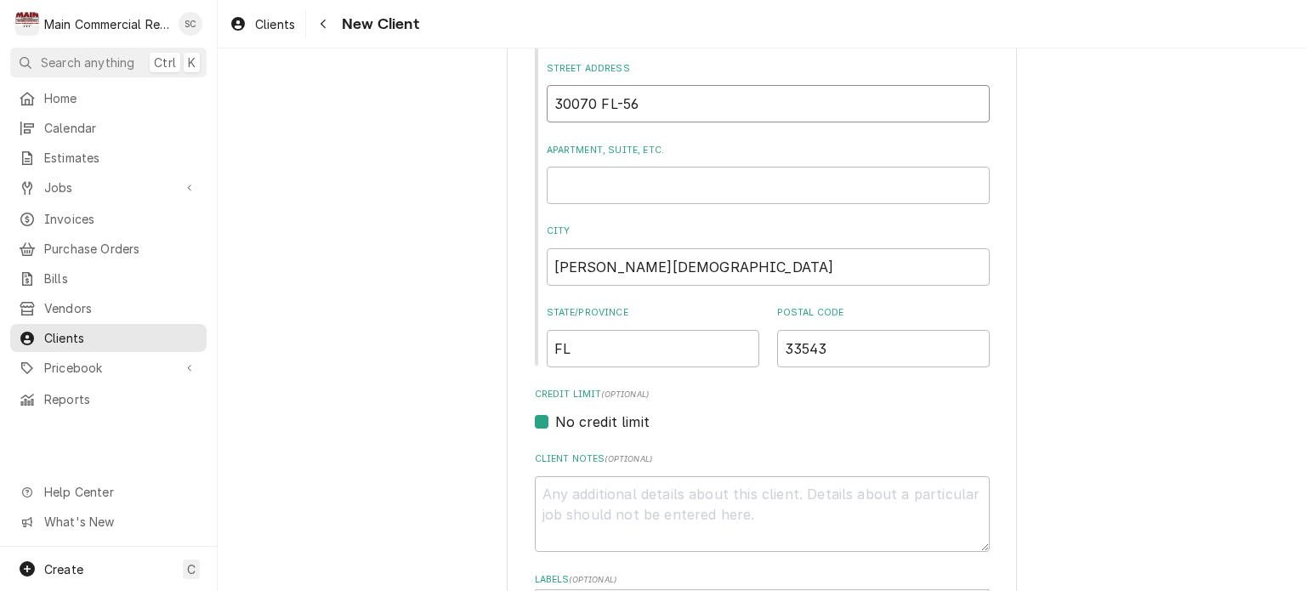
scroll to position [595, 0]
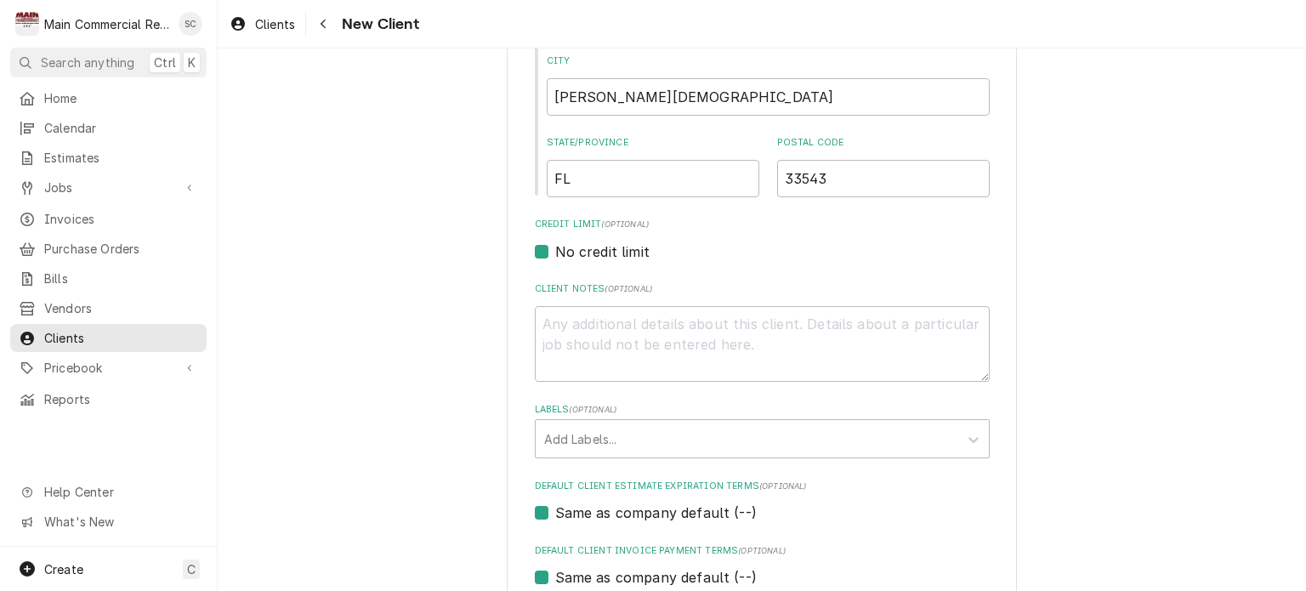
type input "30070 FL-56"
click at [612, 326] on textarea "Client Notes ( optional )" at bounding box center [762, 344] width 455 height 77
type textarea "x"
type textarea "F"
type textarea "x"
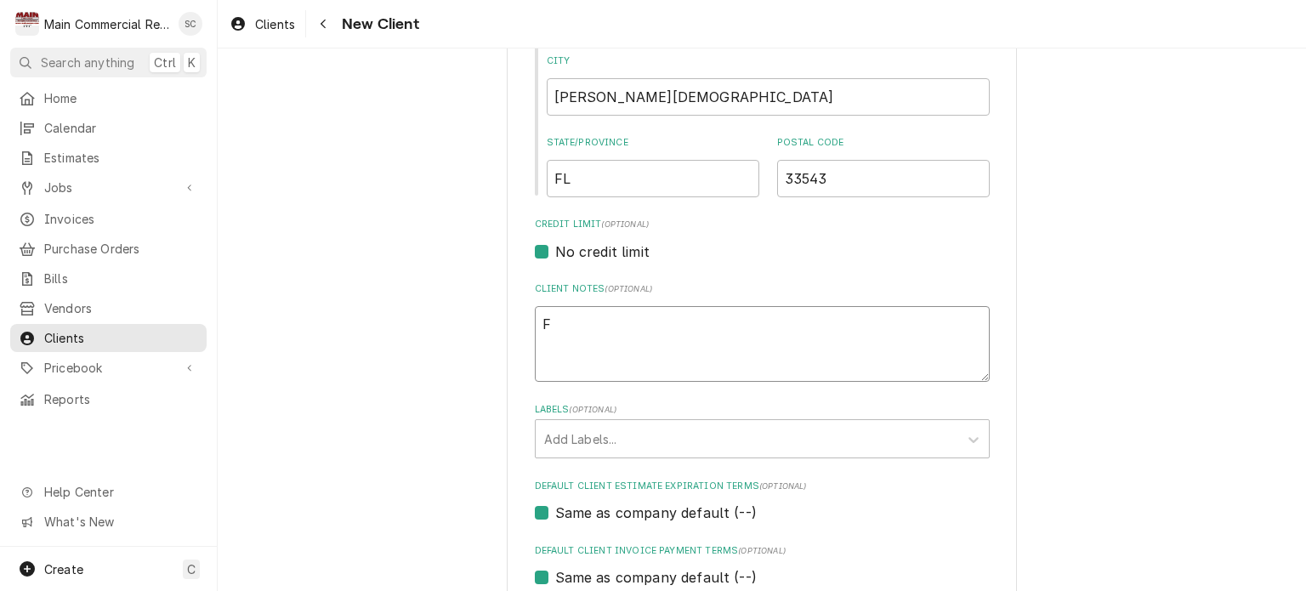
type textarea "Fo"
type textarea "x"
type textarea "For"
type textarea "x"
type textarea "Fo"
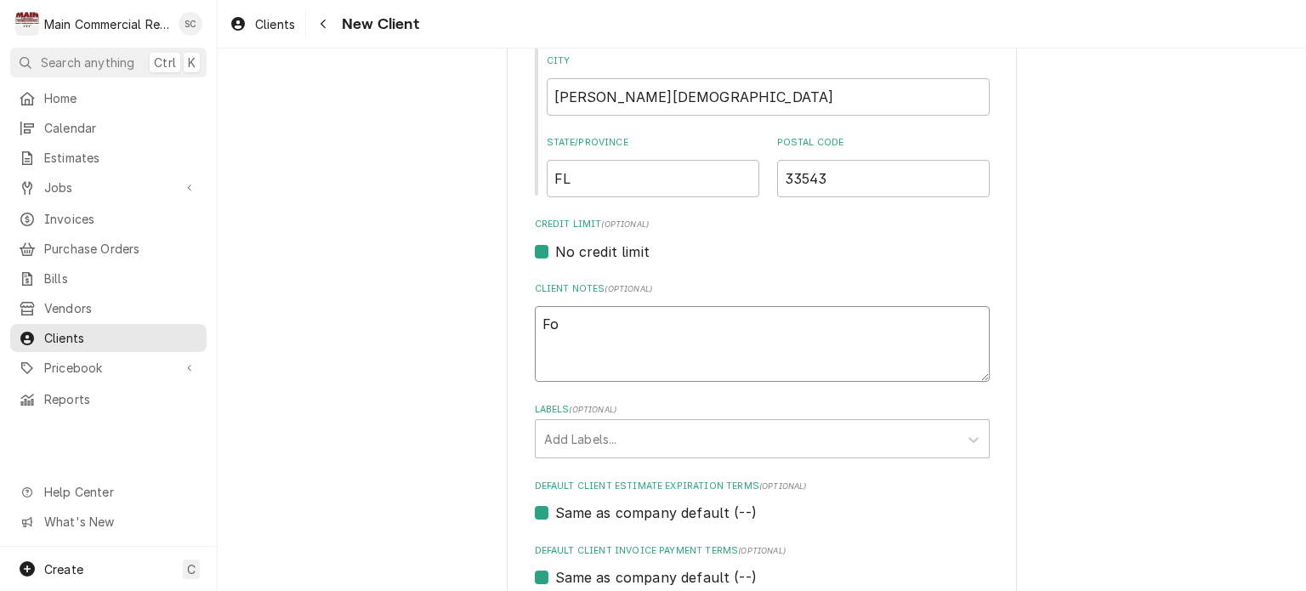
type textarea "x"
type textarea "F"
type textarea "x"
type textarea "Fi"
type textarea "x"
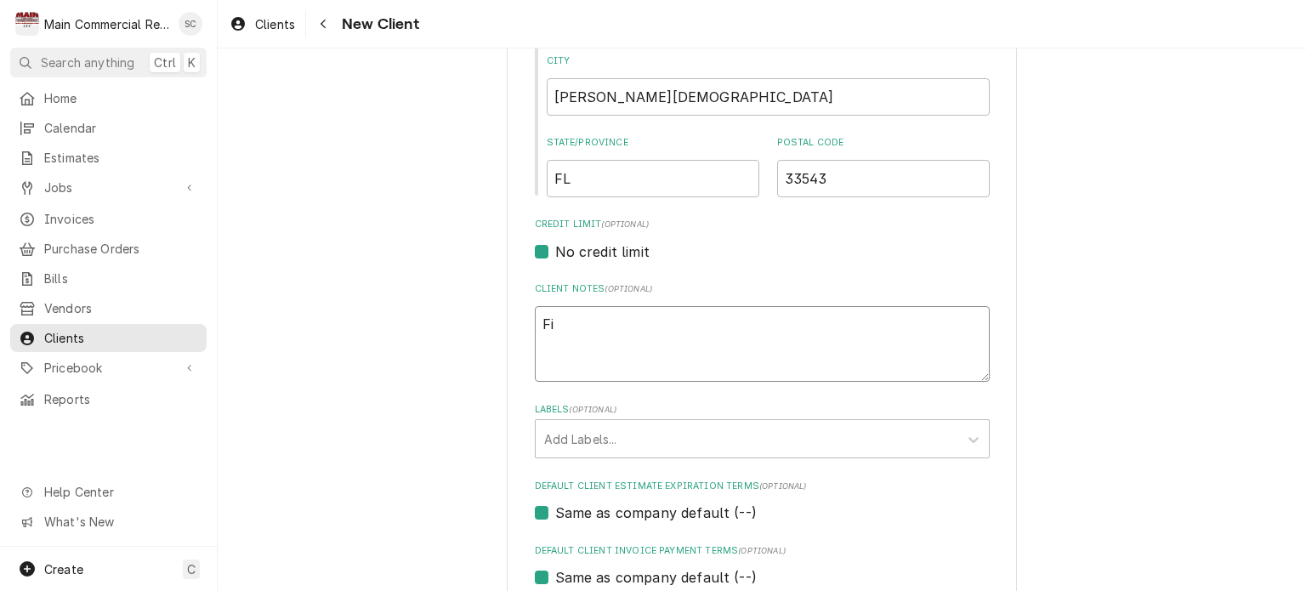
type textarea "Fir"
type textarea "x"
type textarea "Firt"
type textarea "x"
type textarea "Firts"
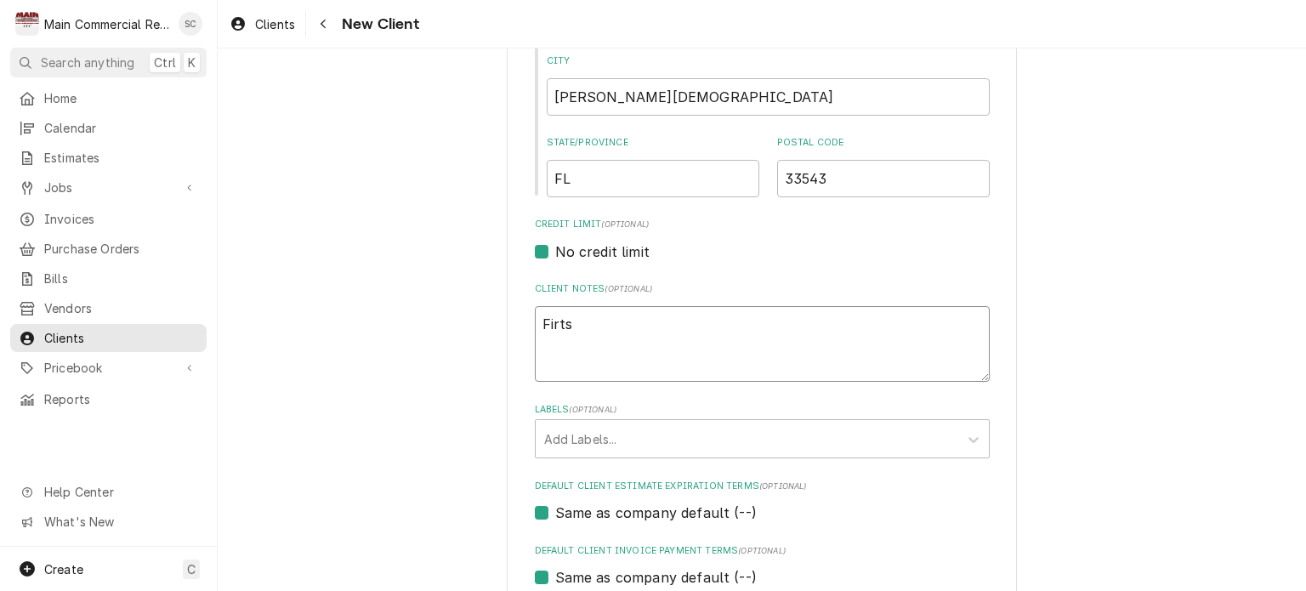
type textarea "x"
type textarea "Firts"
type textarea "x"
type textarea "Firts T"
type textarea "x"
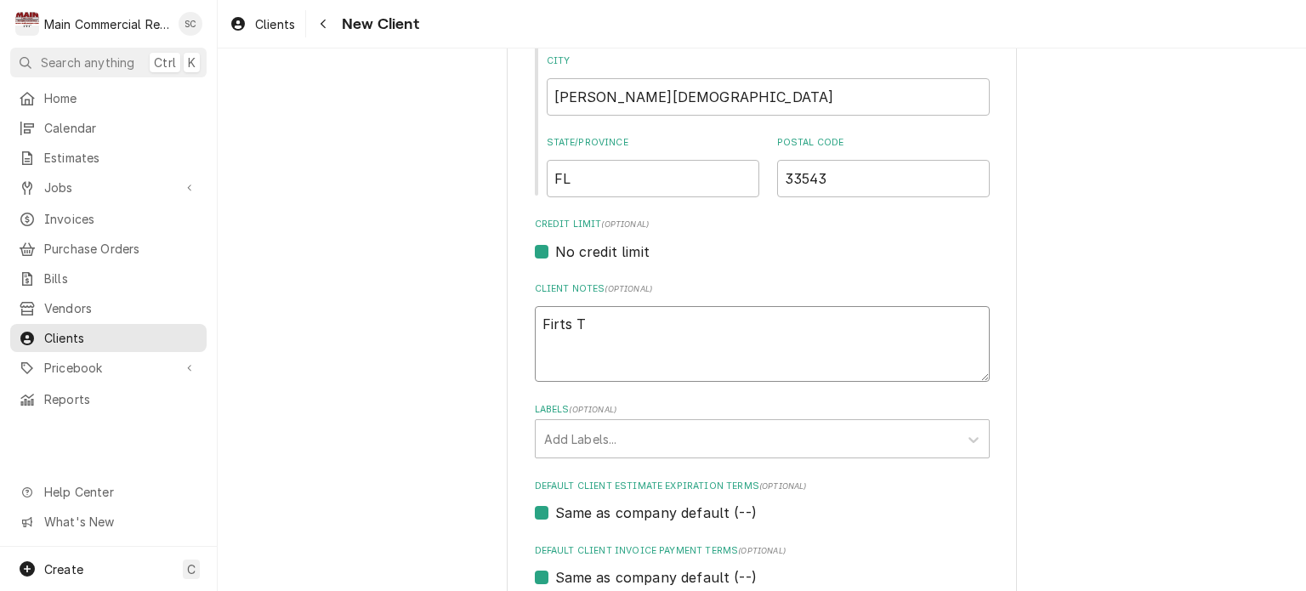
type textarea "Firts"
type textarea "x"
type textarea "Firts"
type textarea "x"
type textarea "Firt"
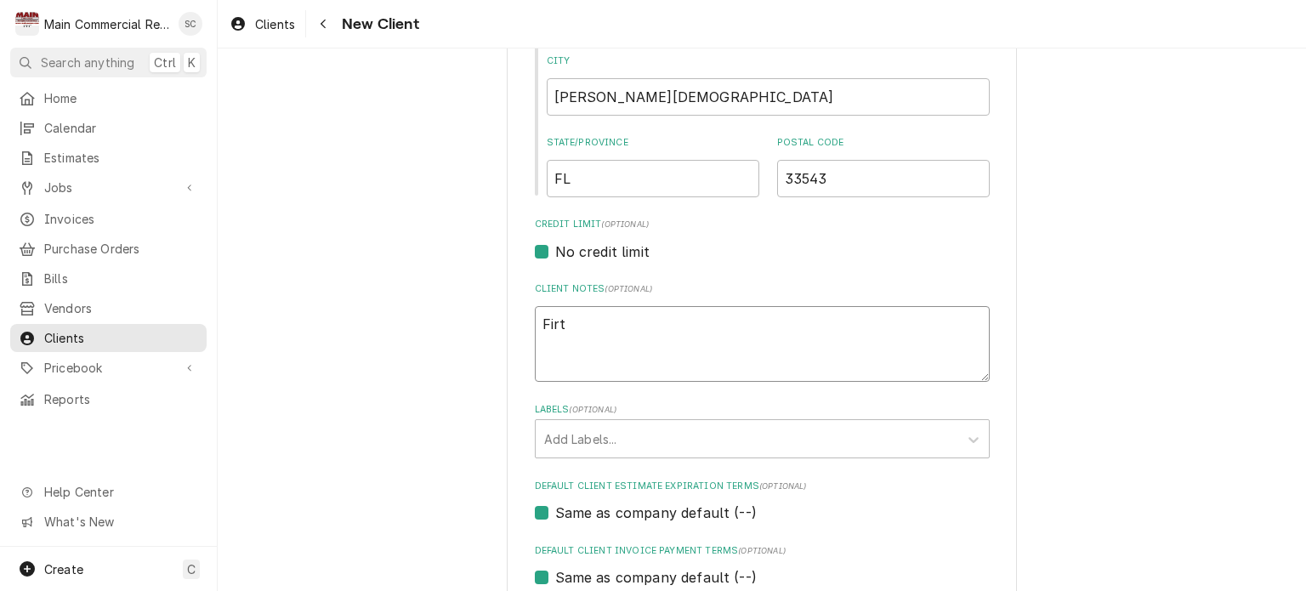
type textarea "x"
type textarea "Fir"
type textarea "x"
type textarea "Fi"
type textarea "x"
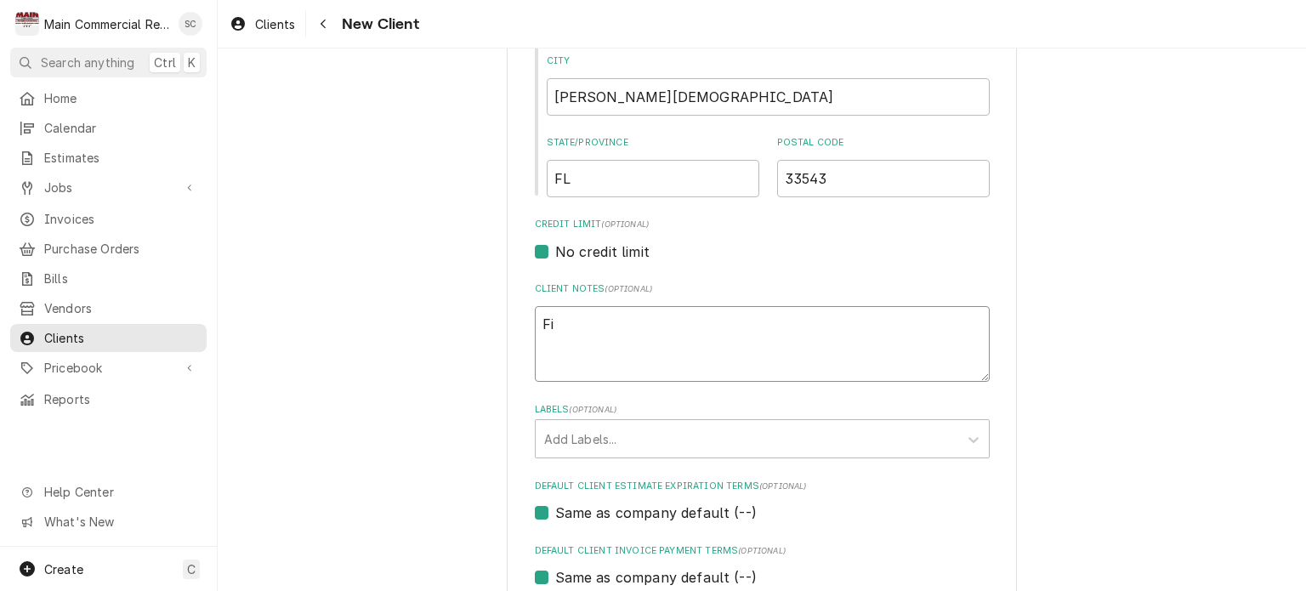
type textarea "F"
type textarea "x"
type textarea "1"
type textarea "x"
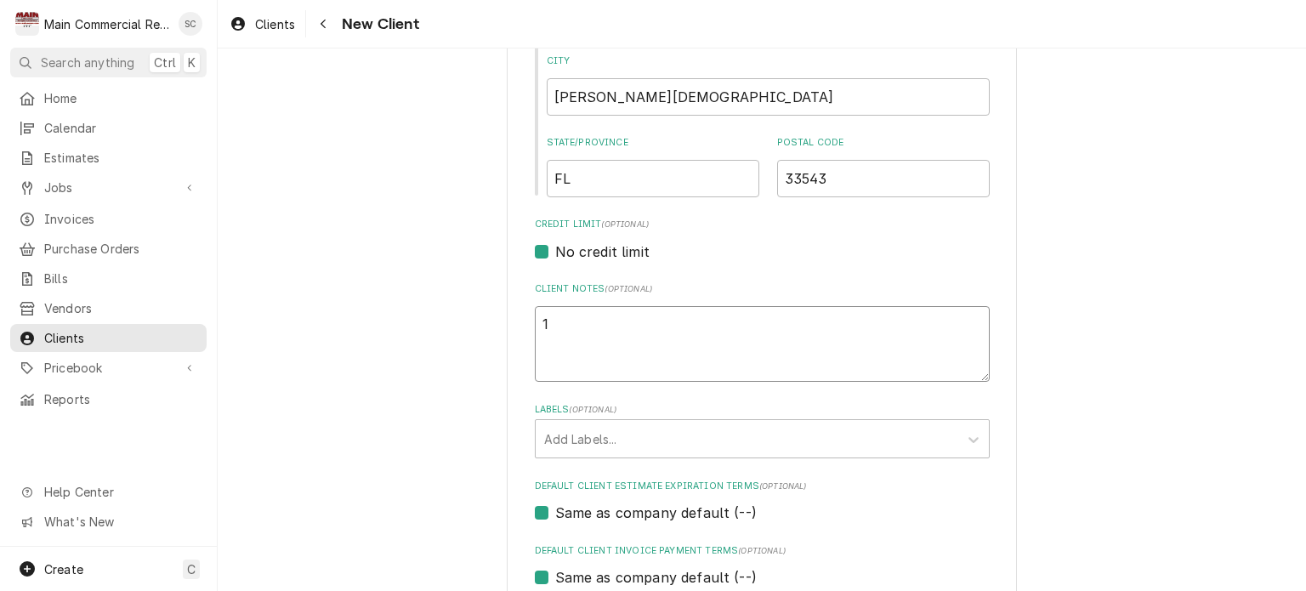
type textarea "10"
type textarea "x"
type textarea "10/"
type textarea "x"
type textarea "10/3"
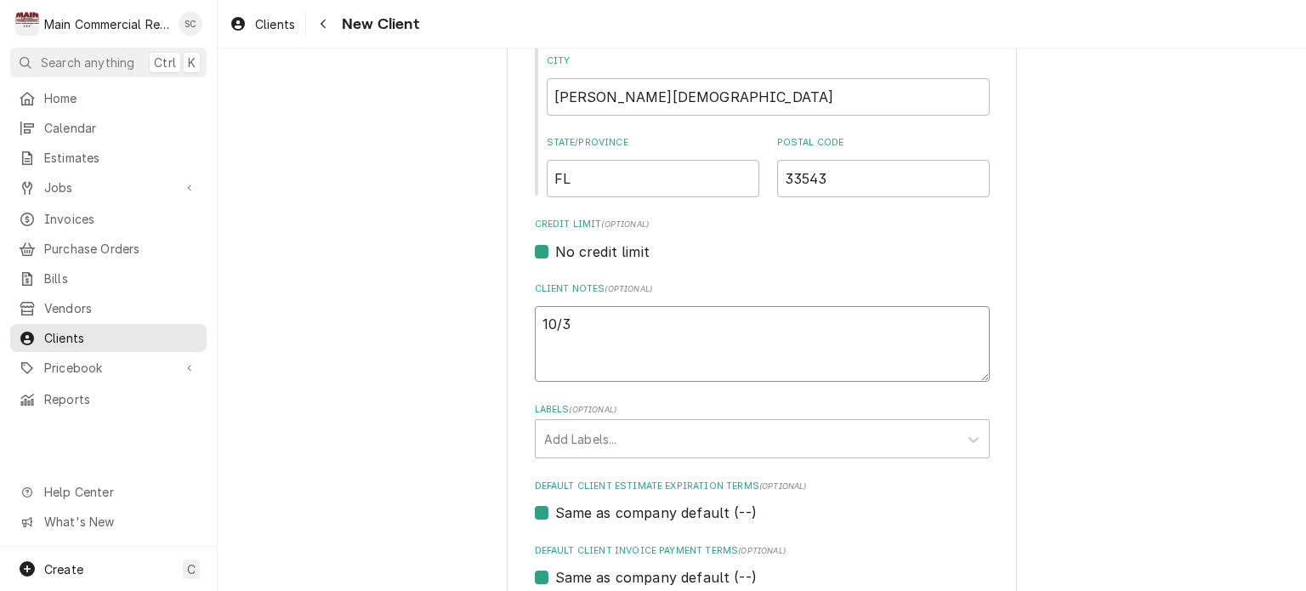
type textarea "x"
type textarea "10/3/"
type textarea "x"
type textarea "10/3/2"
type textarea "x"
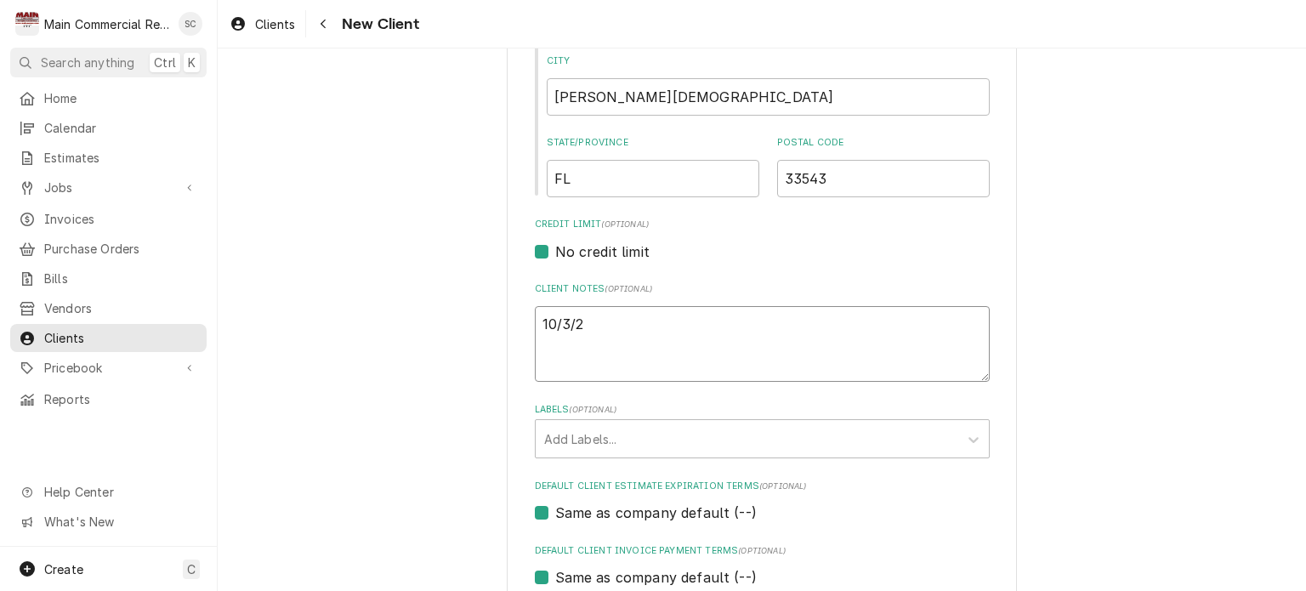
type textarea "10/3/25"
type textarea "x"
type textarea "10/3/25:"
type textarea "x"
type textarea "10/3/25:F"
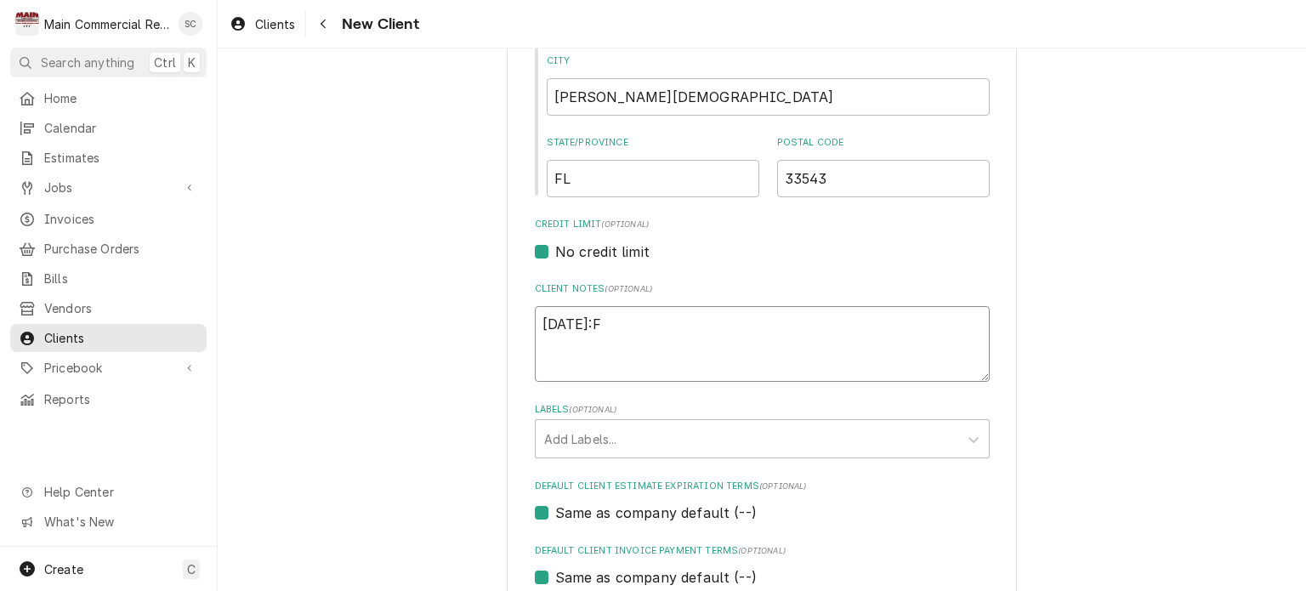
type textarea "x"
type textarea "10/3/25:Fi"
type textarea "x"
type textarea "10/3/25:Fir"
type textarea "x"
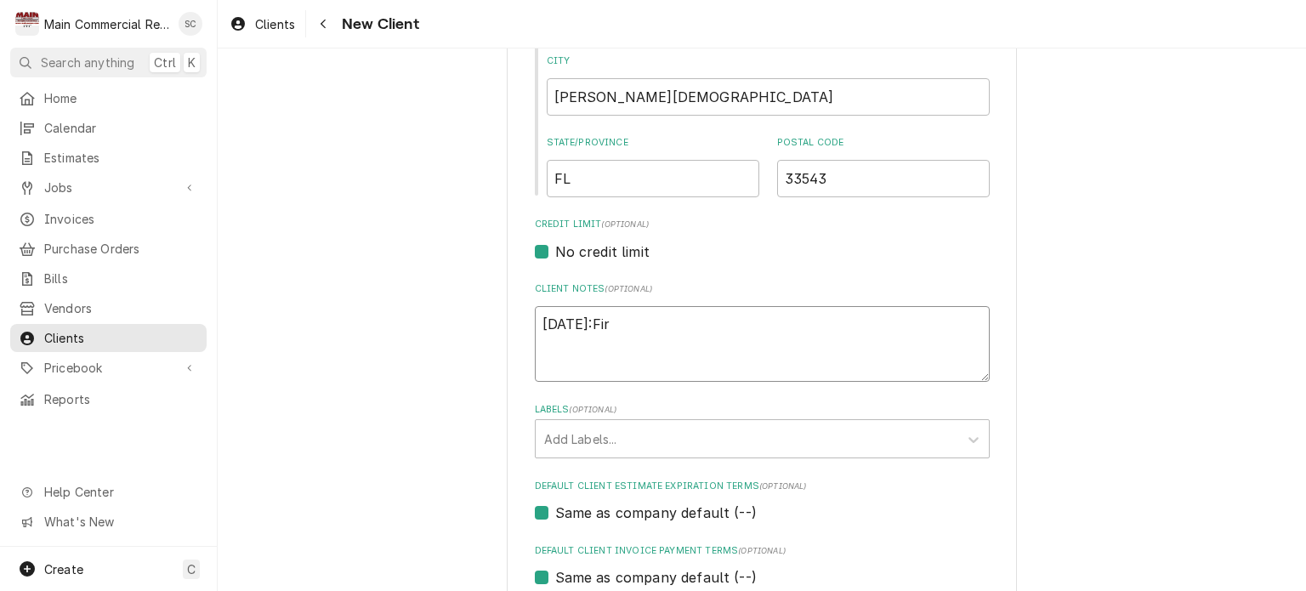
type textarea "10/3/25:Firs"
type textarea "x"
type textarea "10/3/25:First"
type textarea "x"
type textarea "10/3/25:First"
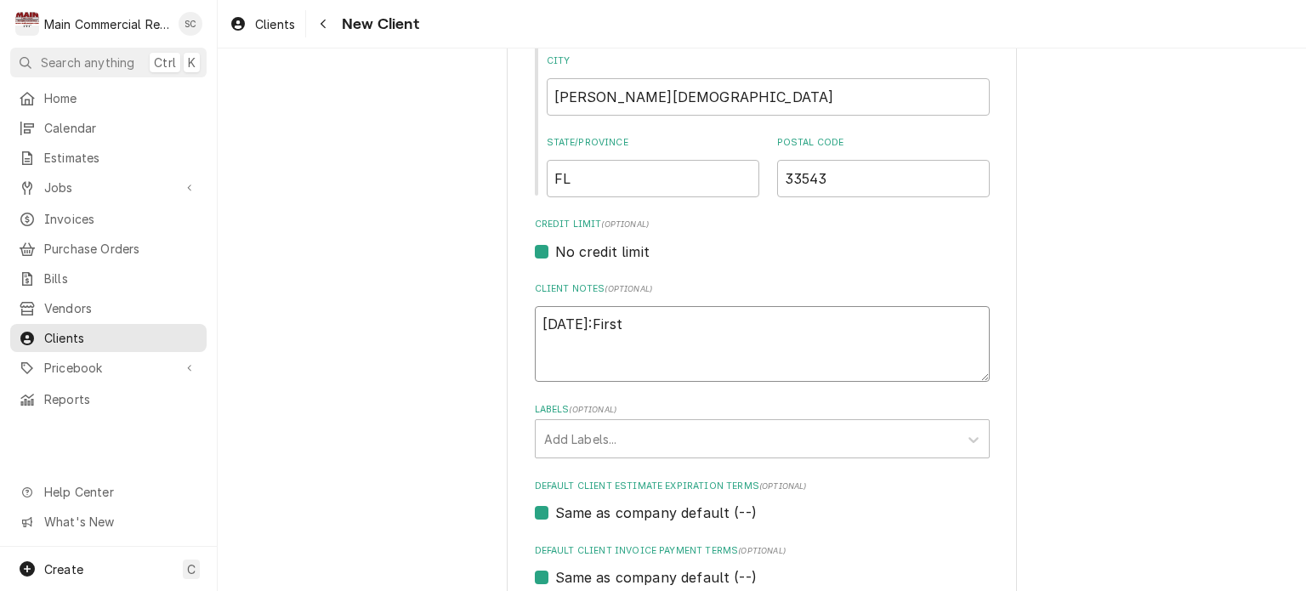
type textarea "x"
type textarea "10/3/25:First T"
type textarea "x"
type textarea "10/3/25:First Ti"
type textarea "x"
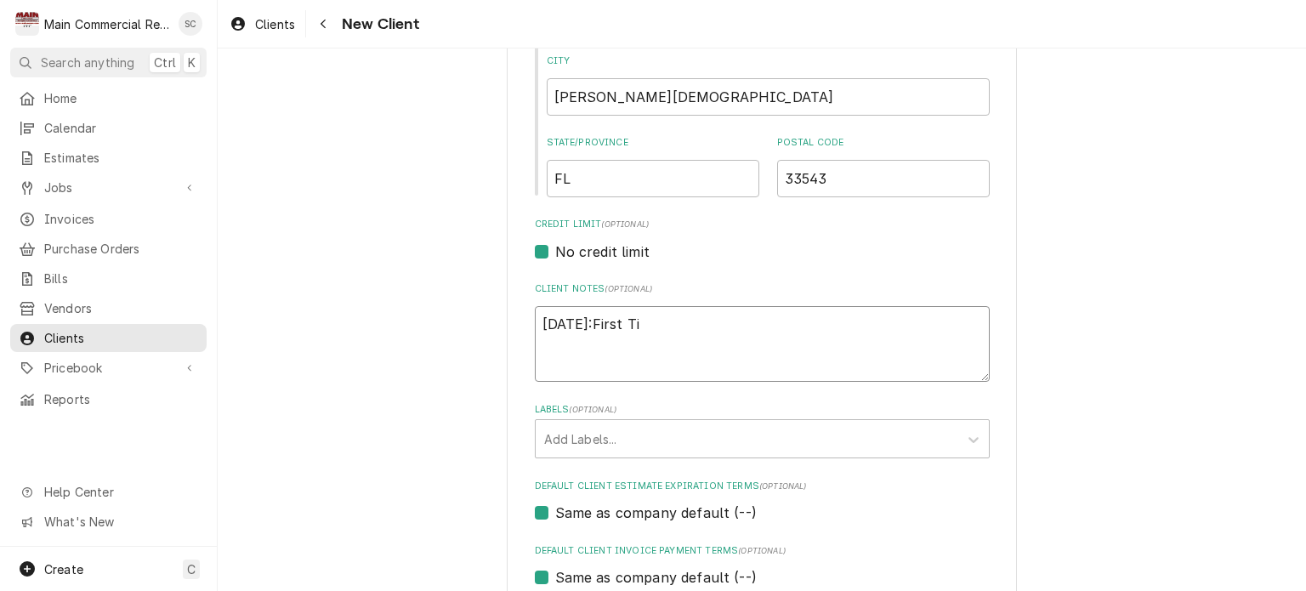
type textarea "10/3/25:First Tie"
type textarea "x"
type textarea "10/3/25:First Tiem"
type textarea "x"
type textarea "10/3/25:First Tie"
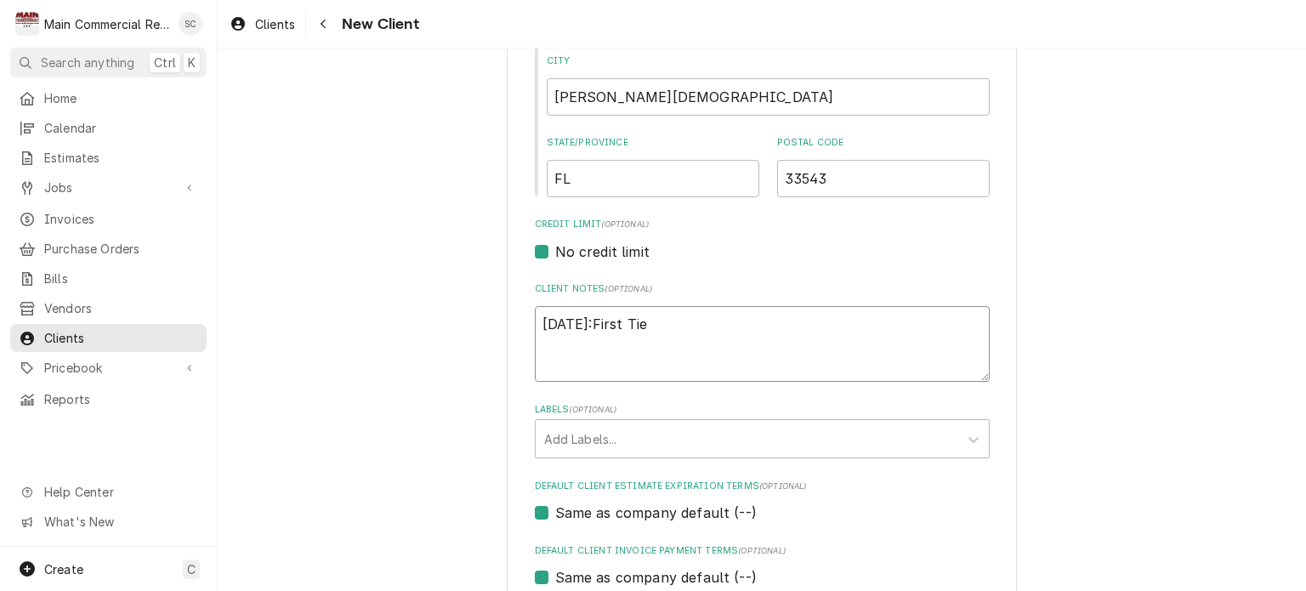
type textarea "x"
type textarea "10/3/25:First Ti"
type textarea "x"
type textarea "10/3/25:First Tim"
type textarea "x"
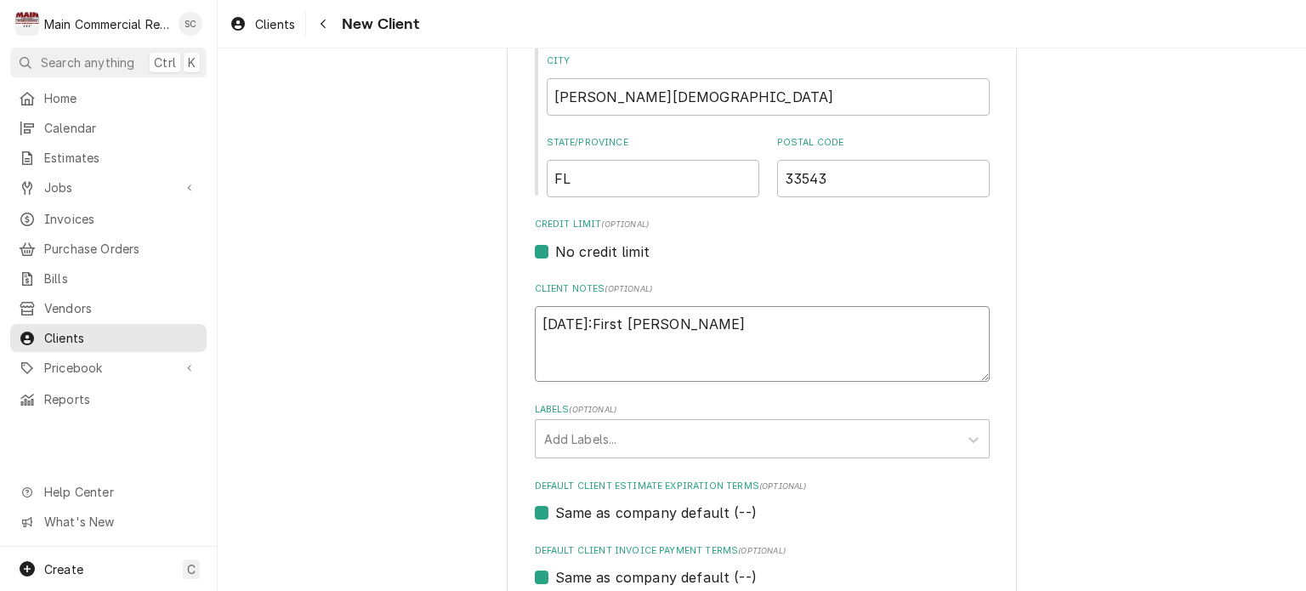
type textarea "10/3/25:First Time"
type textarea "x"
type textarea "10/3/25:First Time"
type textarea "x"
type textarea "10/3/25:First Time C"
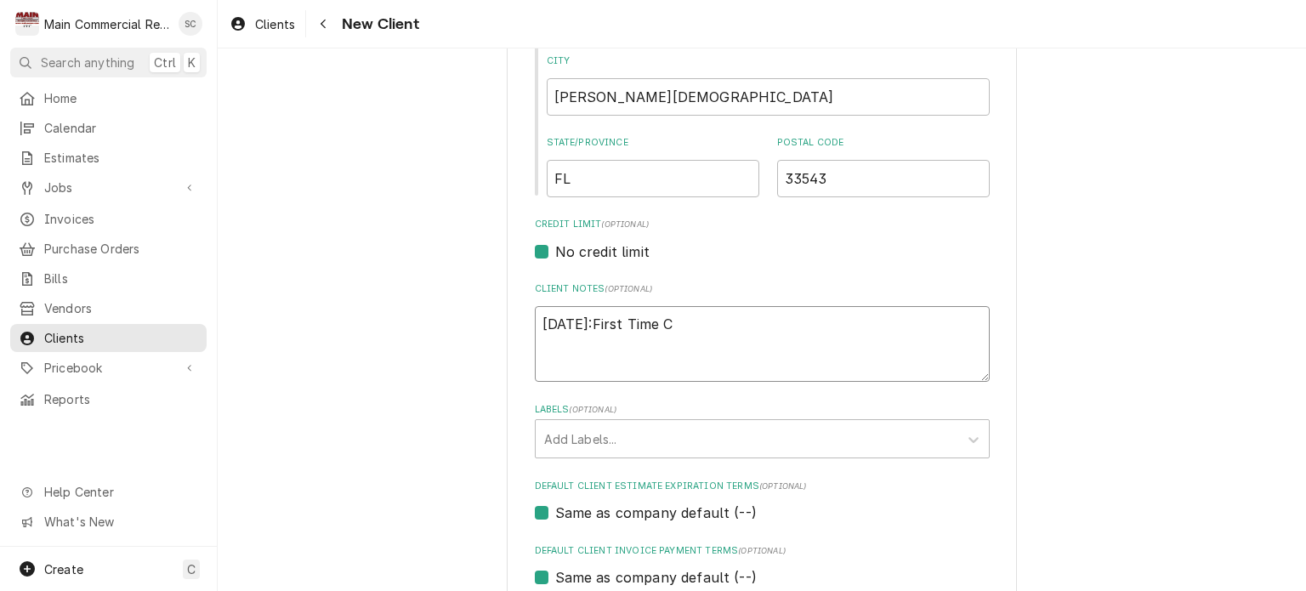
type textarea "x"
type textarea "10/3/25:First Time Cu"
type textarea "x"
type textarea "10/3/25:First Time Cus"
type textarea "x"
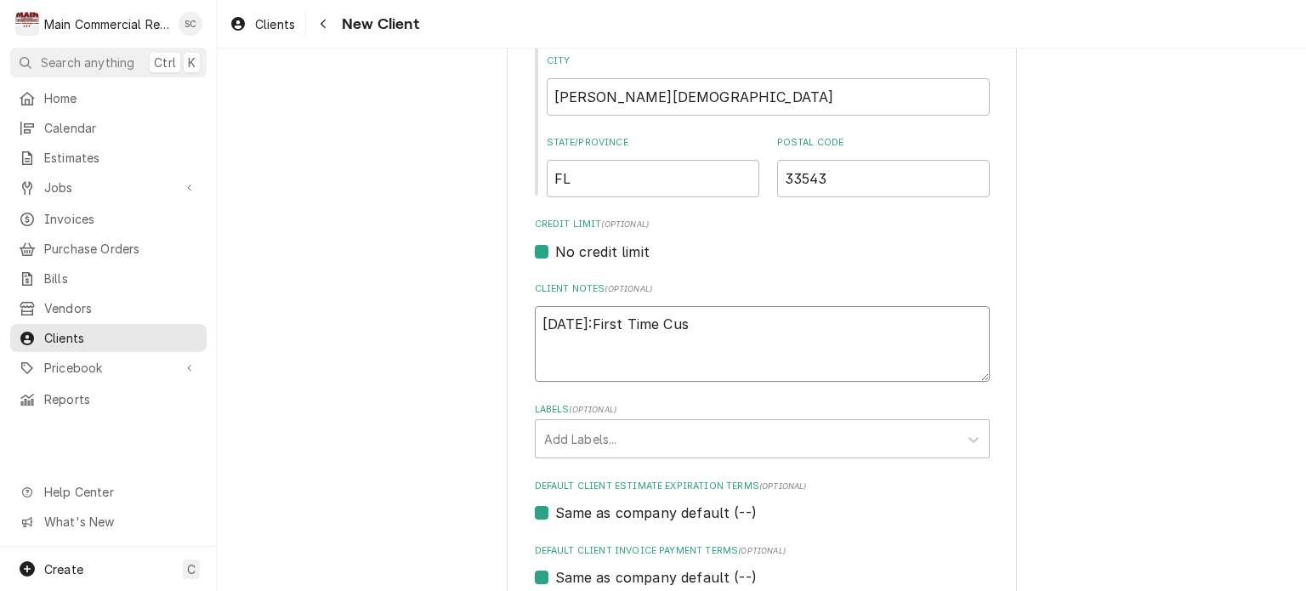
type textarea "10/3/25:First Time Cust"
type textarea "x"
type textarea "10/3/25:First Time Custo"
type textarea "x"
type textarea "10/3/25:First Time Custom"
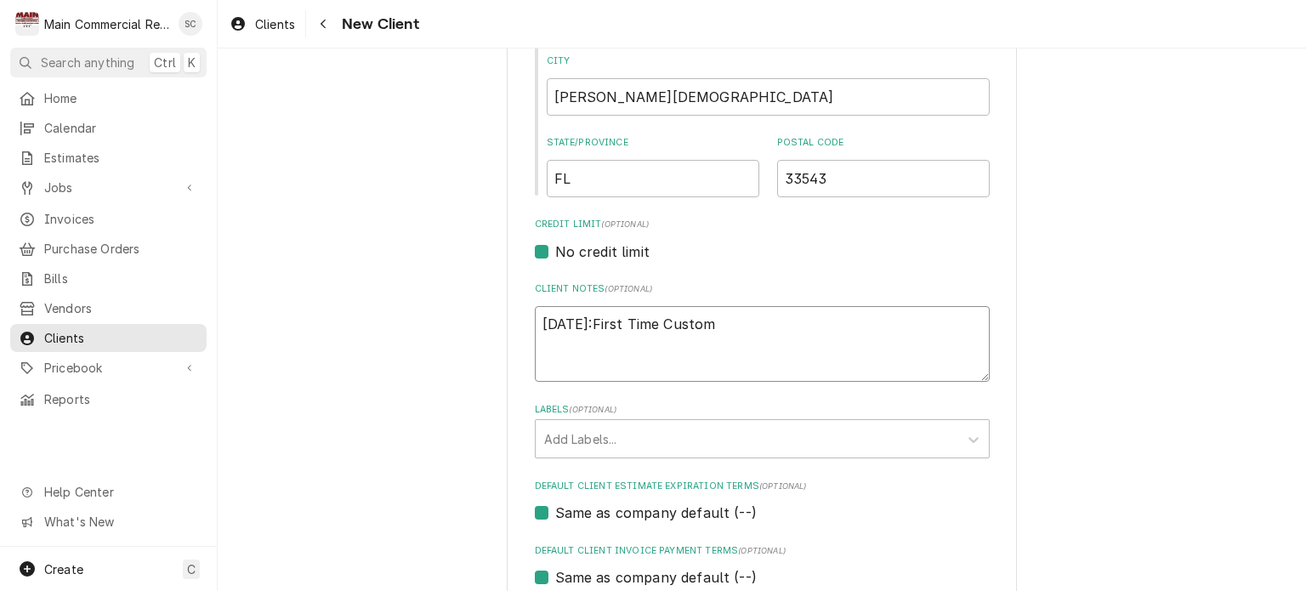
type textarea "x"
type textarea "10/3/25:First Time Custome"
type textarea "x"
type textarea "[DATE]:First Time Customer"
type textarea "x"
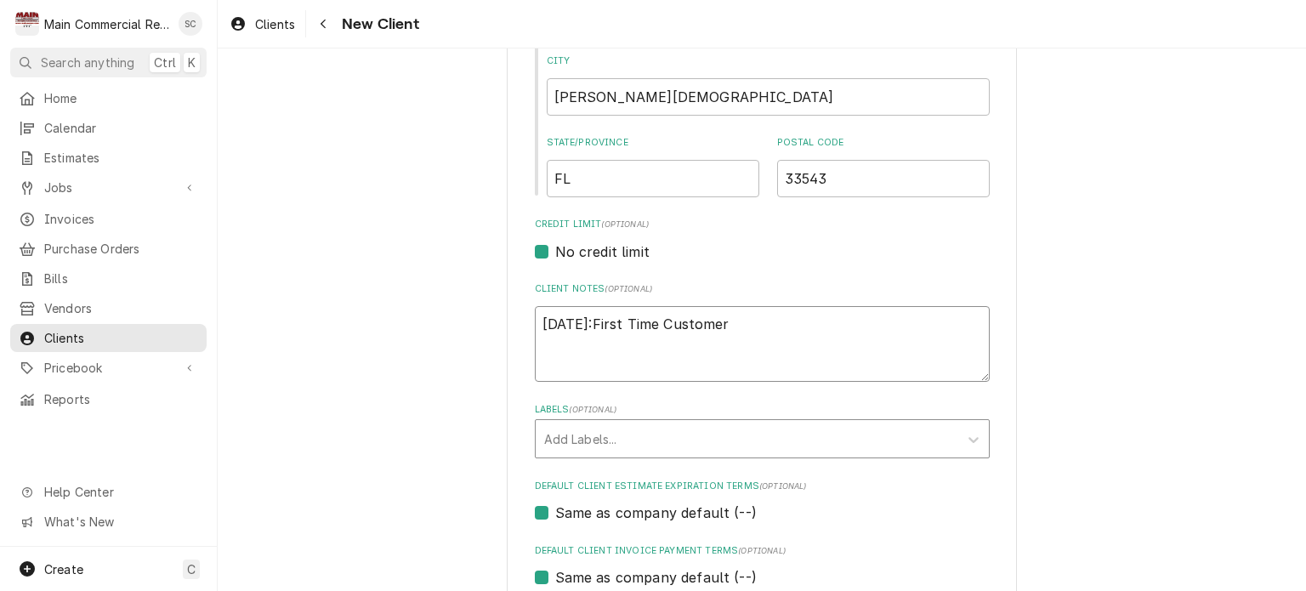
type textarea "[DATE]:First Time Customer"
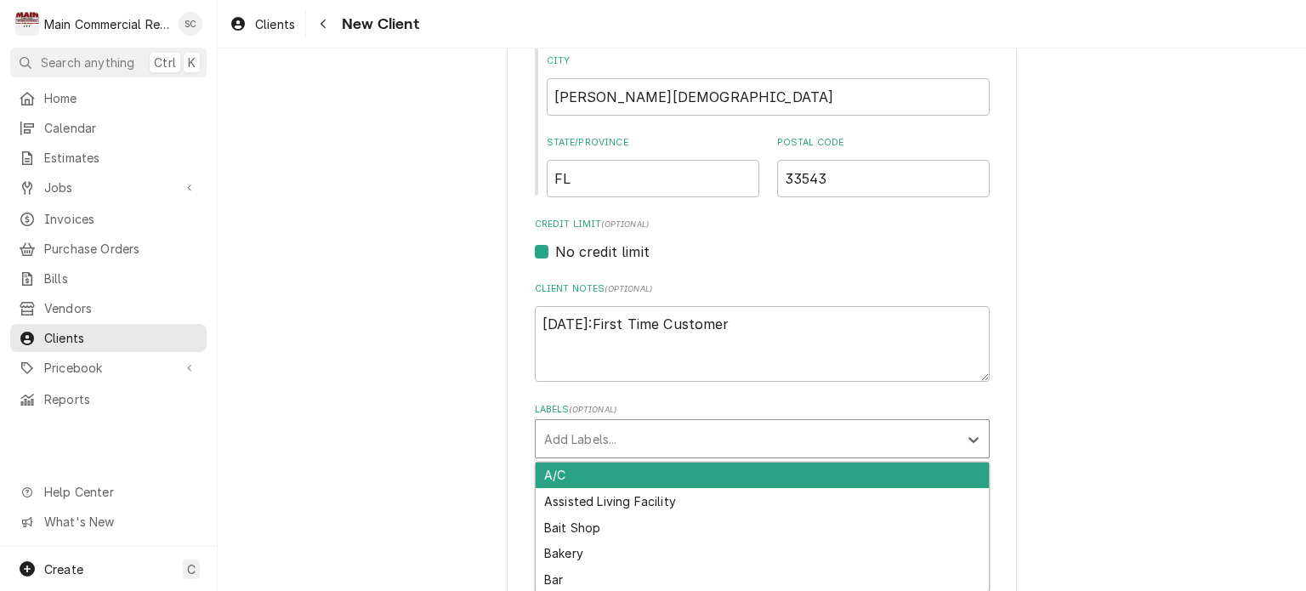
click at [638, 445] on div "Labels" at bounding box center [747, 438] width 406 height 31
type input "COD"
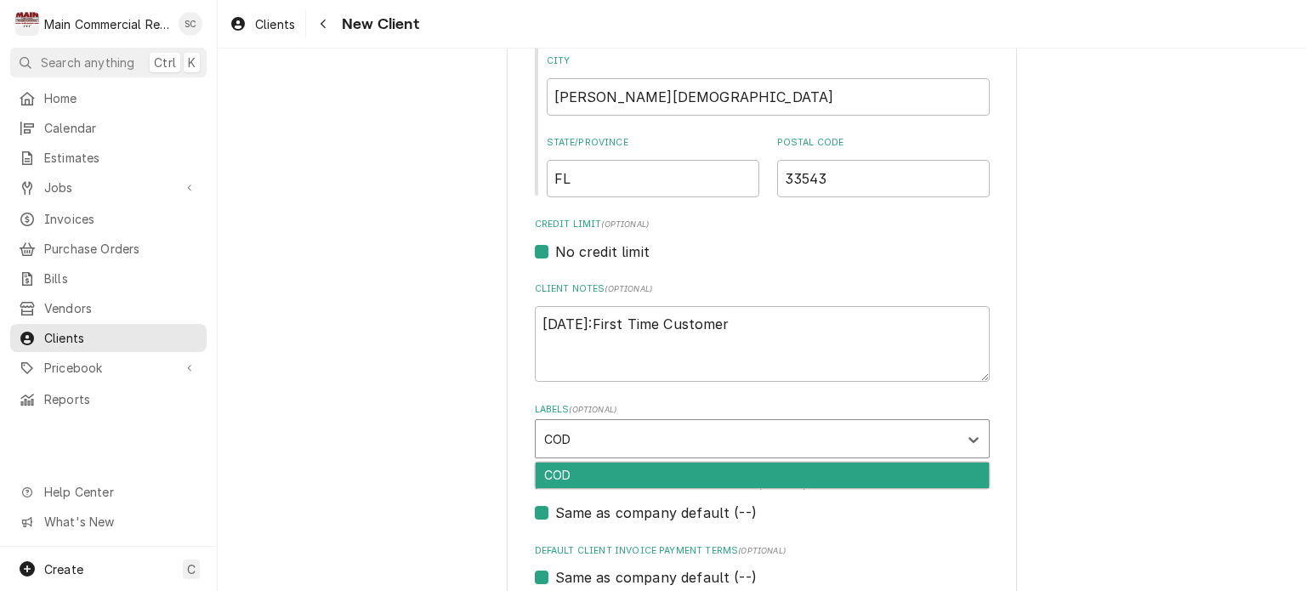
click at [621, 480] on div "COD" at bounding box center [762, 476] width 453 height 26
type textarea "x"
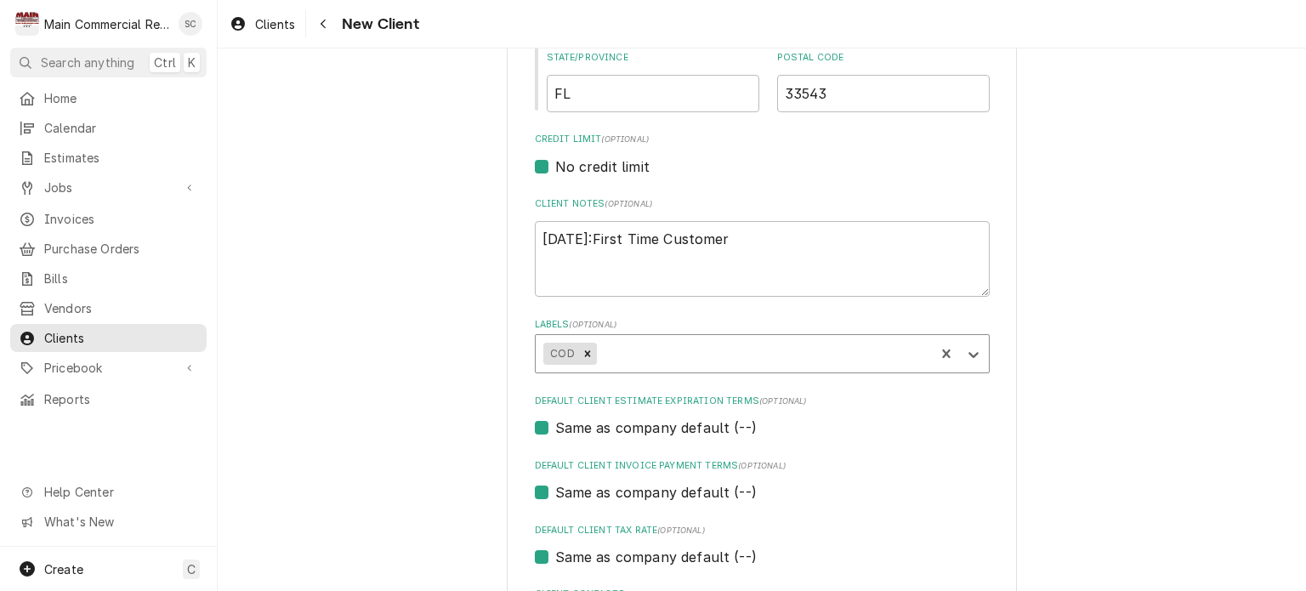
scroll to position [834, 0]
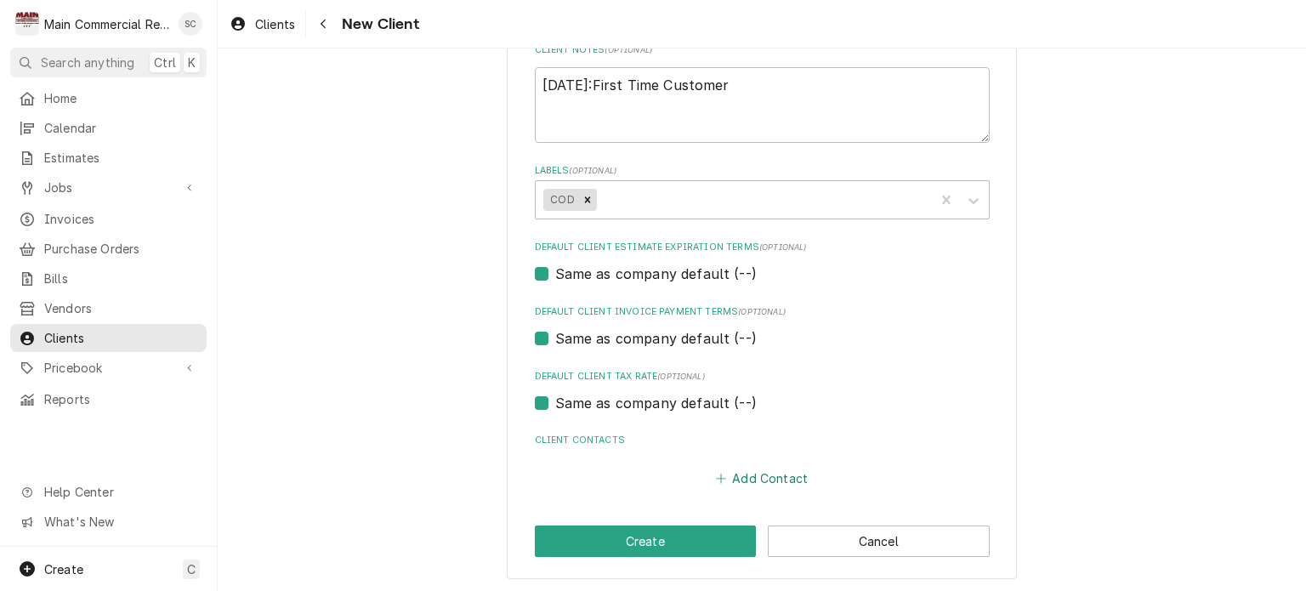
click at [743, 479] on button "Add Contact" at bounding box center [761, 478] width 98 height 24
type textarea "x"
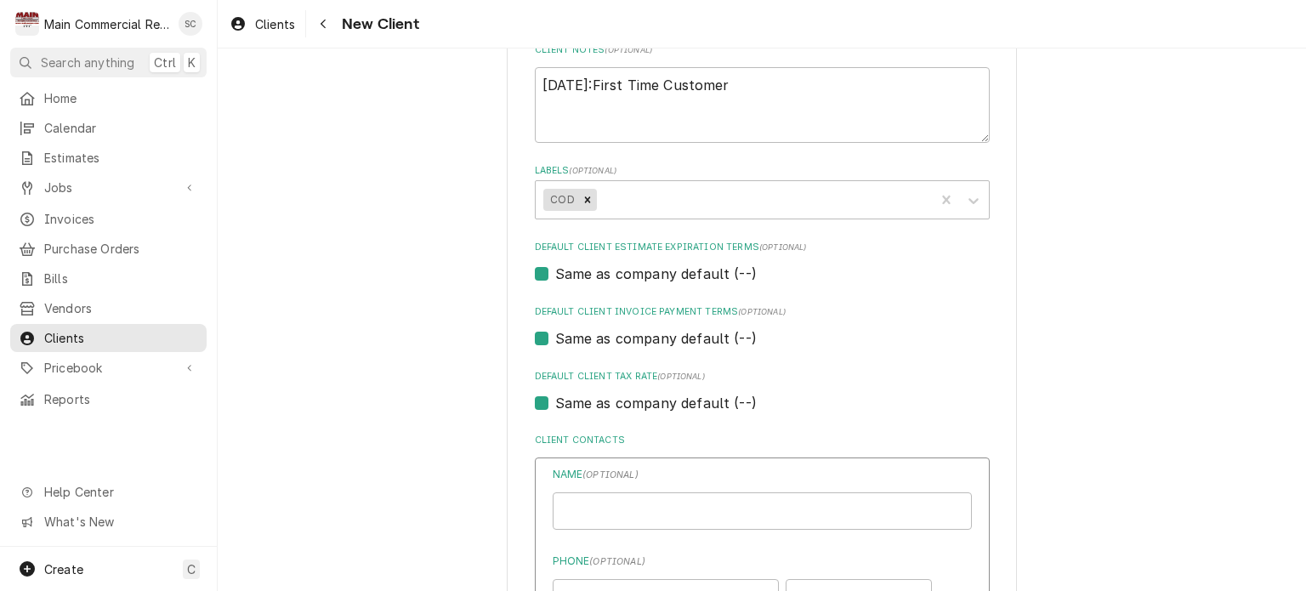
scroll to position [1004, 0]
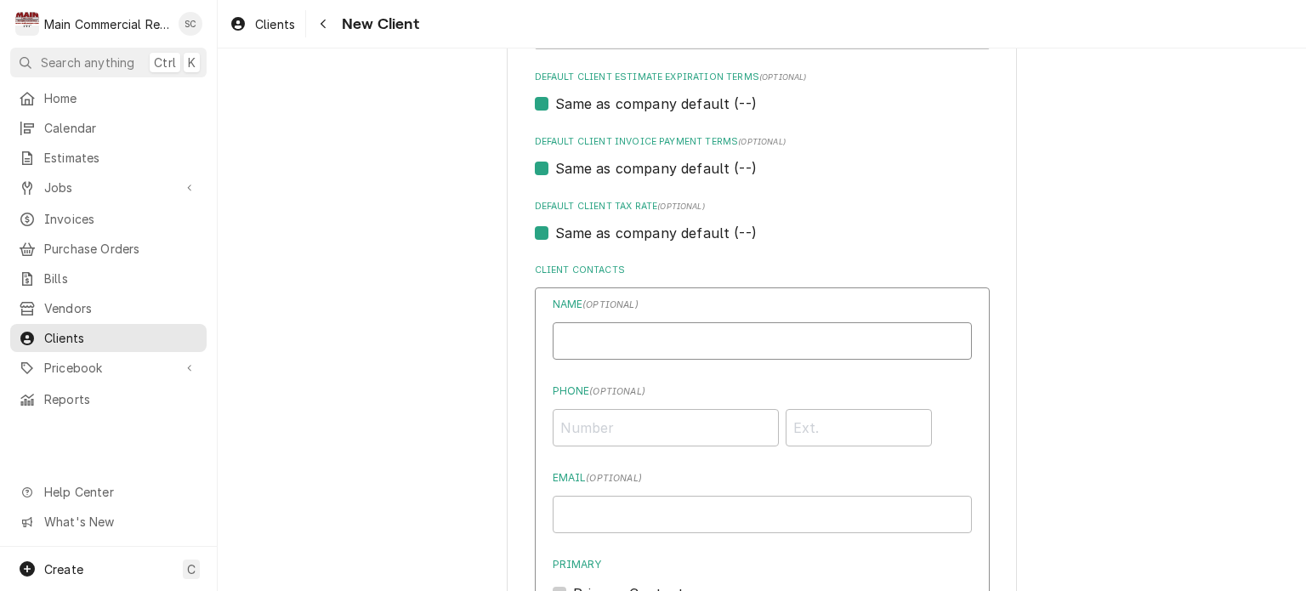
click at [660, 341] on input "Business Name" at bounding box center [762, 340] width 419 height 37
type input "[PERSON_NAME]"
click at [642, 425] on input "Phone ( optional )" at bounding box center [666, 427] width 226 height 37
click at [608, 423] on input "Phone ( optional )" at bounding box center [666, 427] width 226 height 37
paste input "[PHONE_NUMBER]"
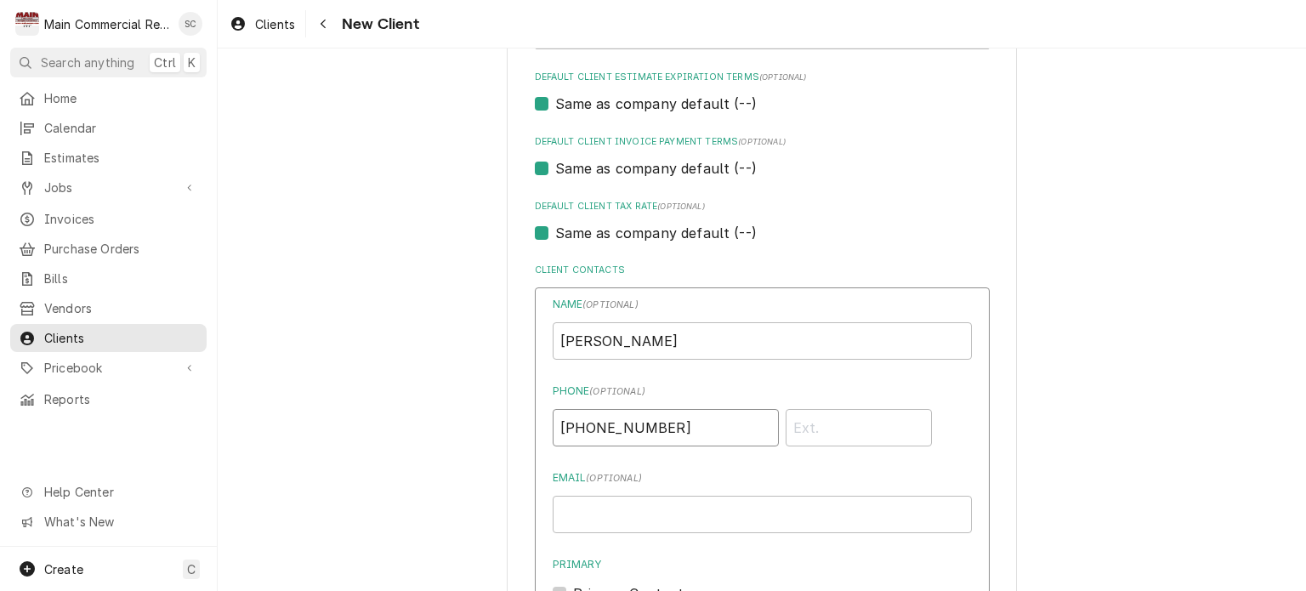
scroll to position [1174, 0]
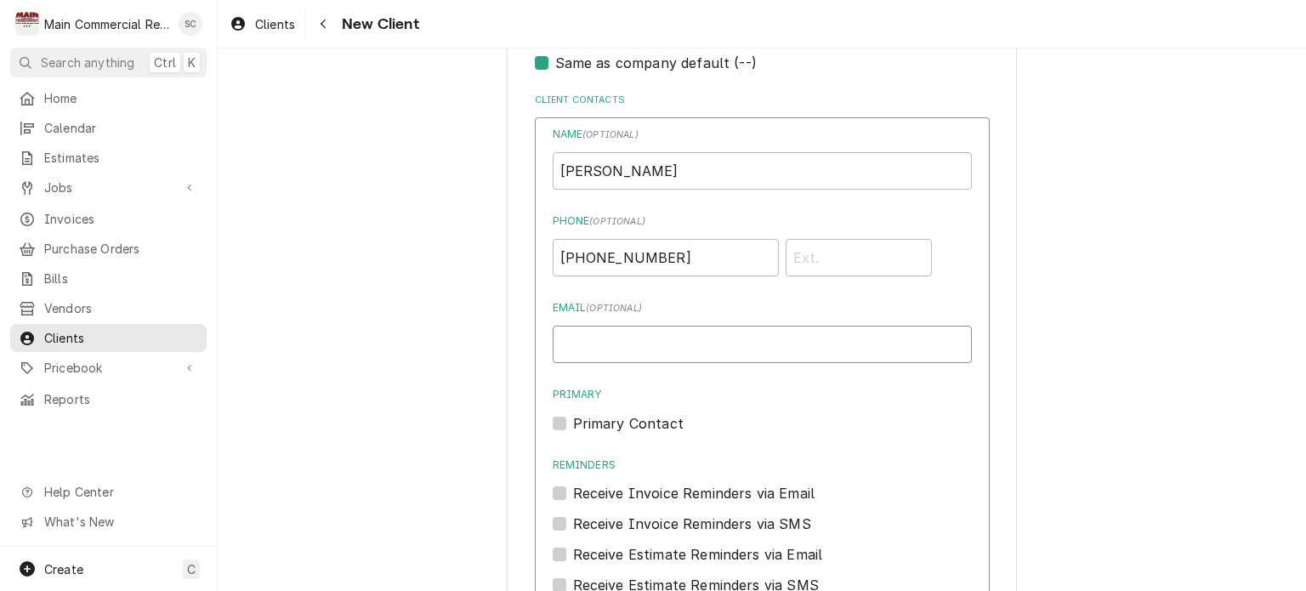
click at [646, 343] on input "Email ( optional )" at bounding box center [762, 344] width 419 height 37
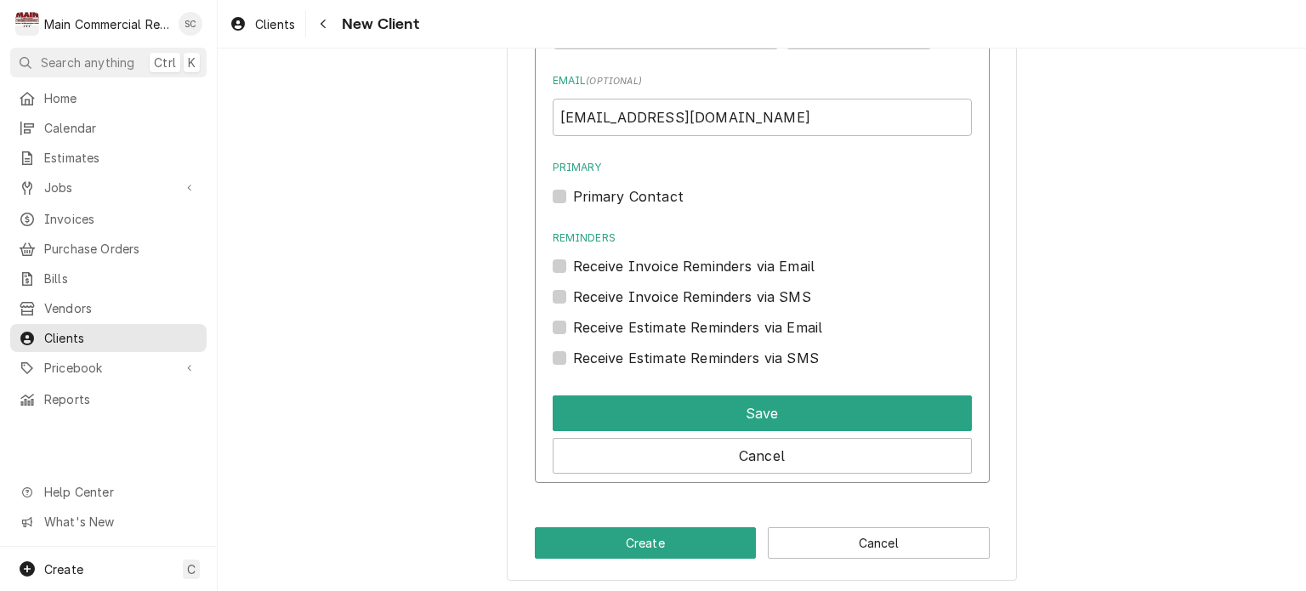
click at [573, 195] on label "Primary Contact" at bounding box center [628, 196] width 111 height 20
click at [573, 195] on input "Primary" at bounding box center [782, 204] width 419 height 37
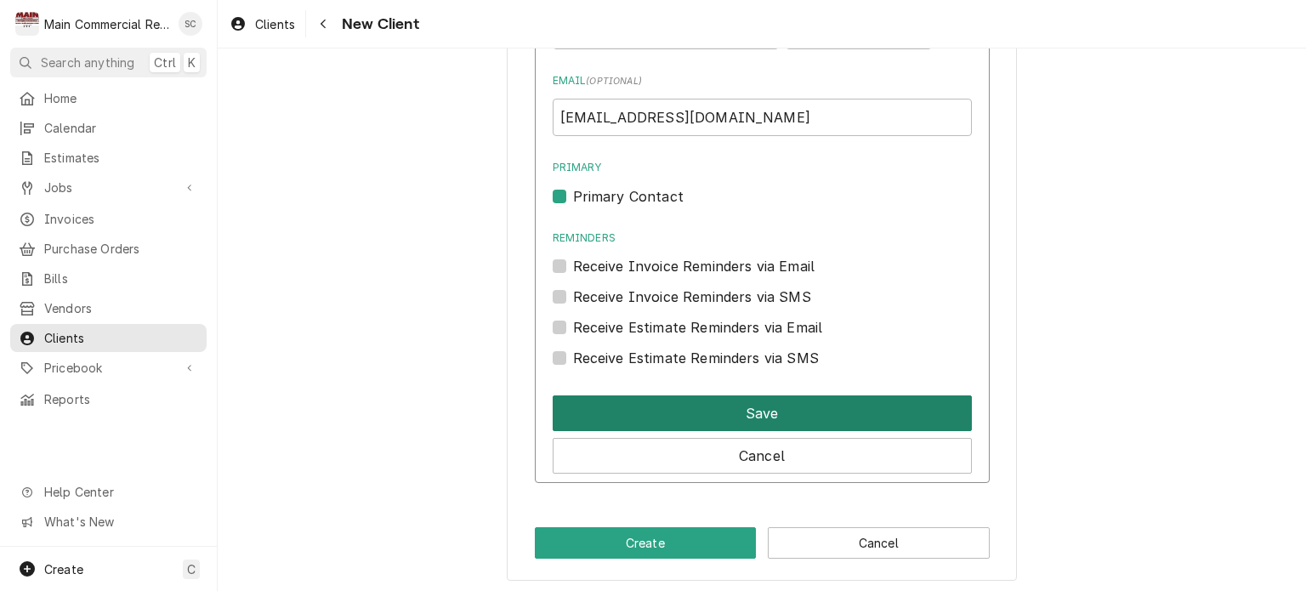
click at [680, 406] on button "Save" at bounding box center [762, 413] width 419 height 36
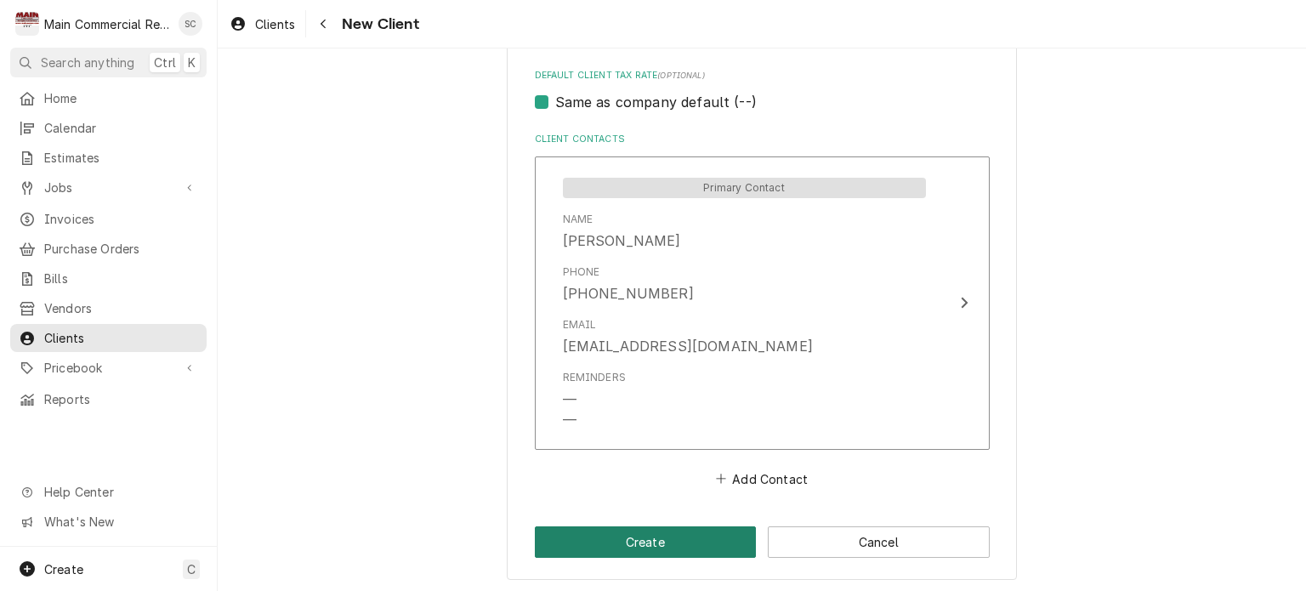
click at [676, 536] on button "Create" at bounding box center [646, 541] width 222 height 31
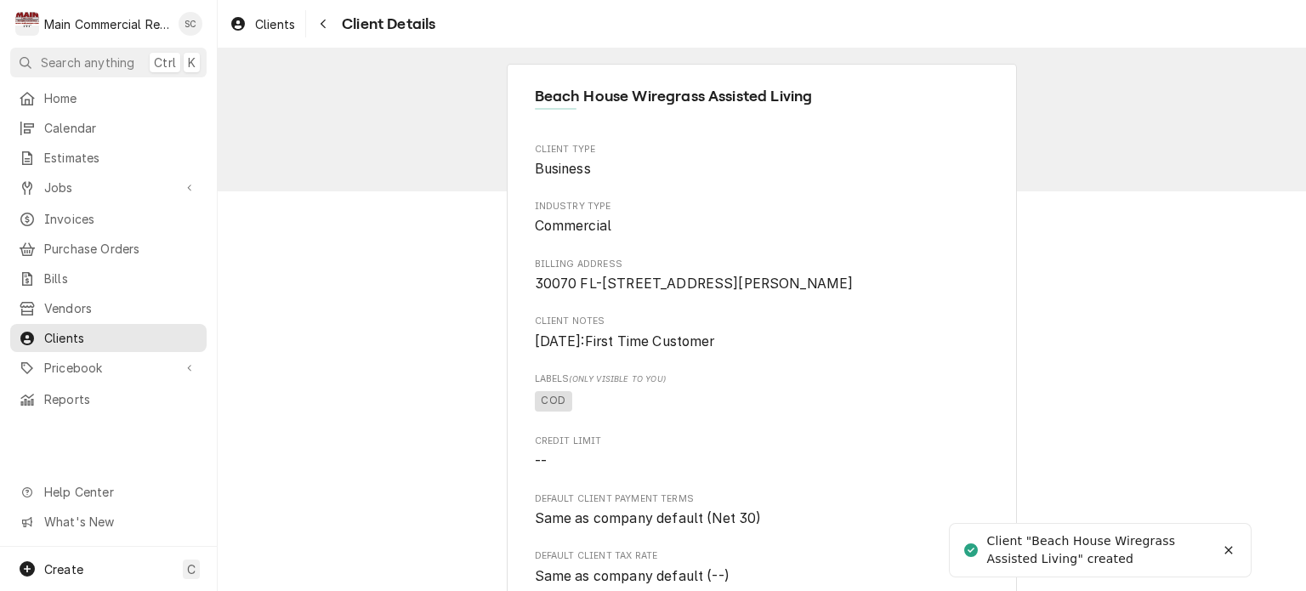
scroll to position [732, 0]
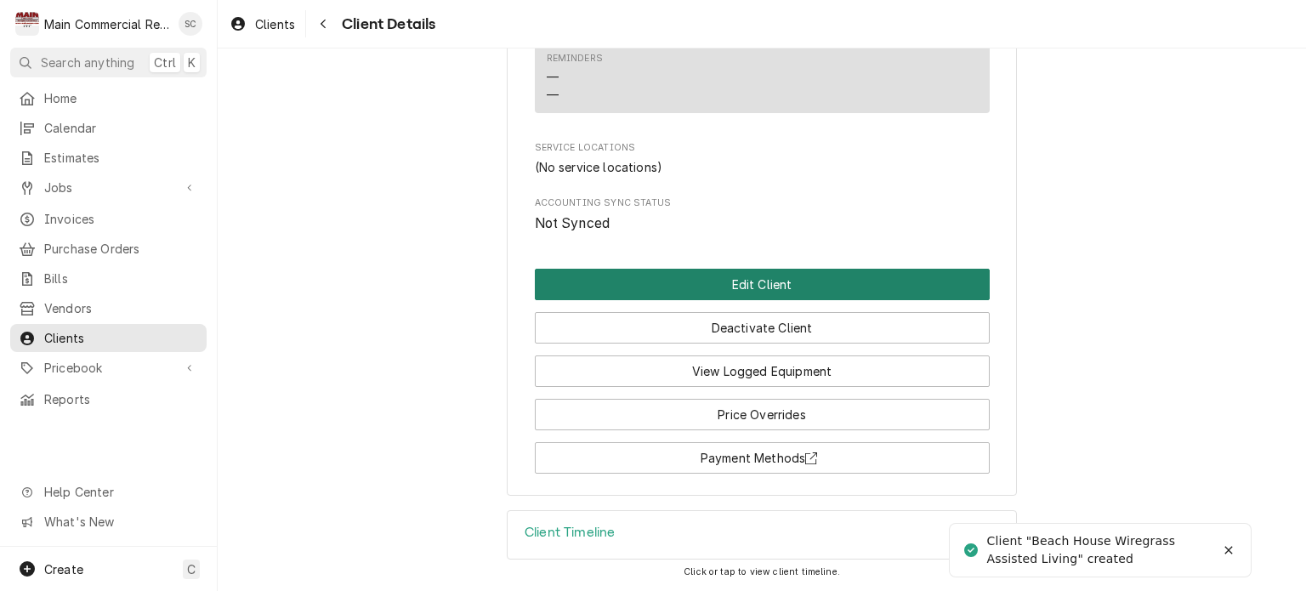
click at [754, 288] on button "Edit Client" at bounding box center [762, 284] width 455 height 31
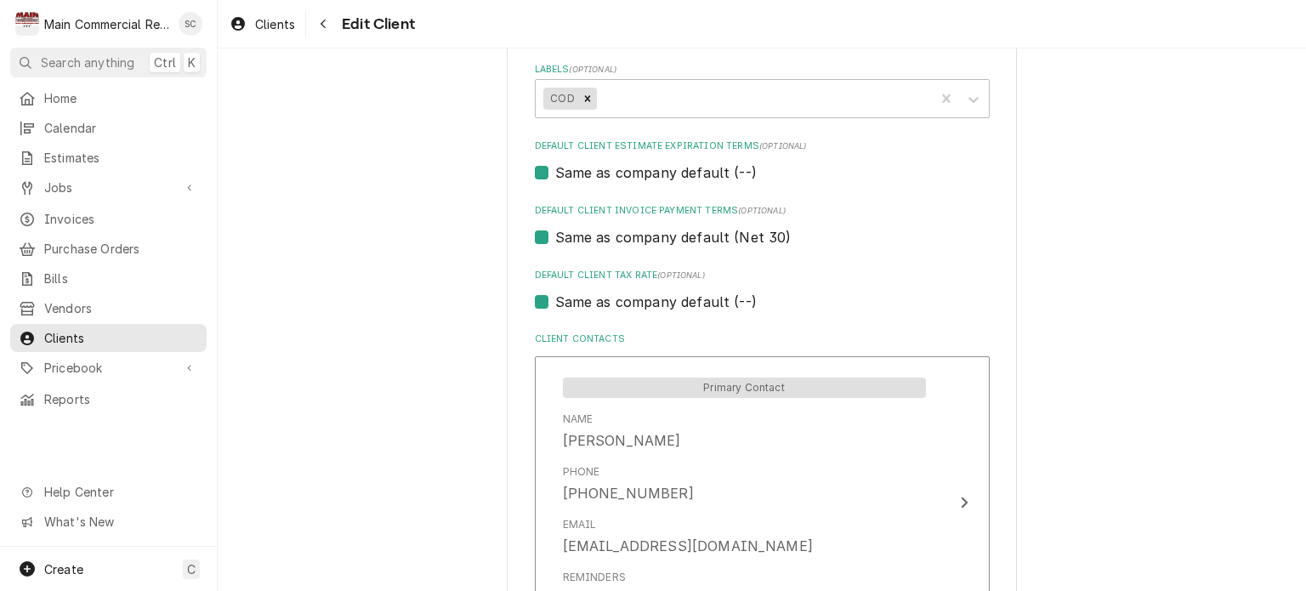
scroll to position [1212, 0]
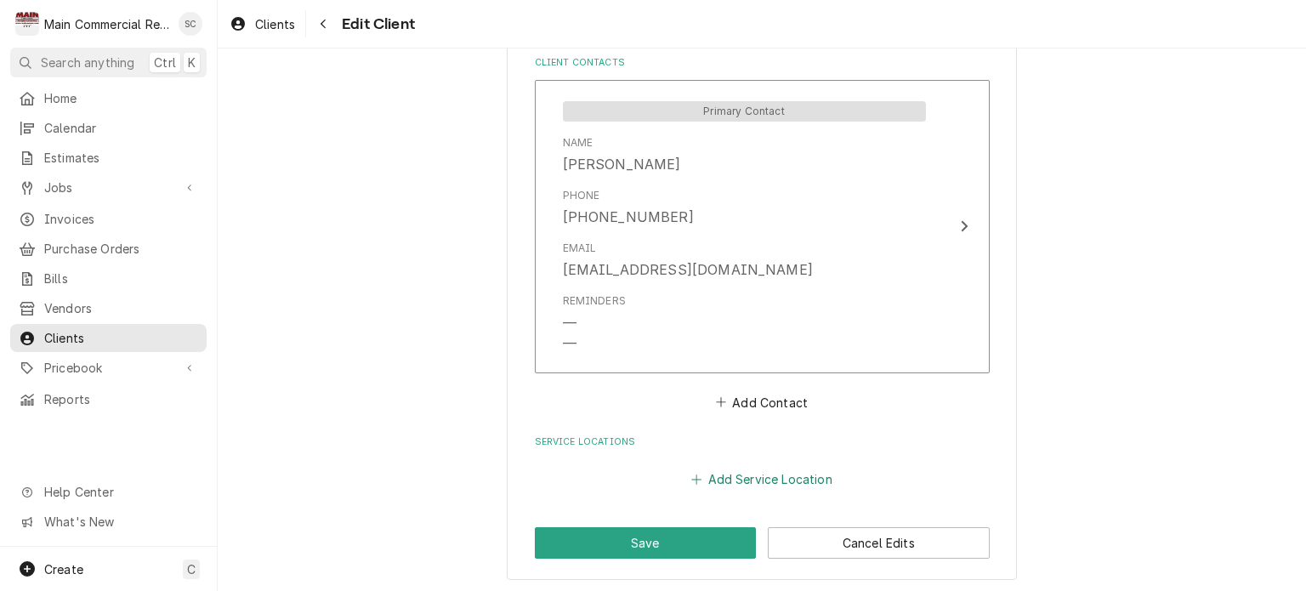
click at [717, 476] on button "Add Service Location" at bounding box center [762, 480] width 146 height 24
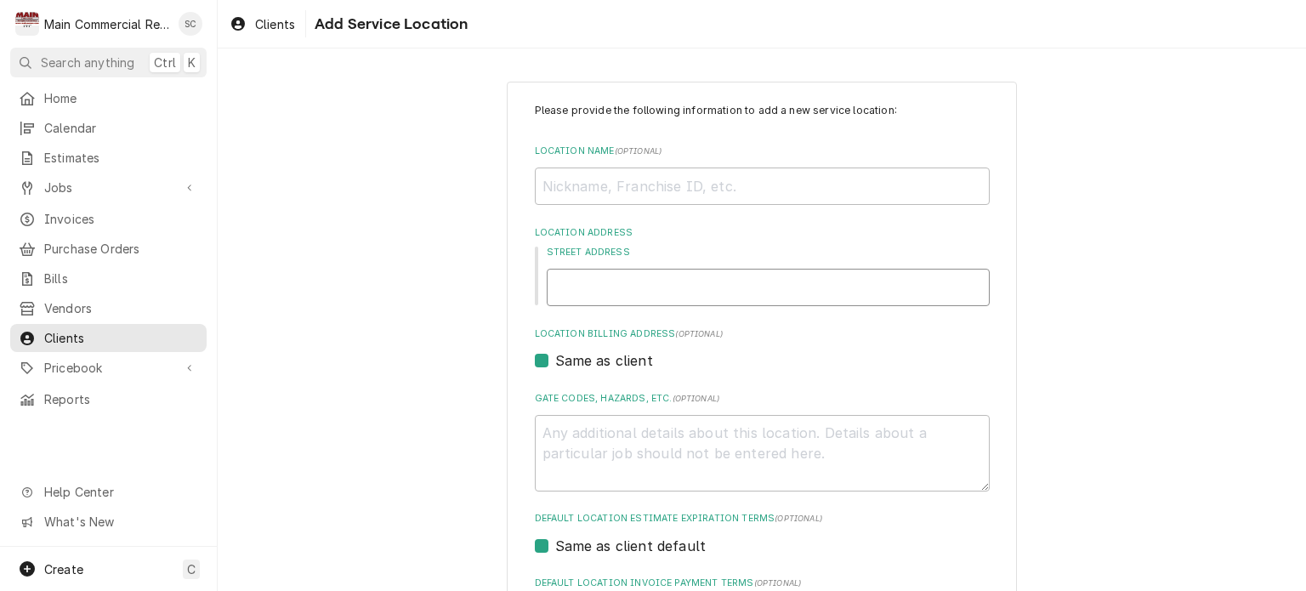
click at [667, 287] on input "Street Address" at bounding box center [768, 287] width 443 height 37
type textarea "x"
type input "3"
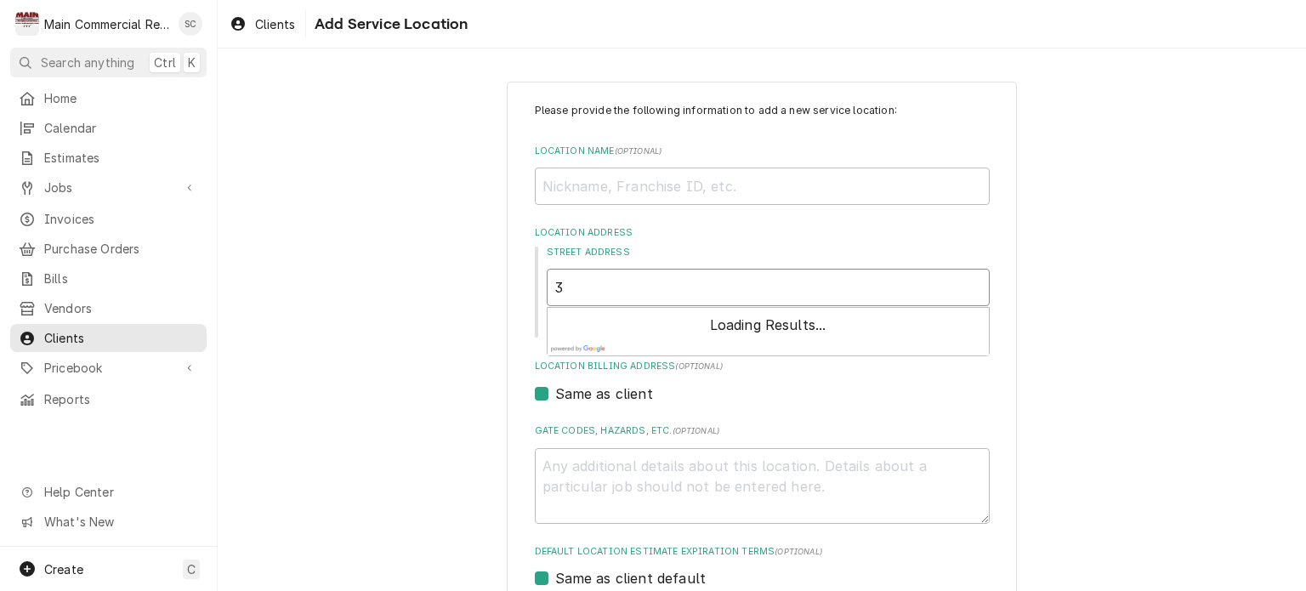
type textarea "x"
type input "30"
type textarea "x"
type input "300"
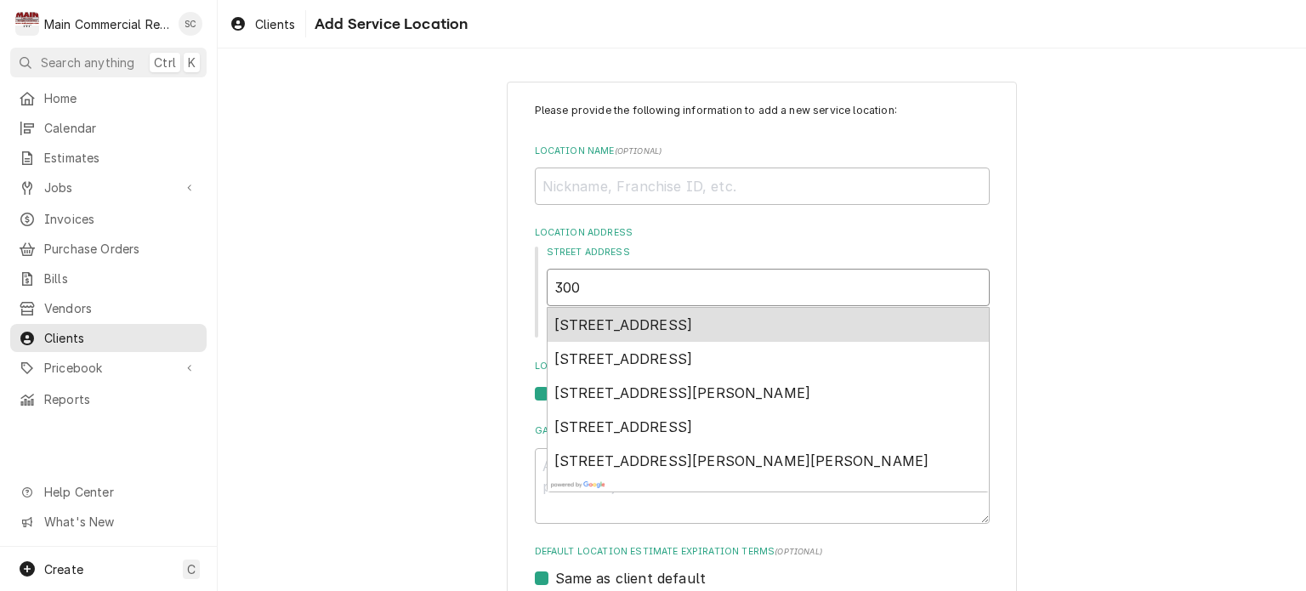
type textarea "x"
type input "3007"
type textarea "x"
type input "30070"
type textarea "x"
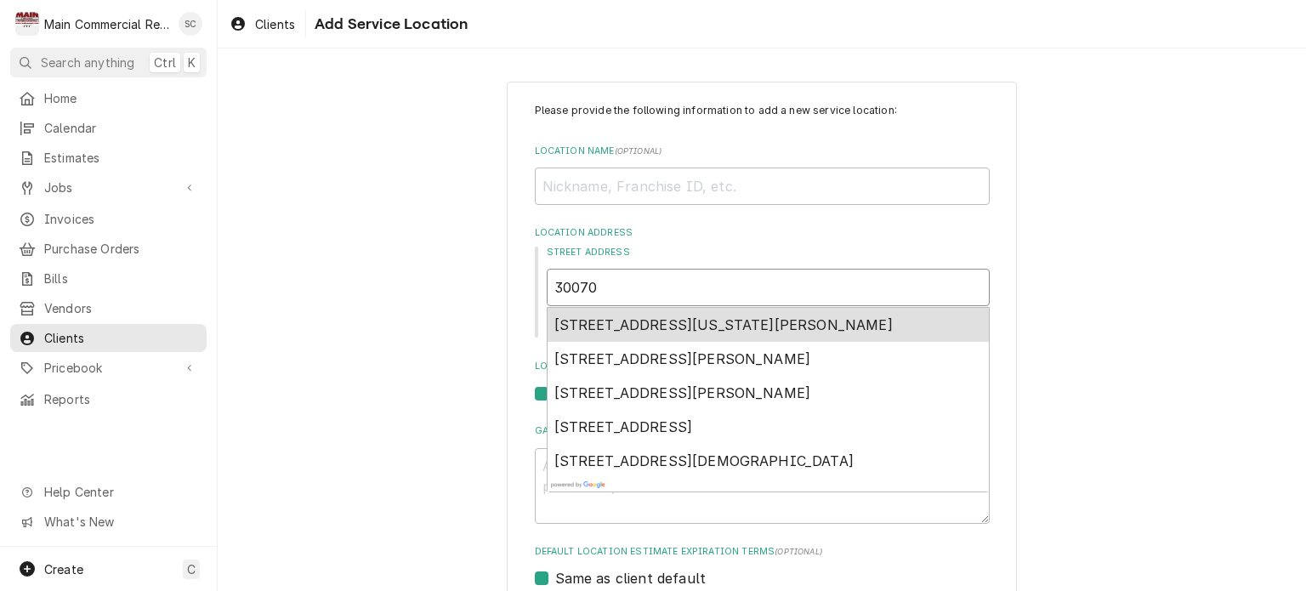
type input "30070"
type textarea "x"
type input "30070 S"
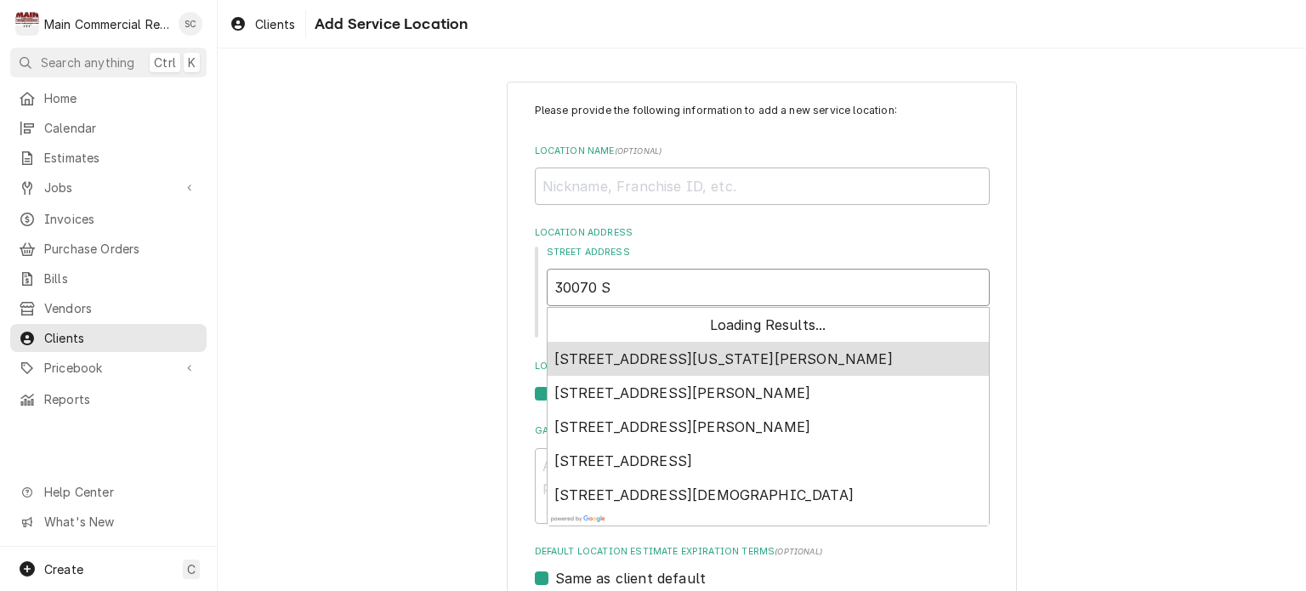
type textarea "x"
type input "30070 St"
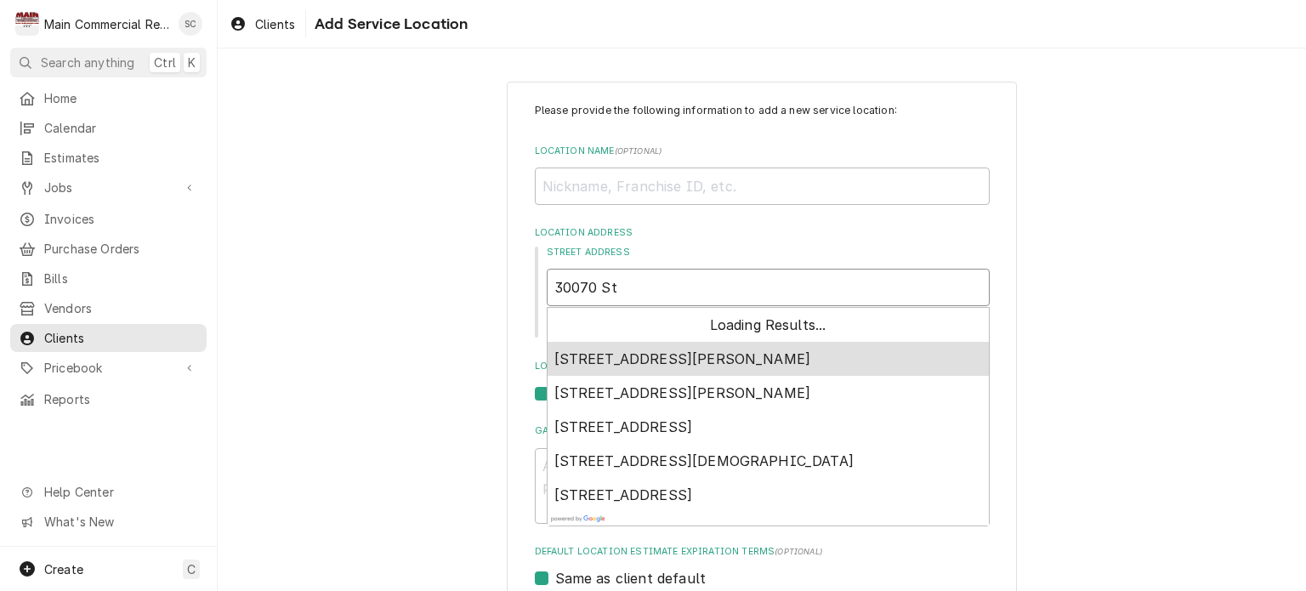
type textarea "x"
type input "30070 St."
type textarea "x"
type input "30070 St."
type textarea "x"
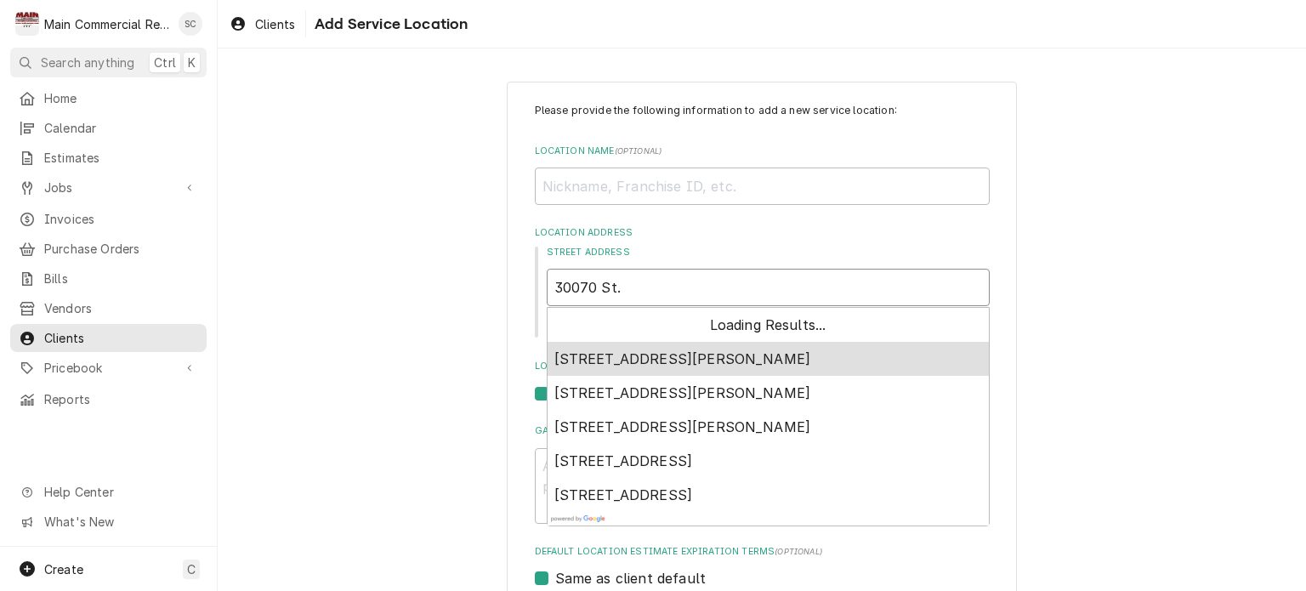
type input "30070 St. R"
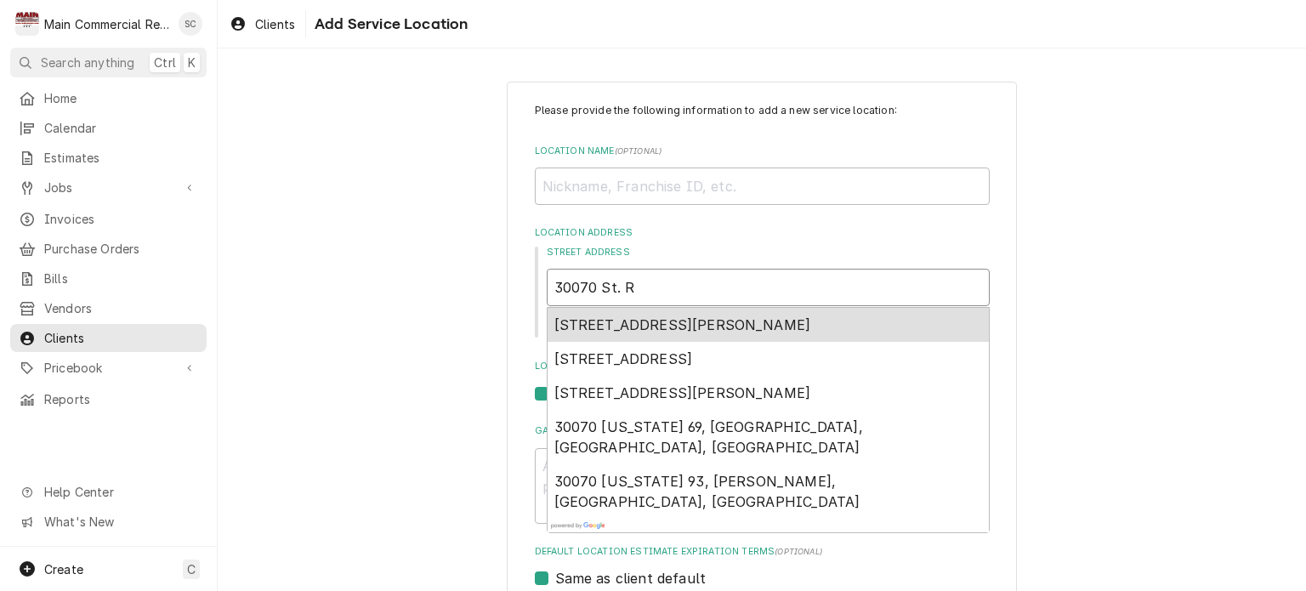
type textarea "x"
type input "30070 St. Ro"
type textarea "x"
type input "30070 St. Roa"
type textarea "x"
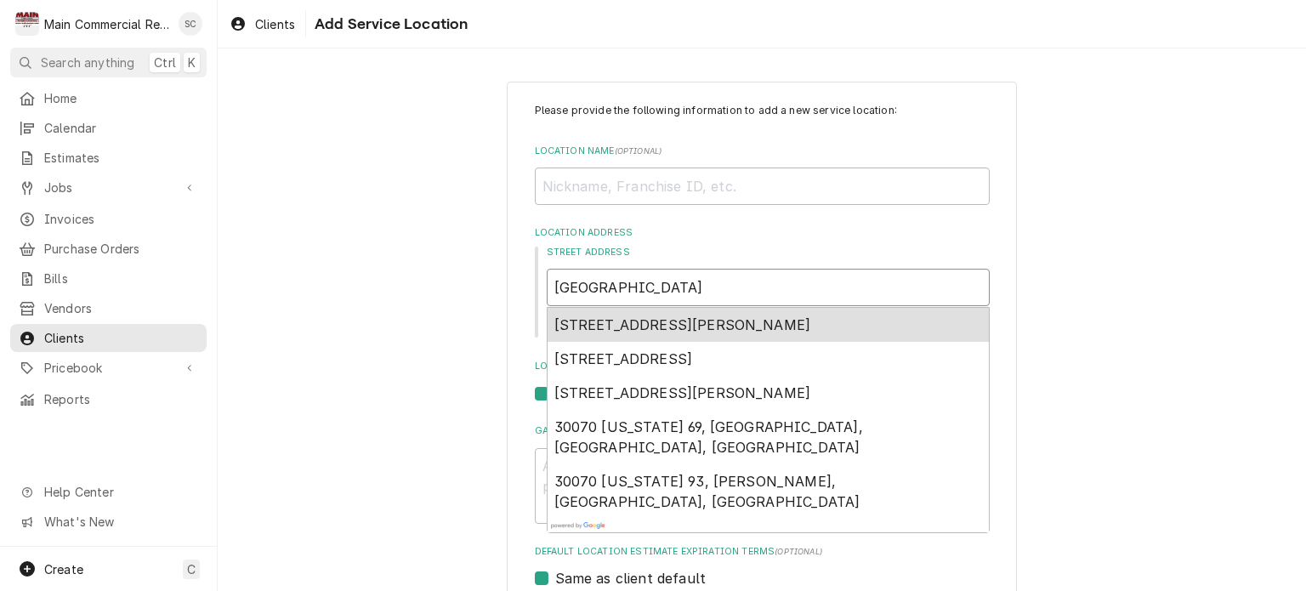
type input "30070 St. Road"
type textarea "x"
type input "30070 St. Road"
type textarea "x"
type input "30070 St. Road 5"
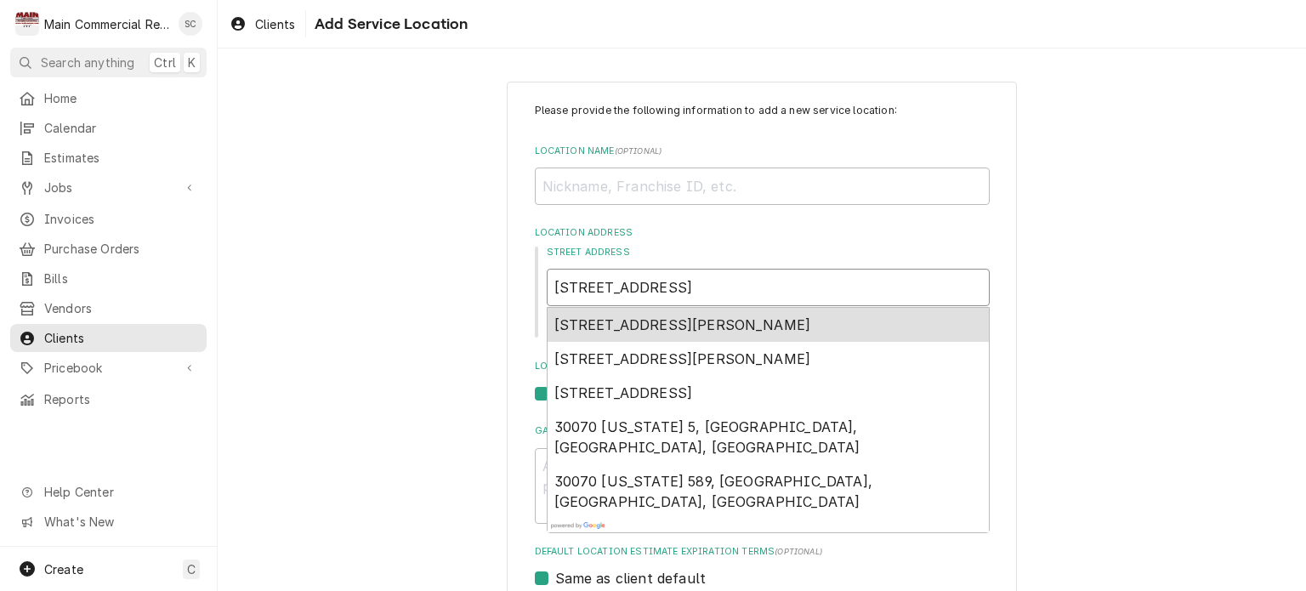
type textarea "x"
type input "30070 St. Road 56"
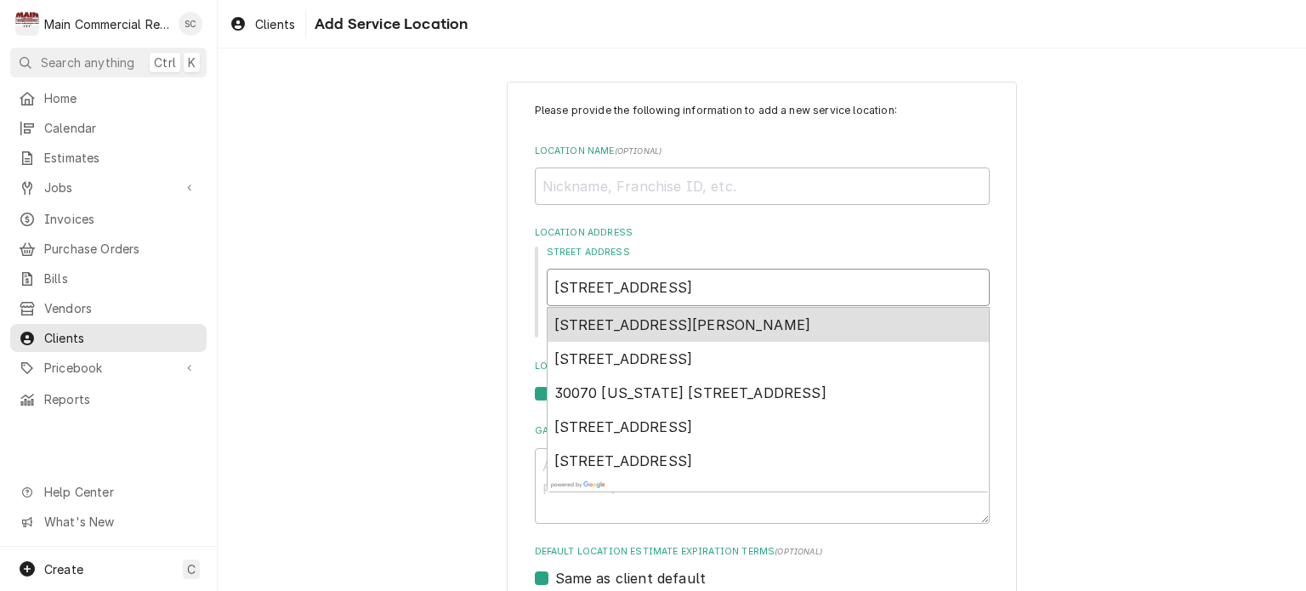
click at [693, 326] on span "30070 State Road 56, Wesley Chapel, FL, USA" at bounding box center [682, 324] width 257 height 17
type textarea "x"
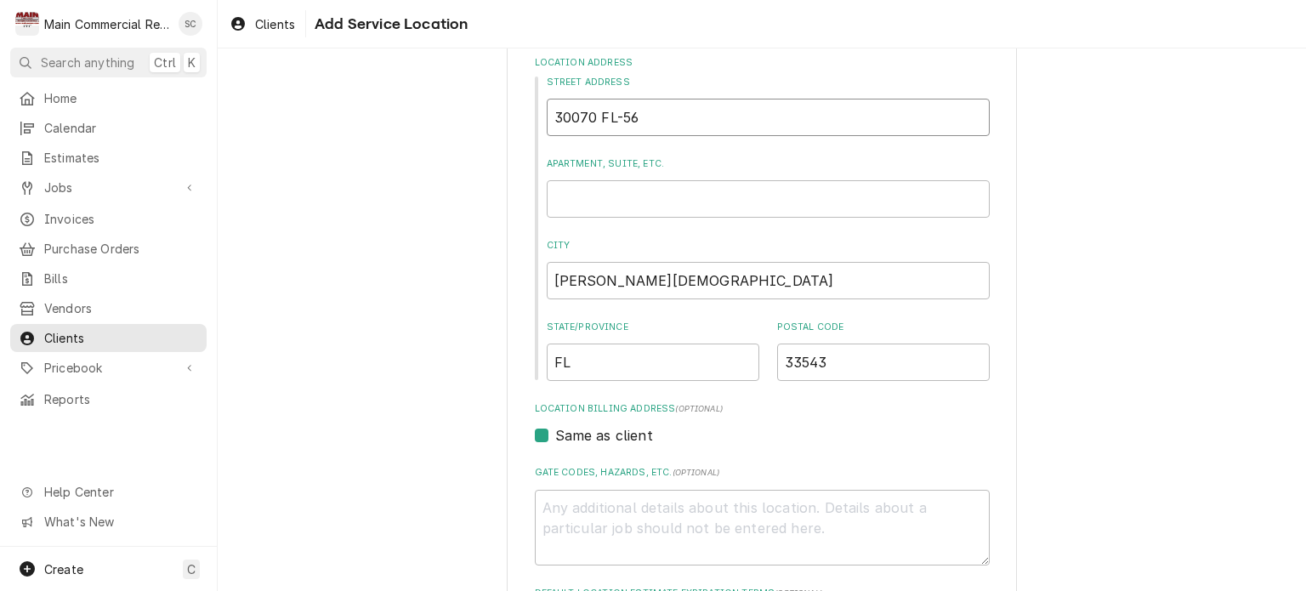
scroll to position [340, 0]
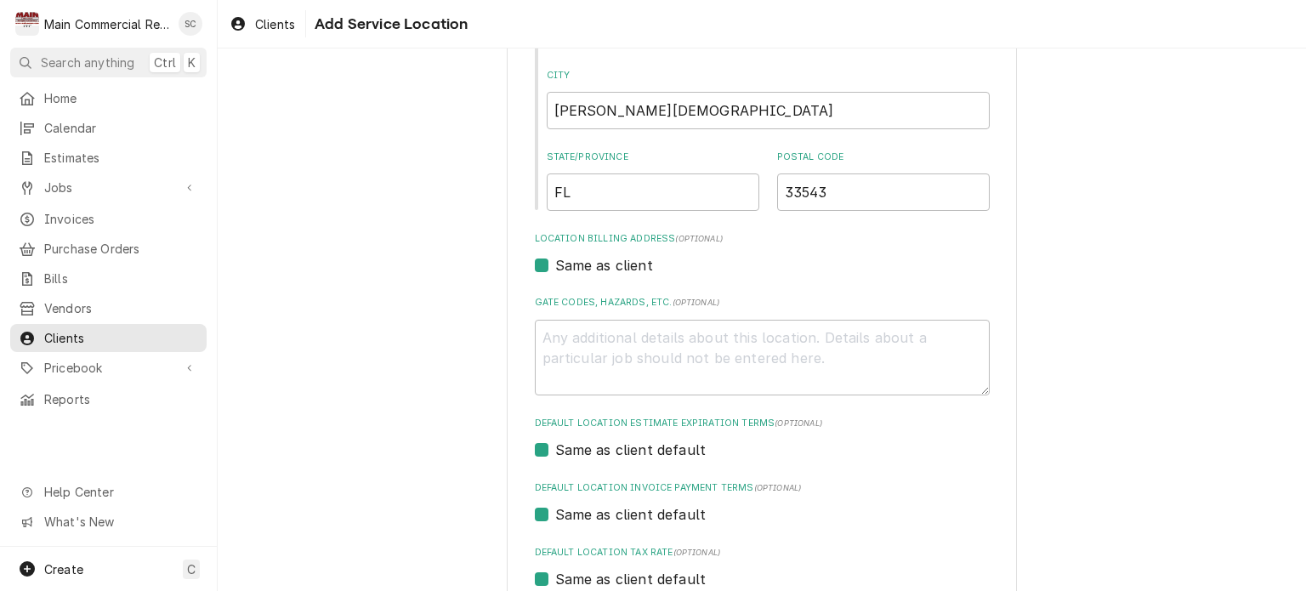
type input "30070 FL-56"
click at [620, 339] on textarea "Gate Codes, Hazards, etc. ( optional )" at bounding box center [762, 358] width 455 height 77
type textarea "x"
type textarea "J"
type textarea "x"
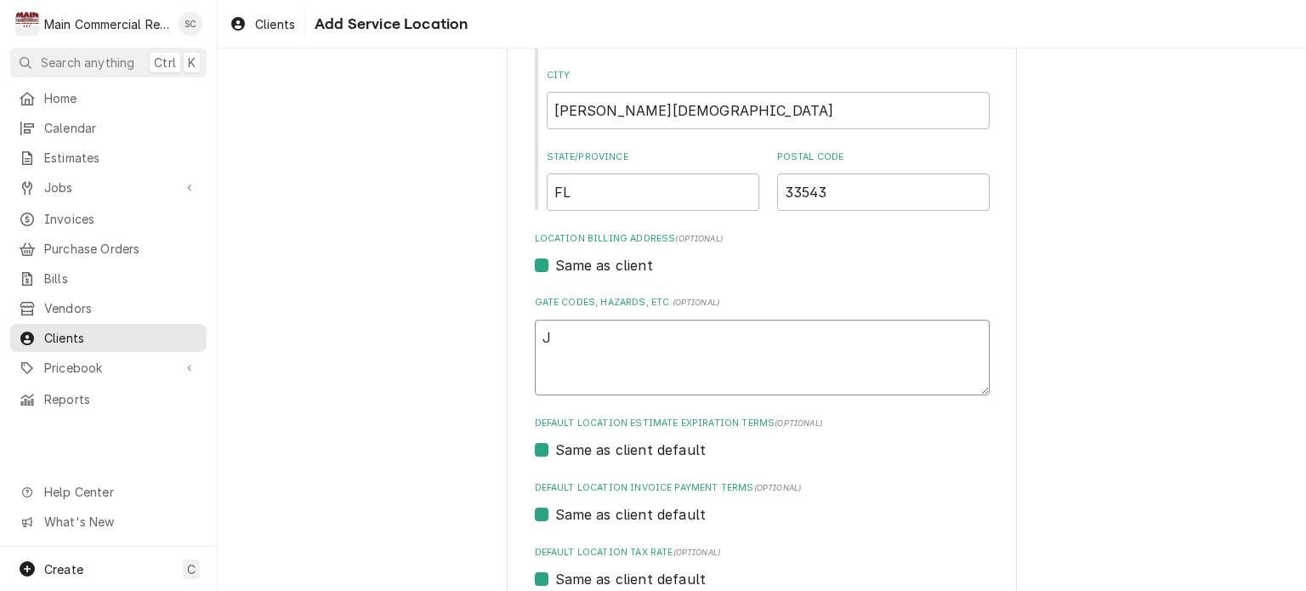
type textarea "Jo"
type textarea "x"
type textarea "Joa"
type textarea "x"
type textarea "Jo"
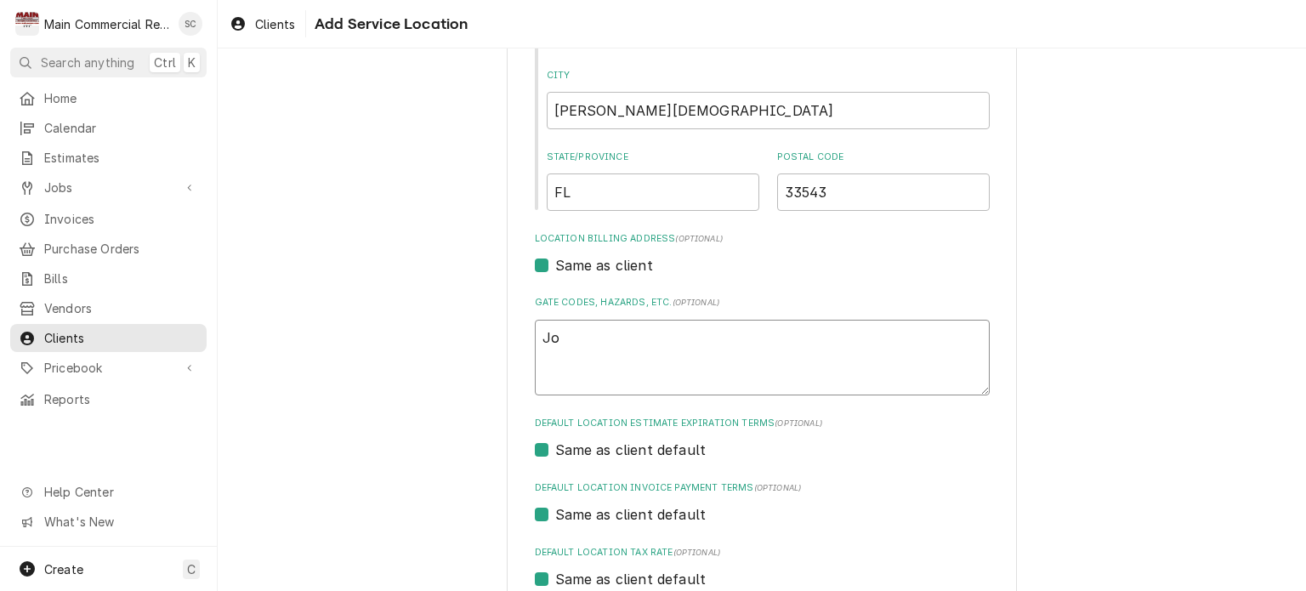
type textarea "x"
type textarea "Jos"
type textarea "x"
type textarea "Josh"
type textarea "x"
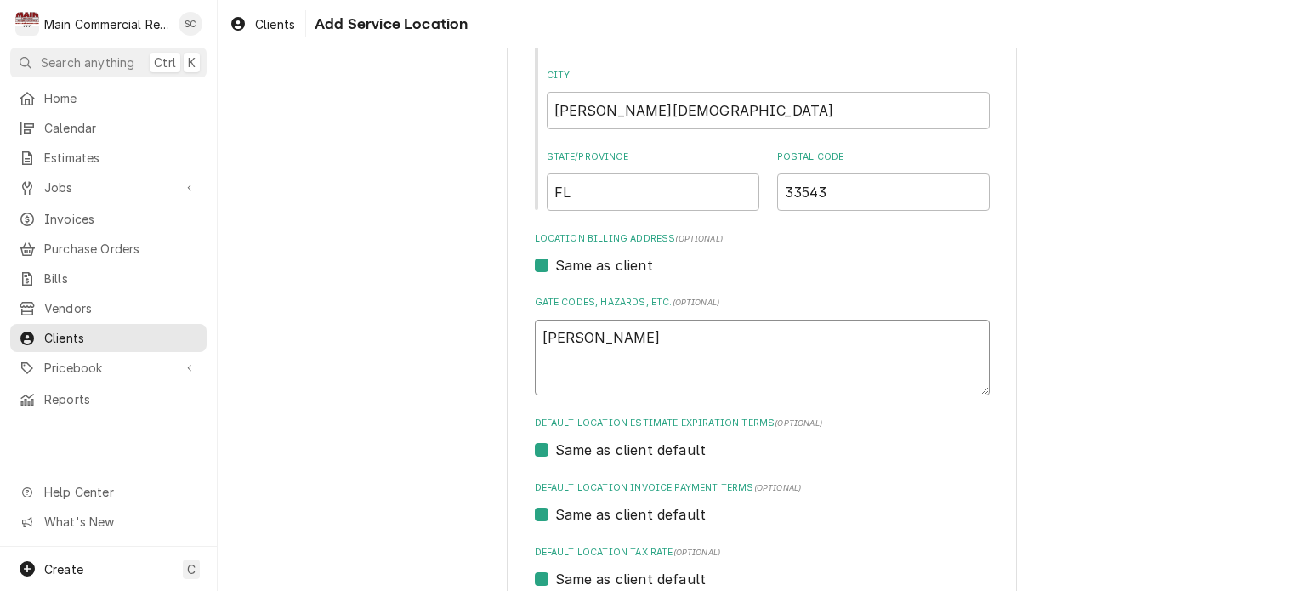
type textarea "Joshu"
type textarea "x"
type textarea "Joshua"
type textarea "x"
type textarea "Joshua"
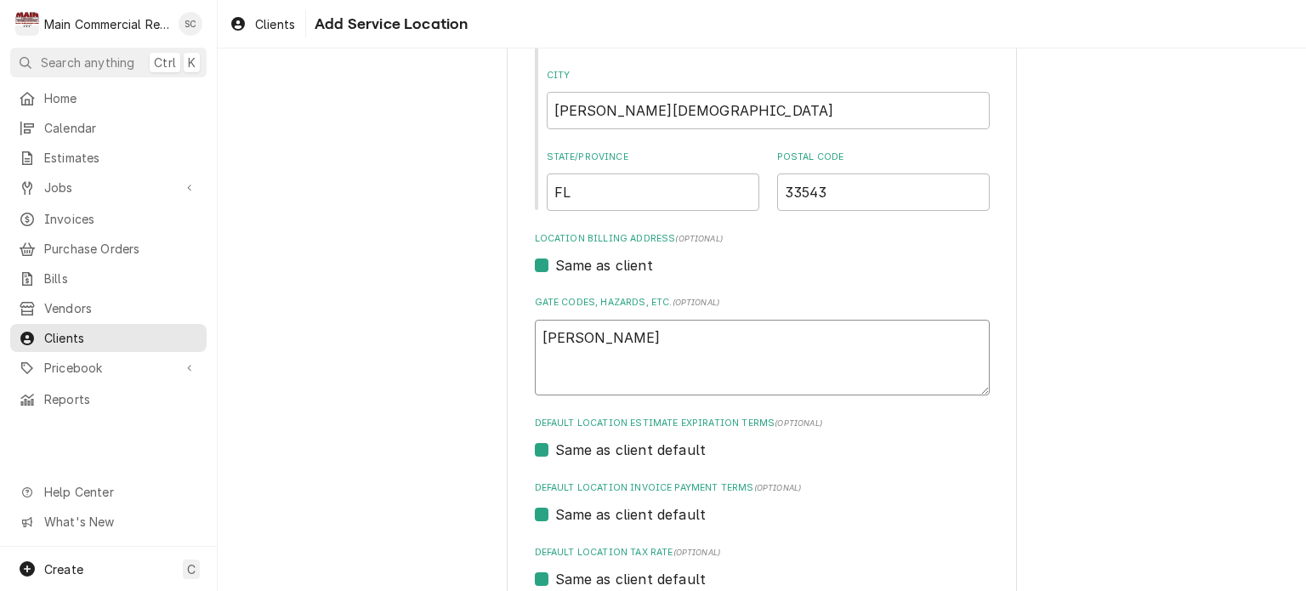
type textarea "x"
type textarea "Joshua B"
type textarea "x"
type textarea "Joshua By"
type textarea "x"
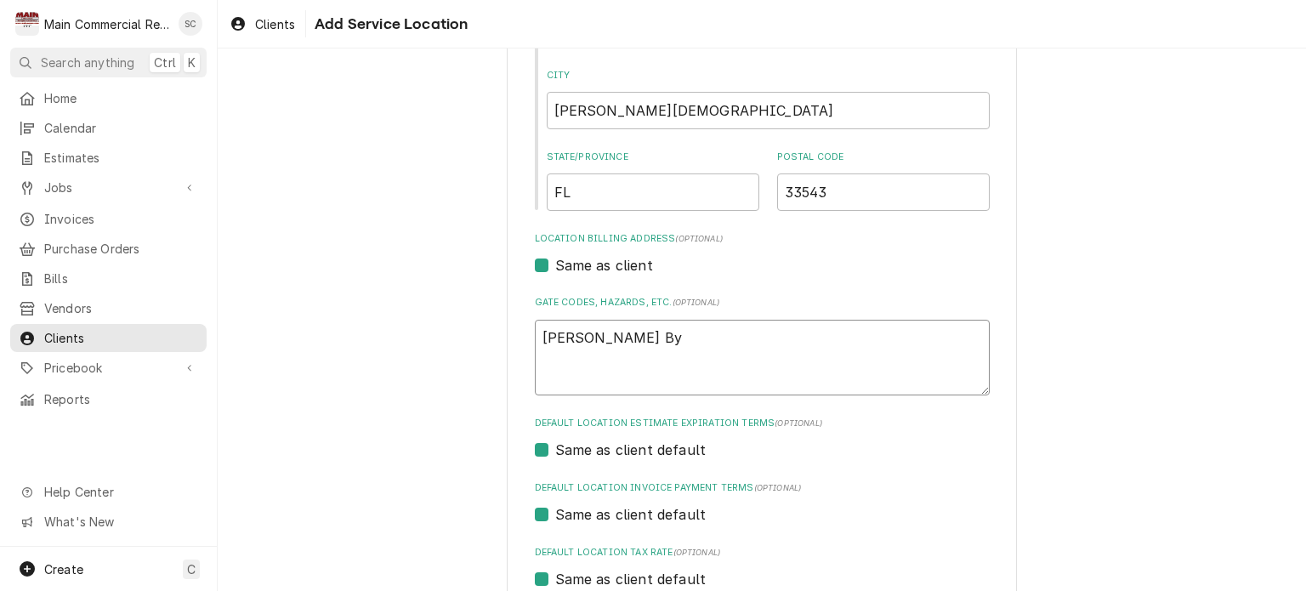
type textarea "Joshua Byr"
type textarea "x"
type textarea "Joshua Byro"
type textarea "x"
type textarea "Joshua Byron"
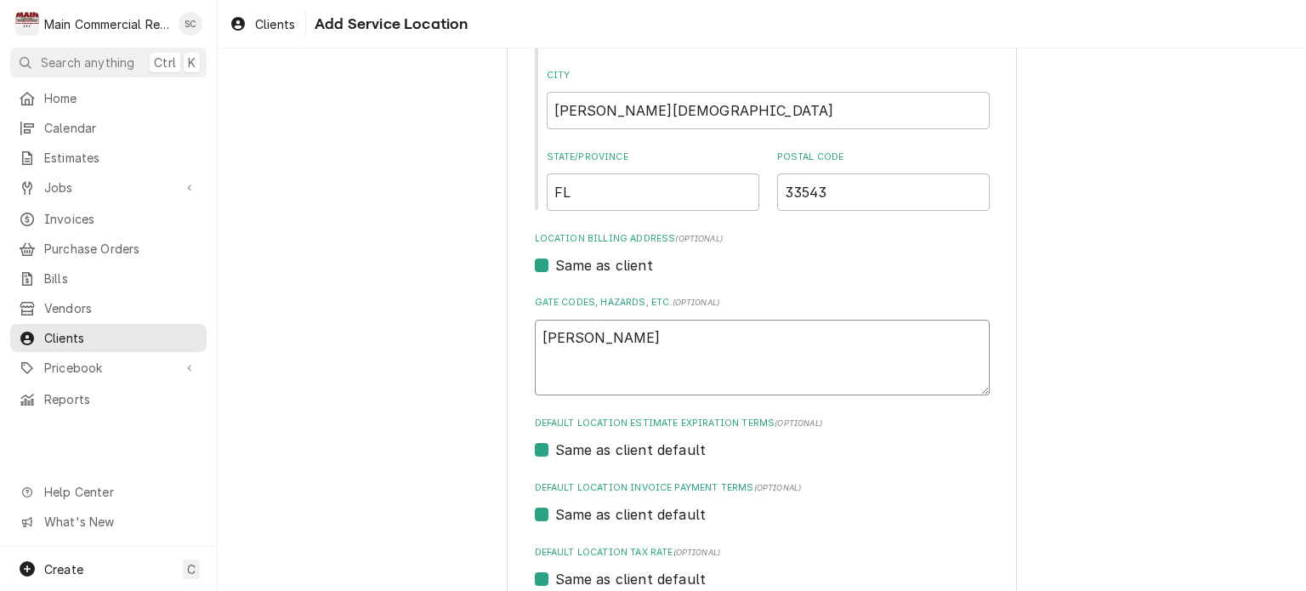
type textarea "x"
type textarea "Joshua Byron"
type textarea "x"
type textarea "Joshua Byron i"
type textarea "x"
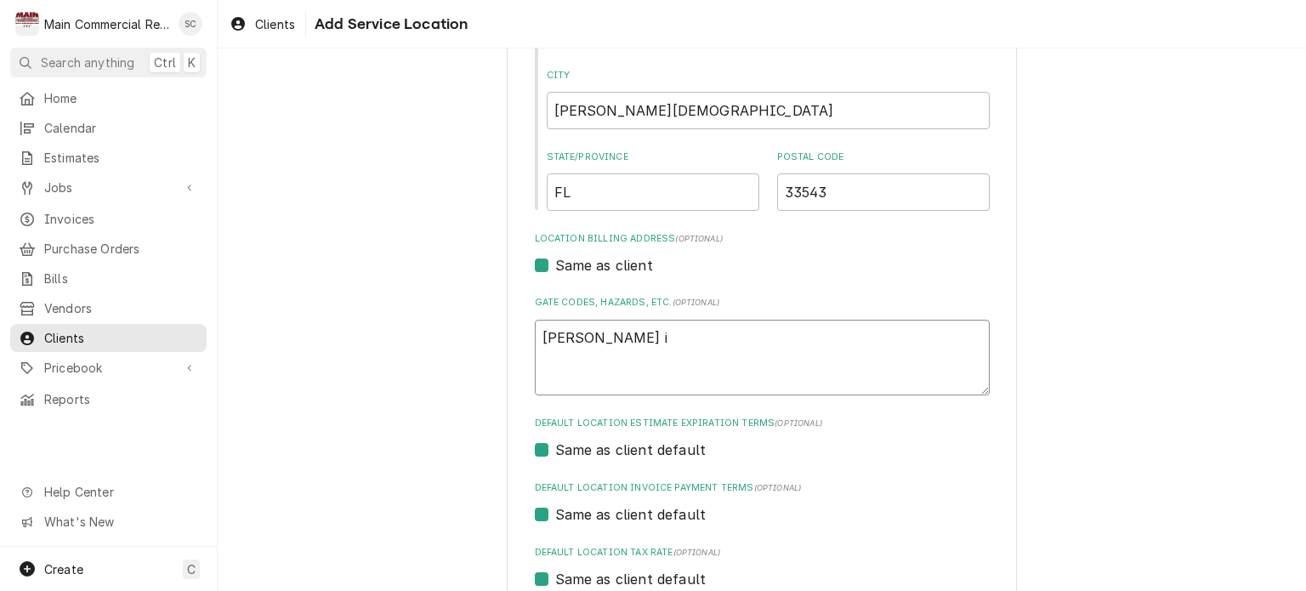
type textarea "Joshua Byron is"
type textarea "x"
type textarea "Joshua Byron is"
type textarea "x"
type textarea "Joshua Byron is t"
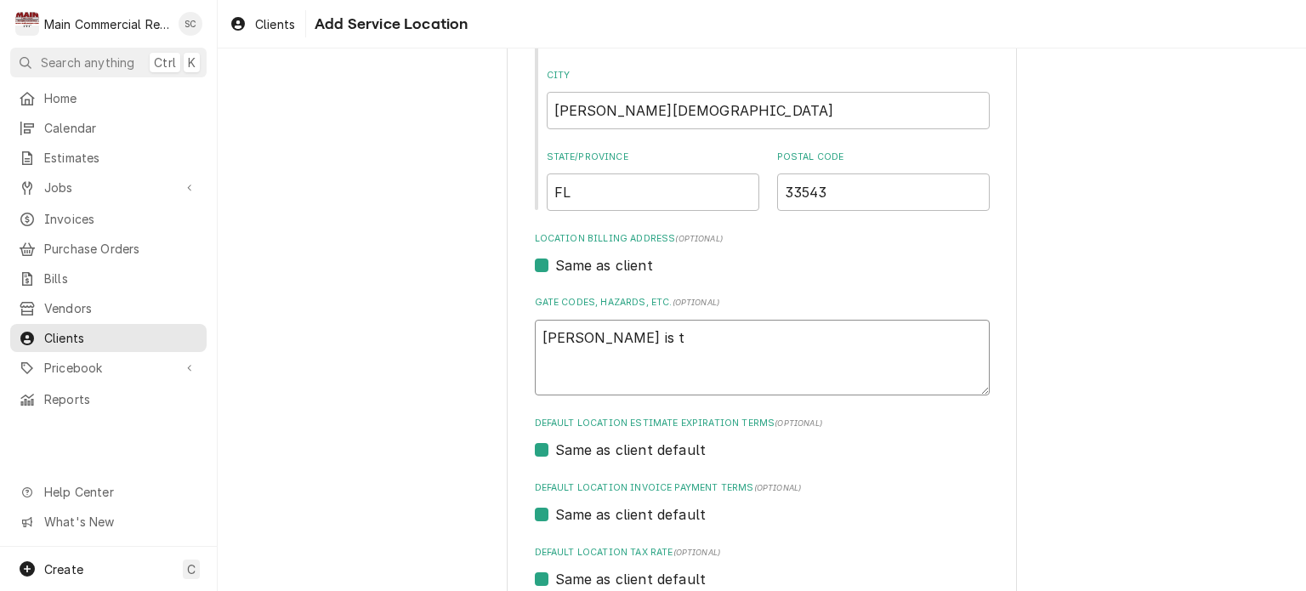
type textarea "x"
type textarea "Joshua Byron is th"
type textarea "x"
type textarea "Joshua Byron is the"
type textarea "x"
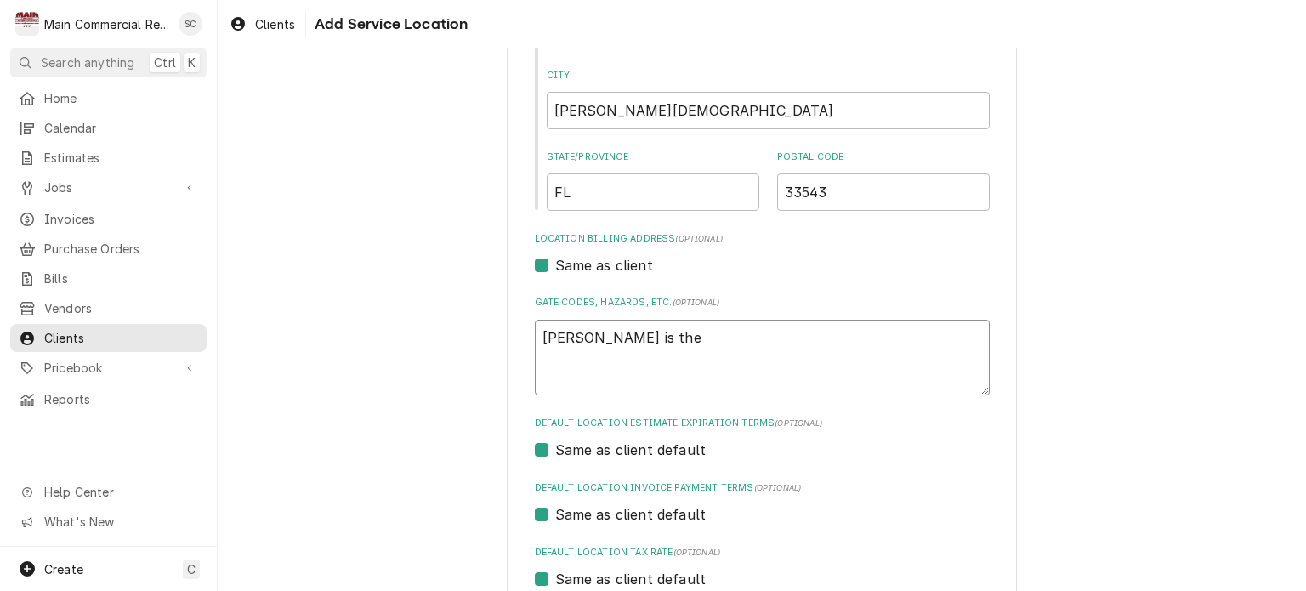
type textarea "Joshua Byron is the"
type textarea "x"
type textarea "Joshua Byron is the D"
type textarea "x"
type textarea "Joshua Byron is the Di"
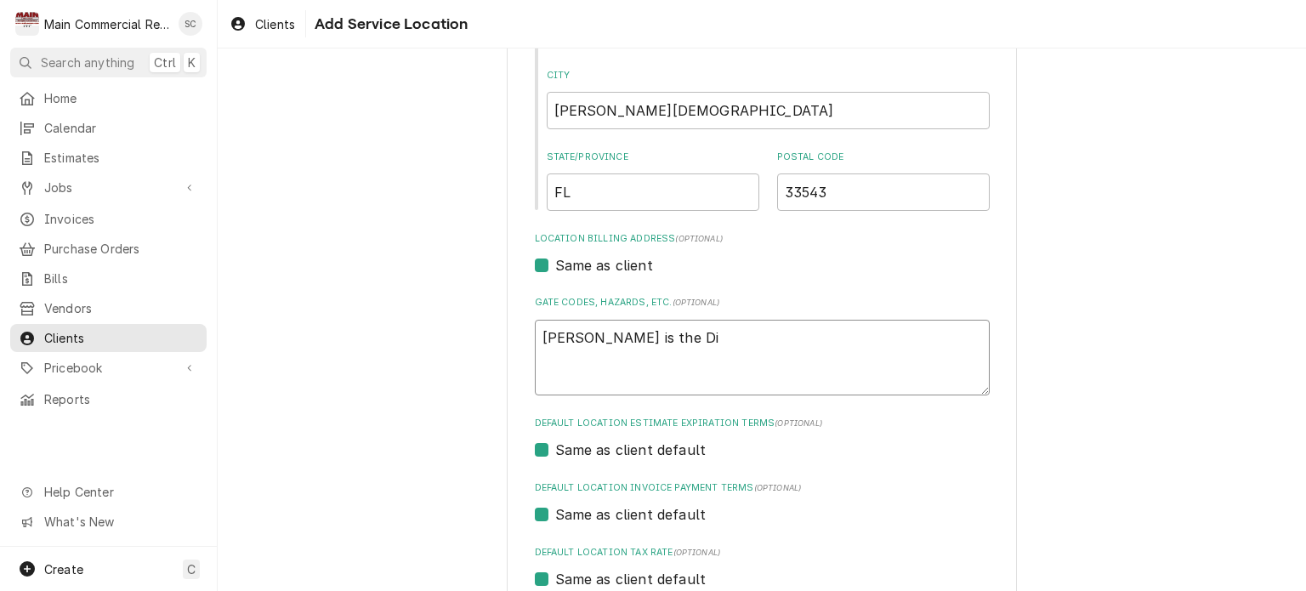
type textarea "x"
type textarea "Joshua Byron is the Dir"
type textarea "x"
type textarea "Joshua Byron is the Dire"
type textarea "x"
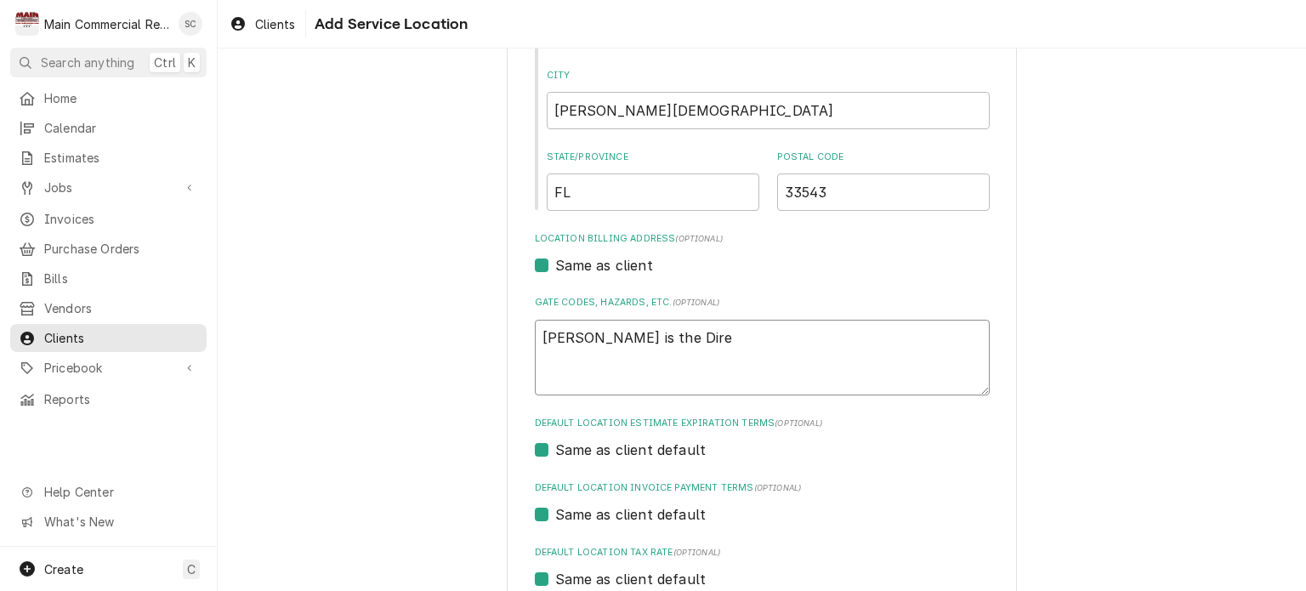
type textarea "Joshua Byron is the Direc"
type textarea "x"
type textarea "Joshua Byron is the Direct"
type textarea "x"
type textarea "Joshua Byron is the Directo"
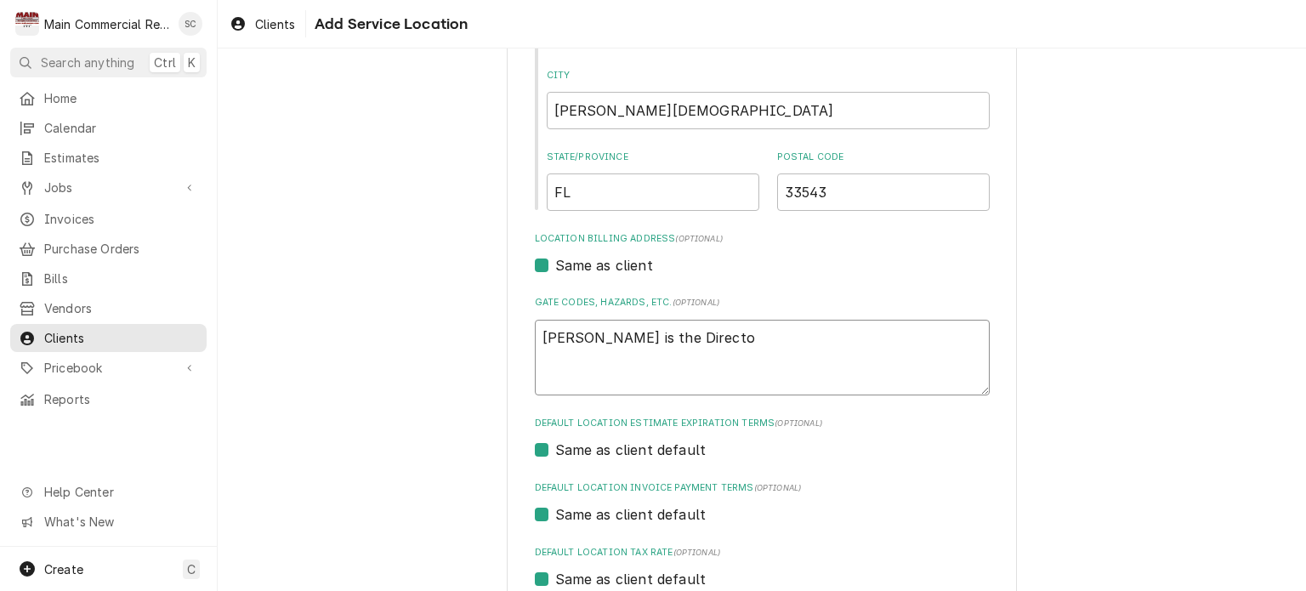
type textarea "x"
type textarea "Joshua Byron is the Director"
type textarea "x"
type textarea "Joshua Byron is the Director"
type textarea "x"
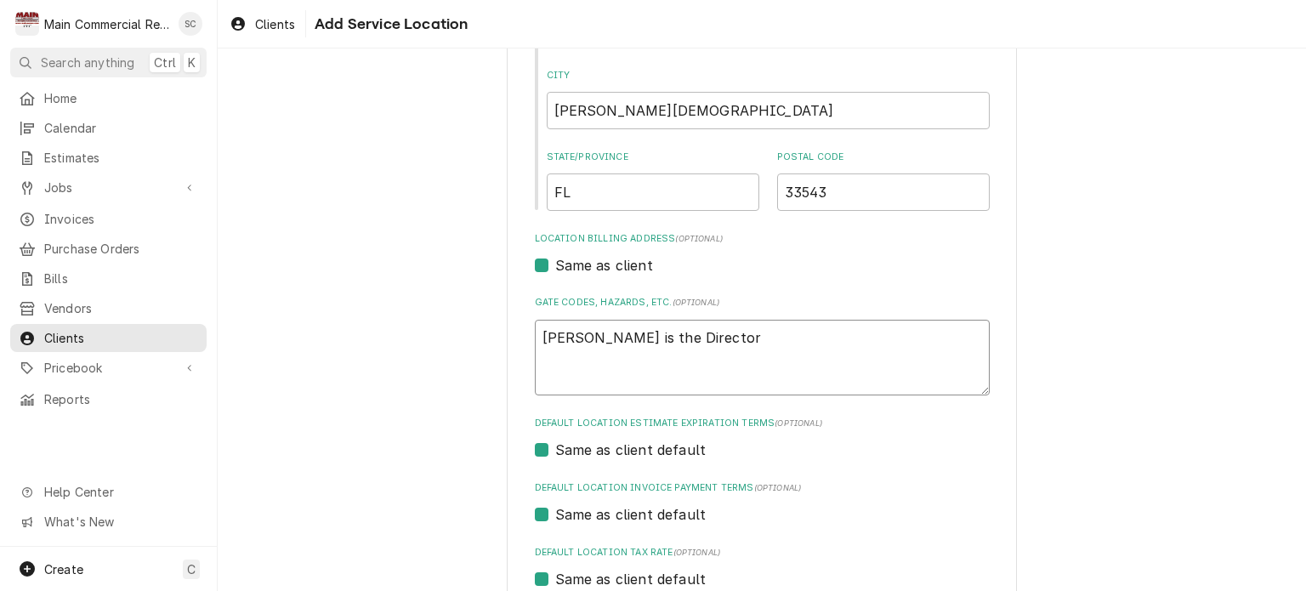
type textarea "Joshua Byron is the Director a"
type textarea "x"
type textarea "Joshua Byron is the Director an"
type textarea "x"
type textarea "Joshua Byron is the Director and"
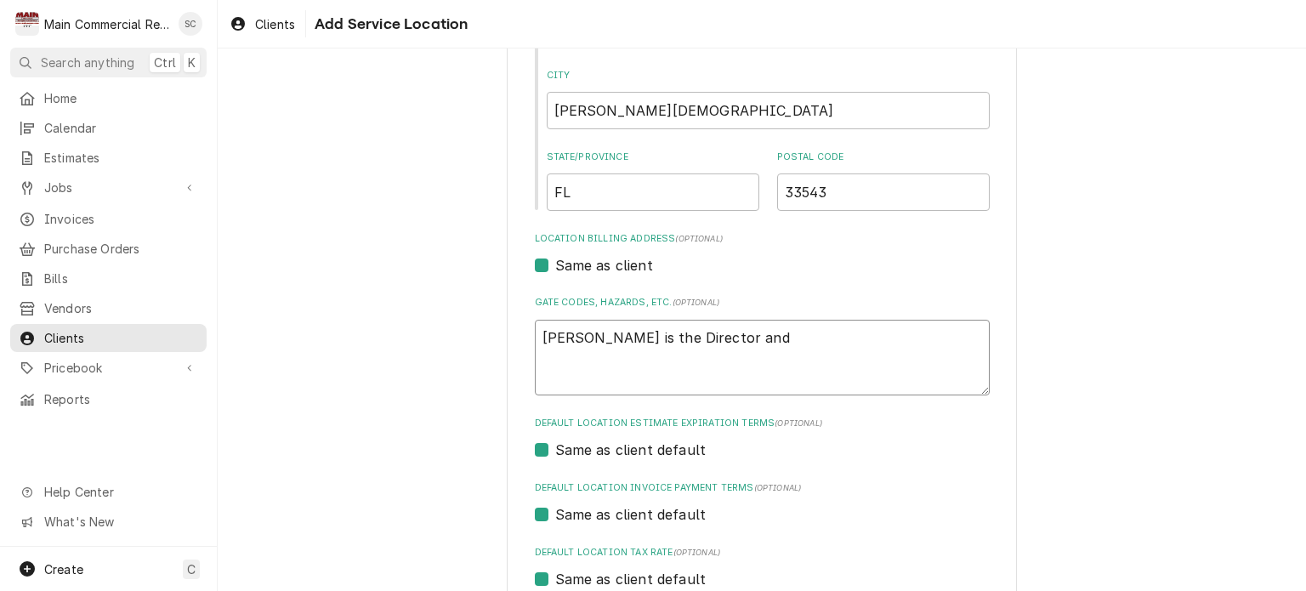
type textarea "x"
type textarea "Joshua Byron is the Director and"
type textarea "x"
type textarea "Joshua Byron is the Director and"
type textarea "x"
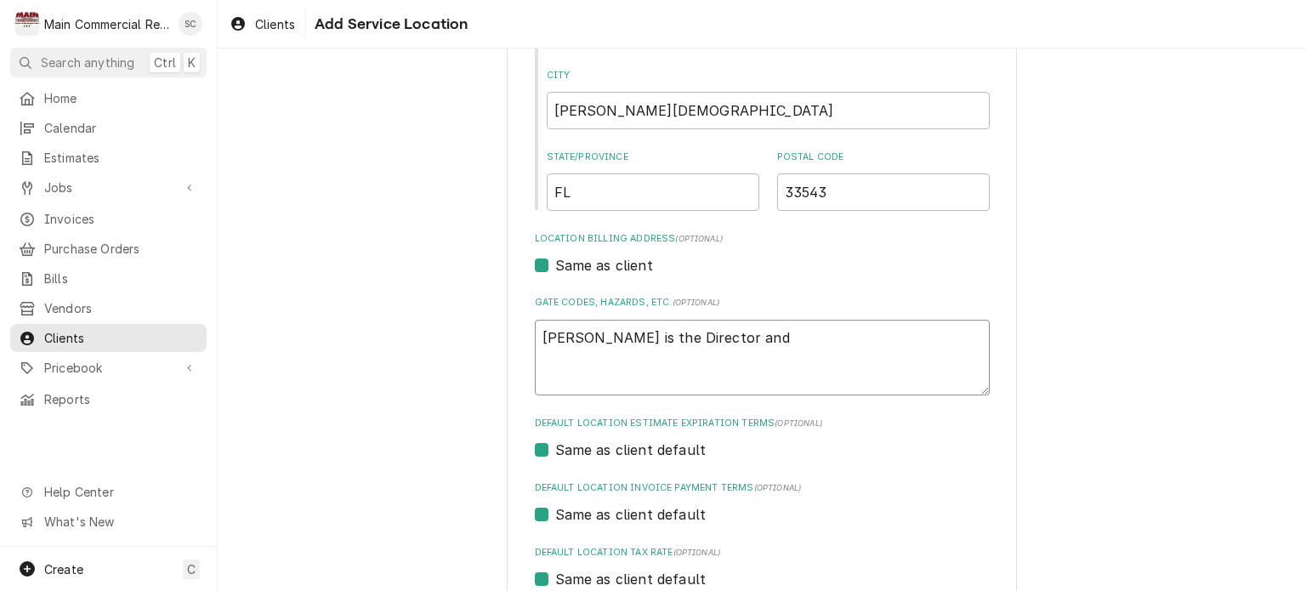
type textarea "Joshua Byron is the Director an"
type textarea "x"
type textarea "Joshua Byron is the Director a"
type textarea "x"
type textarea "Joshua Byron is the Director"
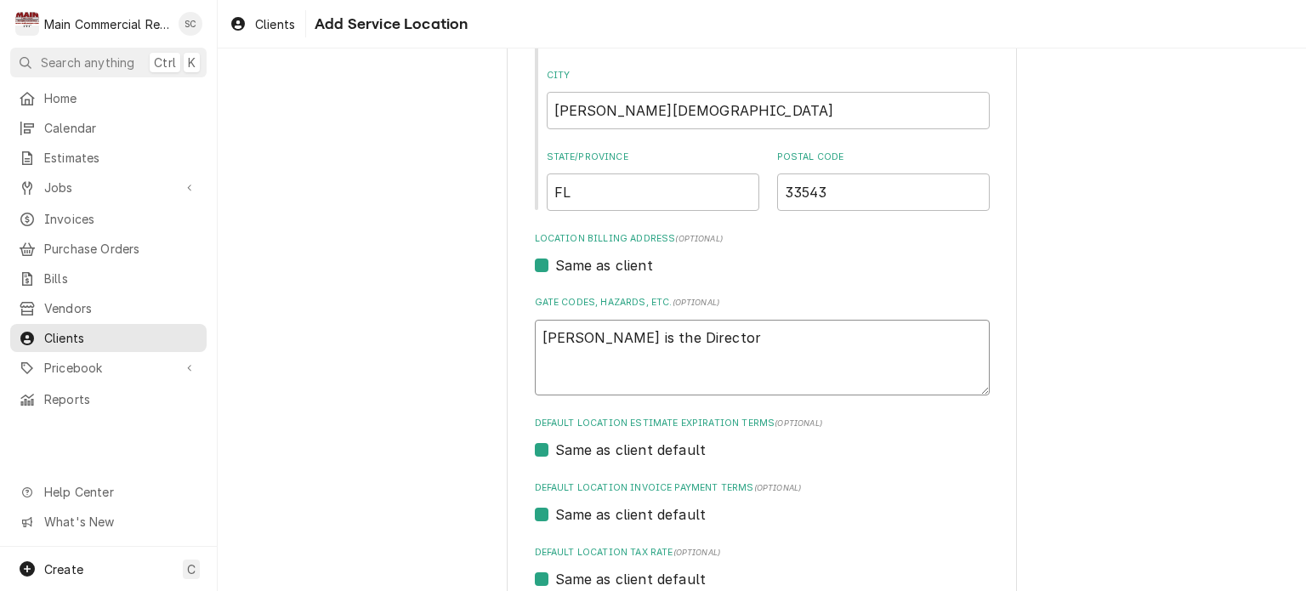
type textarea "x"
type textarea "Joshua Byron is the Director"
type textarea "x"
type textarea "Joshua Byron is the Director J"
type textarea "x"
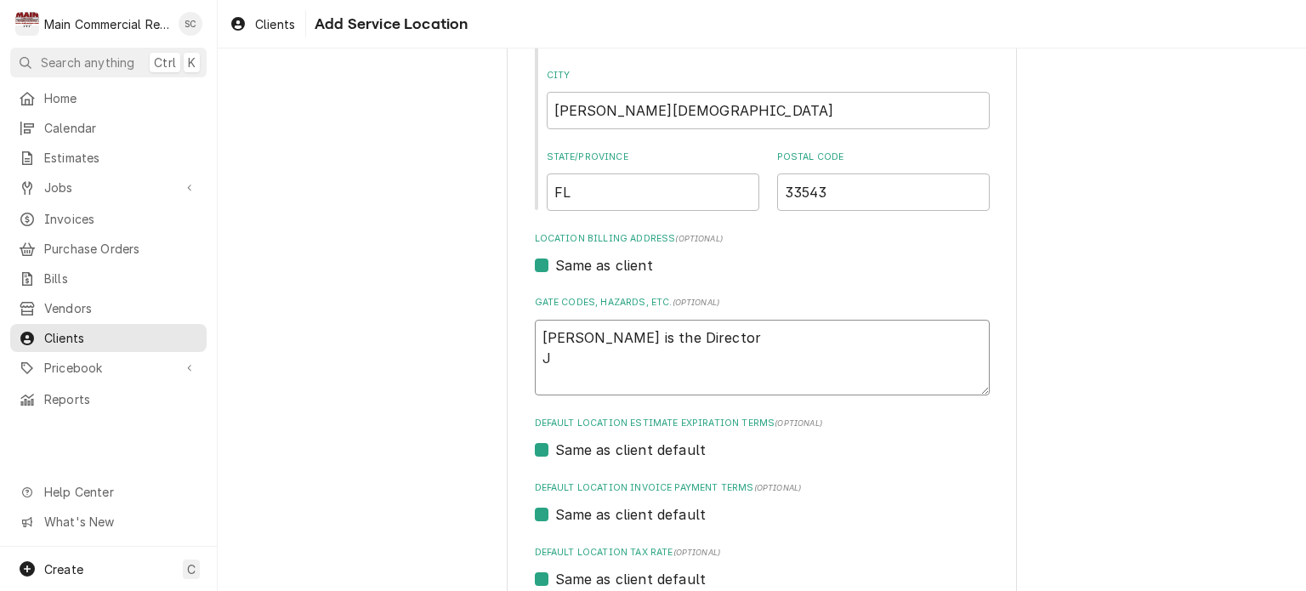
type textarea "Joshua Byron is the Director Jo"
type textarea "x"
type textarea "Joshua Byron is the Director Joh"
type textarea "x"
type textarea "Joshua Byron is the Director John"
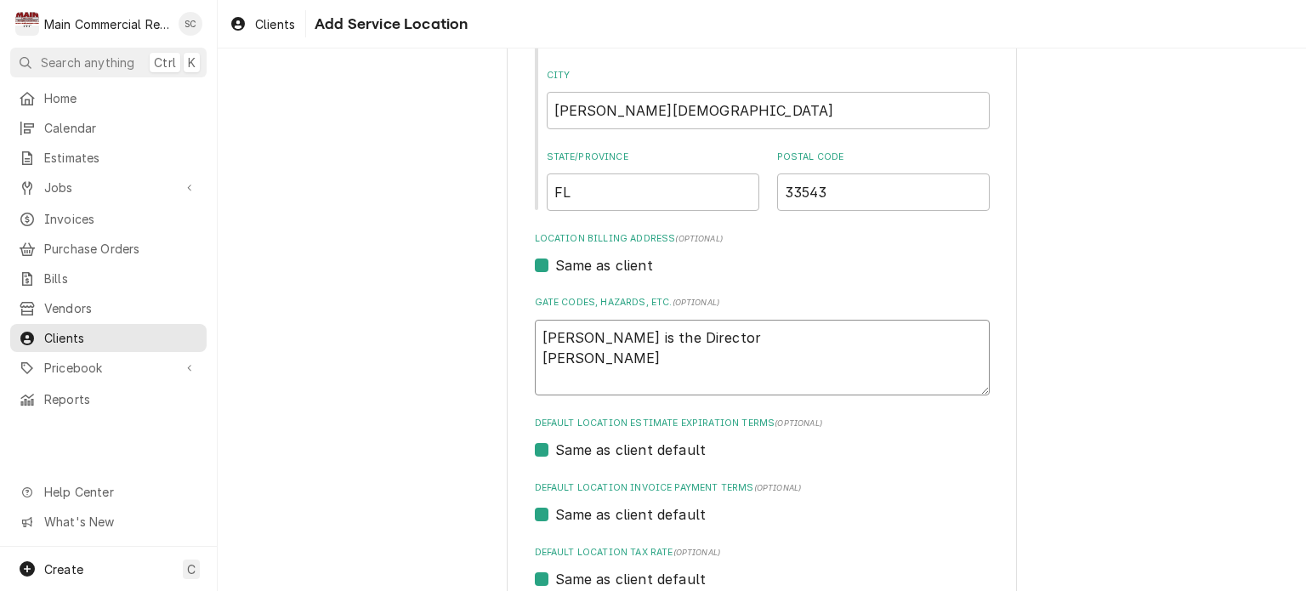
type textarea "x"
type textarea "Joshua Byron is the Director John"
type textarea "x"
type textarea "Joshua Byron is the Director John i"
type textarea "x"
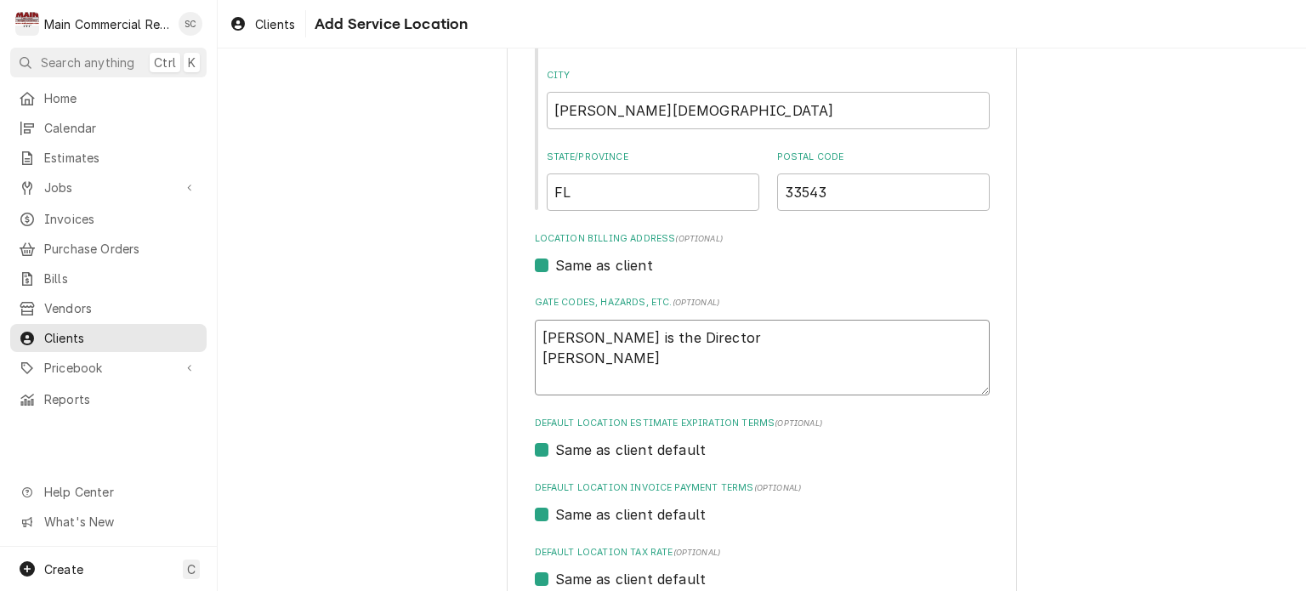
type textarea "Joshua Byron is the Director John is"
type textarea "x"
type textarea "Joshua Byron is the Director John is"
type textarea "x"
type textarea "Joshua Byron is the Director John is M"
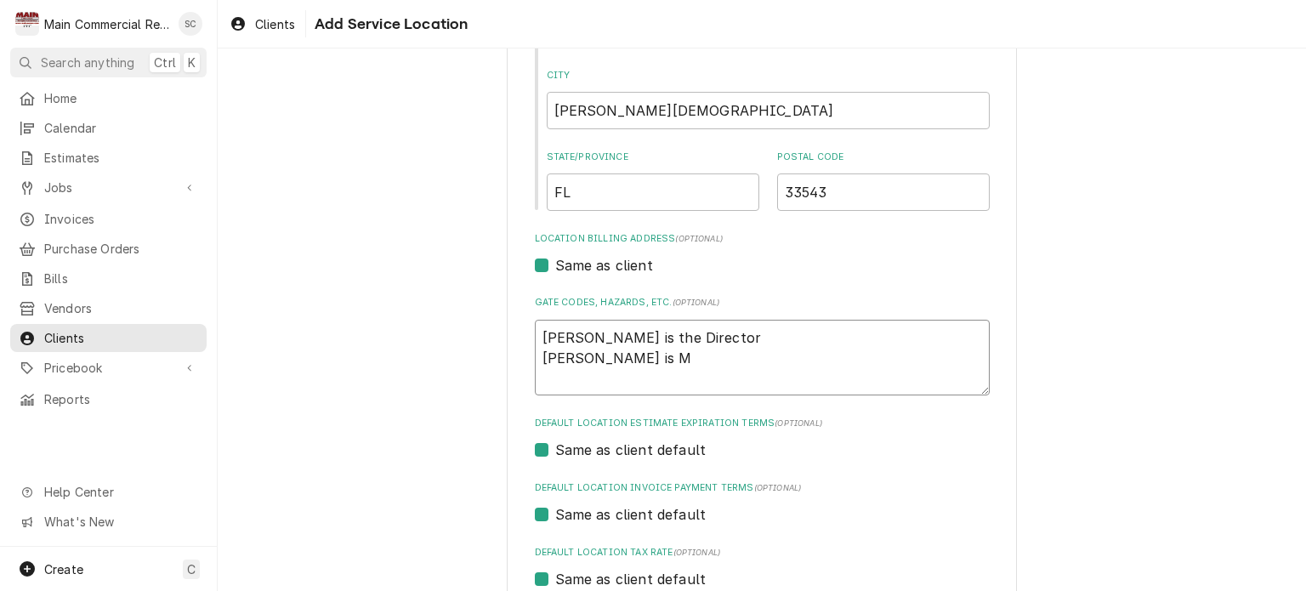
type textarea "x"
type textarea "Joshua Byron is the Director John is Ma"
type textarea "x"
type textarea "Joshua Byron is the Director John is Mai"
type textarea "x"
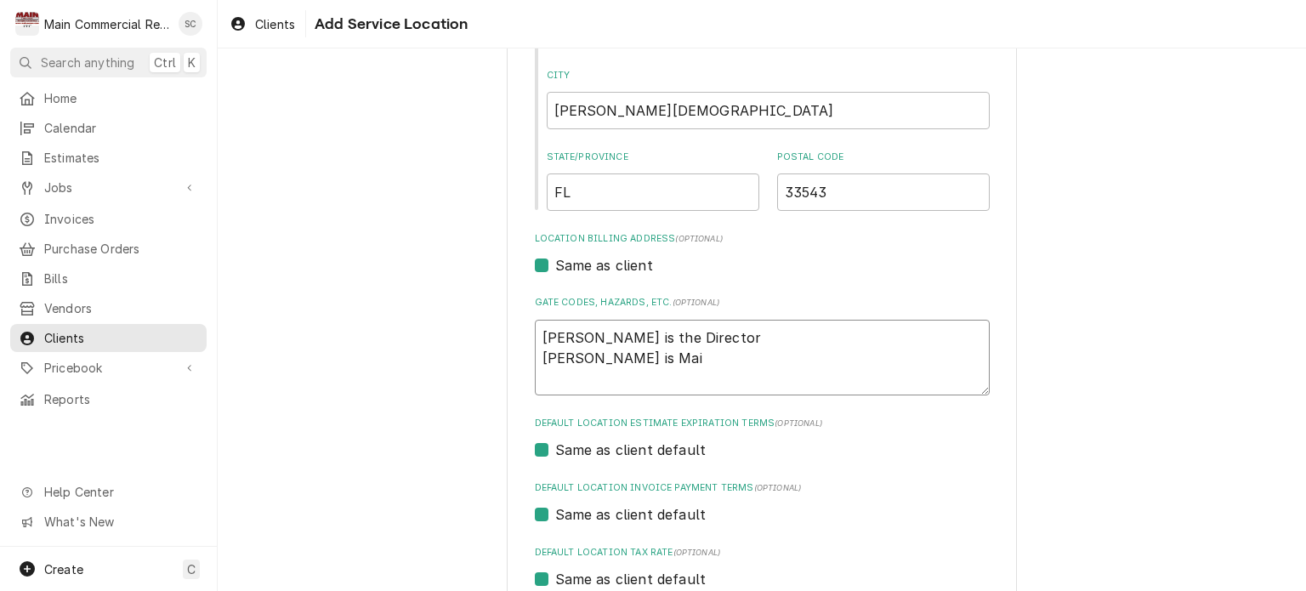
type textarea "Joshua Byron is the Director John is Main"
type textarea "x"
type textarea "Joshua Byron is the Director John is Maint"
type textarea "x"
type textarea "Joshua Byron is the Director John is Mainte"
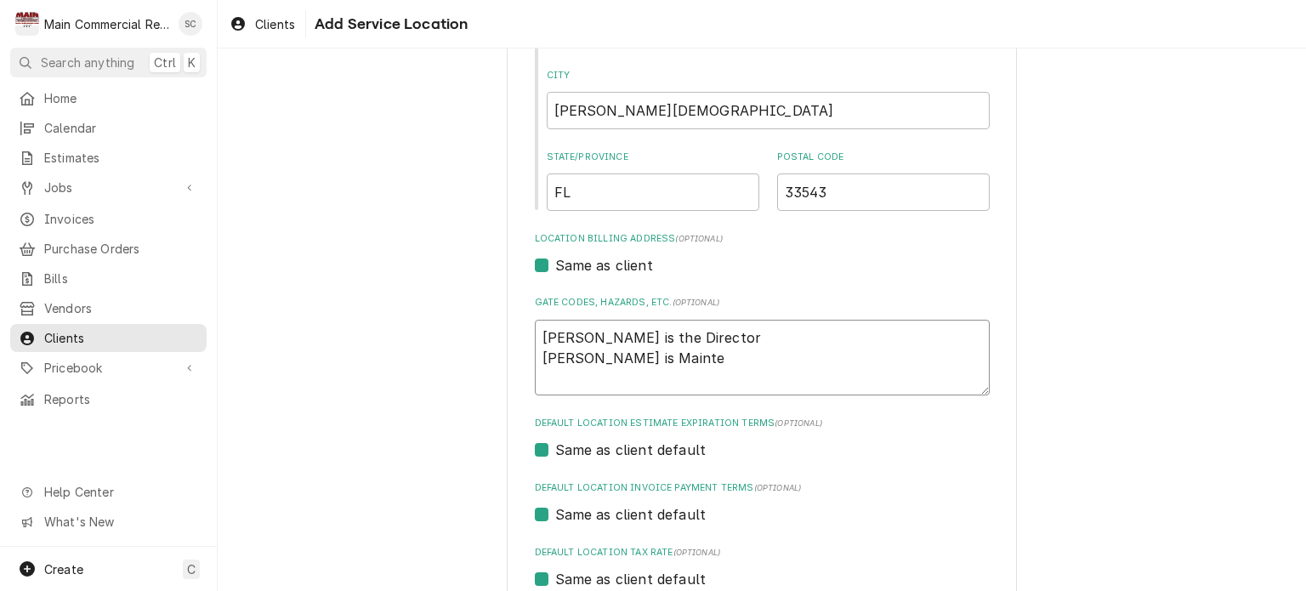
type textarea "x"
type textarea "Joshua Byron is the Director John is Mainten"
type textarea "x"
type textarea "Joshua Byron is the Director John is Maintene"
type textarea "x"
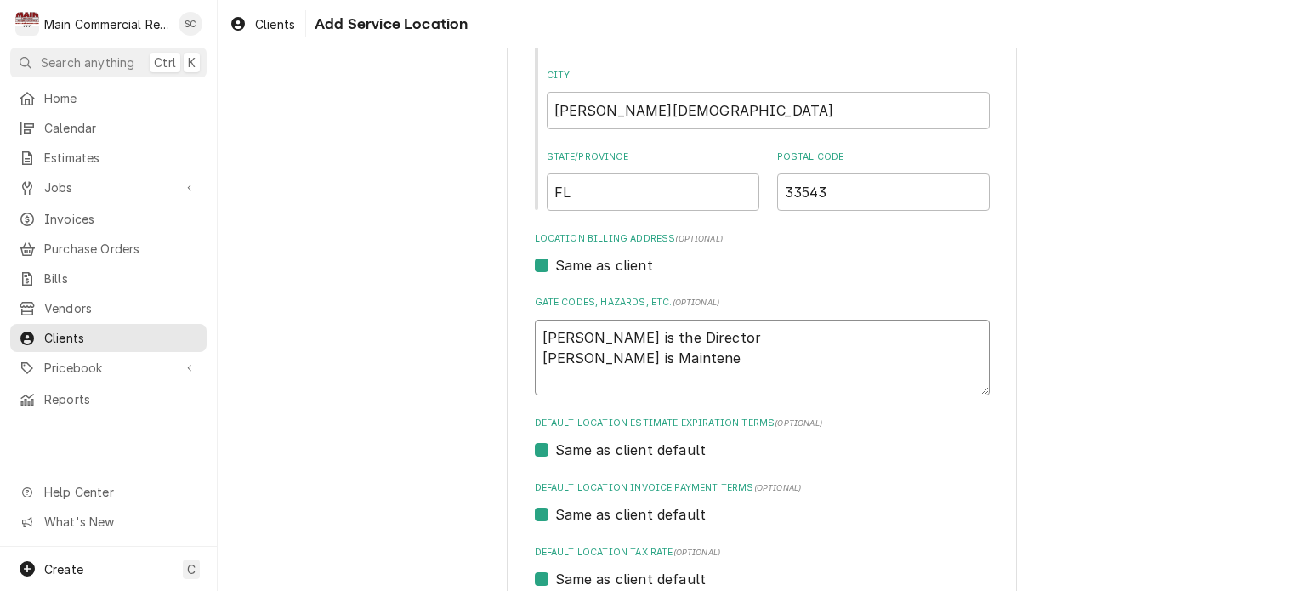
type textarea "Joshua Byron is the Director John is Mainten"
type textarea "x"
type textarea "Joshua Byron is the Director John is Maintena"
type textarea "x"
type textarea "Joshua Byron is the Director John is Maintenan"
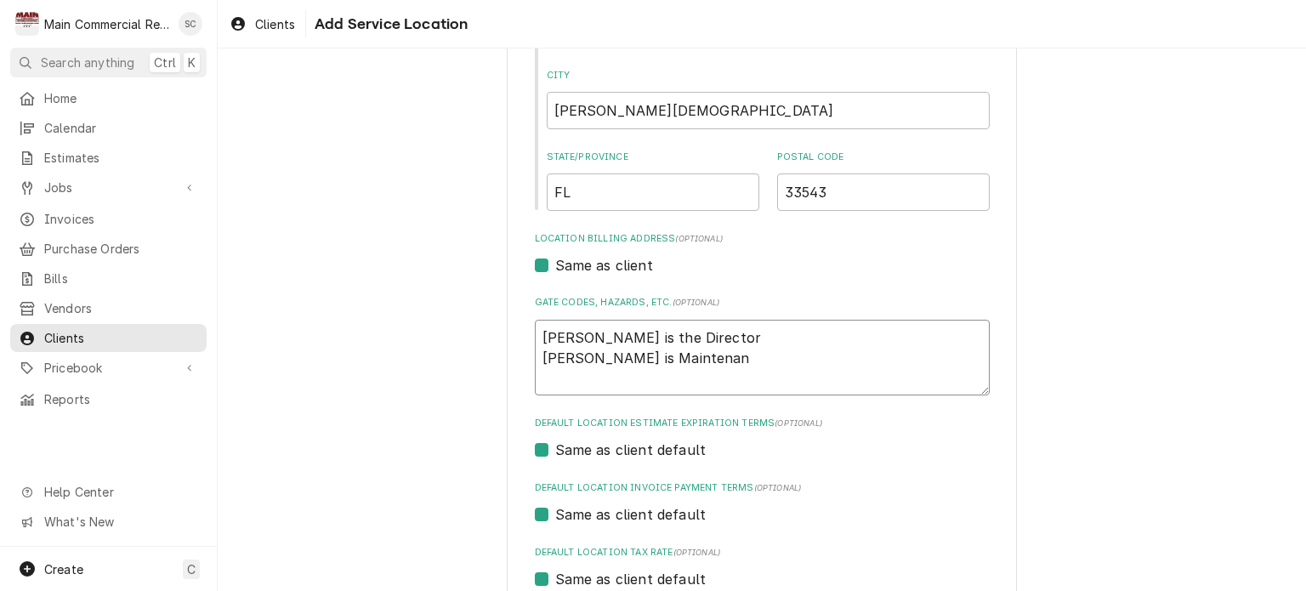
type textarea "x"
type textarea "Joshua Byron is the Director John is Maintenanc"
type textarea "x"
type textarea "Joshua Byron is the Director John is Maintenance"
type textarea "x"
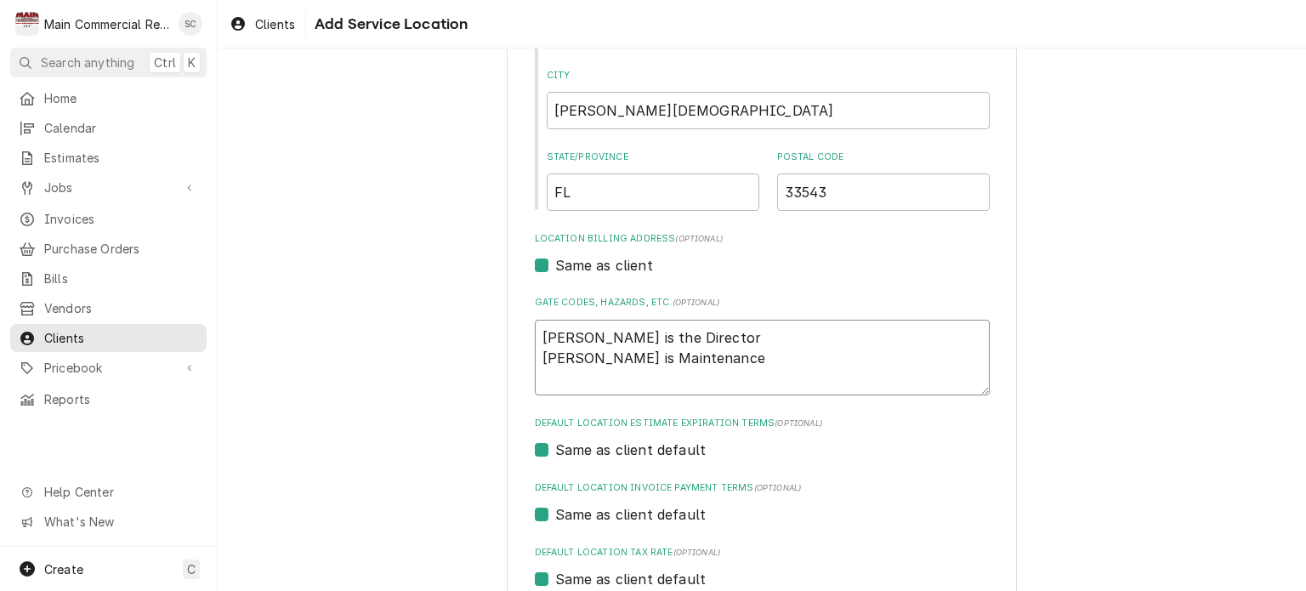
type textarea "Joshua Byron is the Director John is Maintenance"
type textarea "x"
type textarea "Joshua Byron is the Director John is Maintenance D"
type textarea "x"
type textarea "Joshua Byron is the Director John is Maintenance Di"
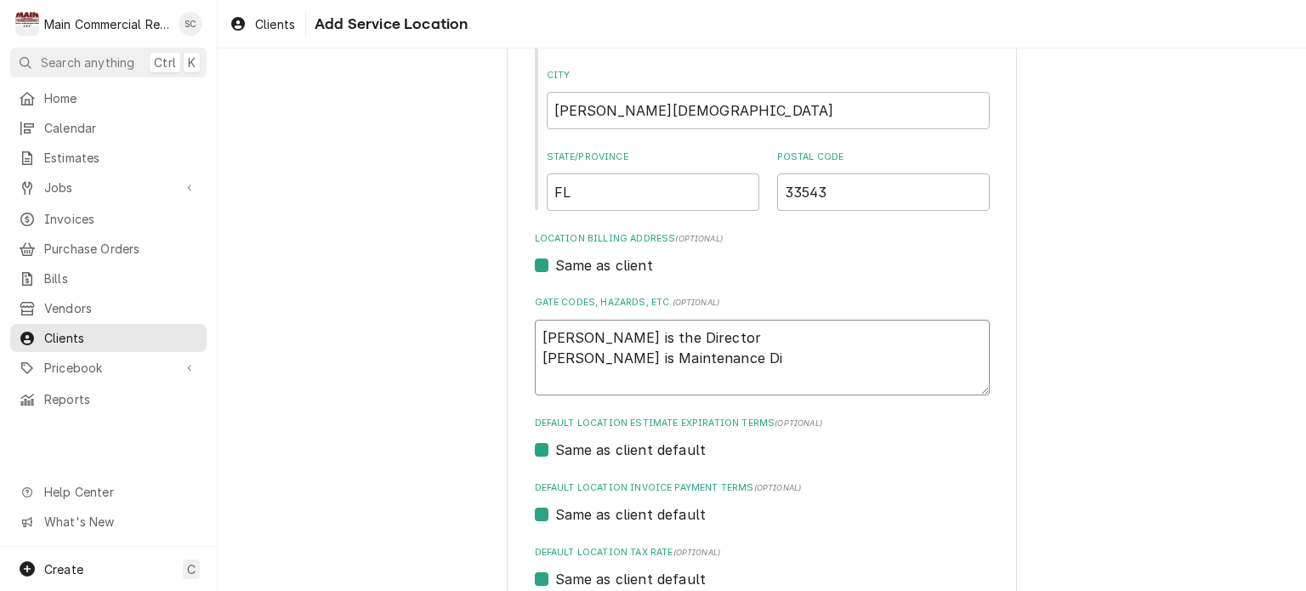
type textarea "x"
type textarea "Joshua Byron is the Director John is Maintenance Dir"
type textarea "x"
type textarea "Joshua Byron is the Director John is Maintenance Dire"
type textarea "x"
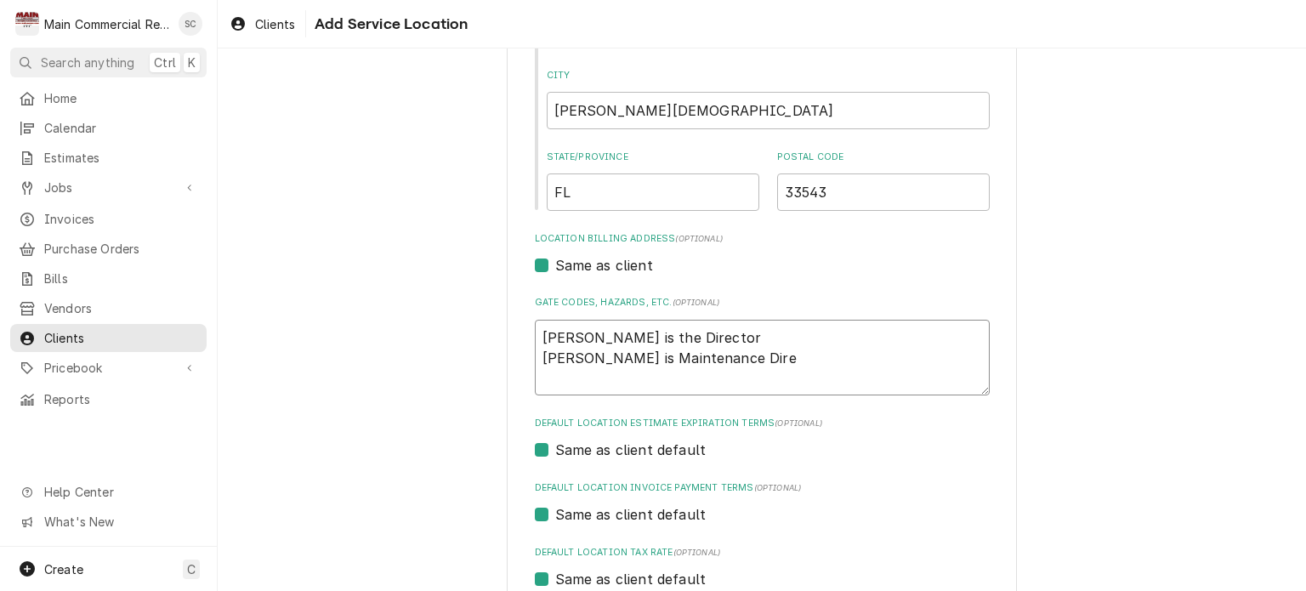
type textarea "Joshua Byron is the Director John is Maintenance Direc"
type textarea "x"
type textarea "Joshua Byron is the Director John is Maintenance Direct"
type textarea "x"
type textarea "Joshua Byron is the Director John is Maintenance Directo"
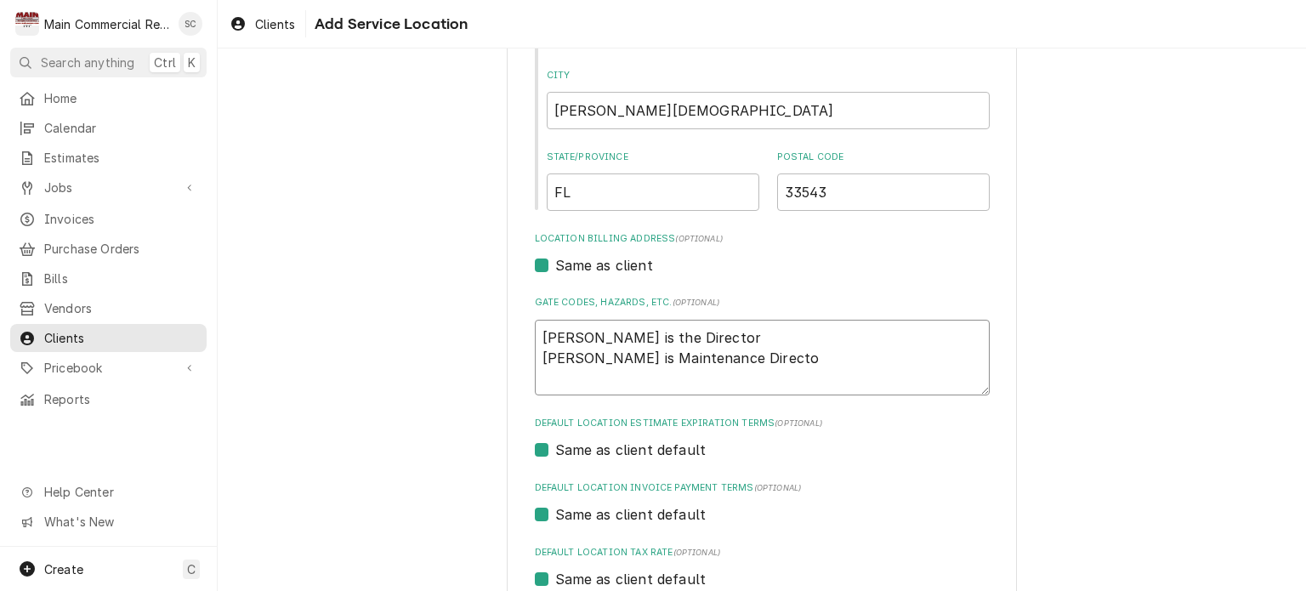
type textarea "x"
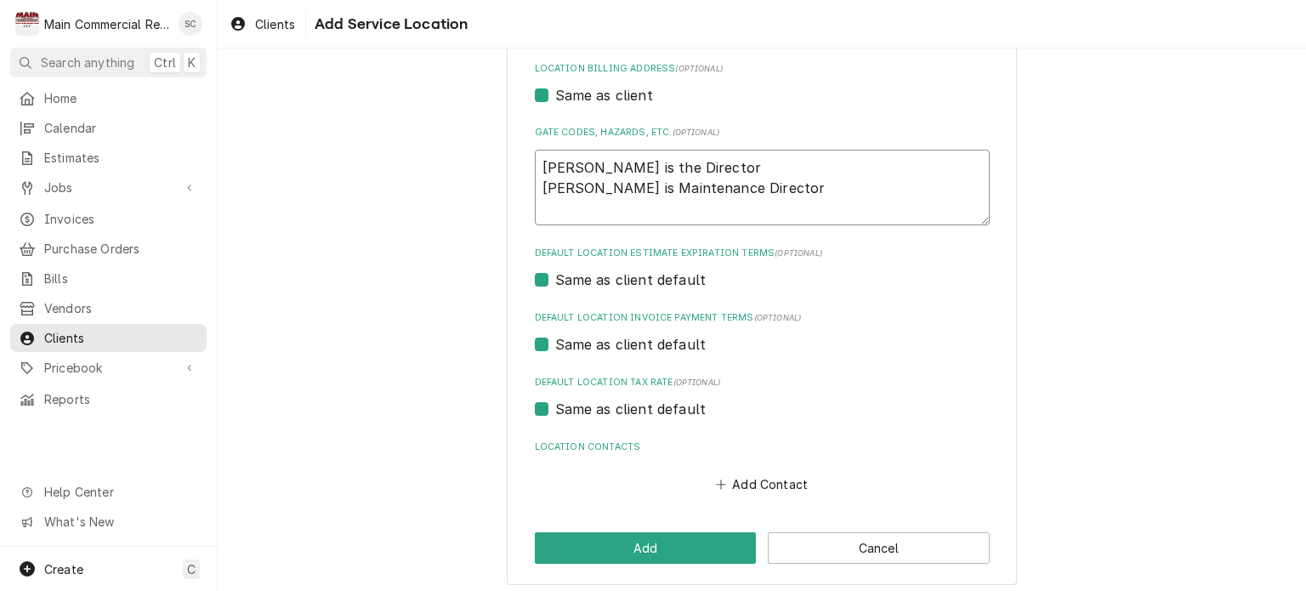
scroll to position [518, 0]
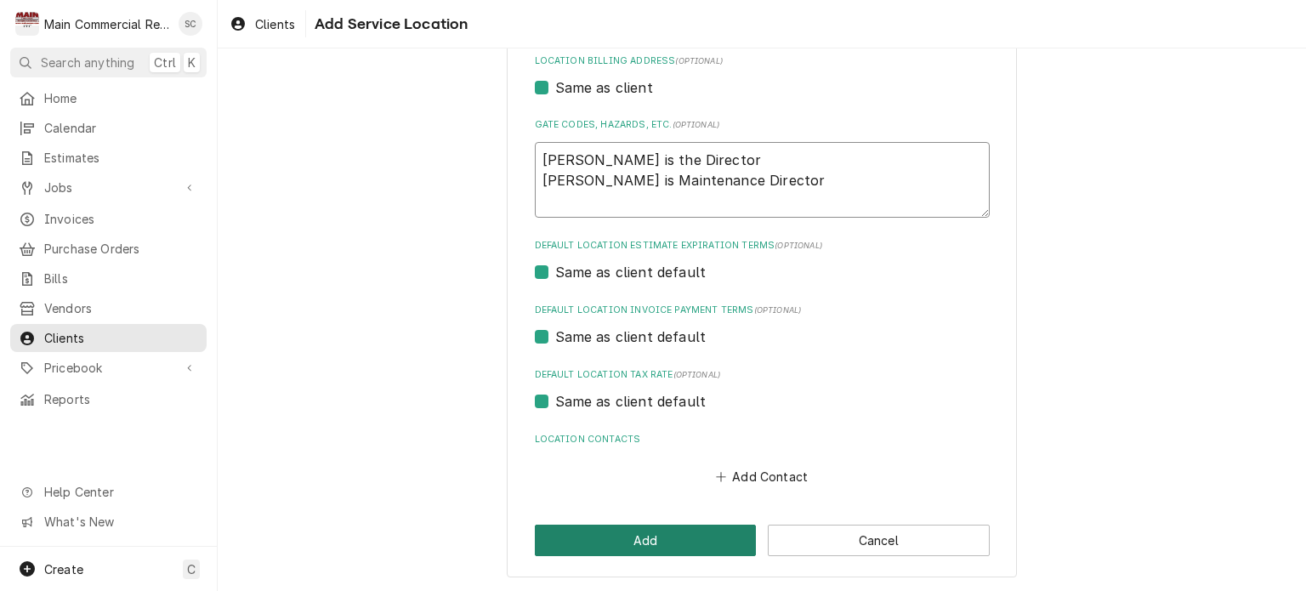
type textarea "Joshua Byron is the Director John is Maintenance Director"
click at [683, 541] on button "Add" at bounding box center [646, 540] width 222 height 31
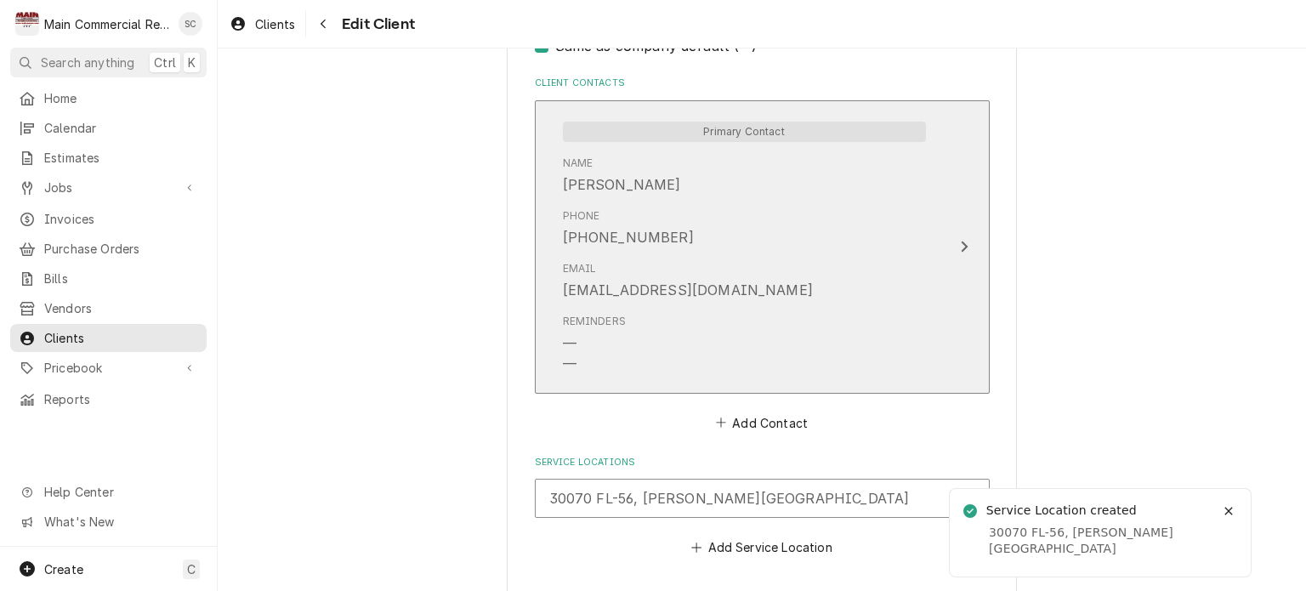
scroll to position [1259, 0]
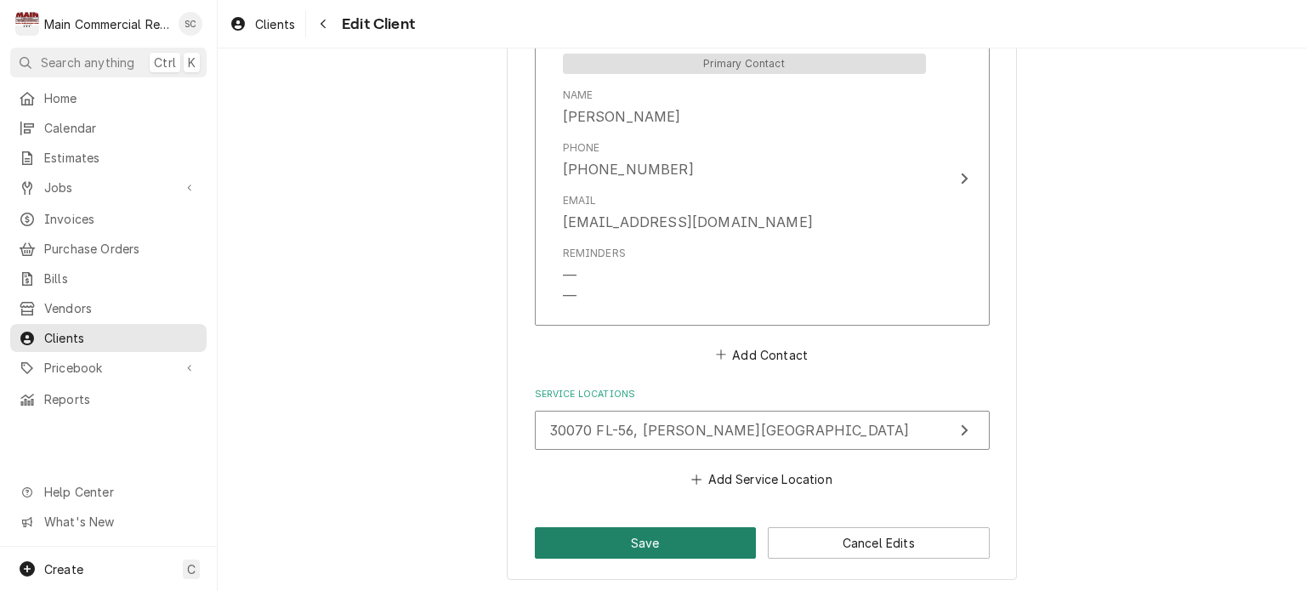
click at [680, 536] on button "Save" at bounding box center [646, 542] width 222 height 31
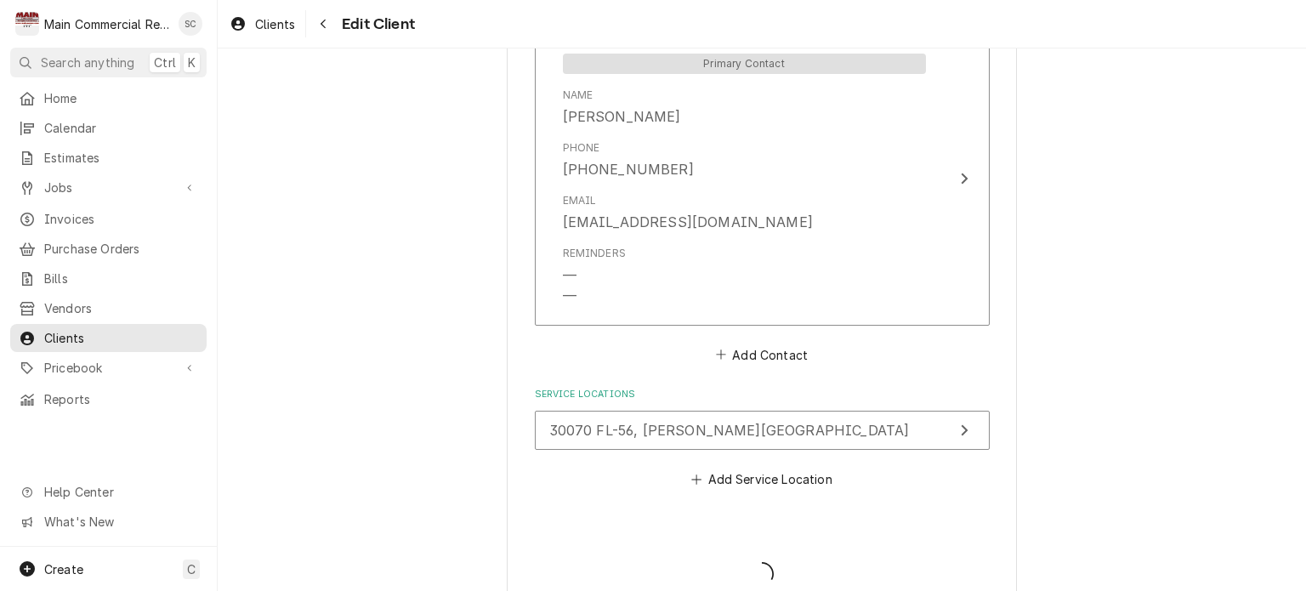
type textarea "x"
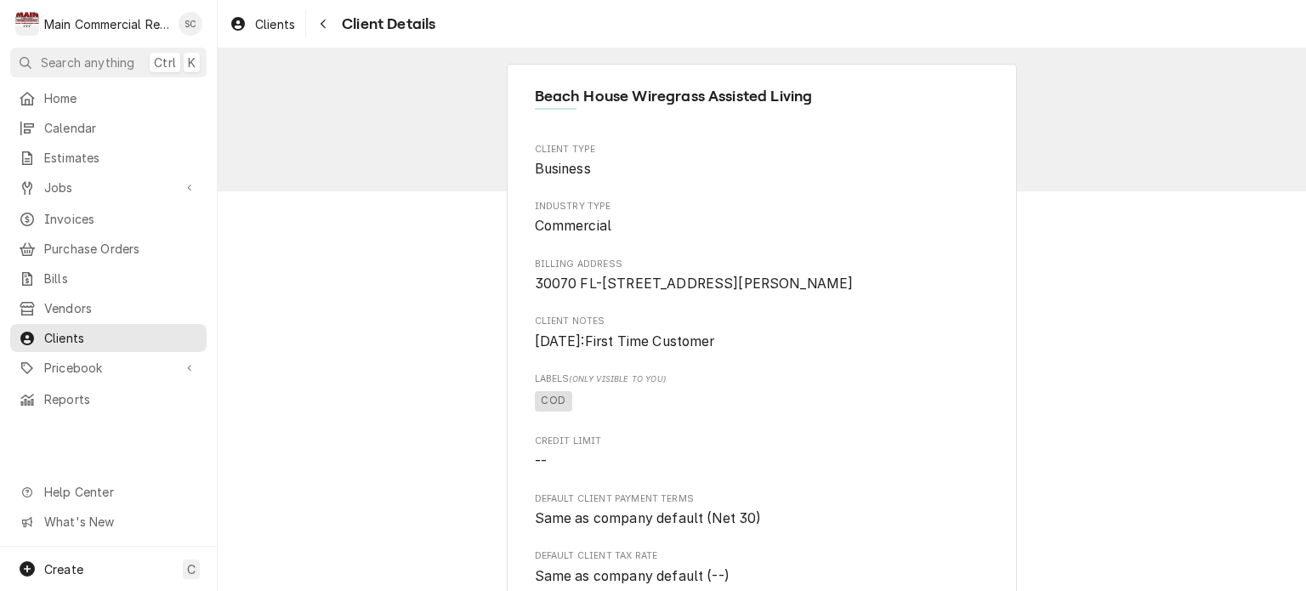
scroll to position [755, 0]
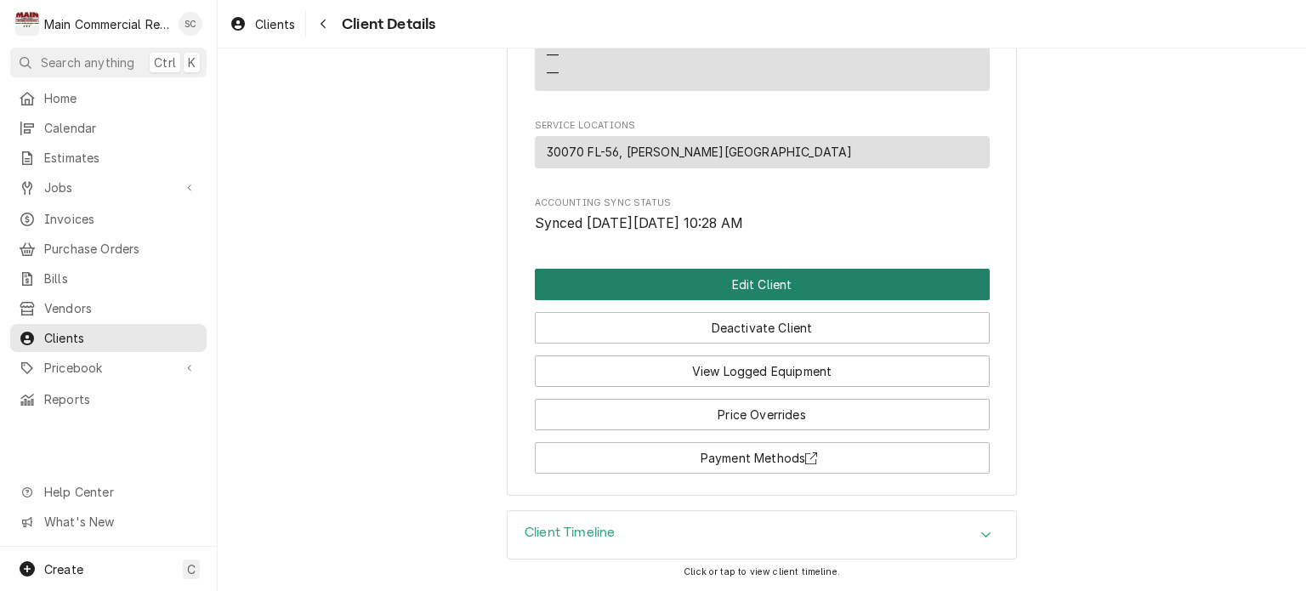
click at [791, 282] on button "Edit Client" at bounding box center [762, 284] width 455 height 31
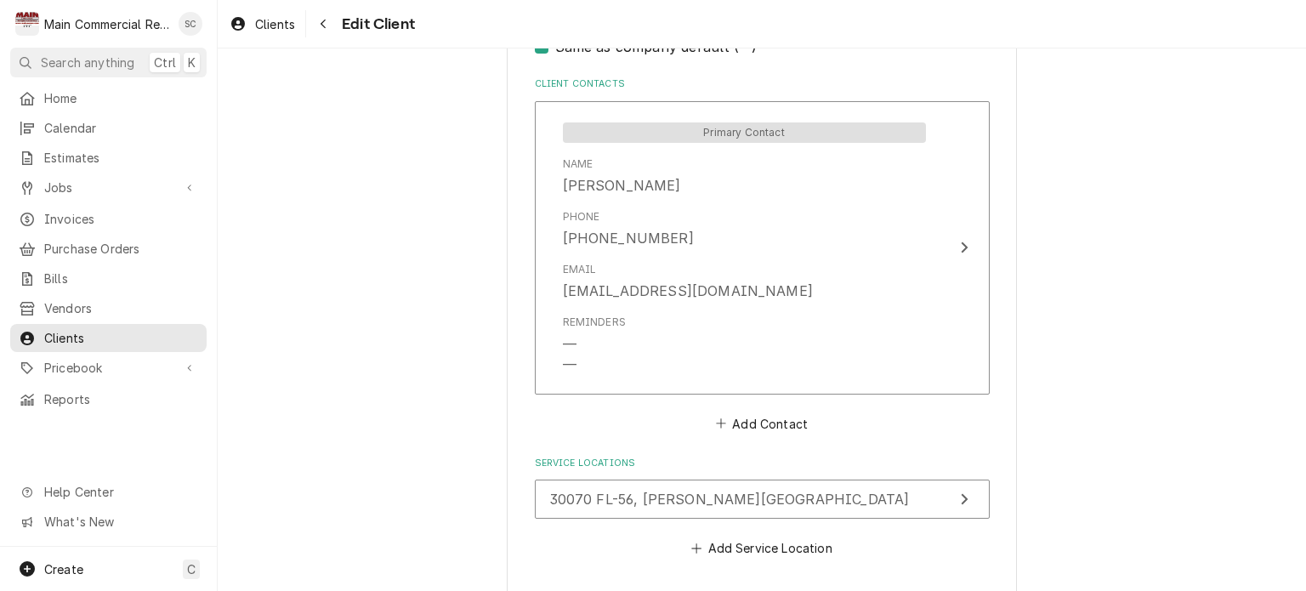
scroll to position [1259, 0]
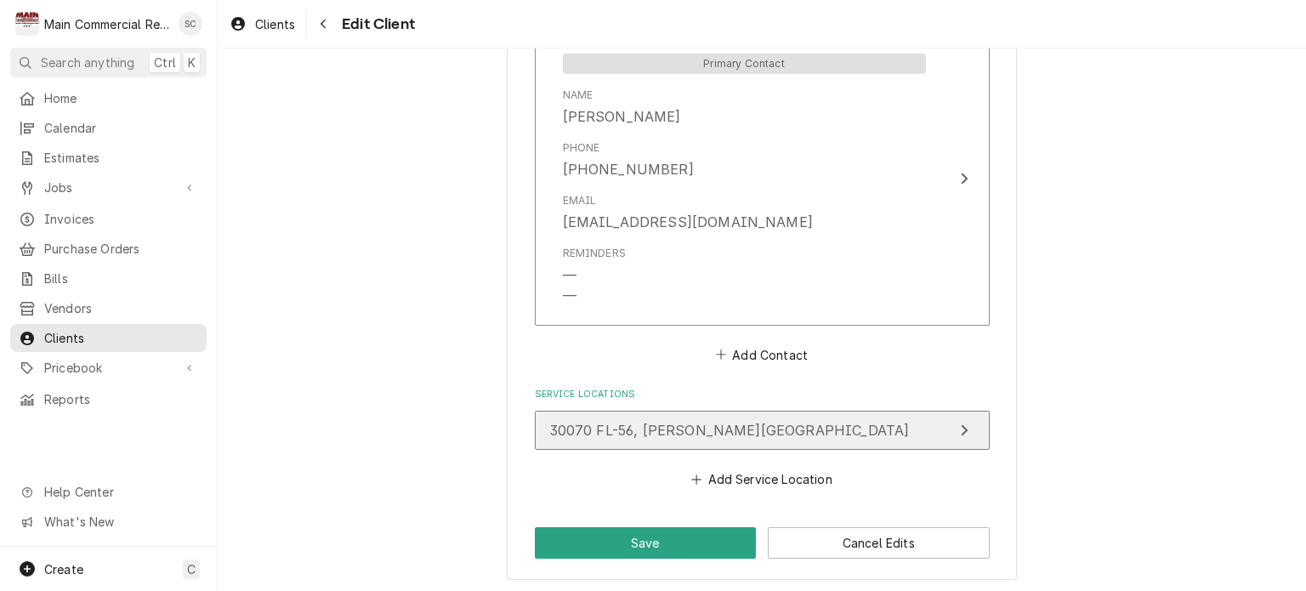
click at [809, 427] on button "30070 FL-56, [PERSON_NAME][GEOGRAPHIC_DATA]" at bounding box center [762, 430] width 455 height 39
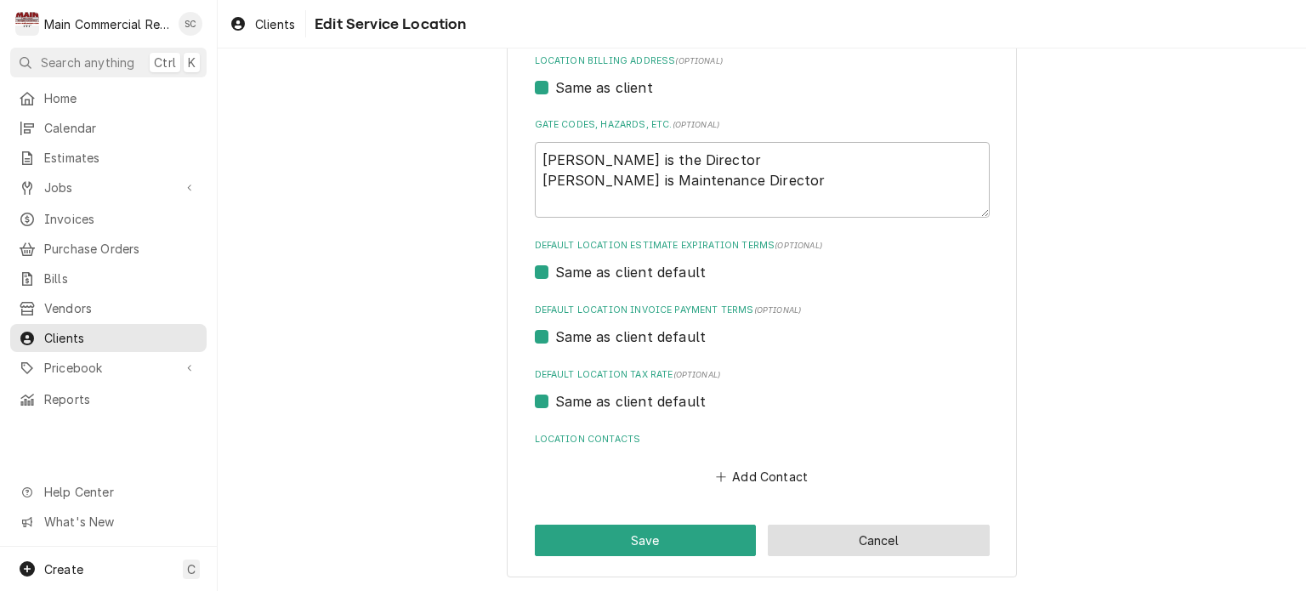
click at [925, 542] on button "Cancel" at bounding box center [879, 540] width 222 height 31
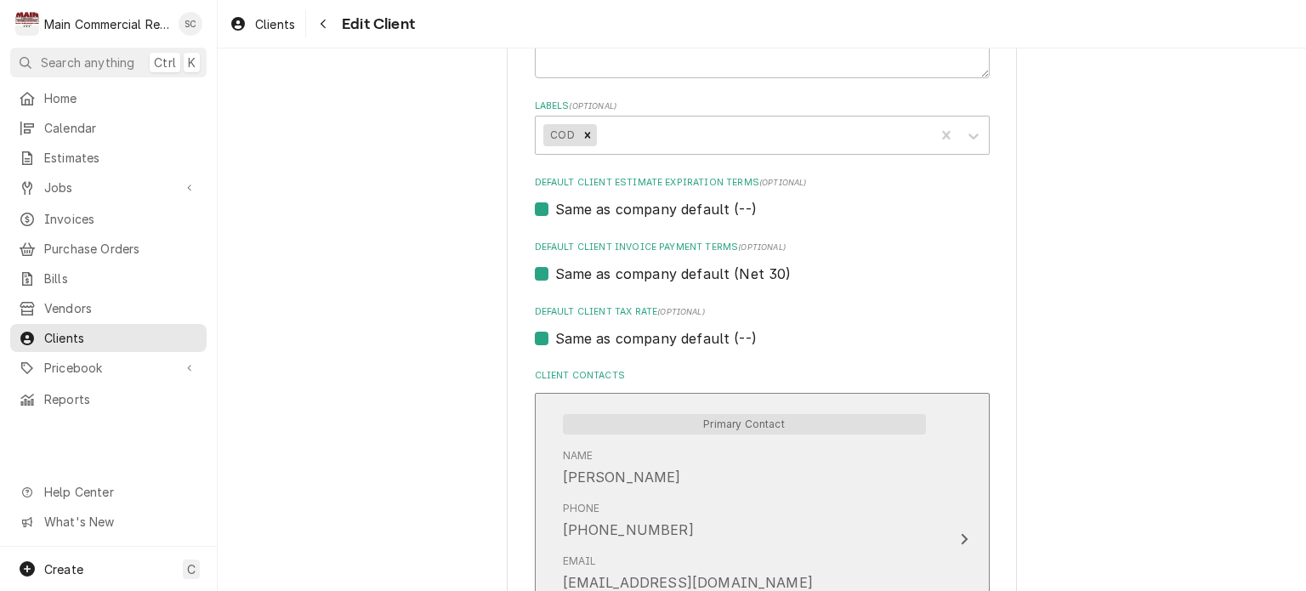
scroll to position [644, 0]
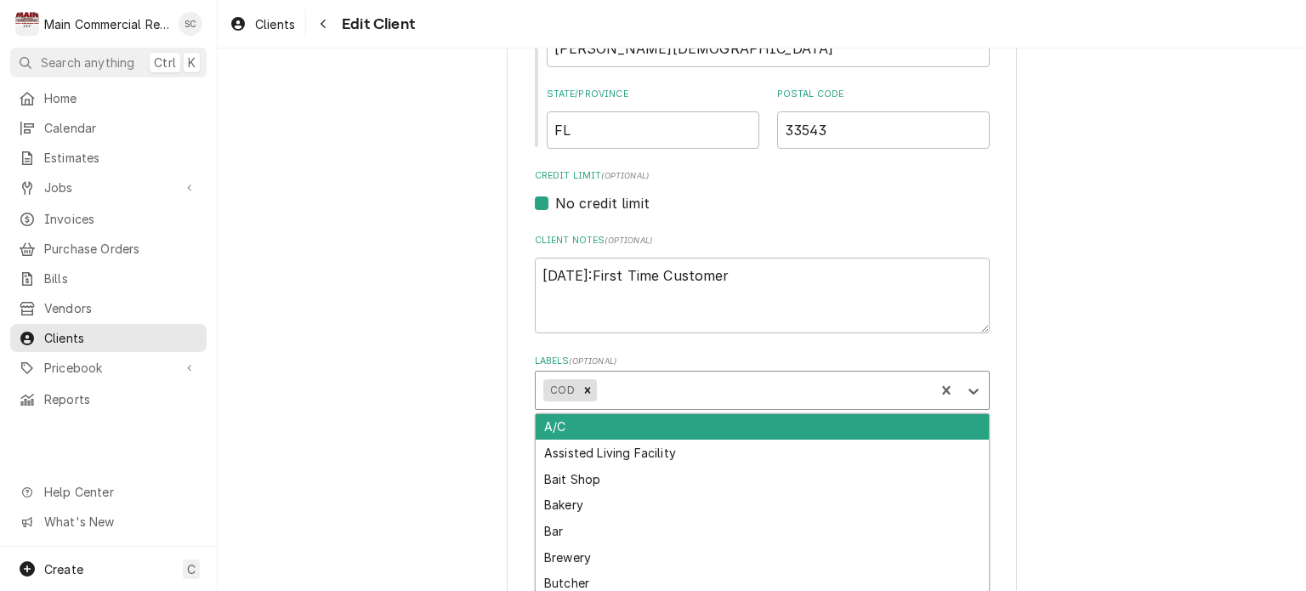
click at [684, 383] on div "Labels" at bounding box center [762, 390] width 326 height 31
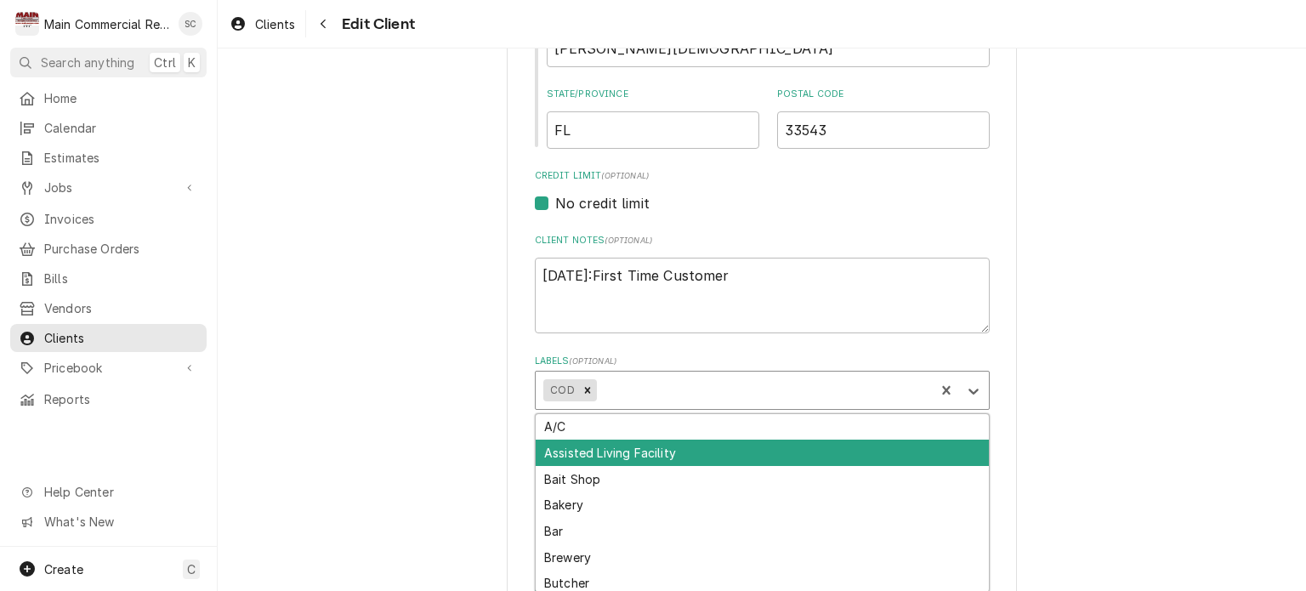
click at [656, 455] on div "Assisted Living Facility" at bounding box center [762, 453] width 453 height 26
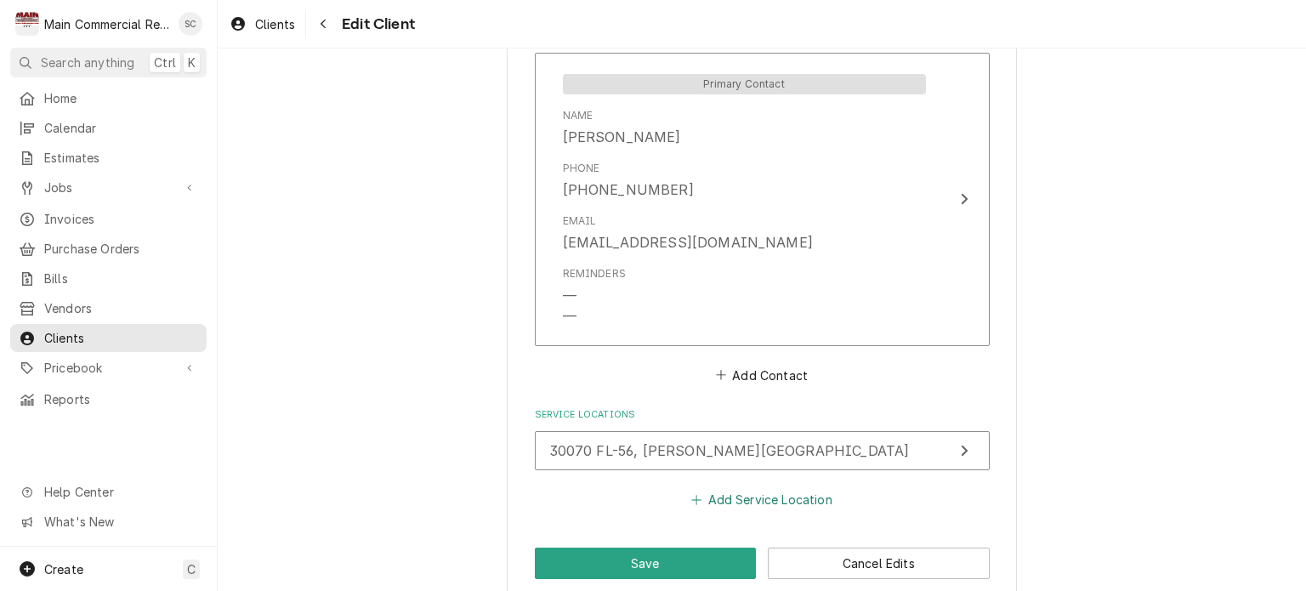
scroll to position [1259, 0]
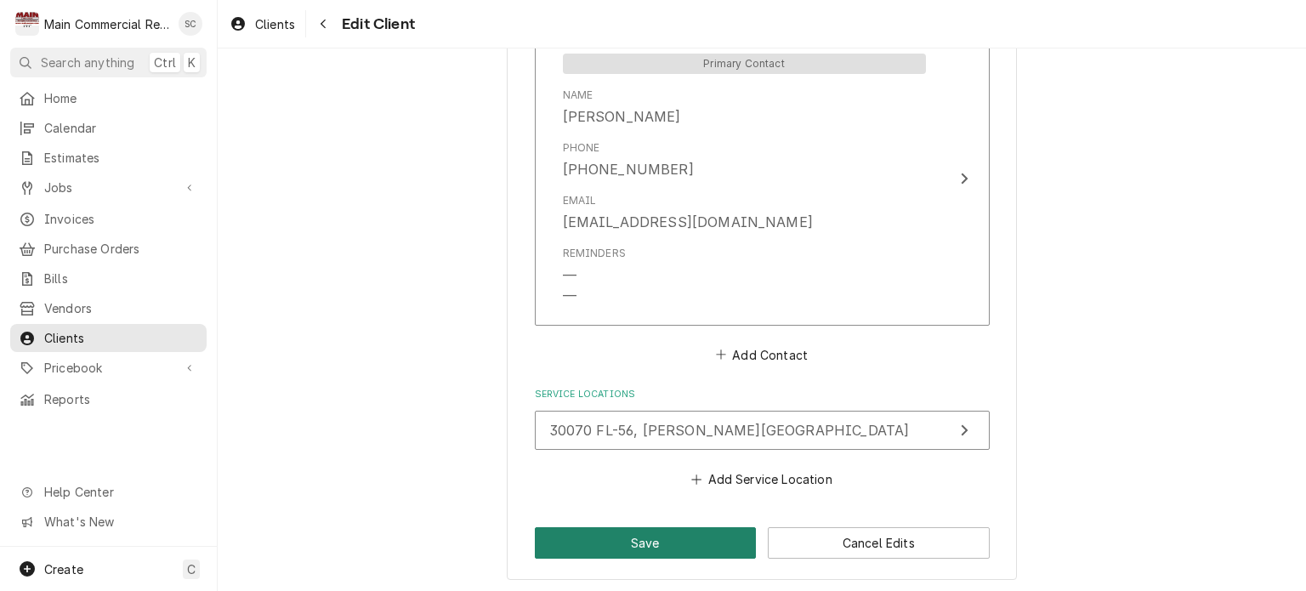
click at [661, 535] on button "Save" at bounding box center [646, 542] width 222 height 31
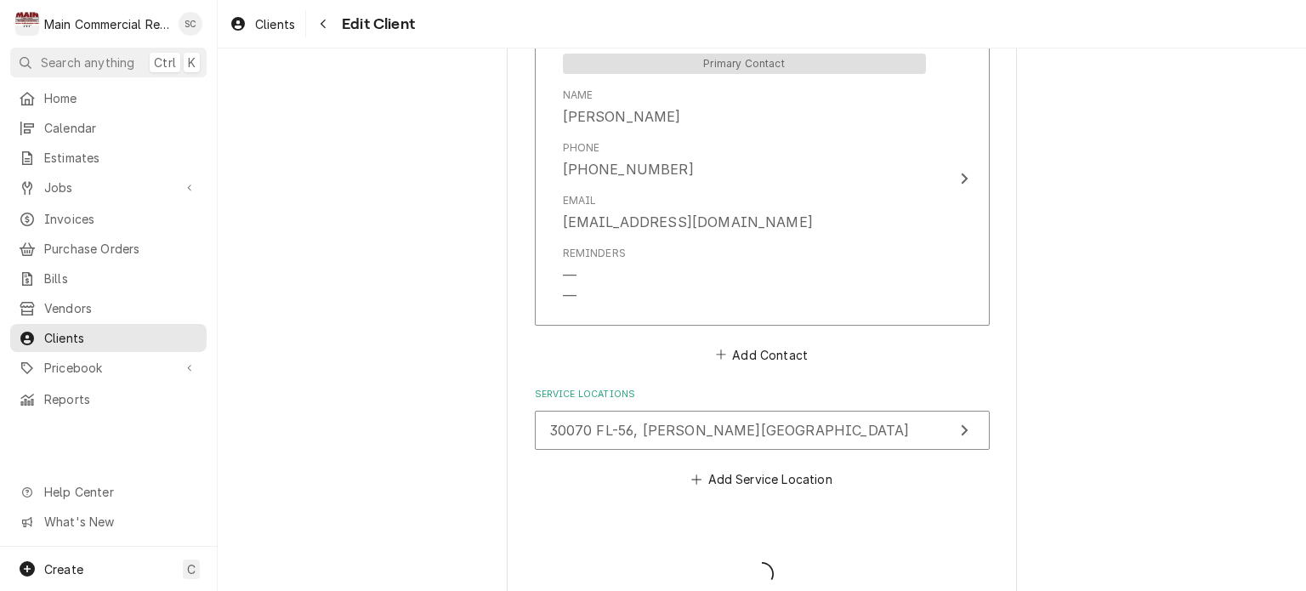
type textarea "x"
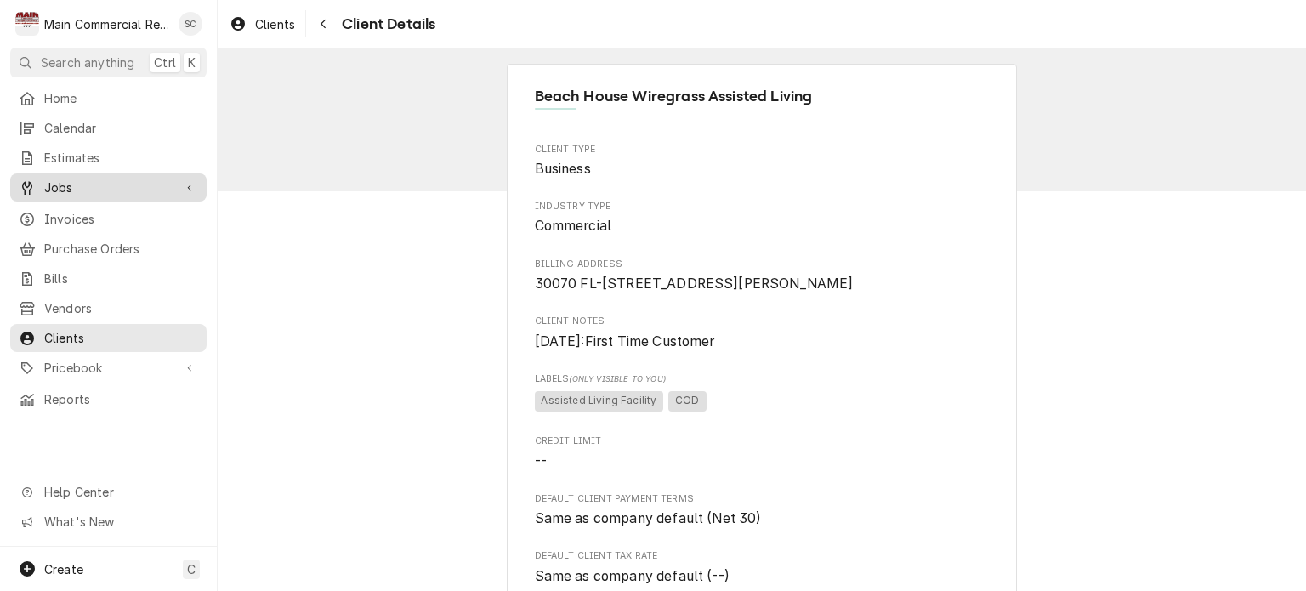
click at [139, 192] on link "Jobs" at bounding box center [108, 187] width 196 height 28
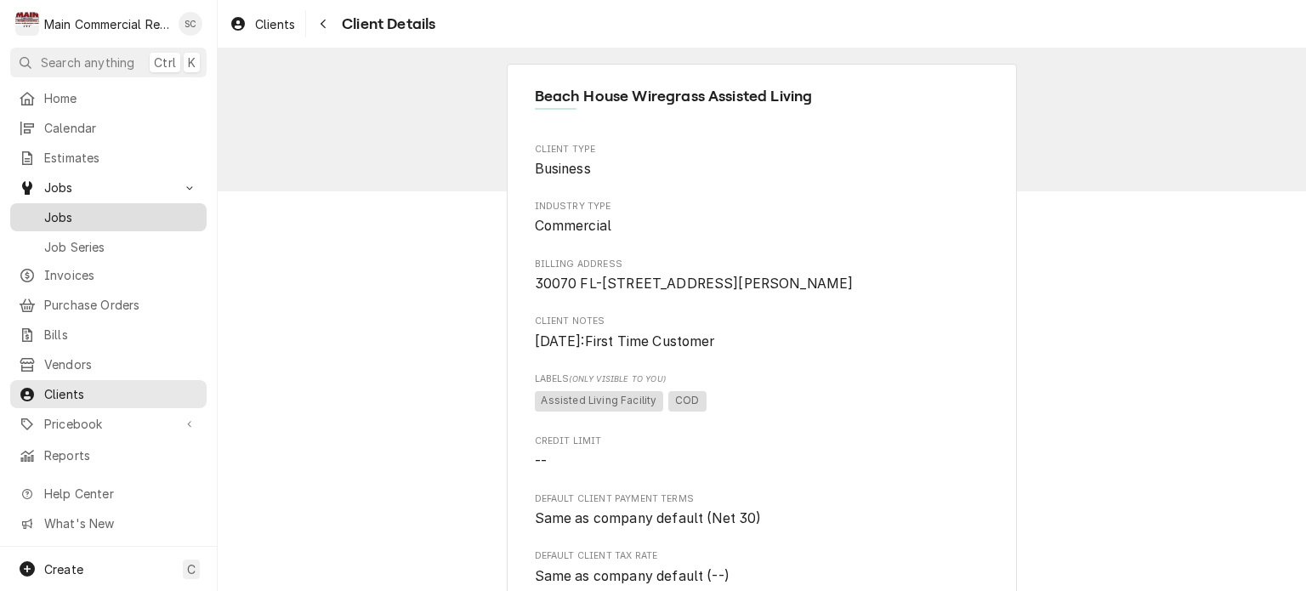
click at [126, 210] on span "Jobs" at bounding box center [121, 217] width 154 height 18
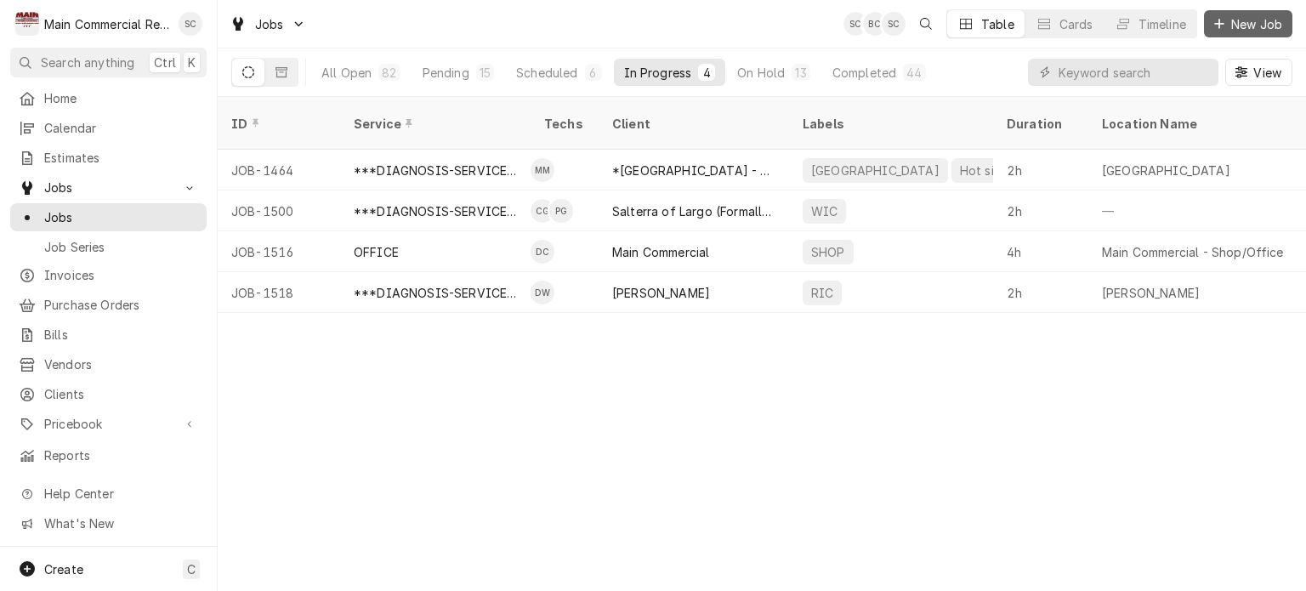
click at [1221, 25] on icon "Dynamic Content Wrapper" at bounding box center [1219, 24] width 10 height 12
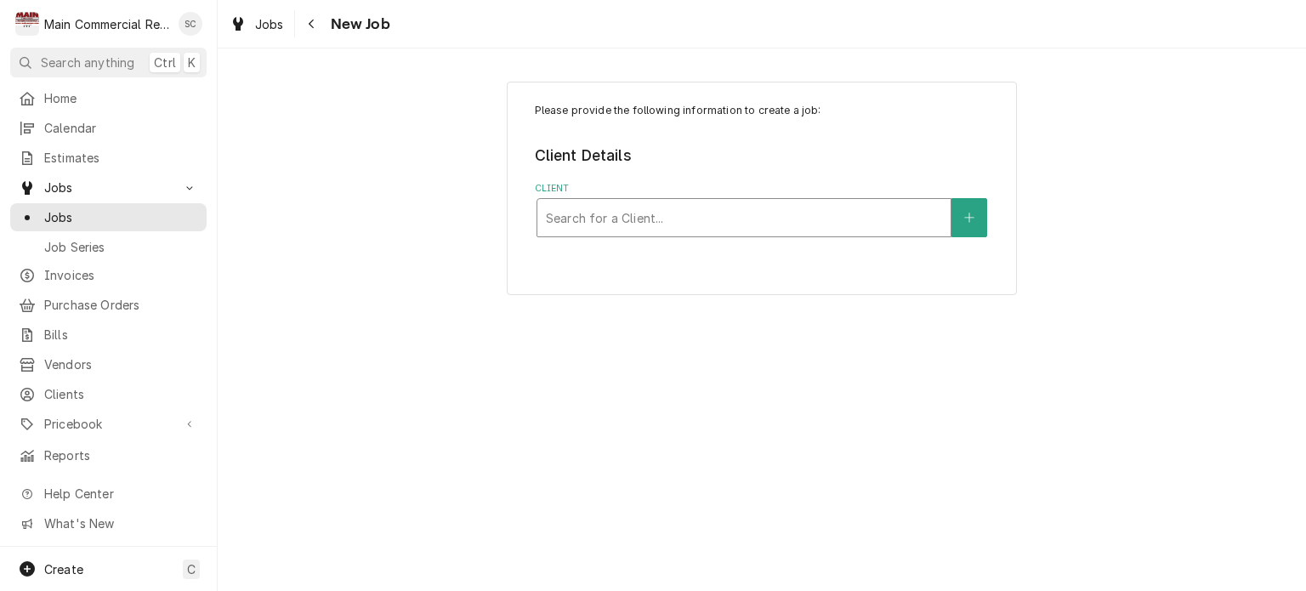
click at [790, 213] on div "Client" at bounding box center [744, 217] width 396 height 31
type input "Beach"
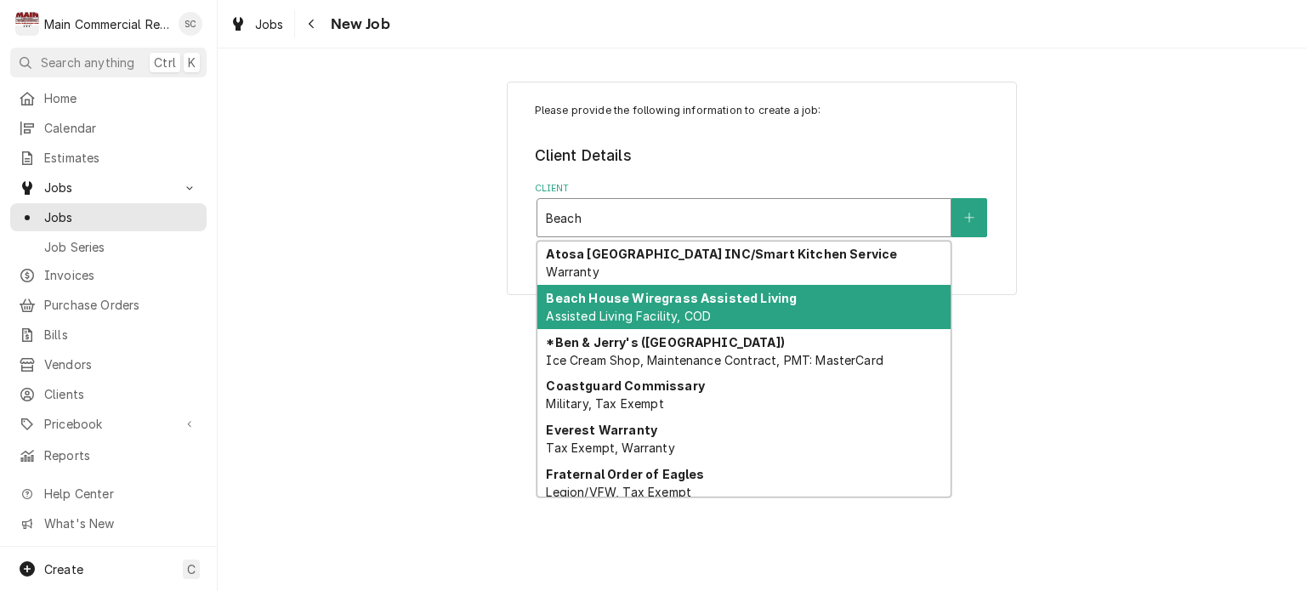
click at [752, 301] on strong "Beach House Wiregrass Assisted Living" at bounding box center [671, 298] width 251 height 14
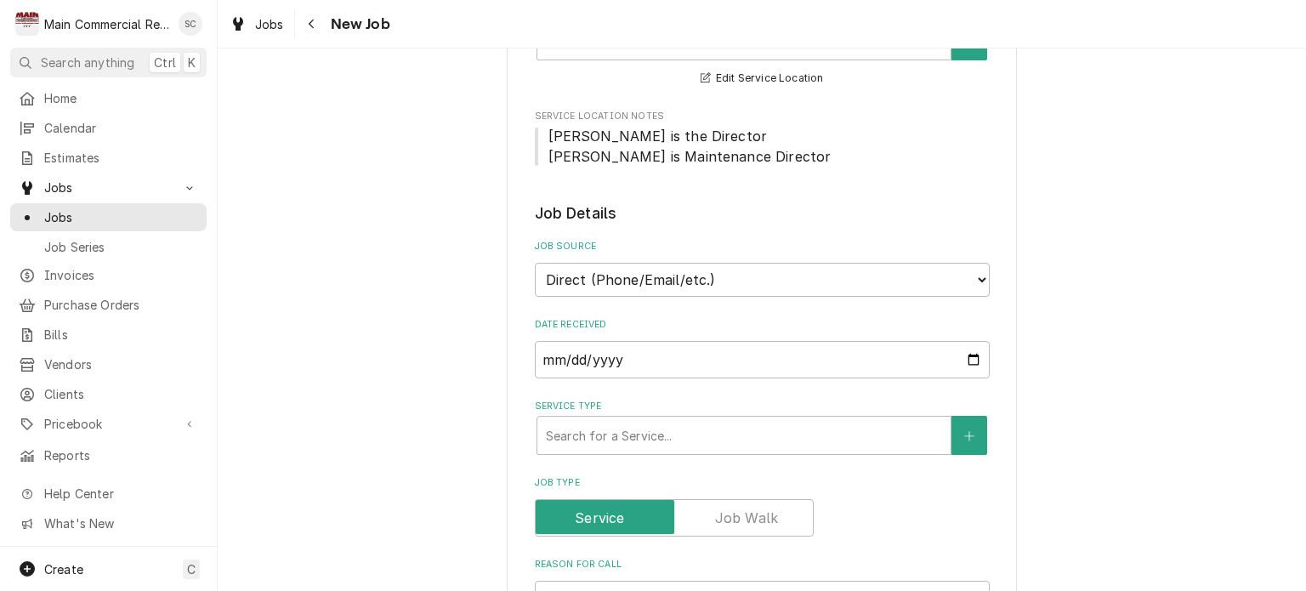
scroll to position [510, 0]
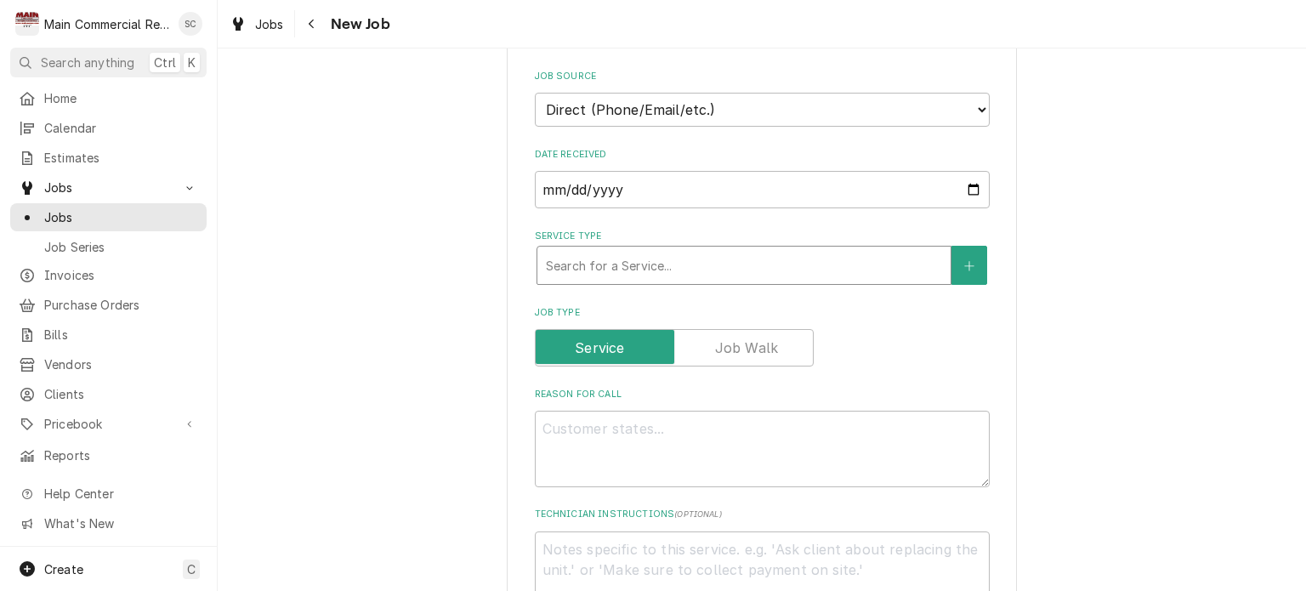
click at [728, 266] on div "Service Type" at bounding box center [744, 265] width 396 height 31
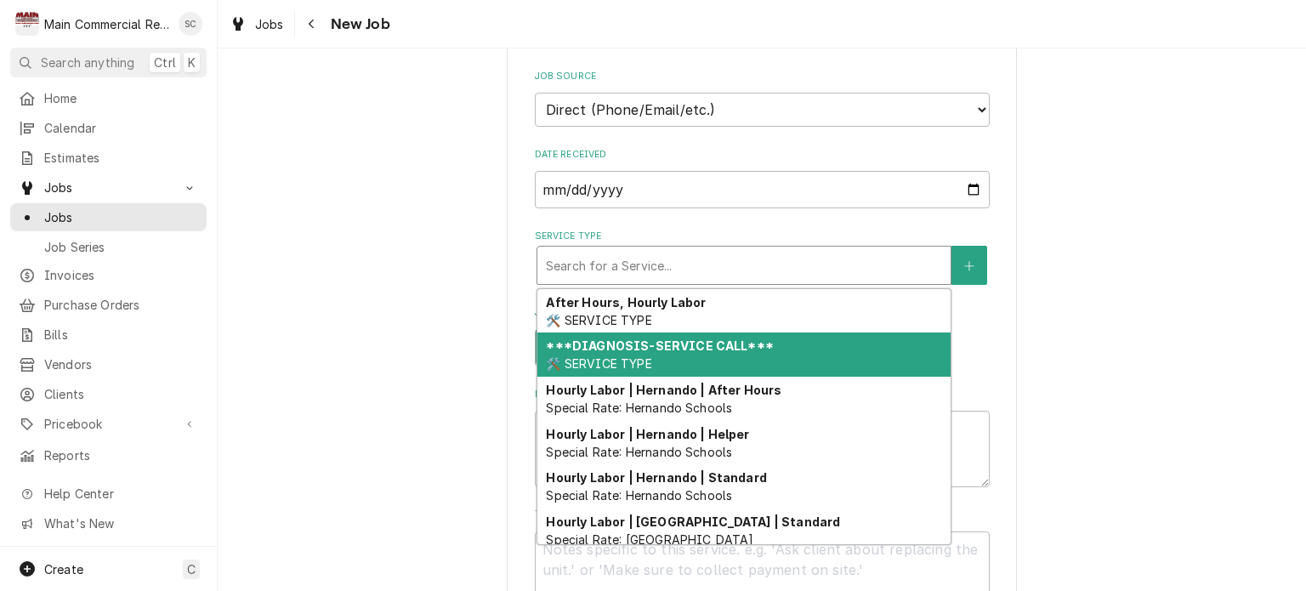
click at [678, 345] on strong "***DIAGNOSIS-SERVICE CALL***" at bounding box center [659, 345] width 227 height 14
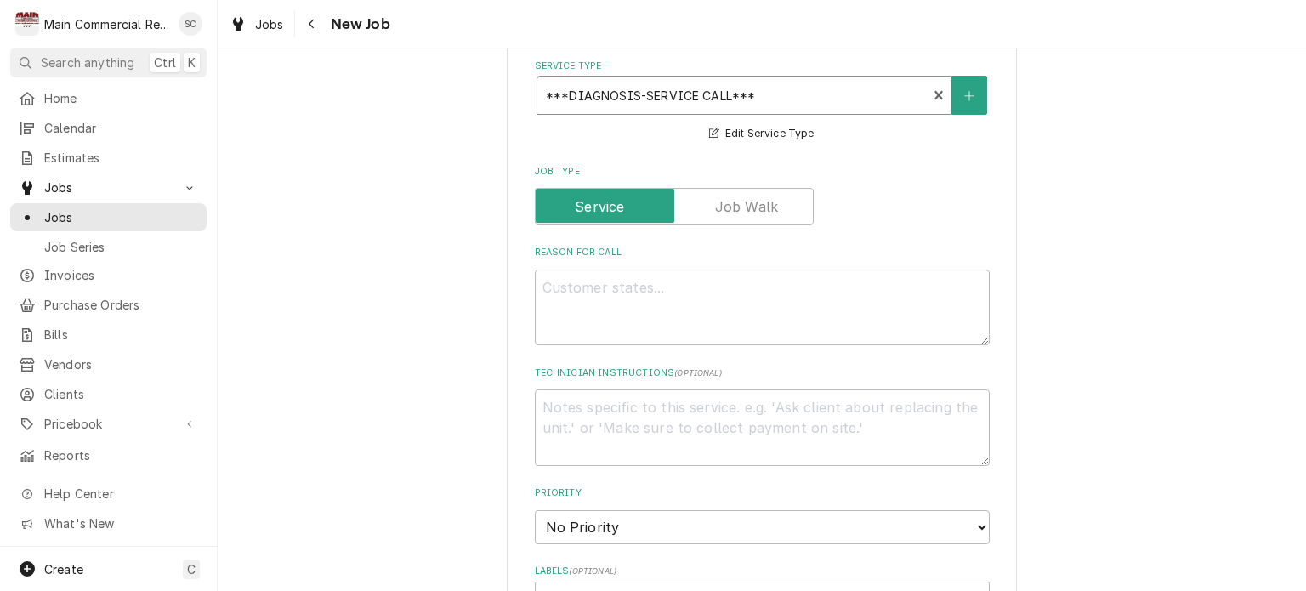
scroll to position [765, 0]
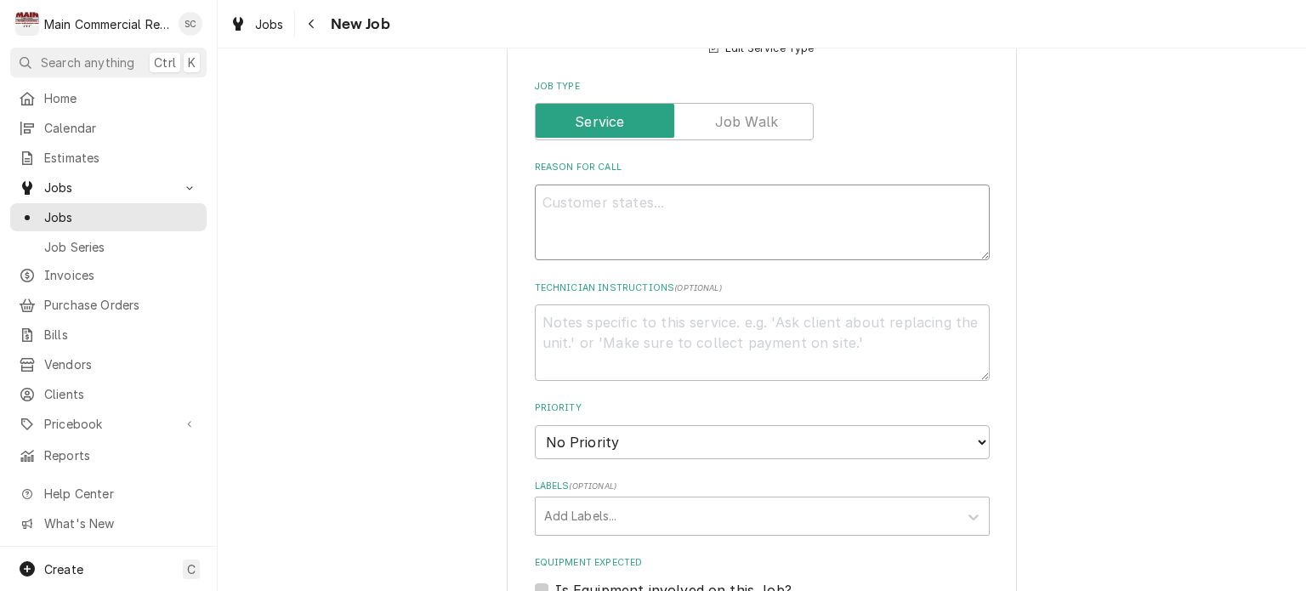
click at [694, 198] on textarea "Reason For Call" at bounding box center [762, 222] width 455 height 77
type textarea "x"
type textarea "F"
type textarea "x"
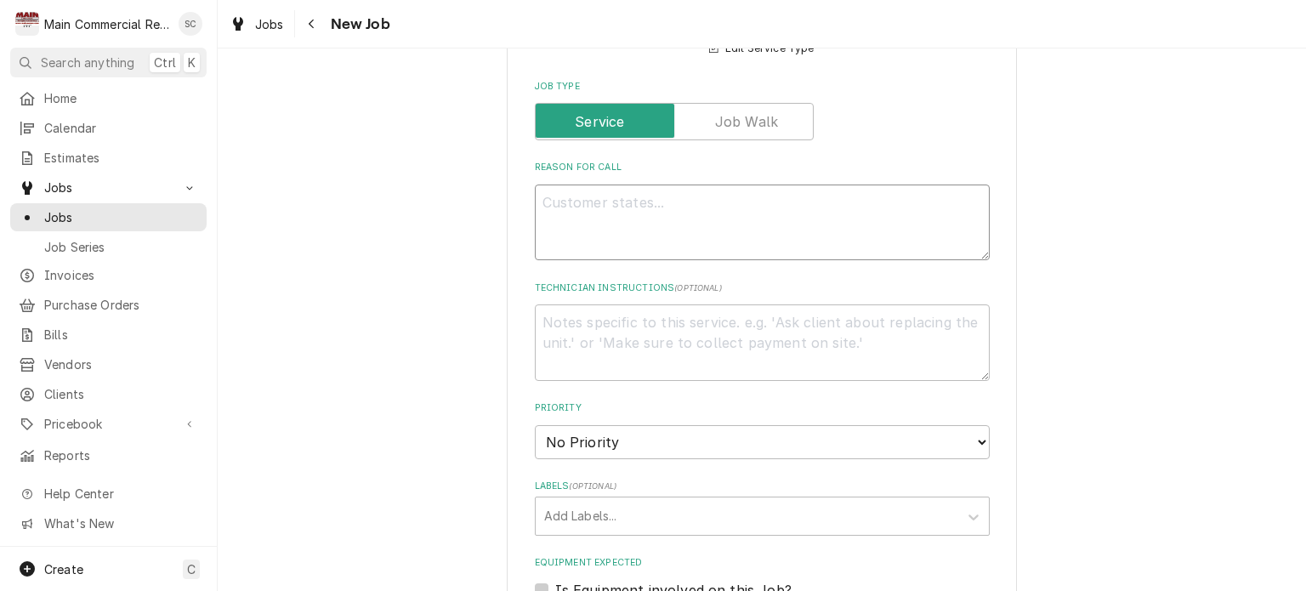
type textarea "C"
type textarea "x"
type textarea "*"
type textarea "x"
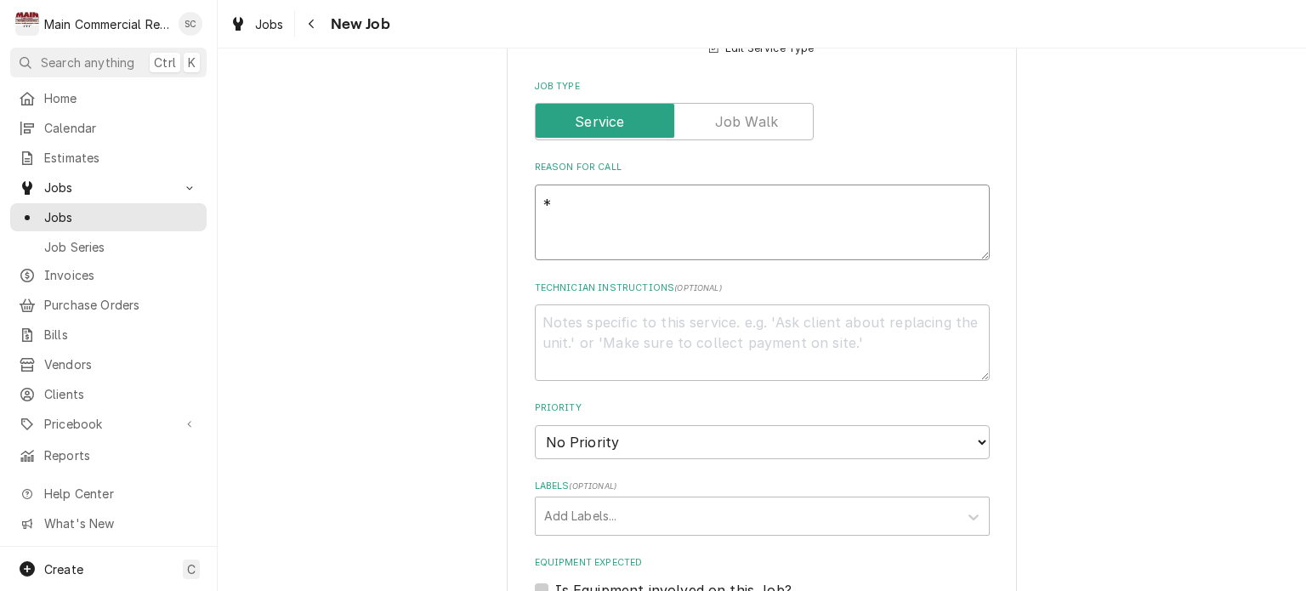
type textarea "**"
type textarea "x"
type textarea "**C"
type textarea "x"
type textarea "**CO"
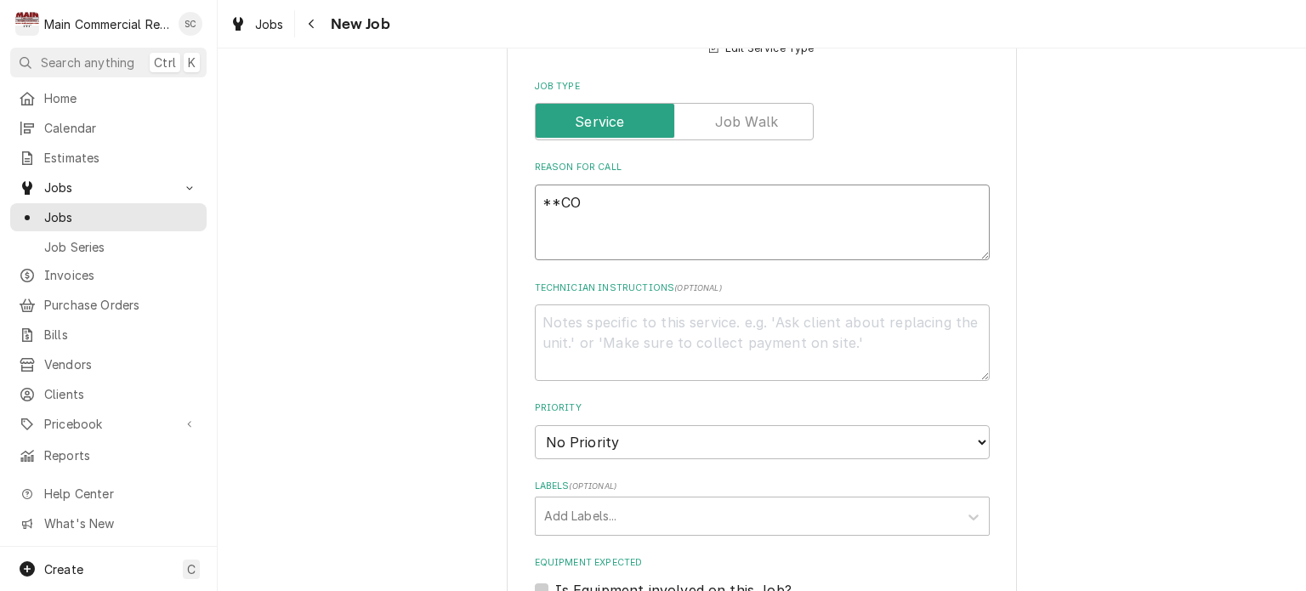
type textarea "x"
type textarea "**COD"
type textarea "x"
type textarea "**COD,"
type textarea "x"
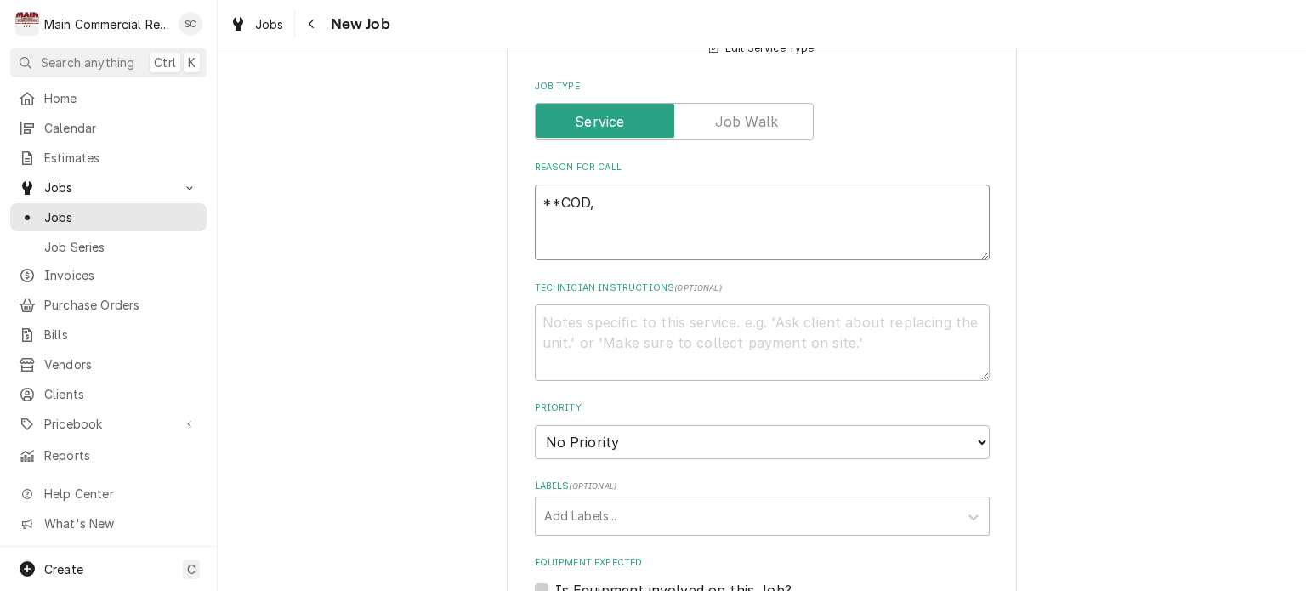
type textarea "**COD,C"
type textarea "x"
type textarea "**COD,CC"
type textarea "x"
type textarea "**COD,CC"
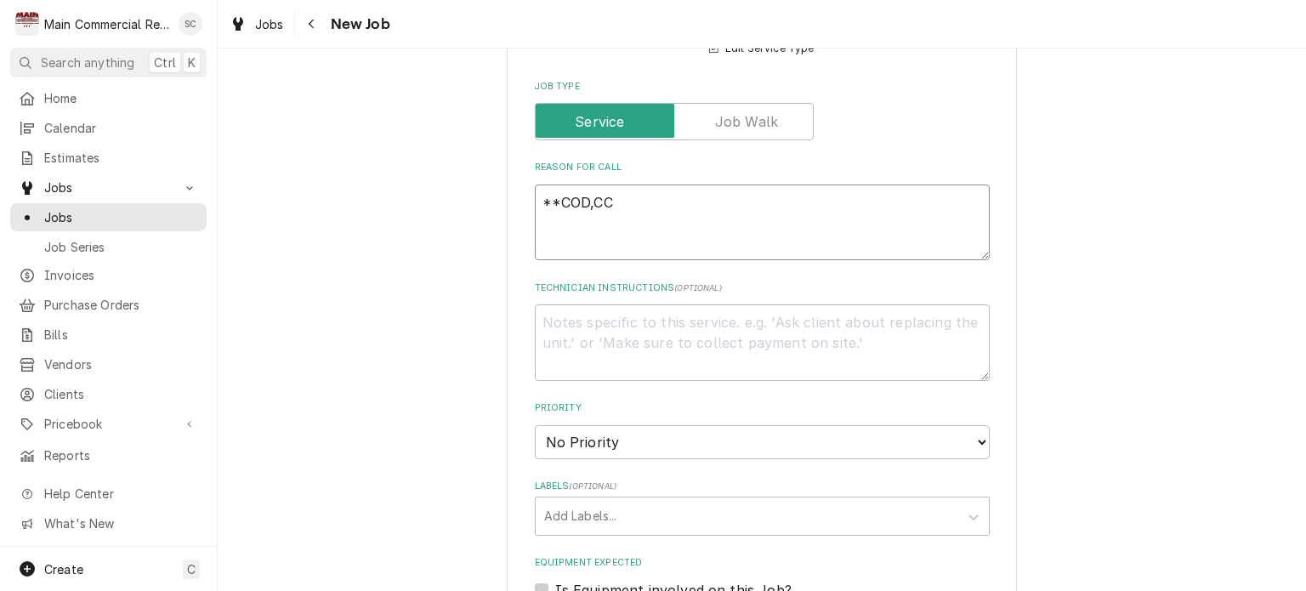
type textarea "x"
type textarea "**COD,CC O"
type textarea "x"
type textarea "**COD,CC ON"
type textarea "x"
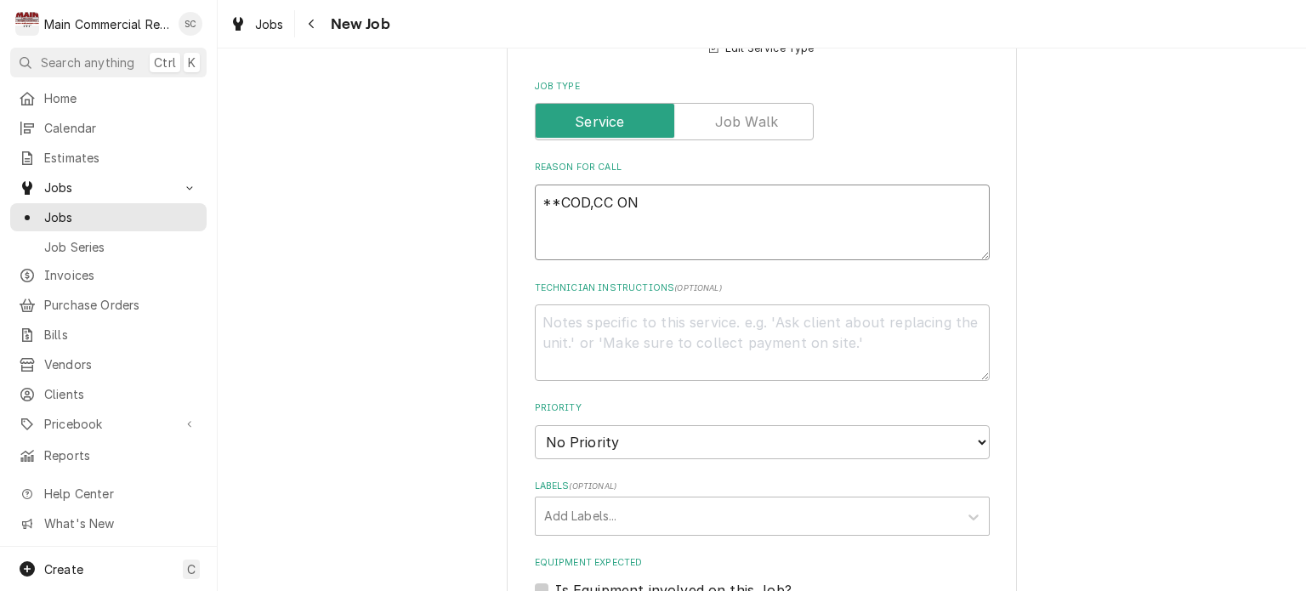
type textarea "**COD,CC ONF"
type textarea "x"
type textarea "**COD,CC ONFI"
type textarea "x"
type textarea "**COD,CC ONF"
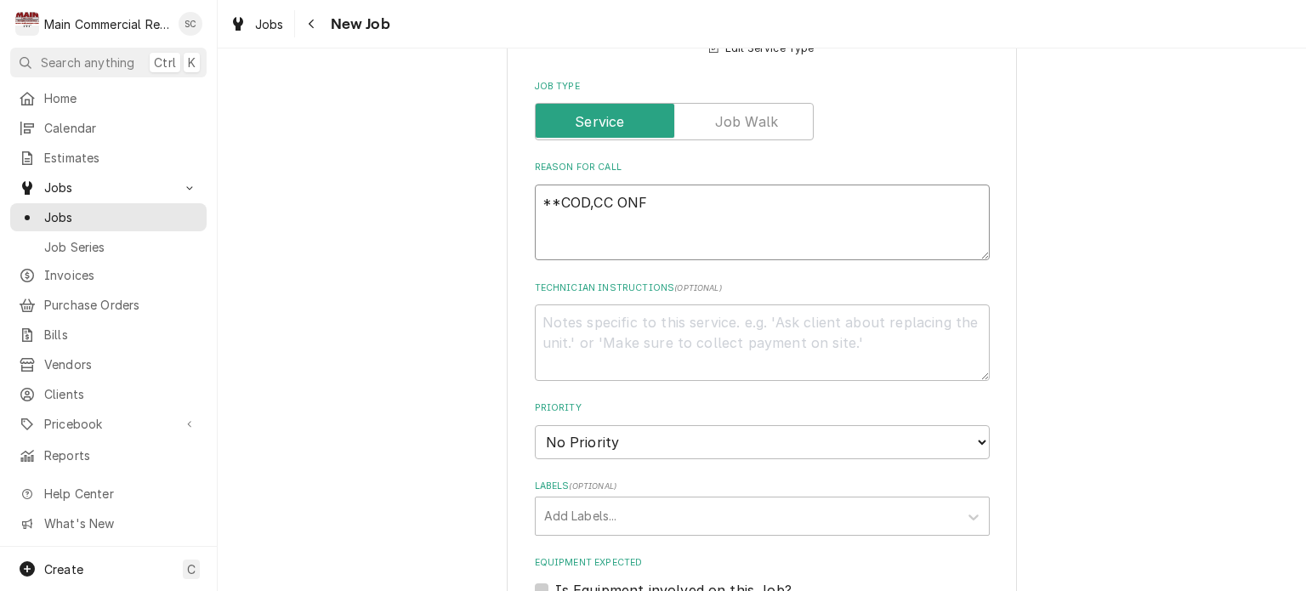
type textarea "x"
type textarea "**COD,CC ON"
type textarea "x"
type textarea "**COD,CC ON"
type textarea "x"
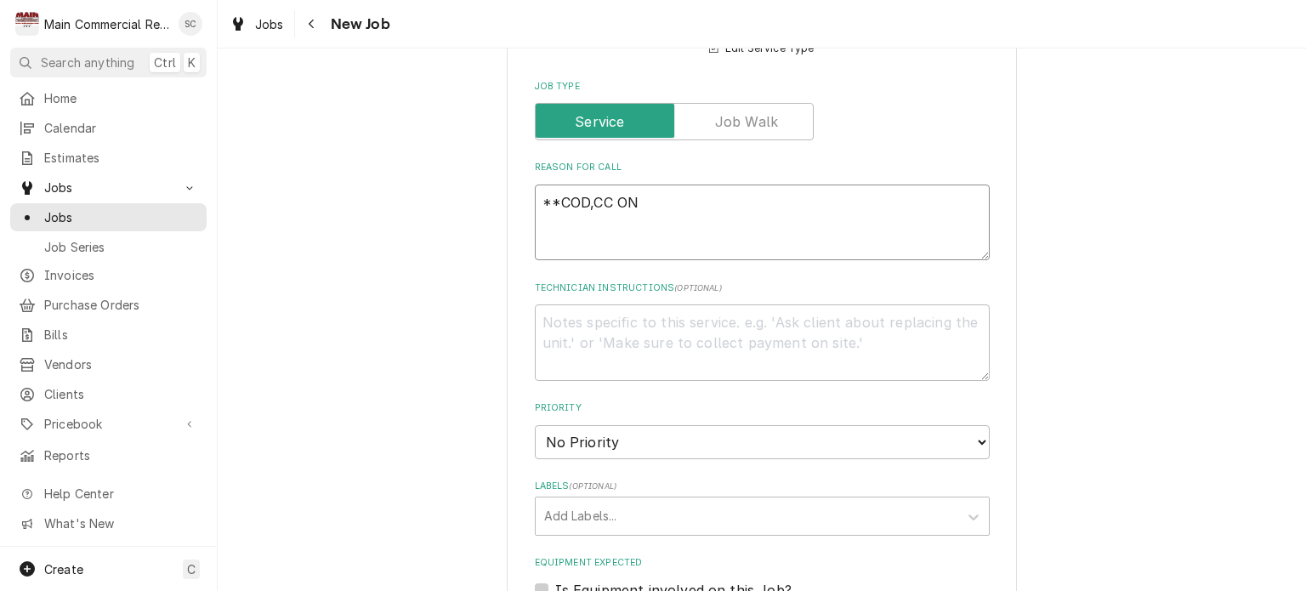
type textarea "**COD,CC ON F"
type textarea "x"
type textarea "**COD,CC ON FI"
type textarea "x"
type textarea "**COD,CC ON FIL"
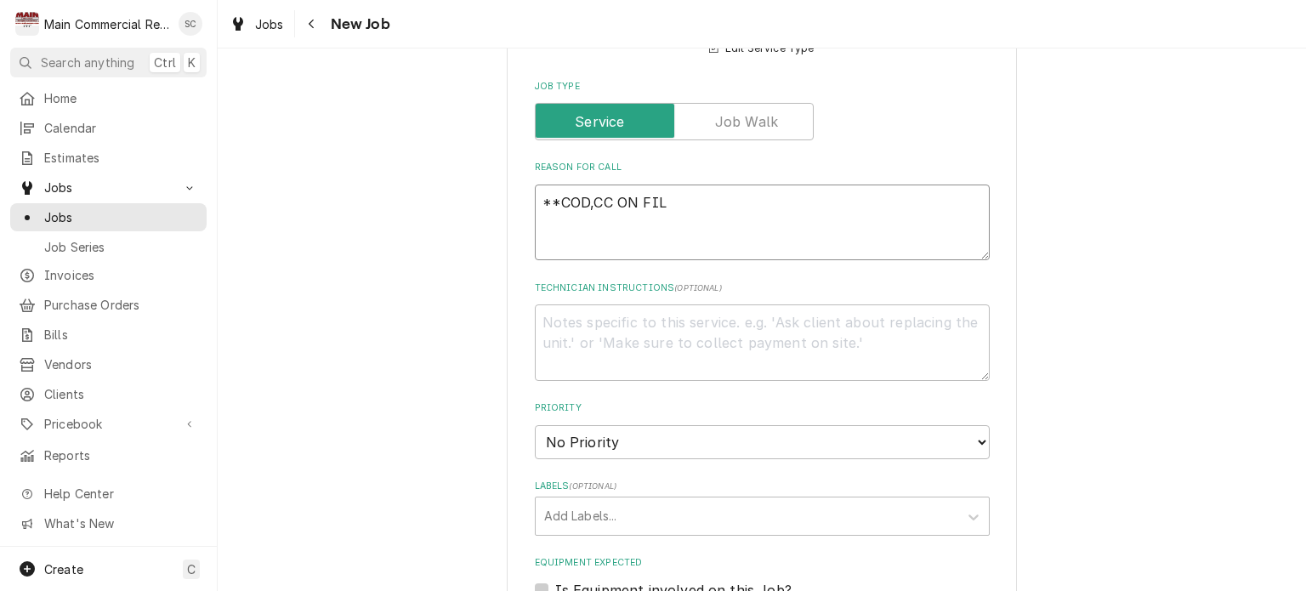
type textarea "x"
type textarea "**COD,CC ON FILE"
type textarea "x"
type textarea "**COD,CC ON FILE*"
type textarea "x"
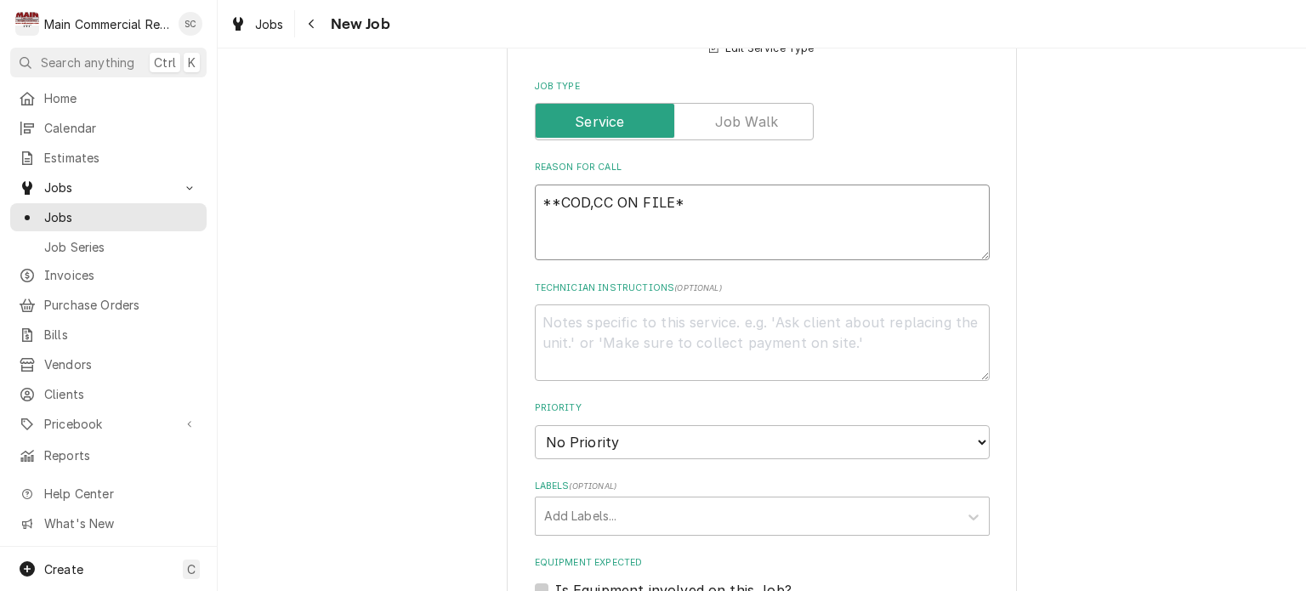
type textarea "**COD,CC ON FILE**"
type textarea "x"
type textarea "**COD,CC ON FILE**"
type textarea "x"
type textarea "**COD,CC ON FILE** F"
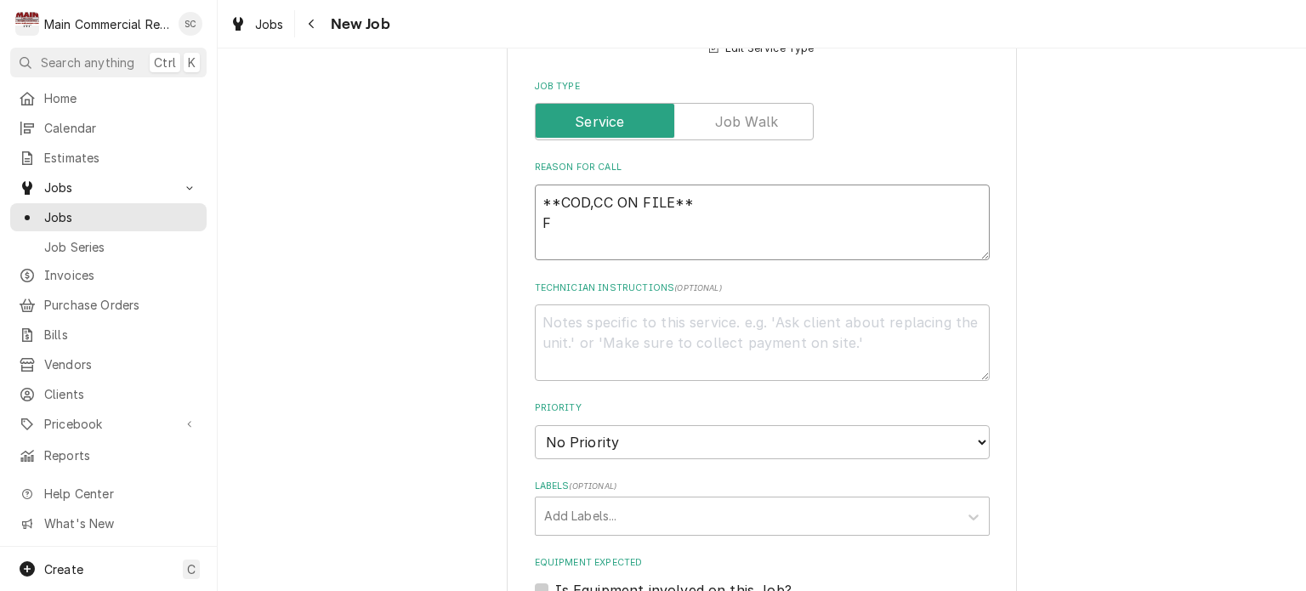
type textarea "x"
type textarea "**COD,CC ON FILE** FI"
type textarea "x"
type textarea "**COD,CC ON FILE** FIR"
type textarea "x"
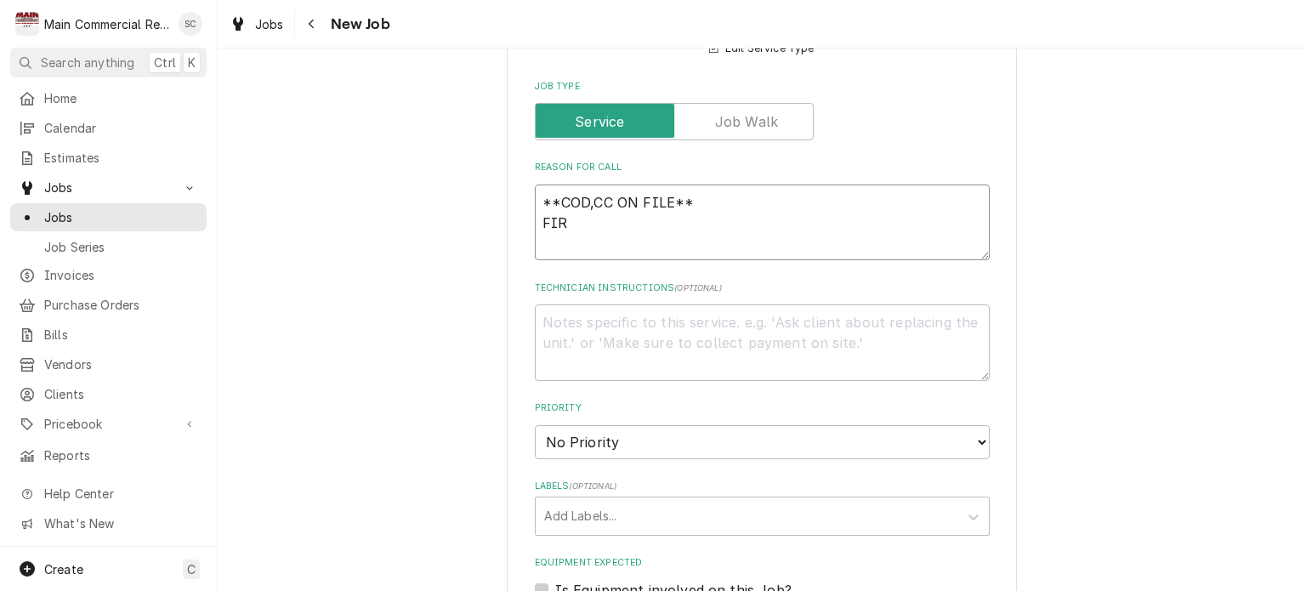
type textarea "**COD,CC ON FILE** FIRT"
type textarea "x"
type textarea "**COD,CC ON FILE** FIR"
type textarea "x"
type textarea "**COD,CC ON FILE** FIRS"
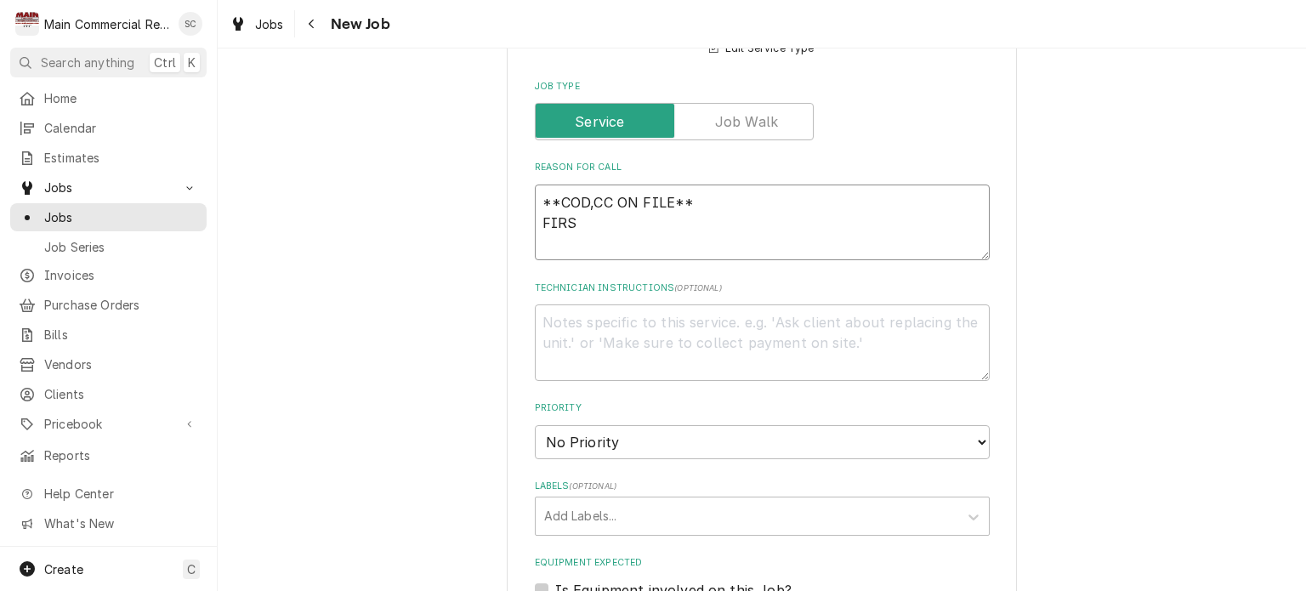
type textarea "x"
type textarea "**COD,CC ON FILE** FIRST"
type textarea "x"
type textarea "**COD,CC ON FILE** FIRST"
type textarea "x"
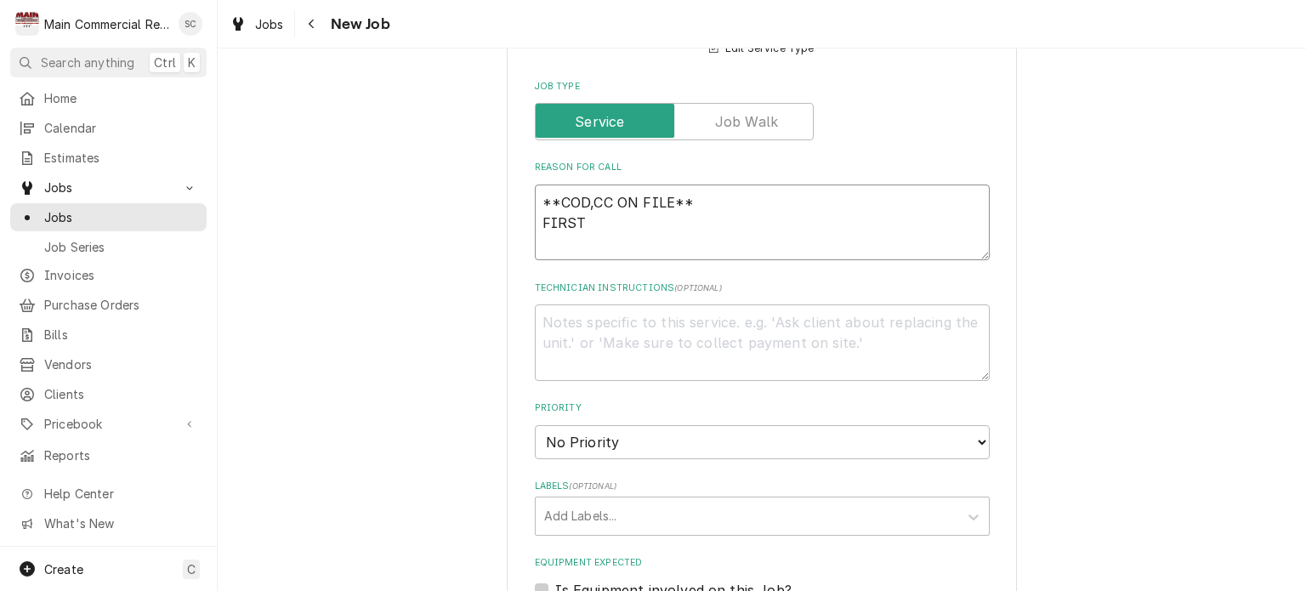
type textarea "**COD,CC ON FILE** FIRST T"
type textarea "x"
type textarea "**COD,CC ON FILE** FIRST TI"
type textarea "x"
type textarea "**COD,CC ON FILE** FIRST TIM"
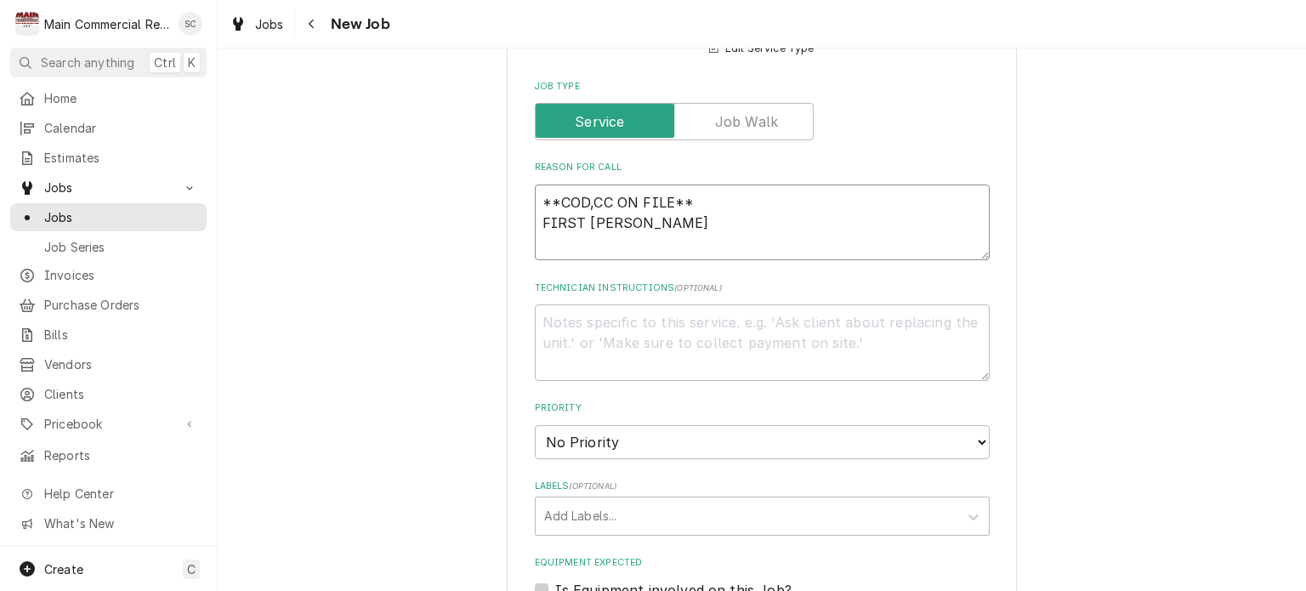
type textarea "x"
type textarea "**COD,CC ON FILE** FIRST TIME"
type textarea "x"
type textarea "**COD,CC ON FILE** FIRST TIME"
type textarea "x"
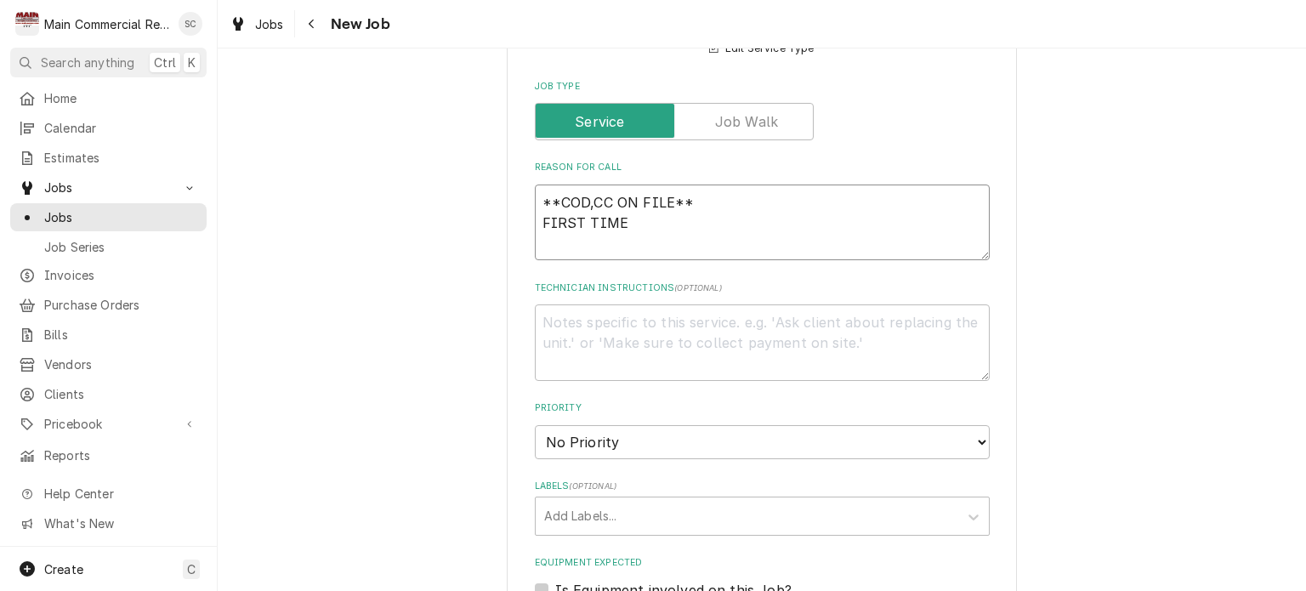
type textarea "**COD,CC ON FILE** FIRST TIME C"
type textarea "x"
type textarea "**COD,CC ON FILE** FIRST TIME CU"
type textarea "x"
type textarea "**COD,CC ON FILE** FIRST TIME CUS"
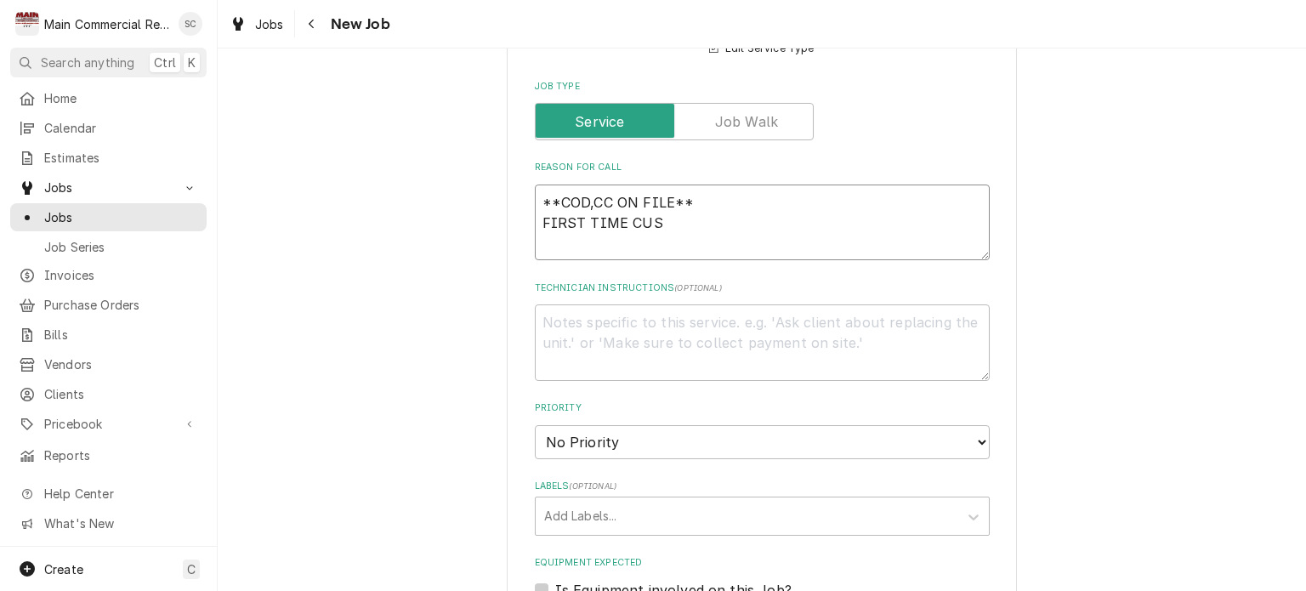
type textarea "x"
type textarea "**COD,CC ON FILE** FIRST TIME CUST"
type textarea "x"
type textarea "**COD,CC ON FILE** FIRST TIME CUSTO"
type textarea "x"
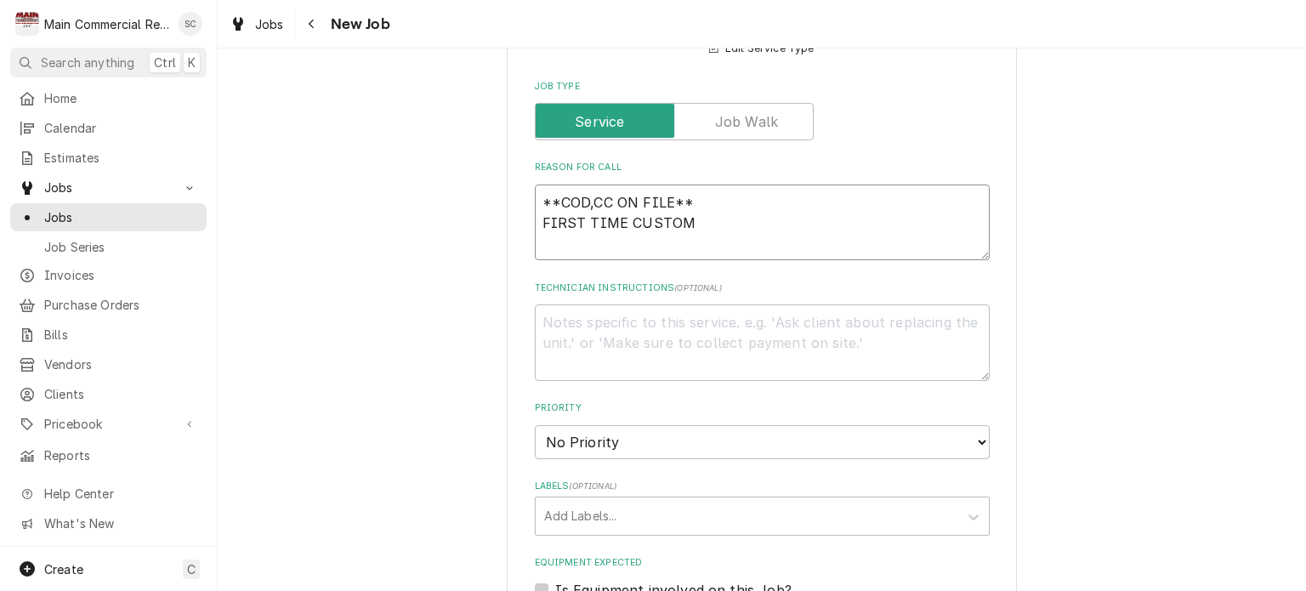
type textarea "**COD,CC ON FILE** FIRST TIME CUSTOME"
type textarea "x"
type textarea "**COD,CC ON FILE** FIRST TIME CUSTOMER"
type textarea "x"
type textarea "**COD,CC ON FILE** FIRST TIME CUSTOMER"
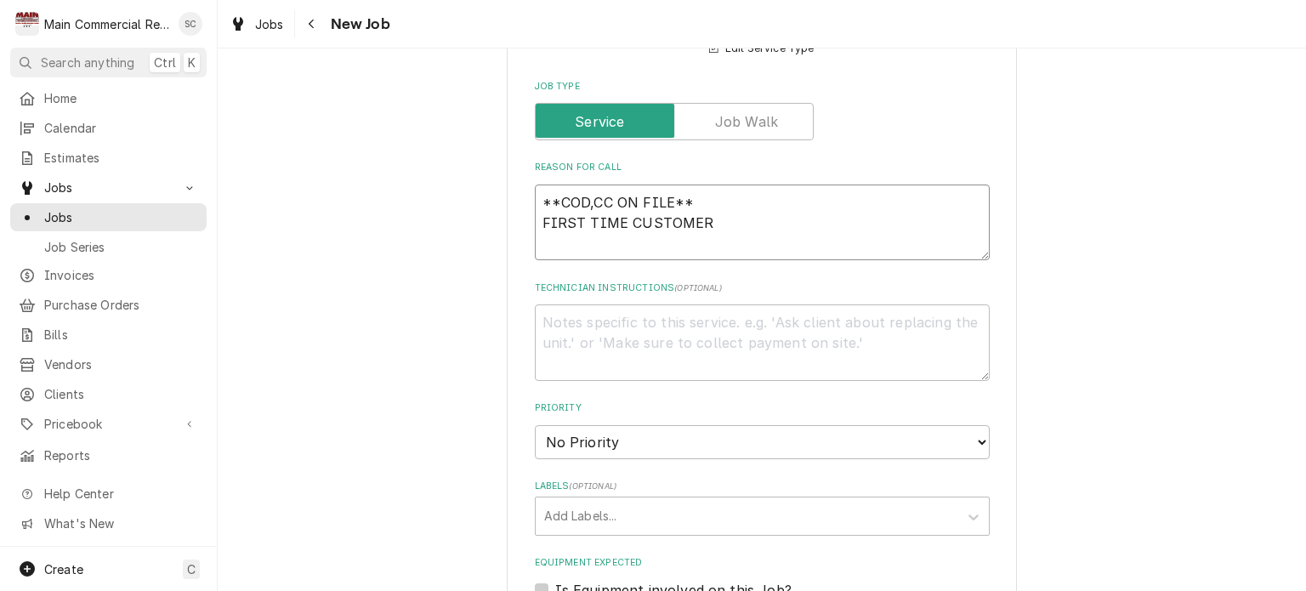
type textarea "x"
type textarea "**COD,CC ON FILE** FIRST TIME CUSTOMER W"
type textarea "x"
type textarea "**COD,CC ON FILE** FIRST TIME CUSTOMER WI"
type textarea "x"
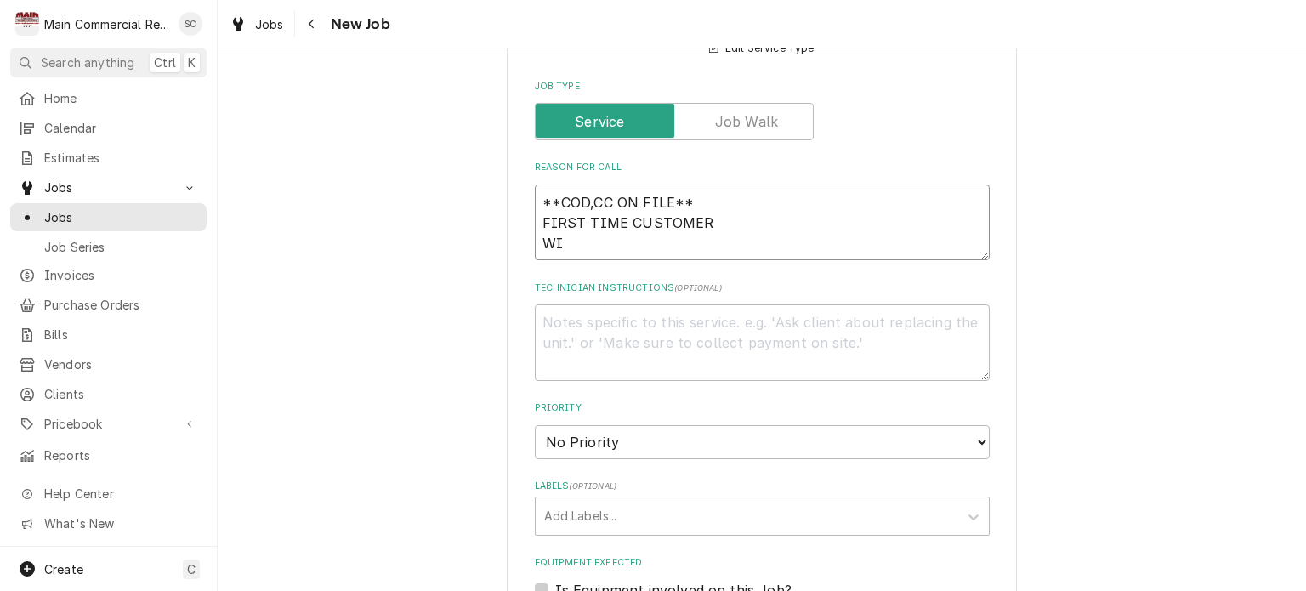
type textarea "**COD,CC ON FILE** FIRST TIME CUSTOMER WIC"
type textarea "x"
type textarea "**COD,CC ON FILE** FIRST TIME CUSTOMER WIC"
type textarea "x"
type textarea "**COD,CC ON FILE** FIRST TIME CUSTOMER WIC a"
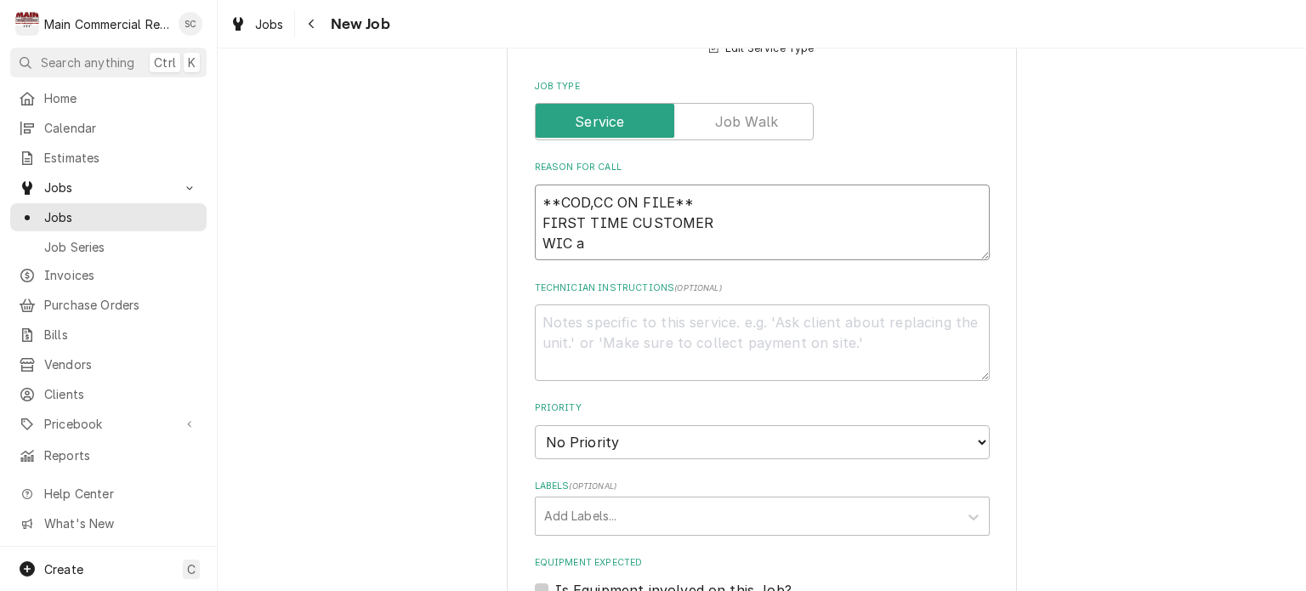
type textarea "x"
type textarea "**COD,CC ON FILE** FIRST TIME CUSTOMER WIC at"
type textarea "x"
type textarea "**COD,CC ON FILE** FIRST TIME CUSTOMER WIC at"
type textarea "x"
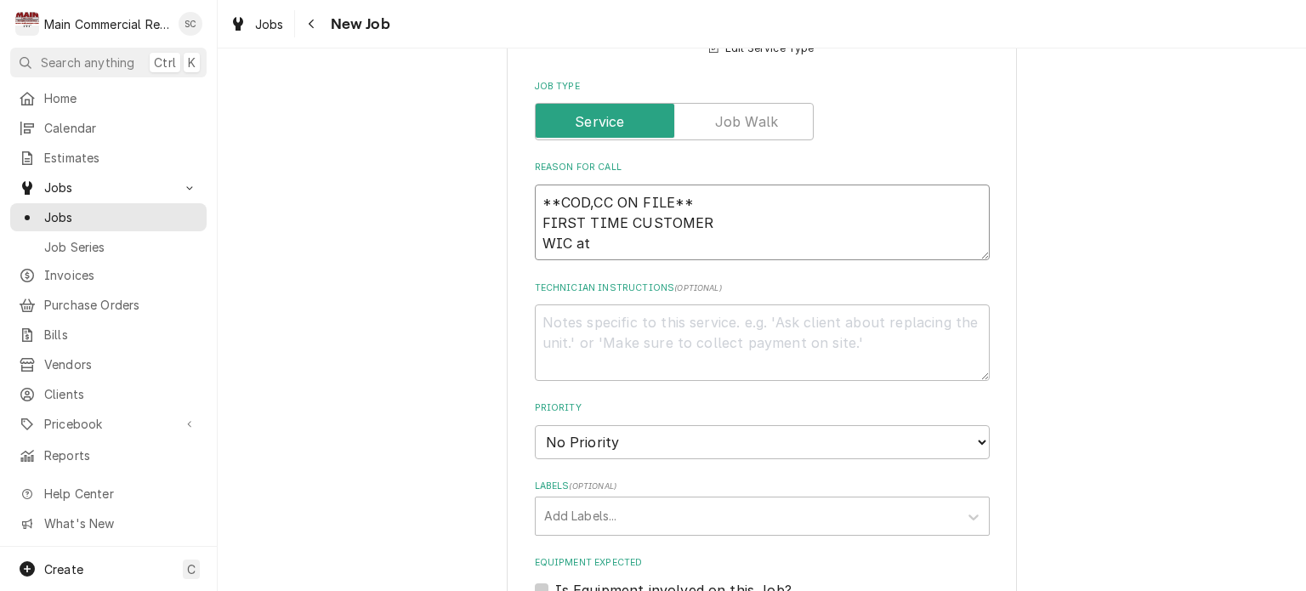
type textarea "**COD,CC ON FILE** FIRST TIME CUSTOMER WIC at 6"
type textarea "x"
type textarea "**COD,CC ON FILE** FIRST TIME CUSTOMER WIC at 60"
type textarea "x"
type textarea "**COD,CC ON FILE** FIRST TIME CUSTOMER WIC at 60"
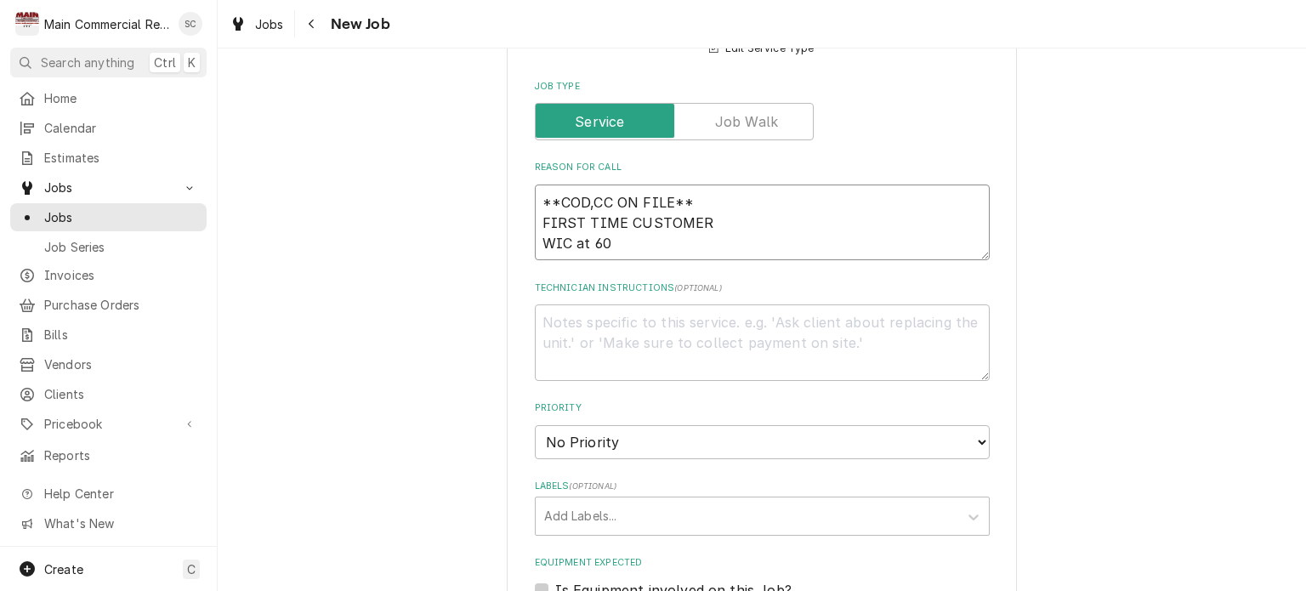
type textarea "x"
type textarea "**COD,CC ON FILE** FIRST TIME CUSTOMER WIC at 60 d"
type textarea "x"
type textarea "**COD,CC ON FILE** FIRST TIME CUSTOMER WIC at 60 de"
type textarea "x"
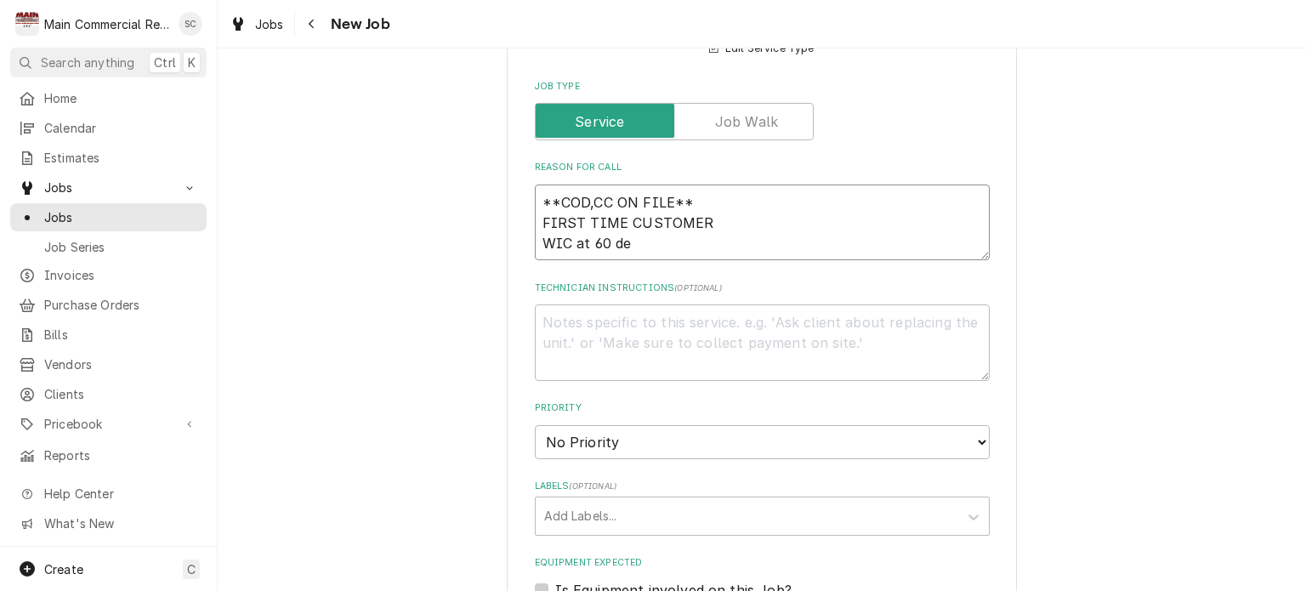
type textarea "**COD,CC ON FILE** FIRST TIME CUSTOMER WIC at 60 deg"
type textarea "x"
type textarea "**COD,CC ON FILE** FIRST TIME CUSTOMER WIC at 60 degr"
type textarea "x"
type textarea "**COD,CC ON FILE** FIRST TIME CUSTOMER WIC at 60 degre"
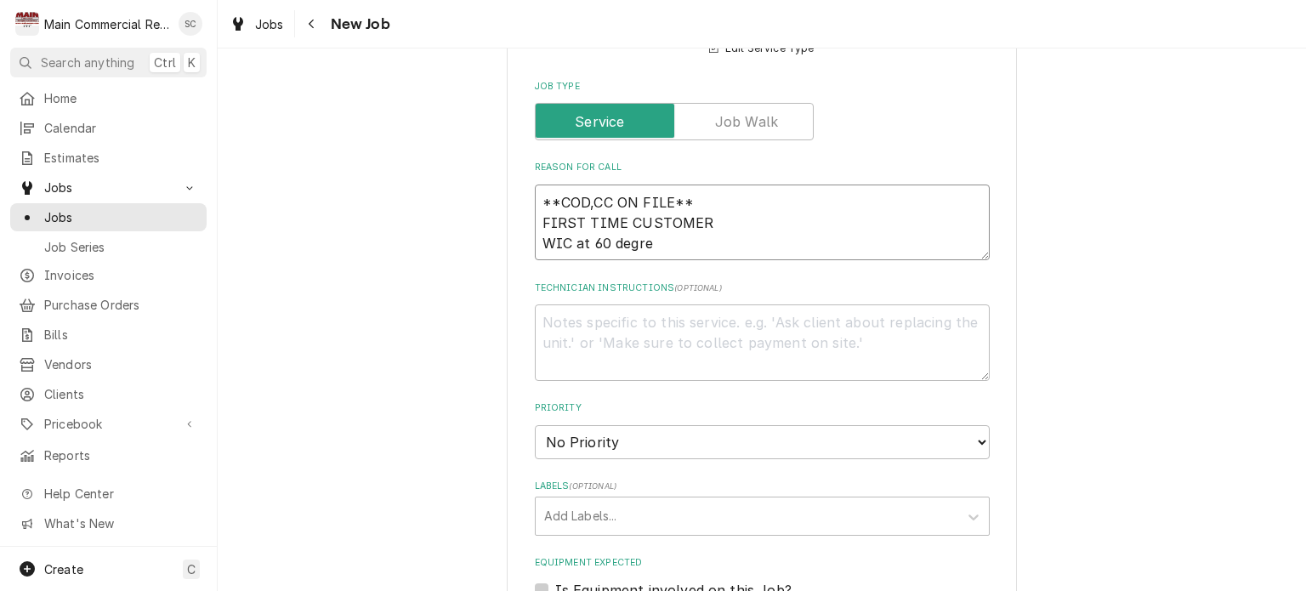
type textarea "x"
type textarea "**COD,CC ON FILE** FIRST TIME CUSTOMER WIC at 60 degrees"
type textarea "x"
type textarea "**COD,CC ON FILE** FIRST TIME CUSTOMER WIC at 60 degrees."
type textarea "x"
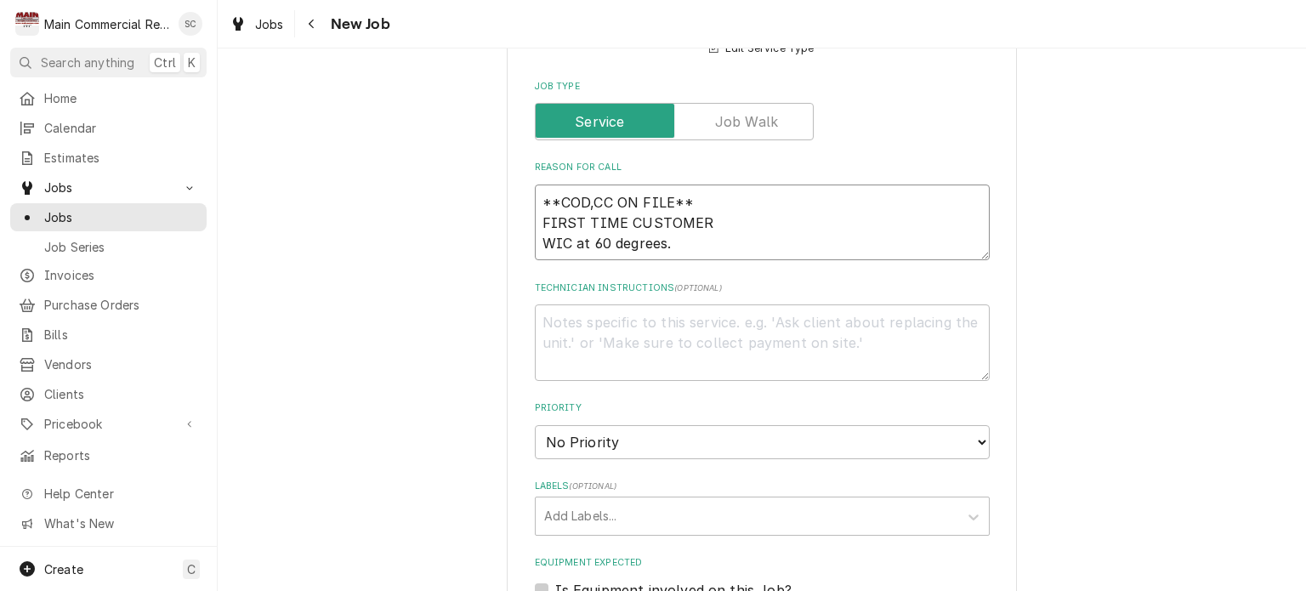
type textarea "**COD,CC ON FILE** FIRST TIME CUSTOMER WIC at 60 degrees."
type textarea "x"
type textarea "**COD,CC ON FILE** FIRST TIME CUSTOMER WIC at 60 degrees."
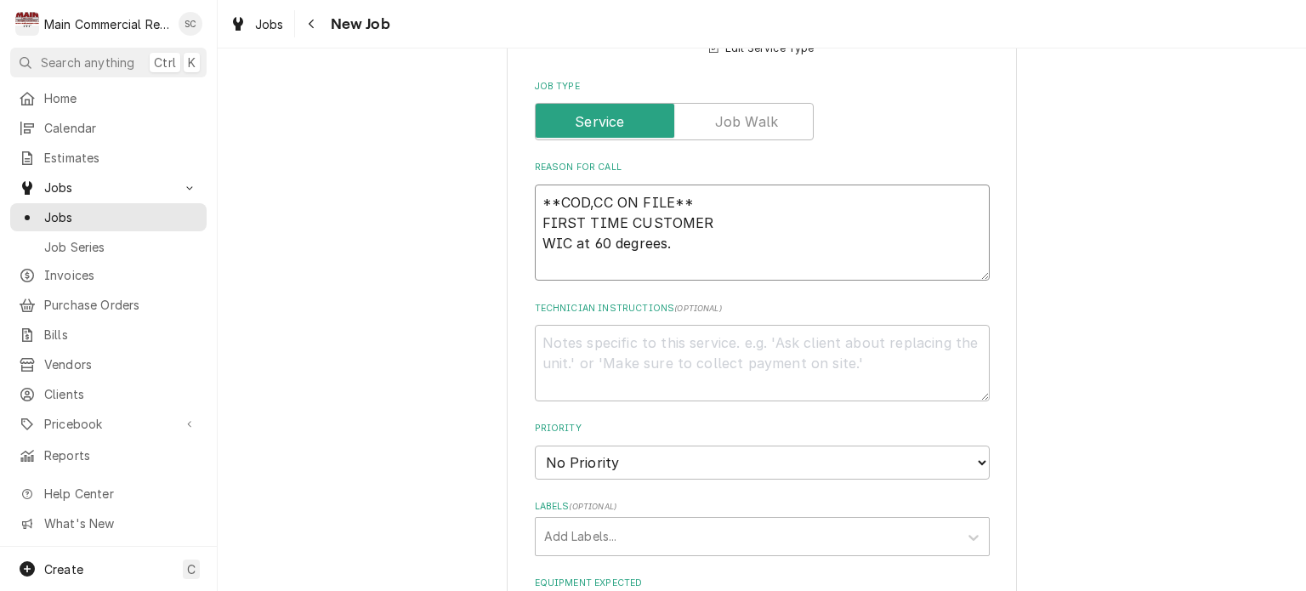
type textarea "x"
type textarea "**COD,CC ON FILE** FIRST TIME CUSTOMER WIC at 60 degrees. P"
type textarea "x"
type textarea "**COD,CC ON FILE** FIRST TIME CUSTOMER WIC at 60 degrees. Pe"
type textarea "x"
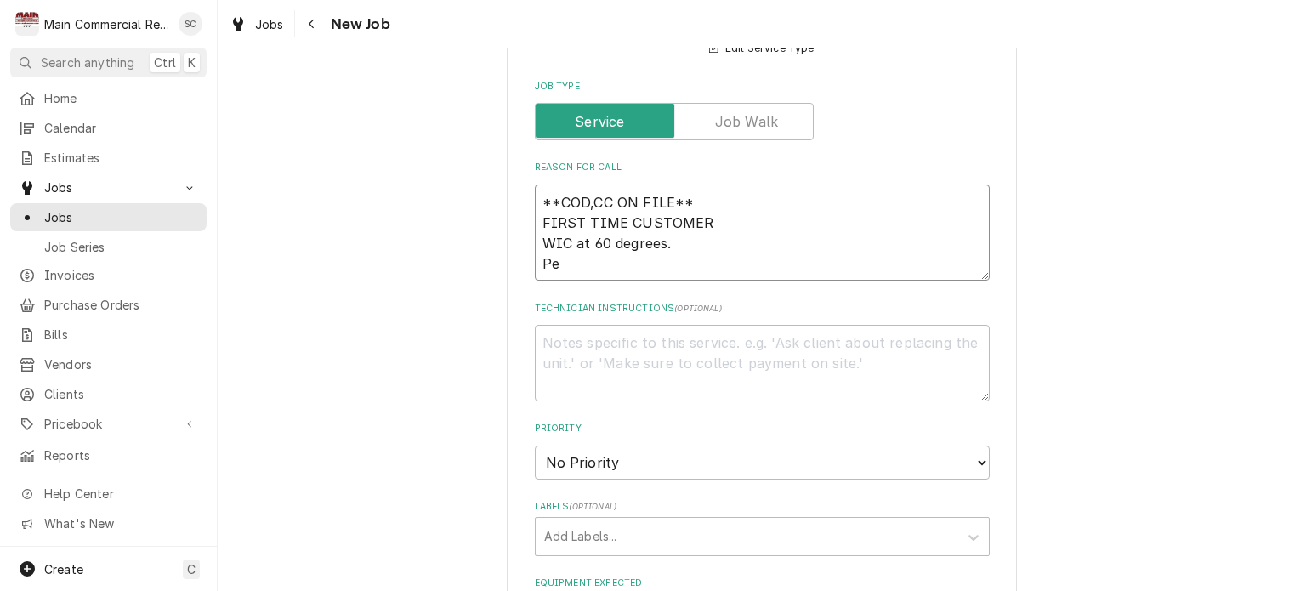
type textarea "**COD,CC ON FILE** FIRST TIME CUSTOMER WIC at 60 degrees. Per"
type textarea "x"
type textarea "**COD,CC ON FILE** FIRST TIME CUSTOMER WIC at 60 degrees. Per"
type textarea "x"
type textarea "**COD,CC ON FILE** FIRST TIME CUSTOMER WIC at 60 degrees. Per J"
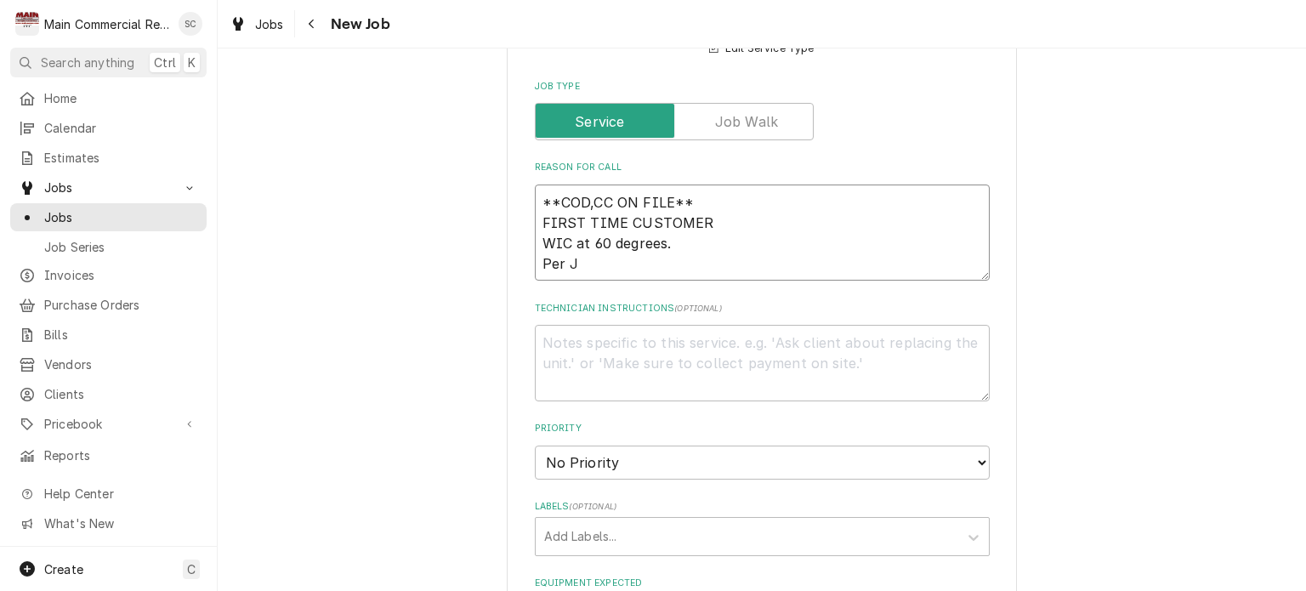
type textarea "x"
type textarea "**COD,CC ON FILE** FIRST TIME CUSTOMER WIC at 60 degrees. Per Jo"
type textarea "x"
type textarea "**COD,CC ON FILE** FIRST TIME CUSTOMER WIC at 60 degrees. Per Jos"
type textarea "x"
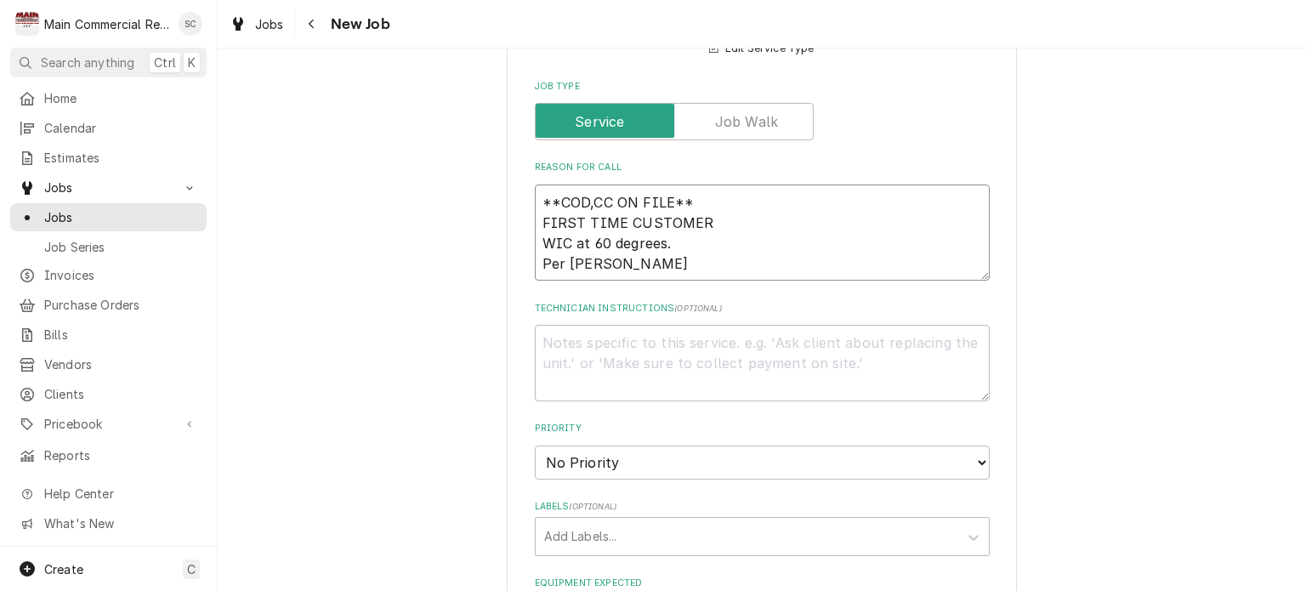
type textarea "**COD,CC ON FILE** FIRST TIME CUSTOMER WIC at 60 degrees. Per Josh"
type textarea "x"
type textarea "**COD,CC ON FILE** FIRST TIME CUSTOMER WIC at 60 degrees. Per Joshu"
type textarea "x"
type textarea "**COD,CC ON FILE** FIRST TIME CUSTOMER WIC at 60 degrees. Per Joshua"
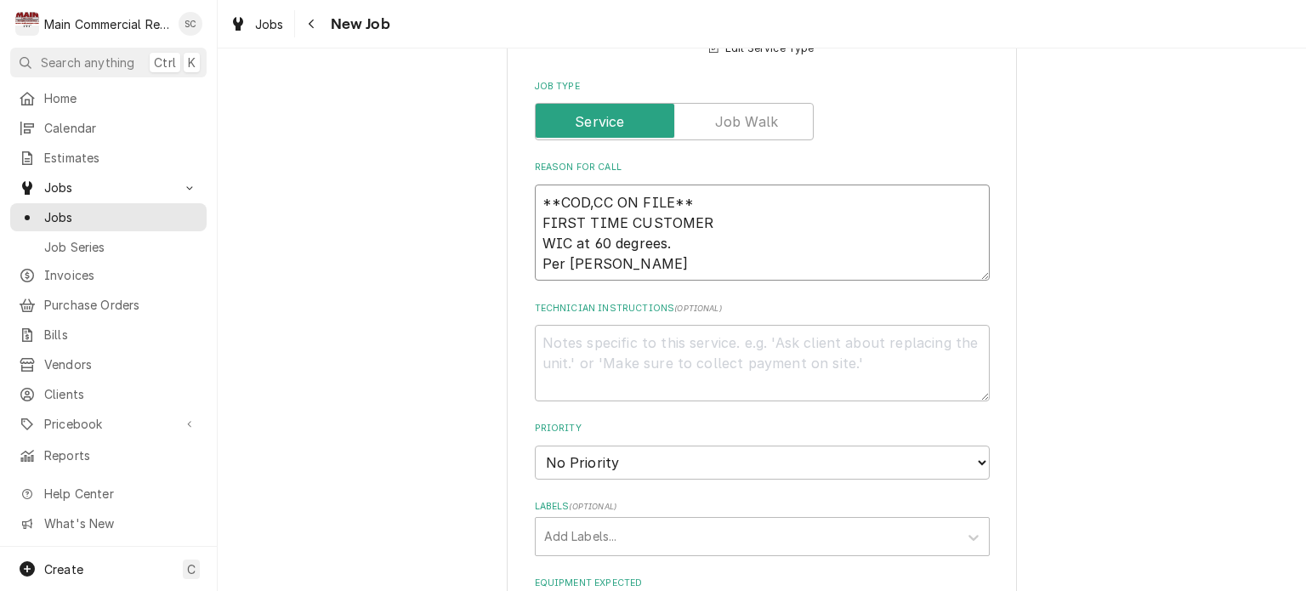
type textarea "x"
type textarea "**COD,CC ON FILE** FIRST TIME CUSTOMER WIC at 60 degrees. Per Joshua"
type textarea "x"
type textarea "**COD,CC ON FILE** FIRST TIME CUSTOMER WIC at 60 degrees. Per Joshua B"
type textarea "x"
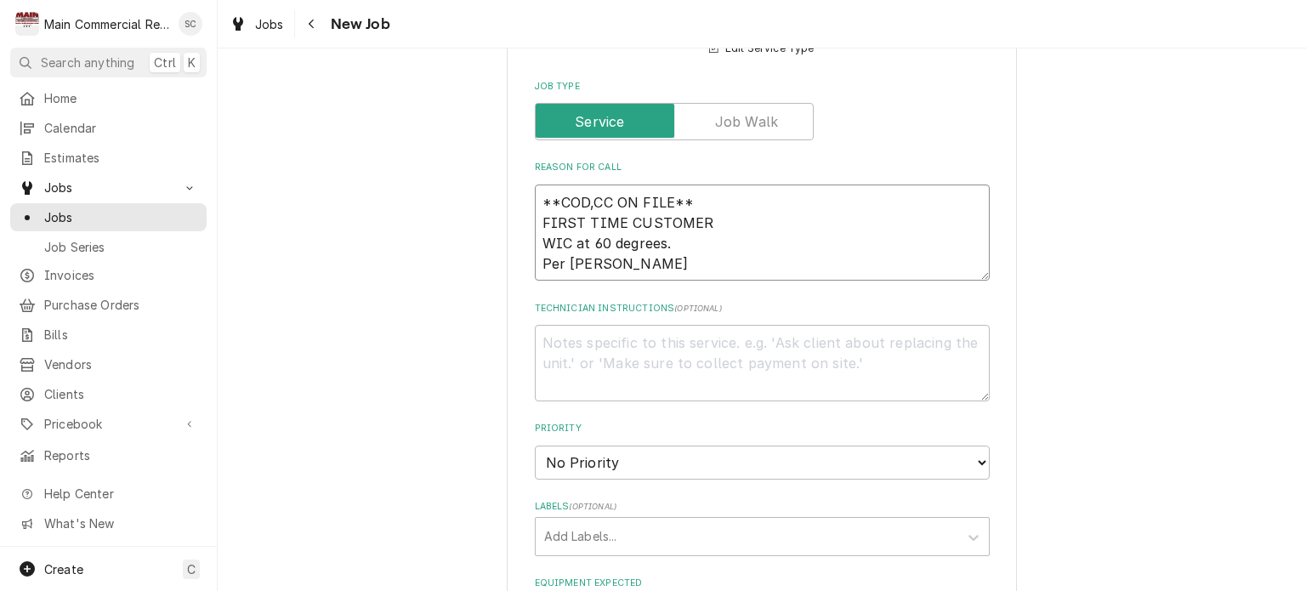
type textarea "**COD,CC ON FILE** FIRST TIME CUSTOMER WIC at 60 degrees. Per Joshua By"
type textarea "x"
type textarea "**COD,CC ON FILE** FIRST TIME CUSTOMER WIC at 60 degrees. Per Joshua Byr"
type textarea "x"
type textarea "**COD,CC ON FILE** FIRST TIME CUSTOMER WIC at 60 degrees. Per Joshua Byro"
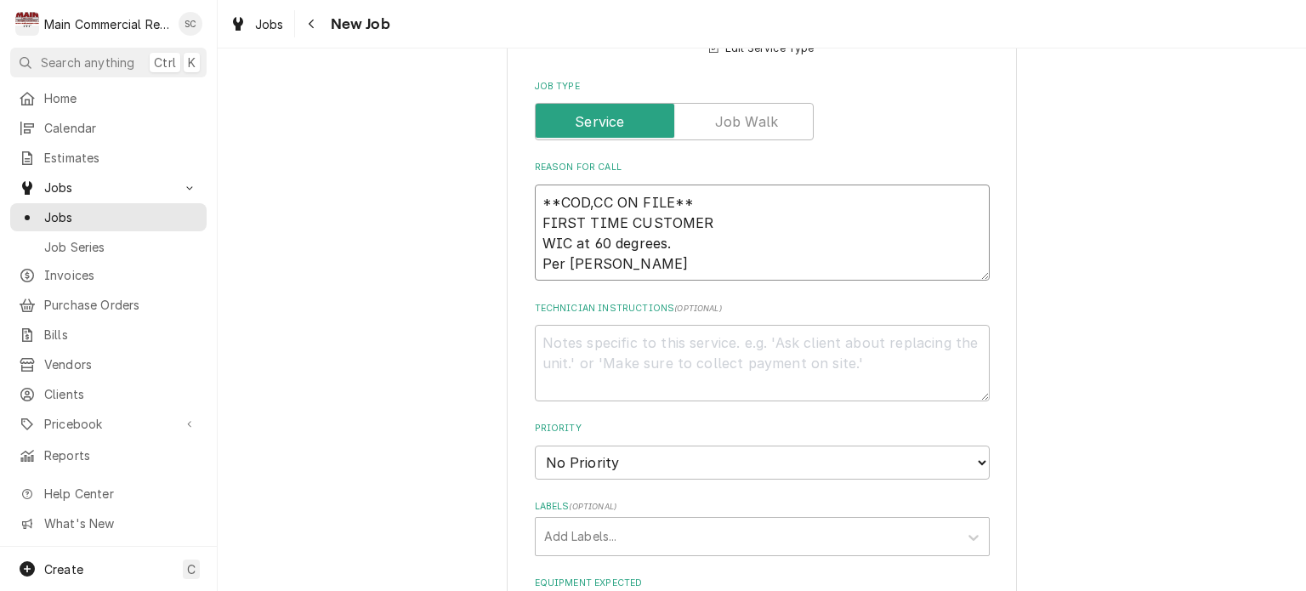
type textarea "x"
type textarea "**COD,CC ON FILE** FIRST TIME CUSTOMER WIC at 60 degrees. Per Joshua Byron"
type textarea "x"
type textarea "**COD,CC ON FILE** FIRST TIME CUSTOMER WIC at 60 degrees. Per Joshua Byron"
type textarea "x"
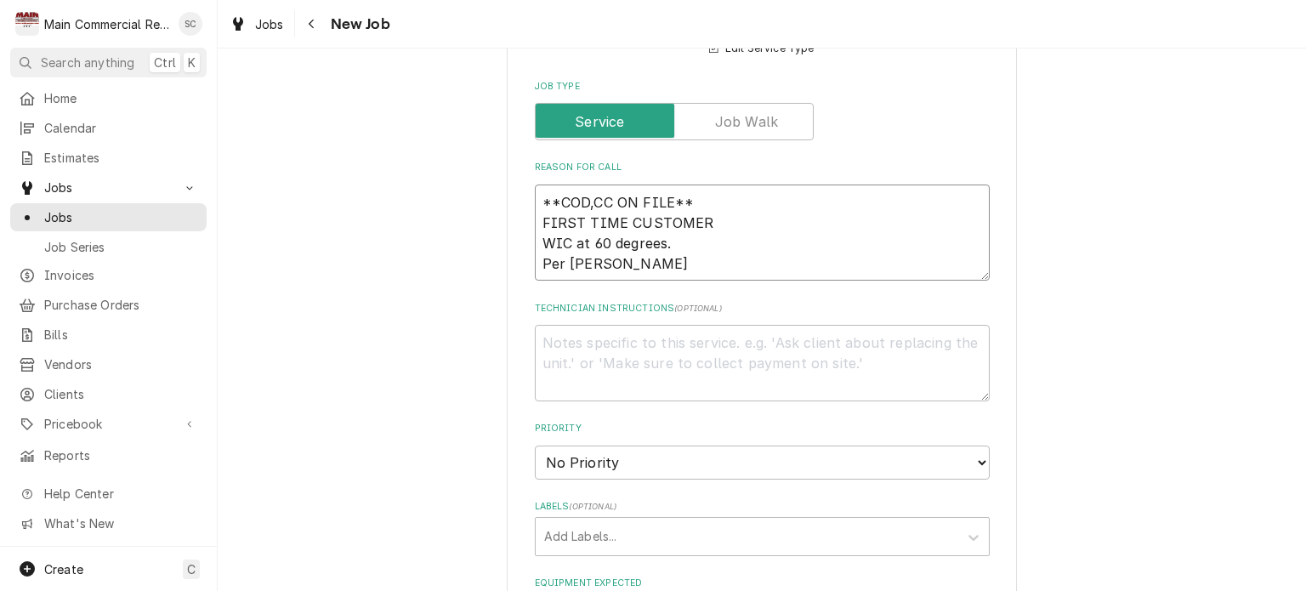
type textarea "**COD,CC ON FILE** FIRST TIME CUSTOMER WIC at 60 degrees. Per Joshua Byron 3"
type textarea "x"
type textarea "**COD,CC ON FILE** FIRST TIME CUSTOMER WIC at 60 degrees. Per Joshua Byron 360"
type textarea "x"
type textarea "**COD,CC ON FILE** FIRST TIME CUSTOMER WIC at 60 degrees. Per Joshua Byron 360-"
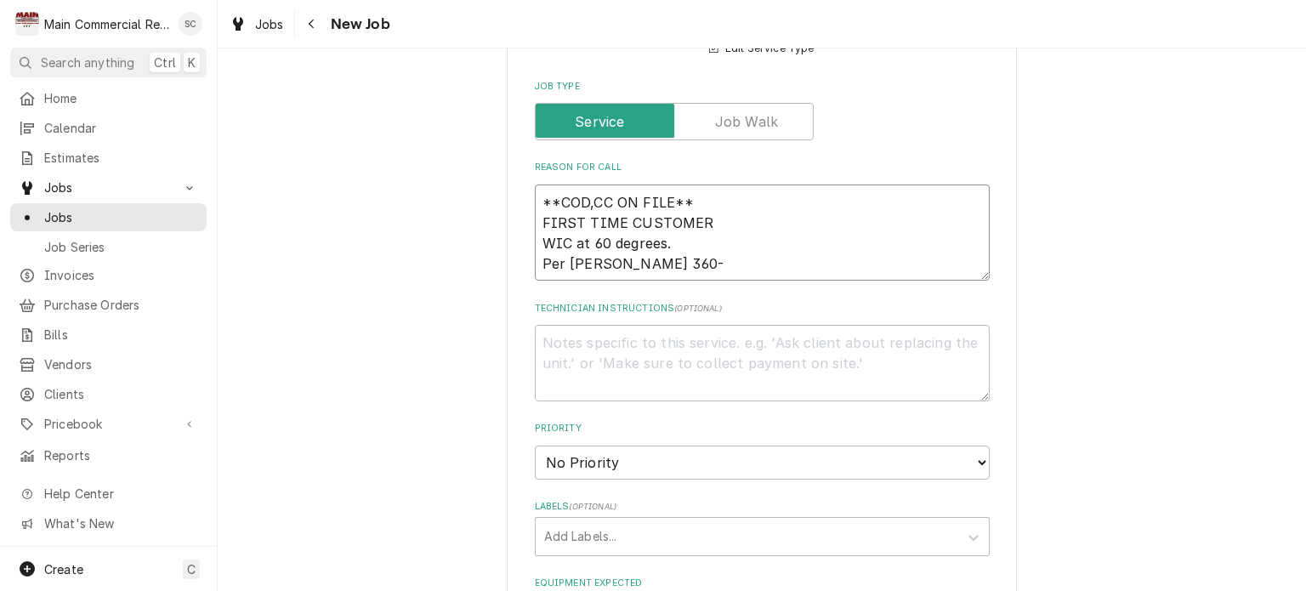
type textarea "x"
type textarea "**COD,CC ON FILE** FIRST TIME CUSTOMER WIC at 60 degrees. Per Joshua Byron 360-9"
type textarea "x"
type textarea "**COD,CC ON FILE** FIRST TIME CUSTOMER WIC at 60 degrees. Per Joshua Byron 360-…"
type textarea "x"
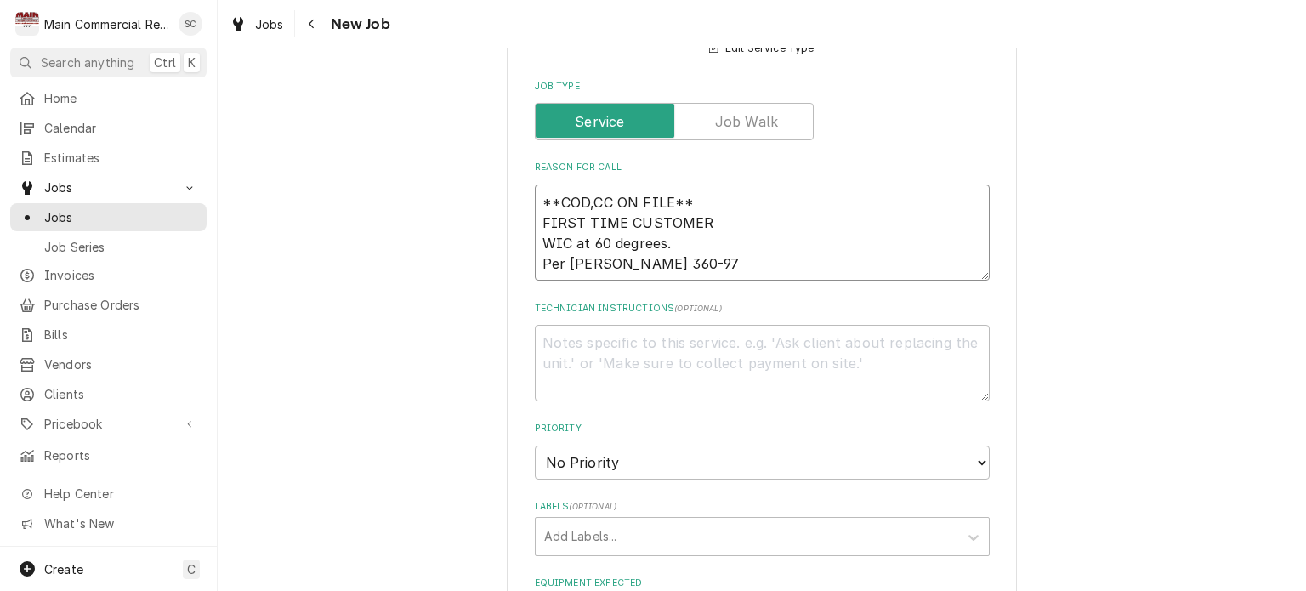
type textarea "**COD,CC ON FILE** FIRST TIME CUSTOMER WIC at 60 degrees. Per Joshua Byron 360-…"
type textarea "x"
type textarea "**COD,CC ON FILE** FIRST TIME CUSTOMER WIC at 60 degrees. Per Joshua Byron 360-…"
type textarea "x"
type textarea "**COD,CC ON FILE** FIRST TIME CUSTOMER WIC at 60 degrees. Per Joshua Byron 360-…"
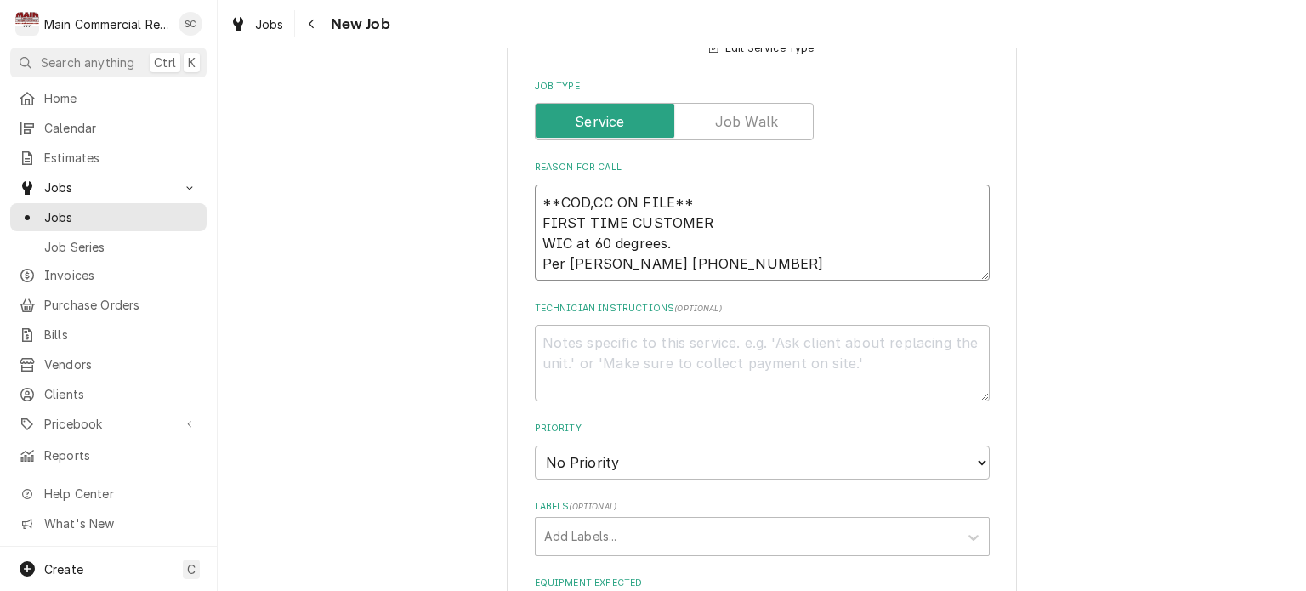
type textarea "x"
type textarea "**COD,CC ON FILE** FIRST TIME CUSTOMER WIC at 60 degrees. Per Joshua Byron 360-…"
type textarea "x"
type textarea "**COD,CC ON FILE** FIRST TIME CUSTOMER WIC at 60 degrees. Per Joshua Byron 360-…"
type textarea "x"
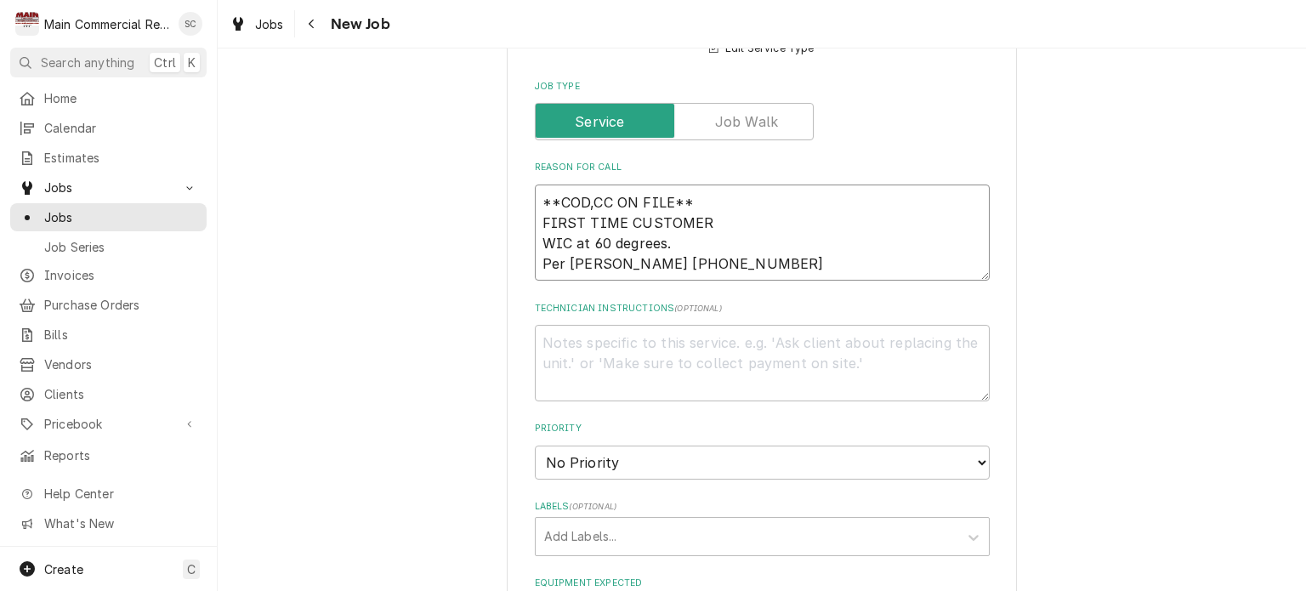
type textarea "**COD,CC ON FILE** FIRST TIME CUSTOMER WIC at 60 degrees. Per Joshua Byron 360-…"
type textarea "x"
type textarea "**COD,CC ON FILE** FIRST TIME CUSTOMER WIC at 60 degrees. Per Joshua Byron 360-…"
type textarea "x"
type textarea "**COD,CC ON FILE** FIRST TIME CUSTOMER WIC at 60 degrees. Per Joshua Byron 360-…"
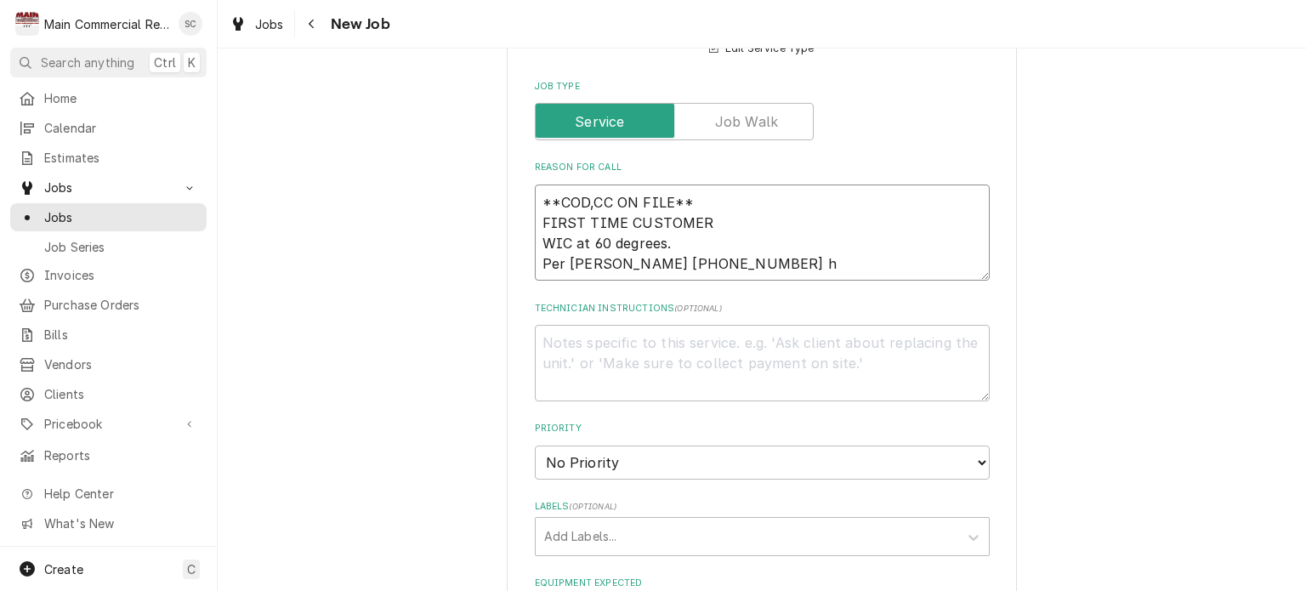
type textarea "x"
type textarea "**COD,CC ON FILE** FIRST TIME CUSTOMER WIC at 60 degrees. Per Joshua Byron 360-…"
type textarea "x"
type textarea "**COD,CC ON FILE** FIRST TIME CUSTOMER WIC at 60 degrees. Per Joshua Byron 360-…"
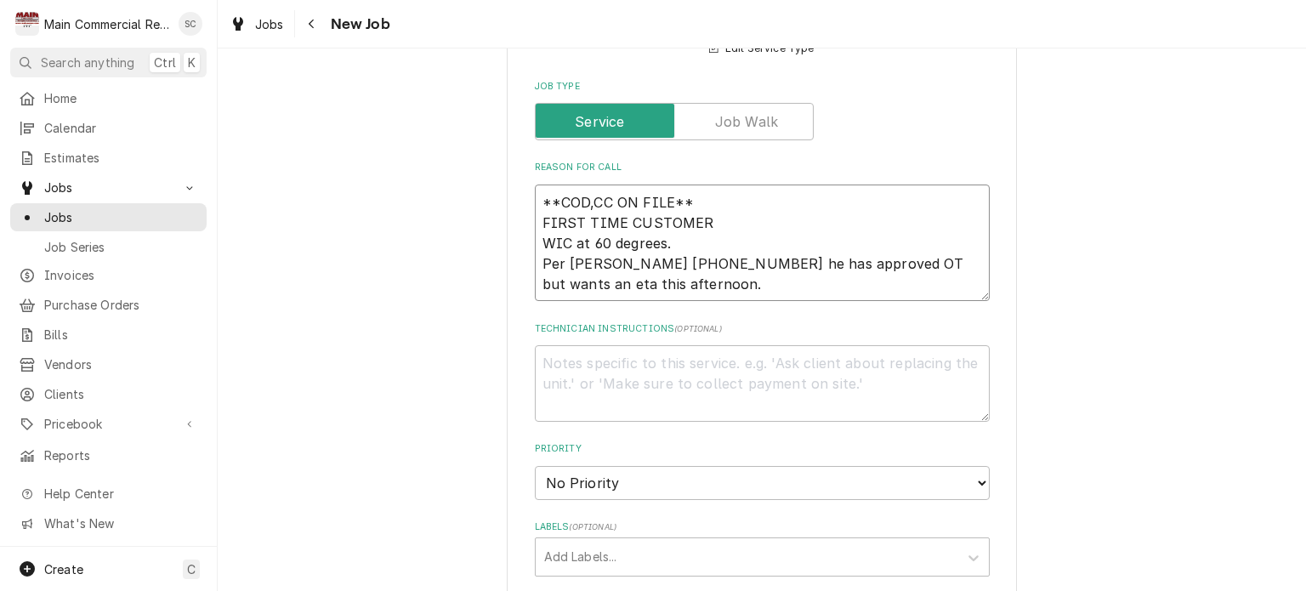
scroll to position [1020, 0]
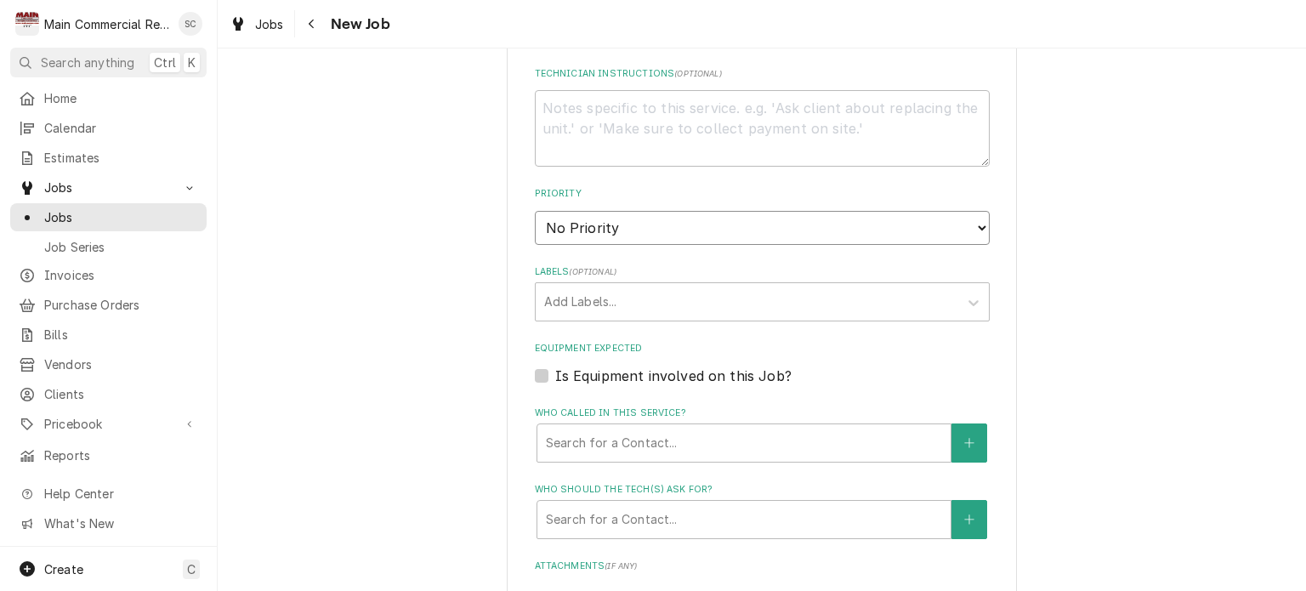
click at [640, 219] on select "No Priority Urgent High Medium Low" at bounding box center [762, 228] width 455 height 34
click at [535, 211] on select "No Priority Urgent High Medium Low" at bounding box center [762, 228] width 455 height 34
click at [621, 298] on div "Labels" at bounding box center [747, 302] width 406 height 31
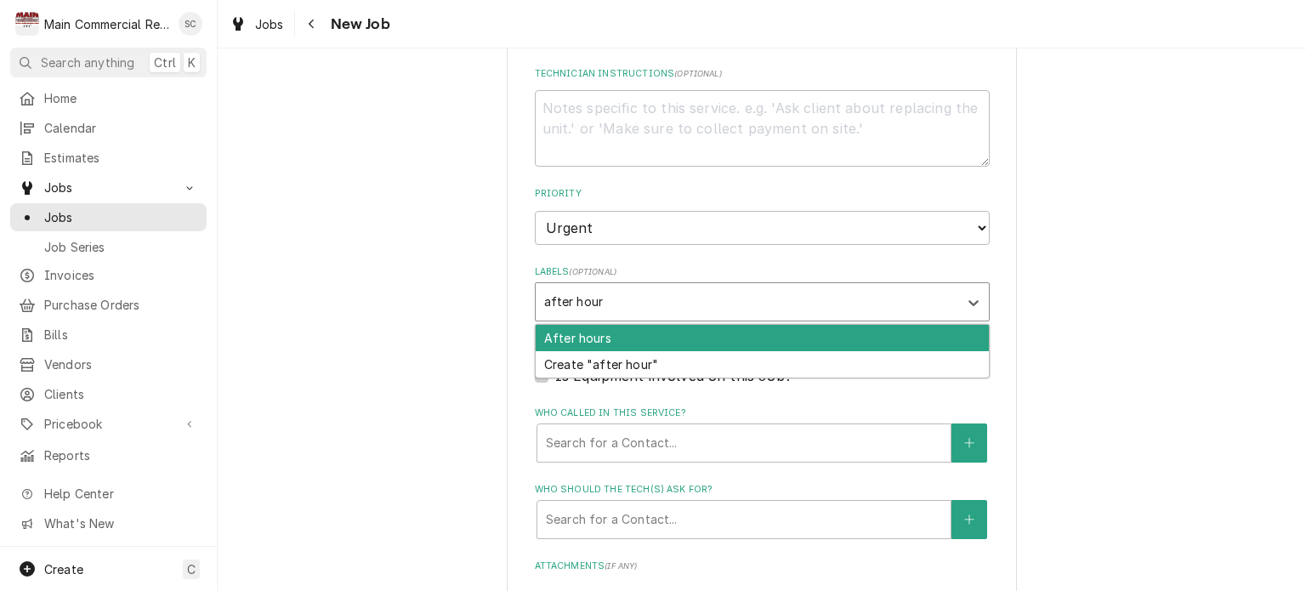
click at [609, 328] on div "After hours" at bounding box center [762, 338] width 453 height 26
click at [608, 331] on div "First Time Customer" at bounding box center [762, 338] width 453 height 26
click at [608, 331] on div "COD" at bounding box center [762, 338] width 453 height 26
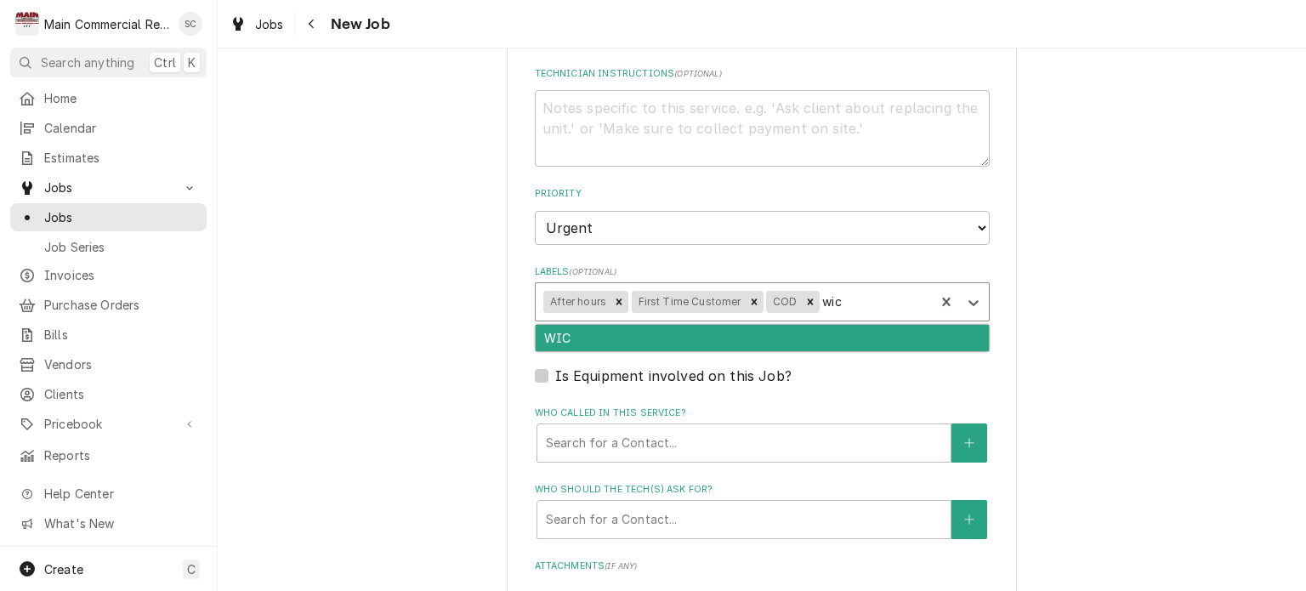
click at [608, 331] on div "WIC" at bounding box center [762, 338] width 453 height 26
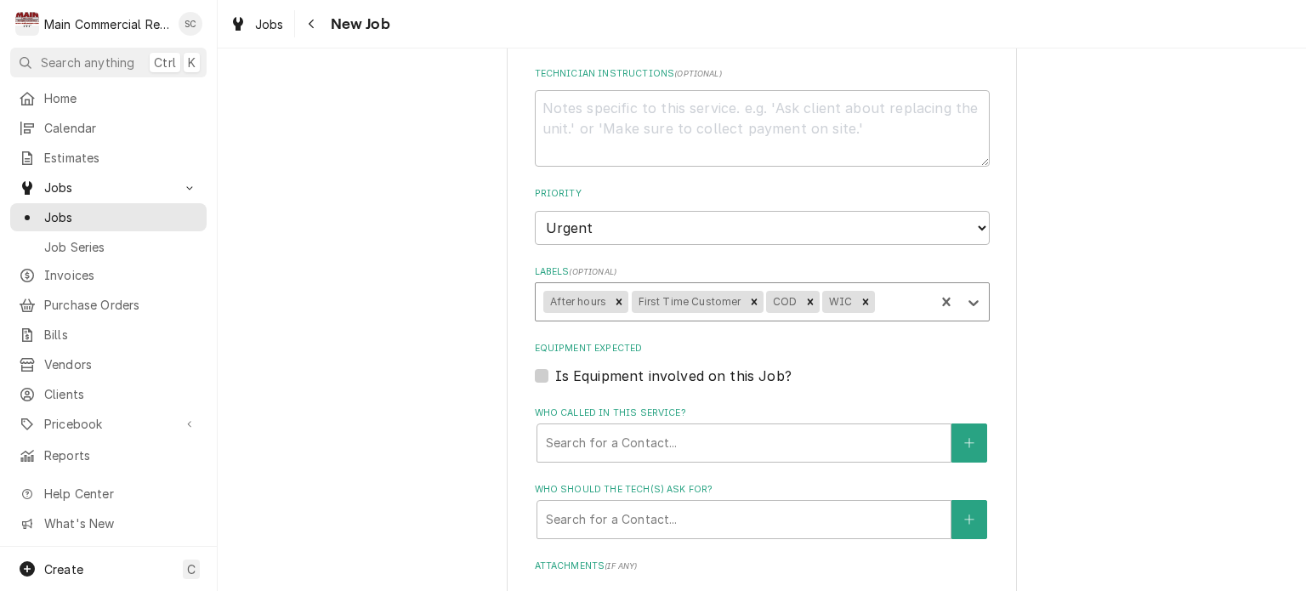
scroll to position [1275, 0]
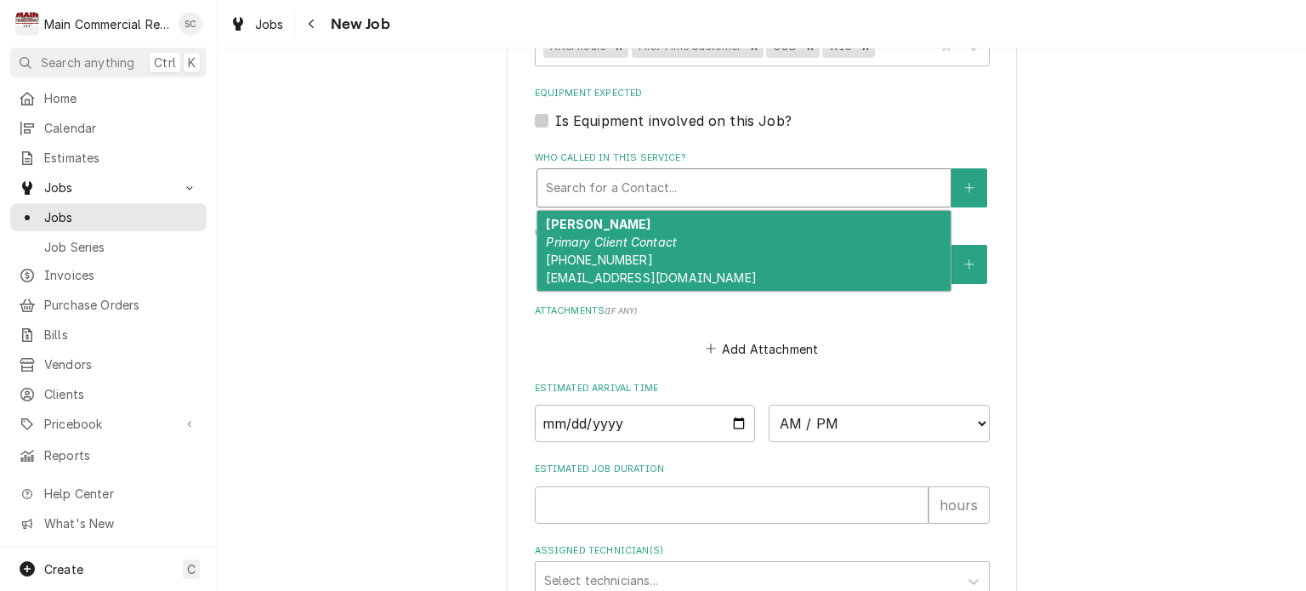
click at [571, 178] on div "Who called in this service?" at bounding box center [744, 188] width 396 height 31
click at [565, 217] on strong "Joshua Byron" at bounding box center [598, 224] width 105 height 14
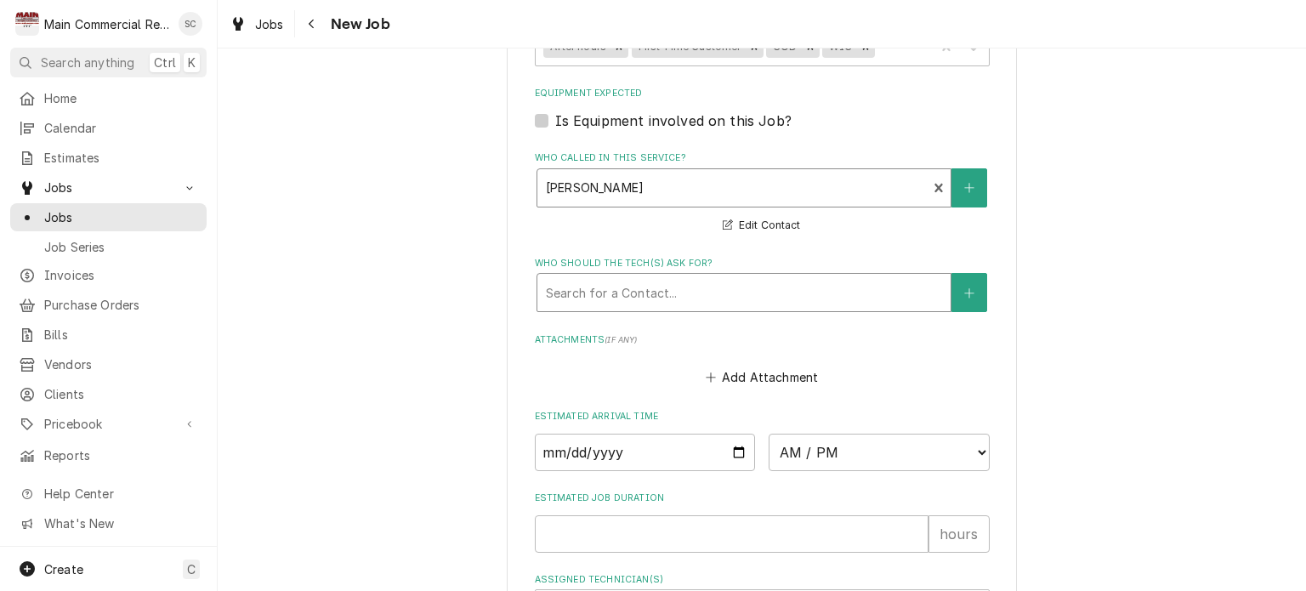
click at [570, 278] on div "Who should the tech(s) ask for?" at bounding box center [744, 292] width 396 height 31
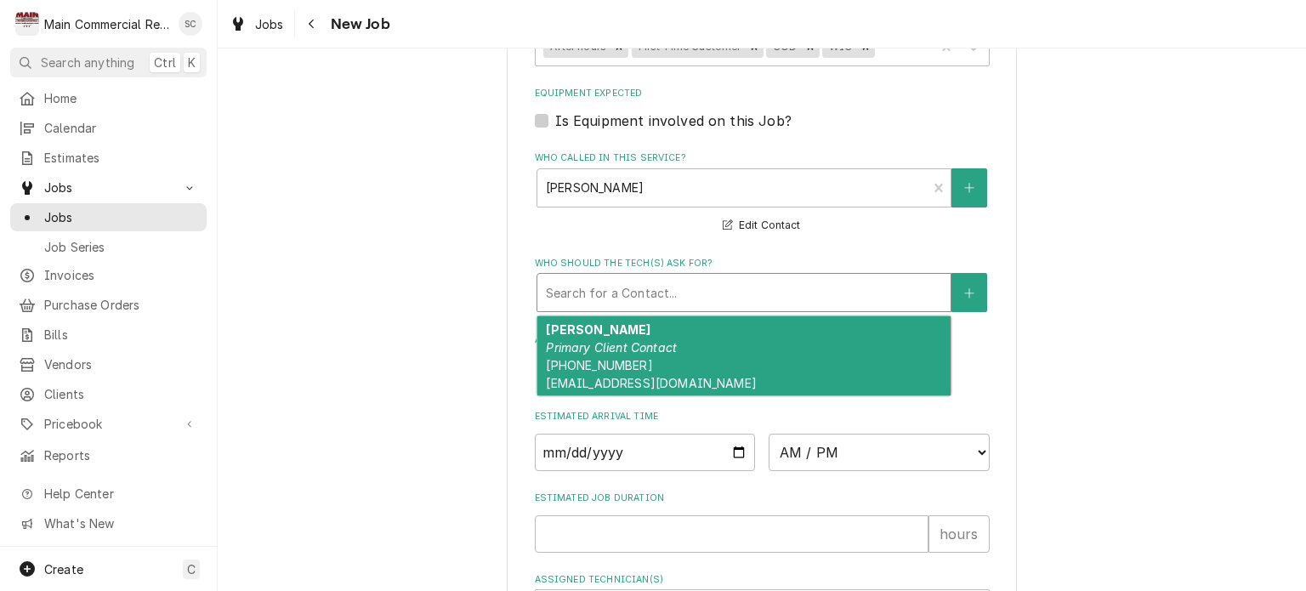
click at [573, 340] on em "Primary Client Contact" at bounding box center [611, 347] width 131 height 14
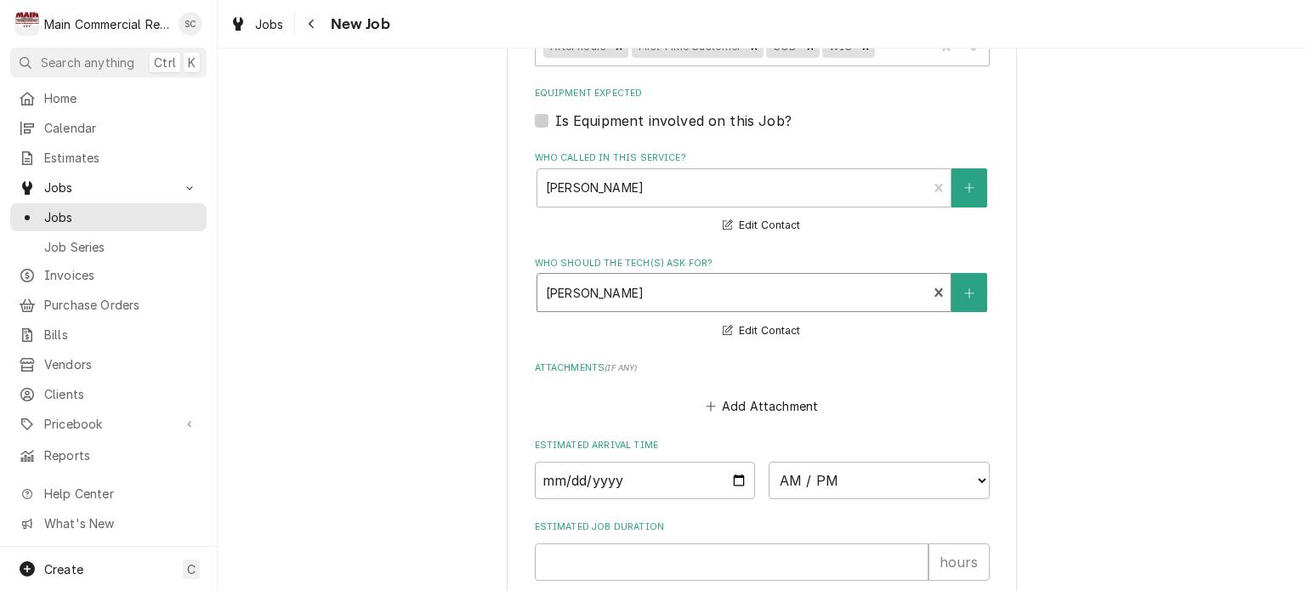
scroll to position [1483, 0]
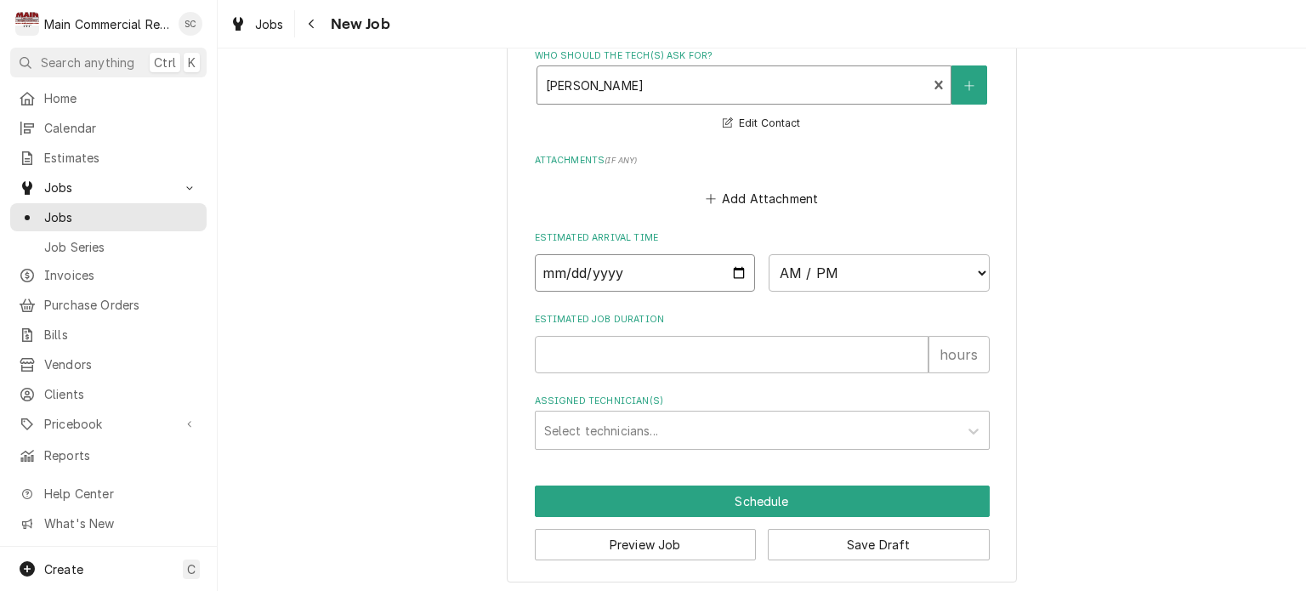
click at [732, 268] on input "Date" at bounding box center [645, 272] width 221 height 37
click at [786, 263] on select "AM / PM 6:00 AM 6:15 AM 6:30 AM 6:45 AM 7:00 AM 7:15 AM 7:30 AM 7:45 AM 8:00 AM…" at bounding box center [879, 272] width 221 height 37
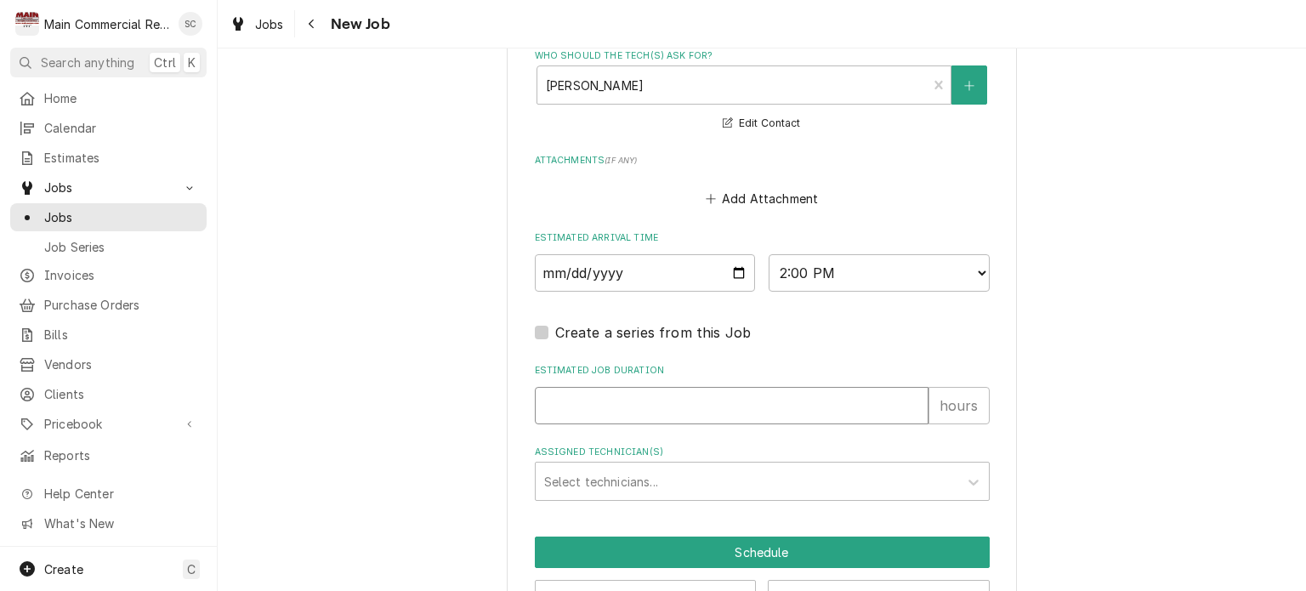
click at [618, 409] on input "Estimated Job Duration" at bounding box center [732, 405] width 394 height 37
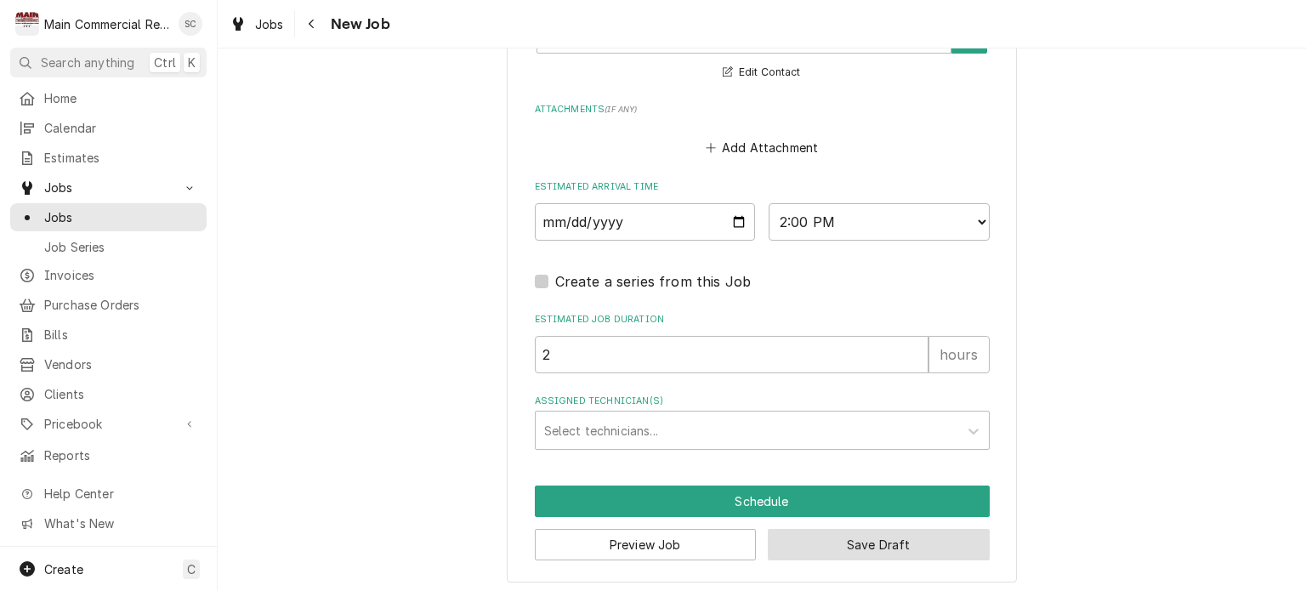
click at [820, 533] on button "Save Draft" at bounding box center [879, 544] width 222 height 31
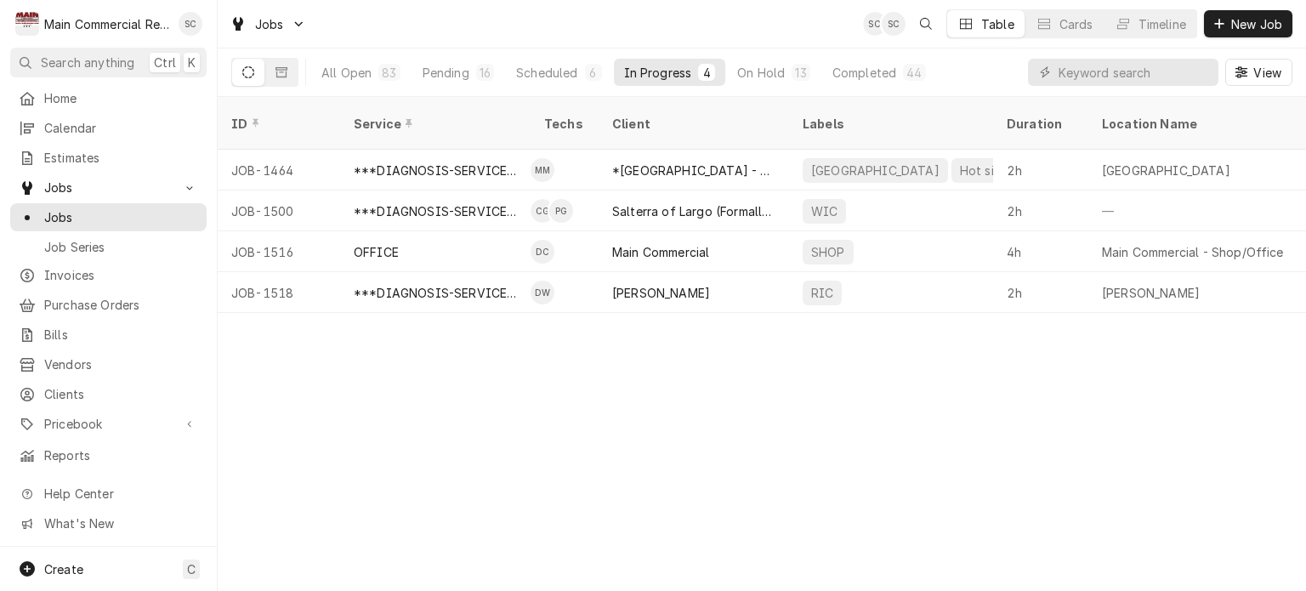
click at [809, 491] on div "ID Service Techs Client Labels Duration Location Name Date Received Status Prio…" at bounding box center [762, 344] width 1088 height 494
click at [473, 74] on button "Pending 16" at bounding box center [458, 72] width 92 height 27
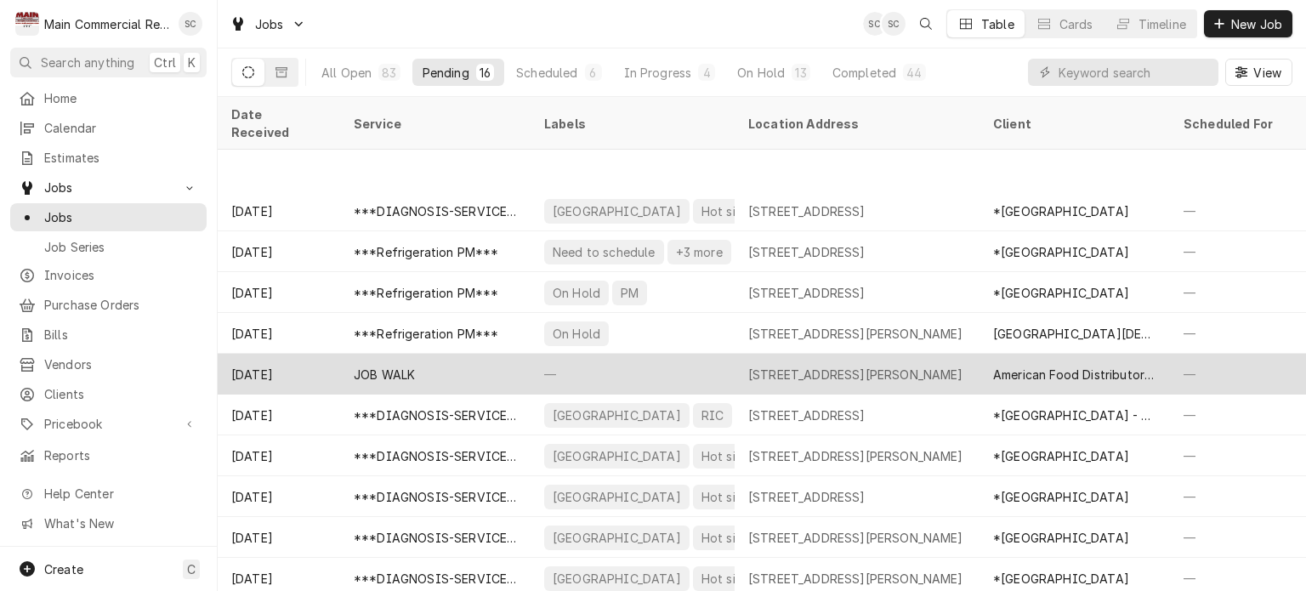
scroll to position [201, 0]
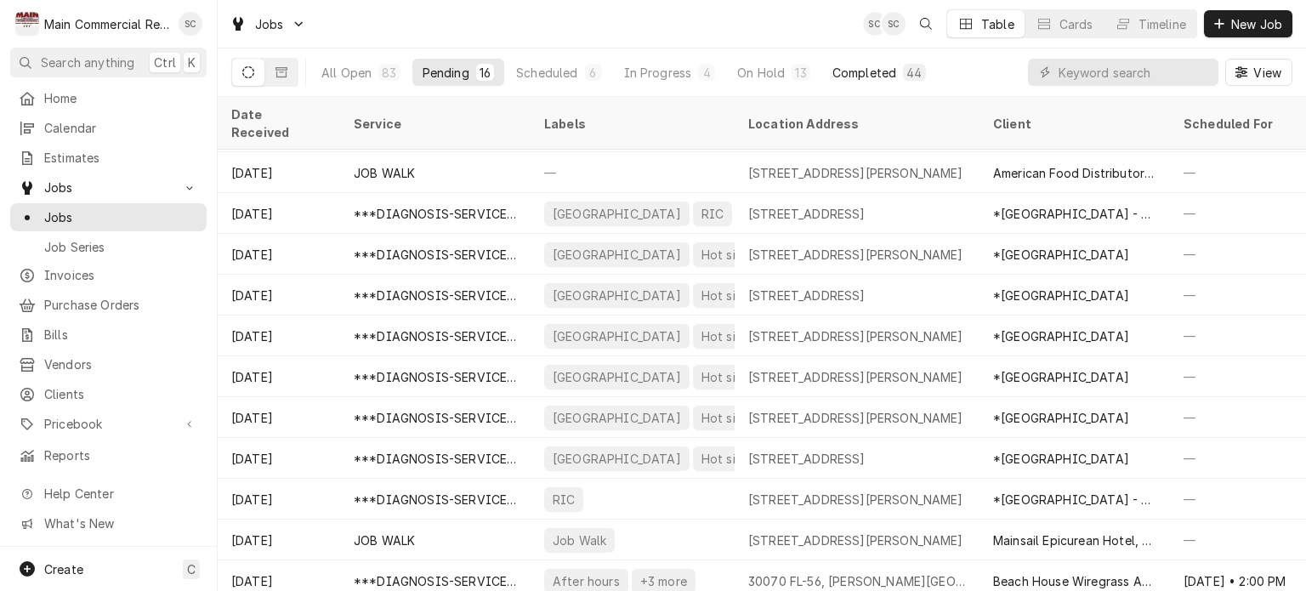
click at [881, 71] on div "Completed" at bounding box center [864, 73] width 64 height 18
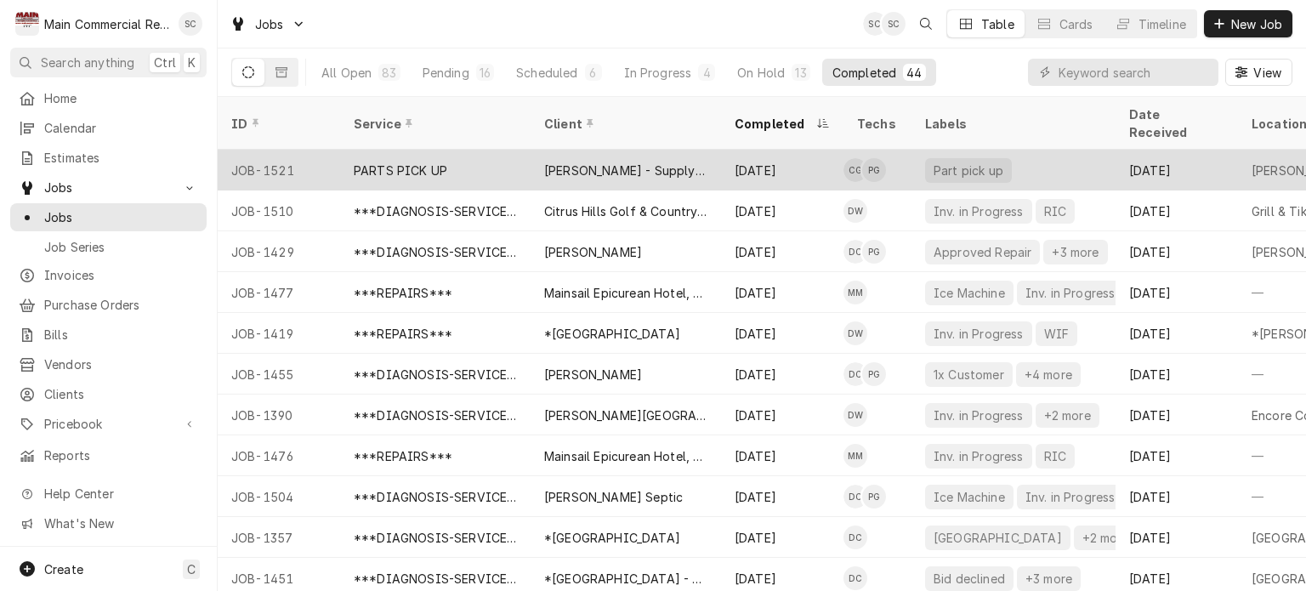
click at [976, 162] on div "Part pick up" at bounding box center [968, 171] width 73 height 18
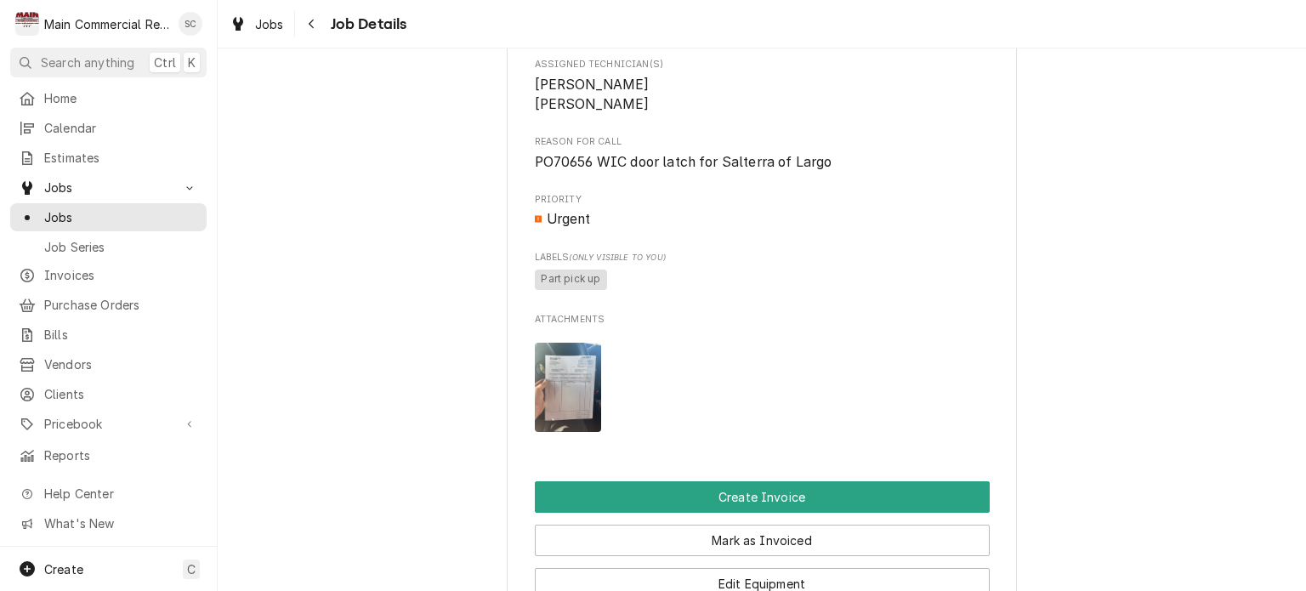
scroll to position [850, 0]
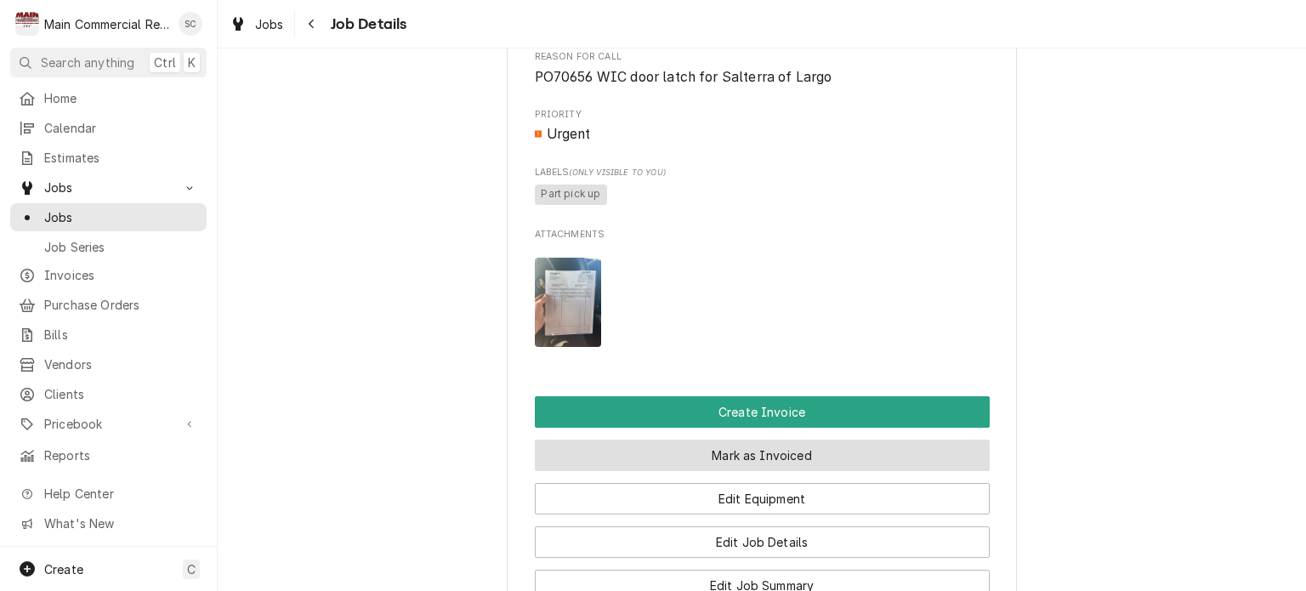
click at [847, 471] on button "Mark as Invoiced" at bounding box center [762, 455] width 455 height 31
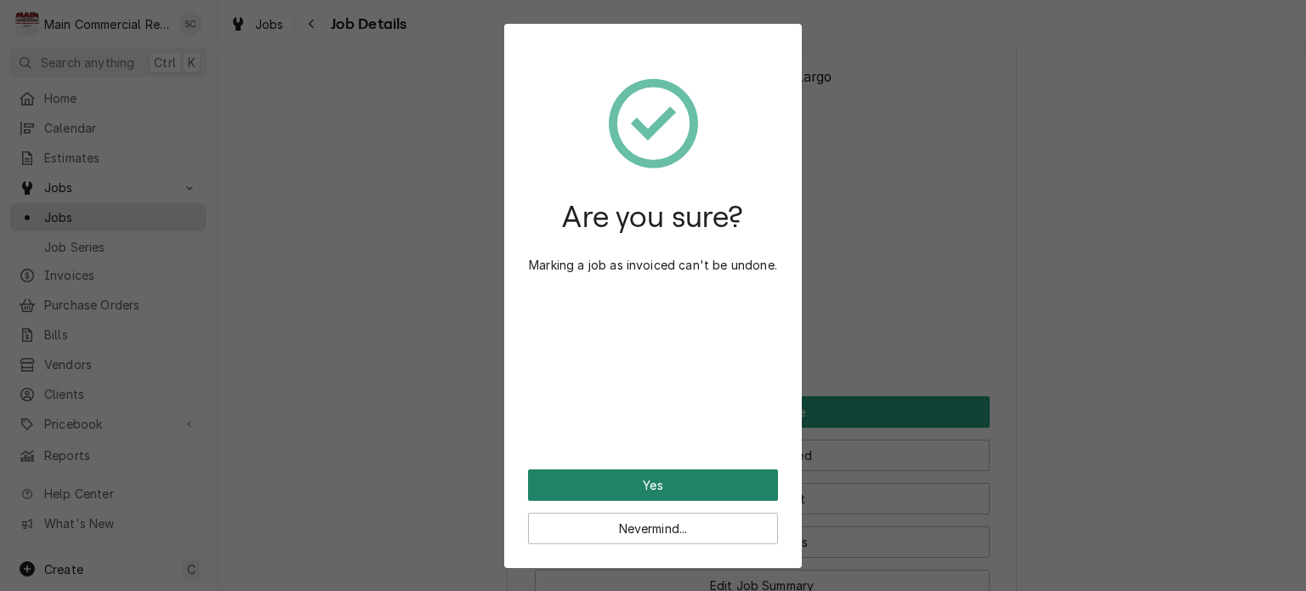
click at [750, 482] on button "Yes" at bounding box center [653, 484] width 250 height 31
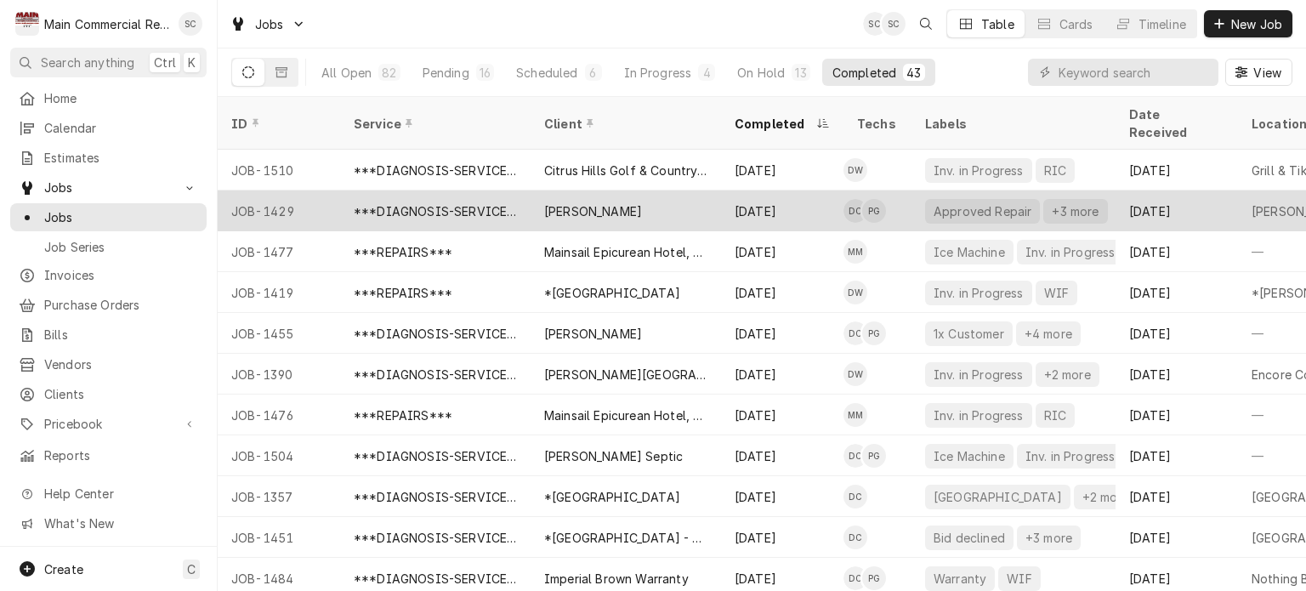
click at [820, 197] on div "[DATE]" at bounding box center [782, 210] width 122 height 41
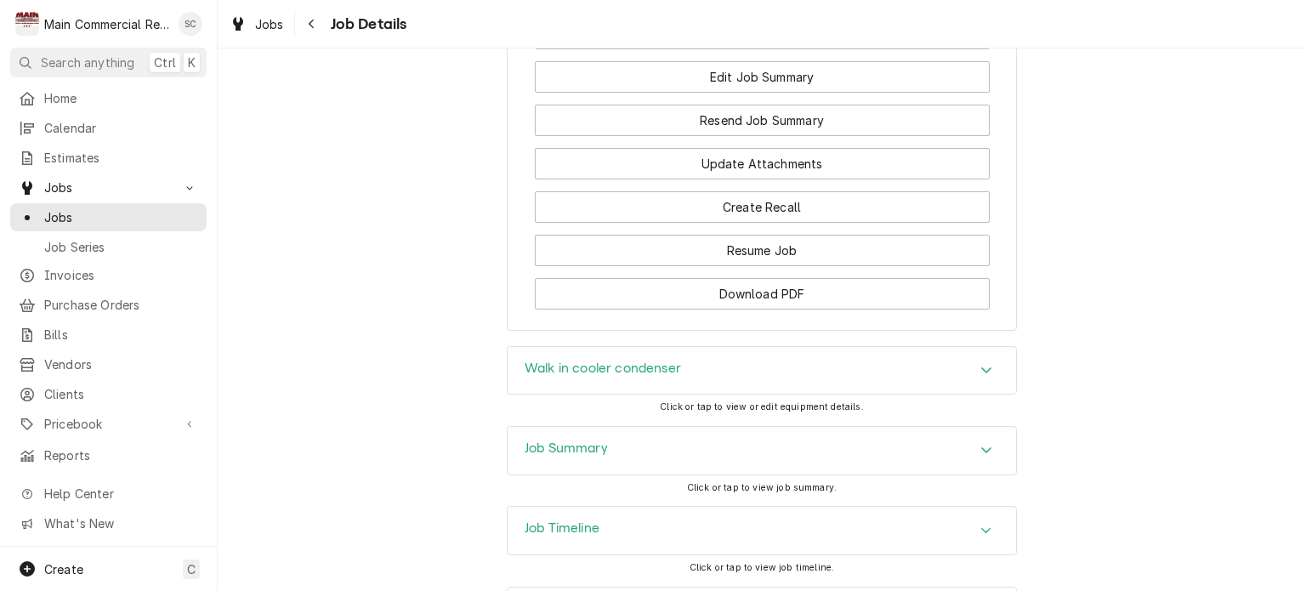
scroll to position [1999, 0]
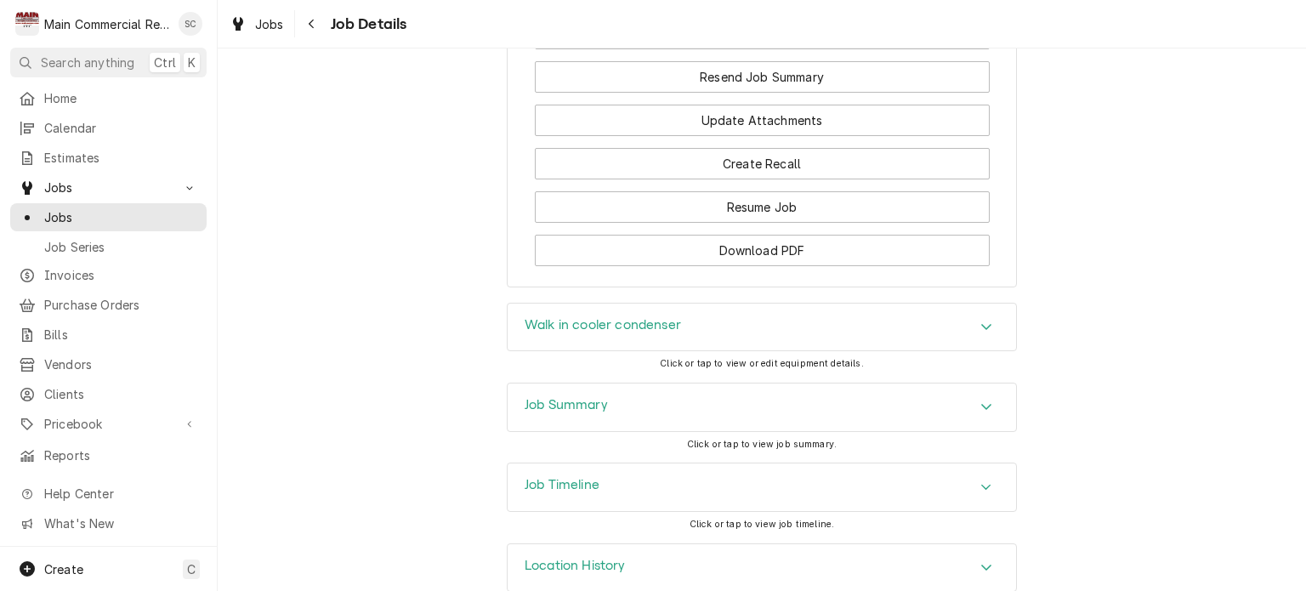
click at [814, 383] on div "Job Summary" at bounding box center [762, 407] width 508 height 48
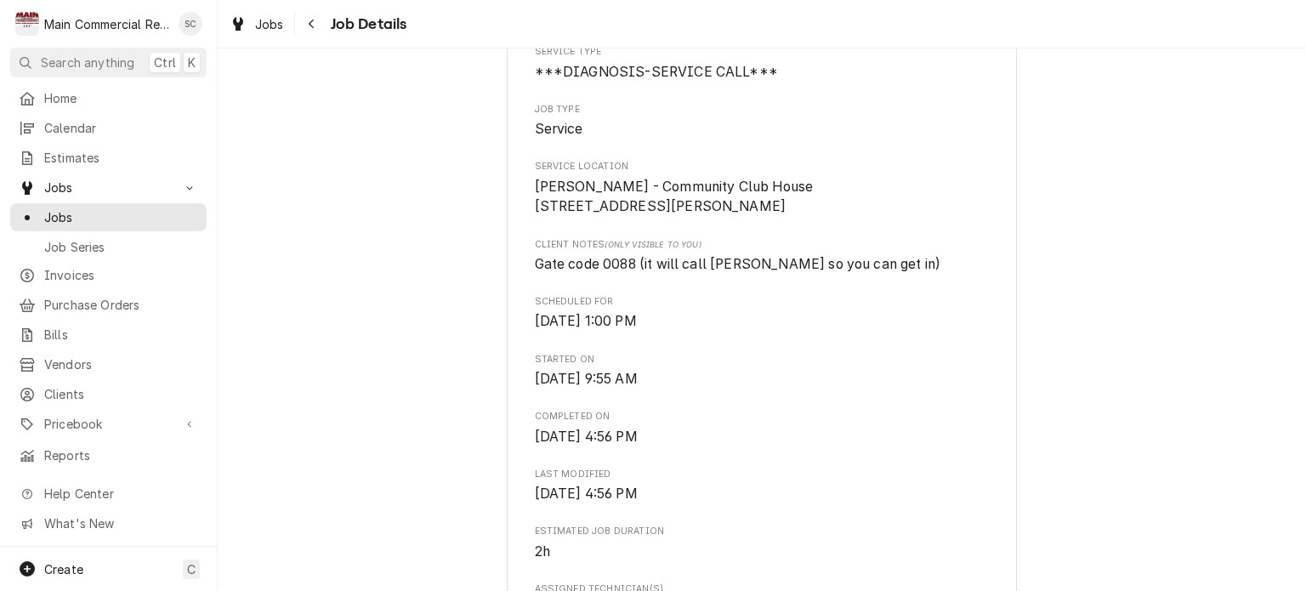
scroll to position [0, 0]
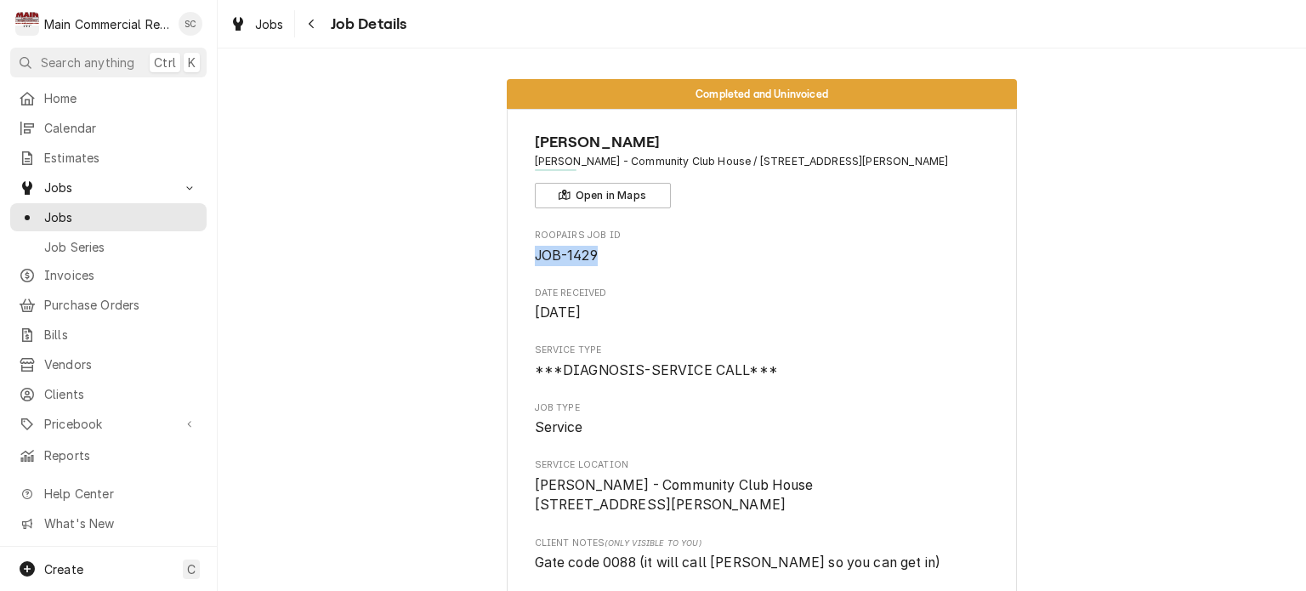
drag, startPoint x: 595, startPoint y: 258, endPoint x: 527, endPoint y: 253, distance: 68.2
click at [535, 253] on span "JOB-1429" at bounding box center [762, 256] width 455 height 20
copy span "JOB-1429"
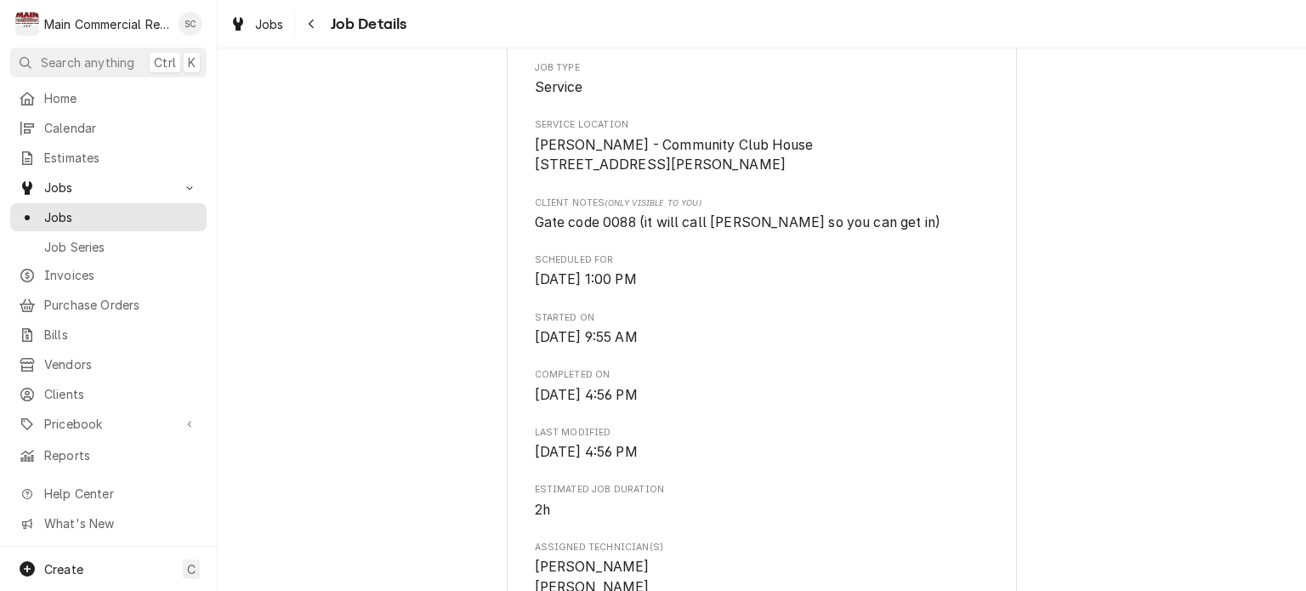
scroll to position [680, 0]
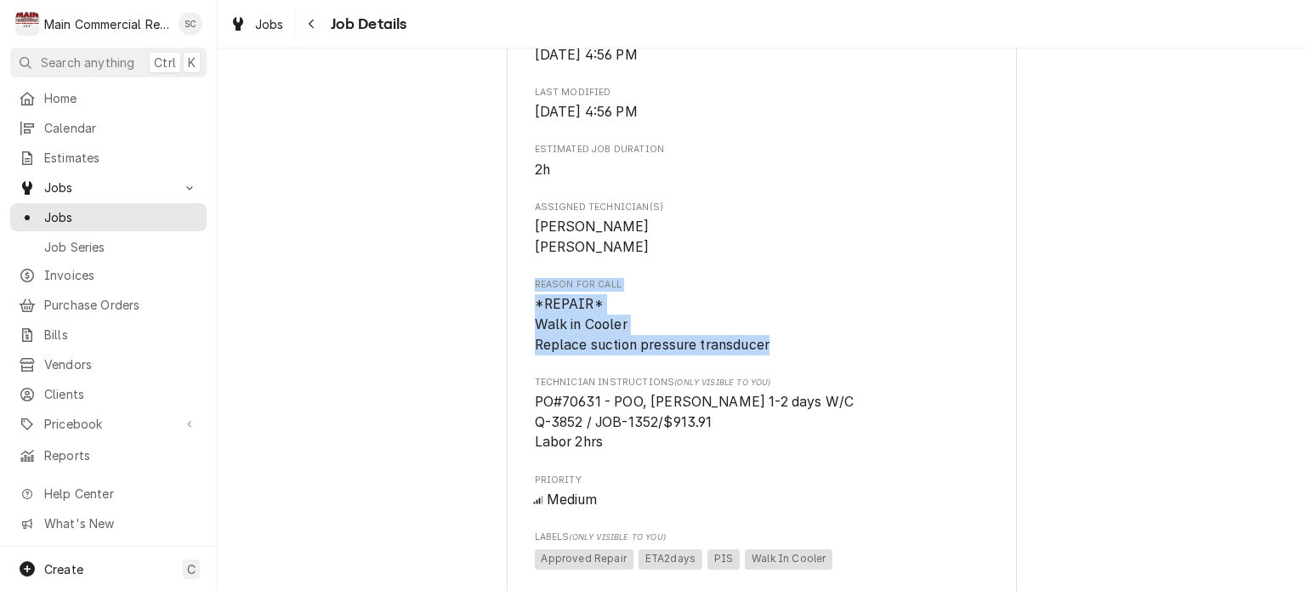
drag, startPoint x: 775, startPoint y: 371, endPoint x: 499, endPoint y: 288, distance: 288.4
click at [499, 288] on div "Completed and Uninvoiced [PERSON_NAME] Vihar - Community Club House / [STREET_A…" at bounding box center [762, 503] width 1088 height 2235
copy div "Reason For Call *REPAIR* Walk in Cooler Replace suction pressure transducer"
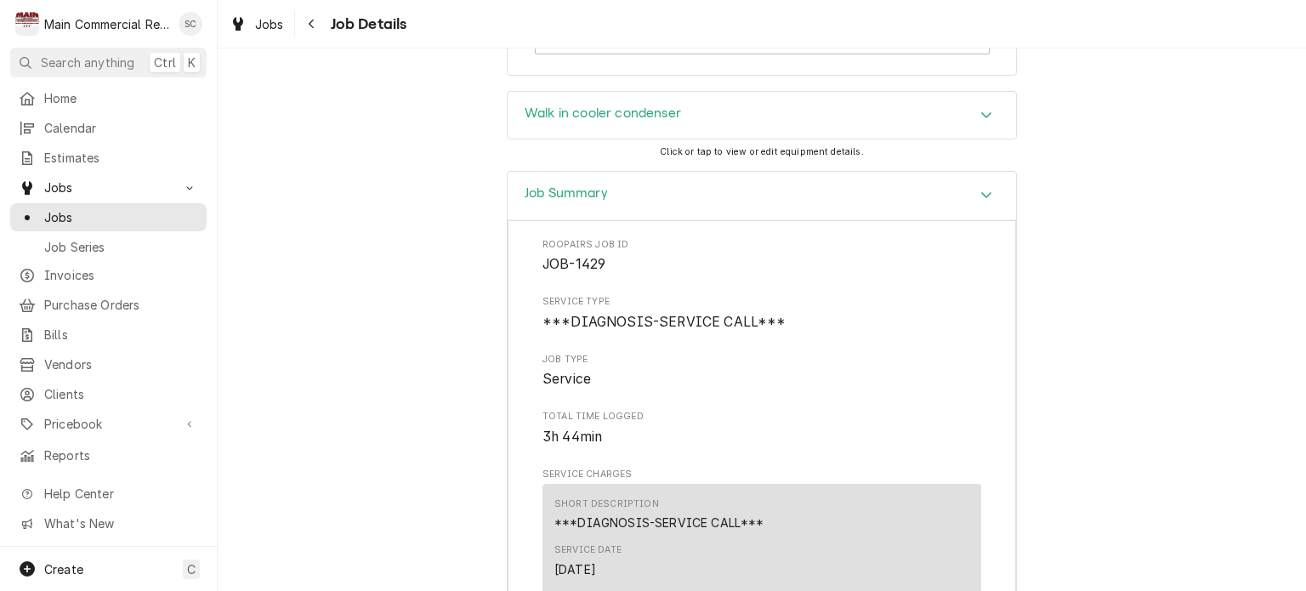
scroll to position [2636, 0]
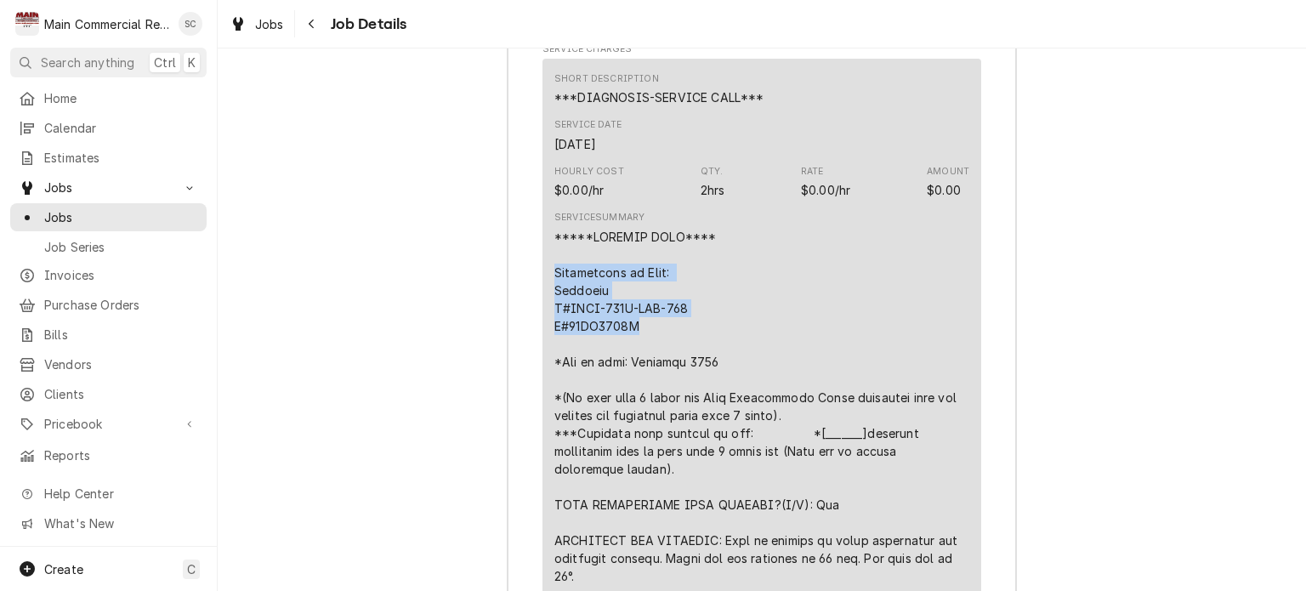
drag, startPoint x: 655, startPoint y: 295, endPoint x: 542, endPoint y: 244, distance: 123.3
copy div "Description of Unit: [PERSON_NAME] M#FFAP-017Z-TFC-072 S#19GE0835U"
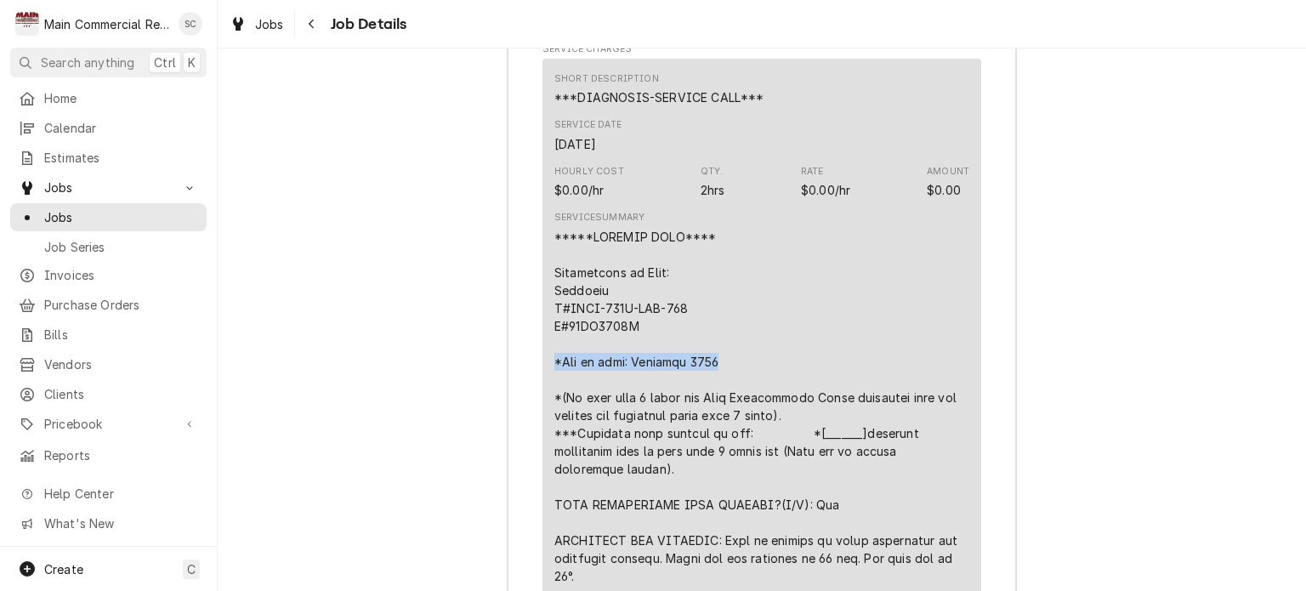
drag, startPoint x: 712, startPoint y: 327, endPoint x: 539, endPoint y: 326, distance: 173.4
copy div "*Age of unit: [DATE]"
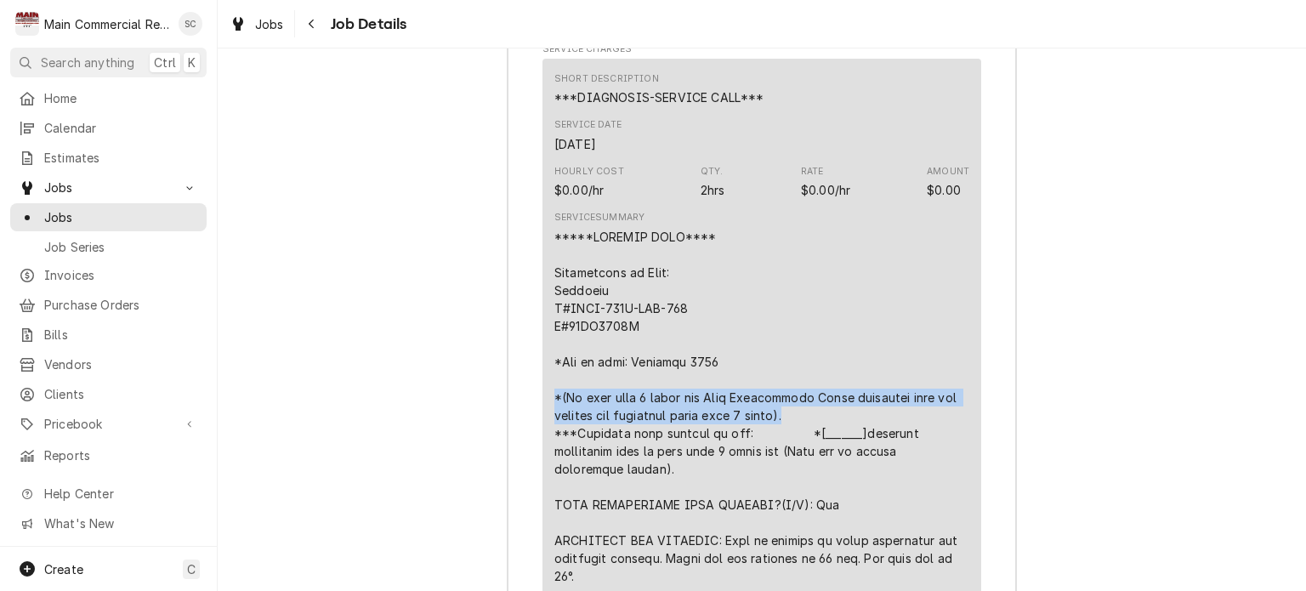
drag, startPoint x: 807, startPoint y: 385, endPoint x: 542, endPoint y: 359, distance: 266.6
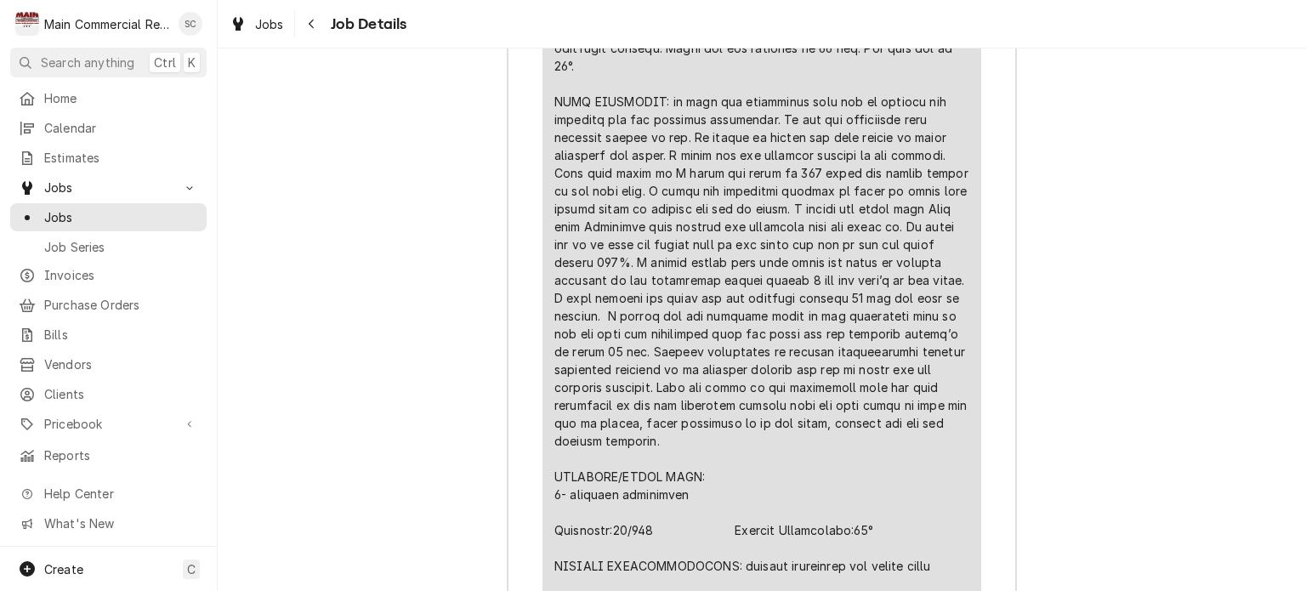
scroll to position [3231, 0]
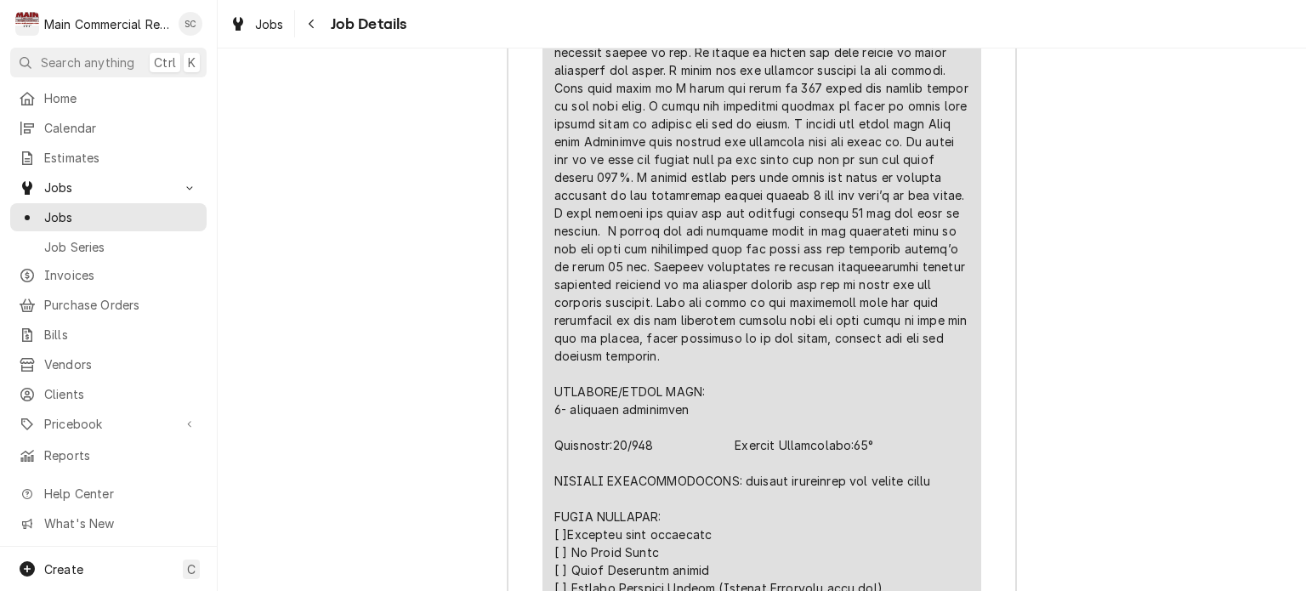
click at [763, 325] on div "Line Item" at bounding box center [761, 249] width 415 height 1232
click at [846, 338] on div "Line Item" at bounding box center [761, 249] width 415 height 1232
drag, startPoint x: 941, startPoint y: 445, endPoint x: 554, endPoint y: 453, distance: 386.9
click at [546, 453] on div "Short Description ***DIAGNOSIS-SERVICE CALL*** Service Date [DATE] Hourly Cost …" at bounding box center [761, 171] width 439 height 1414
copy div "FURTHER RECOMMENDATIONS: replace compressor and filter drier"
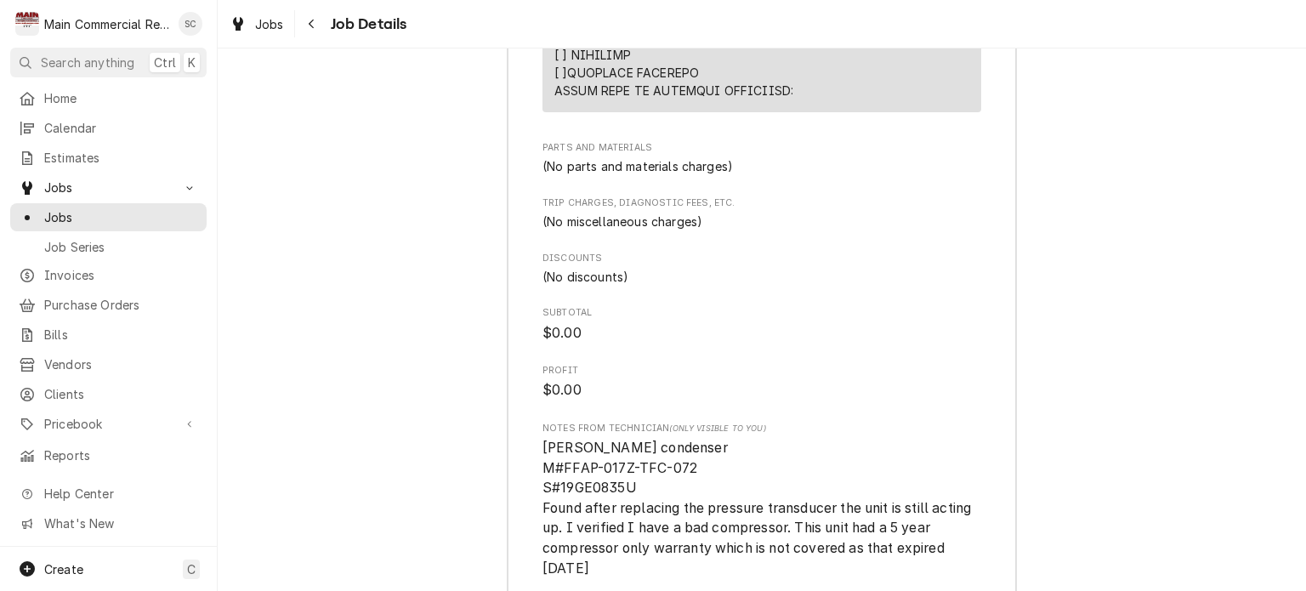
scroll to position [4251, 0]
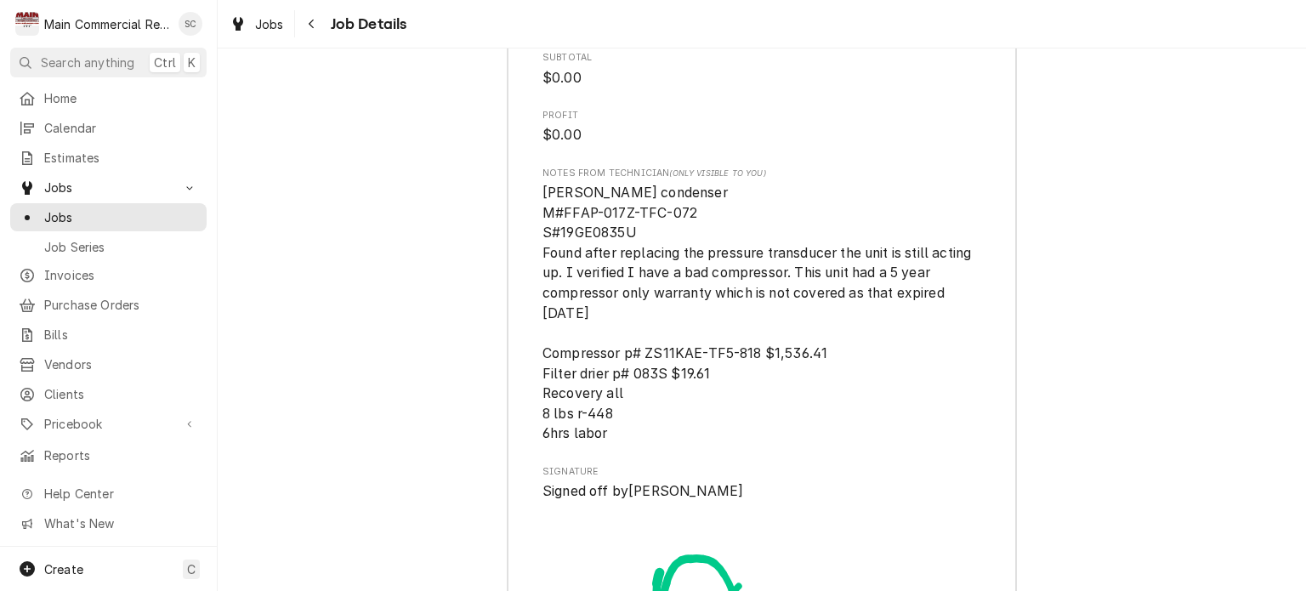
drag, startPoint x: 609, startPoint y: 404, endPoint x: 532, endPoint y: 166, distance: 250.0
copy span "Copeland condenser M#FFAP-017Z-TFC-072 S#19GE0835U Found after replacing the pr…"
click at [636, 272] on span "Copeland condenser M#FFAP-017Z-TFC-072 S#19GE0835U Found after replacing the pr…" at bounding box center [761, 313] width 439 height 261
drag, startPoint x: 604, startPoint y: 389, endPoint x: 525, endPoint y: 139, distance: 262.2
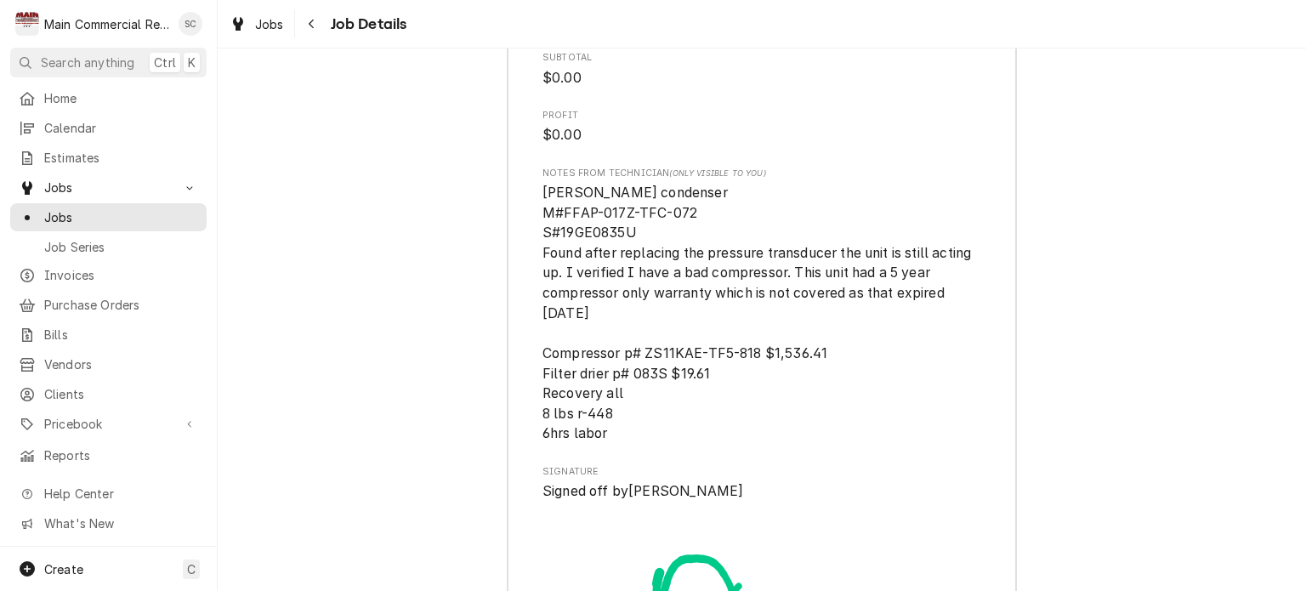
click at [871, 340] on span "Copeland condenser M#FFAP-017Z-TFC-072 S#19GE0835U Found after replacing the pr…" at bounding box center [761, 313] width 439 height 261
drag, startPoint x: 752, startPoint y: 319, endPoint x: 639, endPoint y: 328, distance: 112.6
click at [639, 328] on span "Copeland condenser M#FFAP-017Z-TFC-072 S#19GE0835U Found after replacing the pr…" at bounding box center [758, 313] width 432 height 258
copy span "ZS11KAE-TF5-818"
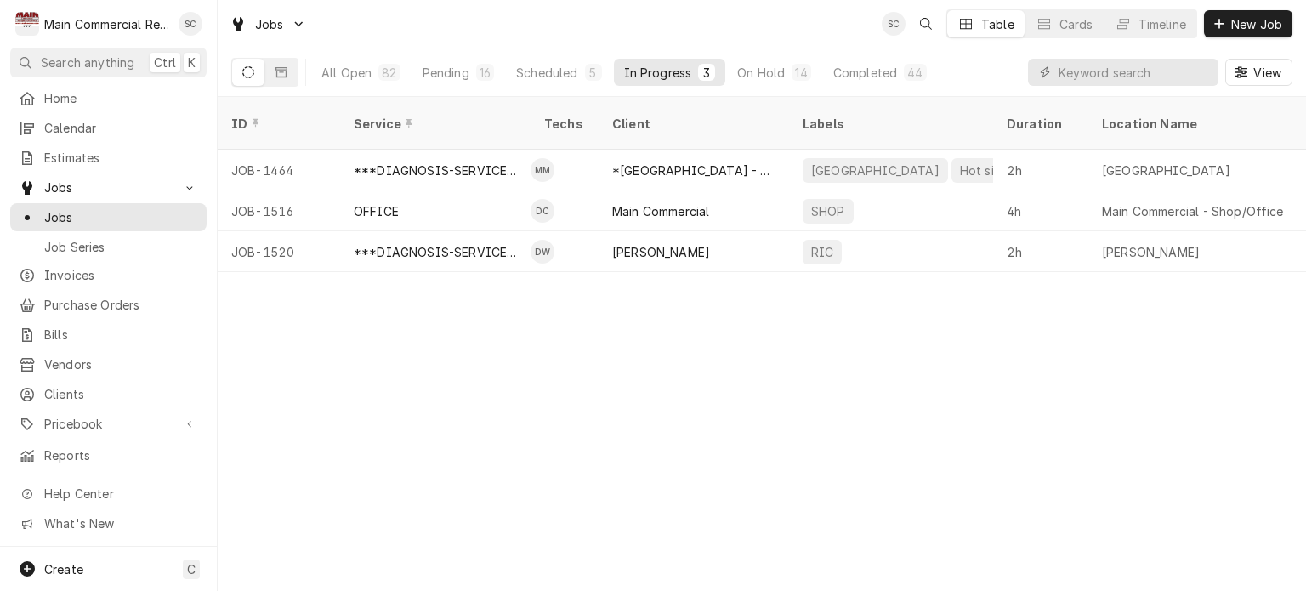
click at [666, 425] on div "ID Service Techs Client Labels Duration Location Name Date Received Status Prio…" at bounding box center [762, 344] width 1088 height 494
click at [729, 428] on div "ID Service Techs Client Labels Duration Location Name Date Received Status Prio…" at bounding box center [762, 344] width 1088 height 494
click at [758, 341] on div "ID Service Techs Client Labels Duration Location Name Date Received Status Prio…" at bounding box center [762, 344] width 1088 height 494
click at [860, 74] on div "Completed" at bounding box center [865, 73] width 64 height 18
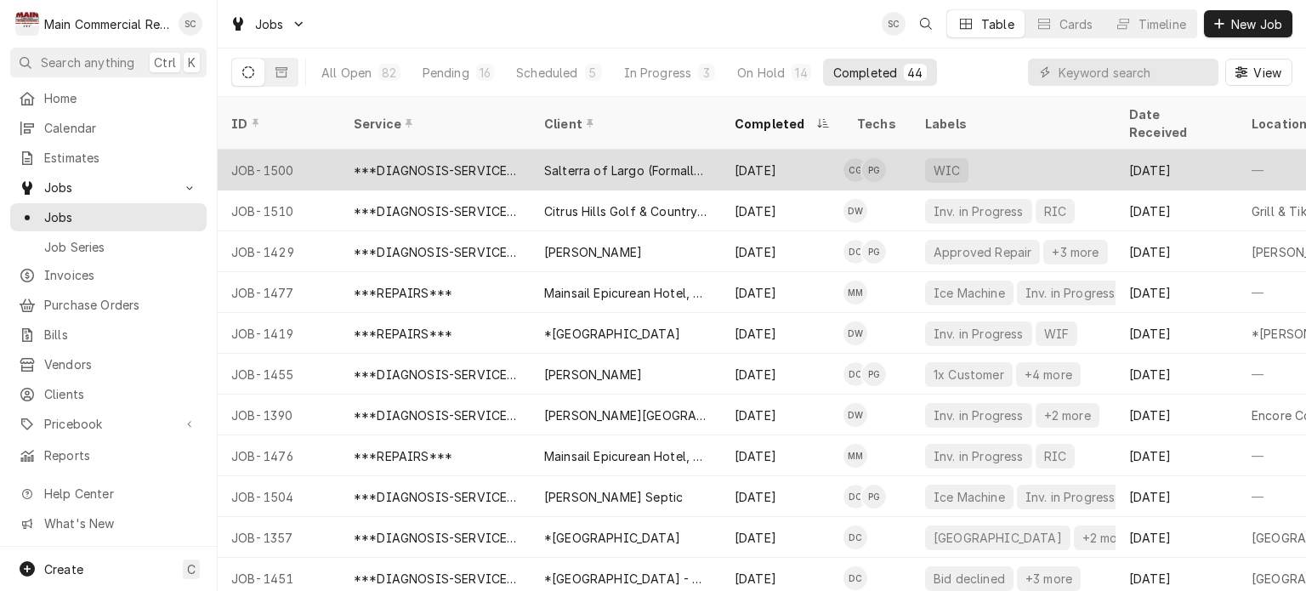
click at [593, 162] on div "Salterra of Largo (Formally Volante)" at bounding box center [625, 171] width 163 height 18
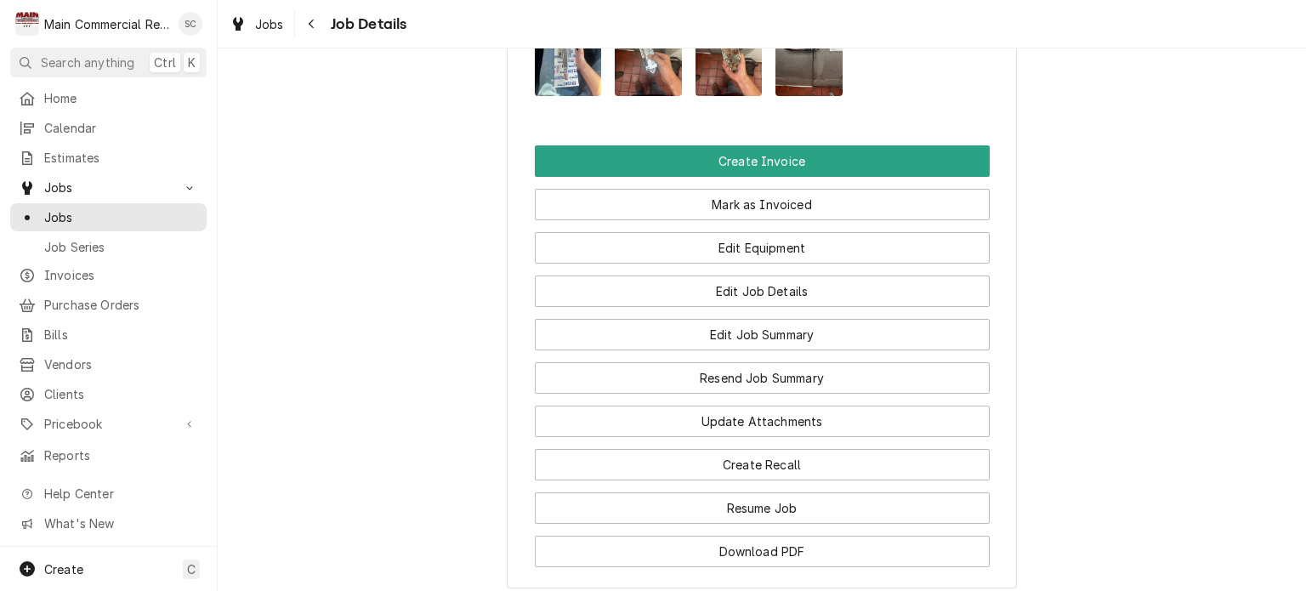
scroll to position [2059, 0]
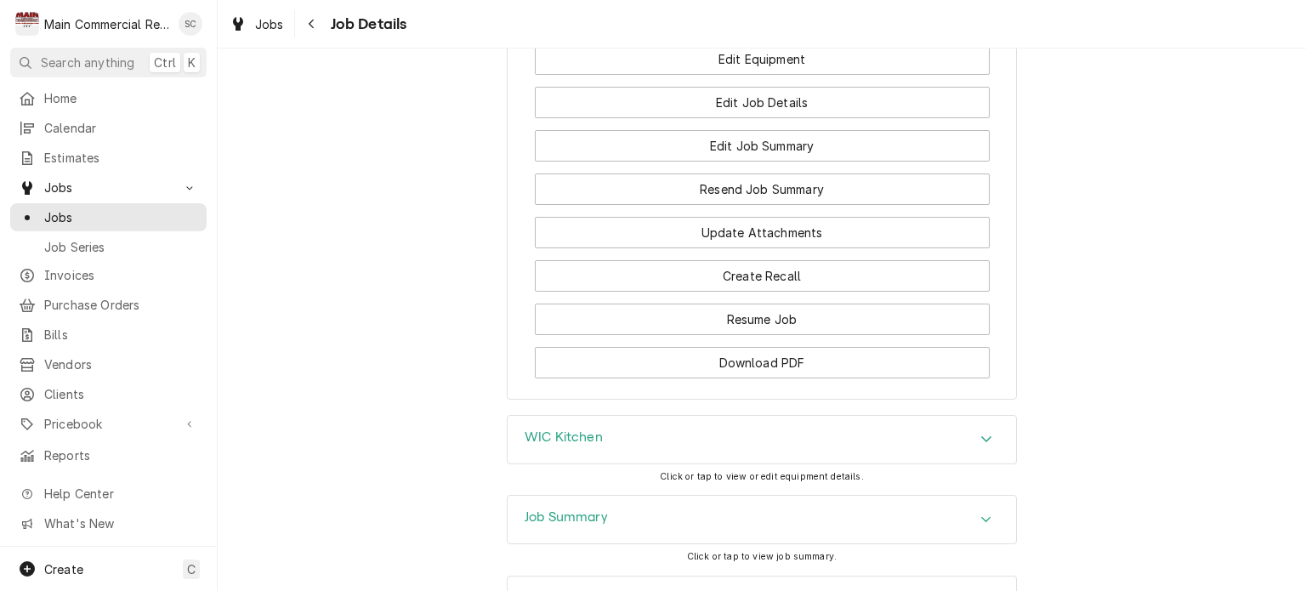
click at [949, 496] on div "Job Summary" at bounding box center [762, 520] width 508 height 48
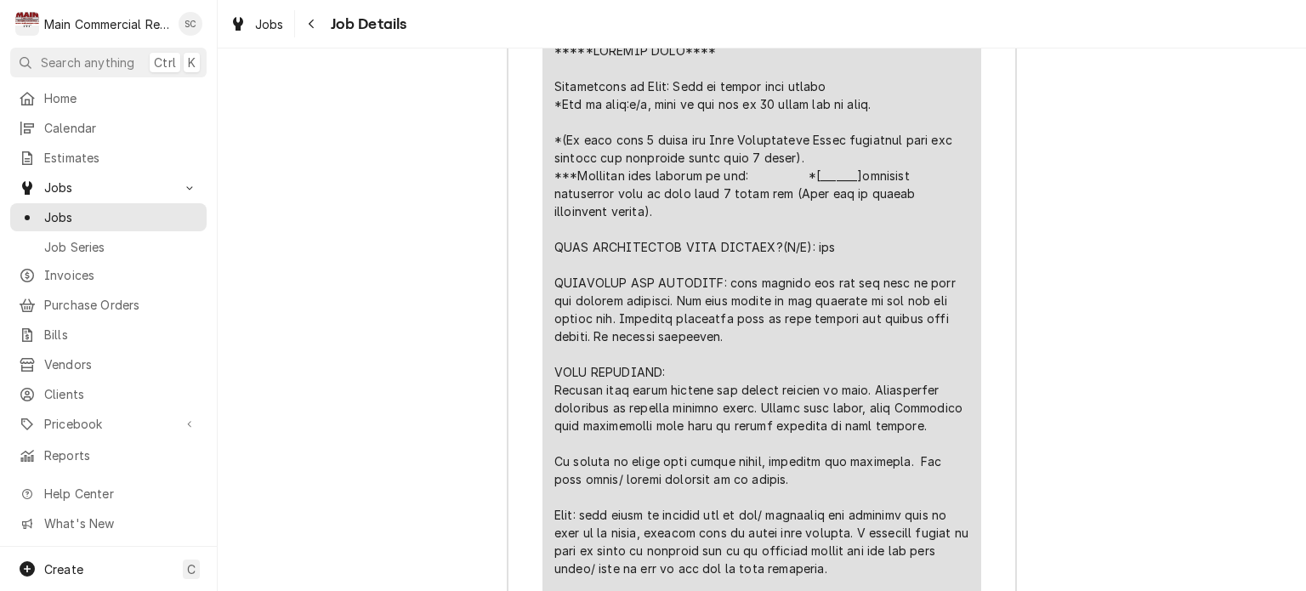
scroll to position [2739, 0]
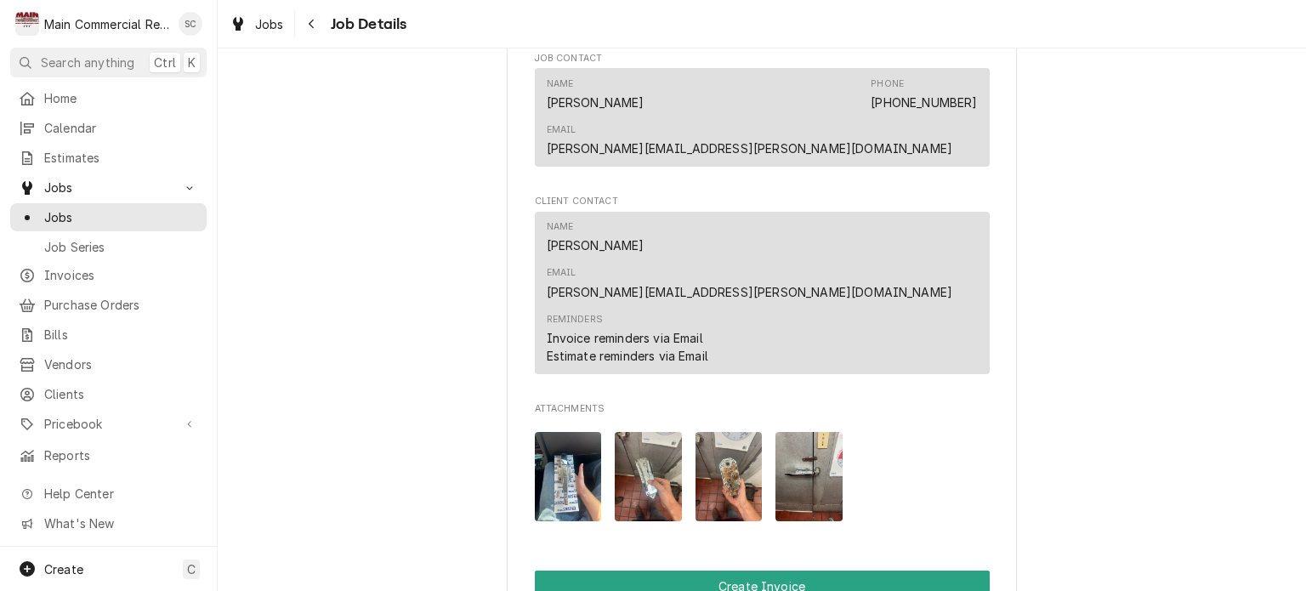
scroll to position [1615, 0]
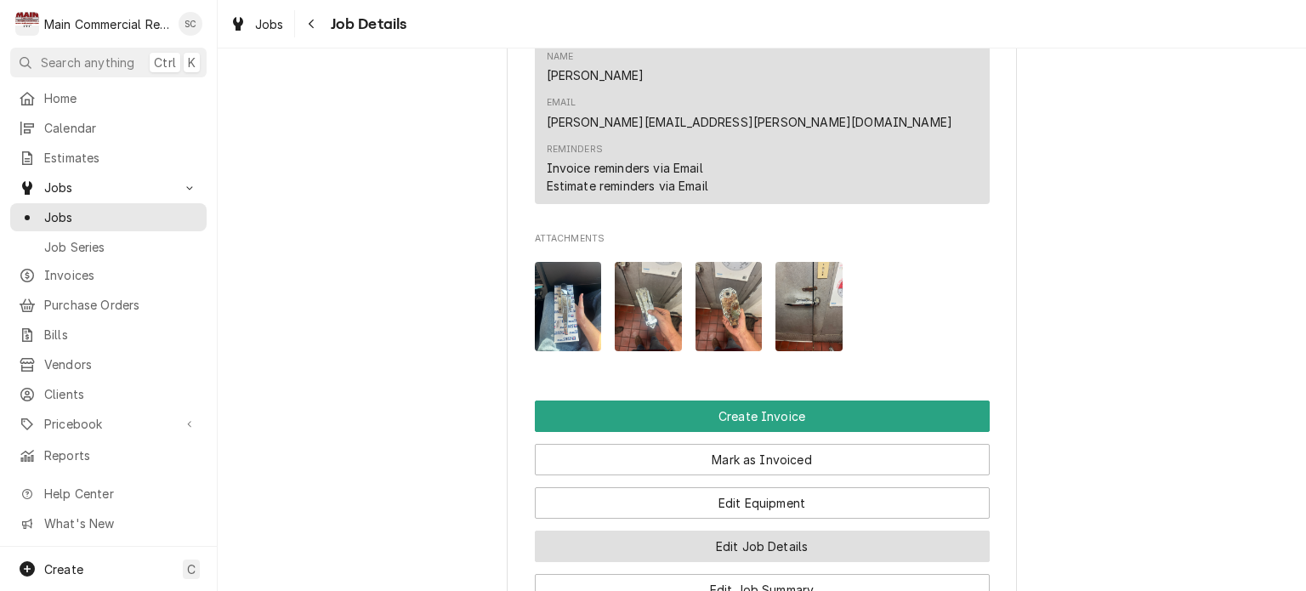
click at [902, 531] on button "Edit Job Details" at bounding box center [762, 546] width 455 height 31
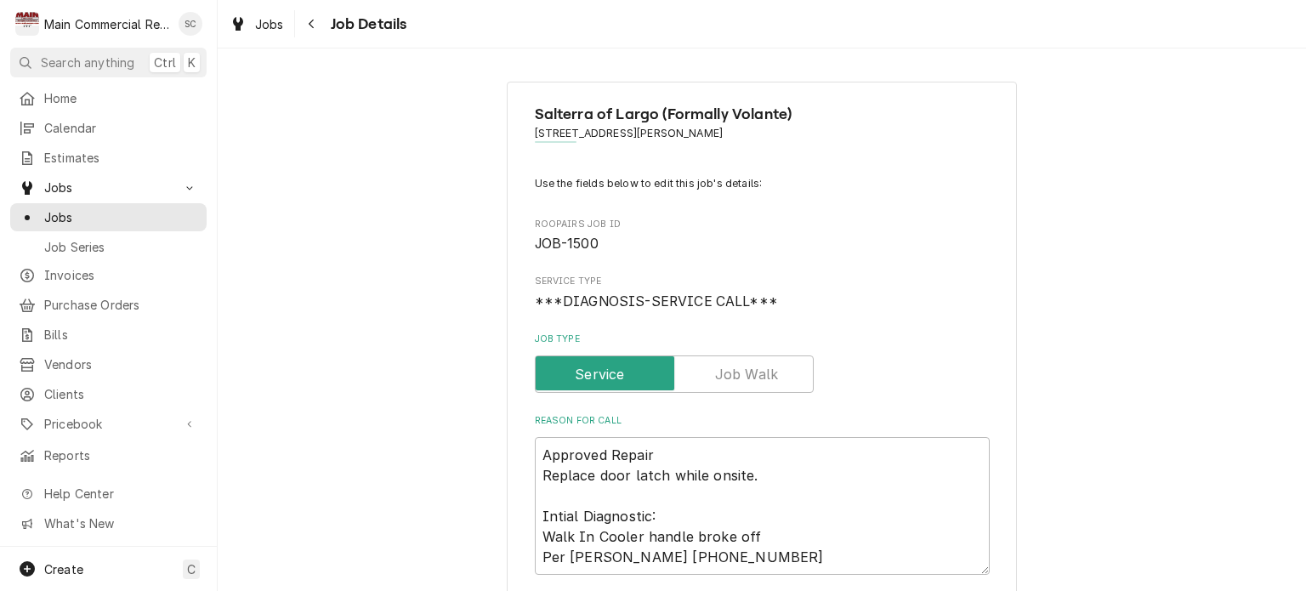
type textarea "x"
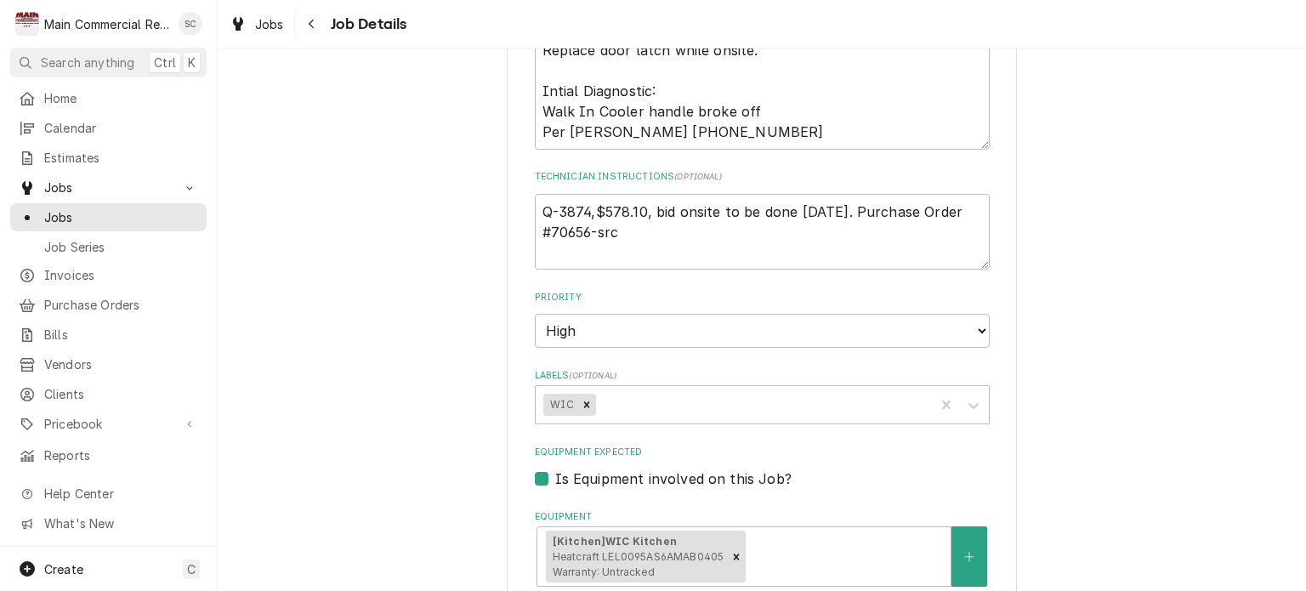
scroll to position [510, 0]
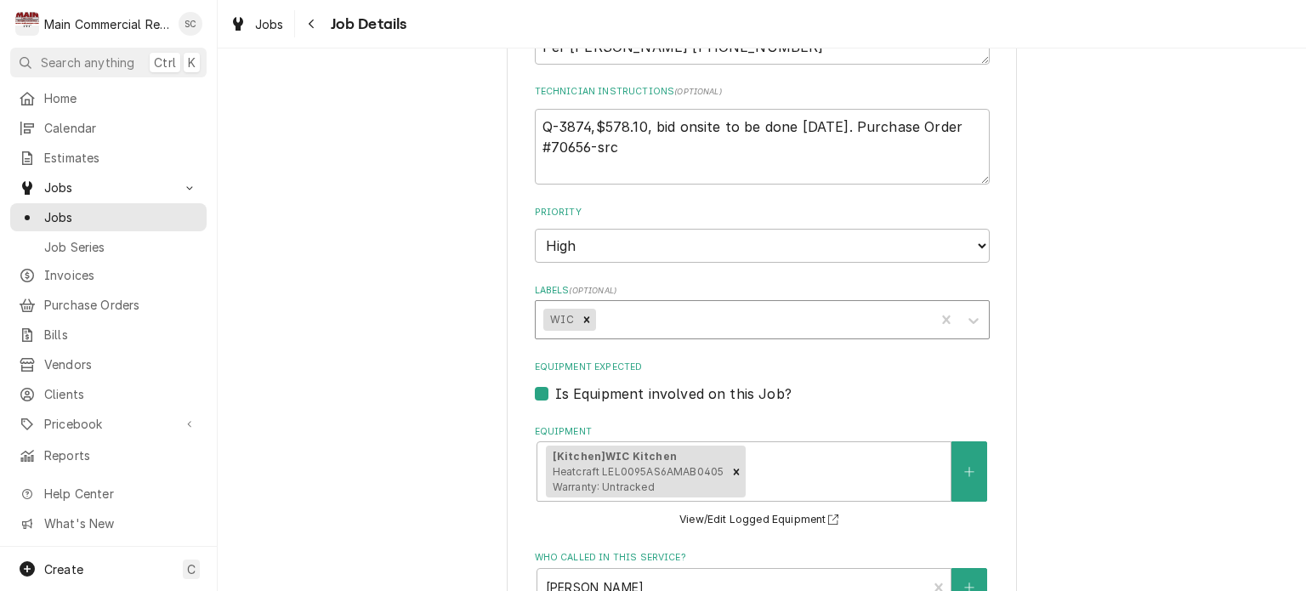
click at [719, 321] on div "Labels" at bounding box center [762, 319] width 327 height 31
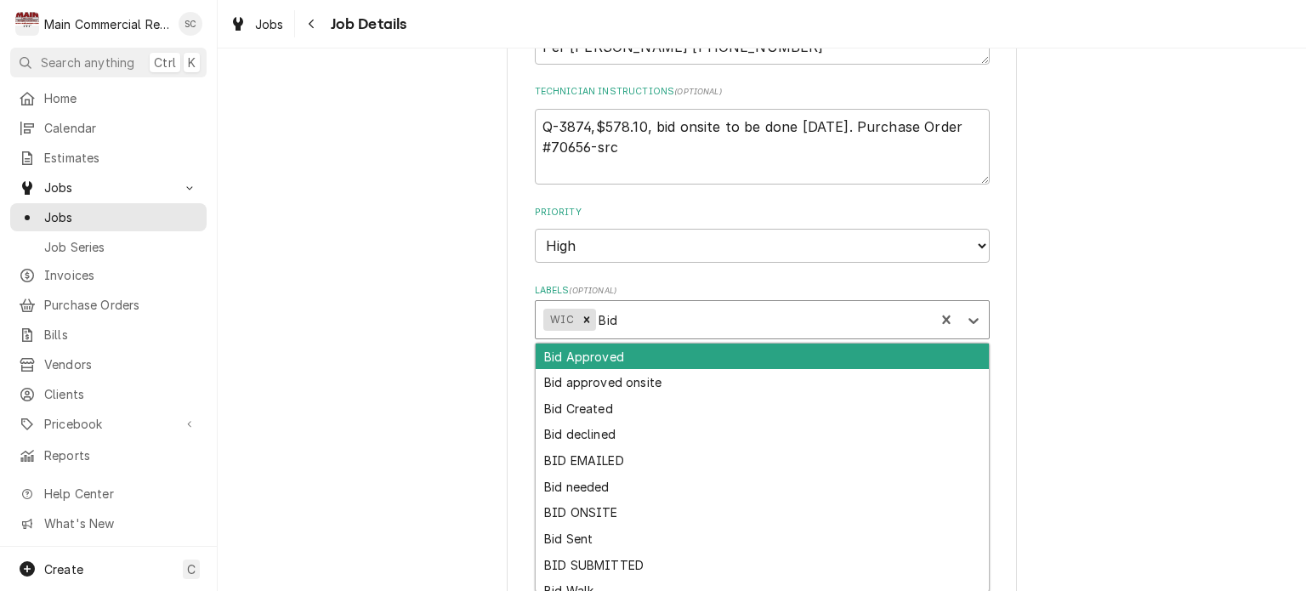
type input "Bid"
click at [718, 349] on div "Bid Approved" at bounding box center [762, 356] width 453 height 26
type textarea "x"
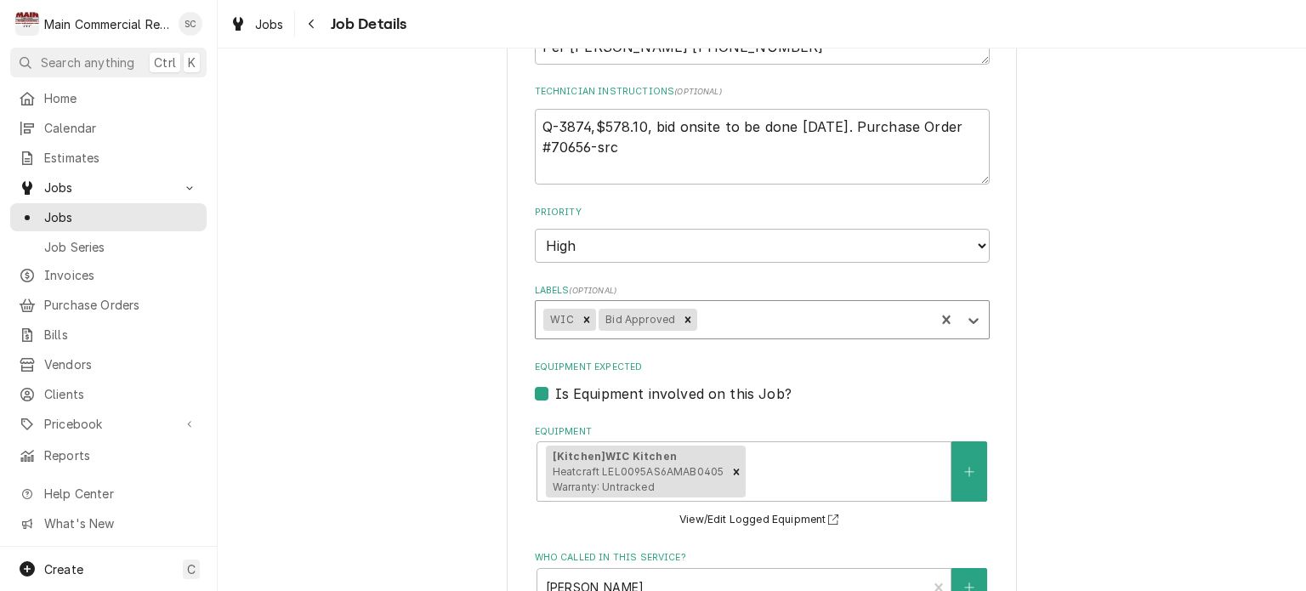
type textarea "x"
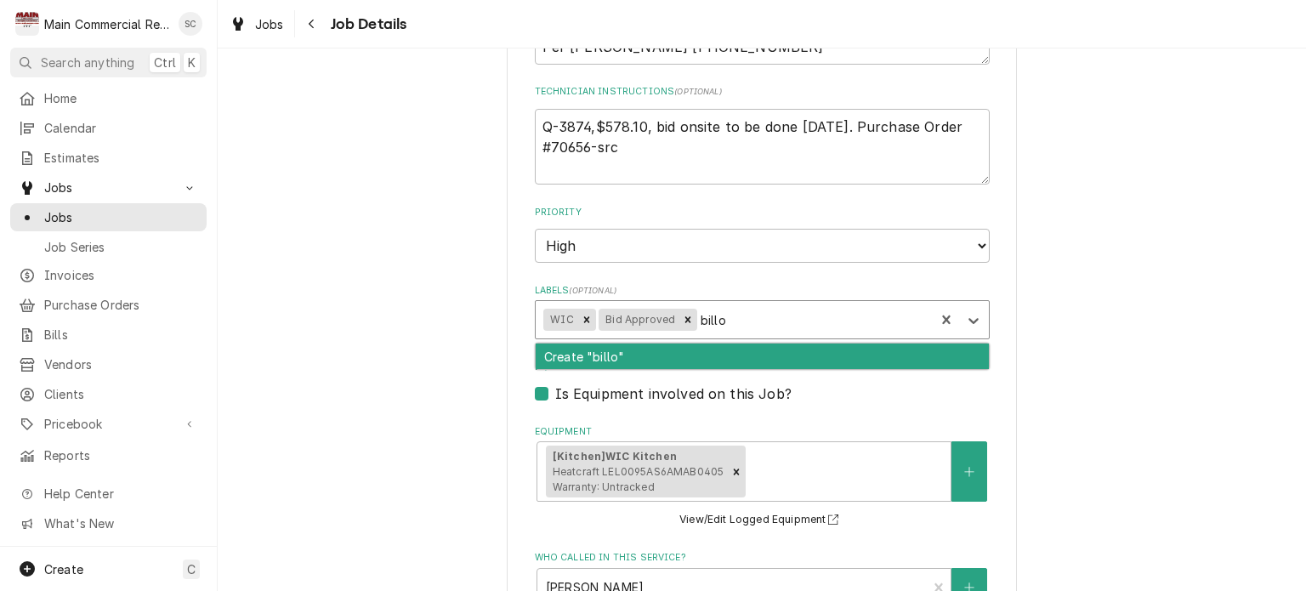
type input "bill"
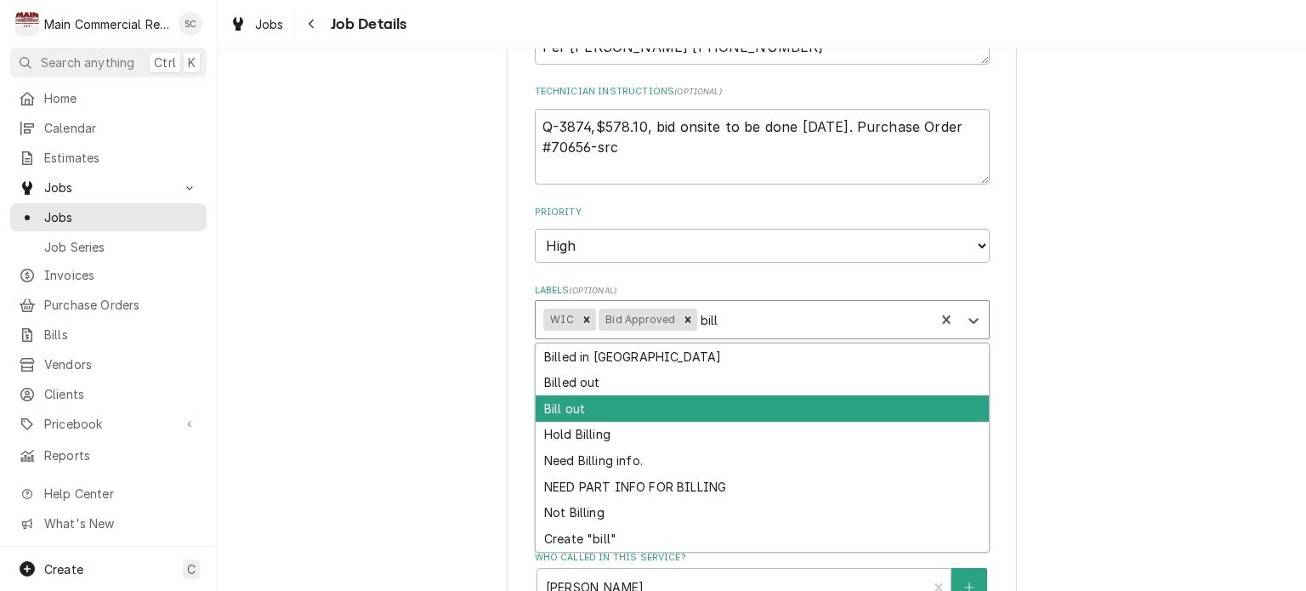
click at [671, 395] on div "Bill out" at bounding box center [762, 408] width 453 height 26
type textarea "x"
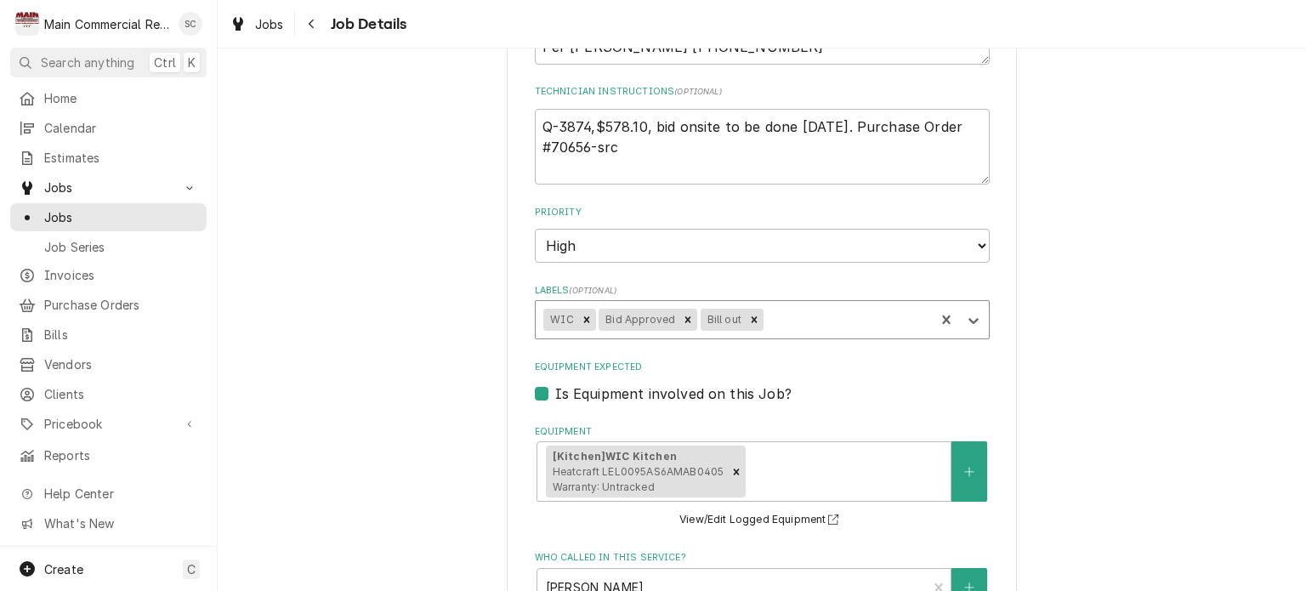
scroll to position [1121, 0]
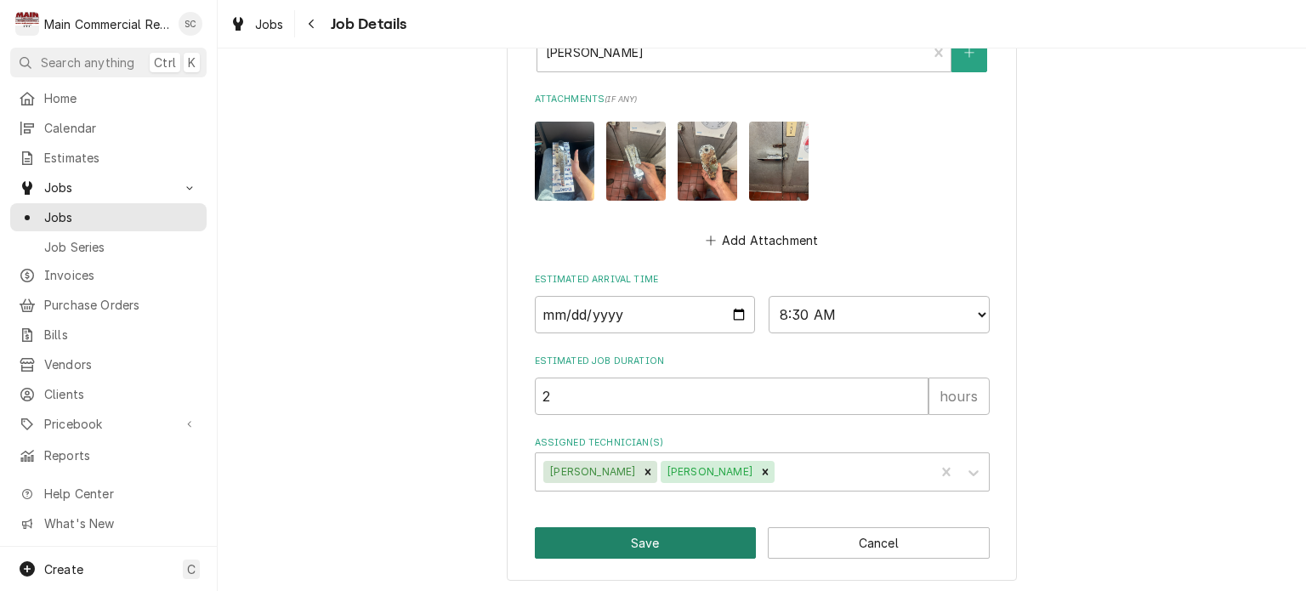
click at [667, 540] on button "Save" at bounding box center [646, 542] width 222 height 31
type textarea "x"
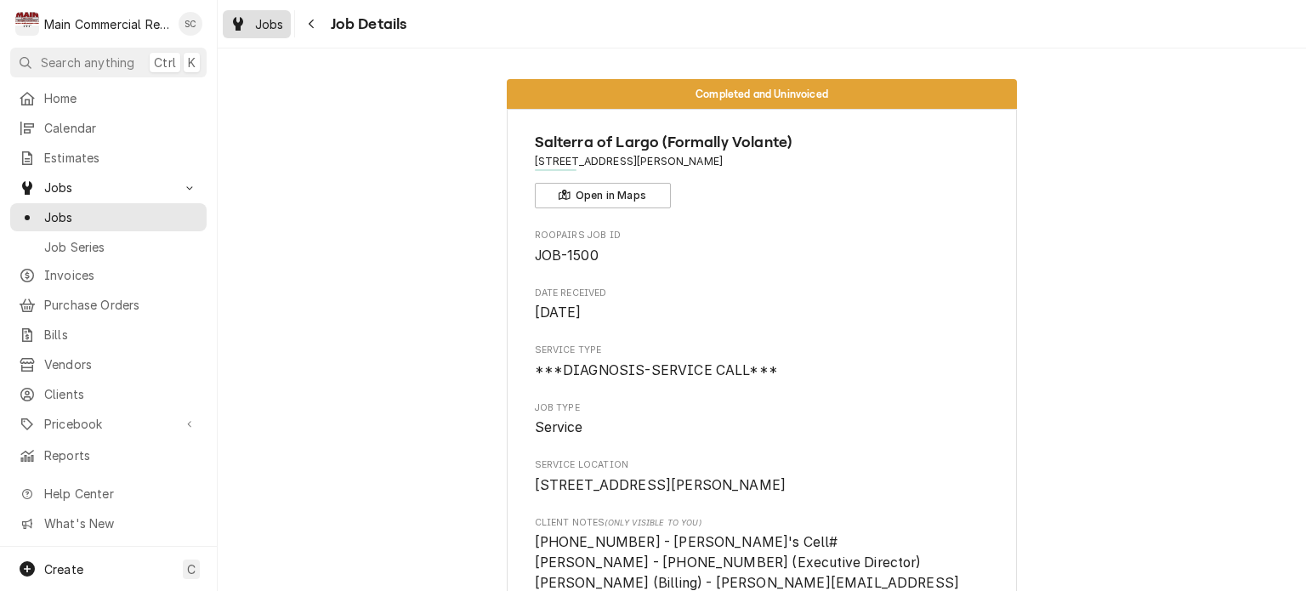
click at [262, 21] on span "Jobs" at bounding box center [269, 24] width 29 height 18
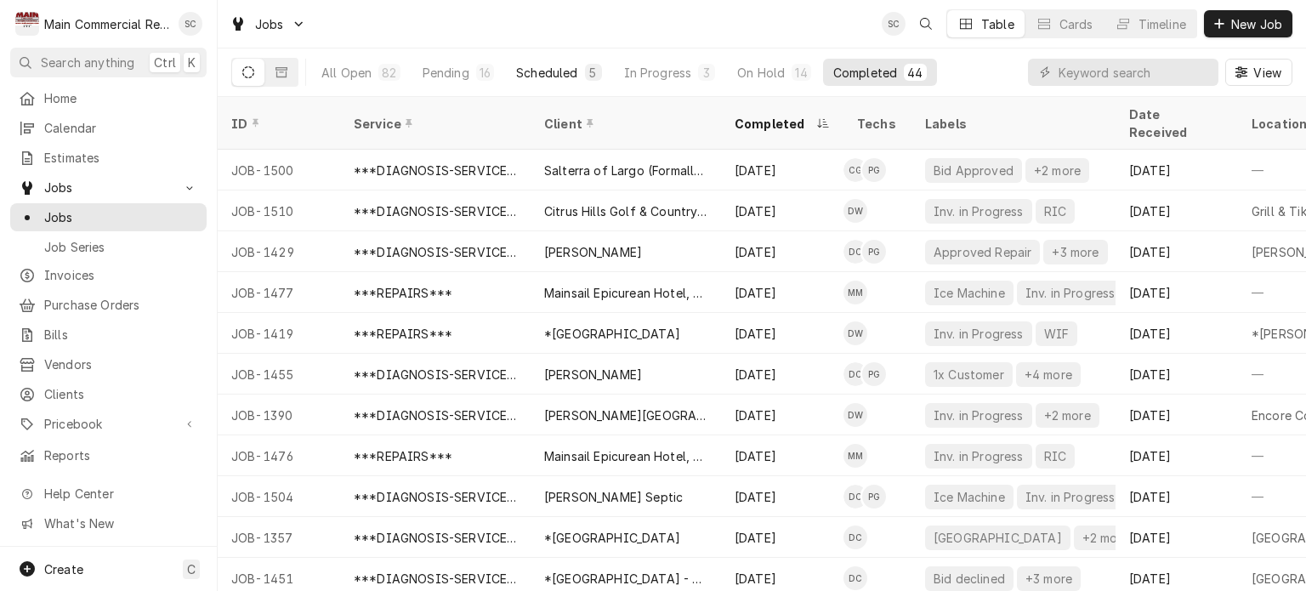
click at [585, 67] on div "5" at bounding box center [593, 72] width 17 height 17
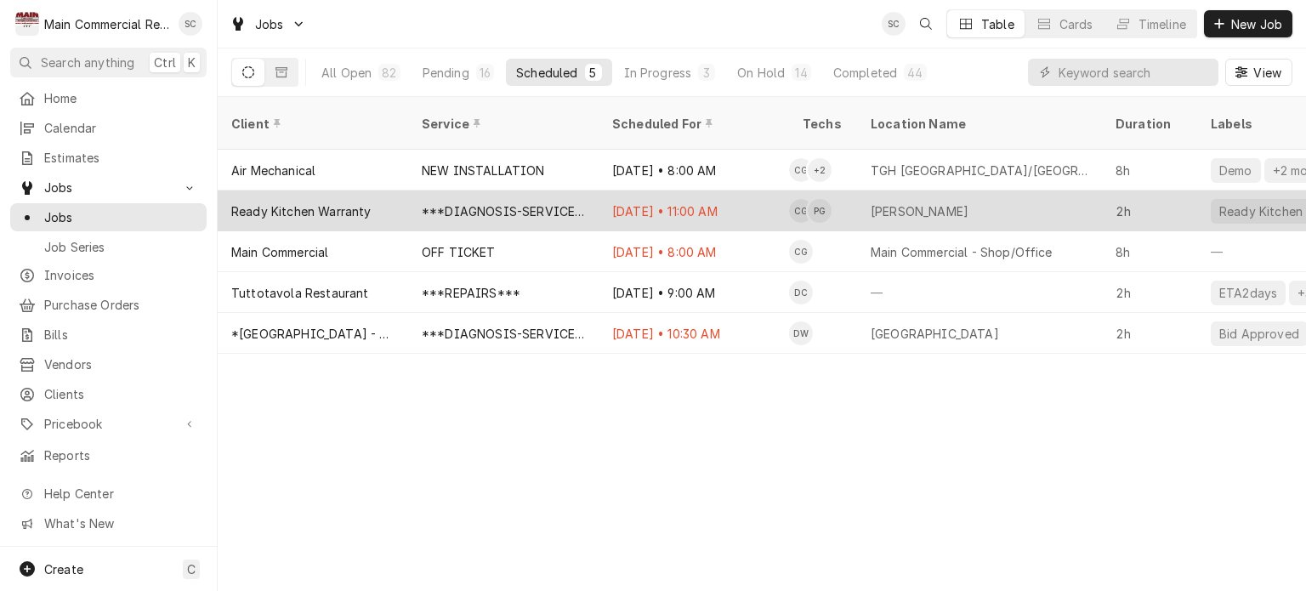
click at [585, 190] on div "***DIAGNOSIS-SERVICE CALL***" at bounding box center [503, 210] width 190 height 41
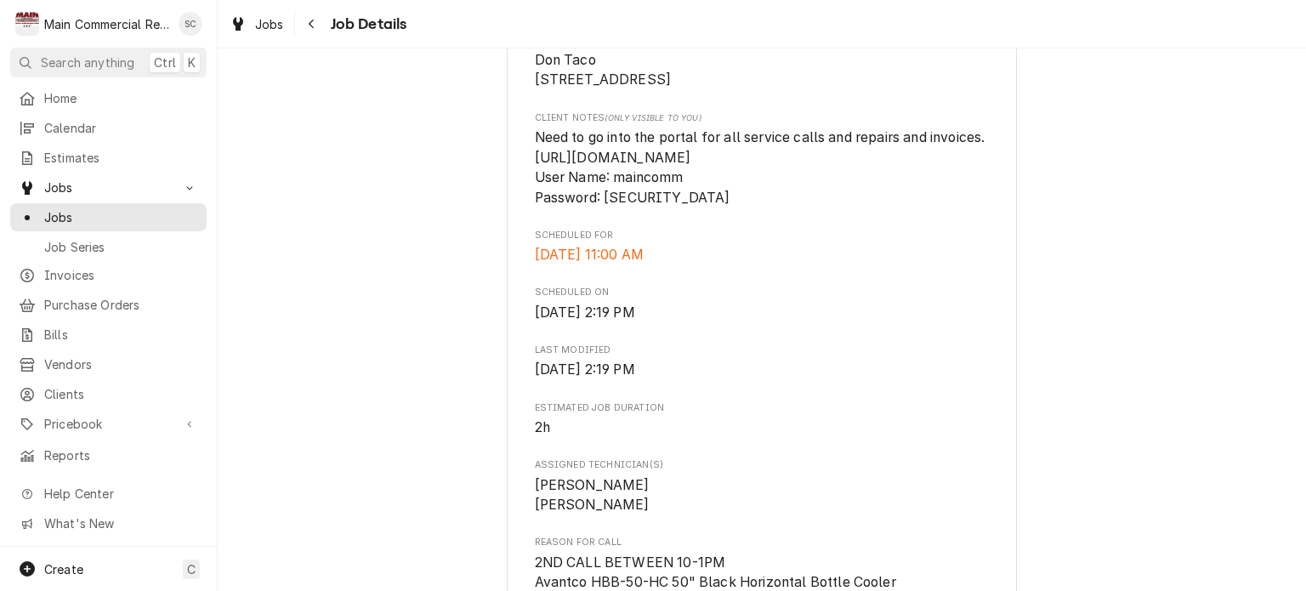
scroll to position [170, 0]
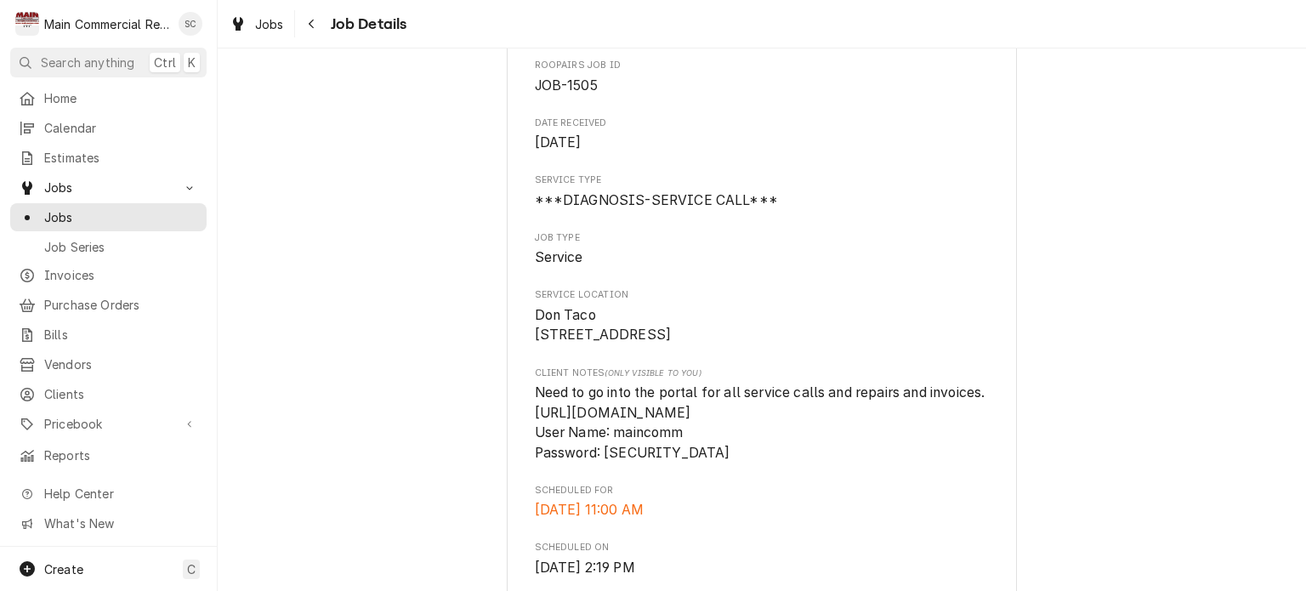
click at [250, 23] on div "Jobs" at bounding box center [256, 24] width 61 height 21
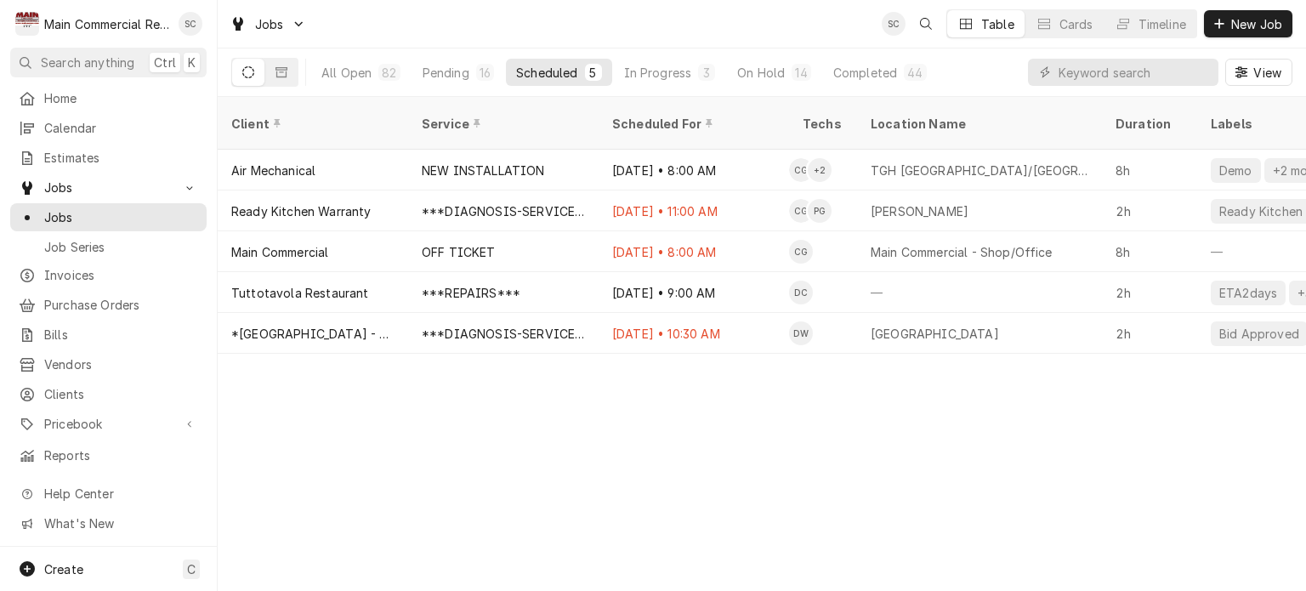
click at [706, 461] on div "Client Service Scheduled For Techs Location Name Duration Labels Status ID Prio…" at bounding box center [762, 344] width 1088 height 494
click at [803, 445] on div "Client Service Scheduled For Techs Location Name Duration Labels Status ID Prio…" at bounding box center [762, 344] width 1088 height 494
click at [856, 74] on div "Completed" at bounding box center [865, 73] width 64 height 18
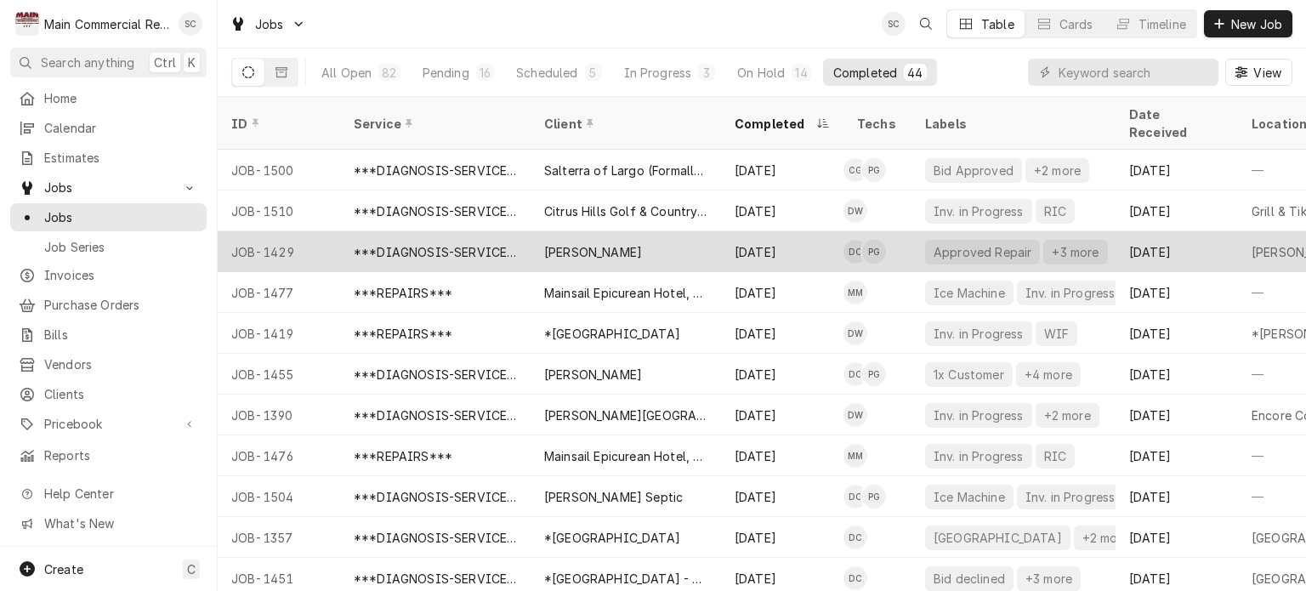
click at [646, 232] on div "[PERSON_NAME]" at bounding box center [626, 251] width 190 height 41
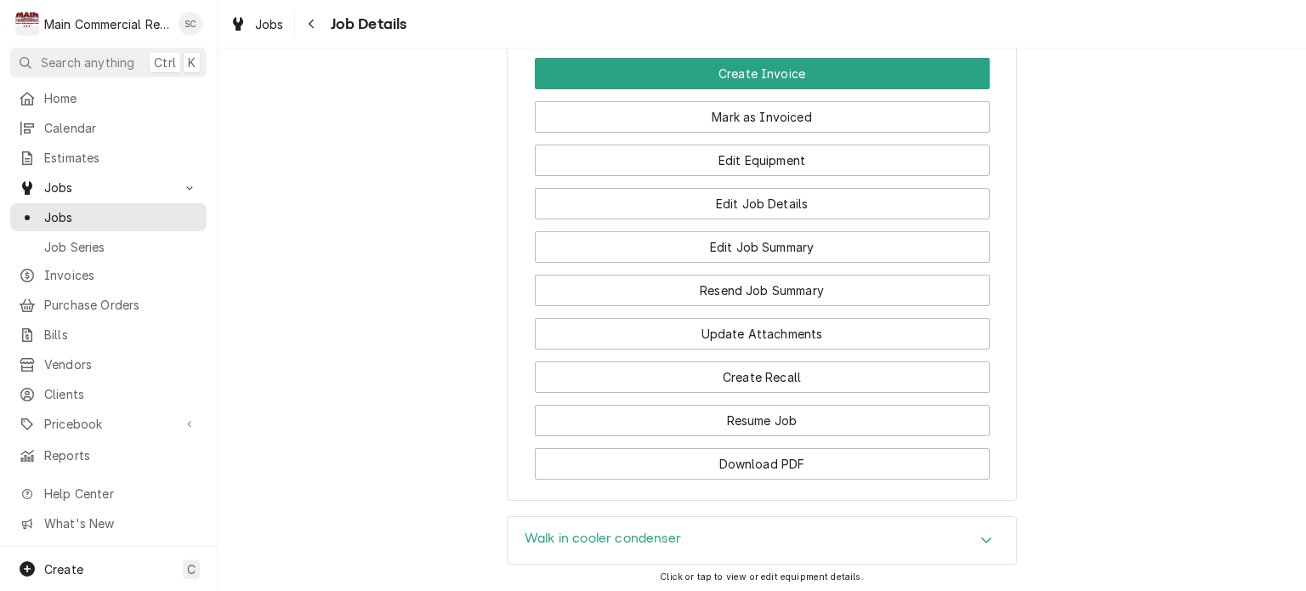
scroll to position [1999, 0]
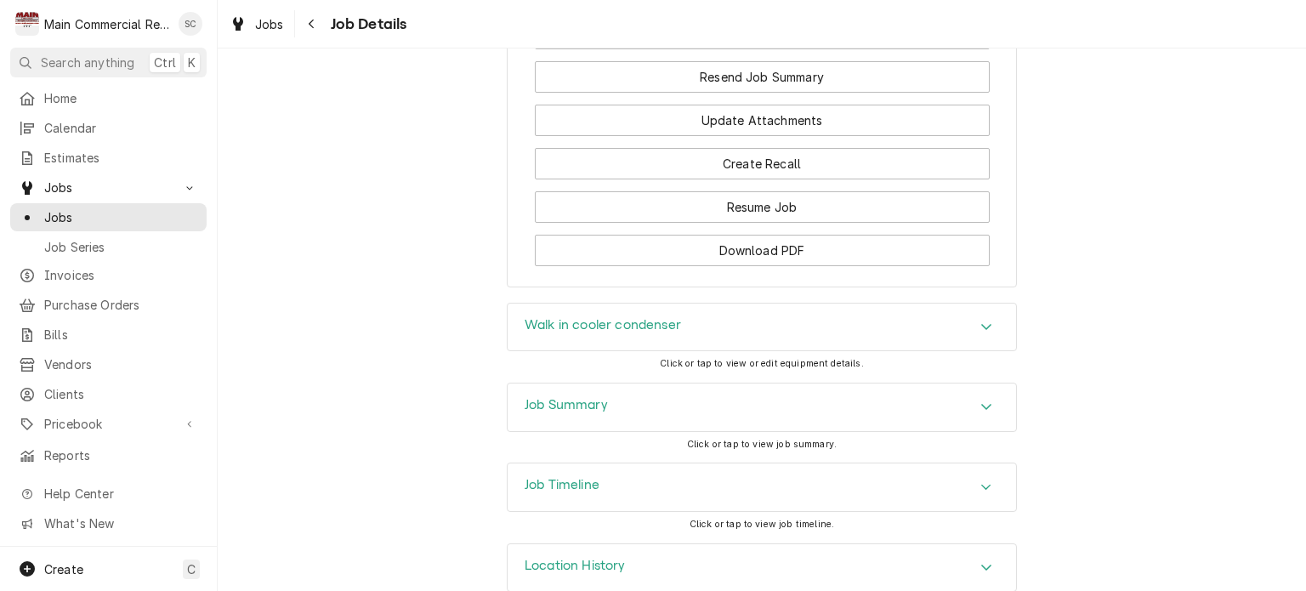
click at [973, 397] on div "Accordion Header" at bounding box center [986, 407] width 26 height 20
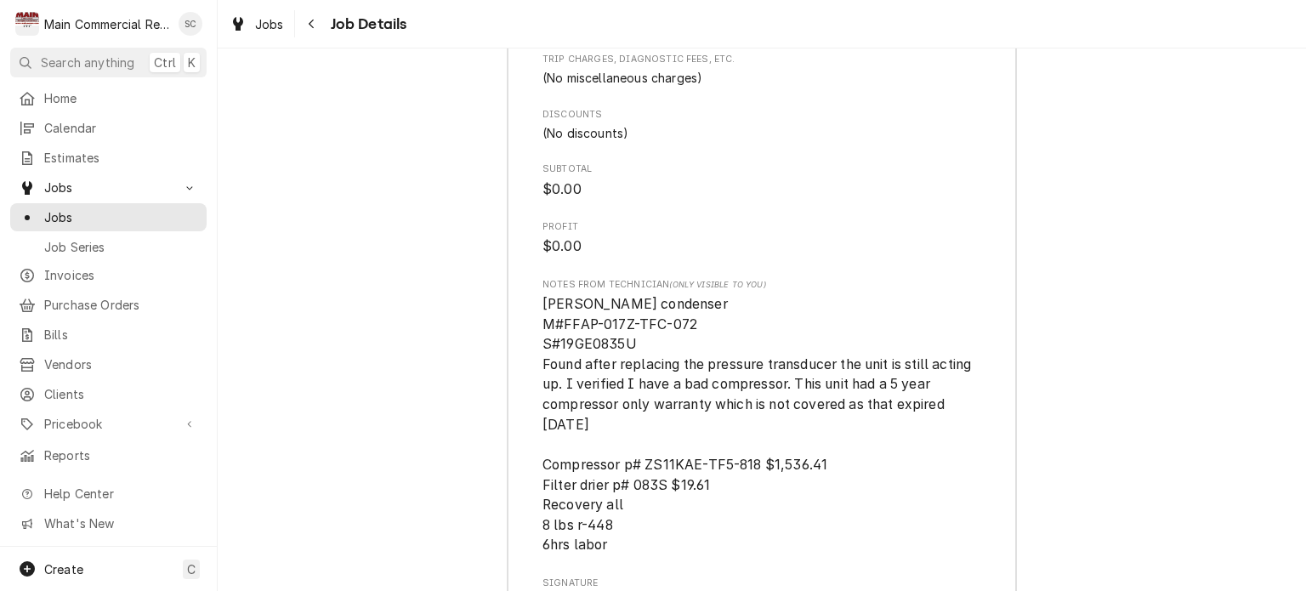
scroll to position [4225, 0]
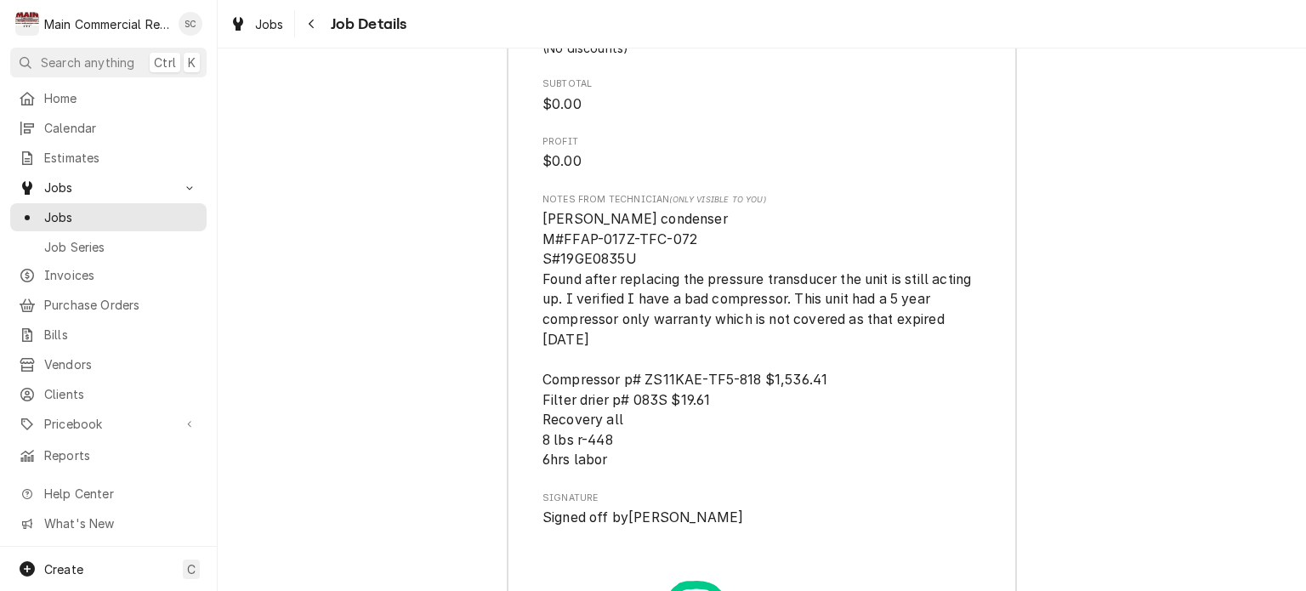
drag, startPoint x: 622, startPoint y: 411, endPoint x: 515, endPoint y: 154, distance: 278.2
click at [718, 311] on span "Copeland condenser M#FFAP-017Z-TFC-072 S#19GE0835U Found after replacing the pr…" at bounding box center [761, 338] width 439 height 261
drag, startPoint x: 661, startPoint y: 366, endPoint x: 627, endPoint y: 366, distance: 33.2
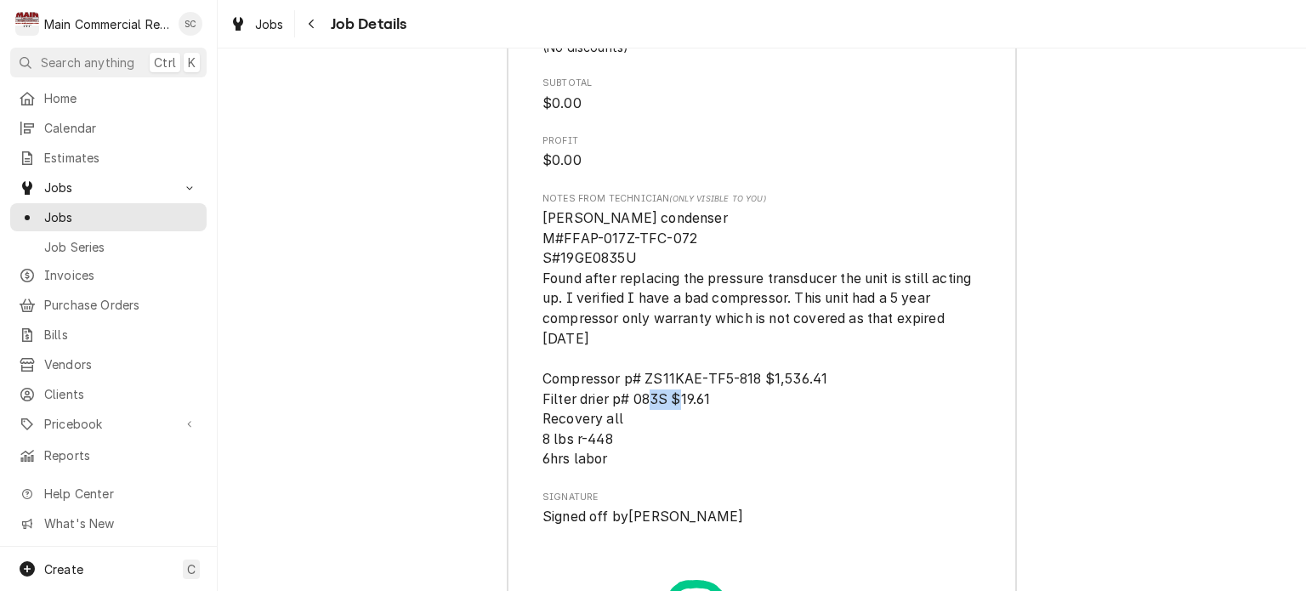
click at [627, 366] on span "Copeland condenser M#FFAP-017Z-TFC-072 S#19GE0835U Found after replacing the pr…" at bounding box center [758, 339] width 432 height 258
copy span "083S"
click at [835, 366] on span "Copeland condenser M#FFAP-017Z-TFC-072 S#19GE0835U Found after replacing the pr…" at bounding box center [761, 338] width 439 height 261
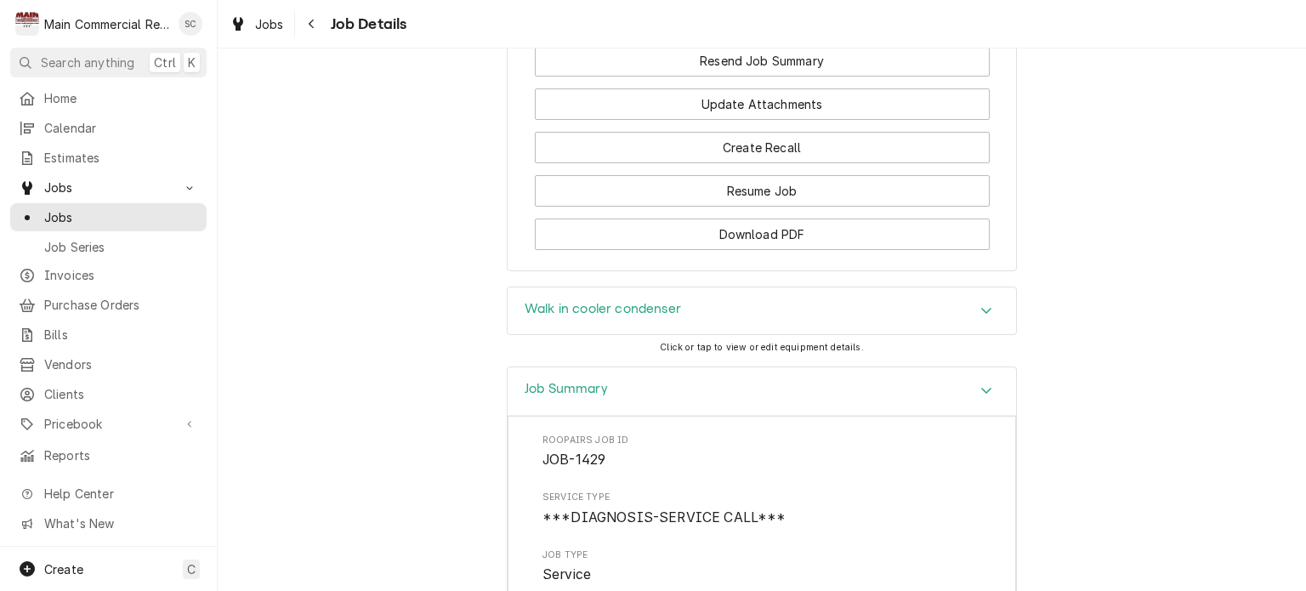
scroll to position [1675, 0]
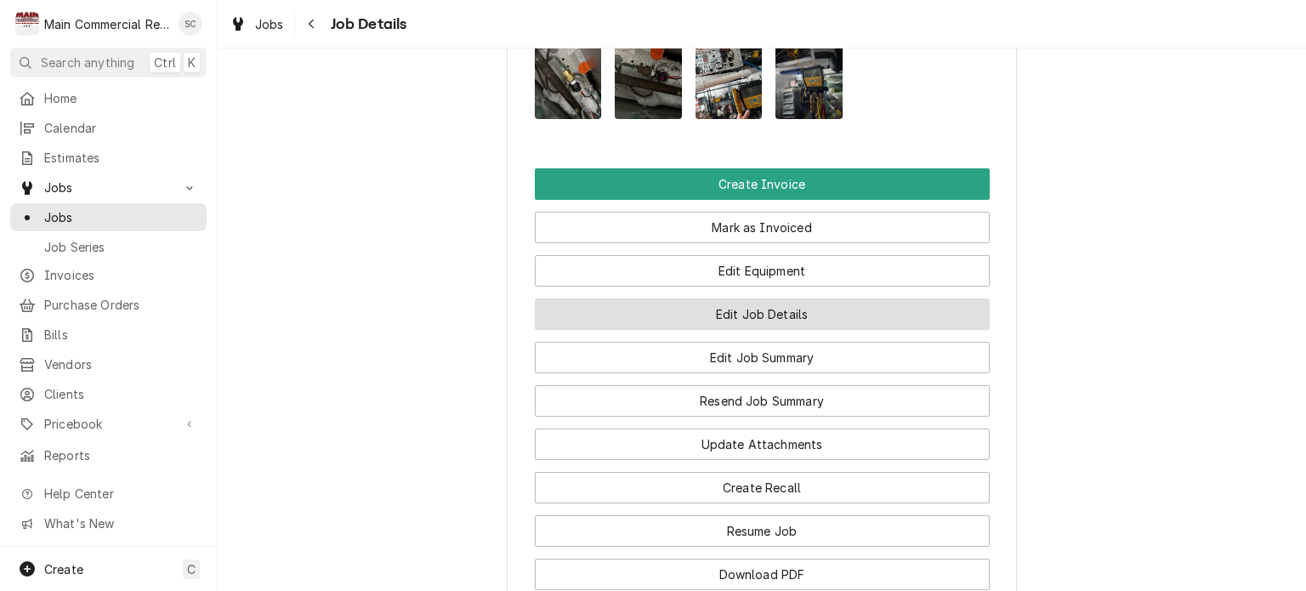
click at [810, 298] on button "Edit Job Details" at bounding box center [762, 313] width 455 height 31
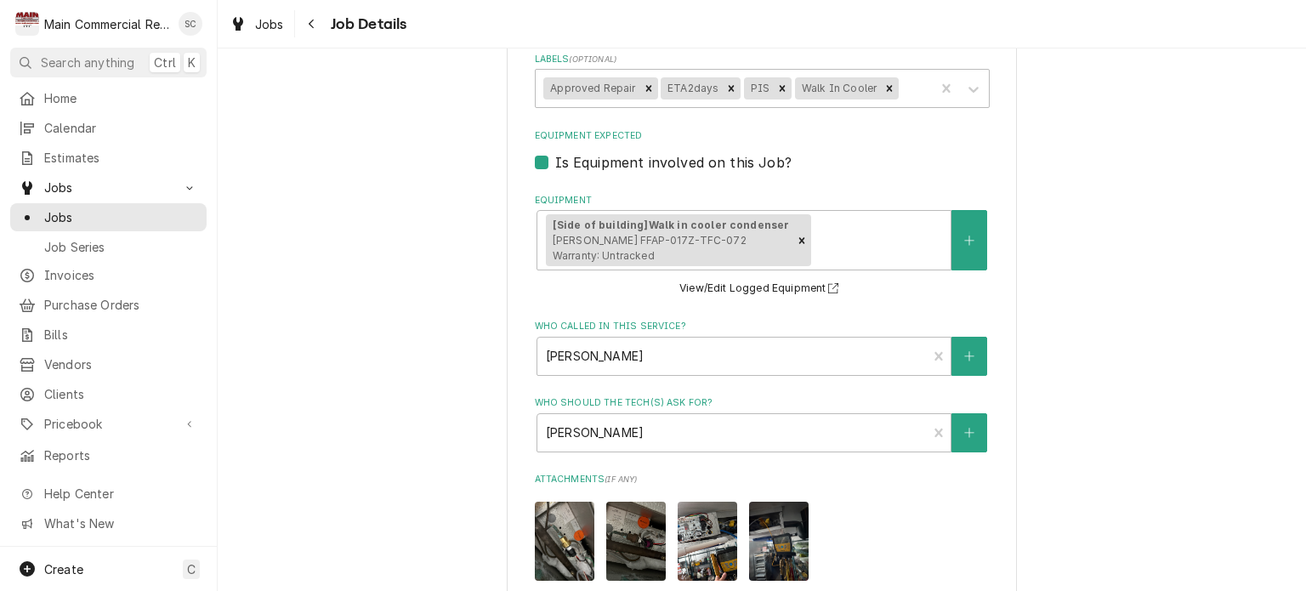
scroll to position [425, 0]
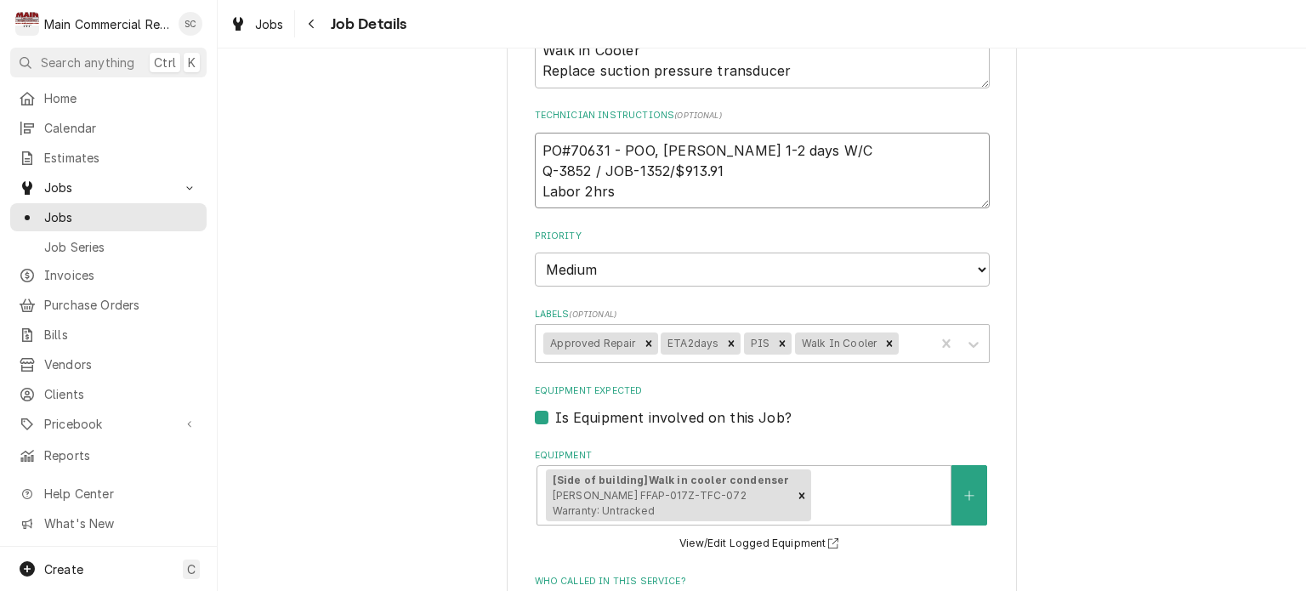
click at [536, 148] on textarea "PO#70631 - POO, [PERSON_NAME] 1-2 days W/C Q-3852 / JOB-1352/$913.91 Labor 2hrs" at bounding box center [762, 171] width 455 height 77
type textarea "x"
type textarea "PO#70631 - POO, [PERSON_NAME] 1-2 days W/C Q-3852 / JOB-1352/$913.91 Labor 2hrs"
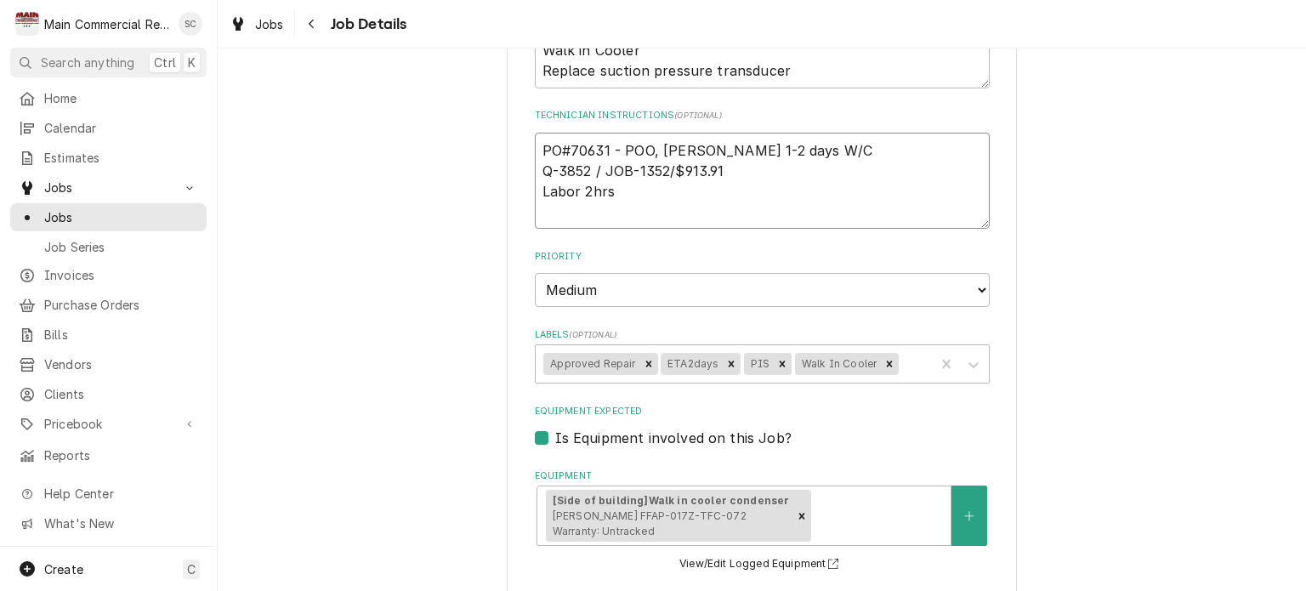
type textarea "x"
type textarea "Q PO#70631 - POO, [PERSON_NAME] 1-2 days W/C Q-3852 / JOB-1352/$913.91 Labor 2h…"
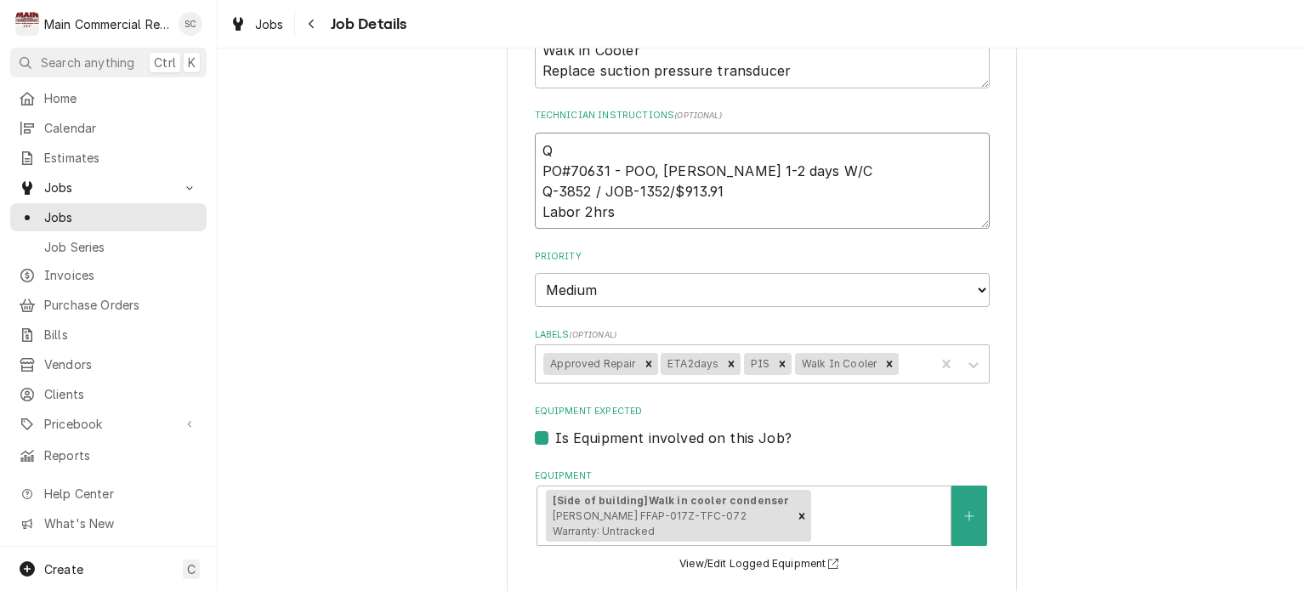
type textarea "x"
type textarea "Q- PO#70631 - POO, [PERSON_NAME] 1-2 days W/C Q-3852 / JOB-1352/$913.91 Labor 2…"
type textarea "x"
type textarea "Q-3 PO#70631 - POO, [PERSON_NAME] 1-2 days W/C Q-3852 / JOB-1352/$913.91 Labor …"
type textarea "x"
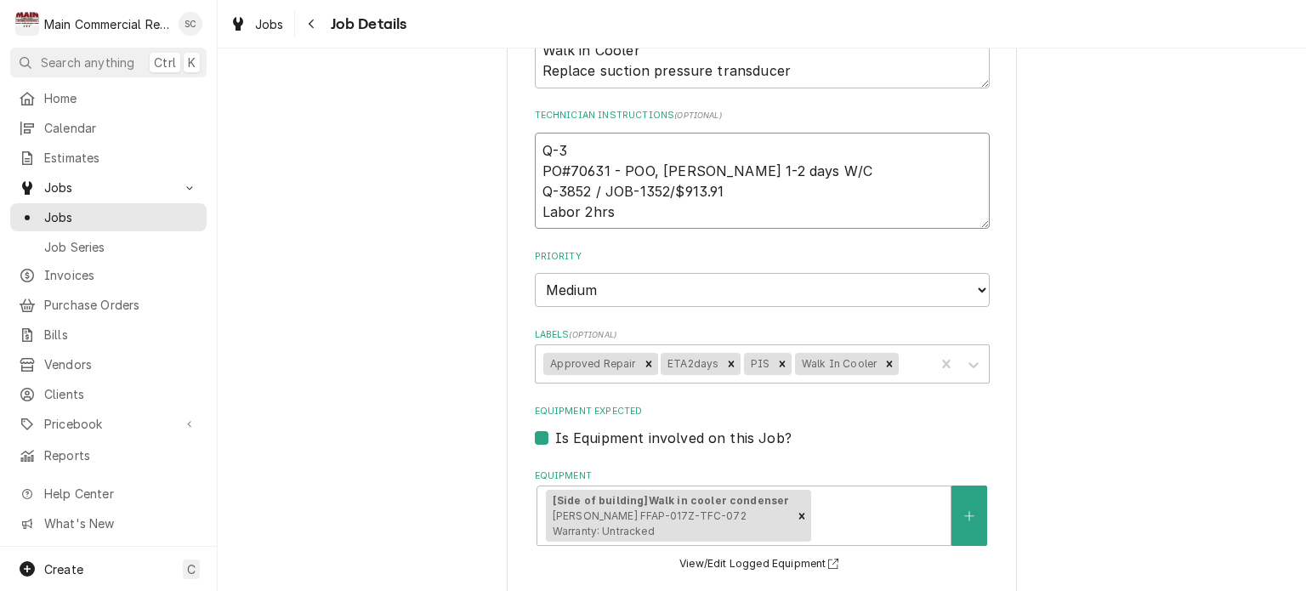
type textarea "Q-38 PO#70631 - POO, [PERSON_NAME] 1-2 days W/C Q-3852 / JOB-1352/$913.91 Labor…"
type textarea "x"
type textarea "Q-387 PO#70631 - POO, [PERSON_NAME] 1-2 days W/C Q-3852 / JOB-1352/$913.91 Labo…"
type textarea "x"
type textarea "Q-3875 PO#70631 - POO, [PERSON_NAME] 1-2 days W/C Q-3852 / JOB-1352/$913.91 Lab…"
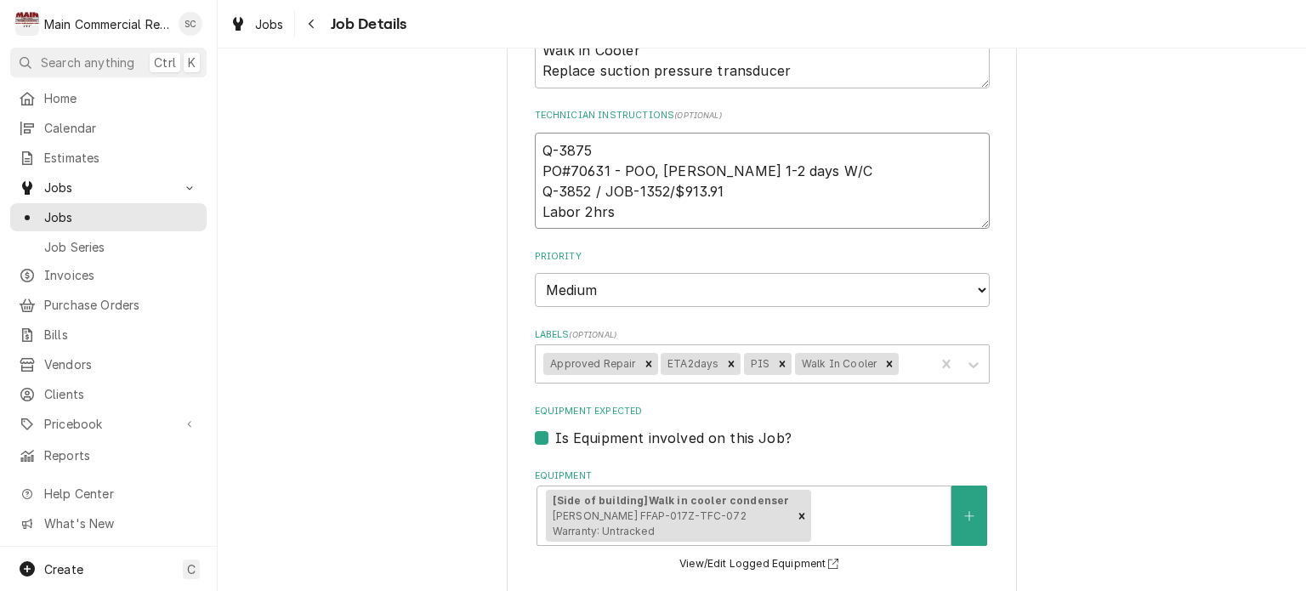
type textarea "x"
type textarea "Q-3875, PO#70631 - POO, [PERSON_NAME] 1-2 days W/C Q-3852 / JOB-1352/$913.91 La…"
type textarea "x"
type textarea "Q-3875,$ PO#70631 - POO, [PERSON_NAME] 1-2 days W/C Q-3852 / JOB-1352/$913.91 L…"
type textarea "x"
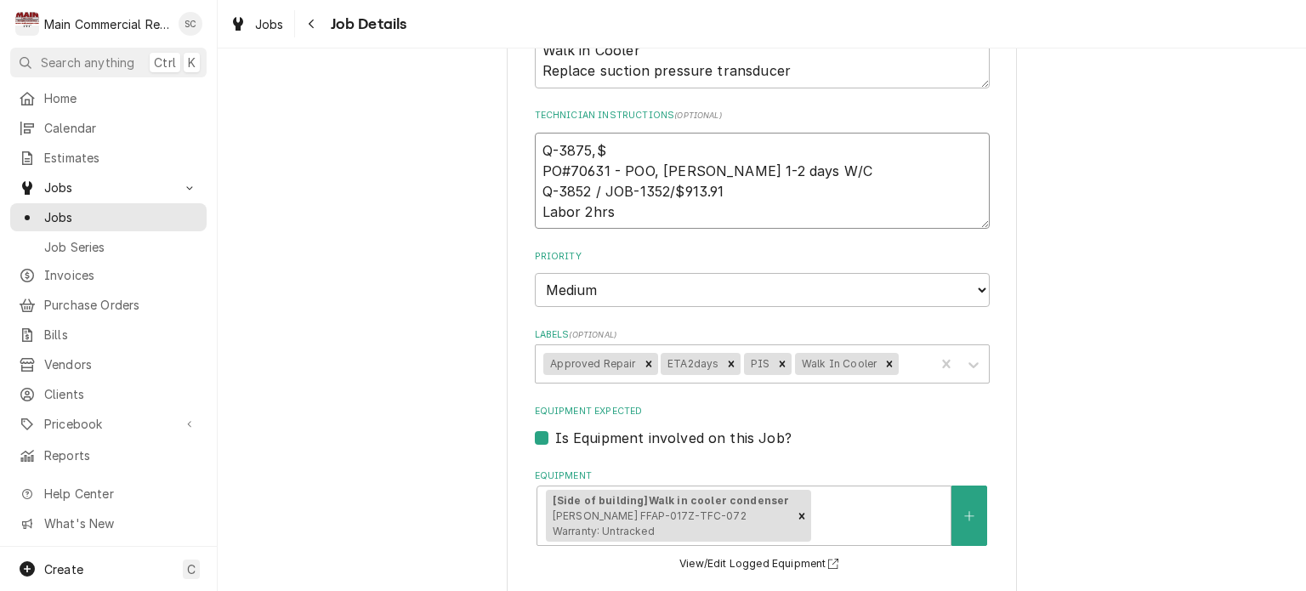
type textarea "Q-3875,$3 PO#70631 - POO, [PERSON_NAME] 1-2 days W/C Q-3852 / JOB-1352/$913.91 …"
type textarea "x"
type textarea "Q-3875,$3, PO#70631 - POO, [PERSON_NAME] 1-2 days W/C Q-3852 / JOB-1352/$913.91…"
type textarea "x"
type textarea "Q-3875,$3,3 PO#70631 - POO, [PERSON_NAME] 1-2 days W/C Q-3852 / JOB-1352/$913.9…"
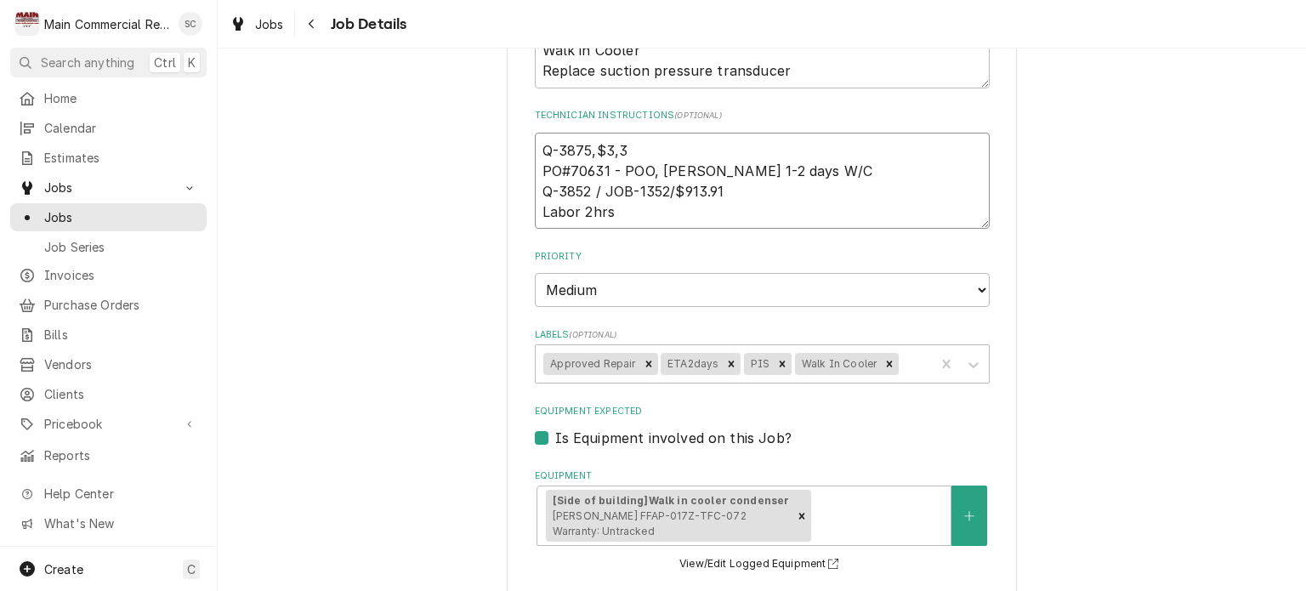
type textarea "x"
type textarea "Q-3875,$3,37 PO#70631 - POO, Johnstone 1-2 days W/C Q-3852 / JOB-1352/$913.91 L…"
type textarea "x"
type textarea "Q-3875,$3,372 PO#70631 - POO, Johnstone 1-2 days W/C Q-3852 / JOB-1352/$913.91 …"
type textarea "x"
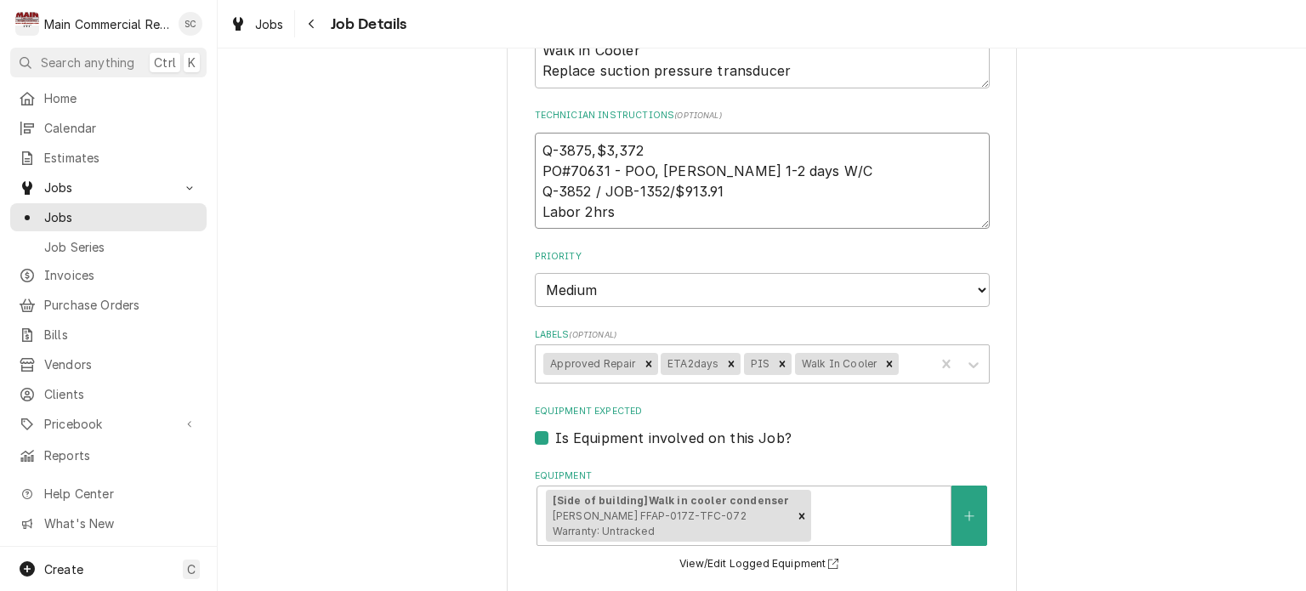
type textarea "Q-3875,$3,372. PO#70631 - POO, Johnstone 1-2 days W/C Q-3852 / JOB-1352/$913.91…"
type textarea "x"
type textarea "Q-3875,$3,372.3 PO#70631 - POO, Johnstone 1-2 days W/C Q-3852 / JOB-1352/$913.9…"
type textarea "x"
type textarea "Q-3875,$3,372.31 PO#70631 - POO, Johnstone 1-2 days W/C Q-3852 / JOB-1352/$913.…"
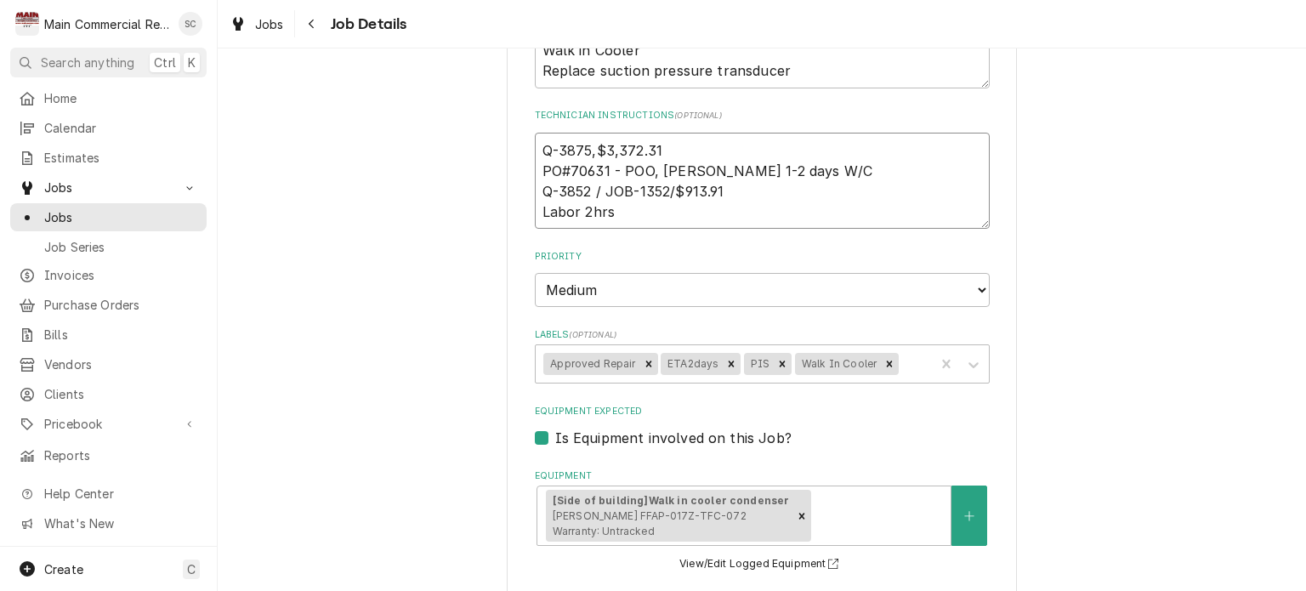
type textarea "x"
type textarea "Q-3875,$3,372.31 PO#70631 - POO, Johnstone 1-2 days W/C Q-3852 / JOB-1352/$913.…"
type textarea "x"
type textarea "Q-3875,$3,372.31 s PO#70631 - POO, Johnstone 1-2 days W/C Q-3852 / JOB-1352/$91…"
type textarea "x"
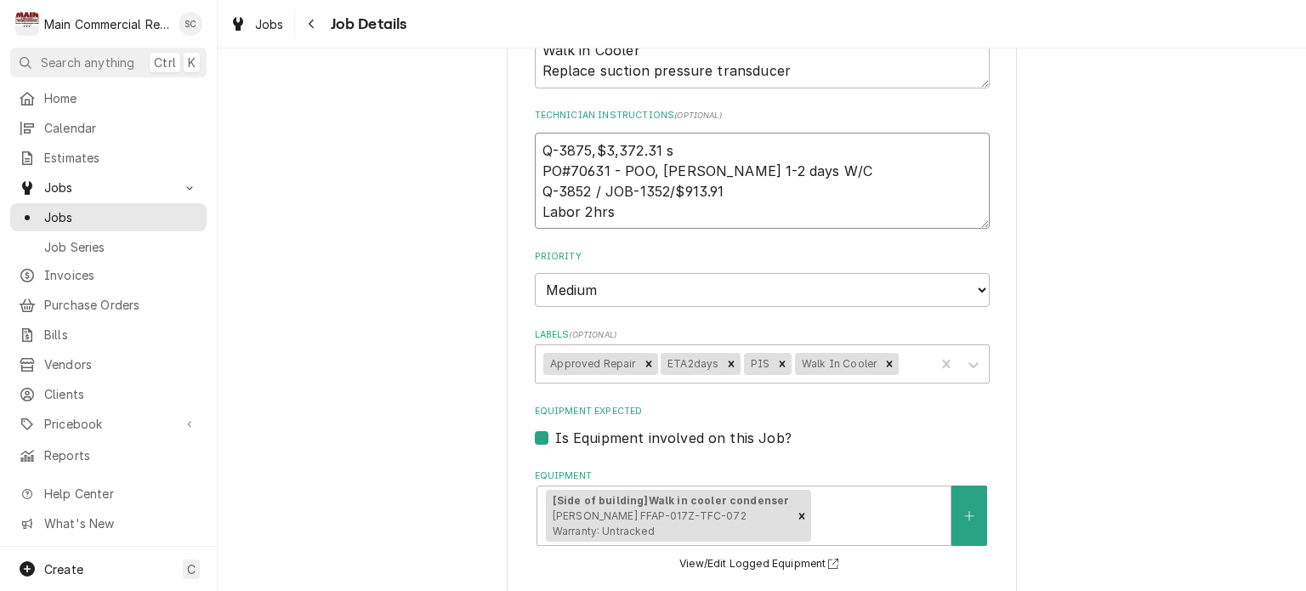
type textarea "Q-3875,$3,372.31 se PO#70631 - POO, Johnstone 1-2 days W/C Q-3852 / JOB-1352/$9…"
type textarea "x"
type textarea "Q-3875,$3,372.31 sen PO#70631 - POO, Johnstone 1-2 days W/C Q-3852 / JOB-1352/$…"
type textarea "x"
type textarea "Q-3875,$3,372.31 sent PO#70631 - POO, Johnstone 1-2 days W/C Q-3852 / JOB-1352/…"
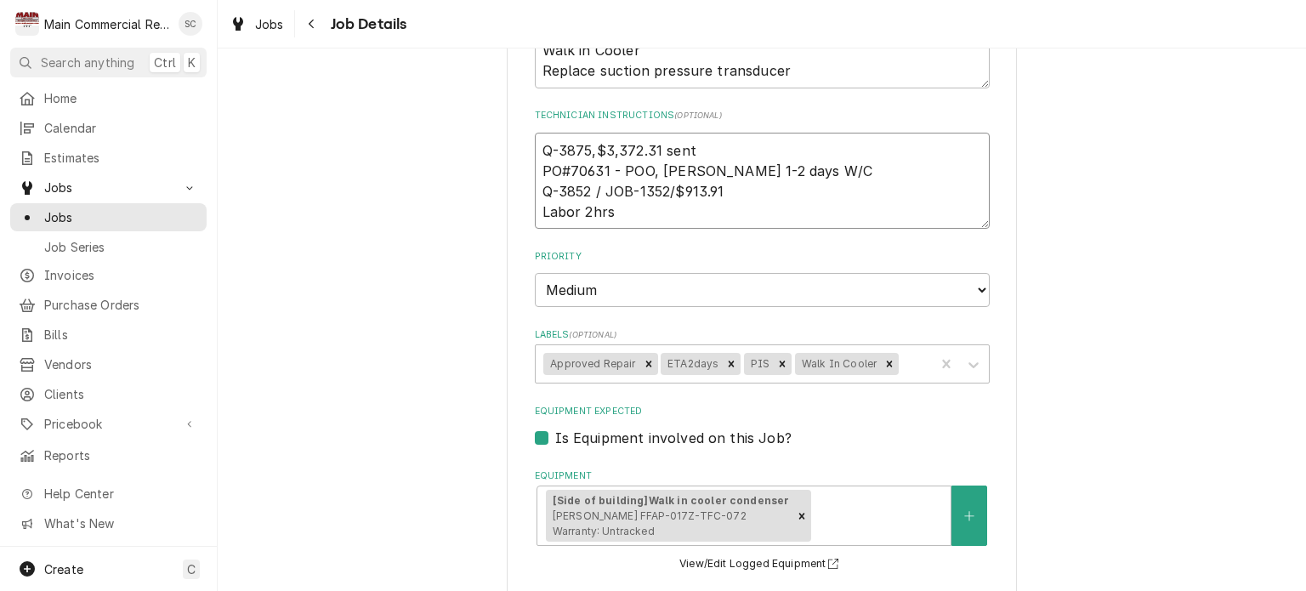
type textarea "x"
type textarea "Q-3875,$3,372.31 sent PO#70631 - POO, Johnstone 1-2 days W/C Q-3852 / JOB-1352/…"
type textarea "x"
type textarea "Q-3875,$3,372.31 sent f PO#70631 - POO, Johnstone 1-2 days W/C Q-3852 / JOB-135…"
type textarea "x"
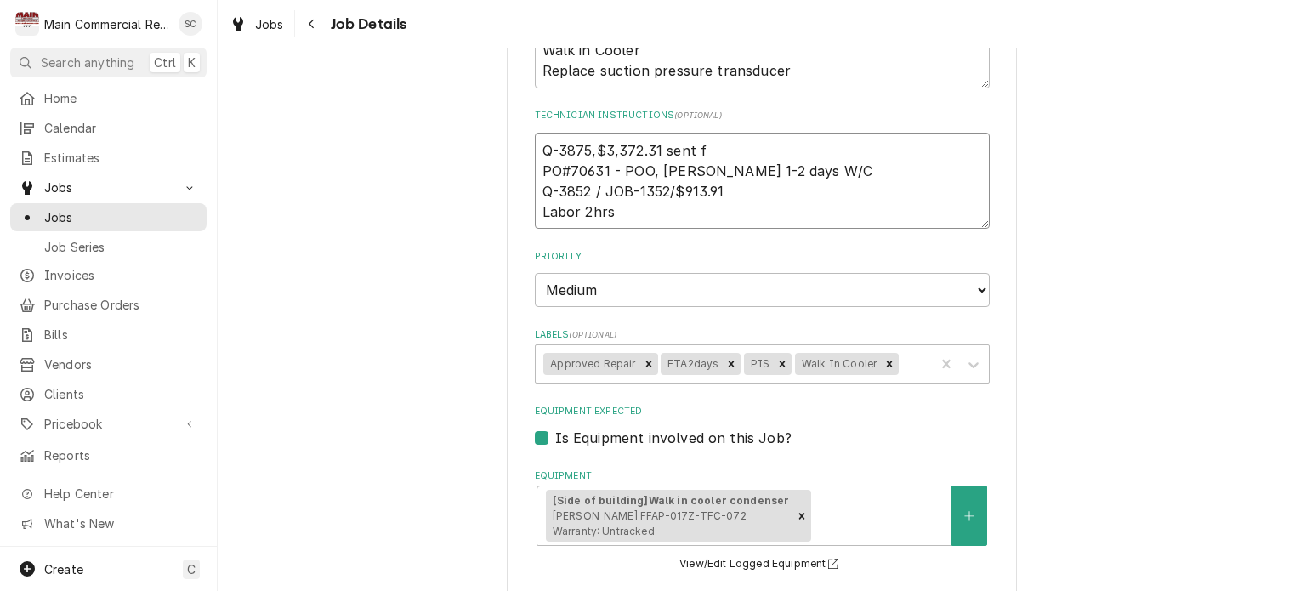
type textarea "Q-3875,$3,372.31 sent fo PO#70631 - POO, Johnstone 1-2 days W/C Q-3852 / JOB-13…"
type textarea "x"
type textarea "Q-3875,$3,372.31 sent for PO#70631 - POO, Johnstone 1-2 days W/C Q-3852 / JOB-1…"
type textarea "x"
type textarea "Q-3875,$3,372.31 sent for PO#70631 - POO, Johnstone 1-2 days W/C Q-3852 / JOB-1…"
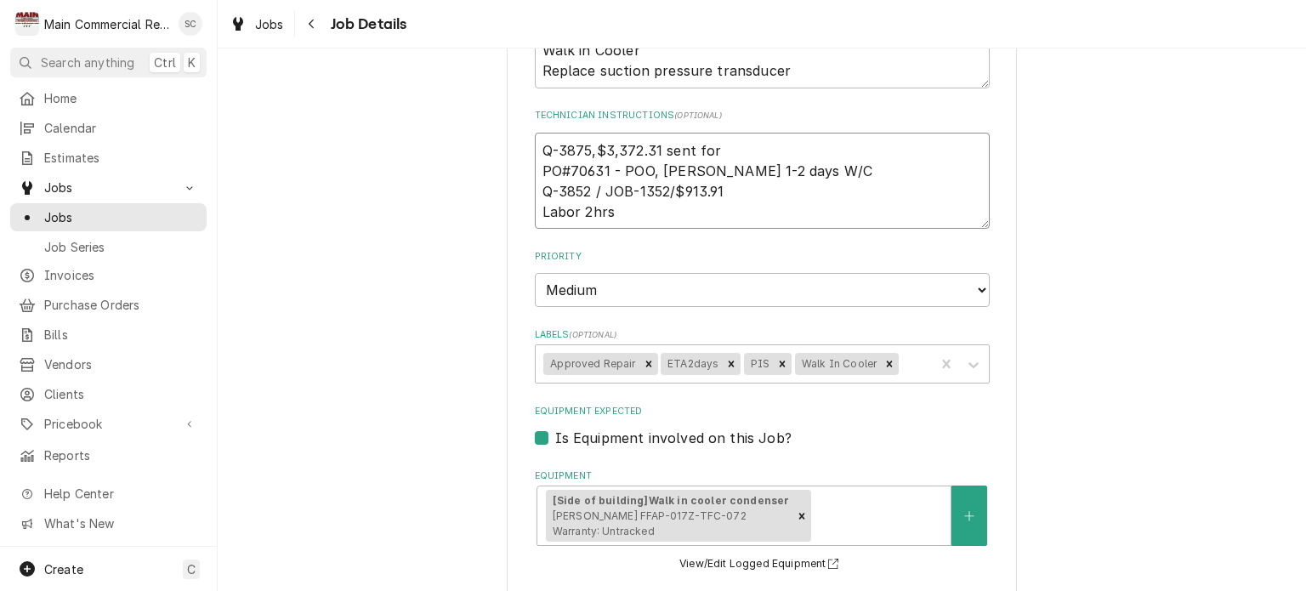
type textarea "x"
type textarea "Q-3875,$3,372.31 sent for c PO#70631 - POO, Johnstone 1-2 days W/C Q-3852 / JOB…"
type textarea "x"
type textarea "Q-3875,$3,372.31 sent for co PO#70631 - POO, Johnstone 1-2 days W/C Q-3852 / JO…"
type textarea "x"
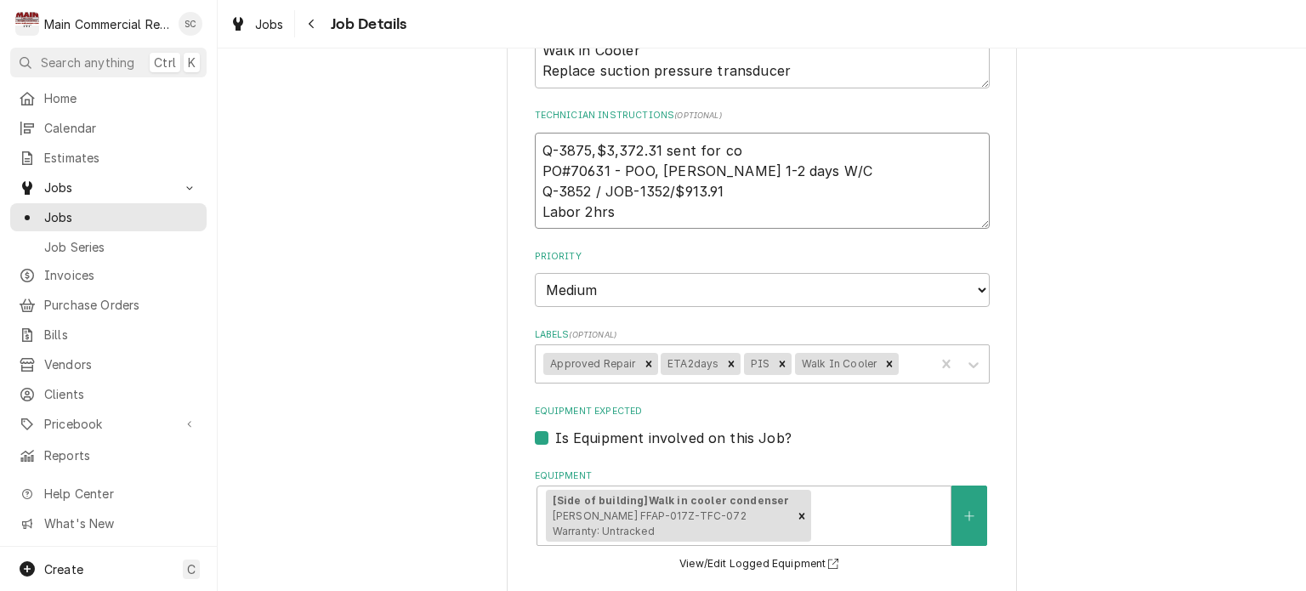
type textarea "Q-3875,$3,372.31 sent for com PO#70631 - POO, Johnstone 1-2 days W/C Q-3852 / J…"
type textarea "x"
type textarea "Q-3875,$3,372.31 sent for comp PO#70631 - POO, Johnstone 1-2 days W/C Q-3852 / …"
type textarea "x"
type textarea "Q-3875,$3,372.31 sent for com PO#70631 - POO, Johnstone 1-2 days W/C Q-3852 / J…"
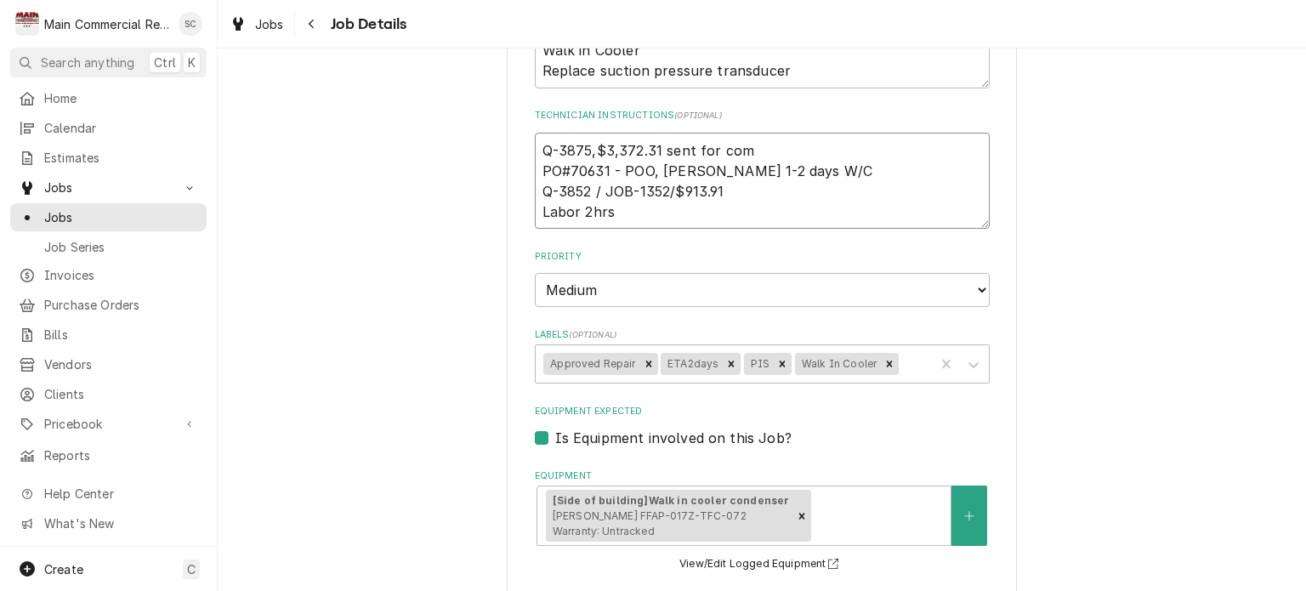
type textarea "x"
type textarea "Q-3875,$3,372.31 sent for co PO#70631 - POO, Johnstone 1-2 days W/C Q-3852 / JO…"
type textarea "x"
type textarea "Q-3875,$3,372.31 sent for c PO#70631 - POO, Johnstone 1-2 days W/C Q-3852 / JOB…"
type textarea "x"
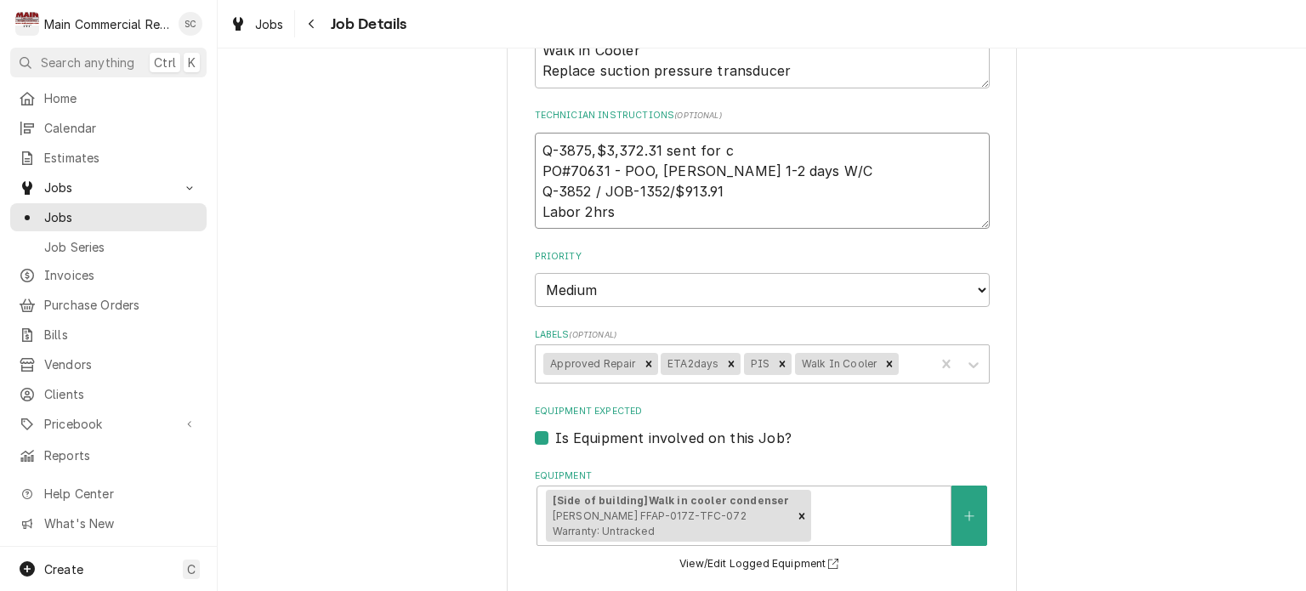
type textarea "Q-3875,$3,372.31 sent for PO#70631 - POO, Johnstone 1-2 days W/C Q-3852 / JOB-1…"
type textarea "x"
type textarea "Q-3875,$3,372.31 sent for f PO#70631 - POO, Johnstone 1-2 days W/C Q-3852 / JOB…"
type textarea "x"
type textarea "Q-3875,$3,372.31 sent for fu PO#70631 - POO, Johnstone 1-2 days W/C Q-3852 / JO…"
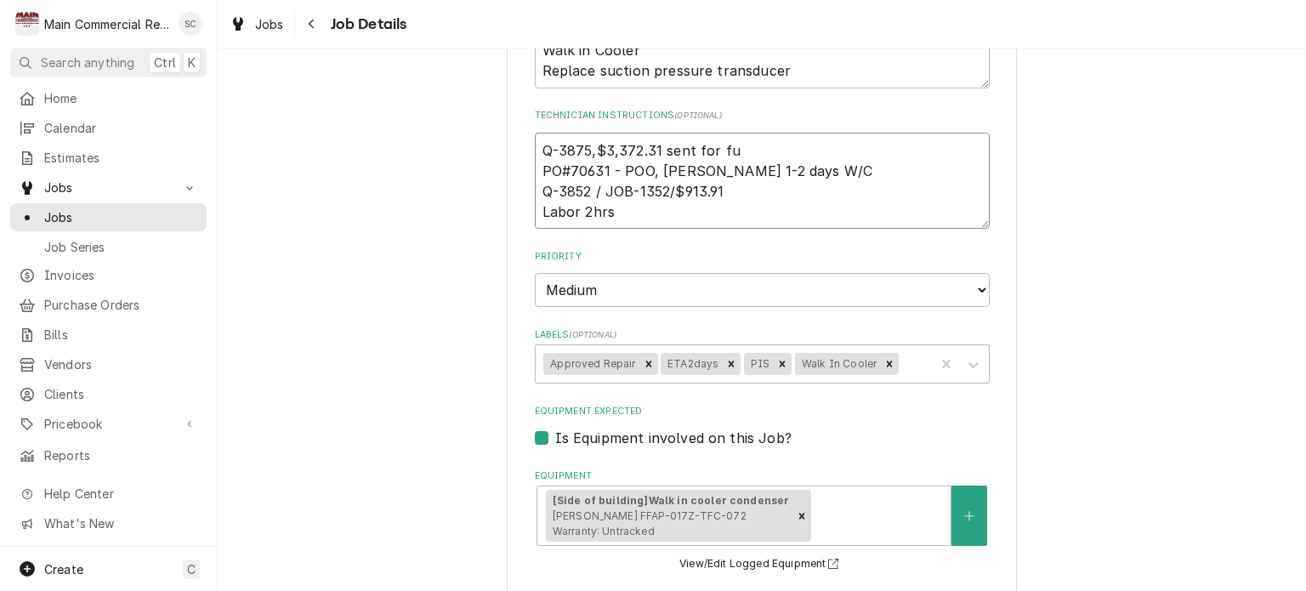
type textarea "x"
type textarea "Q-3875,$3,372.31 sent for fur PO#70631 - POO, Johnstone 1-2 days W/C Q-3852 / J…"
type textarea "x"
type textarea "Q-3875,$3,372.31 sent for furt PO#70631 - POO, Johnstone 1-2 days W/C Q-3852 / …"
type textarea "x"
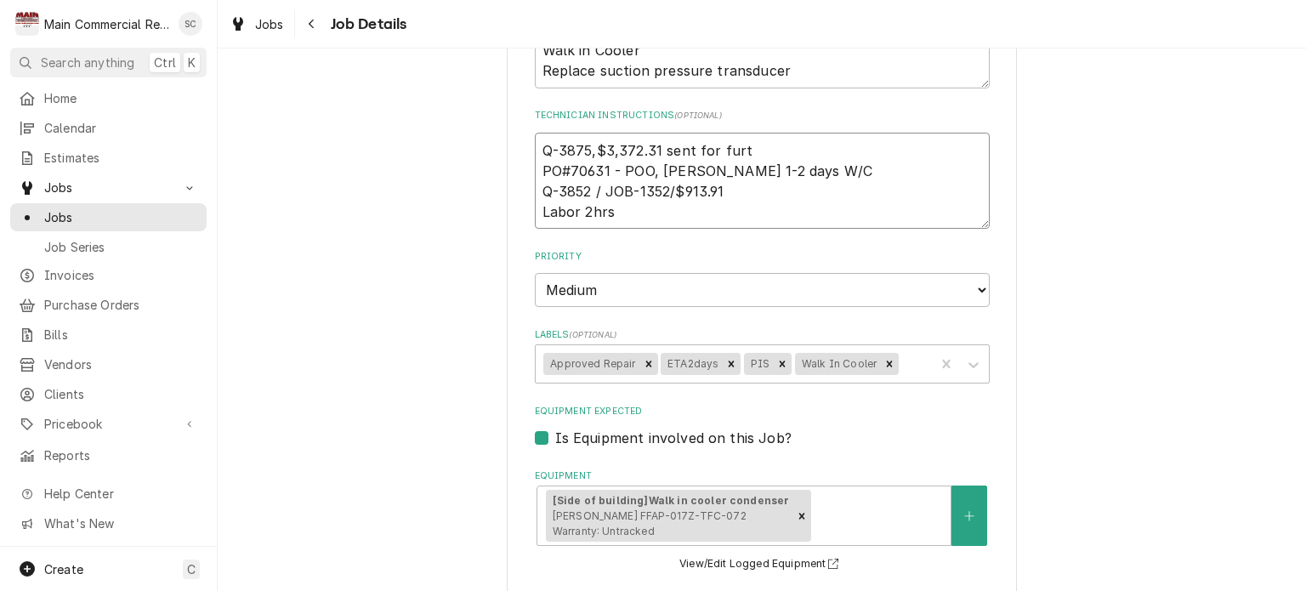
type textarea "Q-3875,$3,372.31 sent for furth PO#70631 - POO, Johnstone 1-2 days W/C Q-3852 /…"
type textarea "x"
type textarea "Q-3875,$3,372.31 sent for furthe PO#70631 - POO, Johnstone 1-2 days W/C Q-3852 …"
type textarea "x"
type textarea "Q-3875,$3,372.31 sent for further PO#70631 - POO, Johnstone 1-2 days W/C Q-3852…"
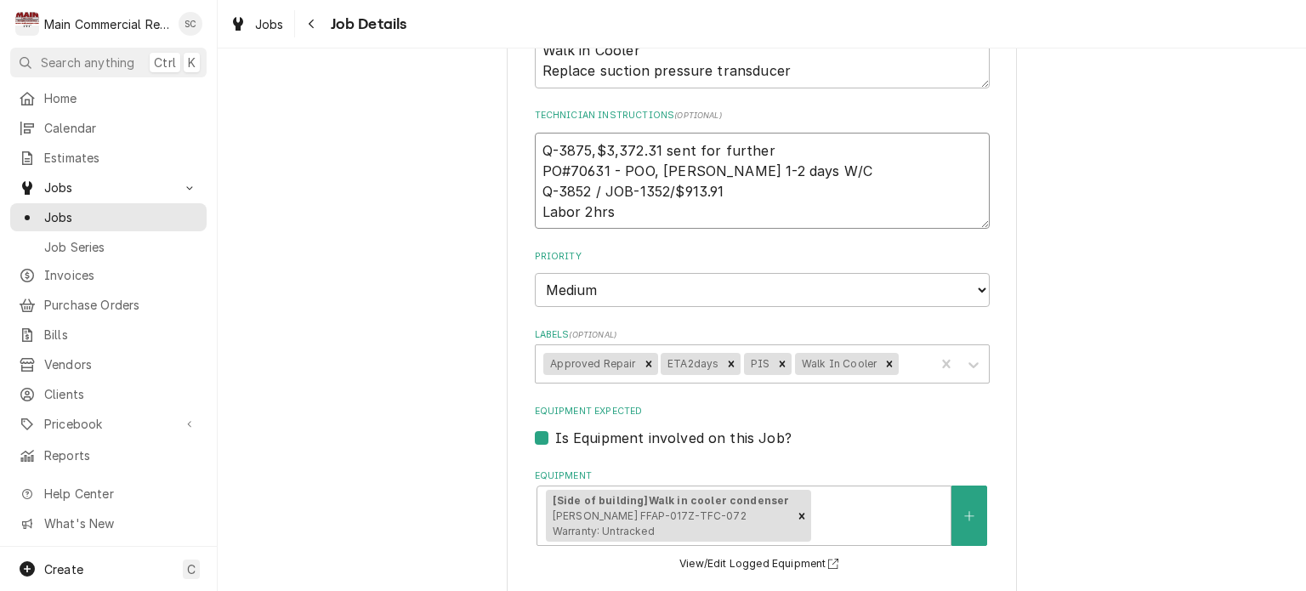
type textarea "x"
type textarea "Q-3875,$3,372.31 sent for further PO#70631 - POO, Johnstone 1-2 days W/C Q-3852…"
type textarea "x"
type textarea "Q-3875,$3,372.31 sent for further r PO#70631 - POO, Johnstone 1-2 days W/C Q-38…"
type textarea "x"
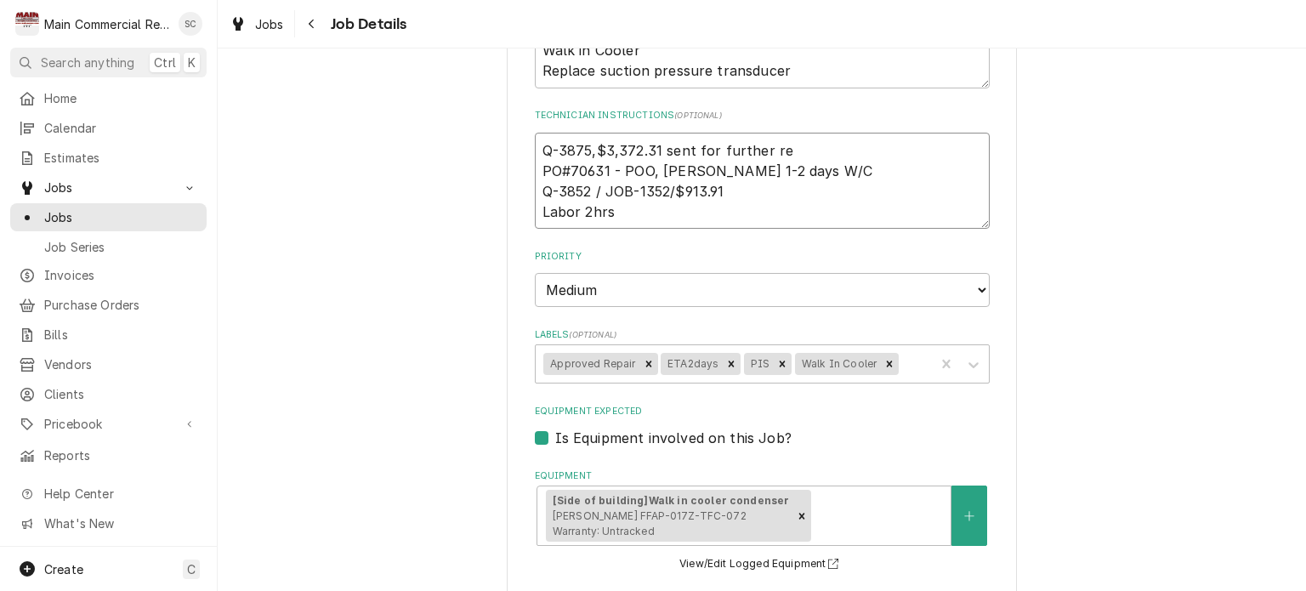
type textarea "Q-3875,$3,372.31 sent for further rep PO#70631 - POO, Johnstone 1-2 days W/C Q-…"
type textarea "x"
type textarea "Q-3875,$3,372.31 sent for further repa PO#70631 - POO, Johnstone 1-2 days W/C Q…"
type textarea "x"
type textarea "Q-3875,$3,372.31 sent for further repai PO#70631 - POO, Johnstone 1-2 days W/C …"
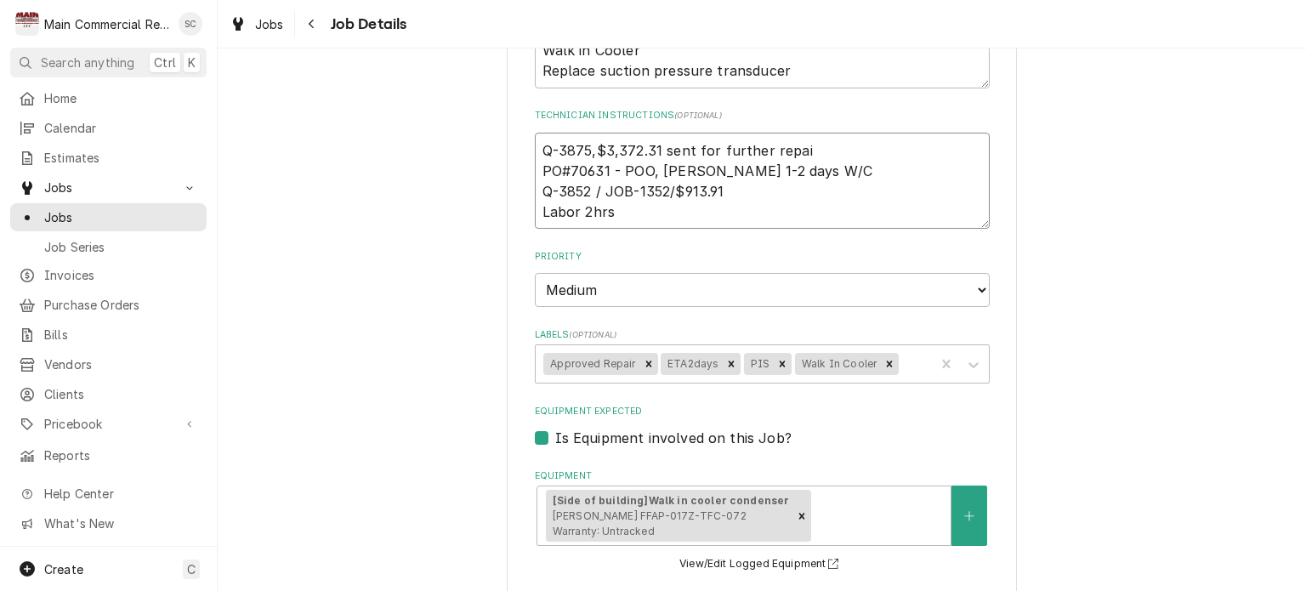
type textarea "x"
type textarea "Q-3875,$3,372.31 sent for further repair PO#70631 - POO, Johnstone 1-2 days W/C…"
type textarea "x"
type textarea "Q-3875,$3,372.31 sent for further repairs PO#70631 - POO, Johnstone 1-2 days W/…"
type textarea "x"
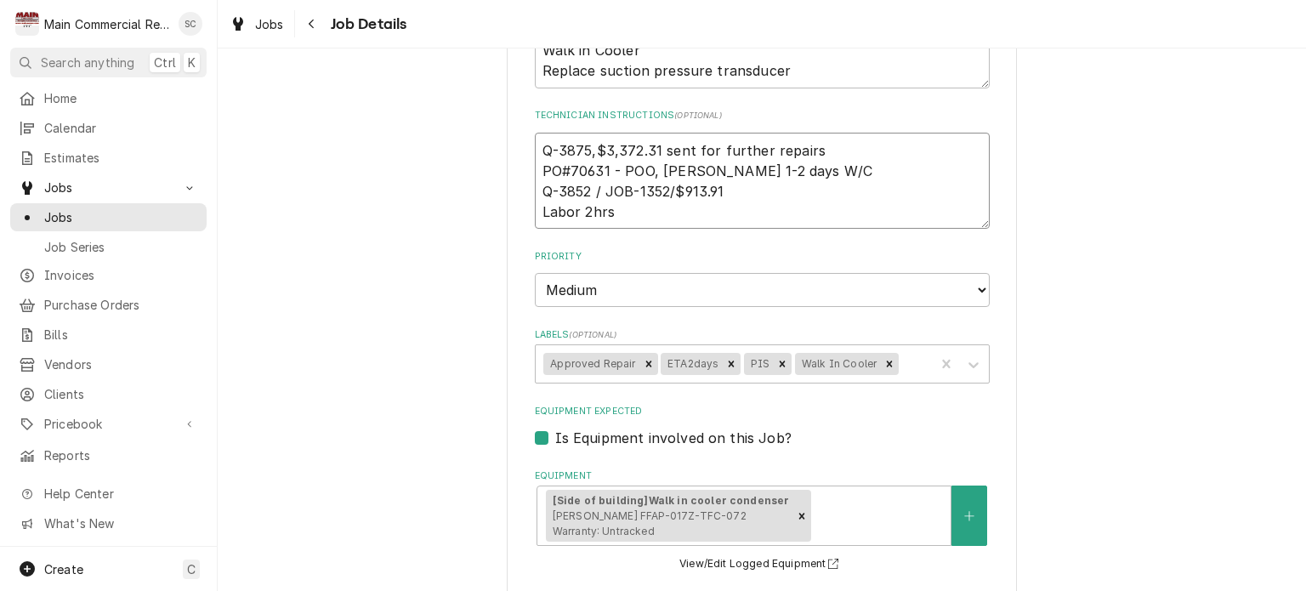
type textarea "Q-3875,$3,372.31 sent for further repairs, PO#70631 - POO, Johnstone 1-2 days W…"
type textarea "x"
type textarea "Q-3875,$3,372.31 sent for further repairs, PO#70631 - POO, Johnstone 1-2 days W…"
type textarea "x"
type textarea "Q-3875,$3,372.31 sent for further repairs, c PO#70631 - POO, Johnstone 1-2 days…"
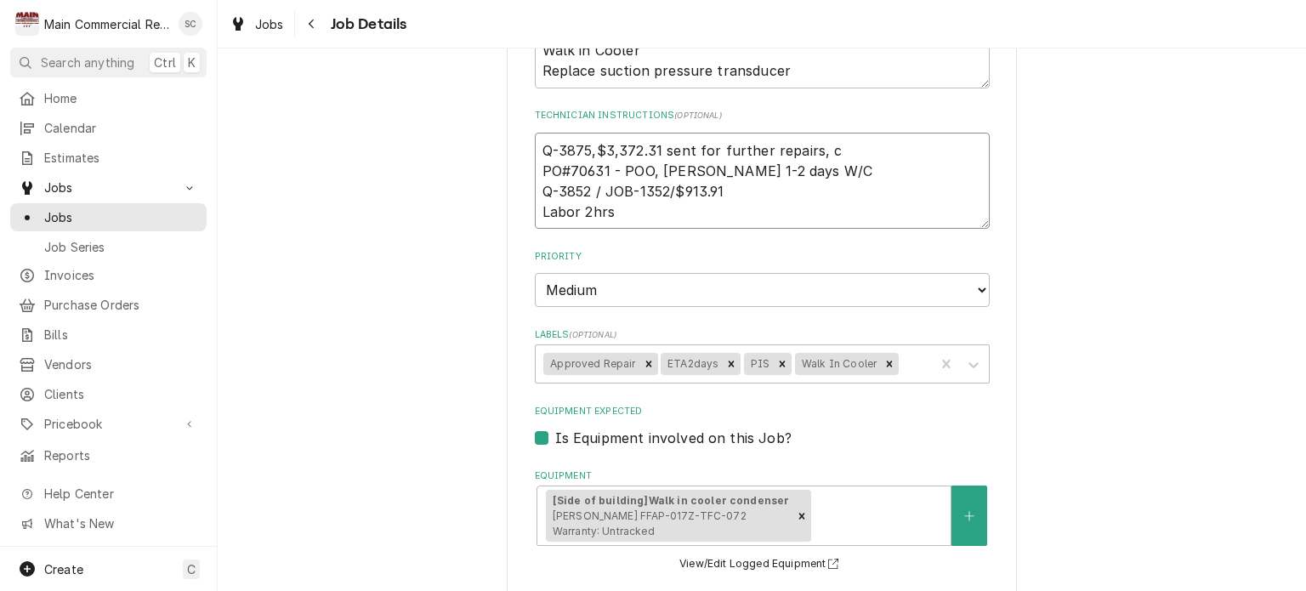
type textarea "x"
type textarea "Q-3875,$3,372.31 sent for further repairs, co PO#70631 - POO, Johnstone 1-2 day…"
type textarea "x"
type textarea "Q-3875,$3,372.31 sent for further repairs, com PO#70631 - POO, Johnstone 1-2 da…"
type textarea "x"
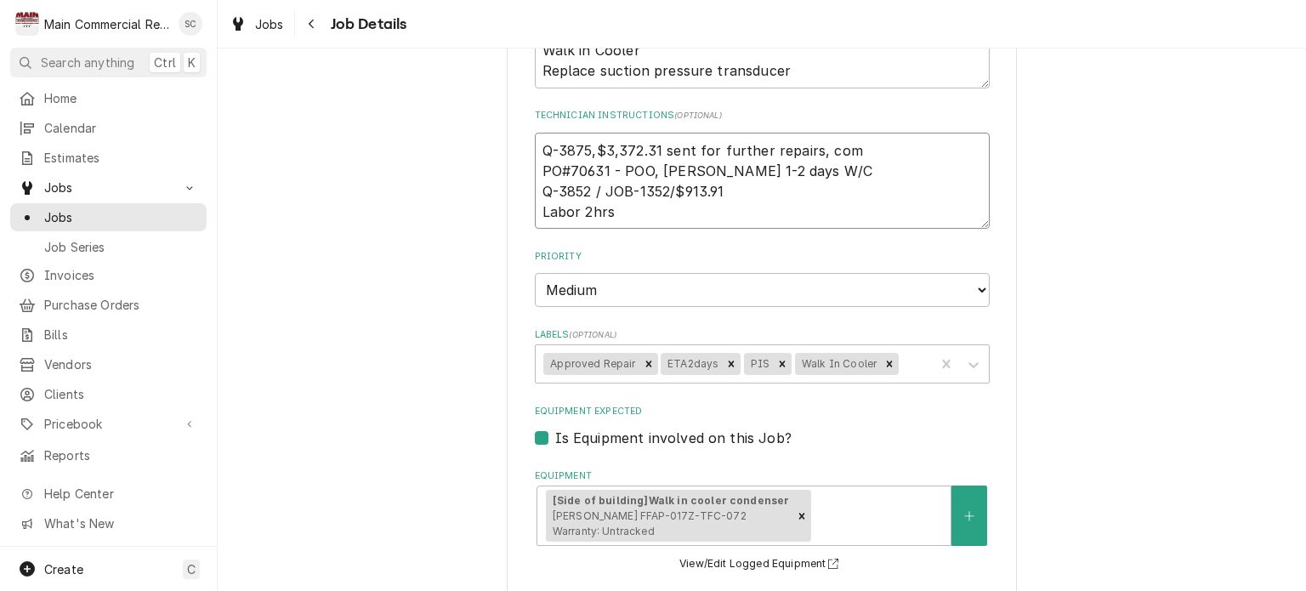
type textarea "Q-3875,$3,372.31 sent for further repairs, comp PO#70631 - POO, Johnstone 1-2 d…"
type textarea "x"
type textarea "Q-3875,$3,372.31 sent for further repairs, compr PO#70631 - POO, Johnstone 1-2 …"
type textarea "x"
type textarea "Q-3875,$3,372.31 sent for further repairs, compre PO#70631 - POO, Johnstone 1-2…"
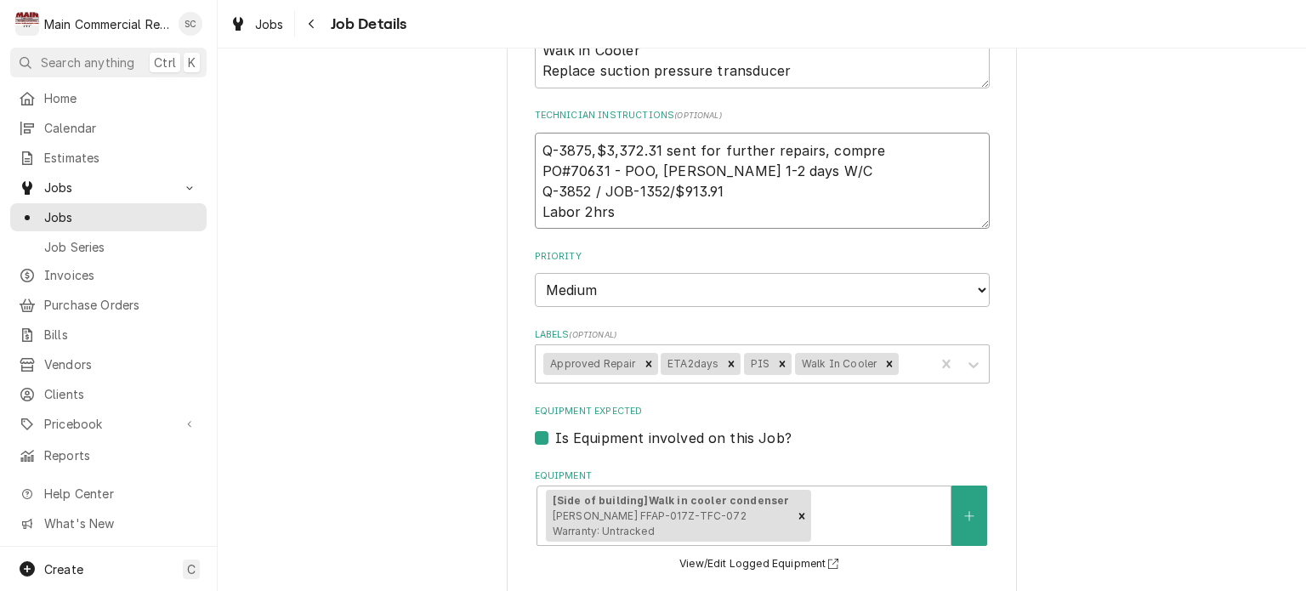
type textarea "x"
type textarea "Q-3875,$3,372.31 sent for further repairs, compres PO#70631 - POO, Johnstone 1-…"
type textarea "x"
type textarea "Q-3875,$3,372.31 sent for further repairs, compress PO#70631 - POO, Johnstone 1…"
type textarea "x"
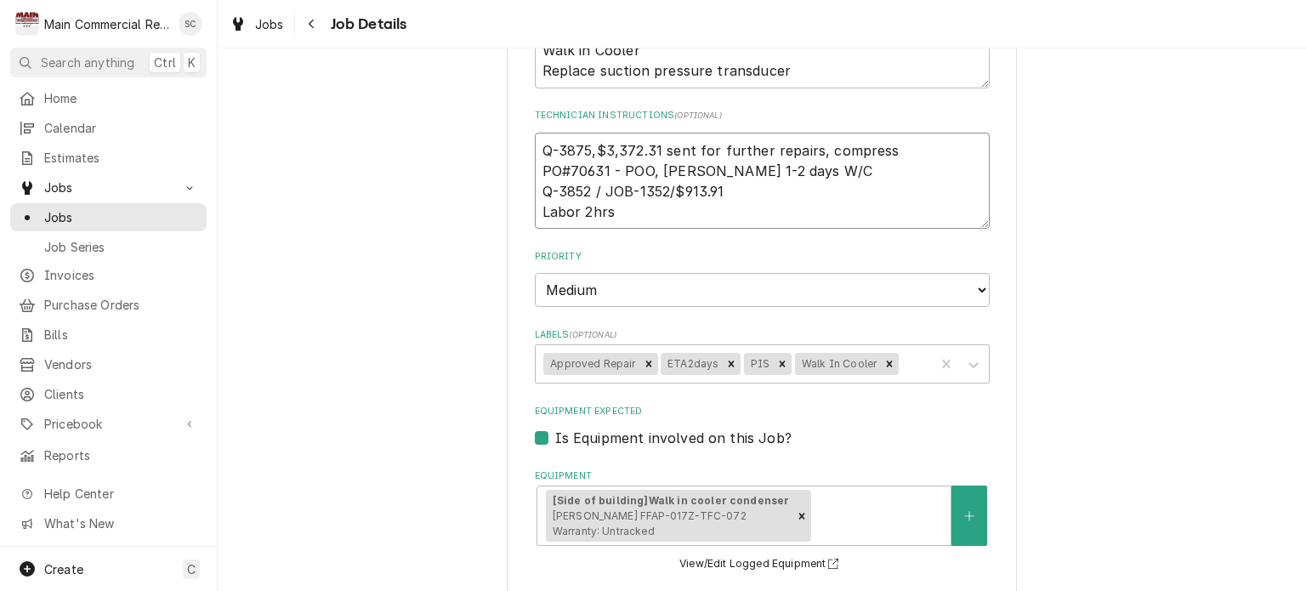
type textarea "Q-3875,$3,372.31 sent for further repairs, compresso PO#70631 - POO, Johnstone …"
type textarea "x"
type textarea "Q-3875,$3,372.31 sent for further repairs, compressor PO#70631 - POO, Johnstone…"
type textarea "x"
type textarea "Q-3875,$3,372.31 sent for further repairs, compressor PO#70631 - POO, Johnstone…"
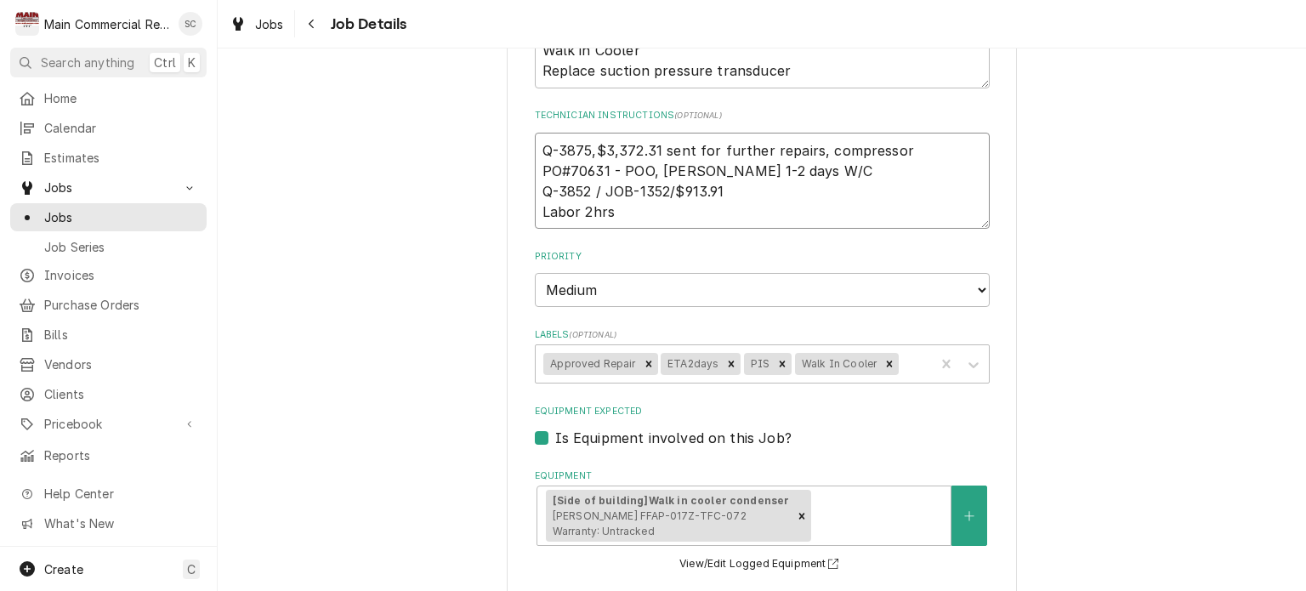
type textarea "x"
type textarea "Q-3875,$3,372.31 sent for further repairs, compressor r PO#70631 - POO, Johnsto…"
type textarea "x"
type textarea "Q-3875,$3,372.31 sent for further repairs, compressor re PO#70631 - POO, Johnst…"
type textarea "x"
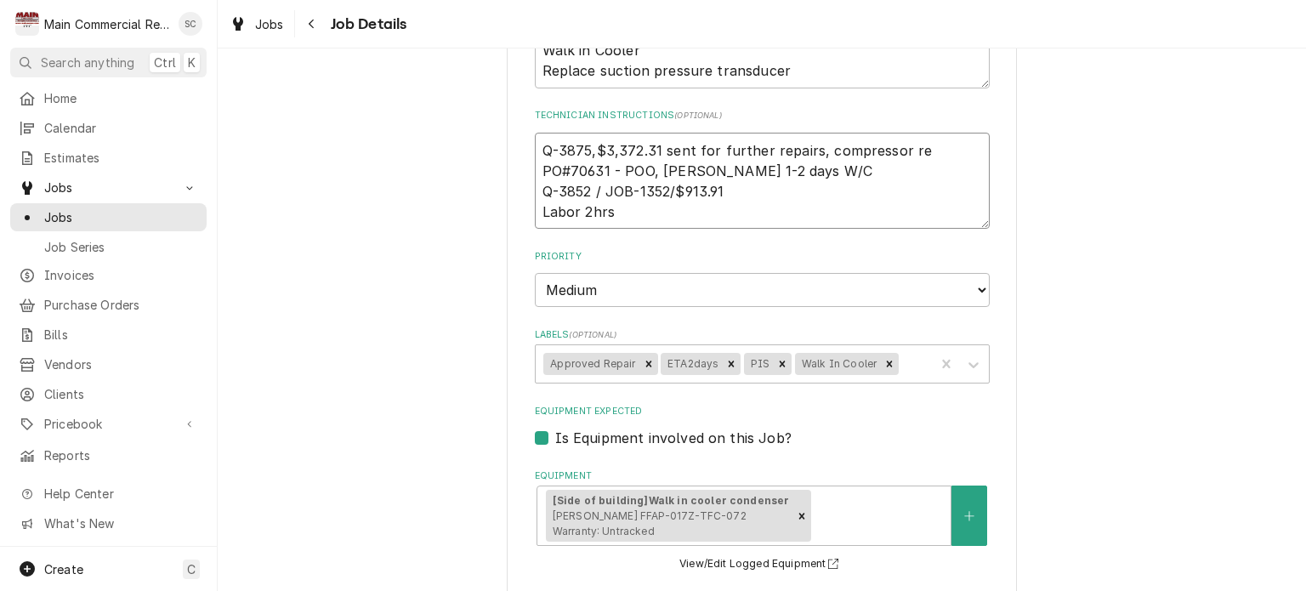
type textarea "Q-3875,$3,372.31 sent for further repairs, compressor rep PO#70631 - POO, Johns…"
type textarea "x"
type textarea "Q-3875,$3,372.31 sent for further repairs, compressor repl PO#70631 - POO, John…"
type textarea "x"
type textarea "Q-3875,$3,372.31 sent for further repairs, compressor repla PO#70631 - POO, Joh…"
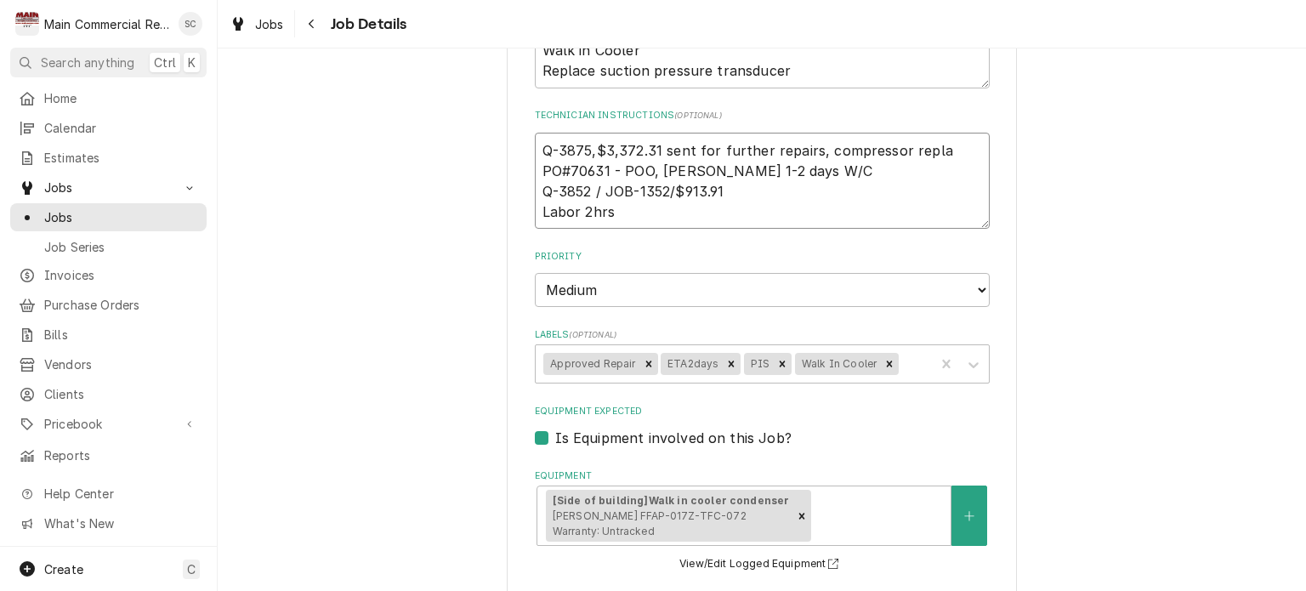
type textarea "x"
type textarea "Q-3875,$3,372.31 sent for further repairs, compressor replac PO#70631 - POO, Jo…"
type textarea "x"
type textarea "Q-3875,$3,372.31 sent for further repairs, compressor replace PO#70631 - POO, J…"
type textarea "x"
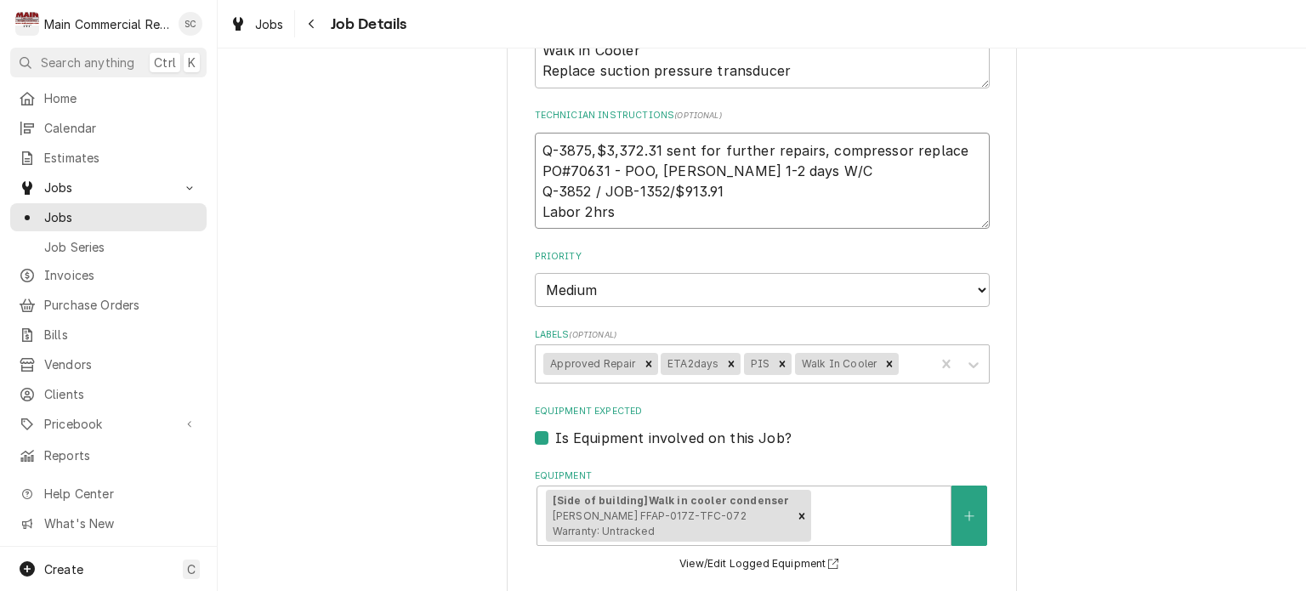
type textarea "Q-3875,$3,372.31 sent for further repairs, compressor replacem PO#70631 - POO, …"
type textarea "x"
type textarea "Q-3875,$3,372.31 sent for further repairs, compressor replaceme PO#70631 - POO,…"
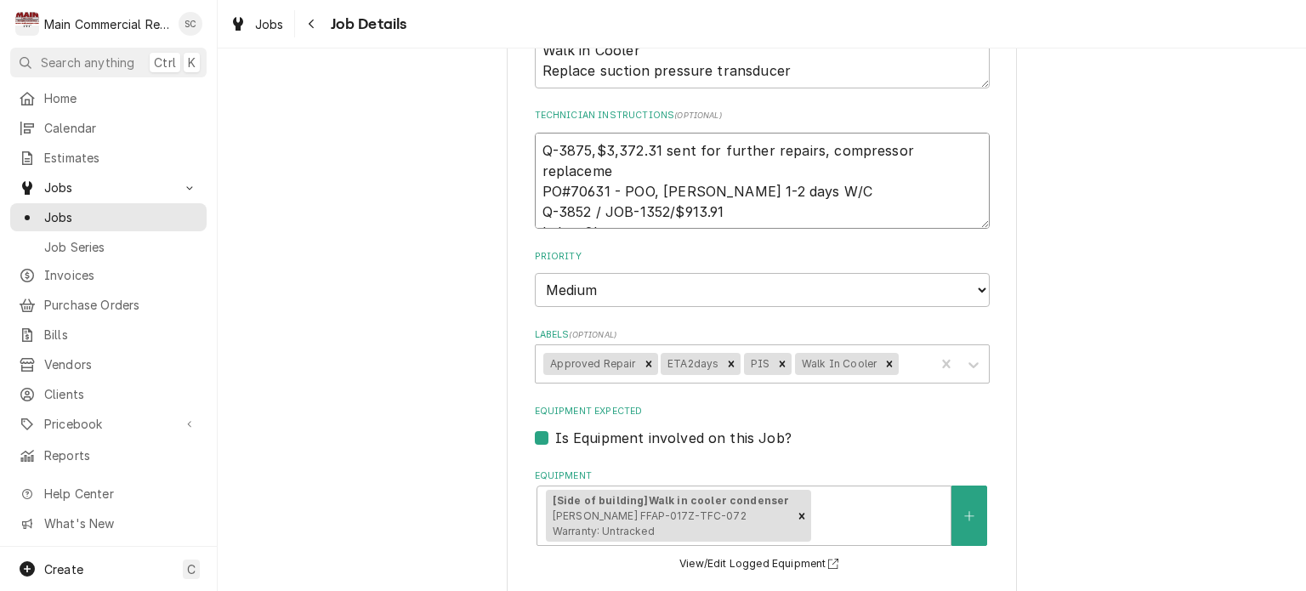
type textarea "x"
type textarea "Q-3875,$3,372.31 sent for further repairs, compressor replacemen PO#70631 - POO…"
type textarea "x"
type textarea "Q-3875,$3,372.31 sent for further repairs, compressor replacement PO#70631 - PO…"
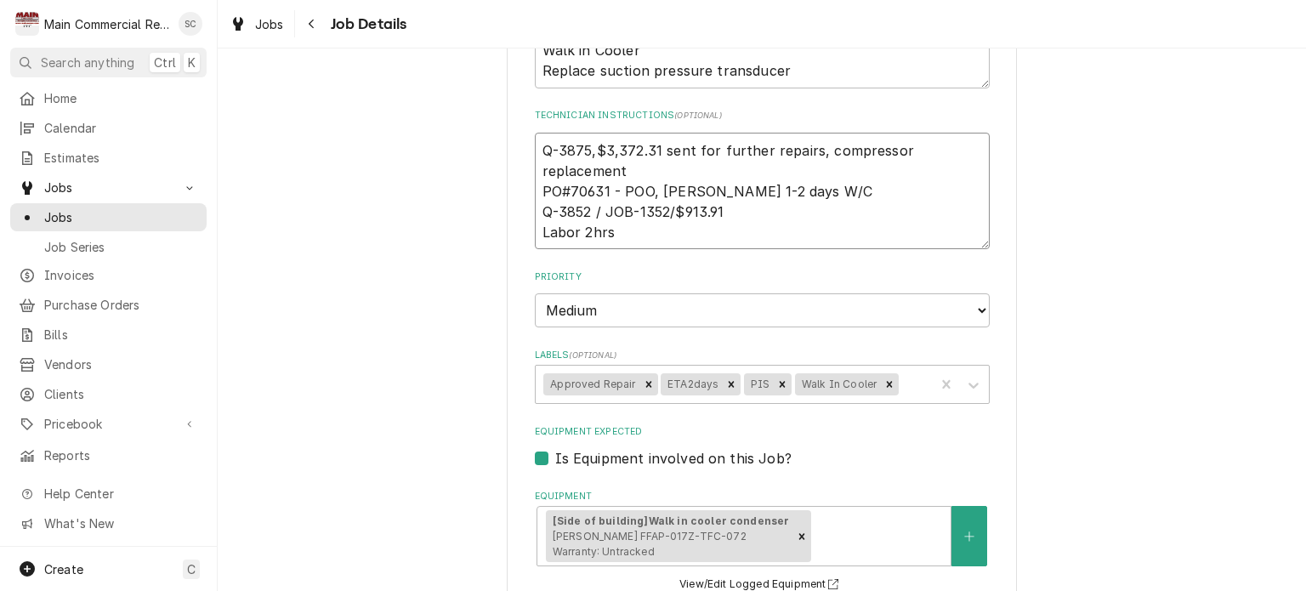
type textarea "x"
type textarea "Q-3875,$3,372.31 sent for further repairs, compressor replacement. PO#70631 - P…"
type textarea "x"
type textarea "Q-3875,$3,372.31 sent for further repairs, compressor replacement. PO#70631 - P…"
type textarea "x"
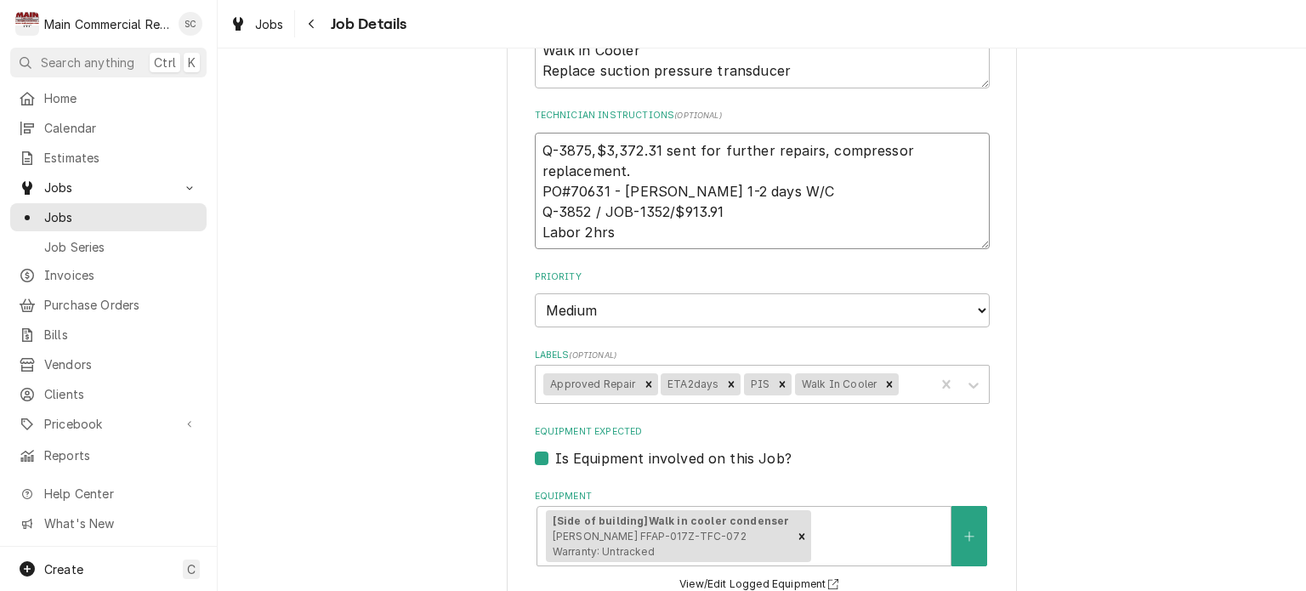
type textarea "Q-3875,$3,372.31 sent for further repairs, compressor replacement. - PO#70631 -…"
type textarea "x"
type textarea "Q-3875,$3,372.31 sent for further repairs, compressor replacement. -s PO#70631 …"
type textarea "x"
type textarea "Q-3875,$3,372.31 sent for further repairs, compressor replacement. -sr PO#70631…"
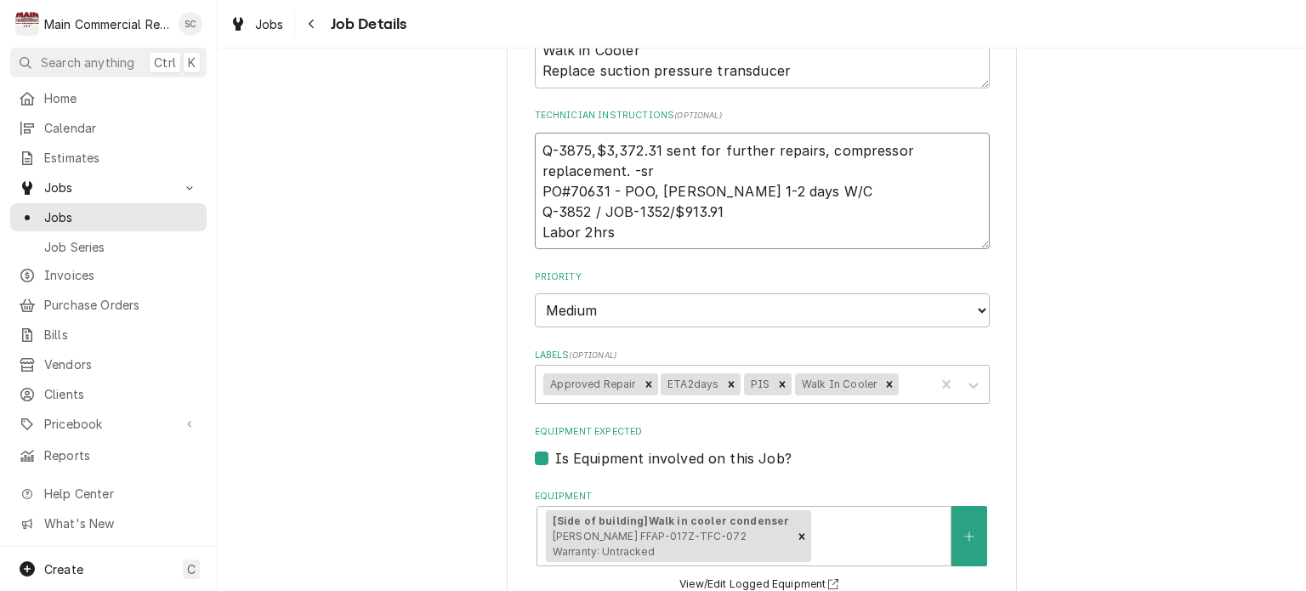
type textarea "x"
type textarea "Q-3875,$3,372.31 sent for further repairs, compressor replacement. -src PO#7063…"
type textarea "x"
type textarea "Q-3875,$3,372.31 sent for further repairs, compressor replacement. -src PO#7063…"
type textarea "x"
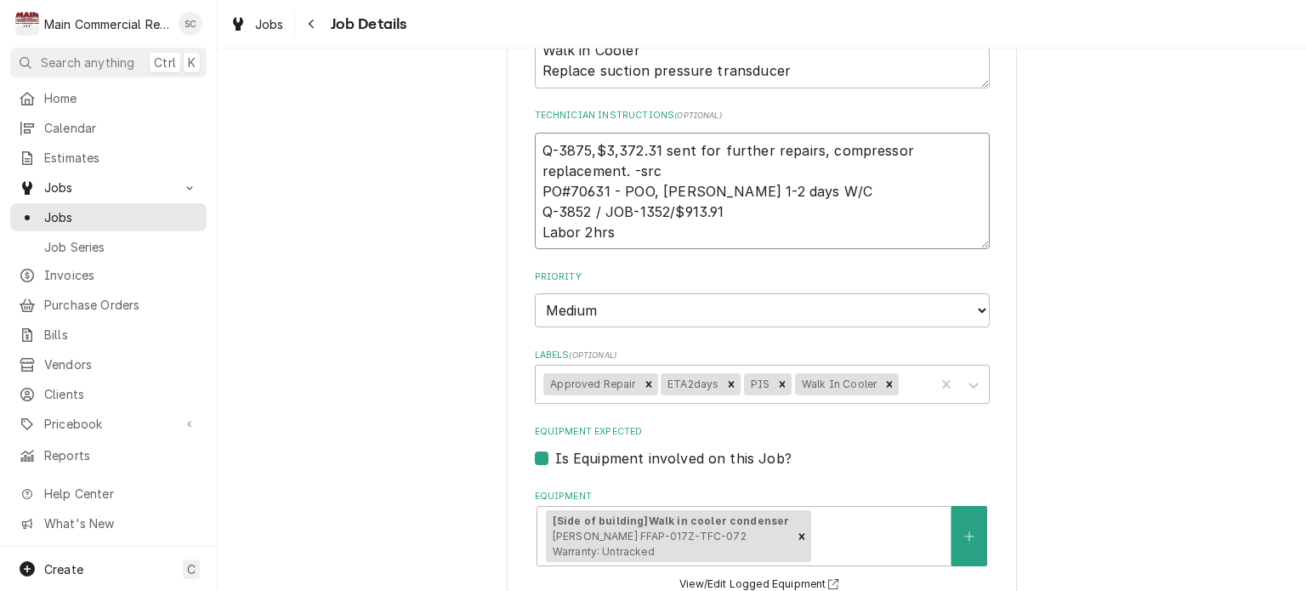
type textarea "Q-3875,$3,372.31 sent for further repairs, compressor replacement. -src PO#7063…"
click at [624, 165] on textarea "Q-3875,$3,372.31 sent for further repairs, compressor replacement. -src PO#7063…" at bounding box center [762, 191] width 455 height 117
type textarea "x"
type textarea "Q-3875,$3,372.31 sent for further repairs, compressor replacement. B-src PO#706…"
type textarea "x"
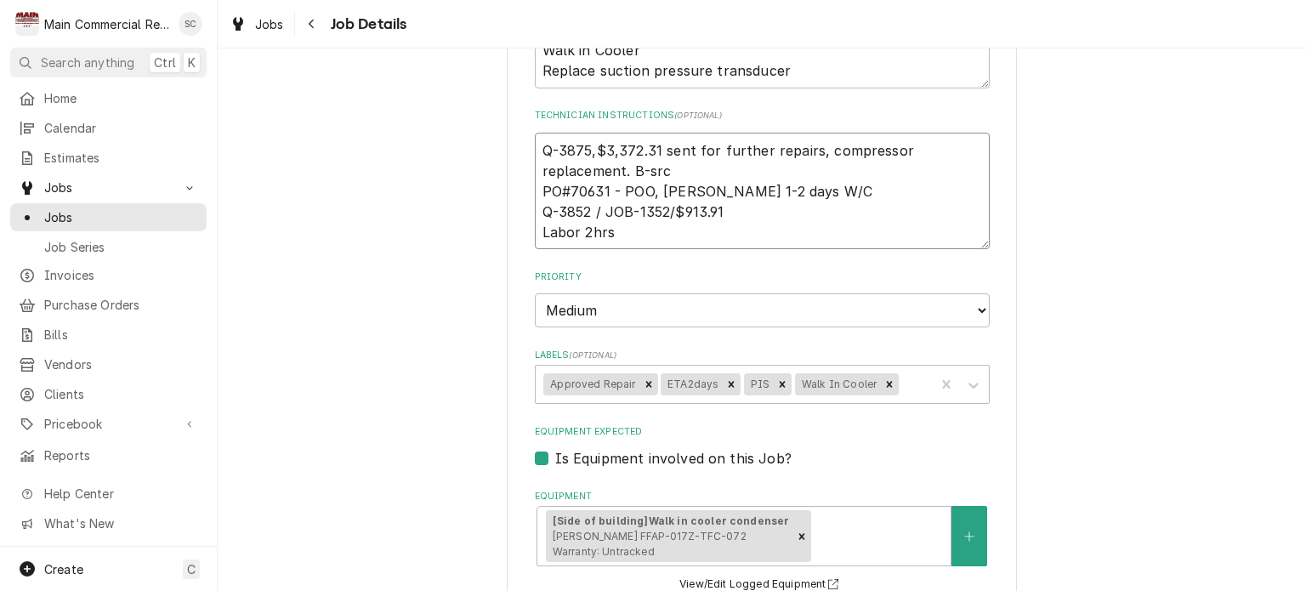
type textarea "Q-3875,$3,372.31 sent for further repairs, compressor replacement. Bi-src PO#70…"
type textarea "x"
type textarea "Q-3875,$3,372.31 sent for further repairs, compressor replacement. Bil-src PO#7…"
type textarea "x"
type textarea "Q-3875,$3,372.31 sent for further repairs, compressor replacement. Bill-src PO#…"
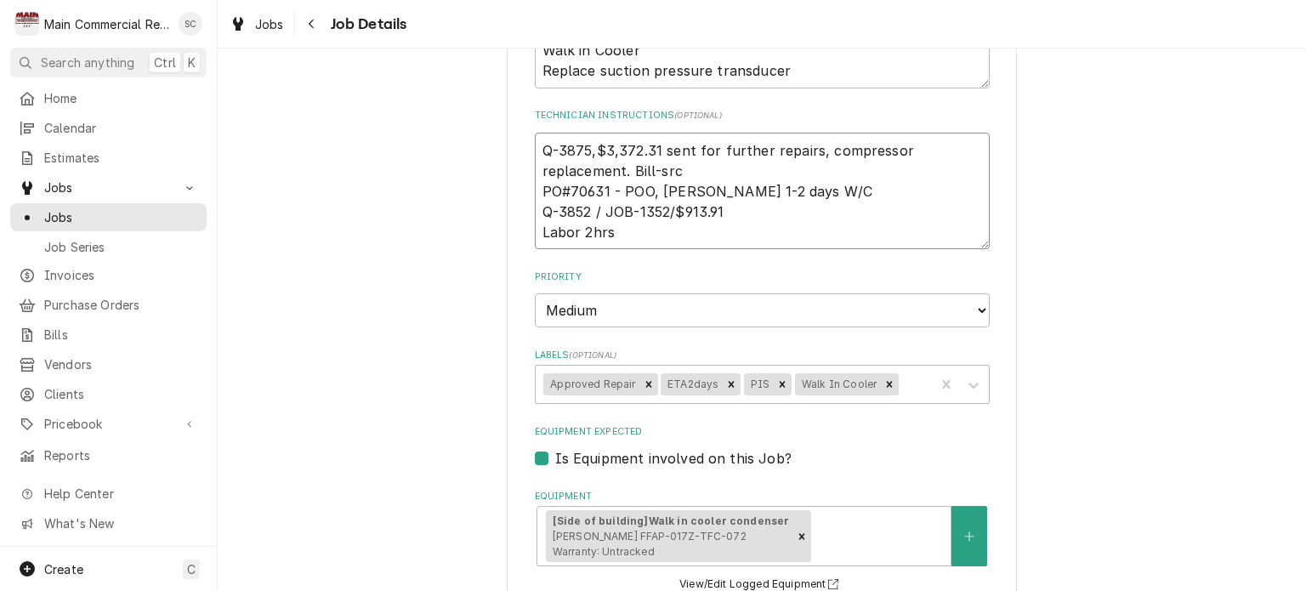
type textarea "x"
type textarea "Q-3875,$3,372.31 sent for further repairs, compressor replacement. Bill -src PO…"
type textarea "x"
type textarea "Q-3875,$3,372.31 sent for further repairs, compressor replacement. Bill t-src P…"
type textarea "x"
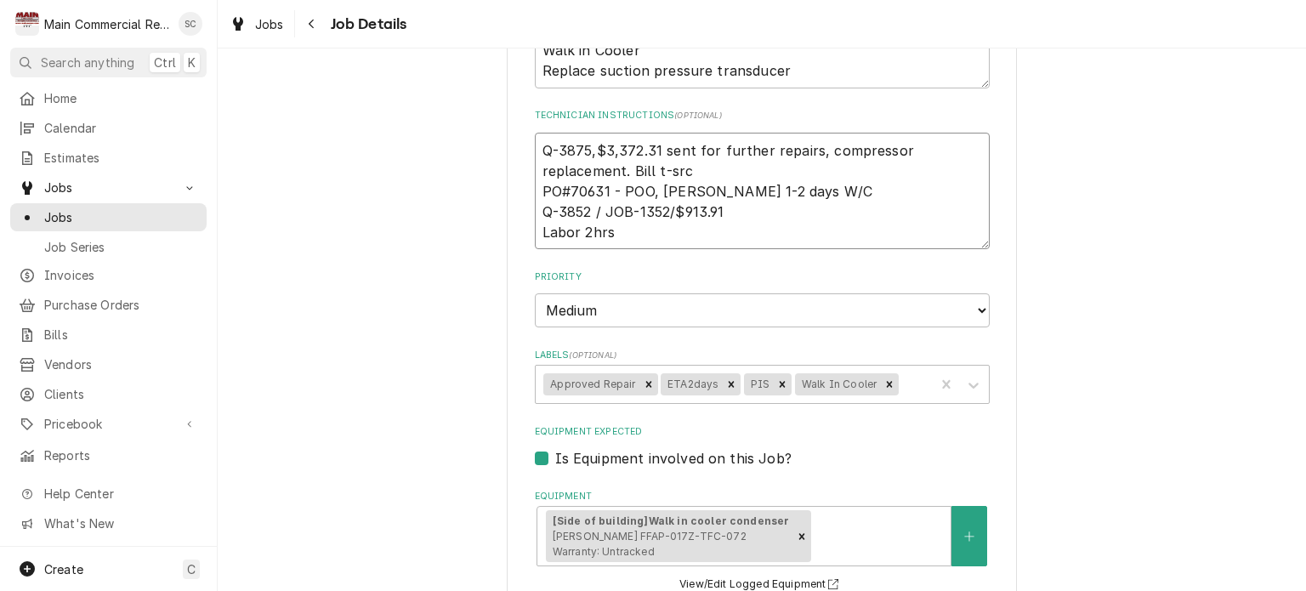
type textarea "Q-3875,$3,372.31 sent for further repairs, compressor replacement. Bill th-src …"
type textarea "x"
type textarea "Q-3875,$3,372.31 sent for further repairs, compressor replacement. Bill thi-src…"
type textarea "x"
type textarea "Q-3875,$3,372.31 sent for further repairs, compressor replacement. Bill this-sr…"
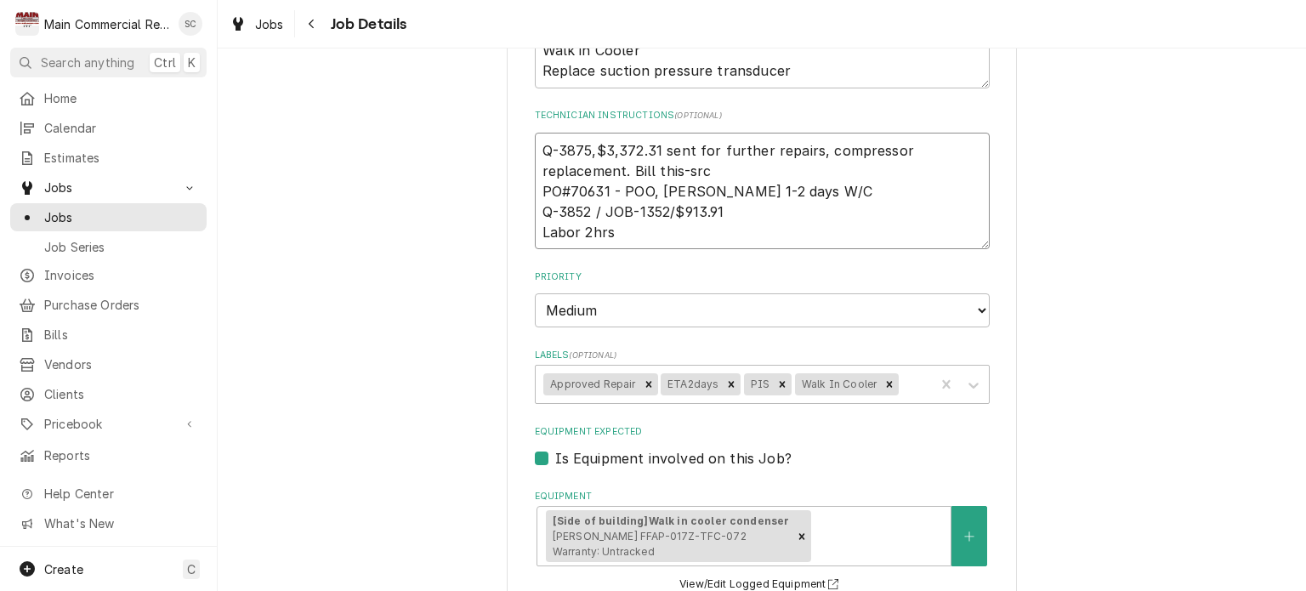
type textarea "x"
type textarea "Q-3875,$3,372.31 sent for further repairs, compressor replacement. Bill this -s…"
type textarea "x"
type textarea "Q-3875,$3,372.31 sent for further repairs, compressor replacement. Bill this o-…"
type textarea "x"
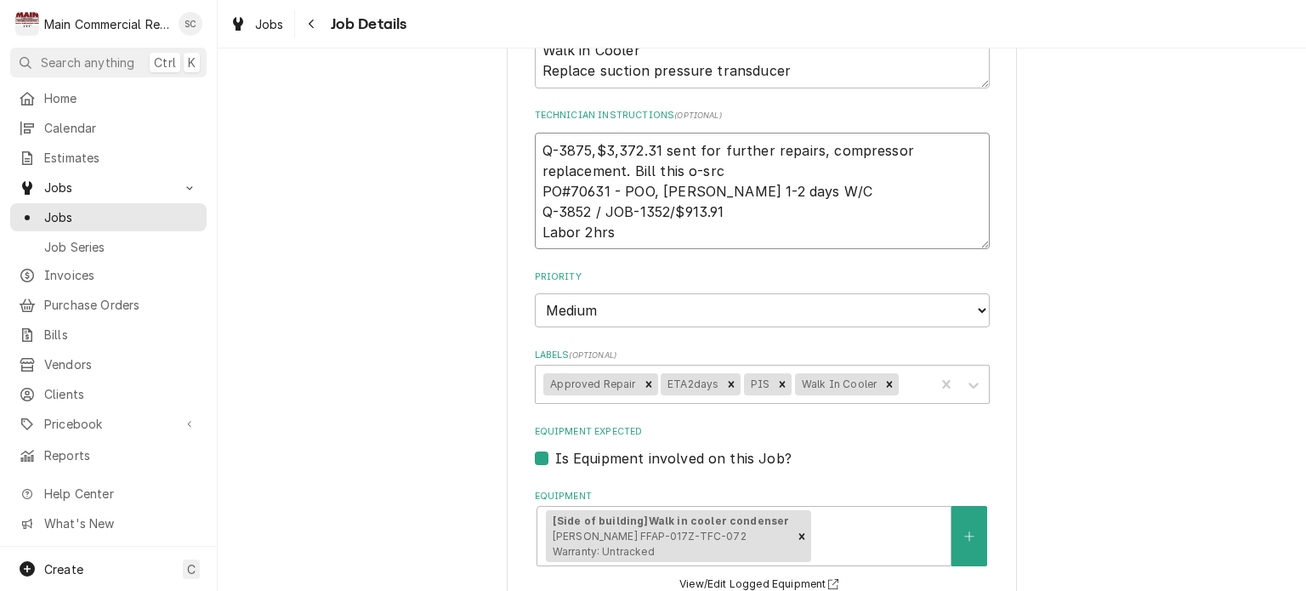
type textarea "Q-3875,$3,372.31 sent for further repairs, compressor replacement. Bill this ou…"
type textarea "x"
type textarea "Q-3875,$3,372.31 sent for further repairs, compressor replacement. Bill this ou…"
type textarea "x"
type textarea "Q-3875,$3,372.31 sent for further repairs, compressor replacement. Bill this ou…"
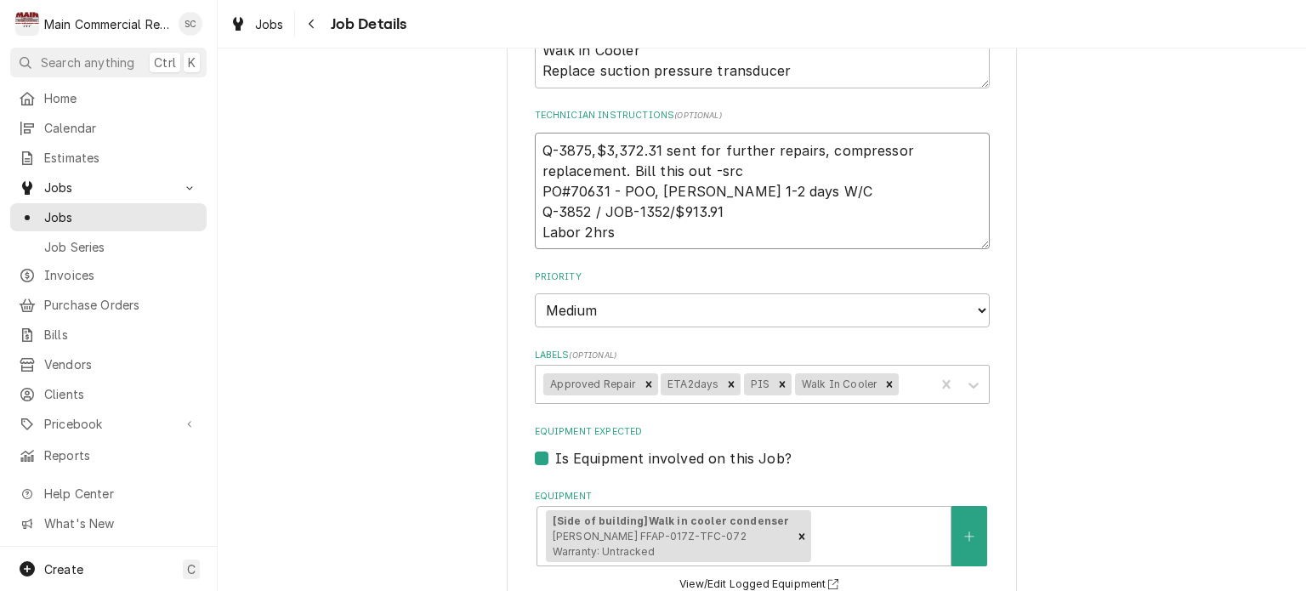
type textarea "x"
type textarea "Q-3875,$3,372.31 sent for further repairs, compressor replacement. Bill this ou…"
type textarea "x"
type textarea "Q-3875,$3,372.31 sent for further repairs, compressor replacement. Bill this ou…"
type textarea "x"
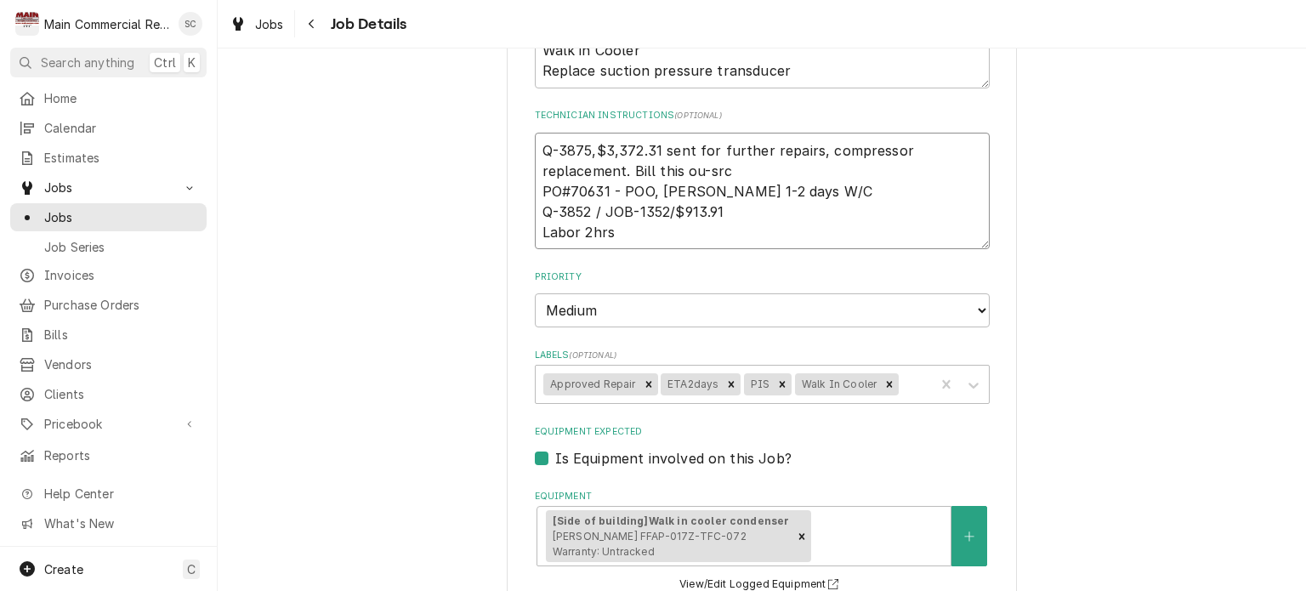
type textarea "Q-3875,$3,372.31 sent for further repairs, compressor replacement. Bill this o-…"
type textarea "x"
type textarea "Q-3875,$3,372.31 sent for further repairs, compressor replacement. Bill this -s…"
type textarea "x"
type textarea "Q-3875,$3,372.31 sent for further repairs, compressor replacement. Bill this-sr…"
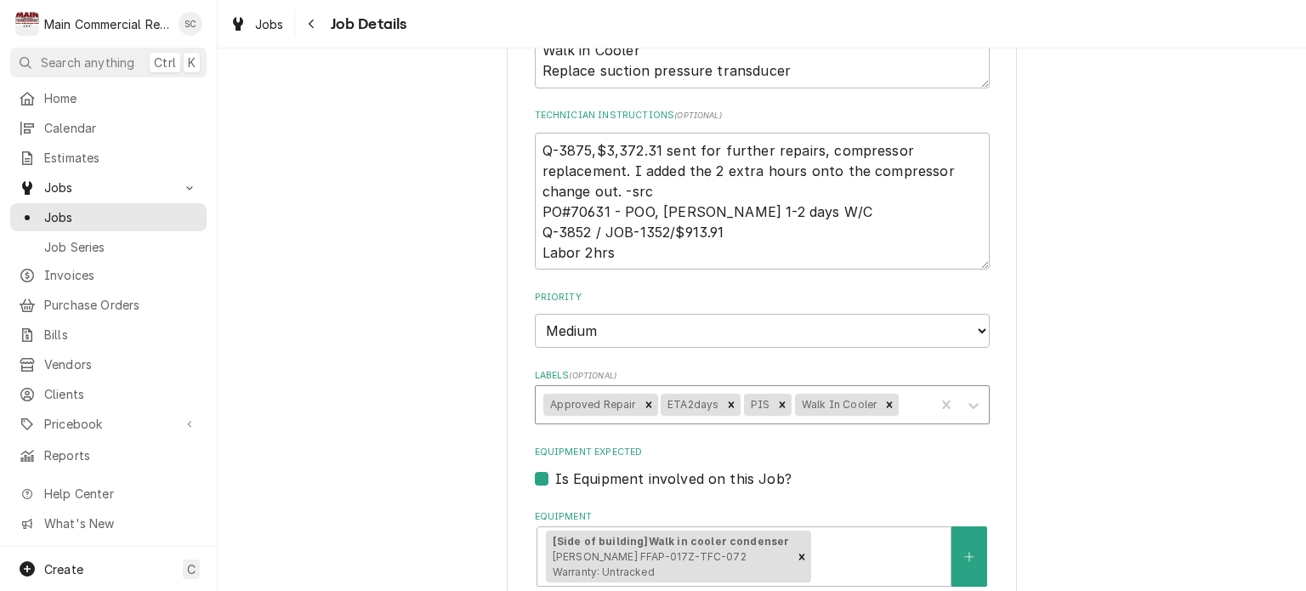
click at [905, 400] on div "Labels" at bounding box center [914, 404] width 25 height 31
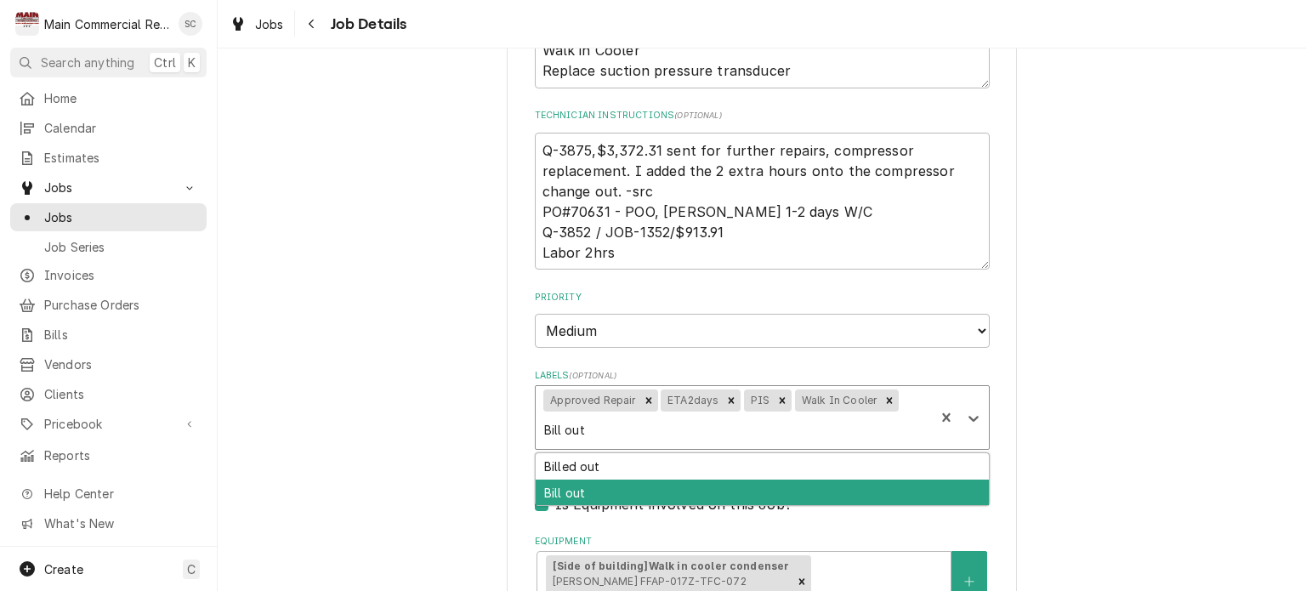
click at [719, 484] on div "Bill out" at bounding box center [762, 493] width 453 height 26
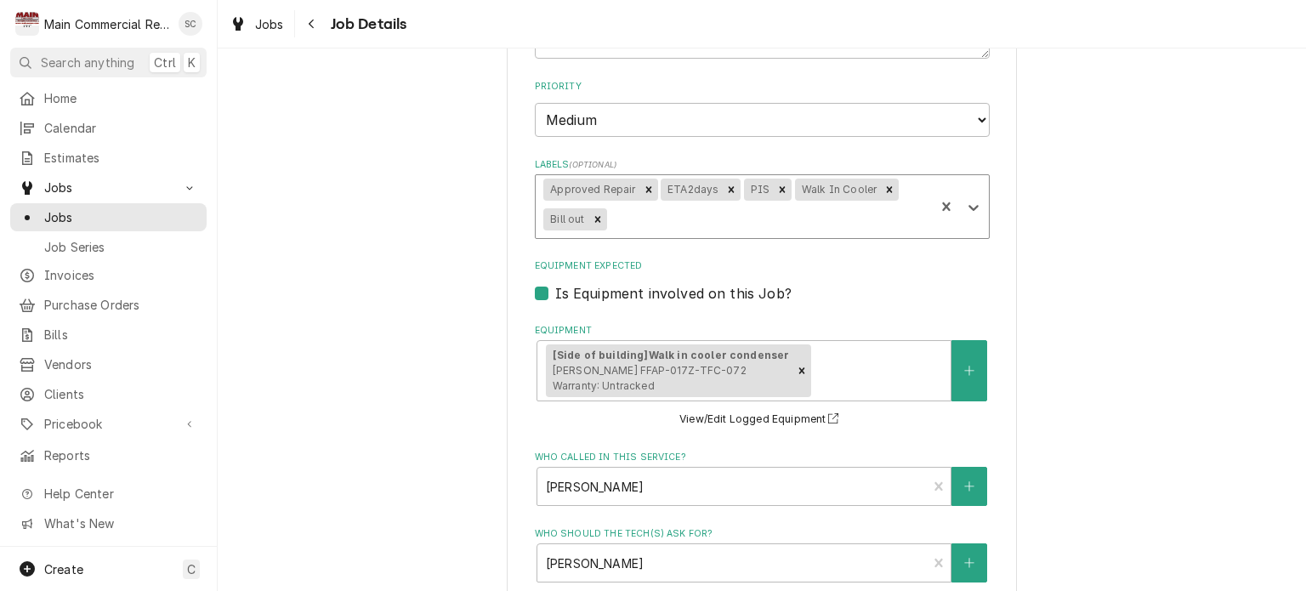
scroll to position [296, 0]
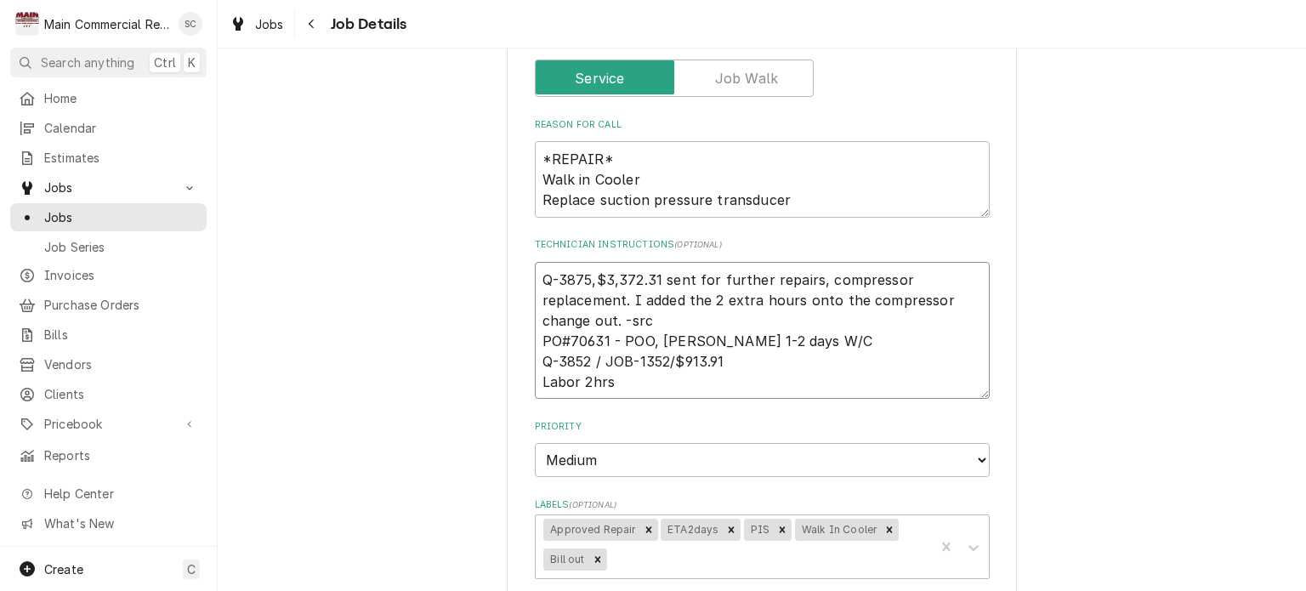
drag, startPoint x: 626, startPoint y: 298, endPoint x: 636, endPoint y: 300, distance: 10.3
click at [636, 300] on textarea "Q-3875,$3,372.31 sent for further repairs, compressor replacement. I added the …" at bounding box center [762, 331] width 455 height 138
click at [625, 297] on textarea "Q-3875,$3,372.31 sent for further repairs, compressor replacement. added the 2 …" at bounding box center [762, 331] width 455 height 138
drag, startPoint x: 624, startPoint y: 298, endPoint x: 677, endPoint y: 321, distance: 57.8
click at [677, 321] on textarea "Q-3875,$3,372.31 sent for further repairs, compressor replacement. I added the …" at bounding box center [762, 331] width 455 height 138
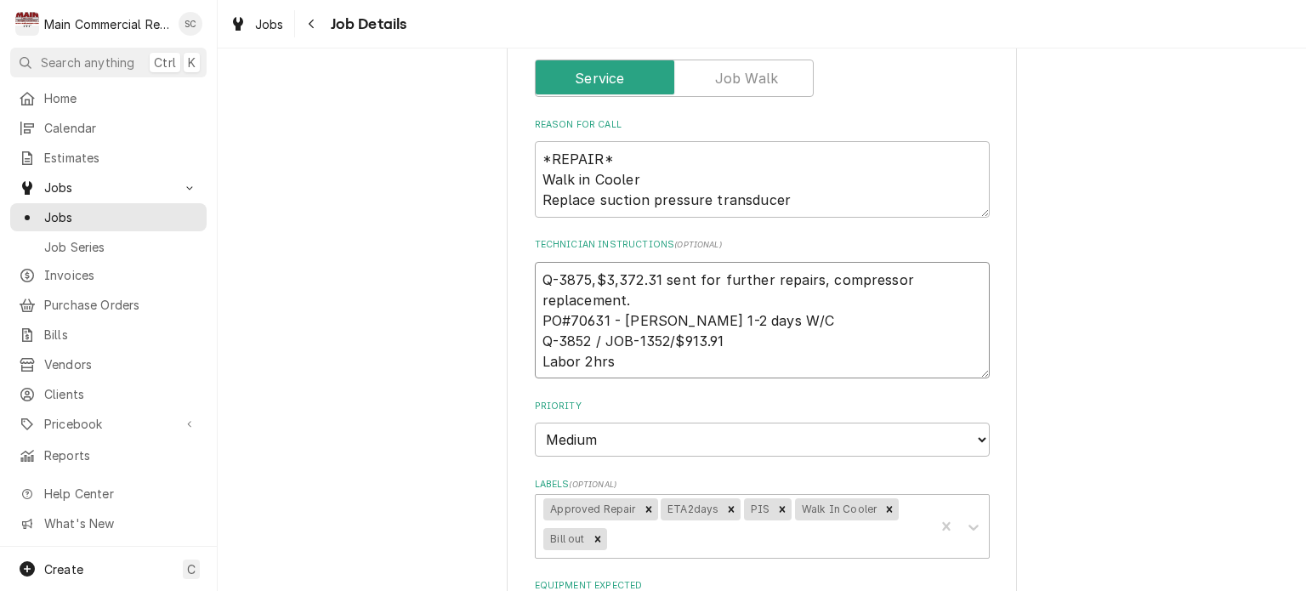
click at [730, 362] on textarea "Q-3875,$3,372.31 sent for further repairs, compressor replacement. PO#70631 - P…" at bounding box center [762, 320] width 455 height 117
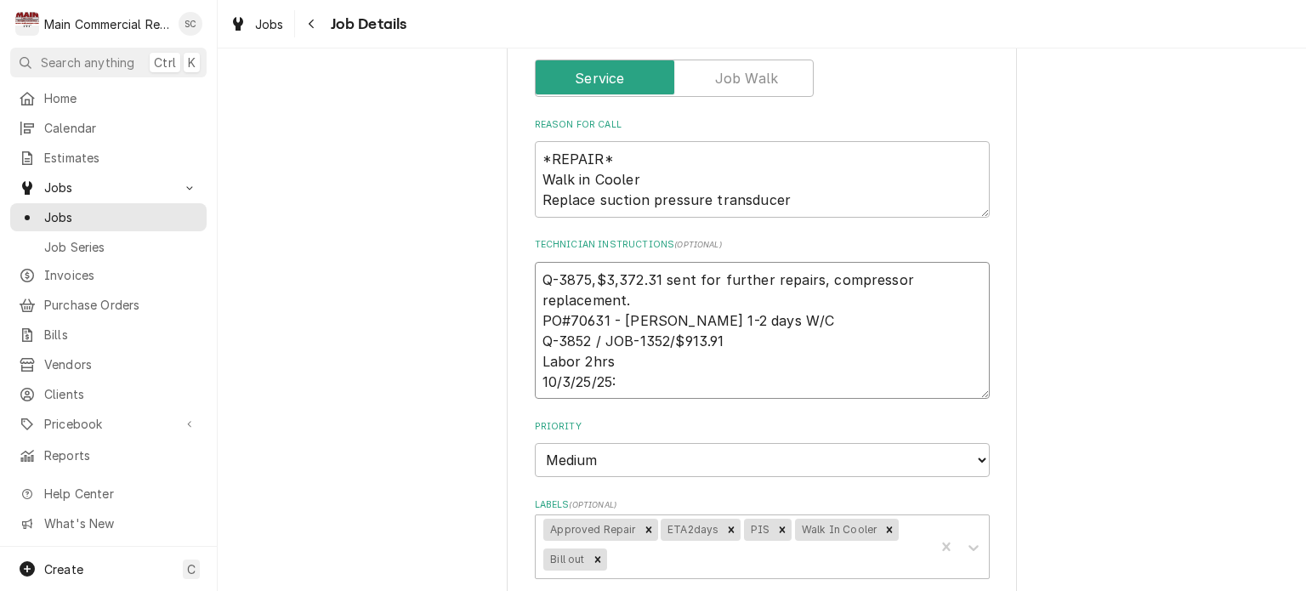
paste textarea "I added the 2 extra hours onto the compressor change out. -src"
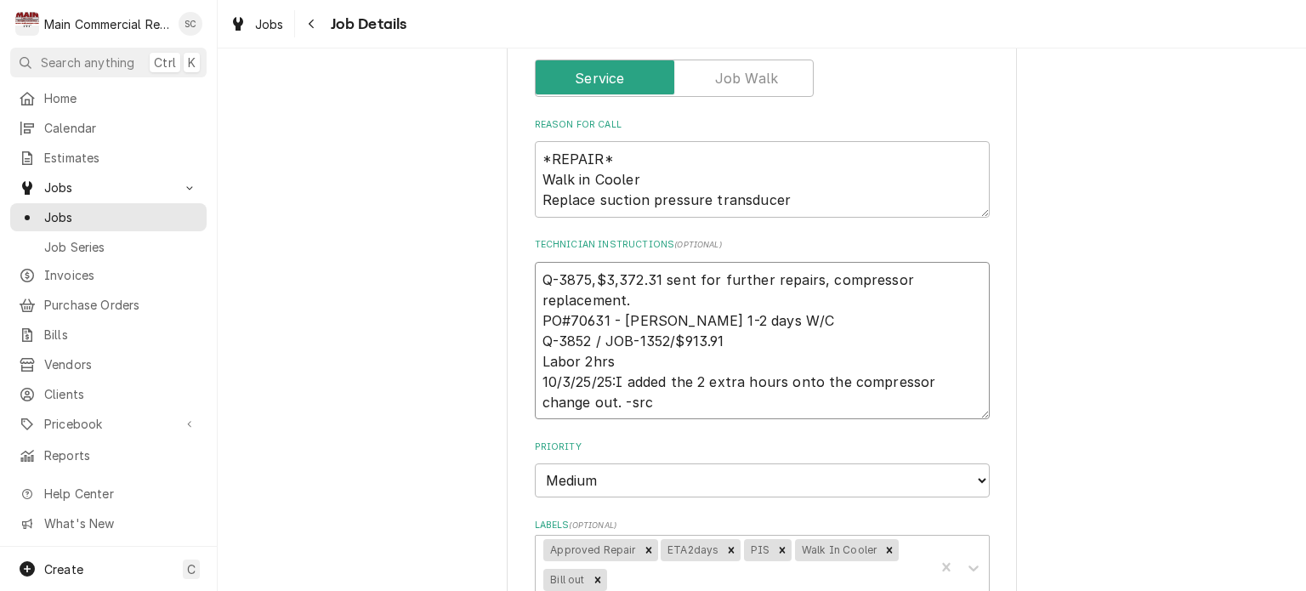
click at [785, 382] on textarea "Q-3875,$3,372.31 sent for further repairs, compressor replacement. PO#70631 - P…" at bounding box center [762, 341] width 455 height 158
click at [691, 402] on textarea "Q-3875,$3,372.31 sent for further repairs, compressor replacement. PO#70631 - P…" at bounding box center [762, 341] width 455 height 158
click at [535, 379] on textarea "Q-3875,$3,372.31 sent for further repairs, compressor replacement. PO#70631 - P…" at bounding box center [762, 341] width 455 height 158
click at [628, 301] on textarea "Q-3875,$3,372.31 sent for further repairs, compressor replacement. PO#70631 - P…" at bounding box center [762, 341] width 455 height 158
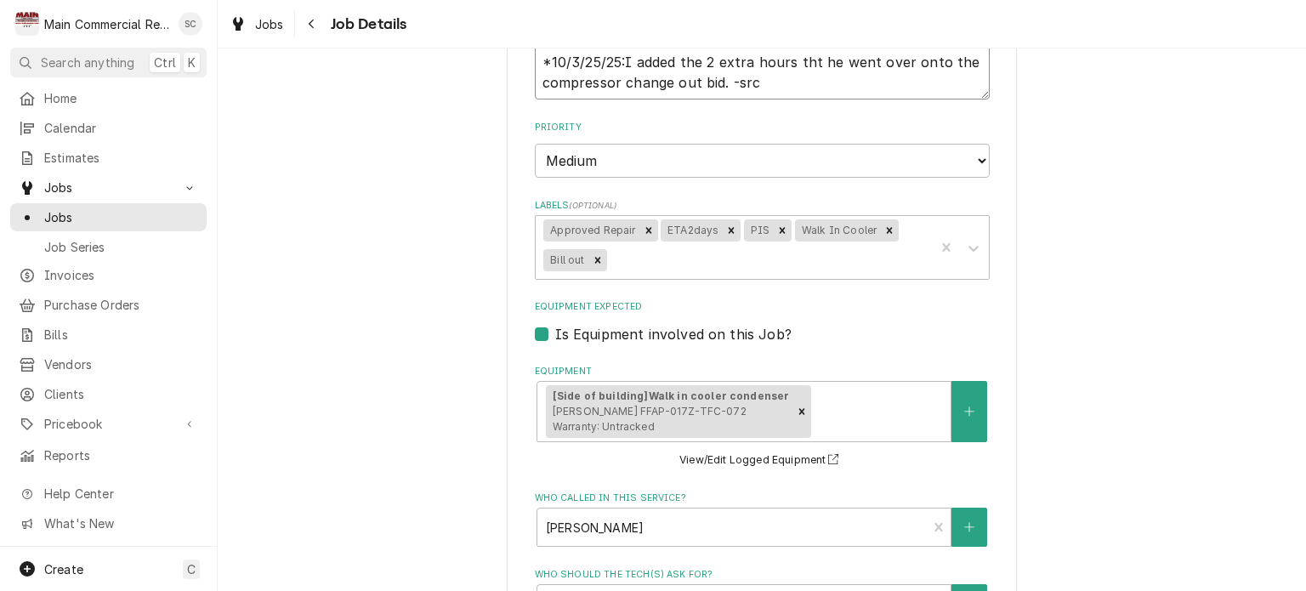
scroll to position [1187, 0]
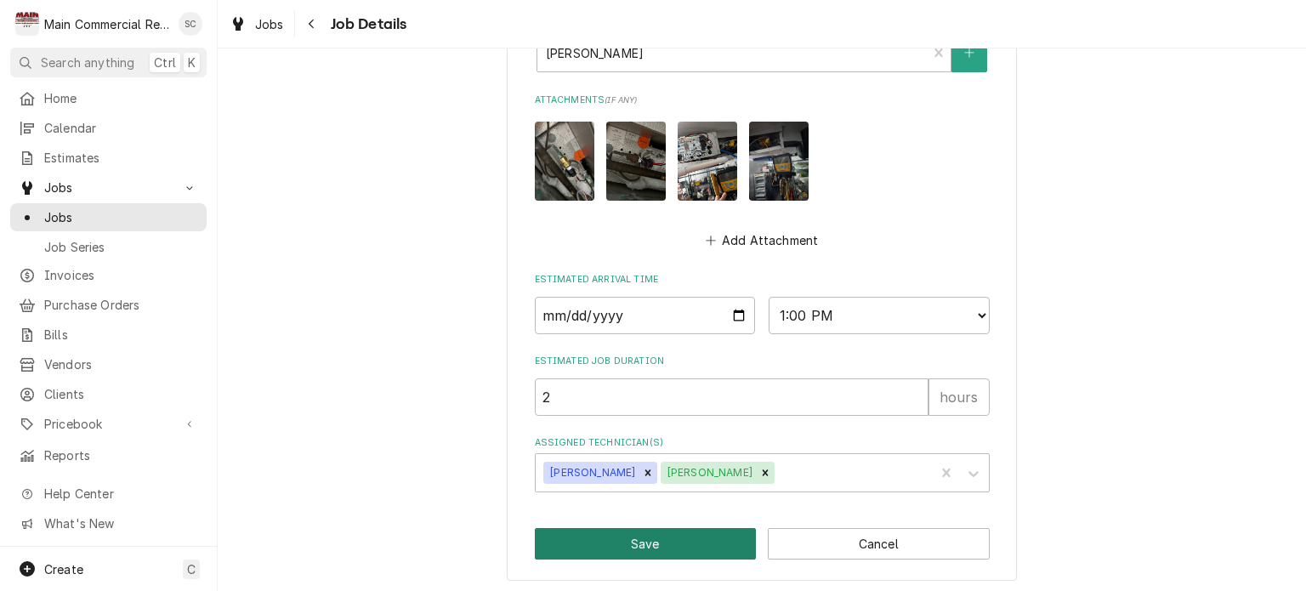
click at [663, 536] on button "Save" at bounding box center [646, 543] width 222 height 31
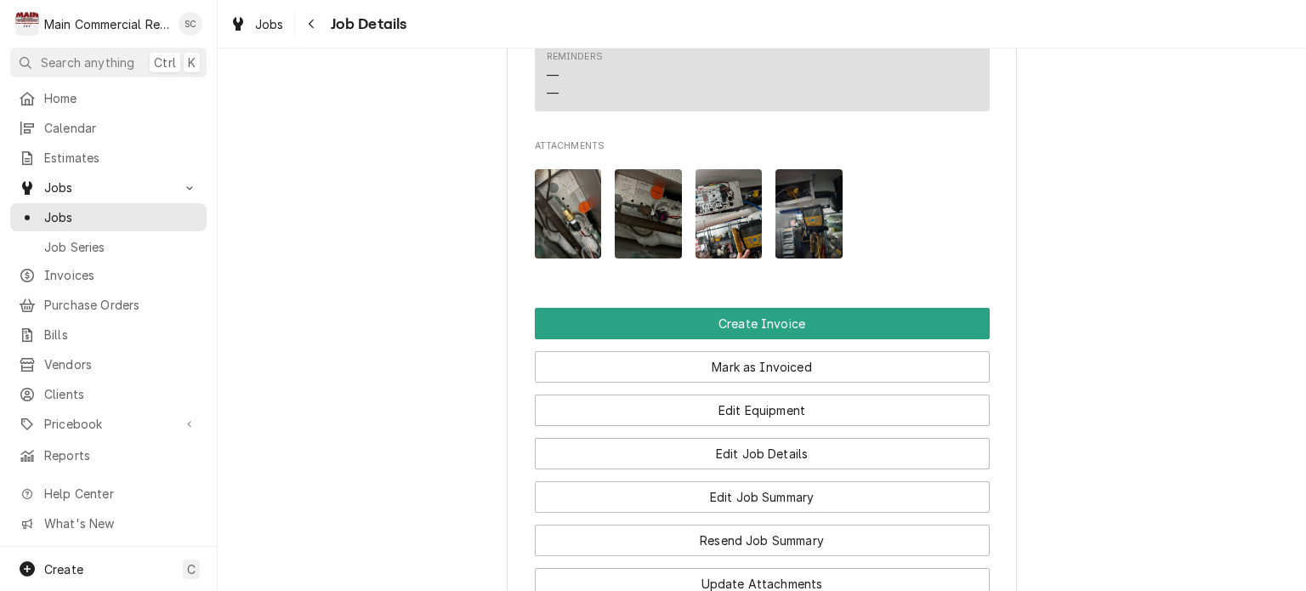
scroll to position [1955, 0]
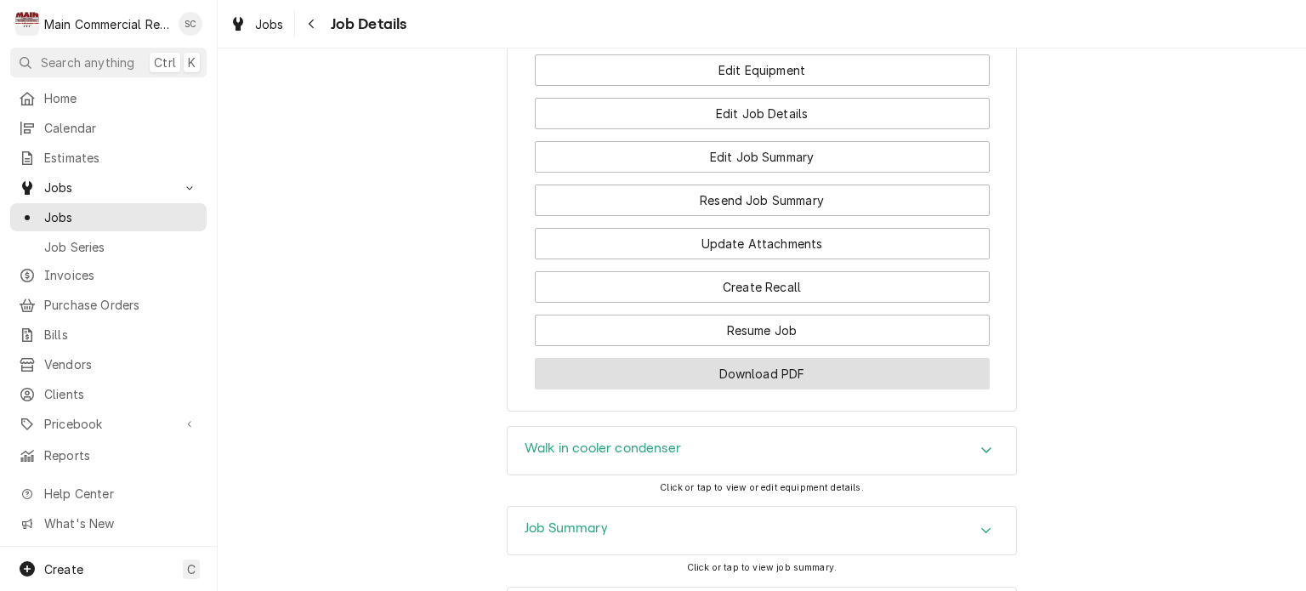
click at [863, 358] on button "Download PDF" at bounding box center [762, 373] width 455 height 31
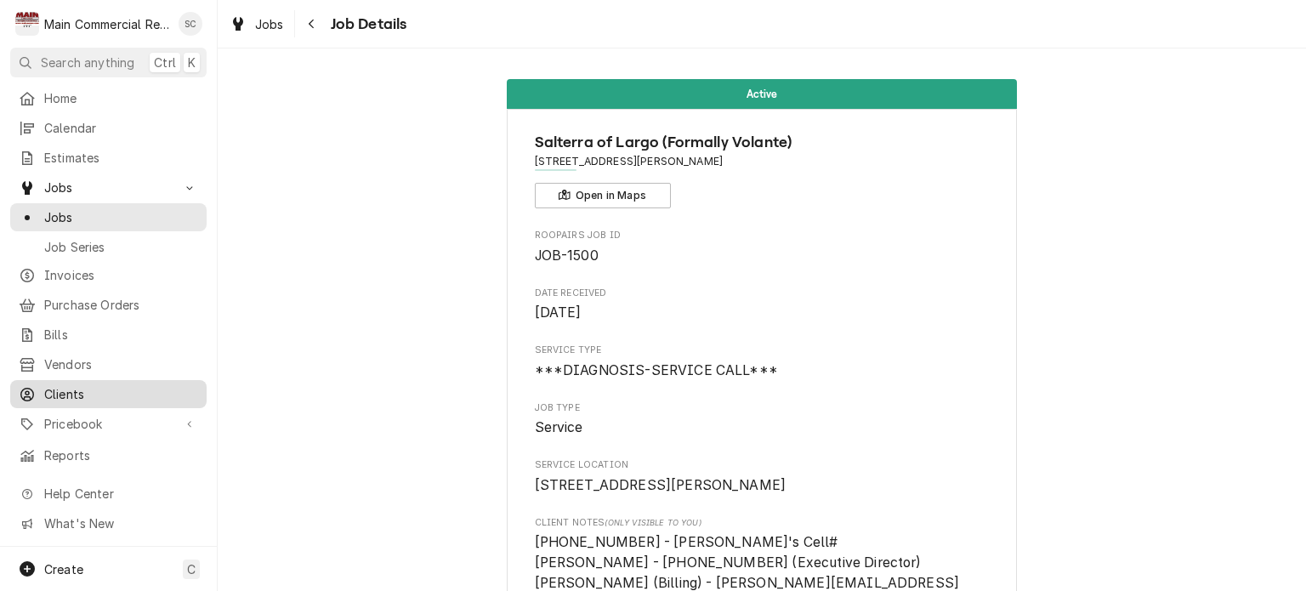
click at [65, 387] on span "Clients" at bounding box center [121, 394] width 154 height 18
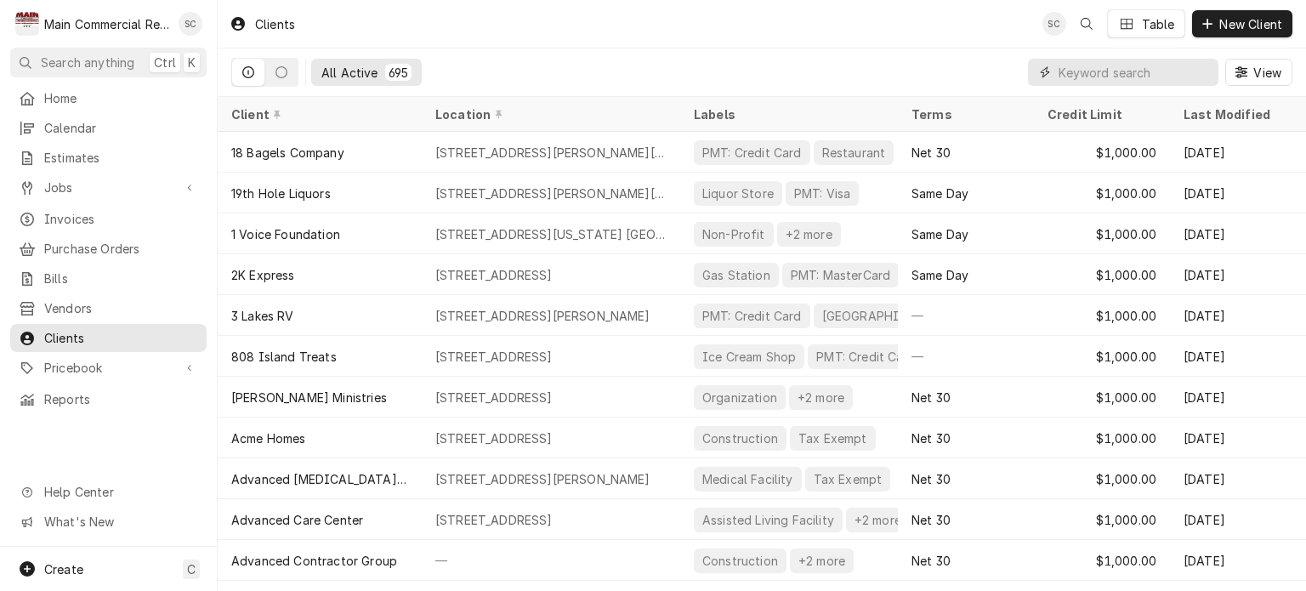
click at [1121, 73] on input "Dynamic Content Wrapper" at bounding box center [1133, 72] width 151 height 27
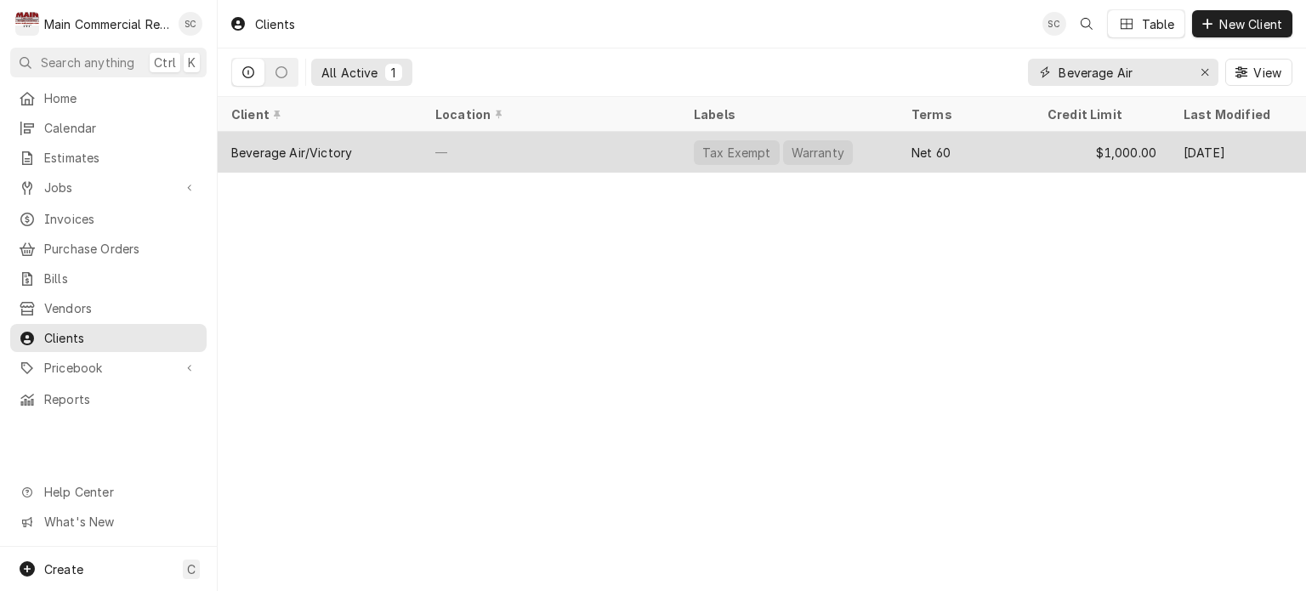
type input "Beverage Air"
click at [635, 149] on div "—" at bounding box center [551, 152] width 258 height 41
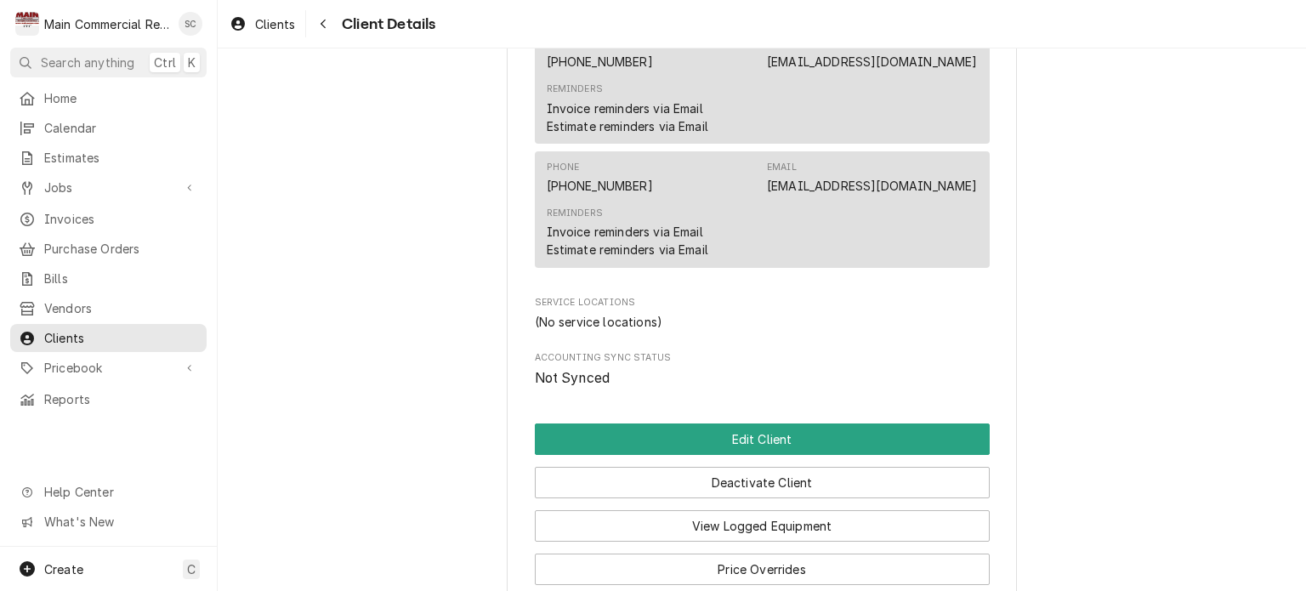
scroll to position [996, 0]
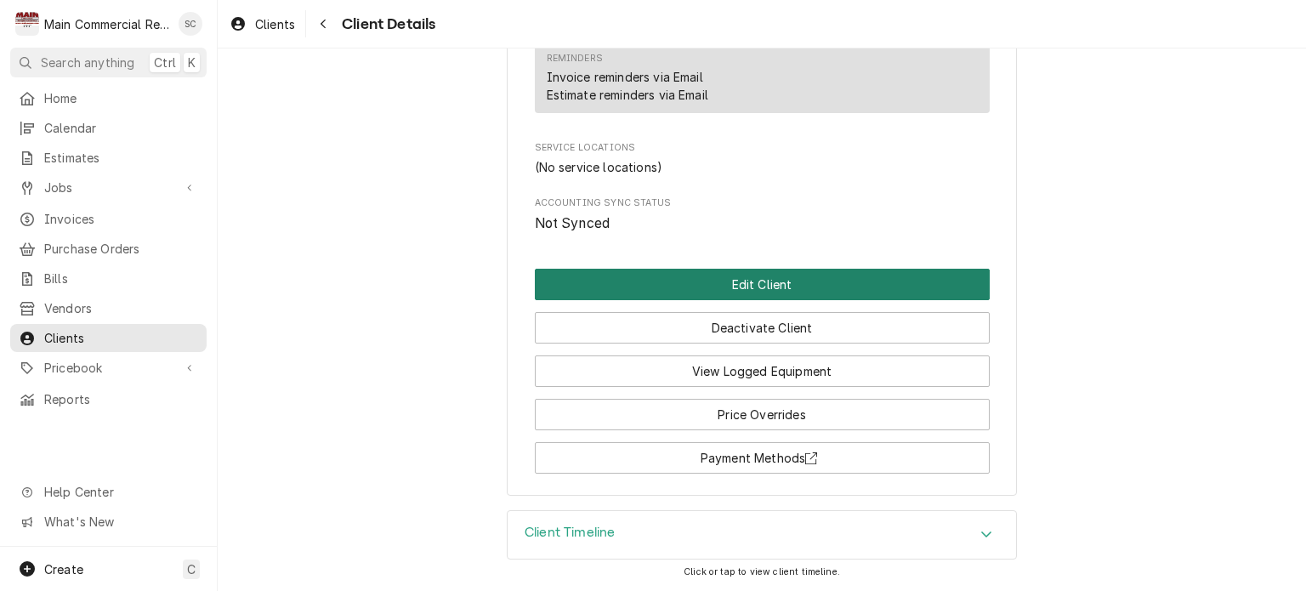
click at [775, 288] on button "Edit Client" at bounding box center [762, 284] width 455 height 31
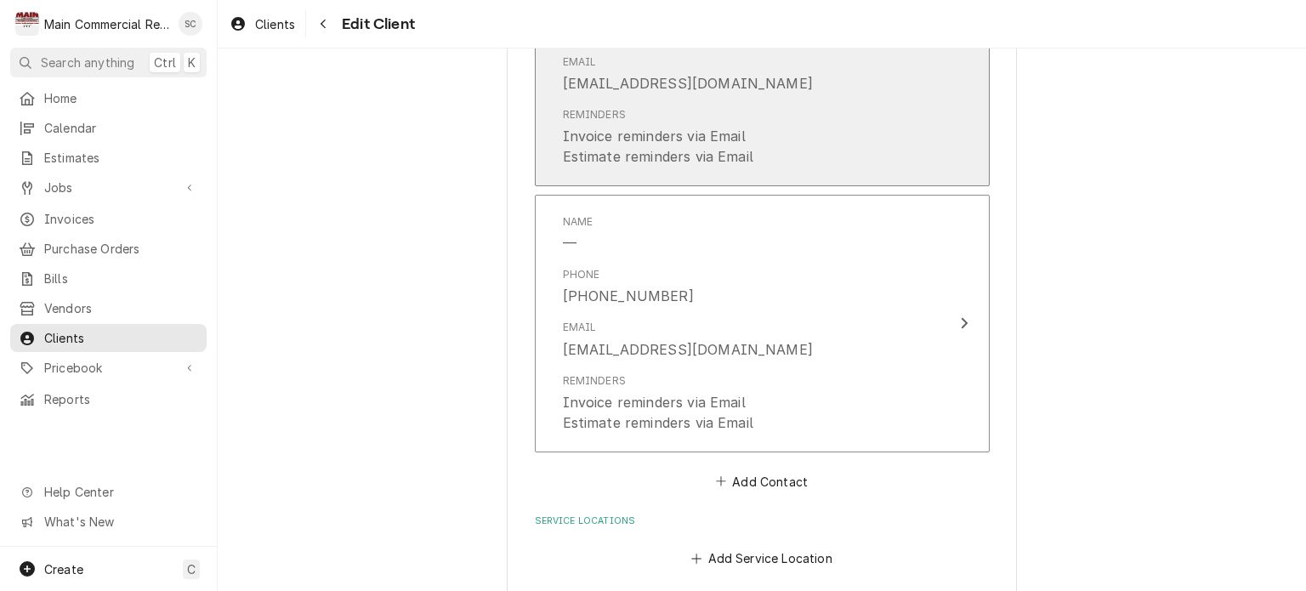
scroll to position [1694, 0]
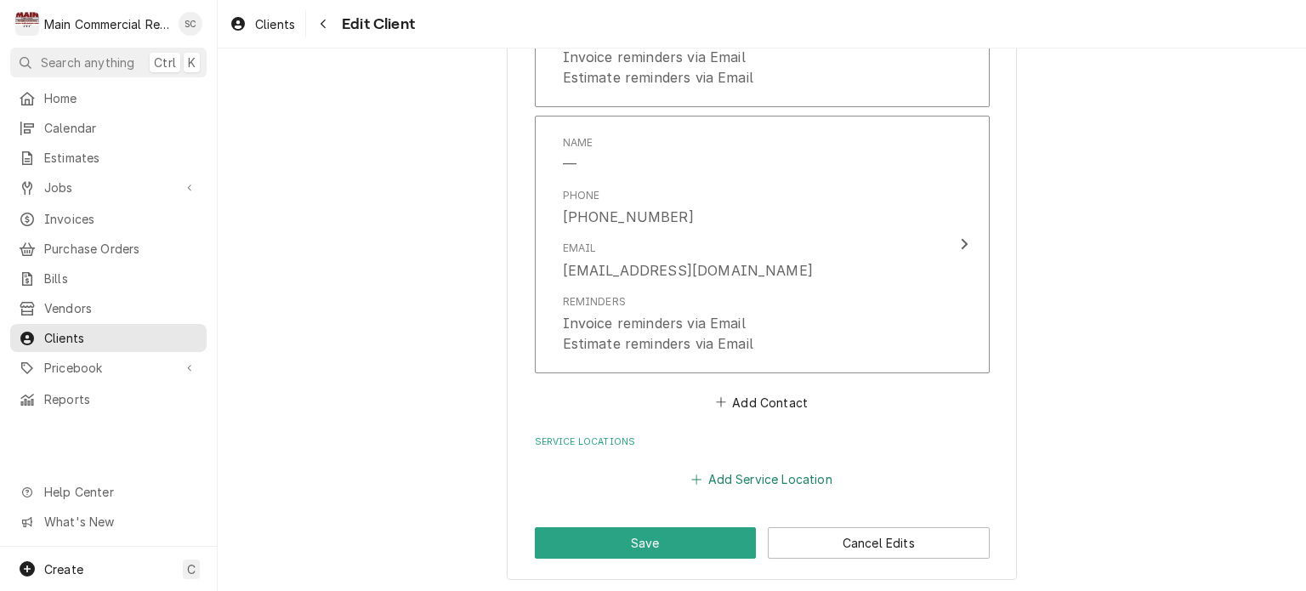
click at [789, 477] on button "Add Service Location" at bounding box center [762, 480] width 146 height 24
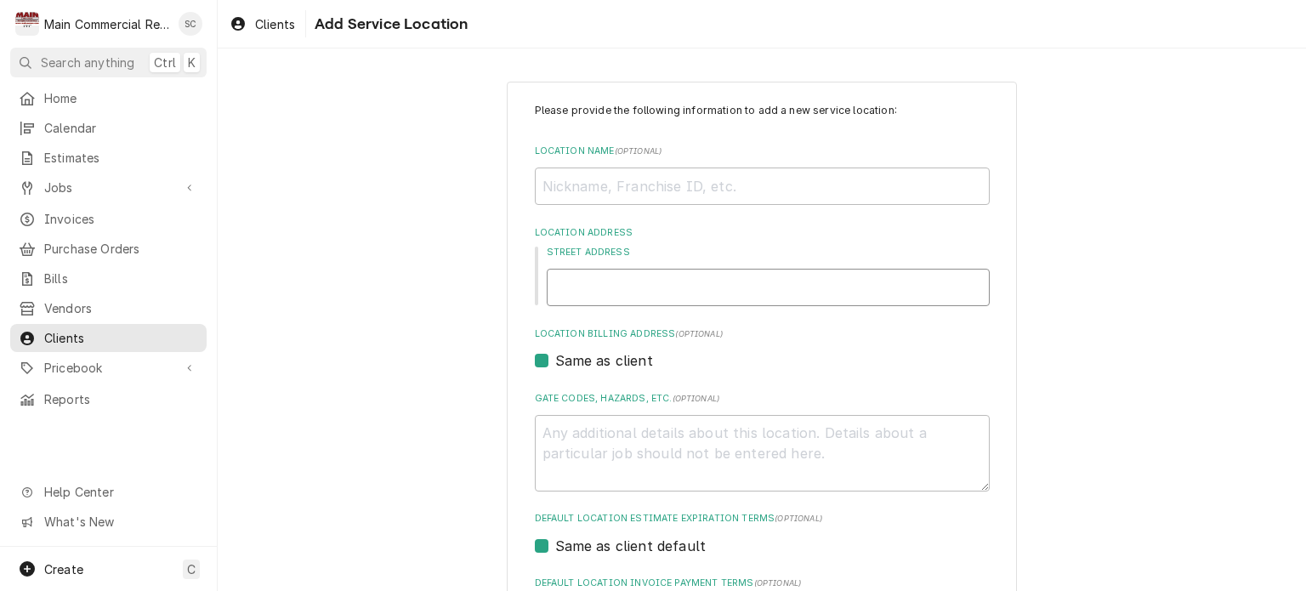
click at [660, 285] on input "Street Address" at bounding box center [768, 287] width 443 height 37
paste input "12240 Vespa Way, Brooksville, FL 34614"
type textarea "x"
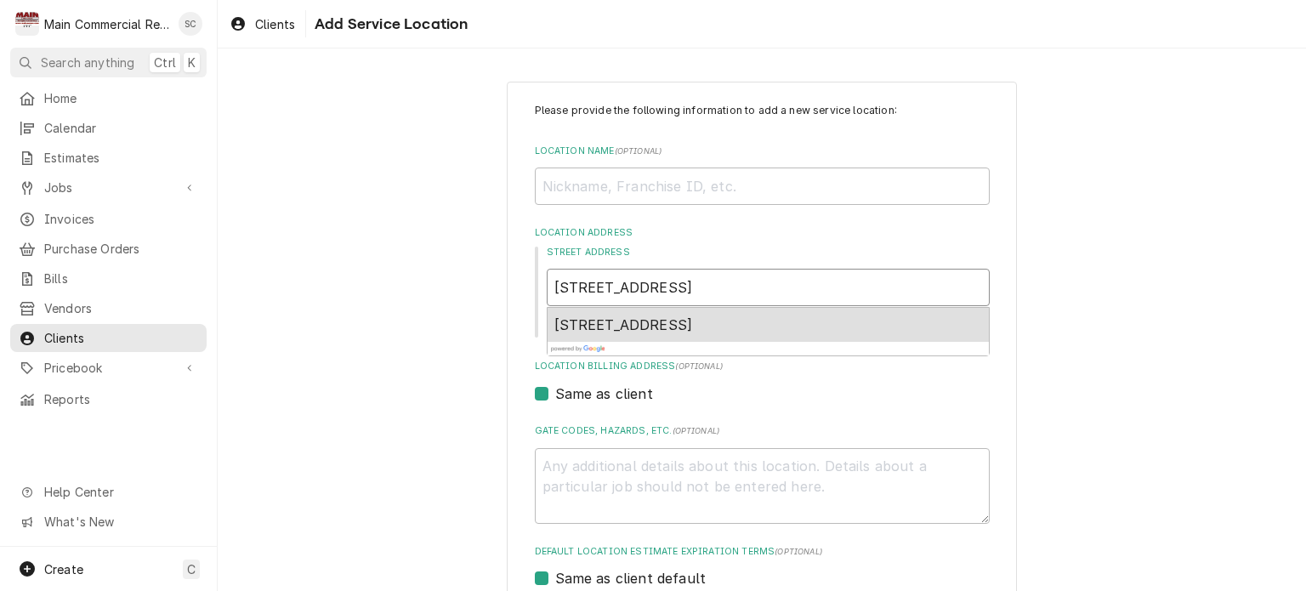
type input "12240 Vespa Way, Brooksville, FL 34614"
click at [650, 186] on input "Location Name ( optional )" at bounding box center [762, 185] width 455 height 37
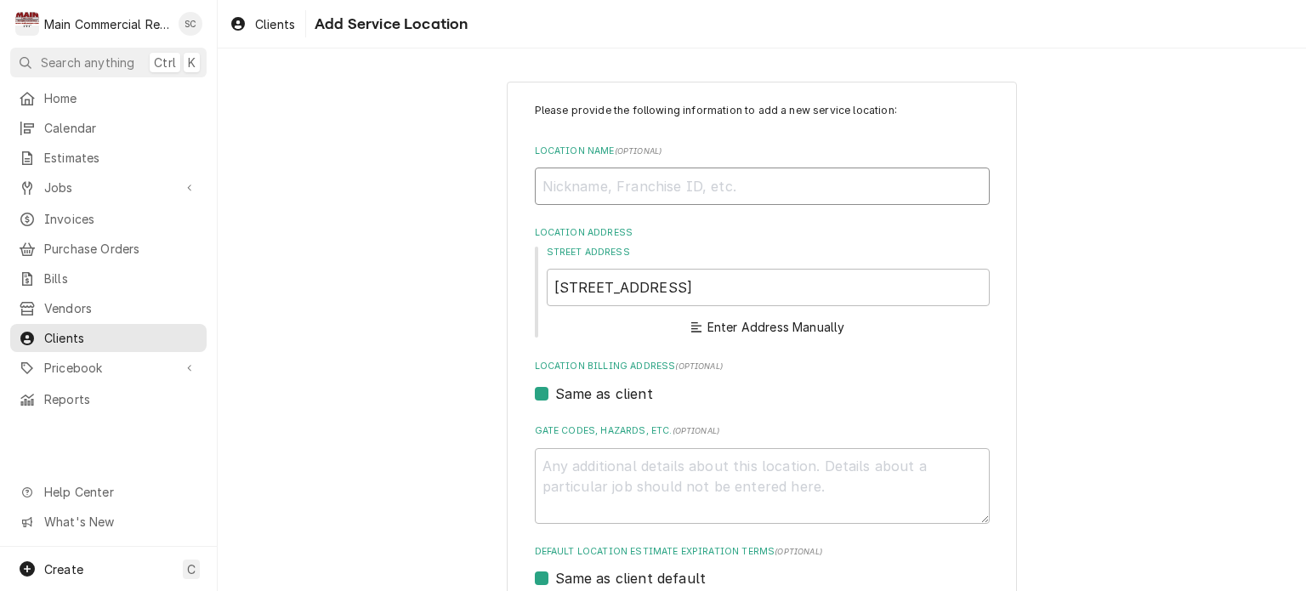
type textarea "x"
type input "W"
type textarea "x"
type input "Wi"
type textarea "x"
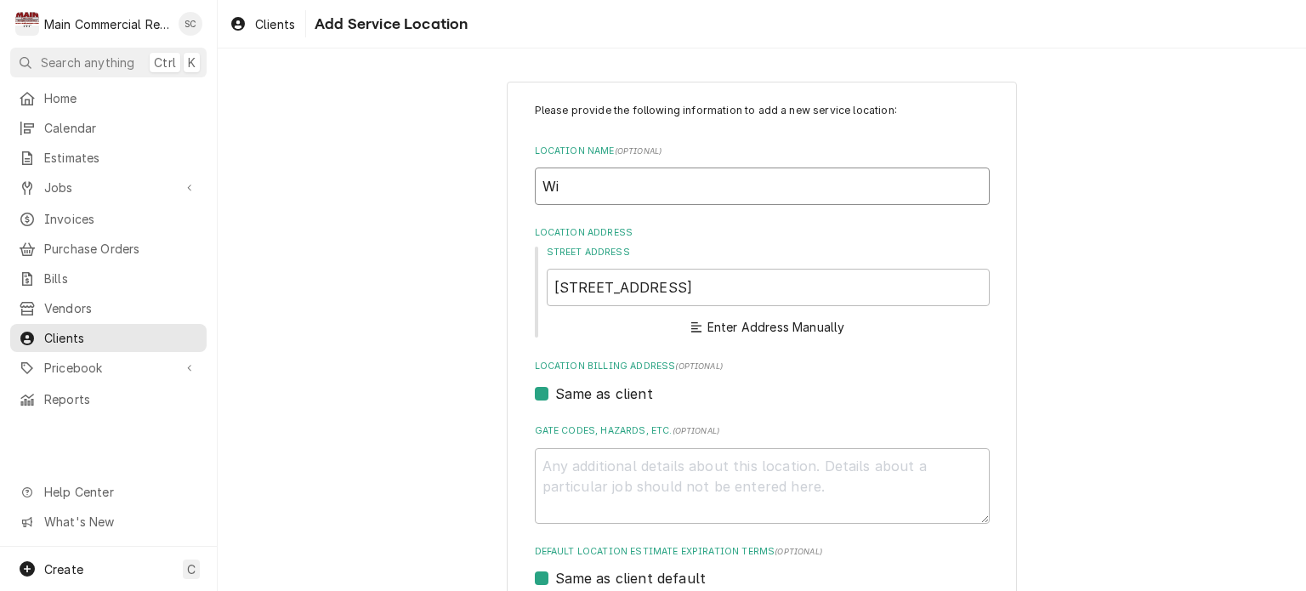
type input "Win"
type textarea "x"
type input "Wind"
type textarea "x"
type input "Windi"
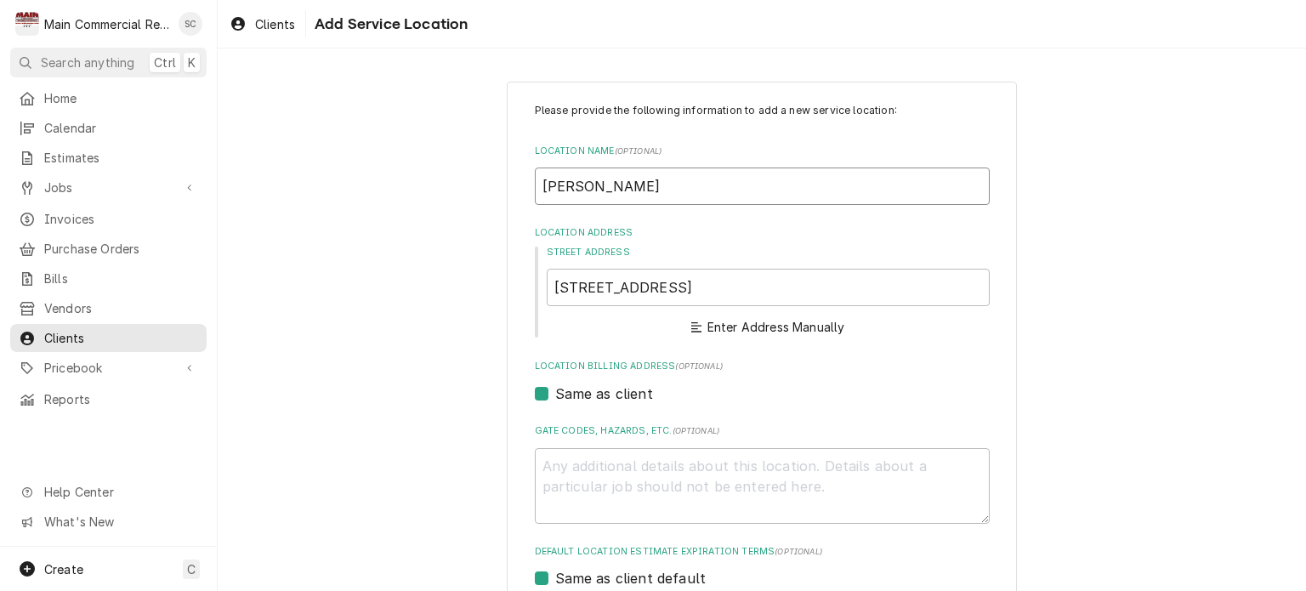
type textarea "x"
type input "Windig"
type textarea "x"
type input "Windig W"
type textarea "x"
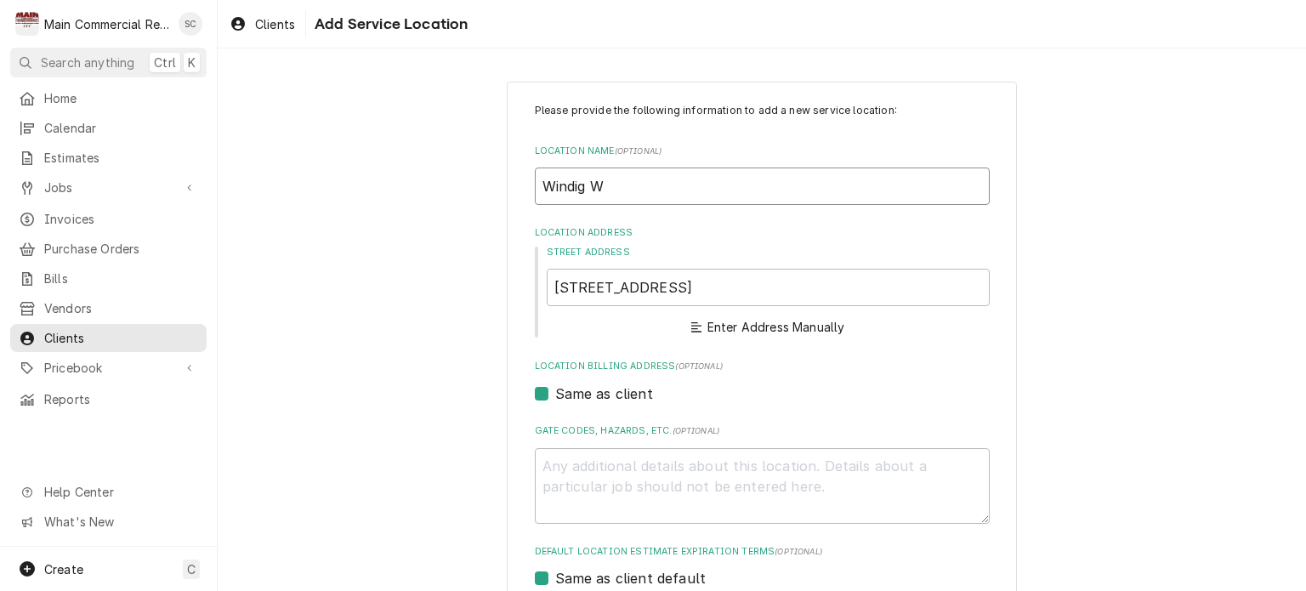
type input "Windig Wa"
type textarea "x"
type input "Windig W"
type textarea "x"
type input "Windig"
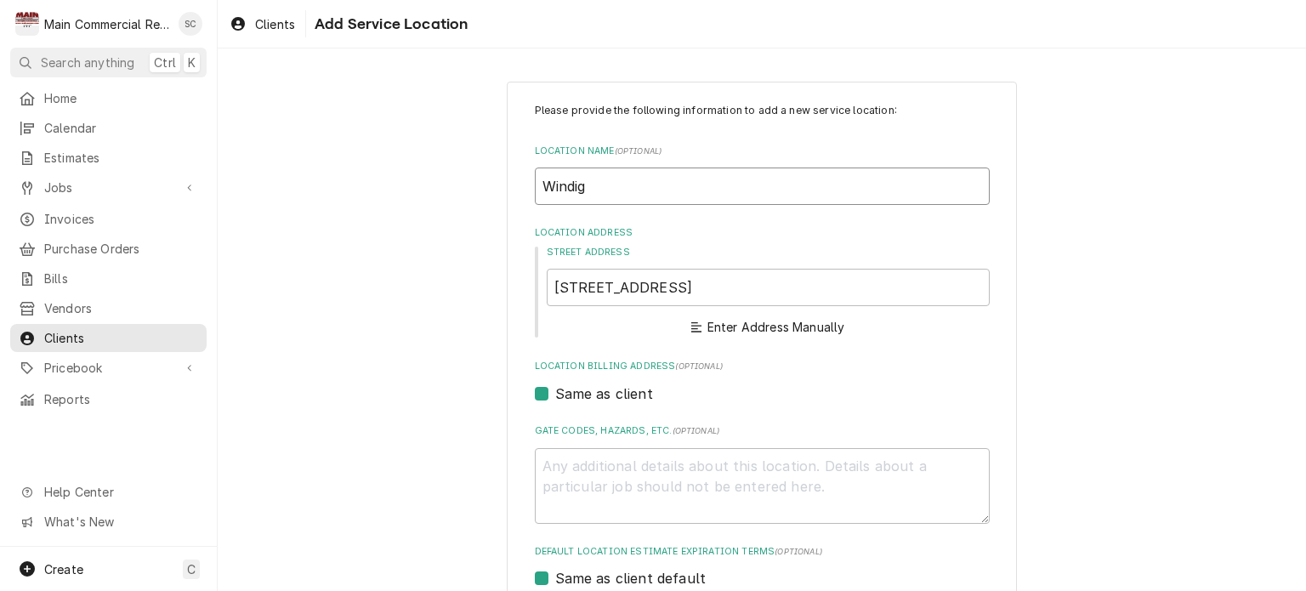
type textarea "x"
type input "Windig"
type textarea "x"
type input "Windi"
type textarea "x"
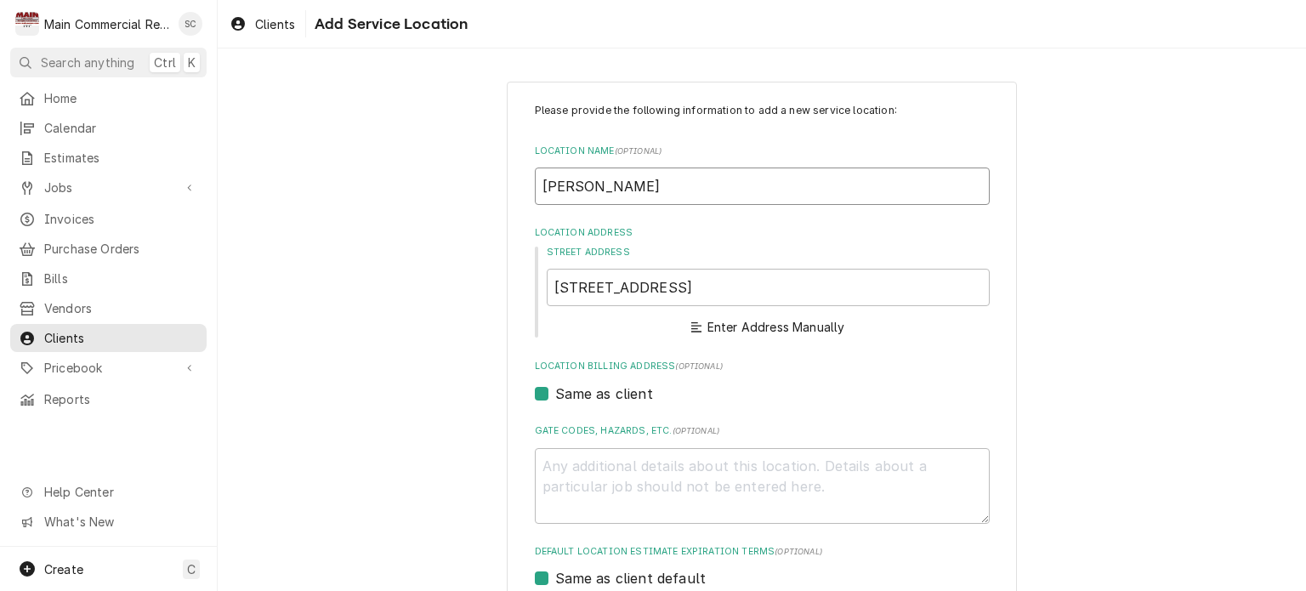
type input "Windin"
type textarea "x"
type input "Winding"
type textarea "x"
type input "Winding"
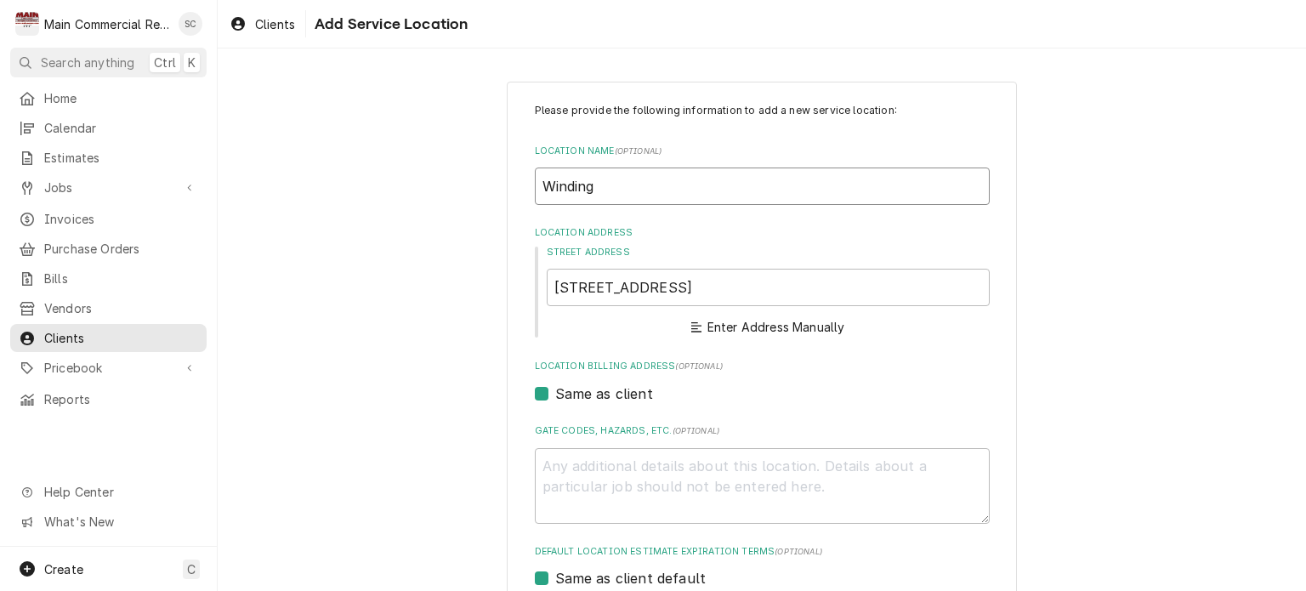
type textarea "x"
type input "Winding W"
type textarea "x"
type input "Winding Wa"
type textarea "x"
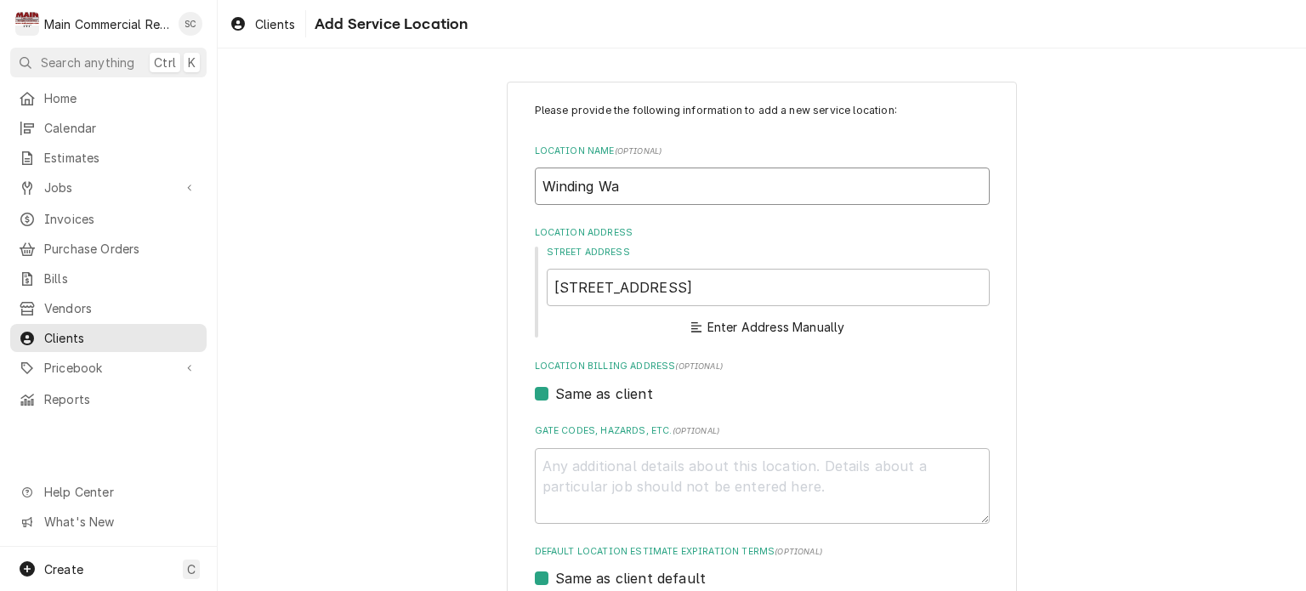
type input "Winding Wat"
type textarea "x"
type input "Winding Wate"
type textarea "x"
type input "Winding Water"
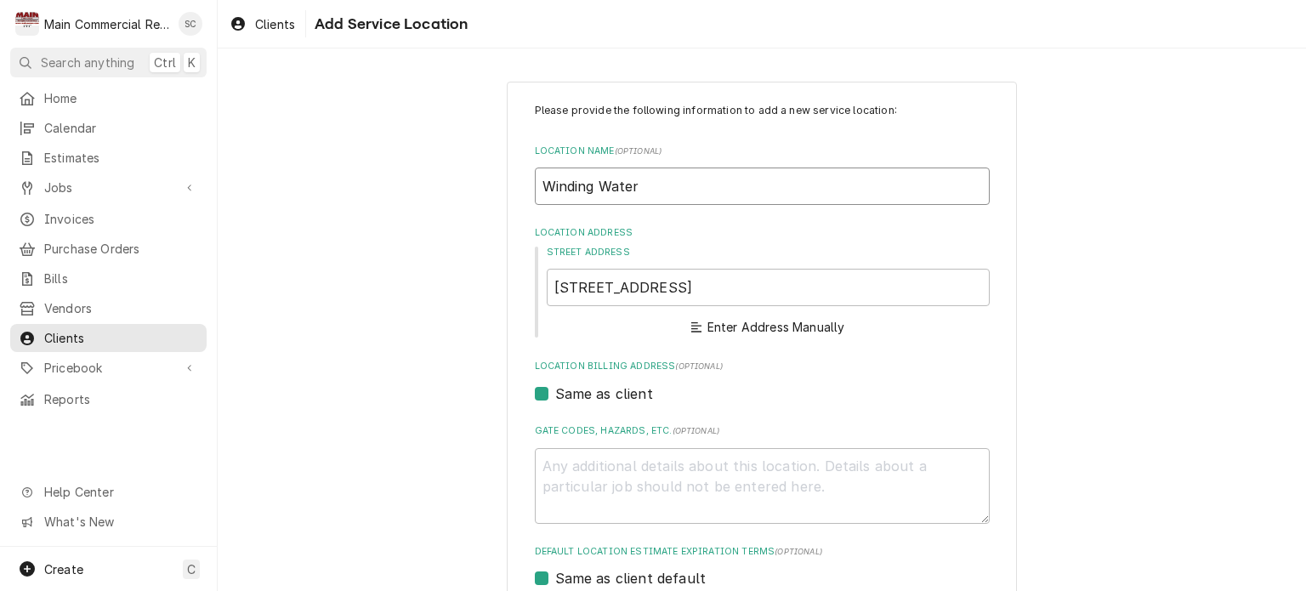
type textarea "x"
type input "Winding Waters"
type textarea "x"
type input "Winding Waters"
type textarea "x"
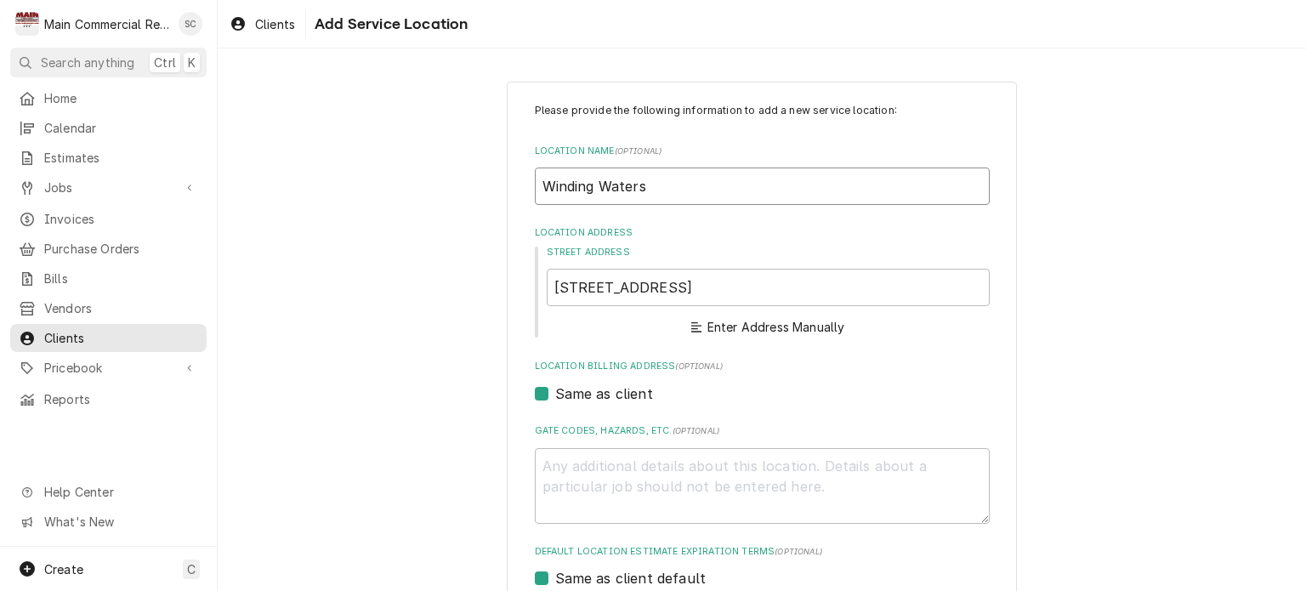
type input "Winding Waters K"
type textarea "x"
type input "Winding Waters K-"
type textarea "x"
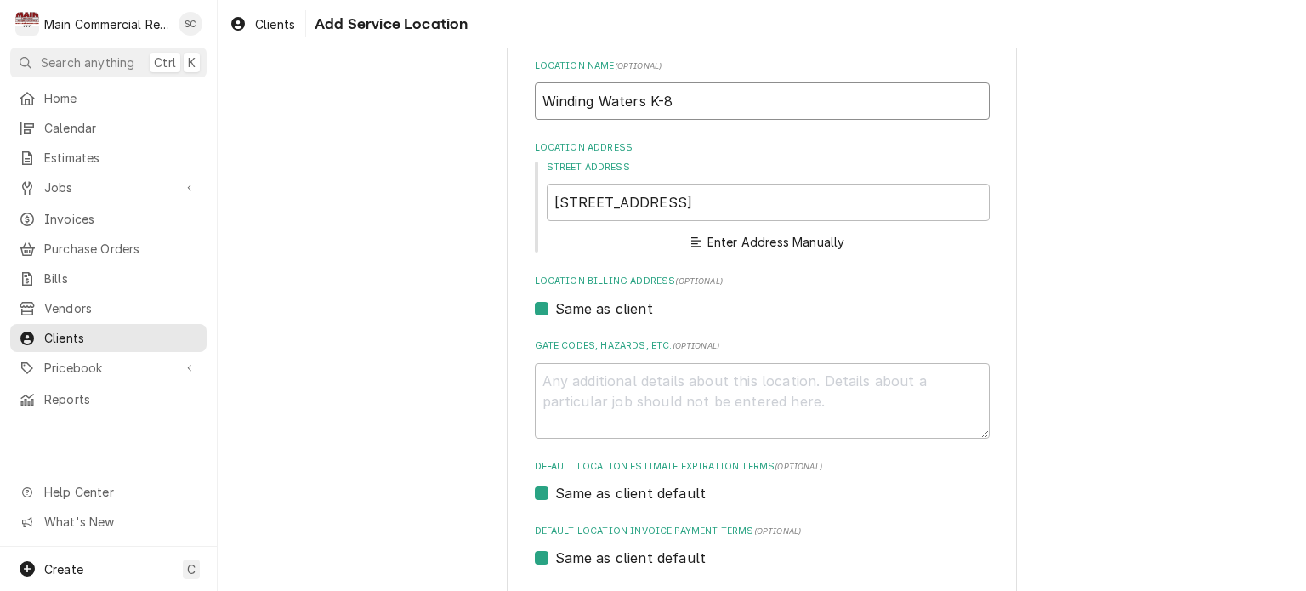
scroll to position [255, 0]
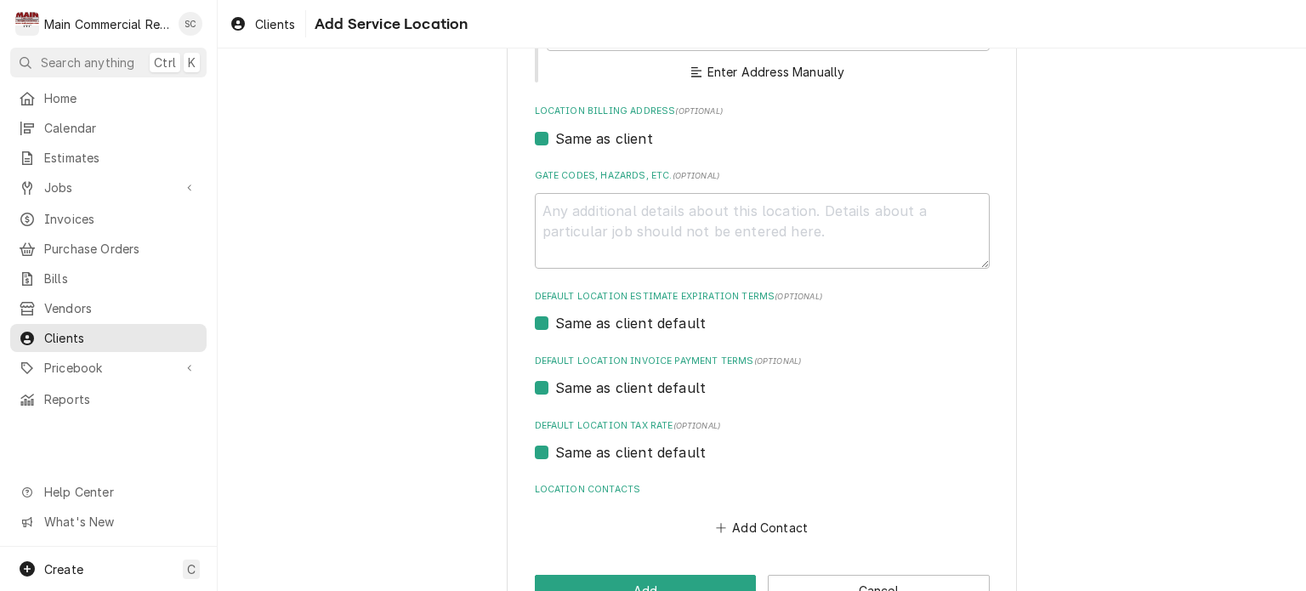
type input "Winding Waters K-8"
click at [636, 210] on textarea "Gate Codes, Hazards, etc. ( optional )" at bounding box center [762, 231] width 455 height 77
type textarea "x"
type textarea "H"
type textarea "x"
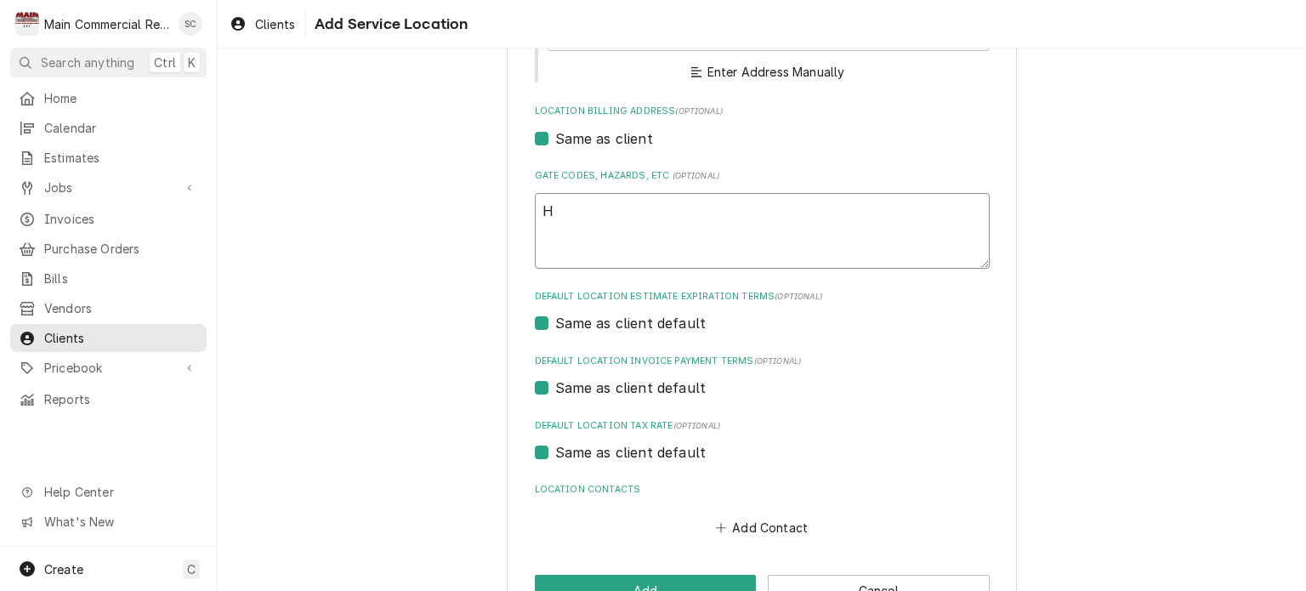
type textarea "He"
type textarea "x"
type textarea "Her"
type textarea "x"
type textarea "Hern"
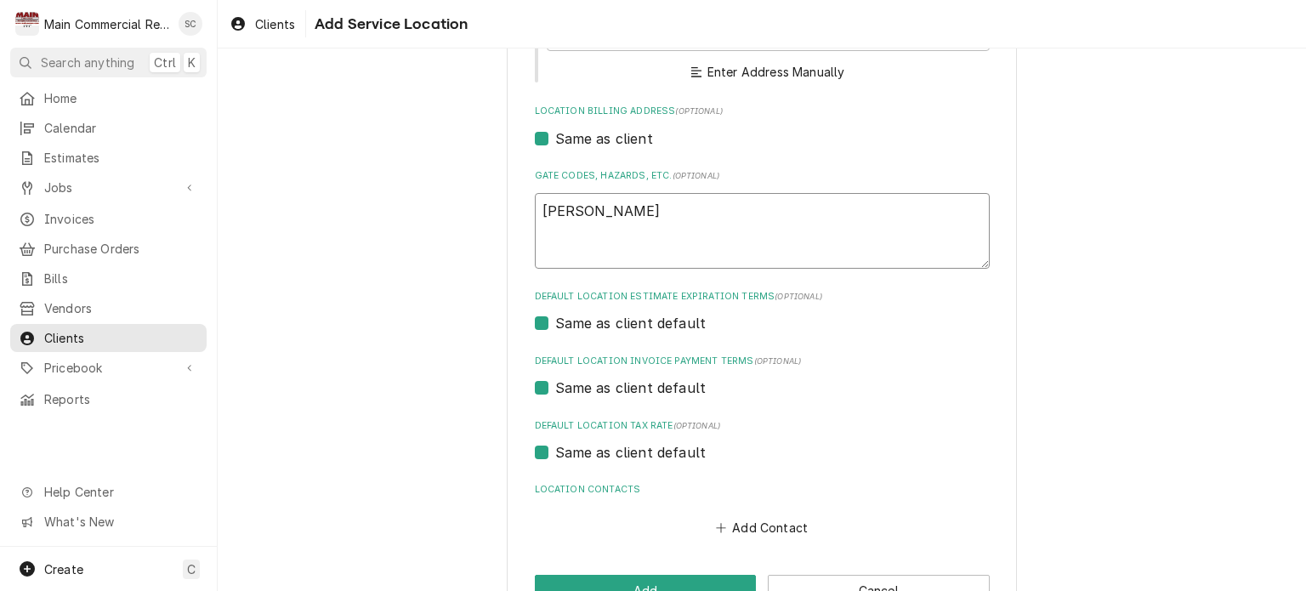
type textarea "x"
type textarea "Herna"
type textarea "x"
type textarea "Hernan"
type textarea "x"
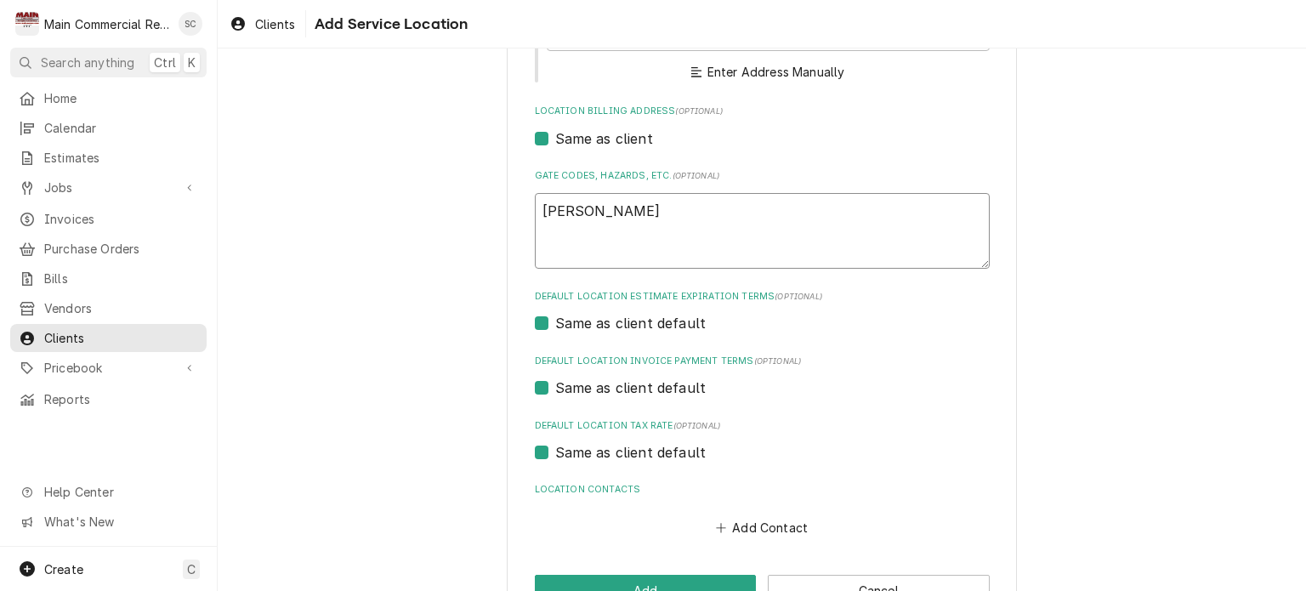
type textarea "Hernand"
type textarea "x"
type textarea "Hernando"
type textarea "x"
type textarea "Hernando"
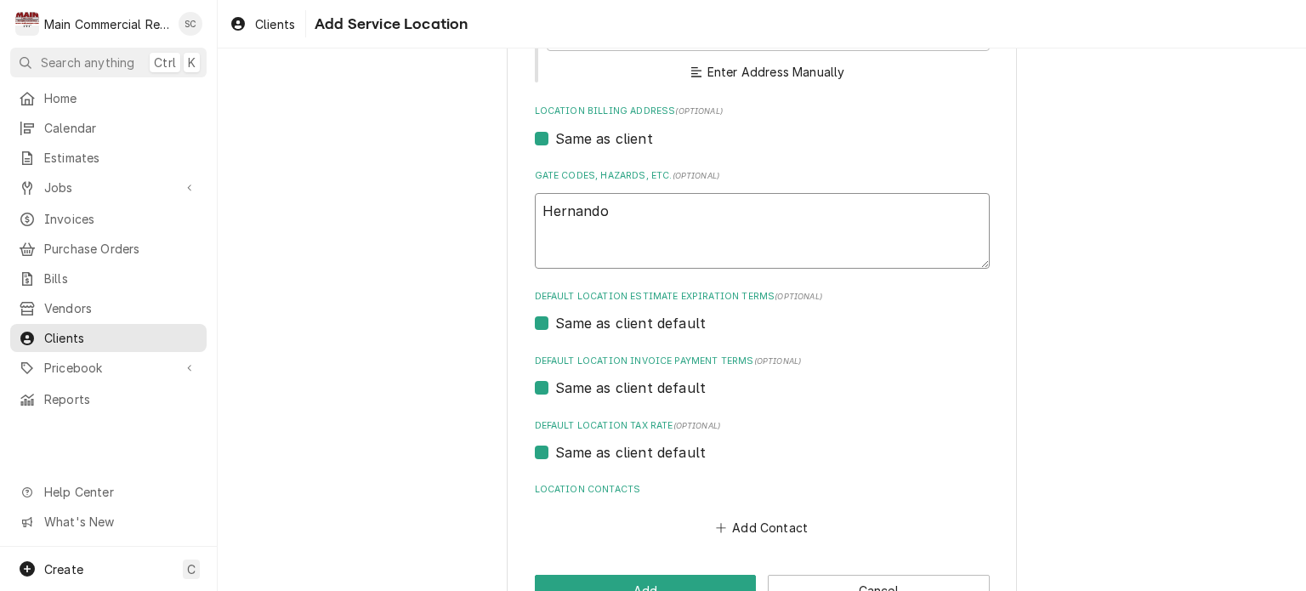
type textarea "x"
type textarea "Hernando C"
type textarea "x"
type textarea "Hernando Co"
type textarea "x"
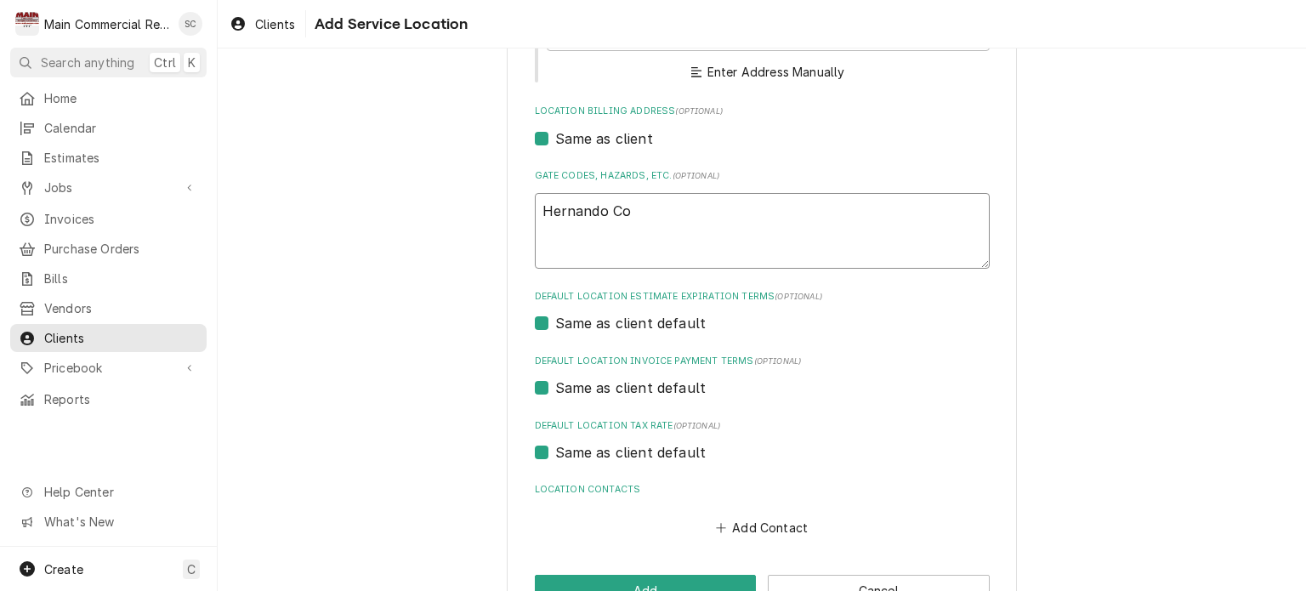
type textarea "Hernando Cou"
type textarea "x"
type textarea "Hernando Coun"
type textarea "x"
type textarea "Hernando Count"
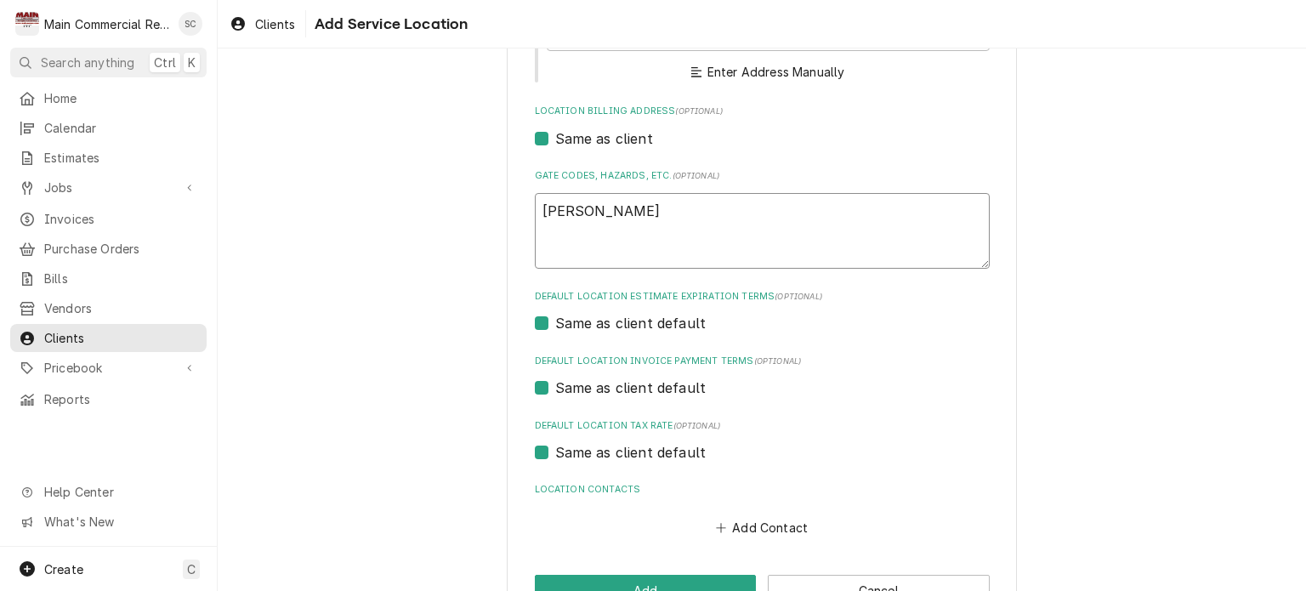
type textarea "x"
type textarea "Hernando County"
type textarea "x"
type textarea "Hernando County"
type textarea "x"
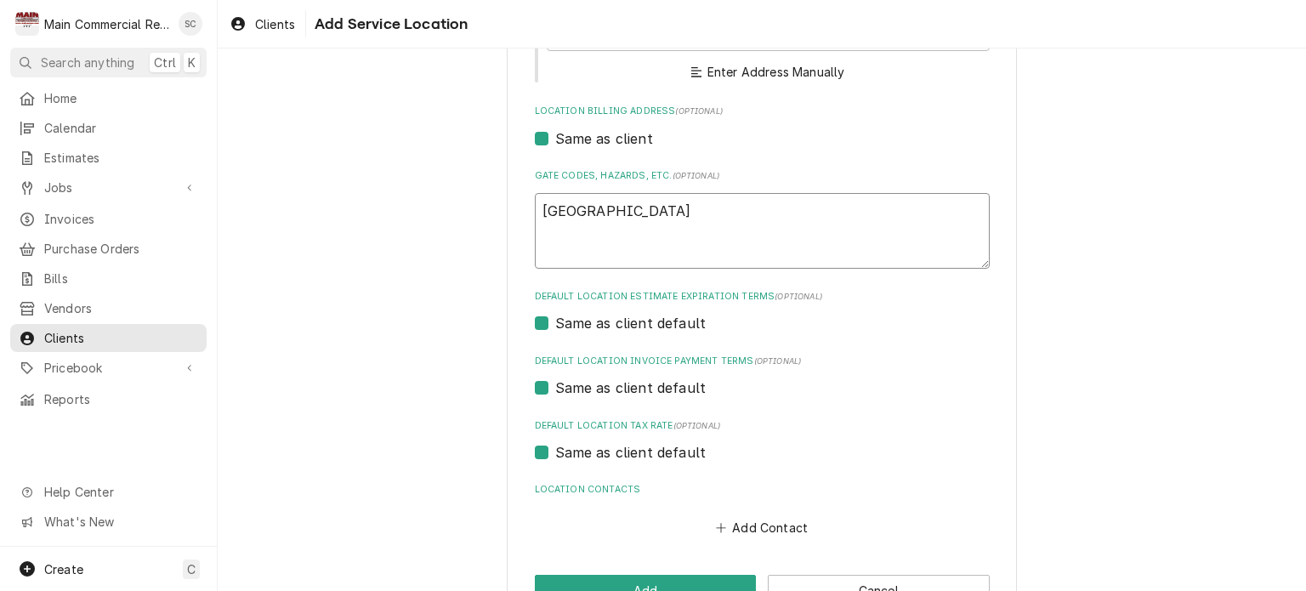
type textarea "Hernando County S"
type textarea "x"
type textarea "Hernando County Sc"
type textarea "x"
type textarea "Hernando County Sch"
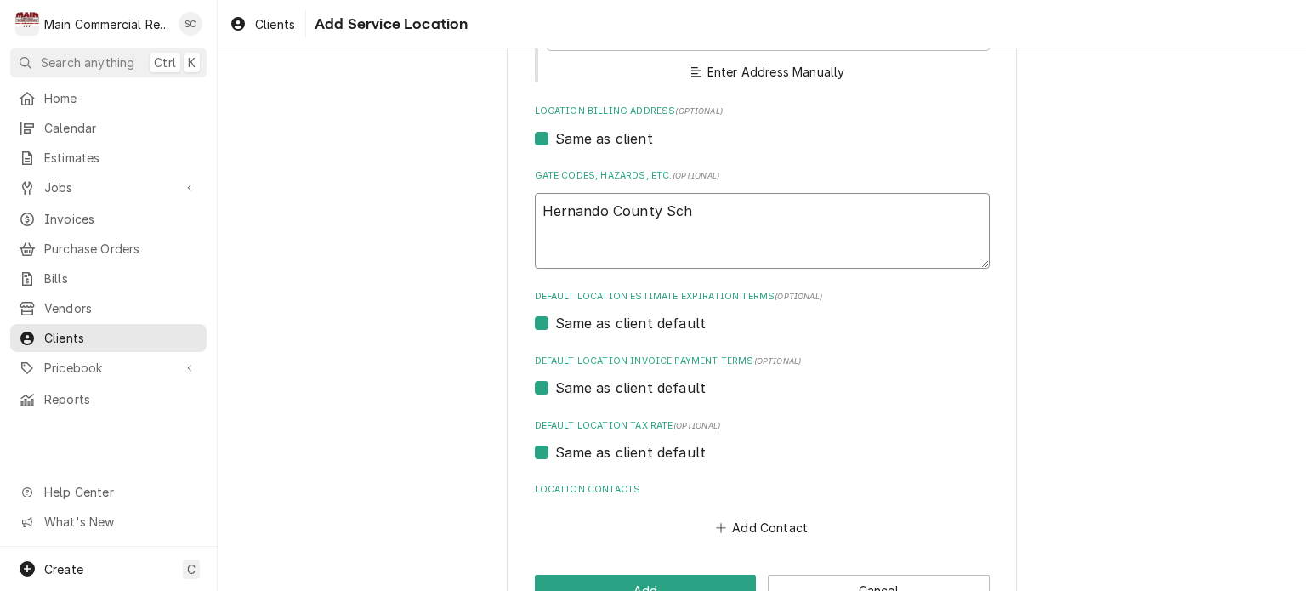
type textarea "x"
type textarea "Hernando County Scho"
type textarea "x"
type textarea "Hernando County Schoo"
type textarea "x"
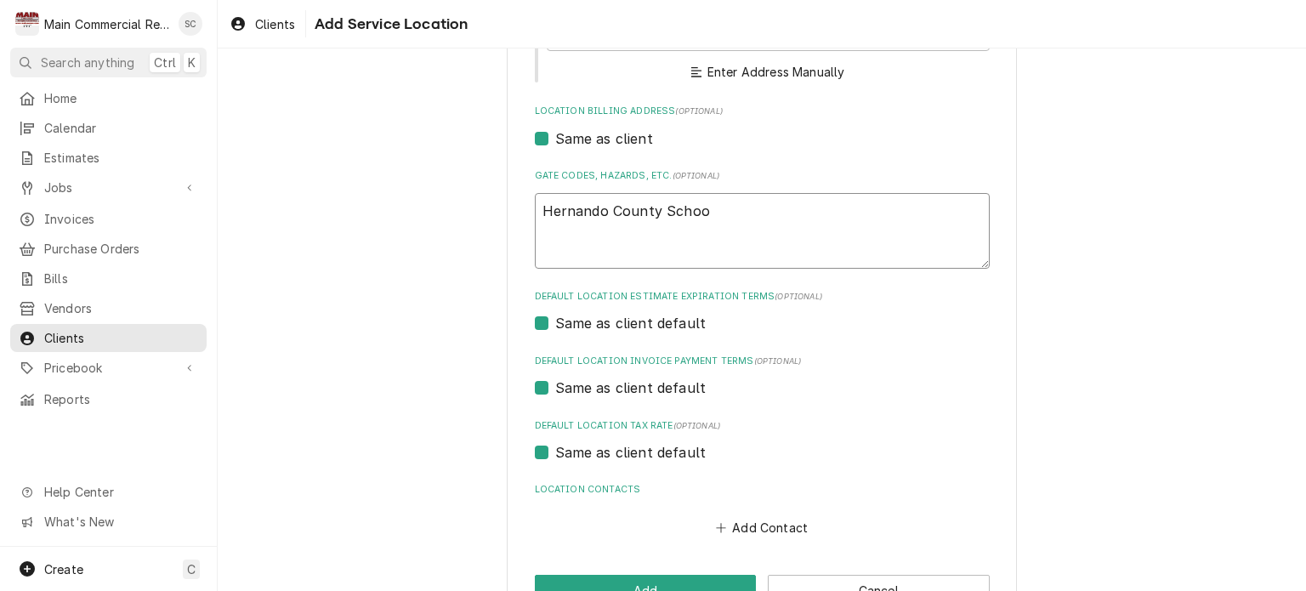
type textarea "Hernando County School"
type textarea "x"
type textarea "Hernando County SchoolD"
type textarea "x"
type textarea "Hernando County SchoolDi"
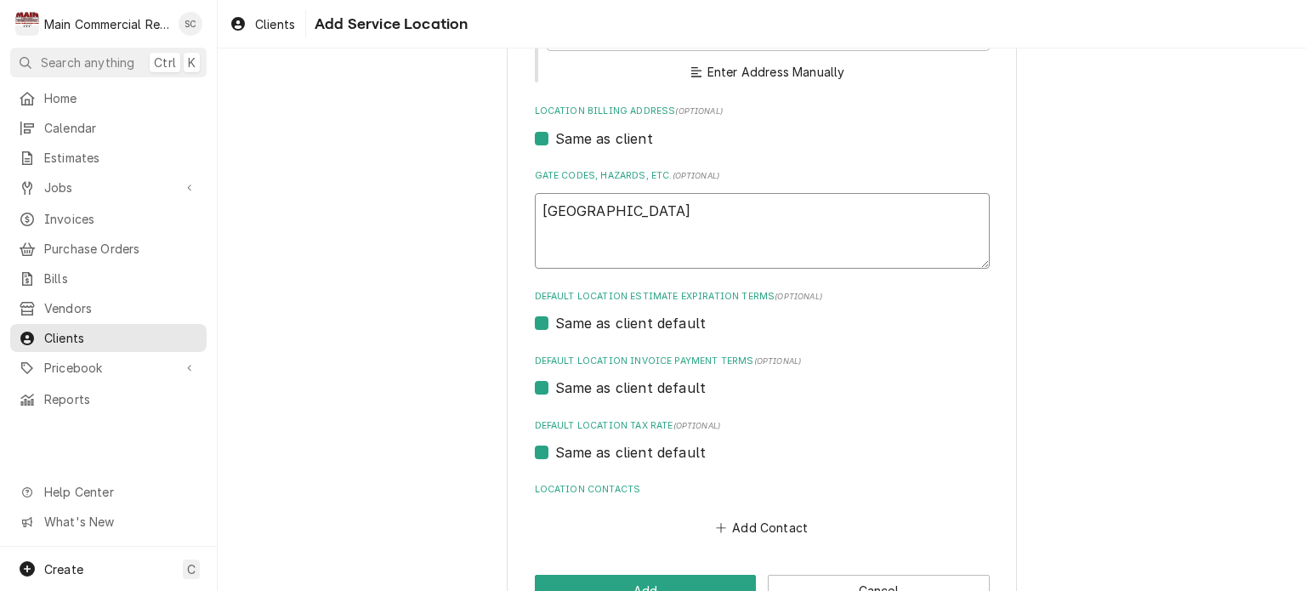
type textarea "x"
type textarea "Hernando County SchoolD"
type textarea "x"
type textarea "Hernando County School"
type textarea "x"
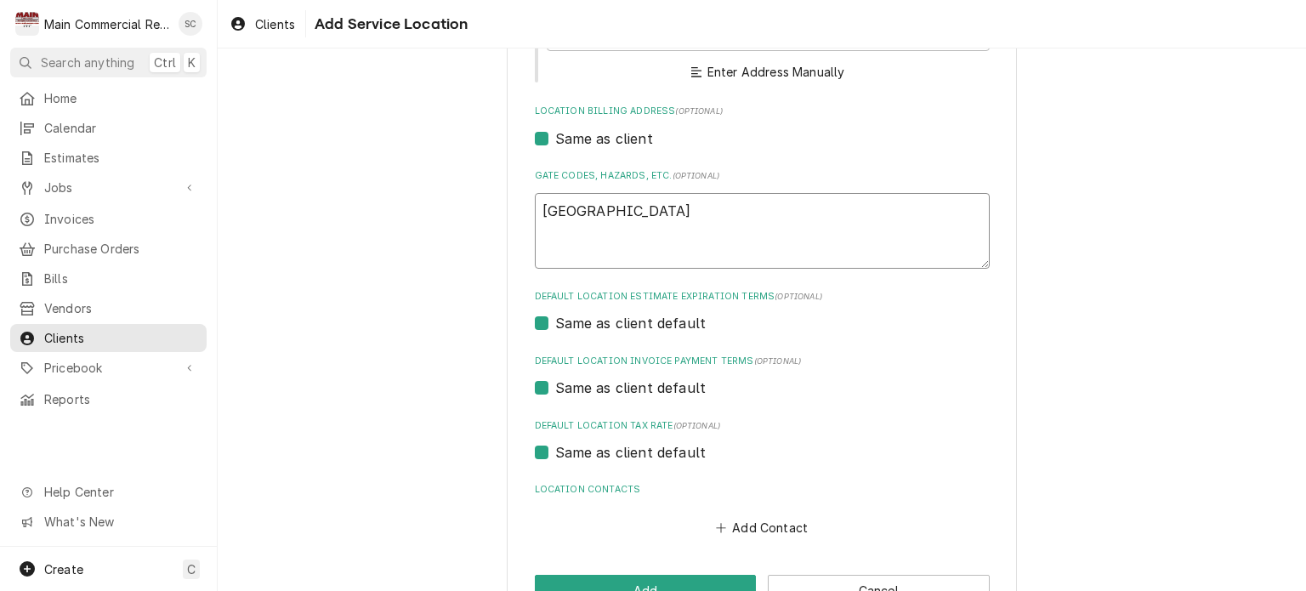
type textarea "Hernando County School"
type textarea "x"
type textarea "Hernando County School D"
type textarea "x"
type textarea "Hernando County School Di"
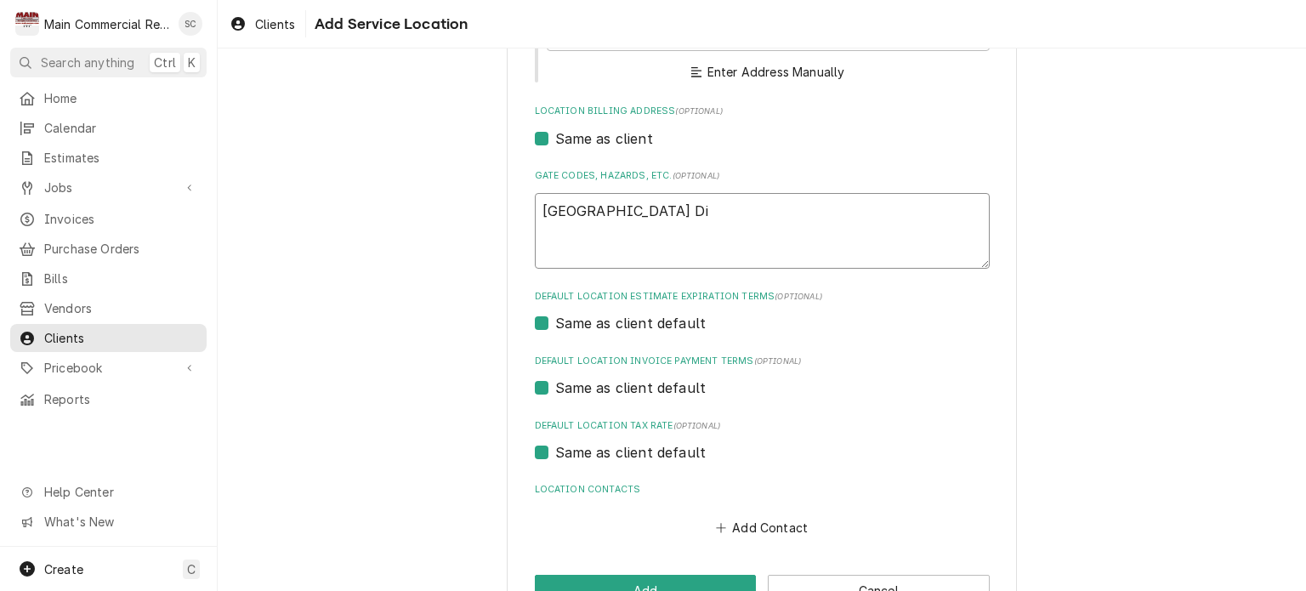
type textarea "x"
type textarea "Hernando County School Dis"
type textarea "x"
type textarea "Hernando County School Dist"
type textarea "x"
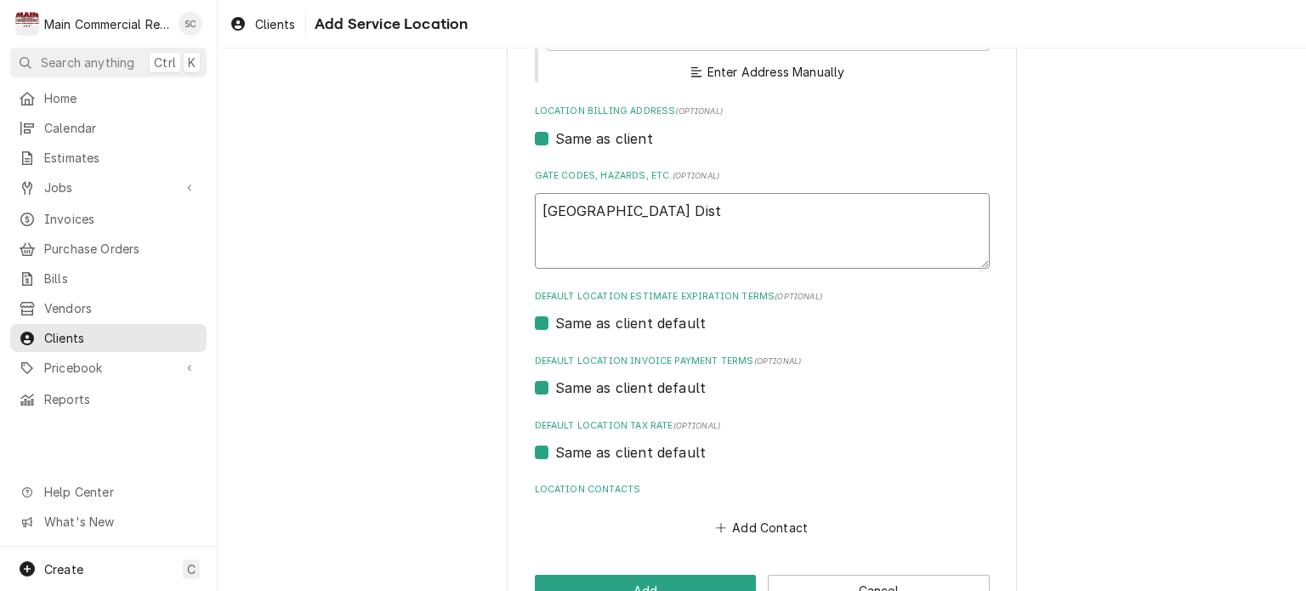
type textarea "Hernando County School Distr"
type textarea "x"
type textarea "Hernando County School Distri"
type textarea "x"
type textarea "Hernando County School Distric"
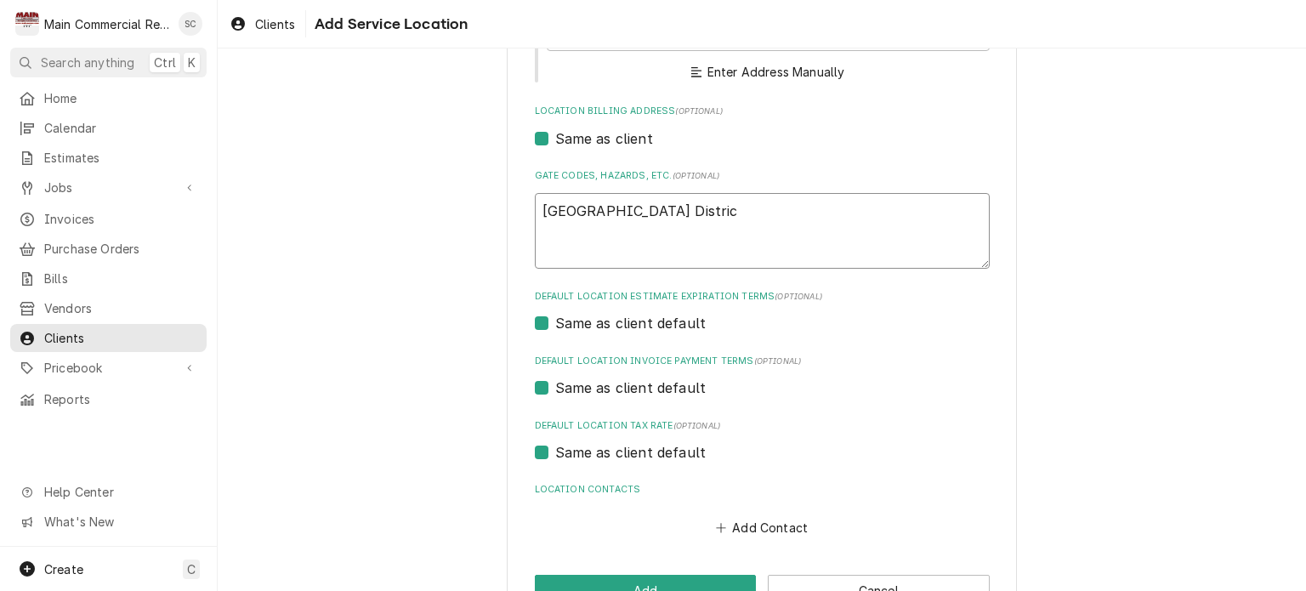
type textarea "x"
type textarea "Hernando County School District"
type textarea "x"
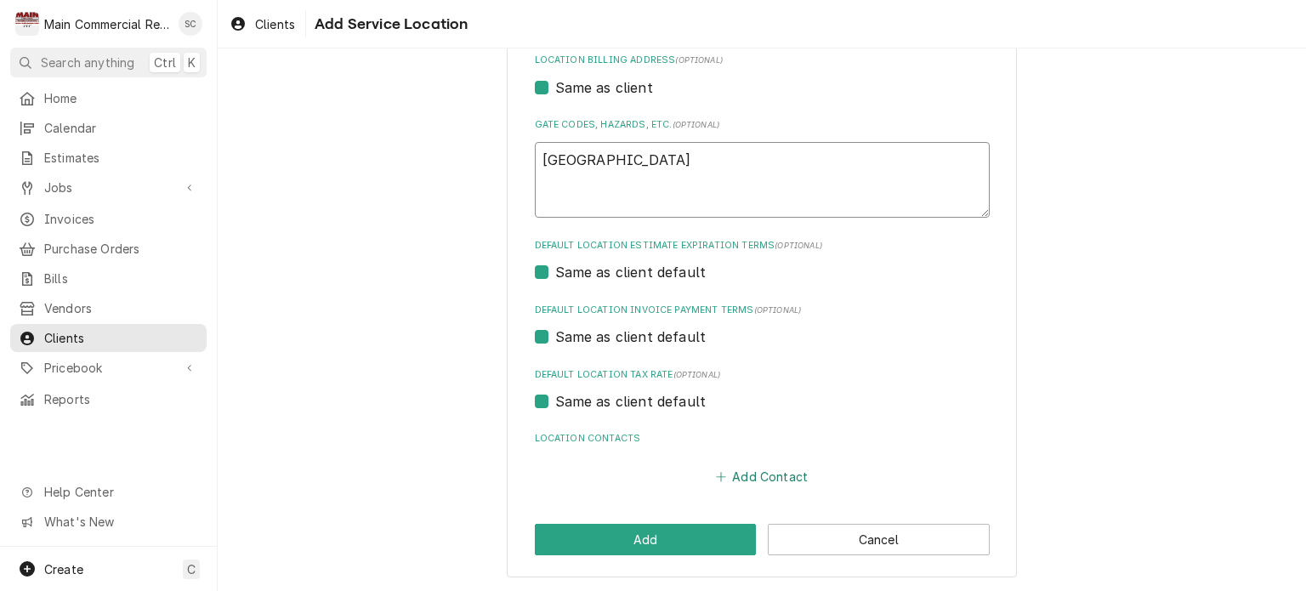
type textarea "Hernando County School District"
click at [757, 472] on button "Add Contact" at bounding box center [761, 476] width 98 height 24
type textarea "x"
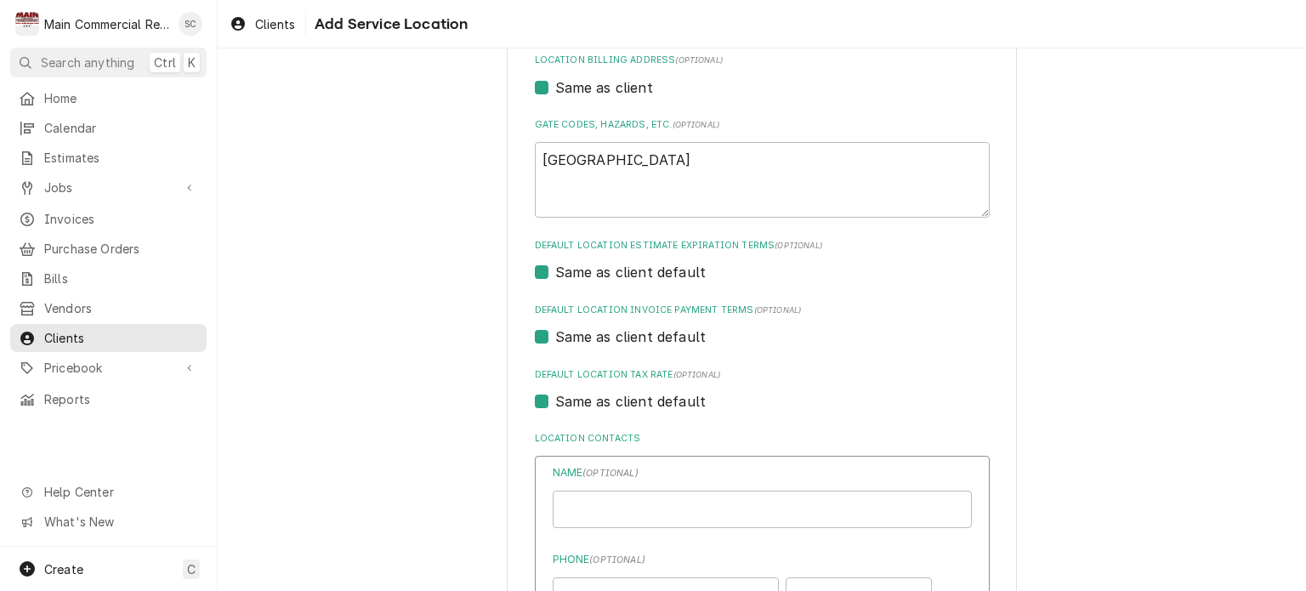
scroll to position [476, 0]
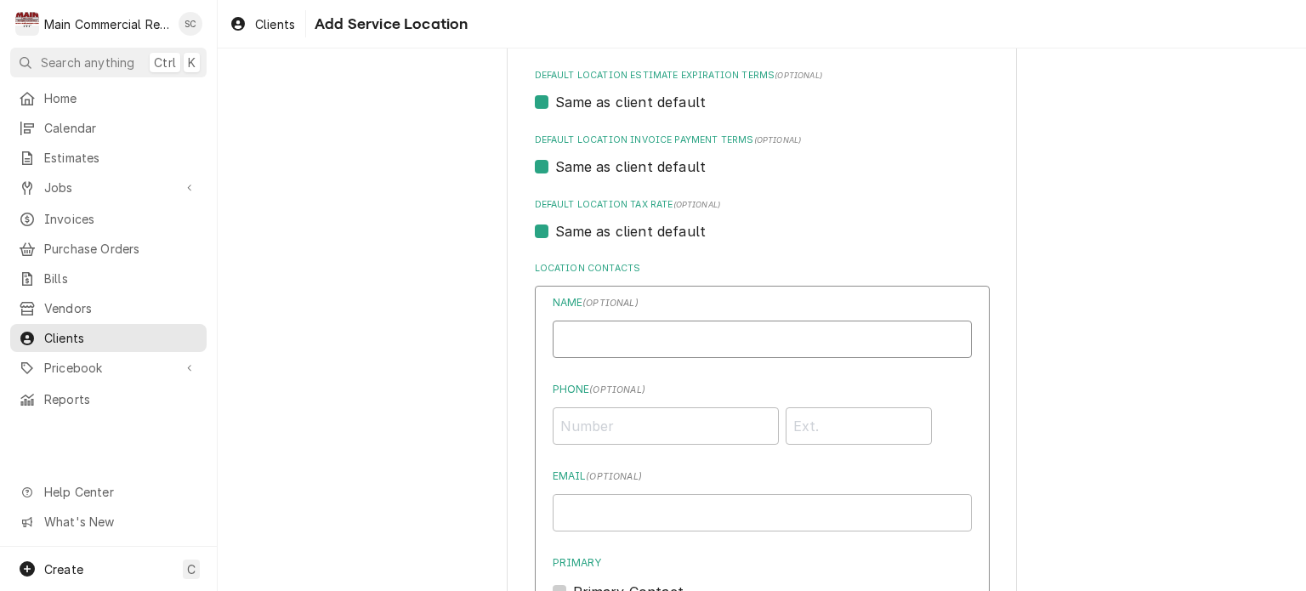
click at [680, 338] on input "Location Name ( optional )" at bounding box center [762, 339] width 419 height 37
type input "Holly Longo"
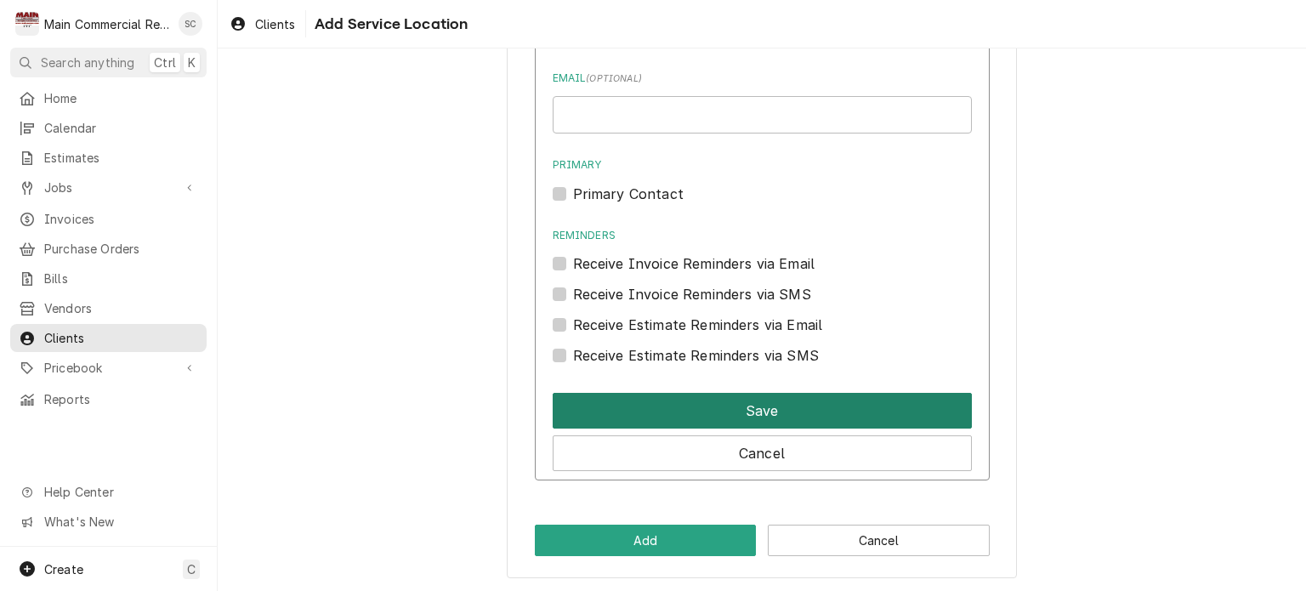
click at [754, 405] on button "Save" at bounding box center [762, 411] width 419 height 36
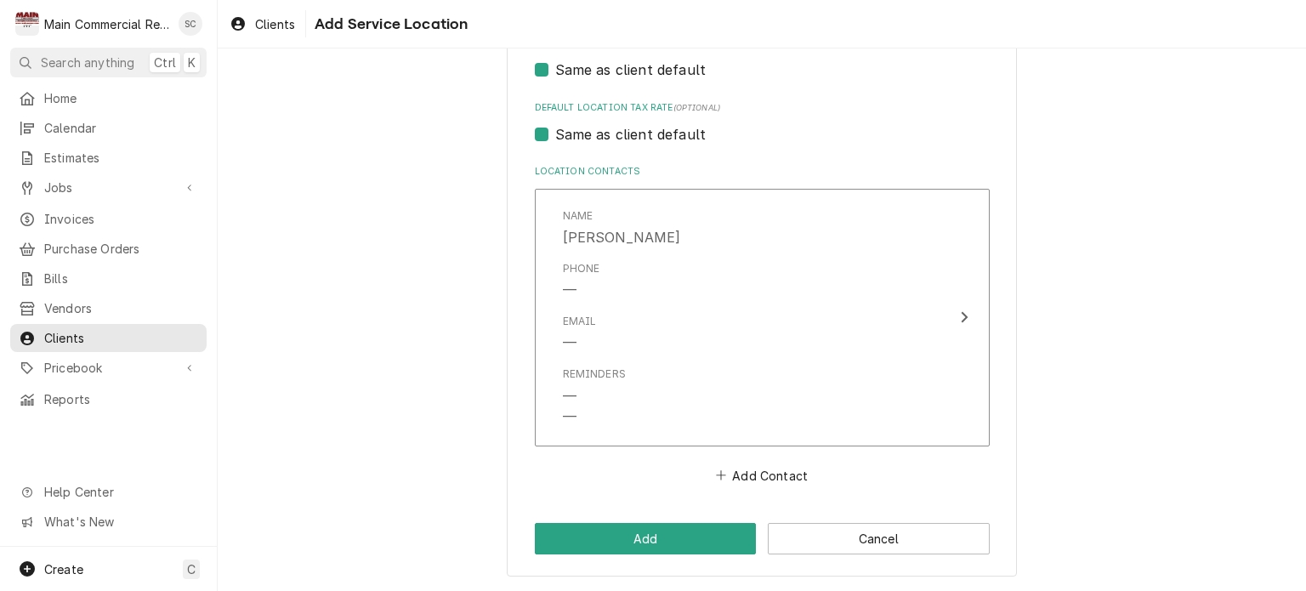
scroll to position [571, 0]
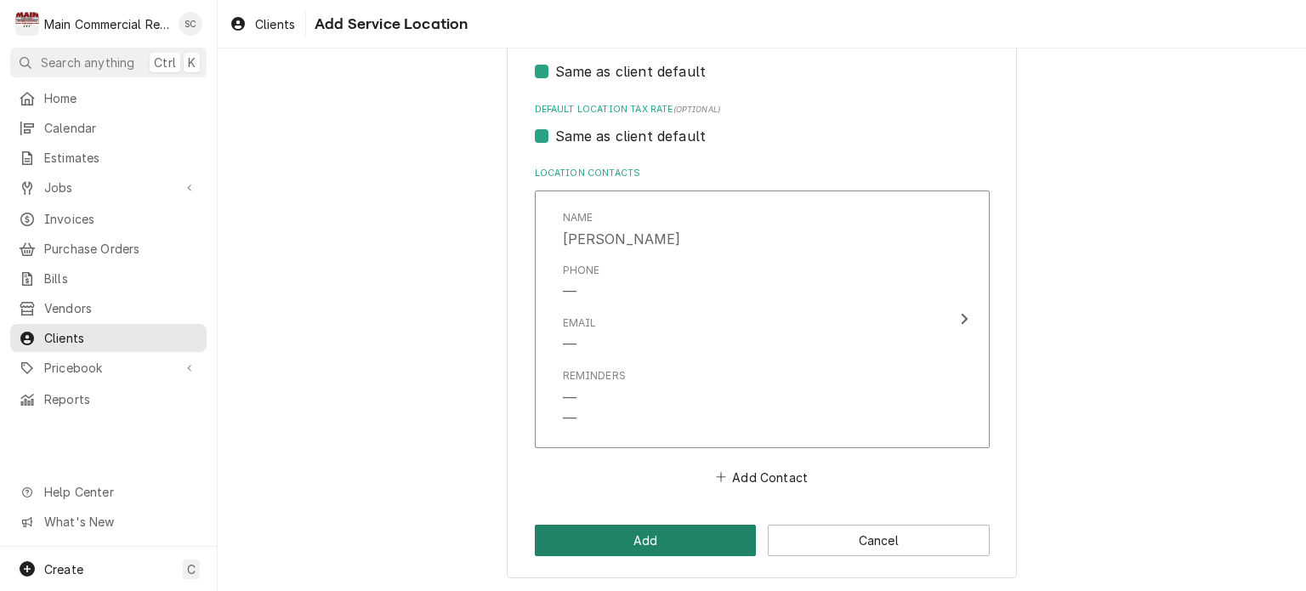
click at [707, 544] on button "Add" at bounding box center [646, 540] width 222 height 31
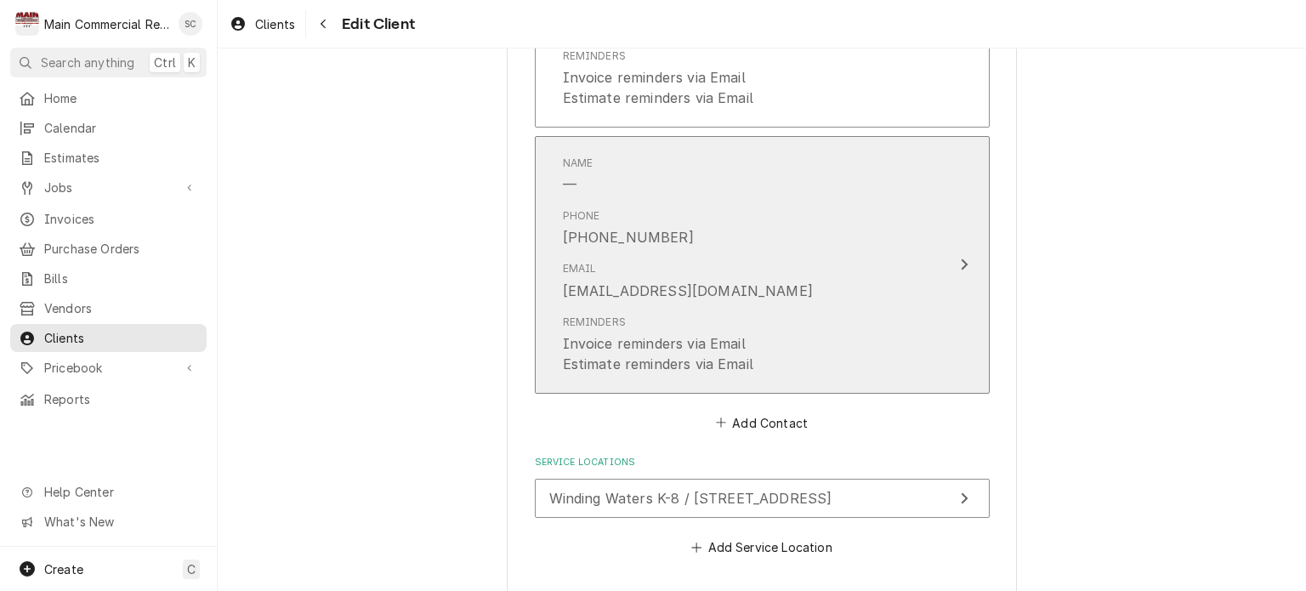
scroll to position [1741, 0]
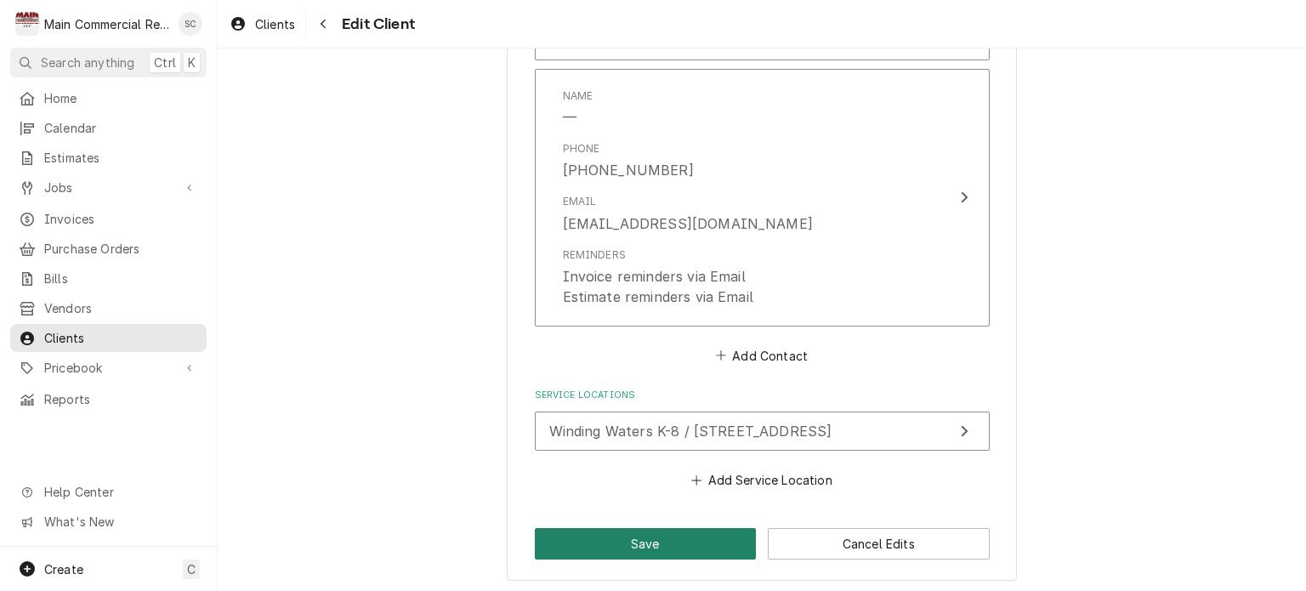
click at [605, 543] on button "Save" at bounding box center [646, 543] width 222 height 31
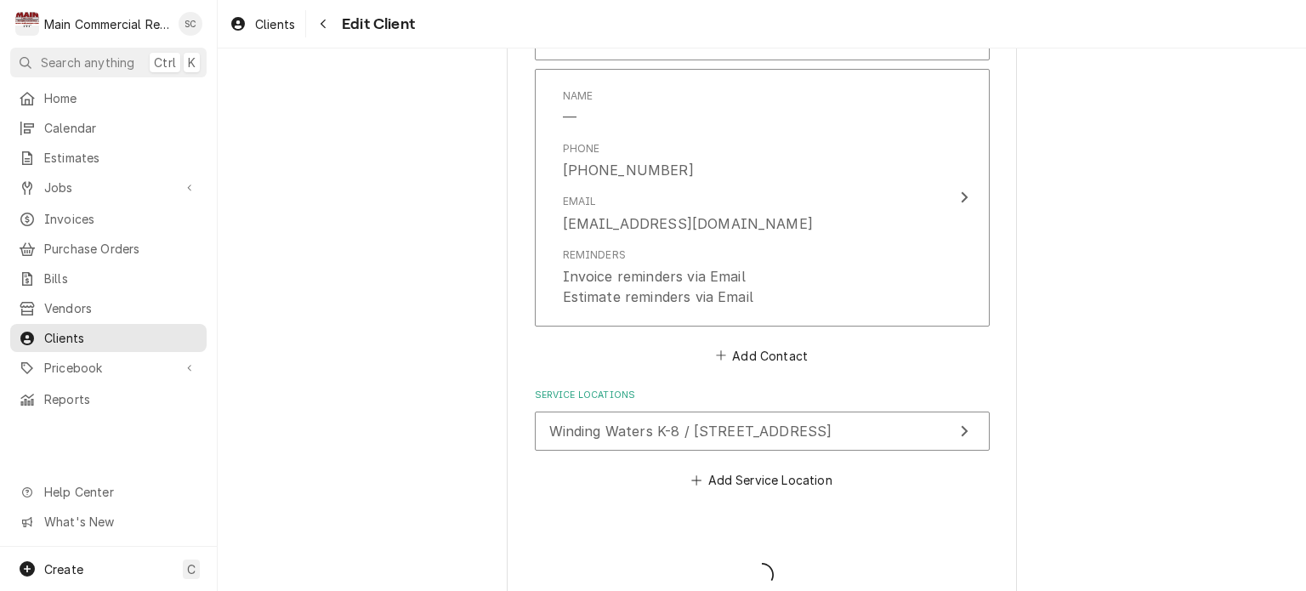
type textarea "x"
